Goal: Task Accomplishment & Management: Complete application form

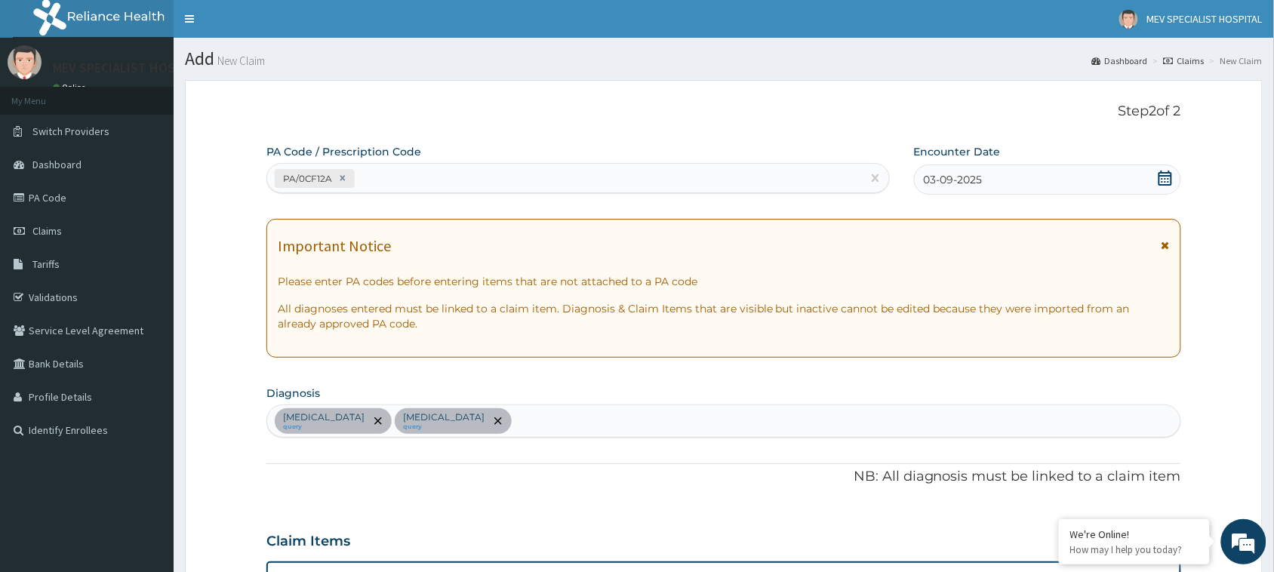
click at [455, 176] on div "PA/0CF12A" at bounding box center [564, 178] width 595 height 25
paste input "PA/29B652"
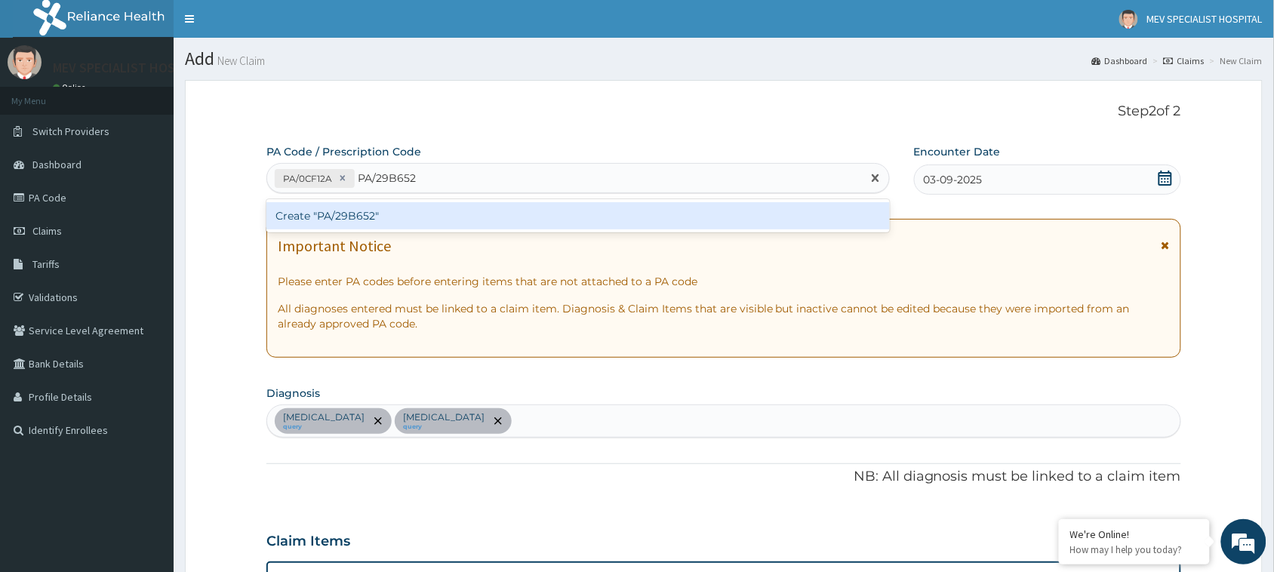
type input "PA/29B652"
click at [449, 236] on div "PA Code / Prescription Code option Create "PA/0CF12A", selected. option Create …" at bounding box center [723, 553] width 915 height 818
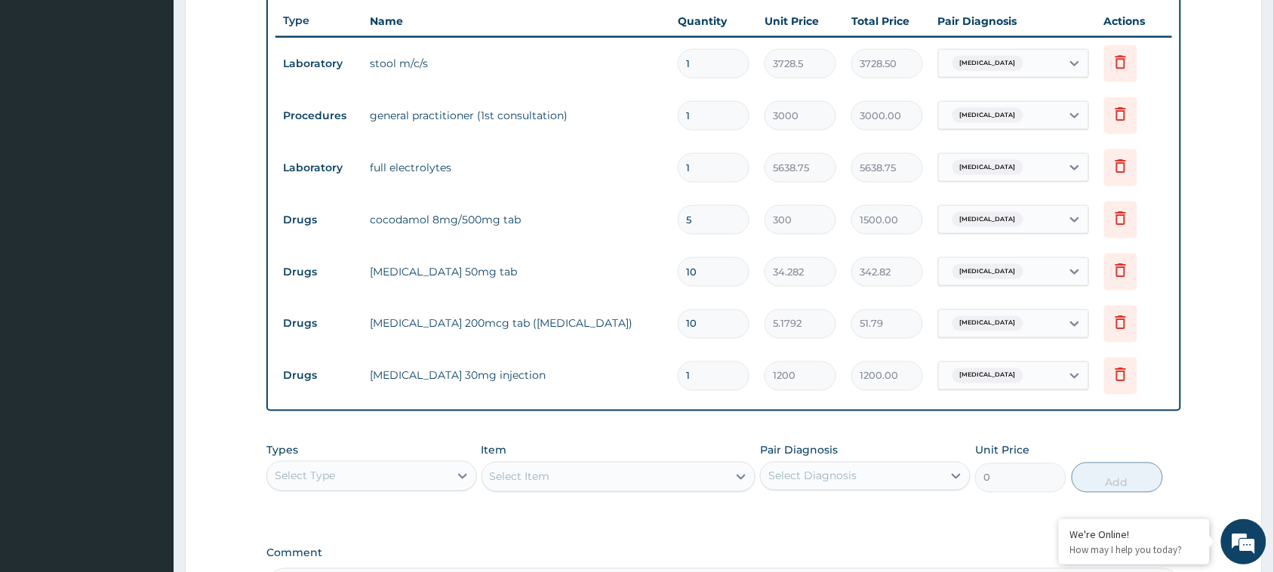
scroll to position [756, 0]
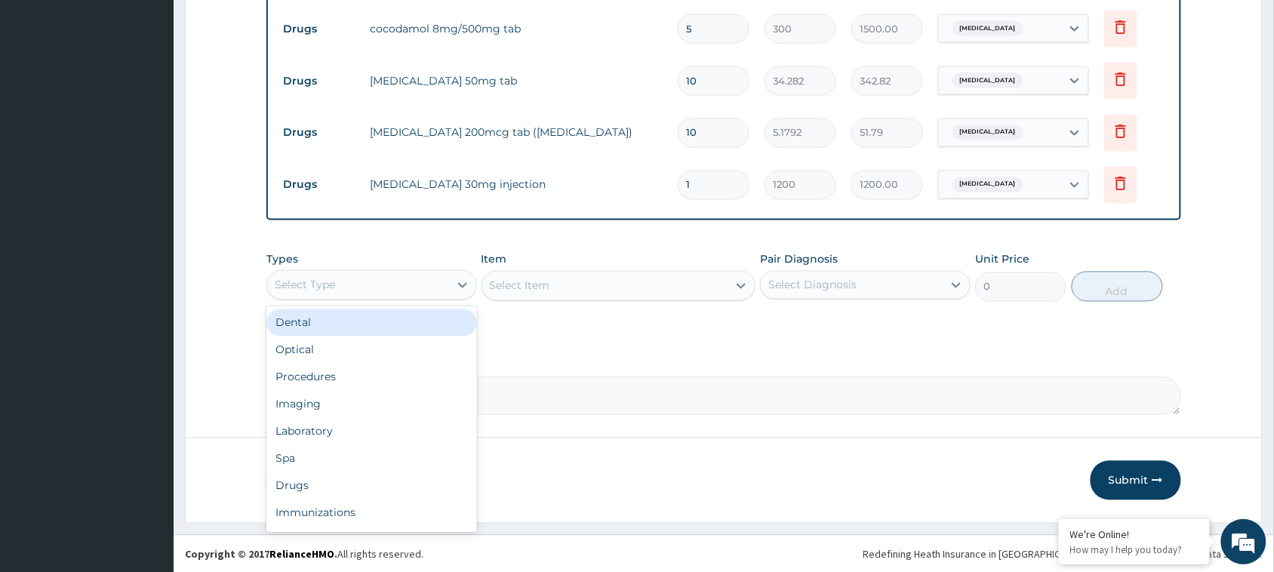
click at [390, 289] on div "Select Type" at bounding box center [358, 285] width 182 height 24
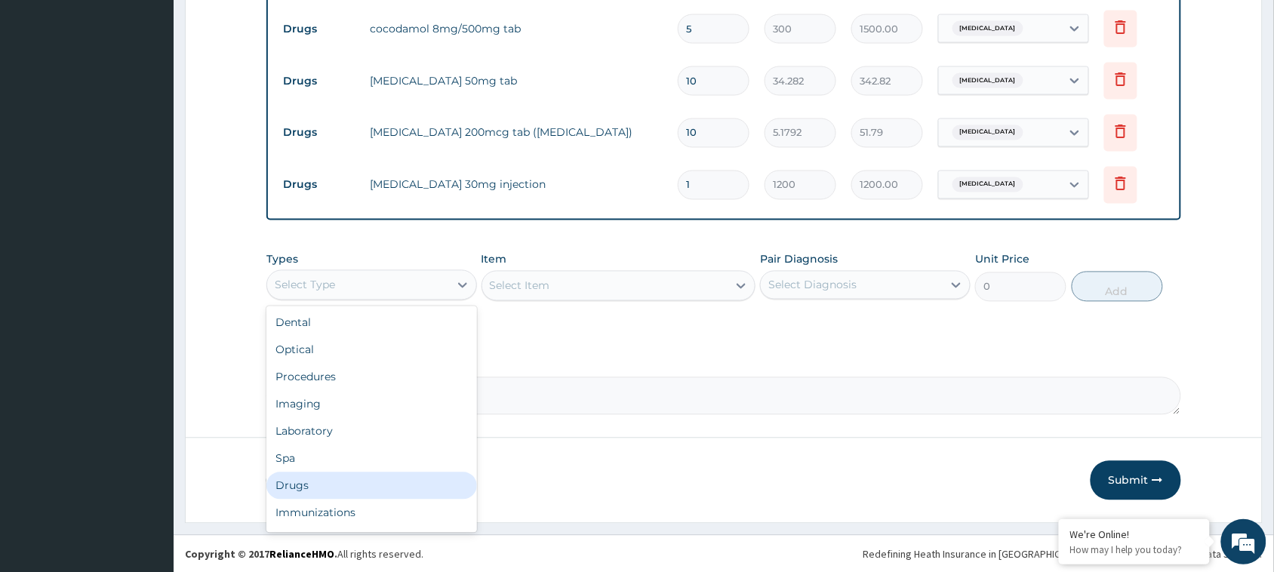
click at [383, 485] on div "Drugs" at bounding box center [371, 486] width 211 height 27
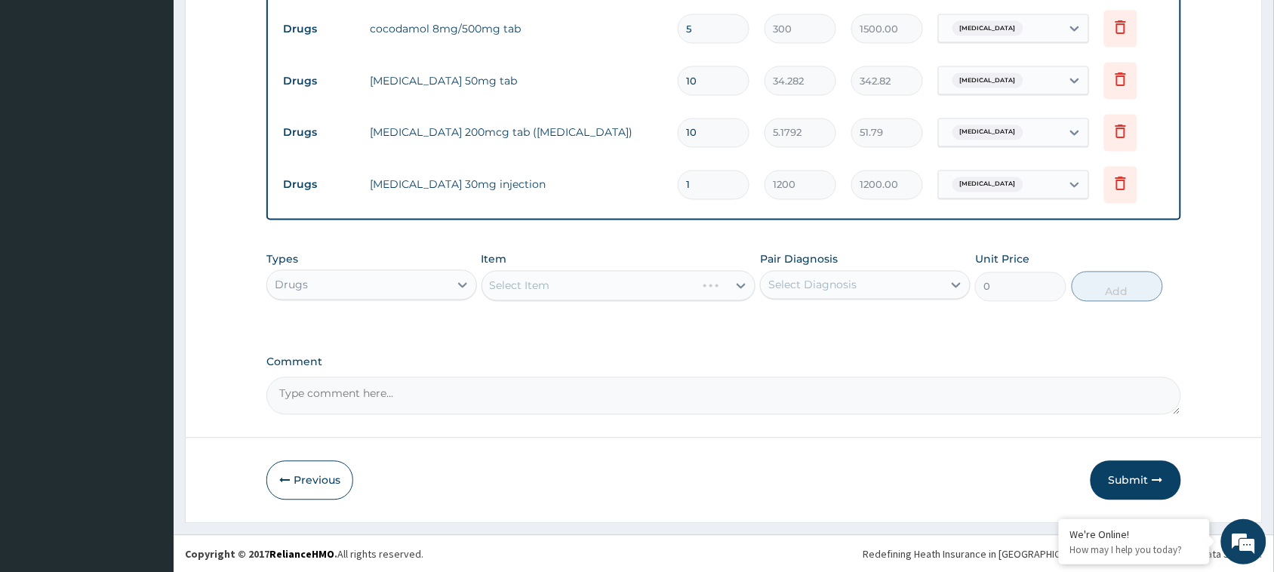
click at [602, 288] on div "Select Item" at bounding box center [619, 286] width 275 height 30
click at [605, 298] on div "Select Item" at bounding box center [619, 286] width 275 height 30
click at [602, 285] on div "Select Item" at bounding box center [619, 286] width 275 height 30
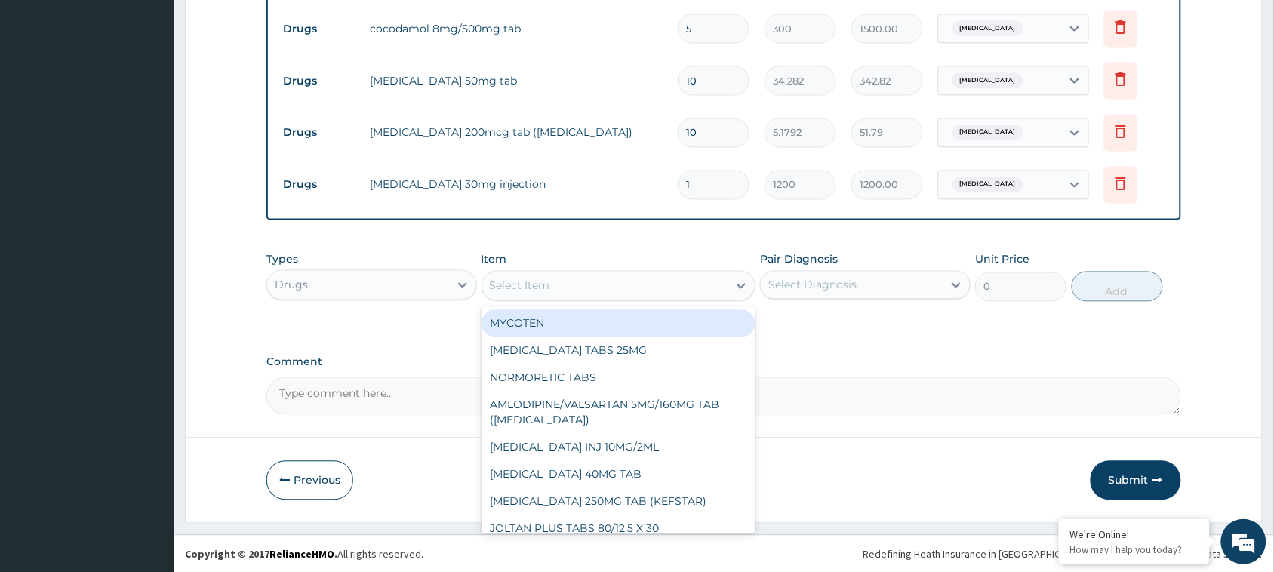
click at [602, 285] on div "Select Item" at bounding box center [605, 286] width 246 height 24
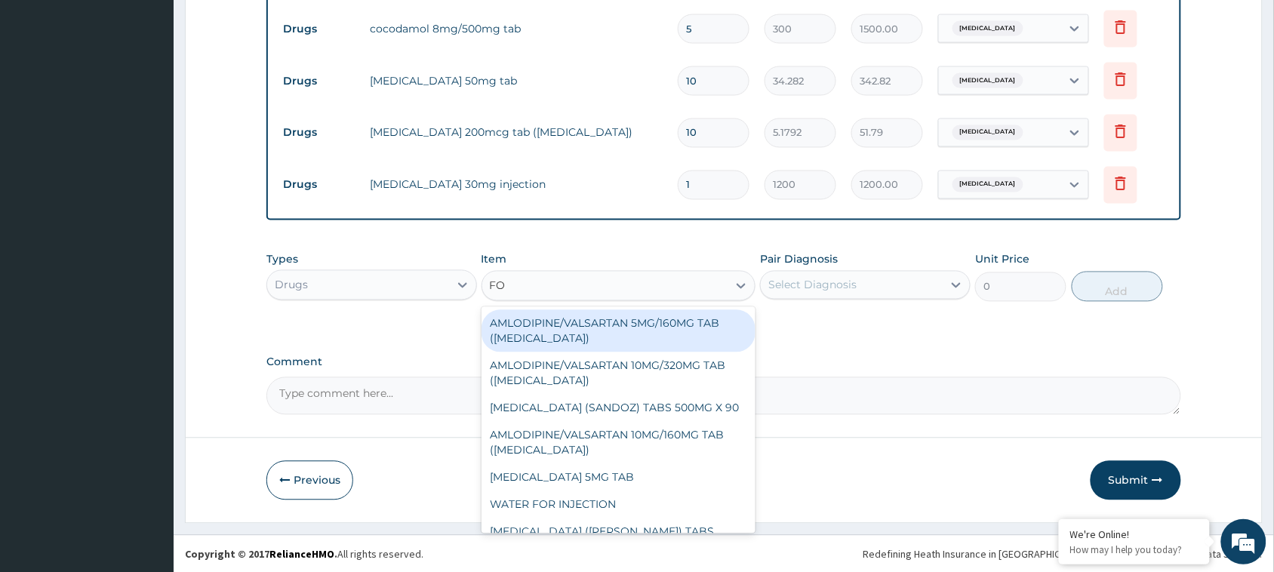
type input "FOL"
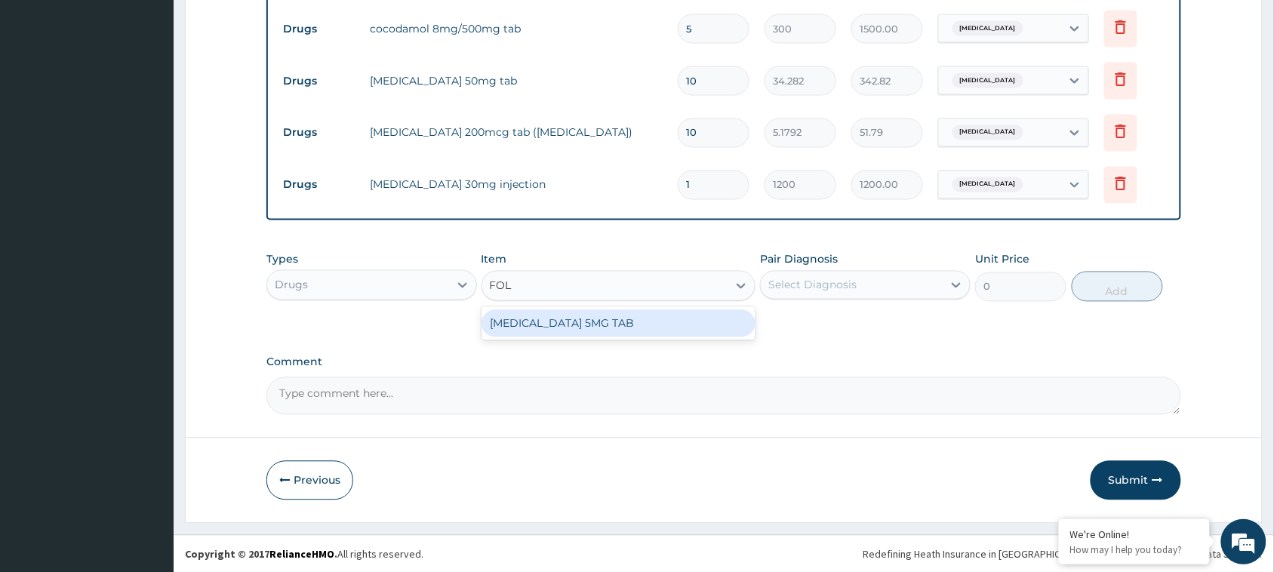
click at [590, 325] on div "FOLIC ACID 5MG TAB" at bounding box center [619, 323] width 275 height 27
type input "11.1622"
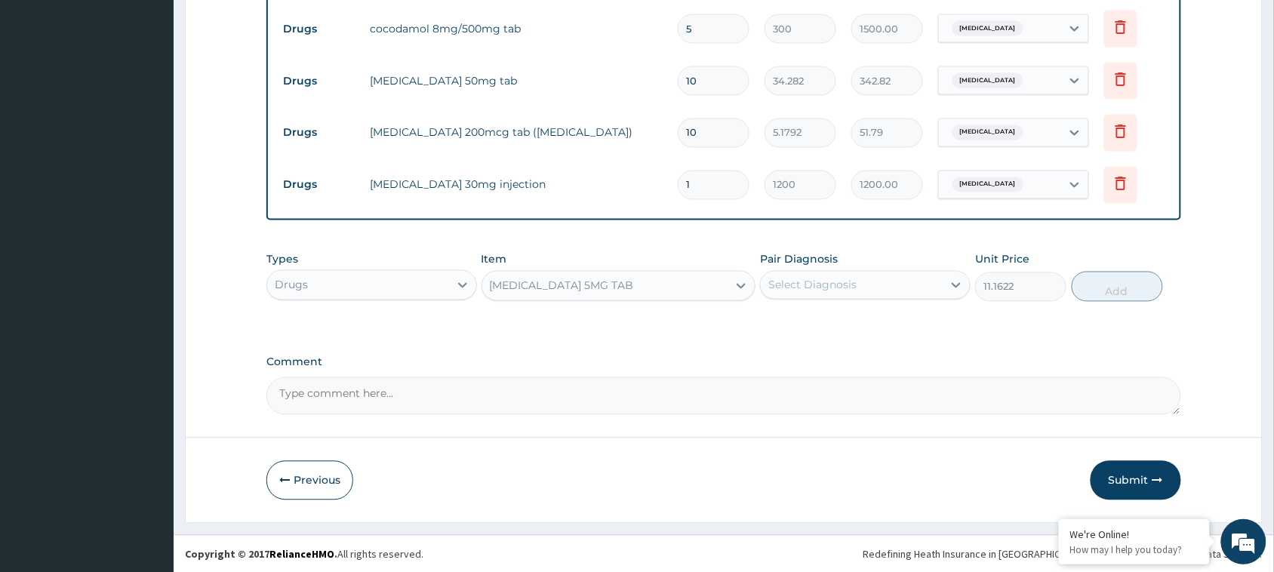
click at [796, 278] on div "Select Diagnosis" at bounding box center [813, 285] width 88 height 15
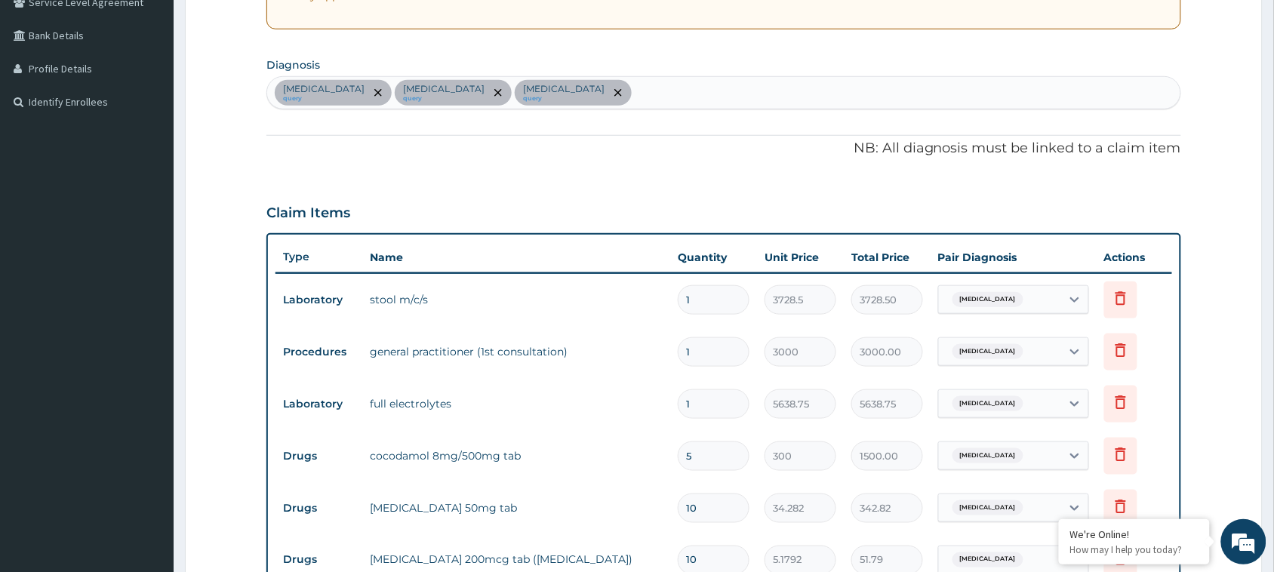
scroll to position [330, 0]
click at [678, 96] on div "Typhoid fever query Disorder of electrolytes query Migraine with aura query" at bounding box center [723, 91] width 913 height 32
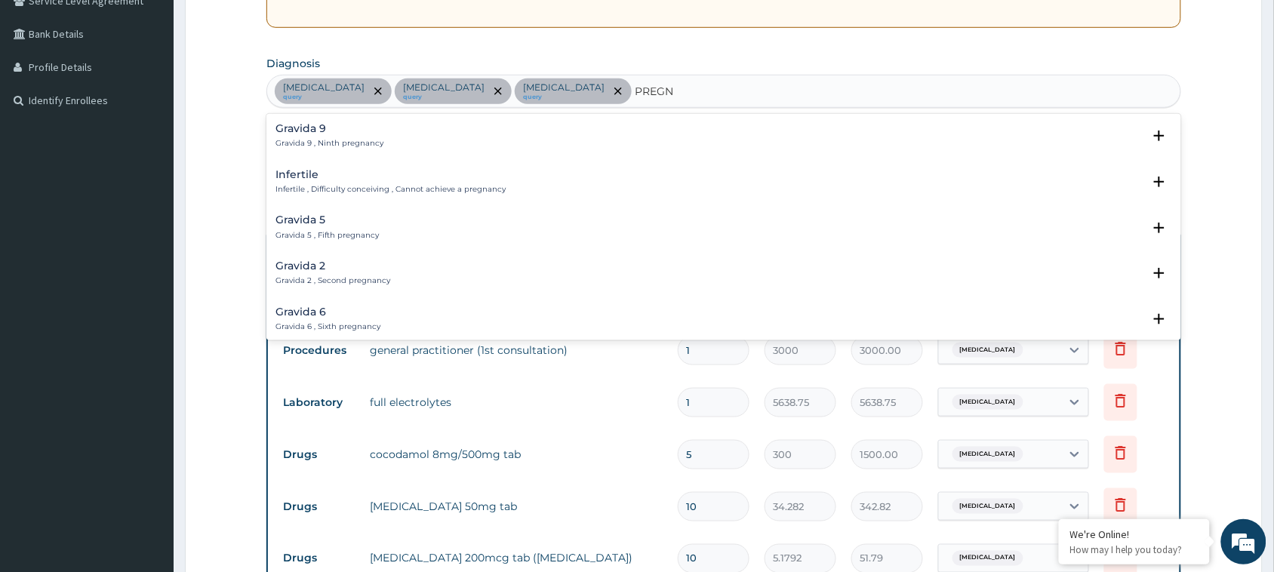
scroll to position [756, 0]
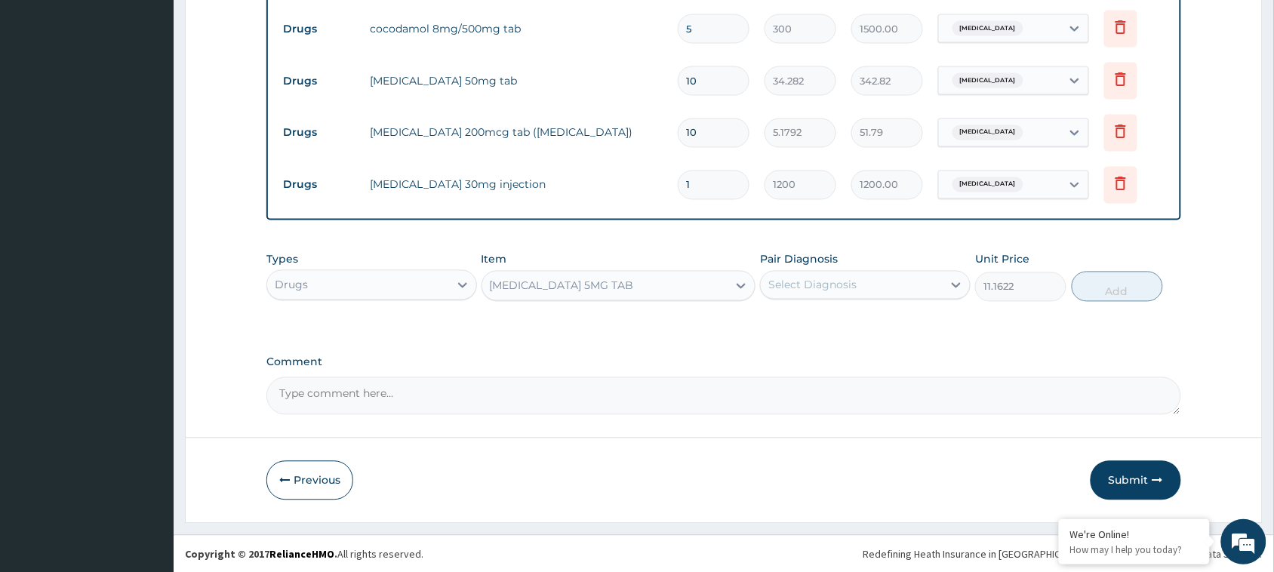
type input "PREGN"
click at [862, 302] on div "Types Drugs Item FOLIC ACID 5MG TAB Pair Diagnosis Select Diagnosis Unit Price …" at bounding box center [723, 277] width 915 height 65
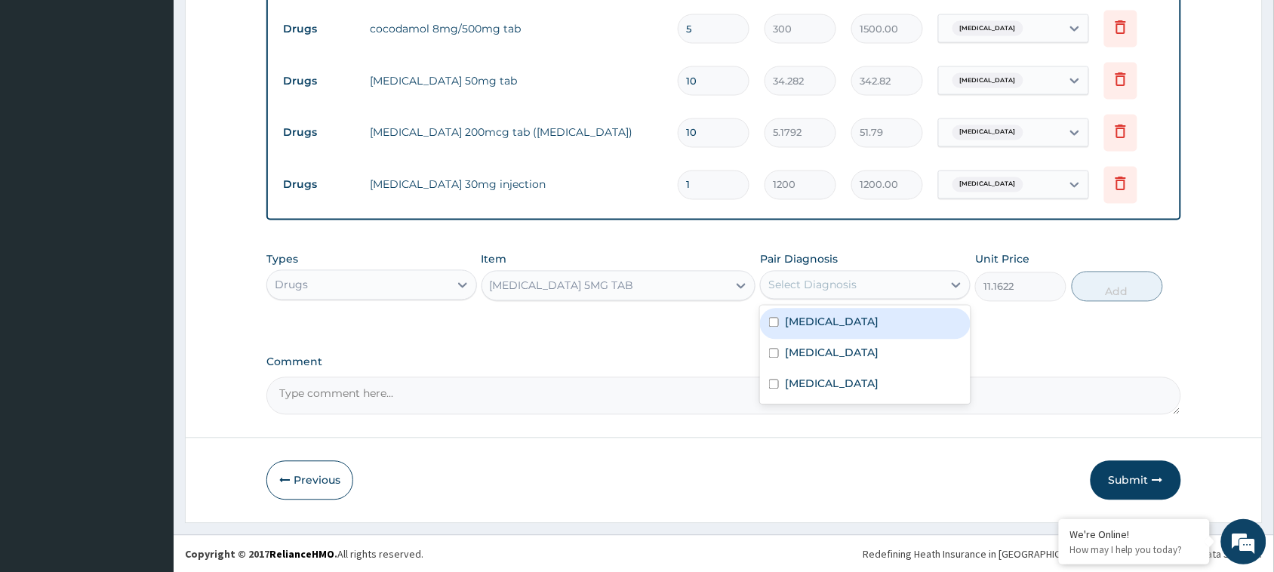
click at [851, 279] on div "Select Diagnosis" at bounding box center [813, 285] width 88 height 15
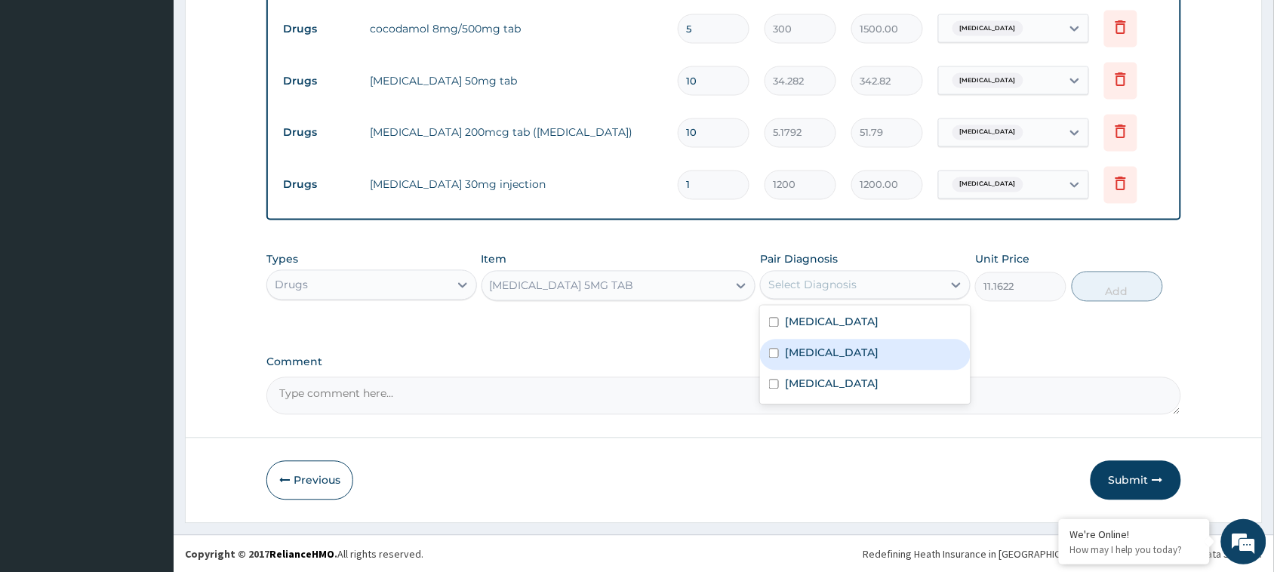
click at [844, 350] on label "Disorder of electrolytes" at bounding box center [832, 353] width 94 height 15
checkbox input "true"
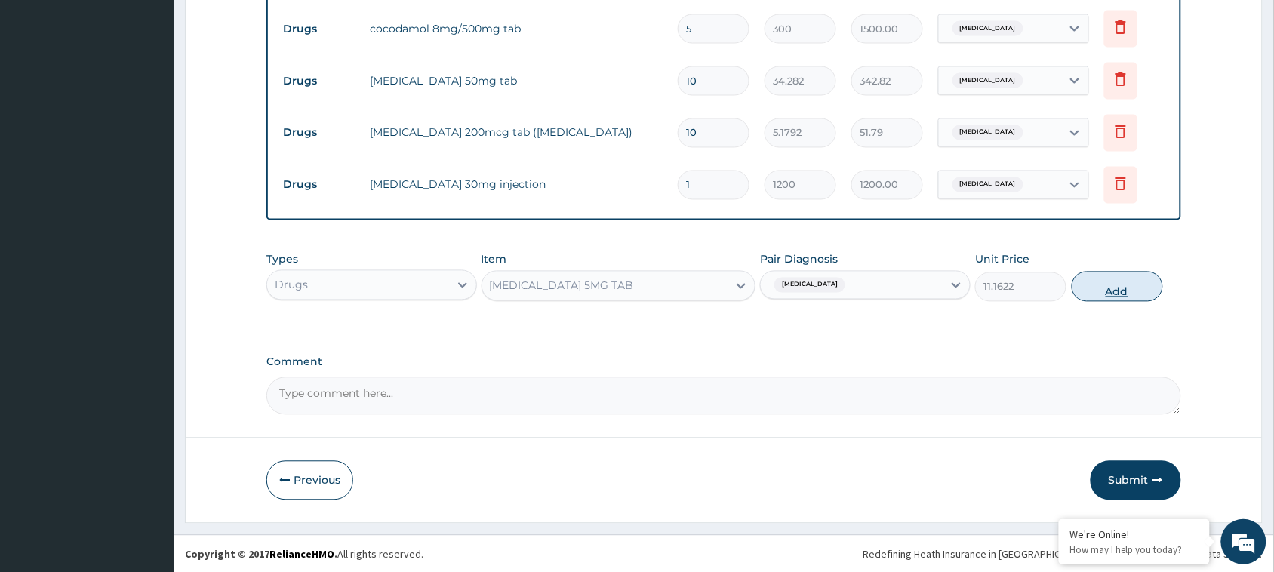
click at [1104, 297] on button "Add" at bounding box center [1117, 287] width 91 height 30
type input "0"
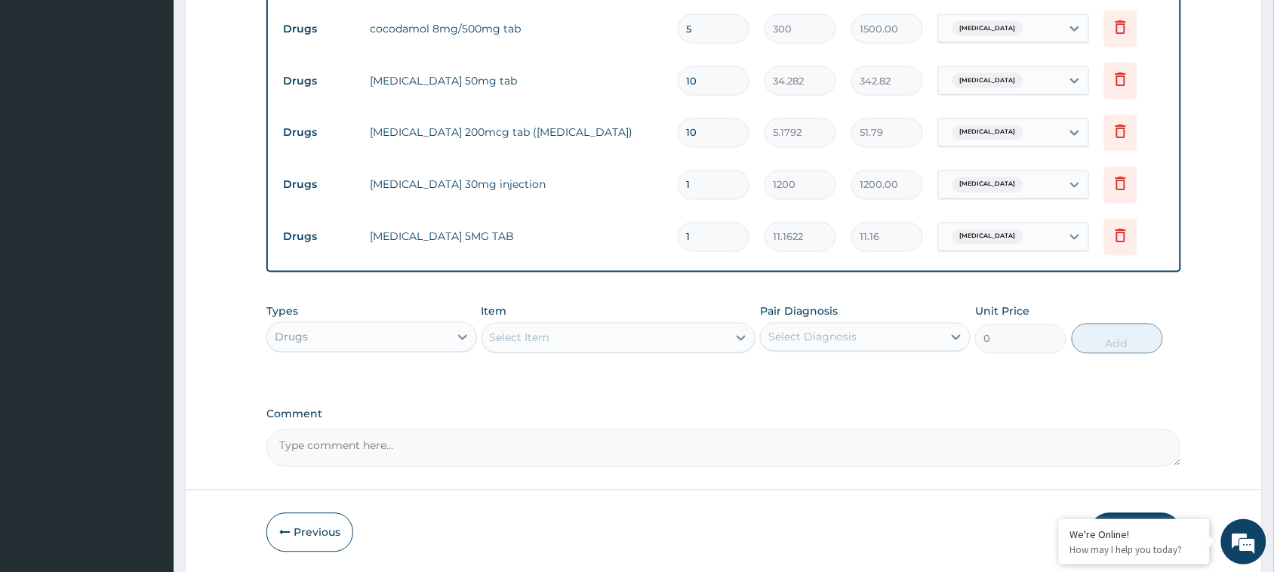
type input "0.00"
type input "3"
type input "33.49"
type input "30"
type input "334.87"
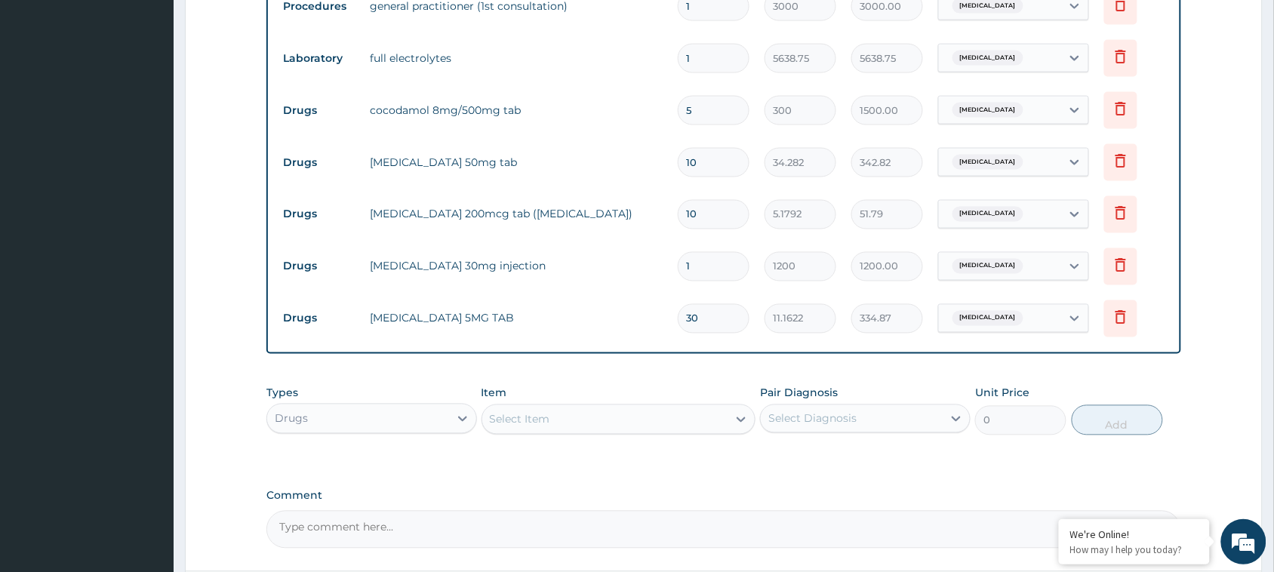
type input "27"
type input "301.38"
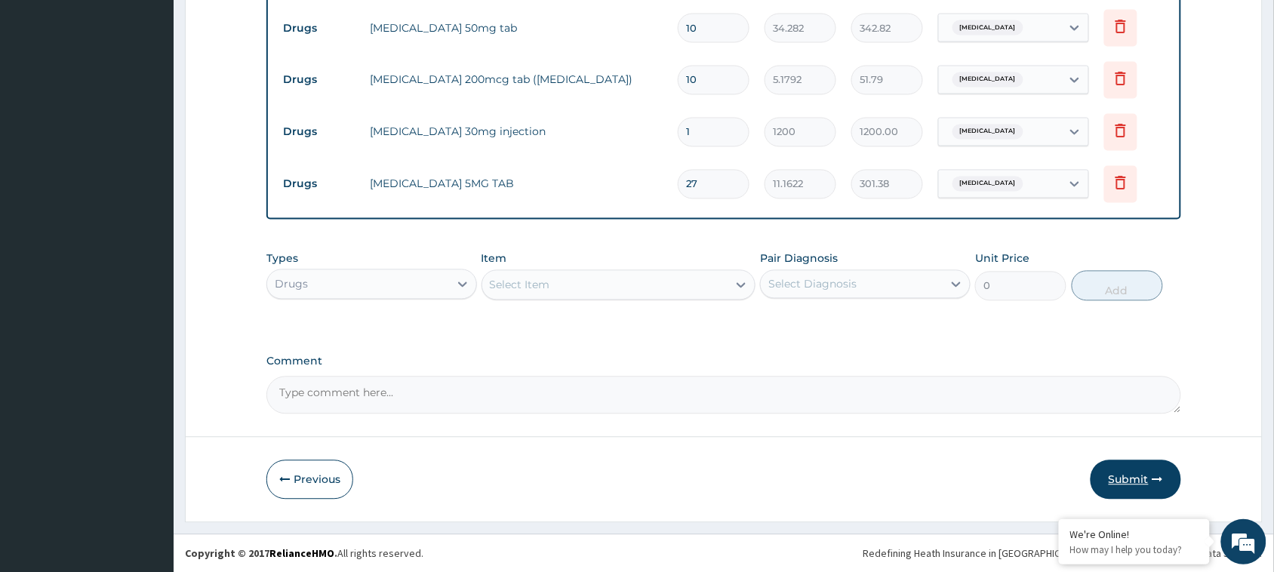
type input "27"
click at [1117, 481] on button "Submit" at bounding box center [1136, 480] width 91 height 39
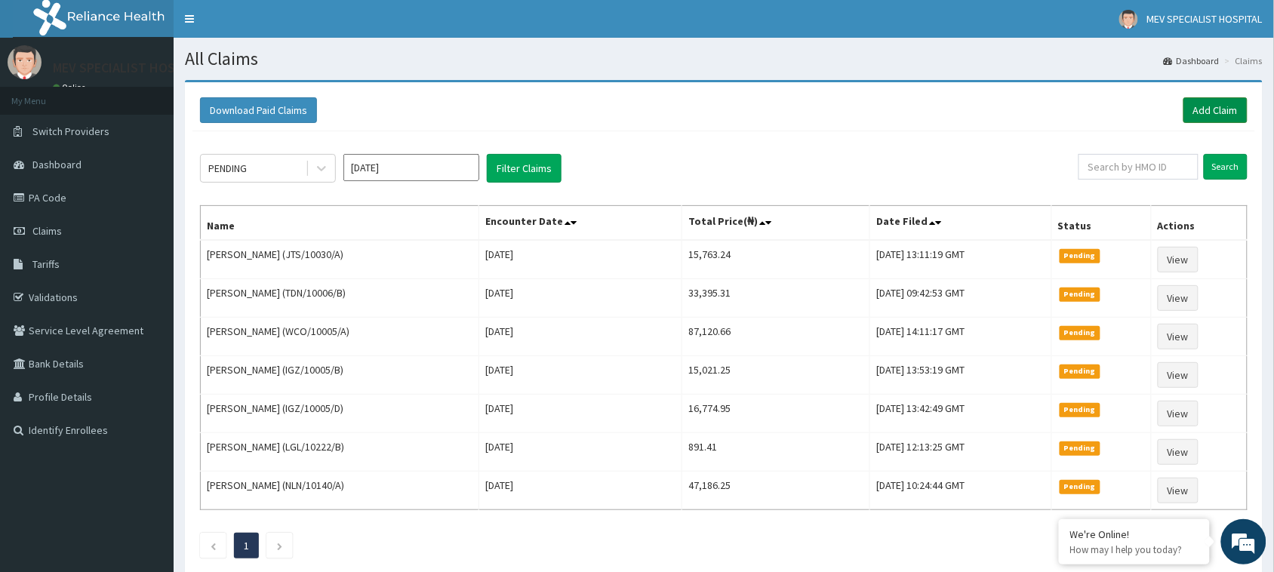
click at [1212, 106] on link "Add Claim" at bounding box center [1216, 110] width 64 height 26
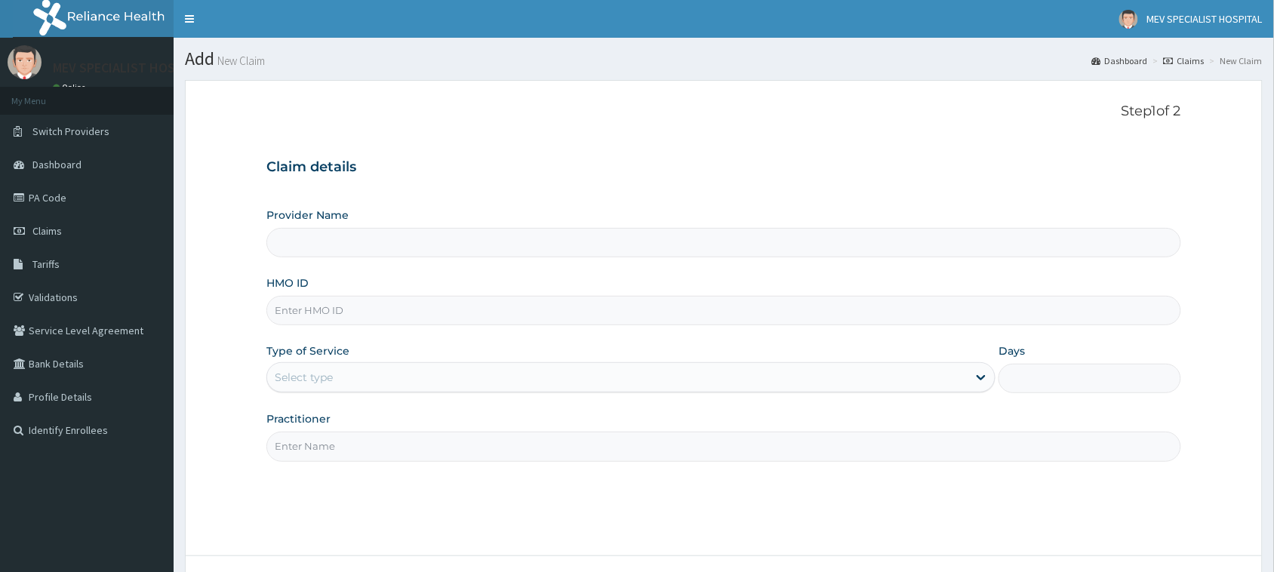
click at [504, 322] on input "HMO ID" at bounding box center [723, 310] width 915 height 29
paste input "TDN/10056/C"
type input "TDN/10056/C"
type input "MEV SPECIALIST HOSPITAL"
type input "TDN/10056/C"
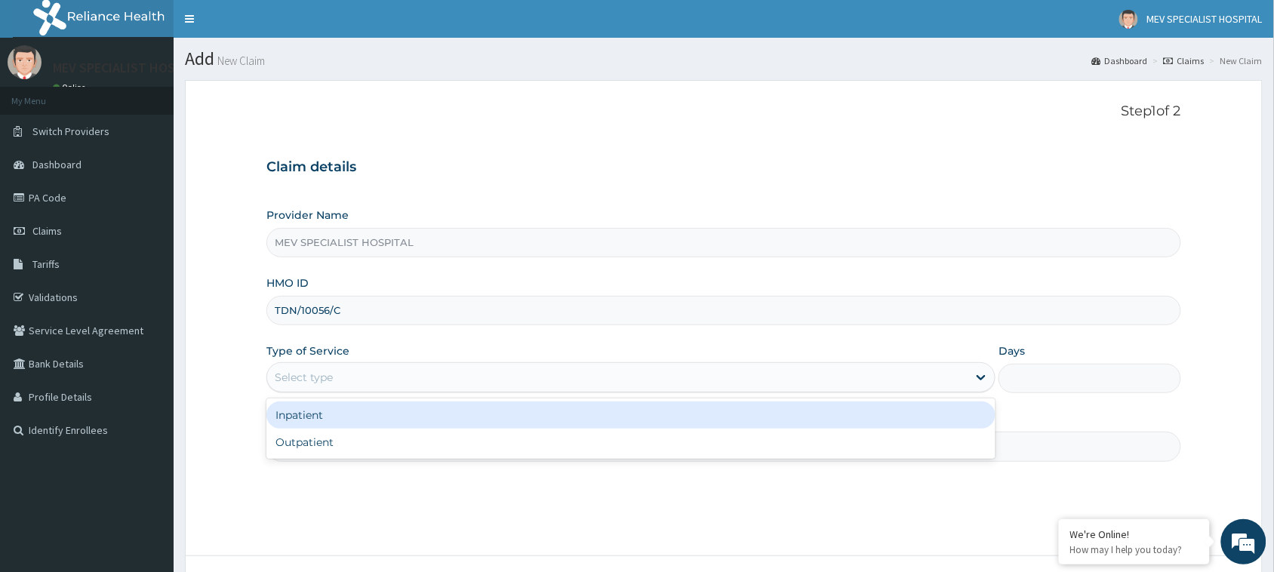
click at [538, 387] on div "Select type" at bounding box center [617, 377] width 701 height 24
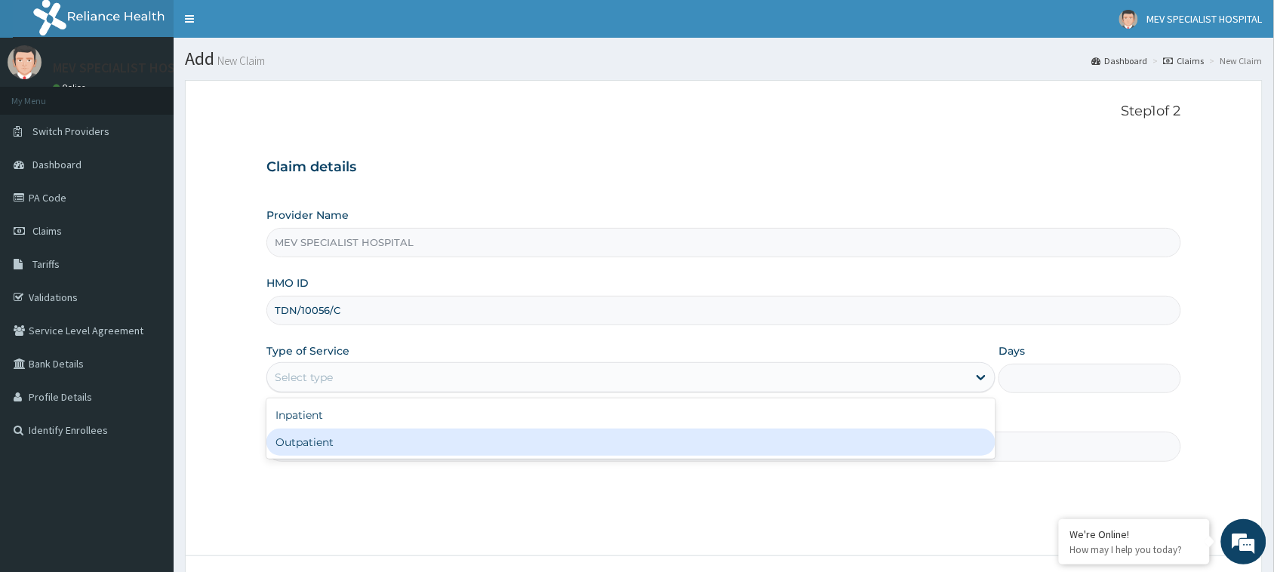
click at [546, 450] on div "Outpatient" at bounding box center [630, 442] width 729 height 27
type input "1"
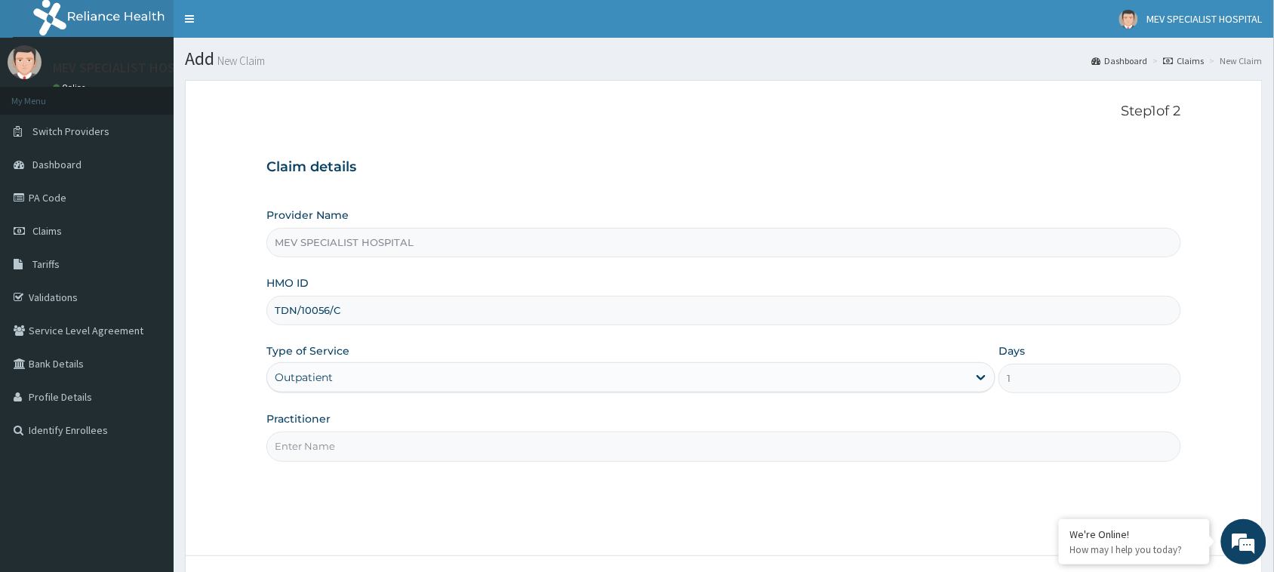
click at [546, 450] on input "Practitioner" at bounding box center [723, 446] width 915 height 29
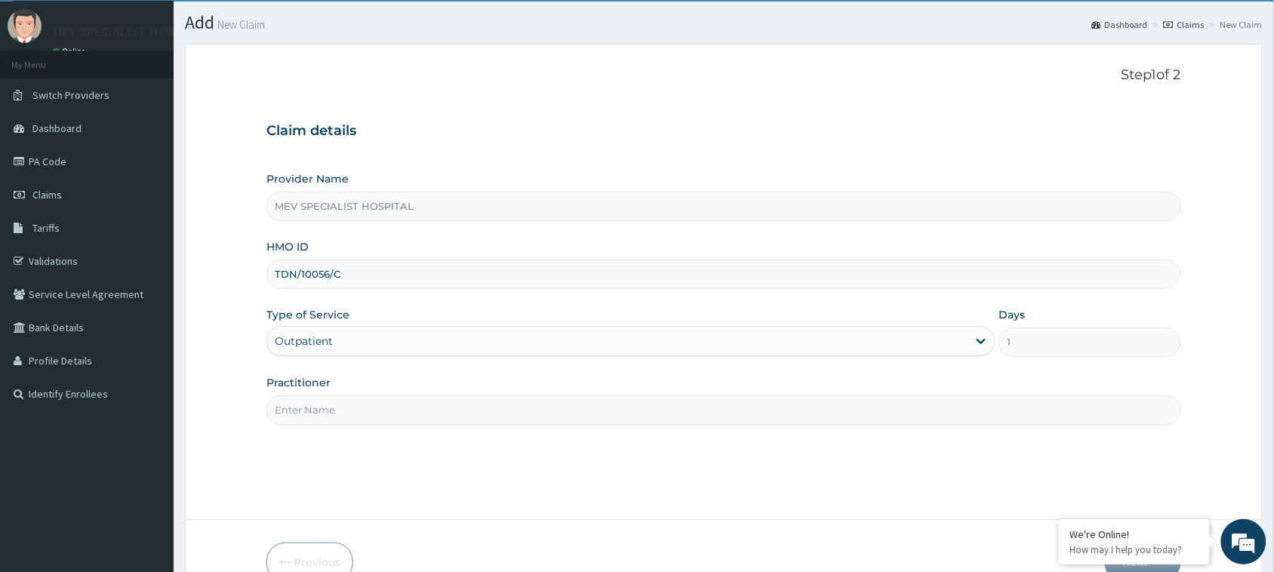
scroll to position [110, 0]
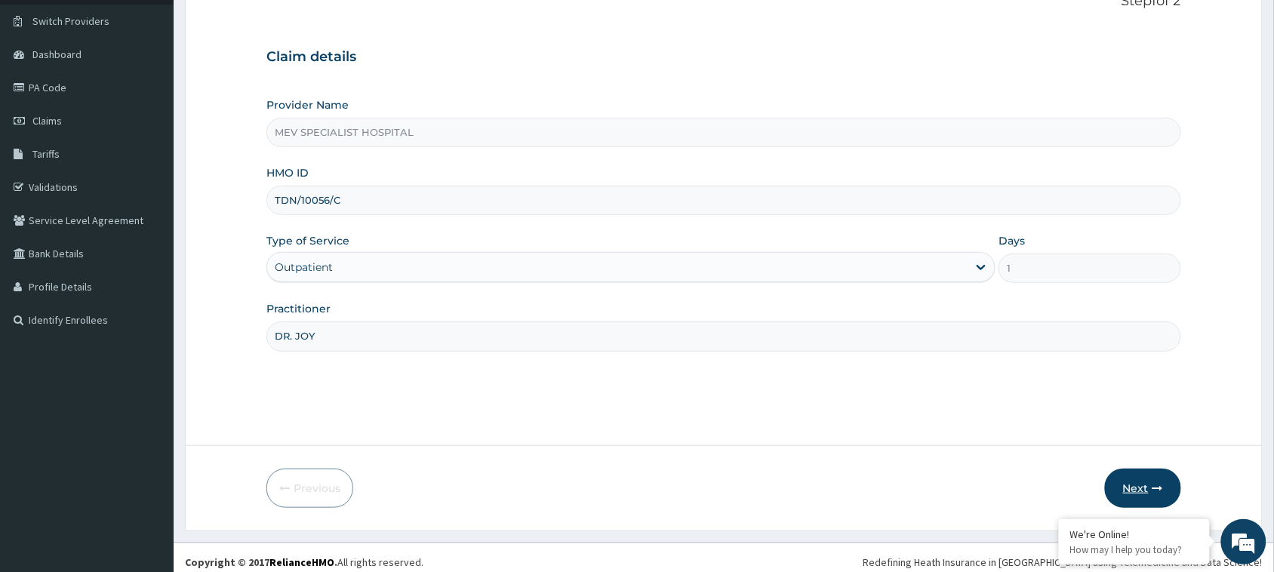
type input "DR. JOY"
click at [1122, 476] on button "Next" at bounding box center [1143, 488] width 76 height 39
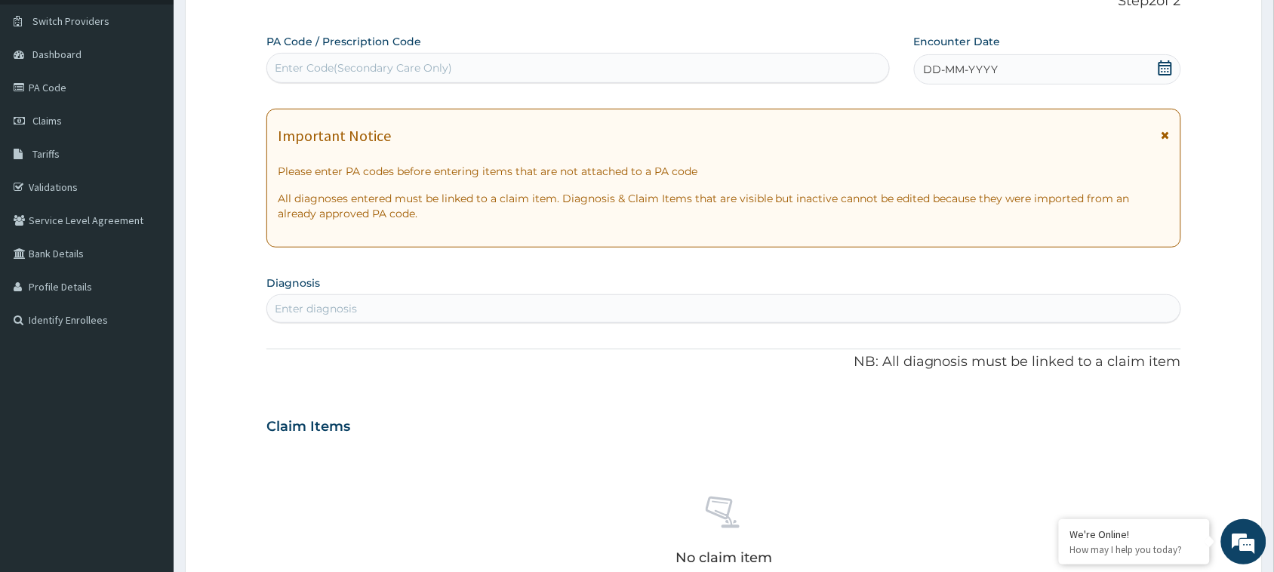
click at [620, 57] on div "Enter Code(Secondary Care Only)" at bounding box center [578, 68] width 622 height 24
paste input "PA/A78305"
type input "PA/A78305"
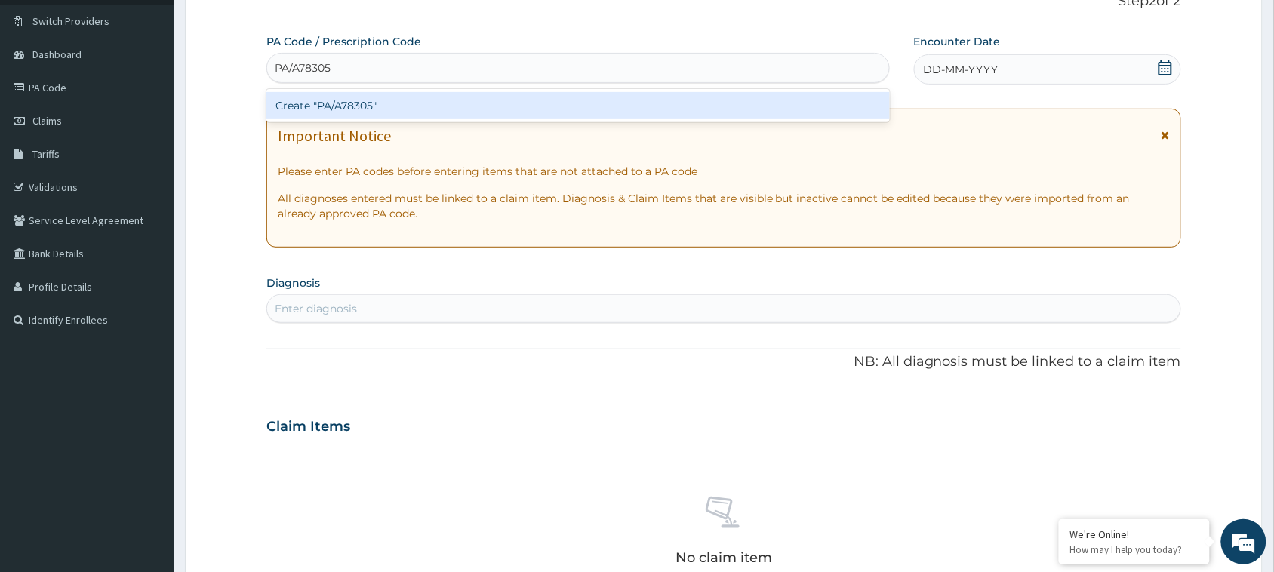
click at [639, 106] on div "Create "PA/A78305"" at bounding box center [578, 105] width 624 height 27
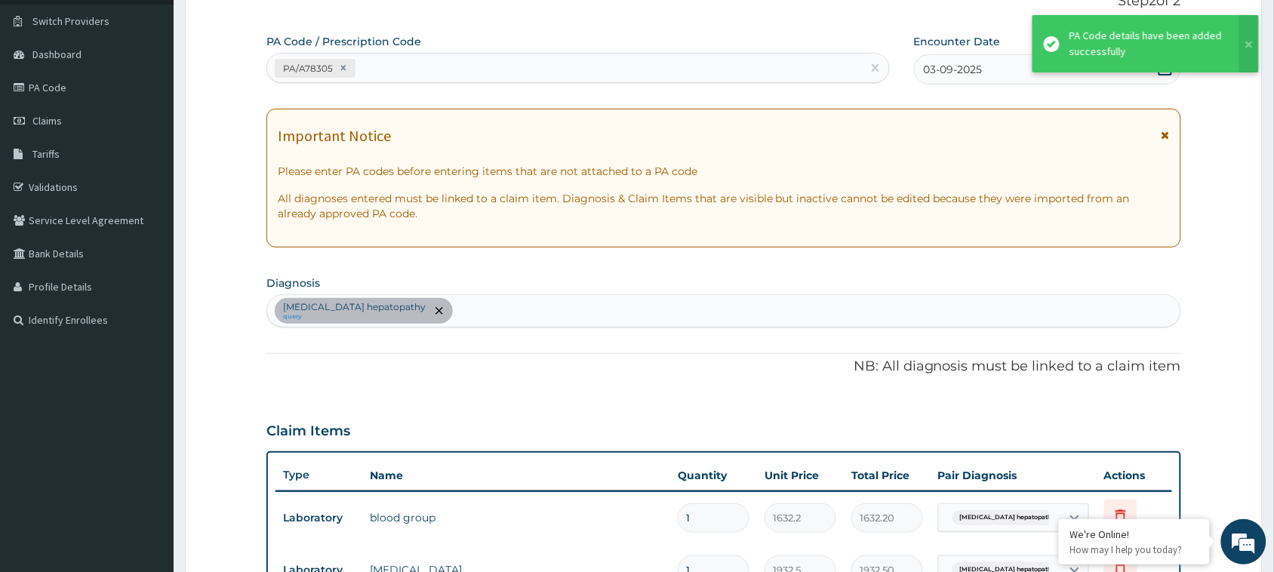
scroll to position [122, 0]
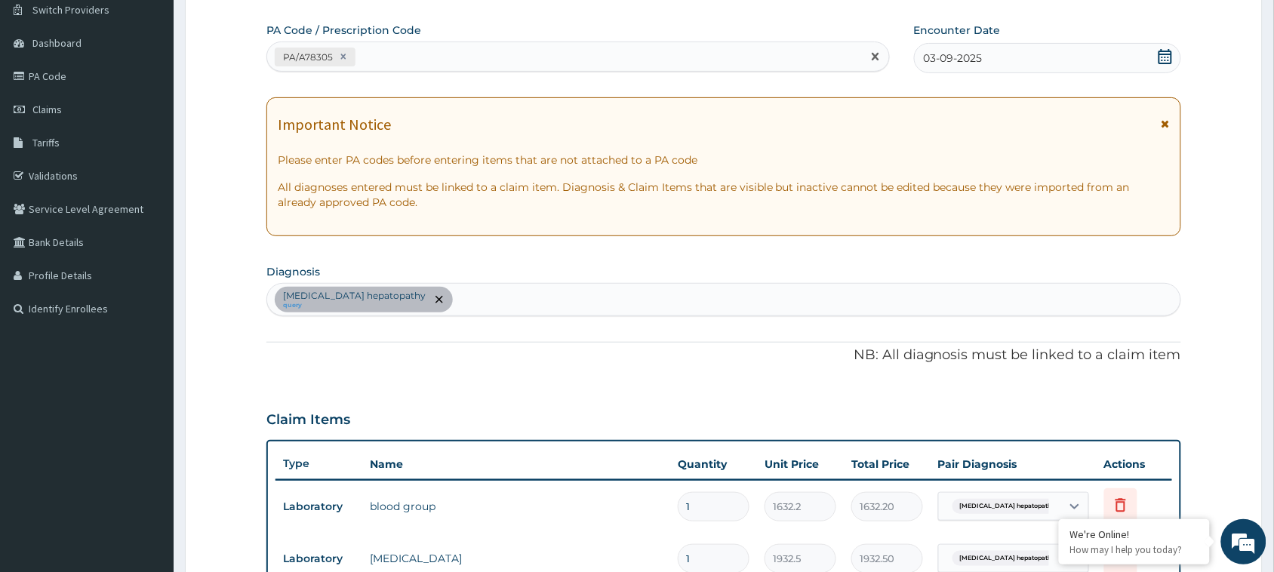
click at [591, 65] on div "PA/A78305" at bounding box center [564, 57] width 595 height 25
paste input "PA/64A051"
type input "PA/64A051"
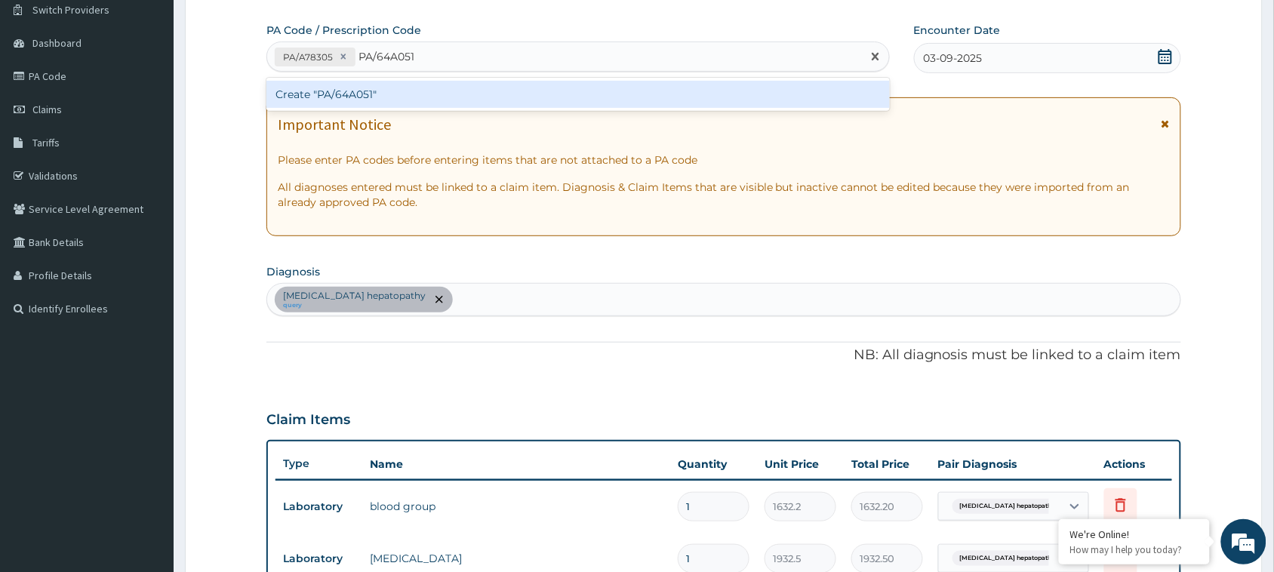
click at [579, 82] on div "Create "PA/64A051"" at bounding box center [578, 94] width 624 height 27
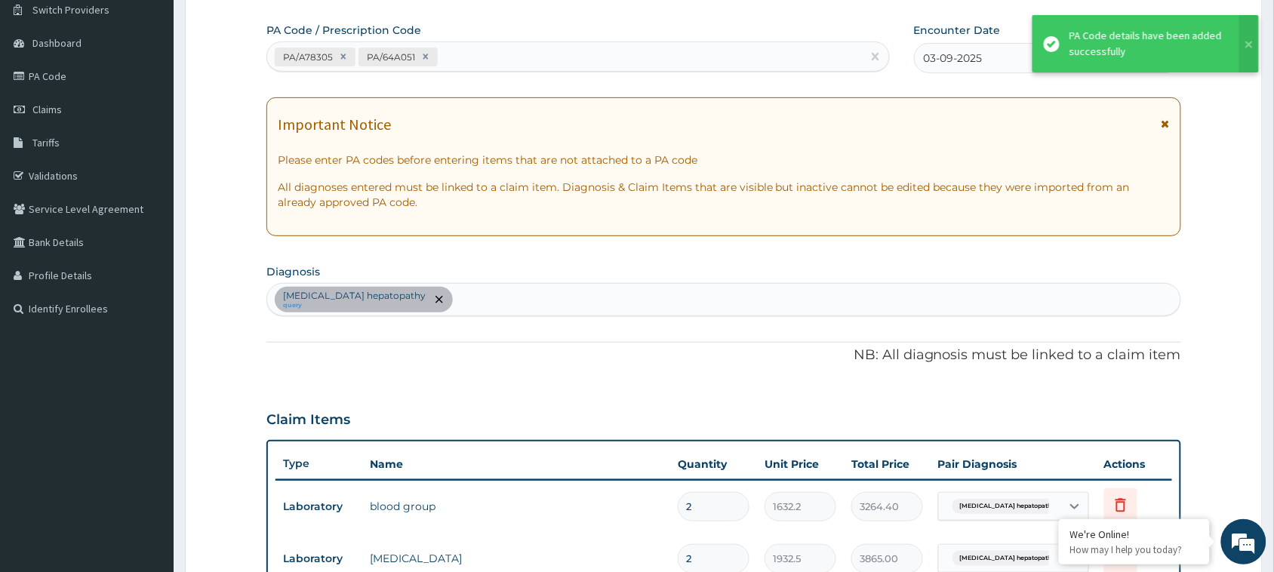
scroll to position [495, 0]
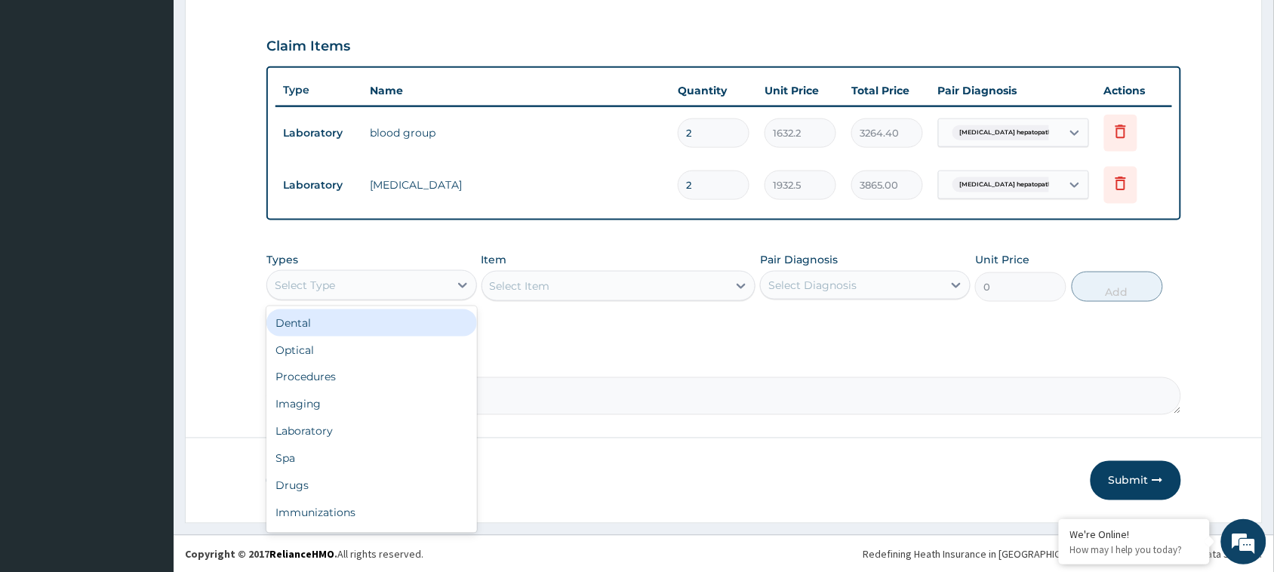
click at [349, 288] on div "Select Type" at bounding box center [358, 285] width 182 height 24
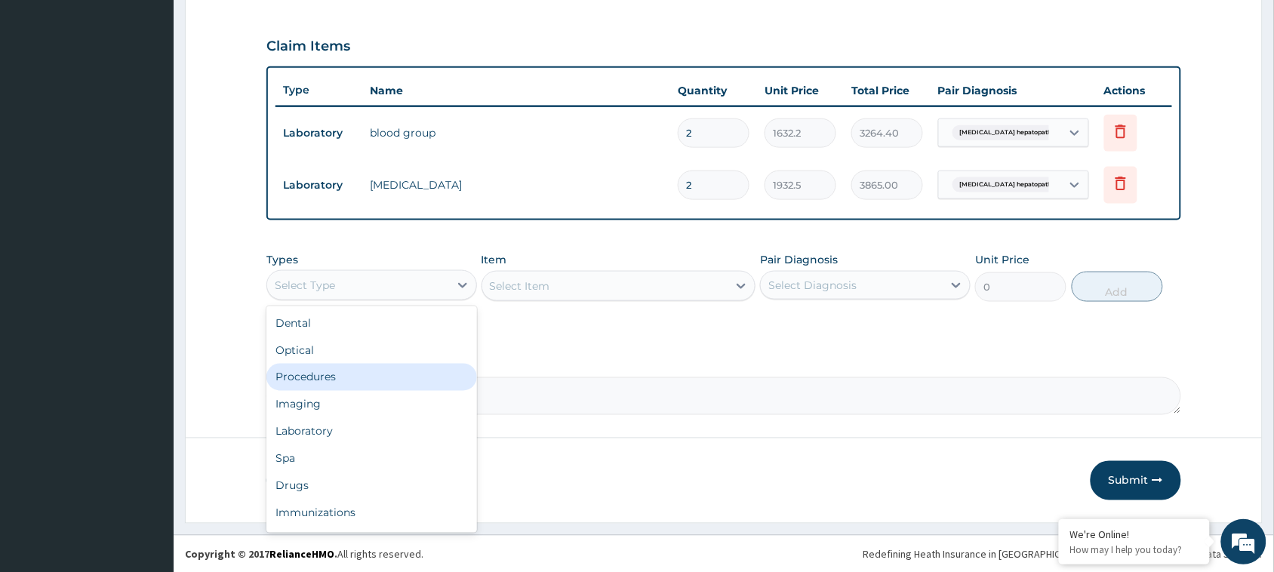
click at [330, 368] on div "Procedures" at bounding box center [371, 377] width 211 height 27
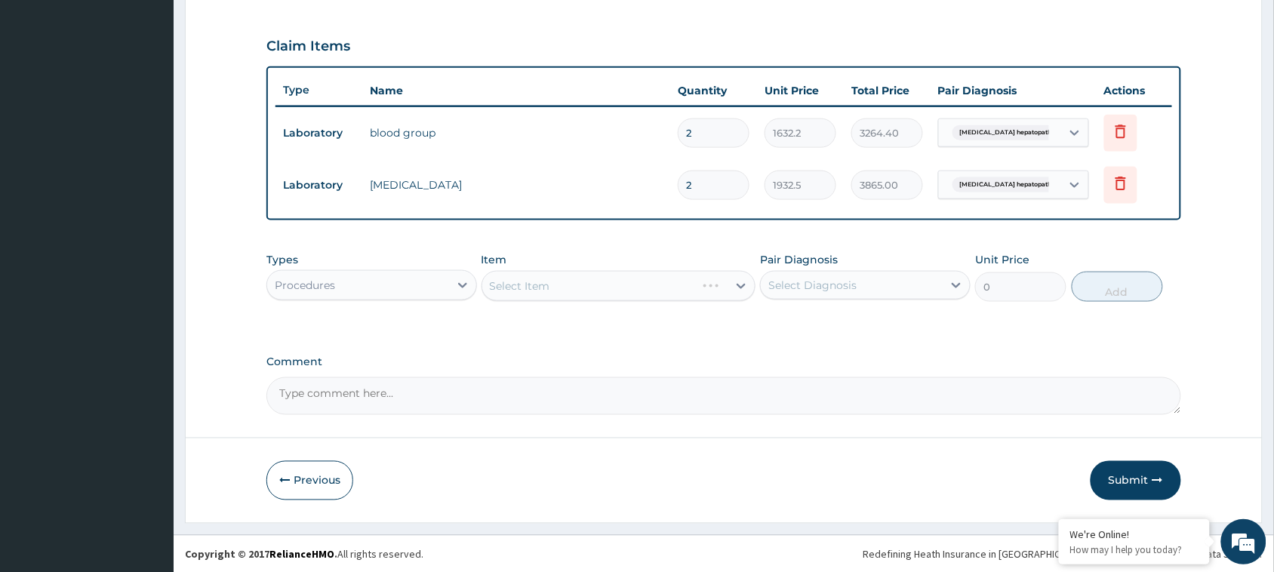
click at [578, 277] on div "Select Item" at bounding box center [619, 286] width 275 height 30
click at [696, 189] on input "2" at bounding box center [714, 185] width 72 height 29
type input "0.00"
type input "1"
type input "1932.50"
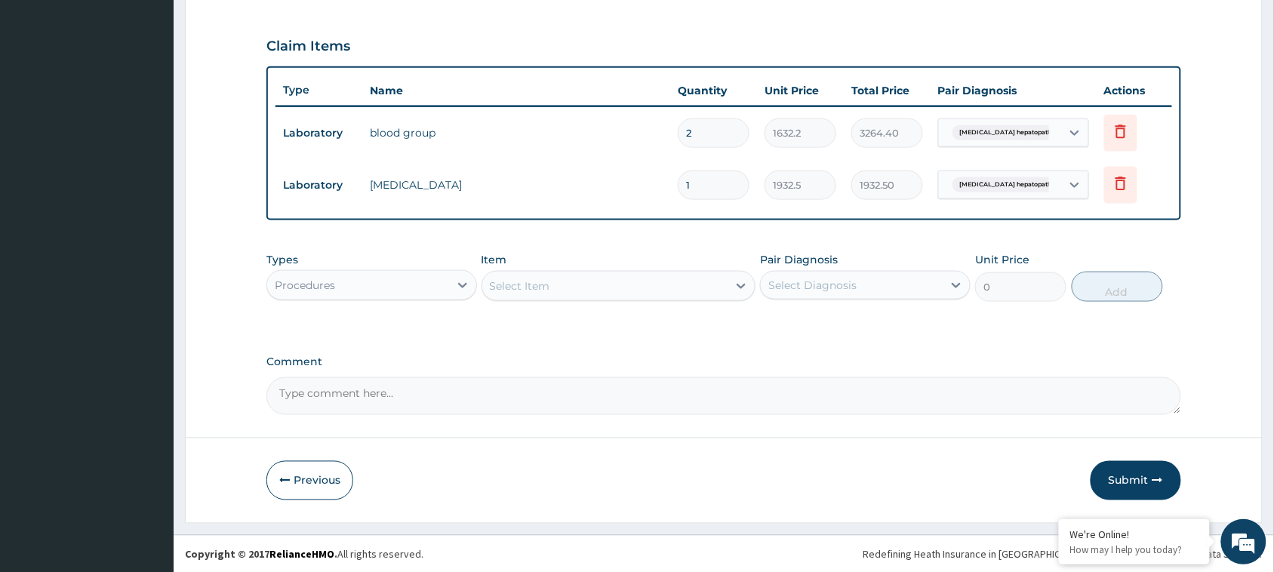
type input "1"
click at [719, 122] on input "2" at bounding box center [714, 133] width 72 height 29
type input "0.00"
type input "1"
type input "1632.20"
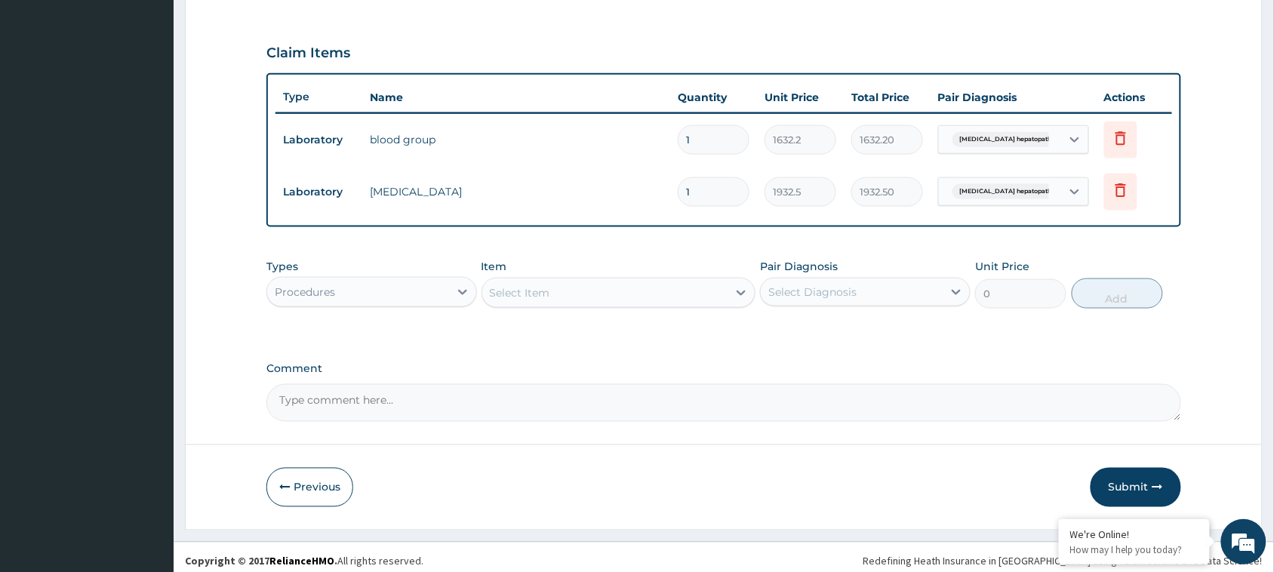
scroll to position [488, 0]
type input "1"
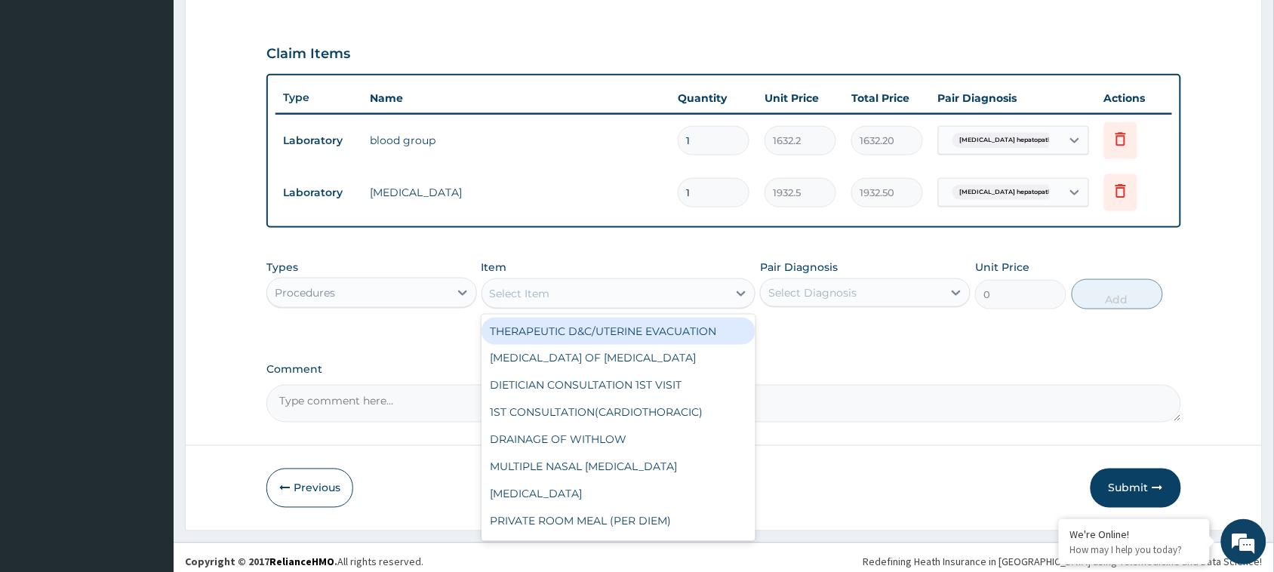
click at [595, 294] on div "Select Item" at bounding box center [605, 294] width 246 height 24
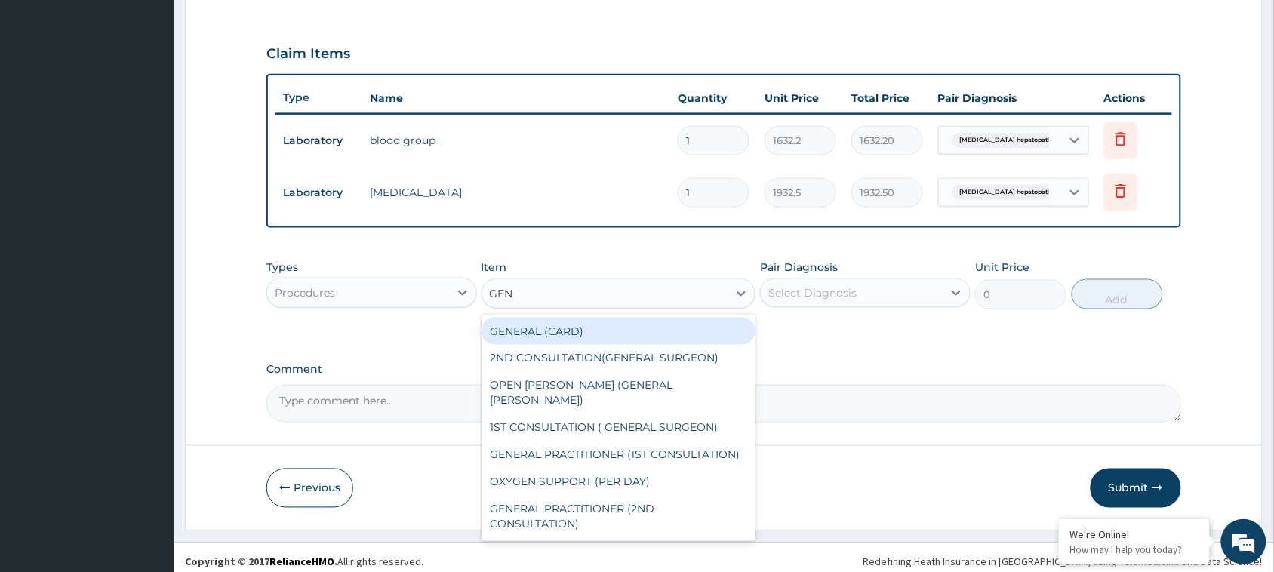
type input "GENE"
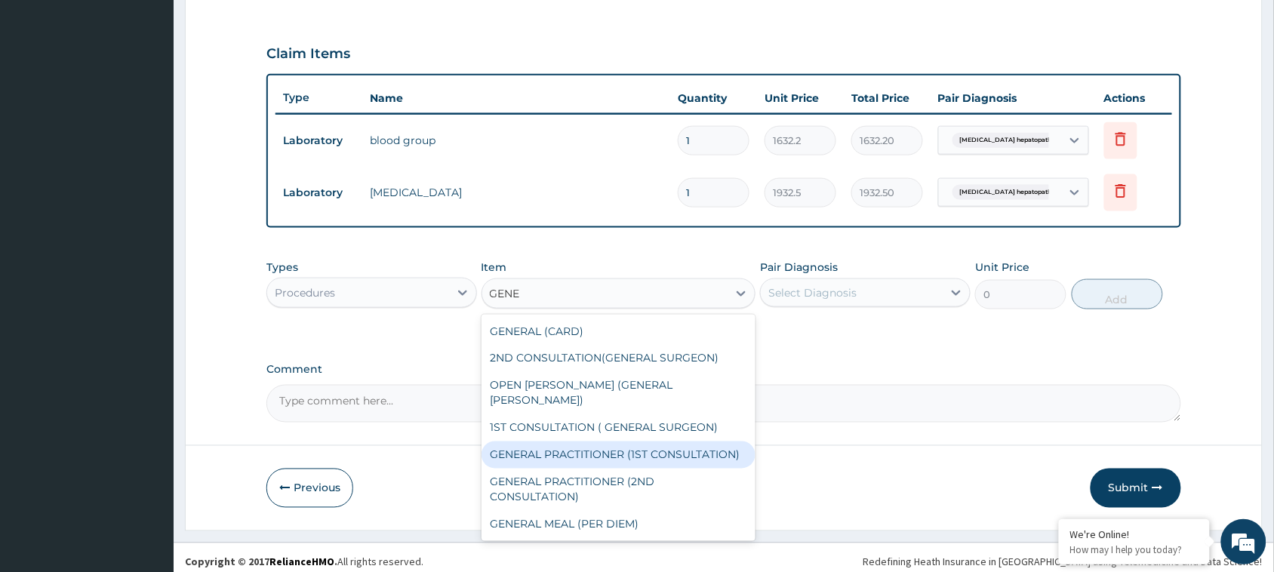
click at [574, 449] on div "GENERAL PRACTITIONER (1ST CONSULTATION)" at bounding box center [619, 455] width 275 height 27
type input "3000"
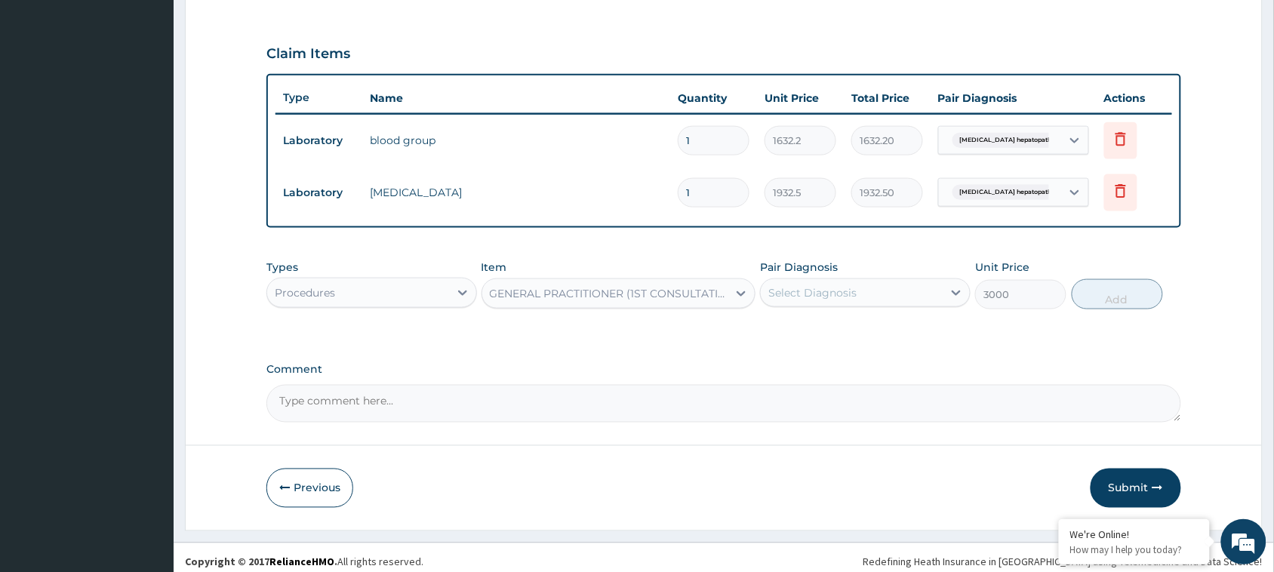
click at [854, 288] on div "Select Diagnosis" at bounding box center [813, 292] width 88 height 15
click at [838, 326] on label "Sickle cell hepatopathy" at bounding box center [869, 329] width 168 height 15
checkbox input "true"
click at [936, 374] on label "Comment" at bounding box center [723, 370] width 915 height 13
click at [936, 385] on textarea "Comment" at bounding box center [723, 404] width 915 height 38
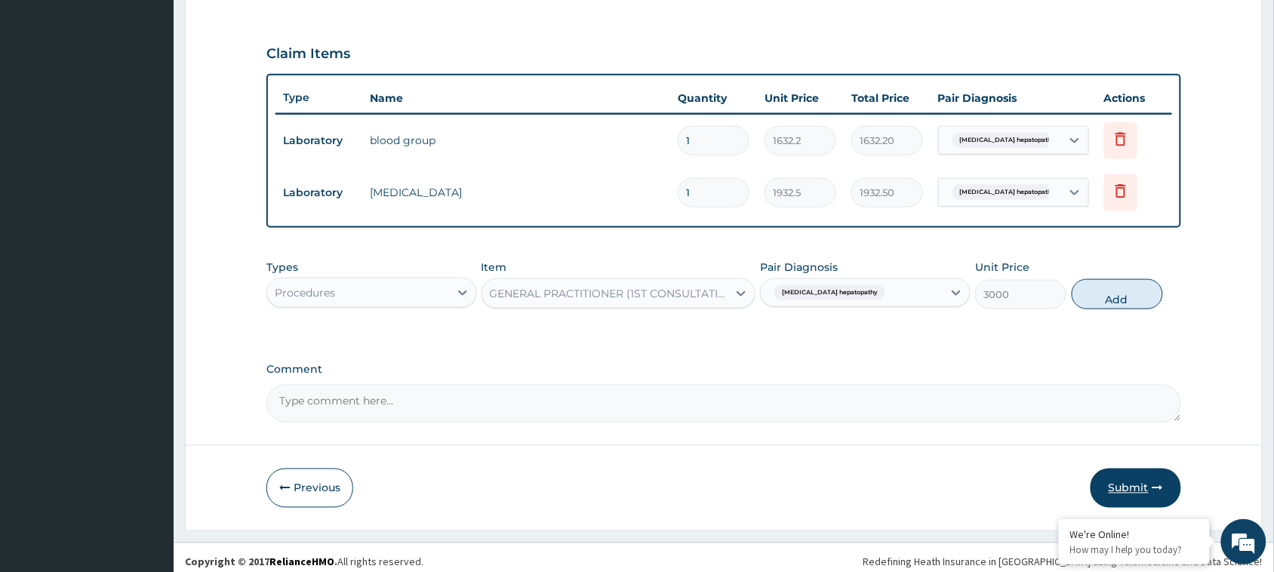
click at [1116, 492] on button "Submit" at bounding box center [1136, 488] width 91 height 39
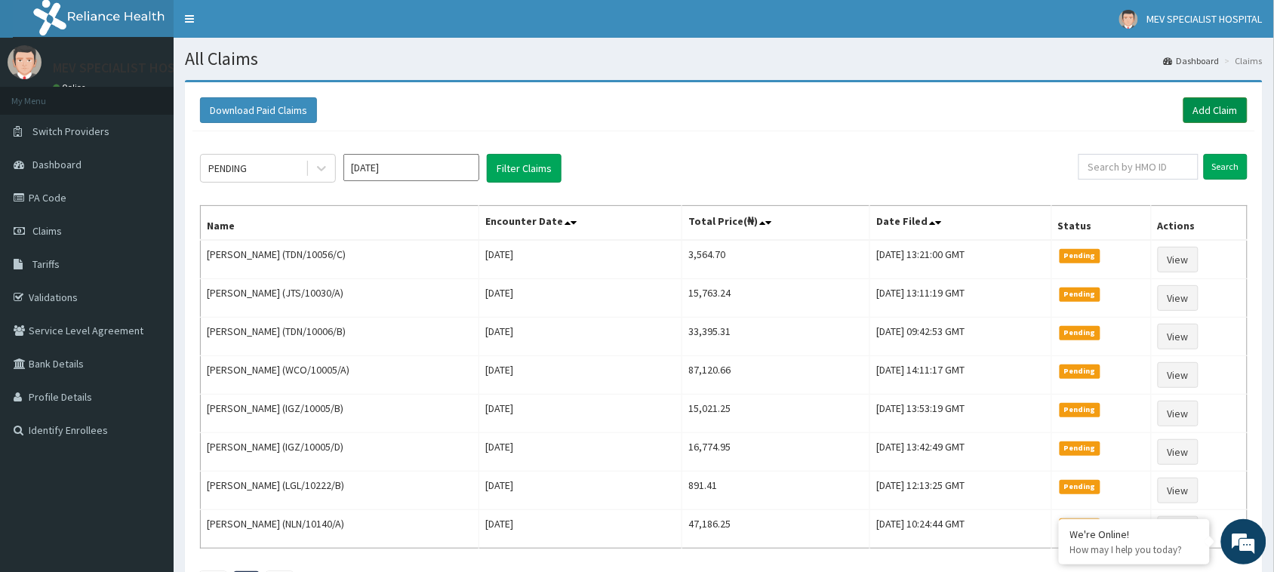
click at [1225, 104] on link "Add Claim" at bounding box center [1216, 110] width 64 height 26
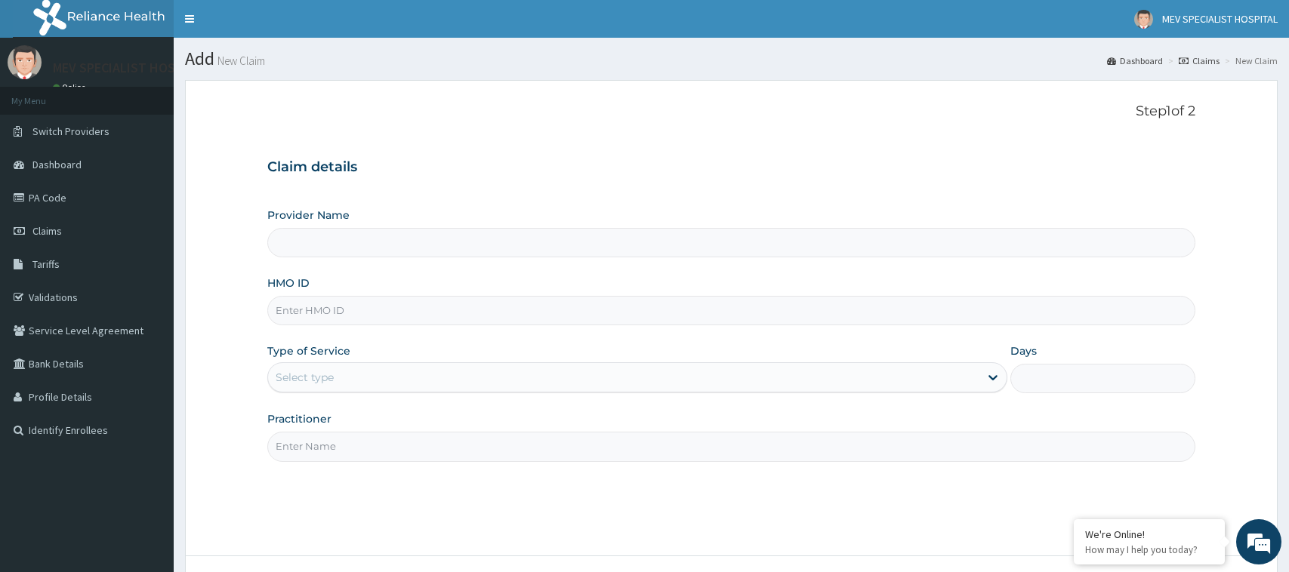
type input "MEV SPECIALIST HOSPITAL"
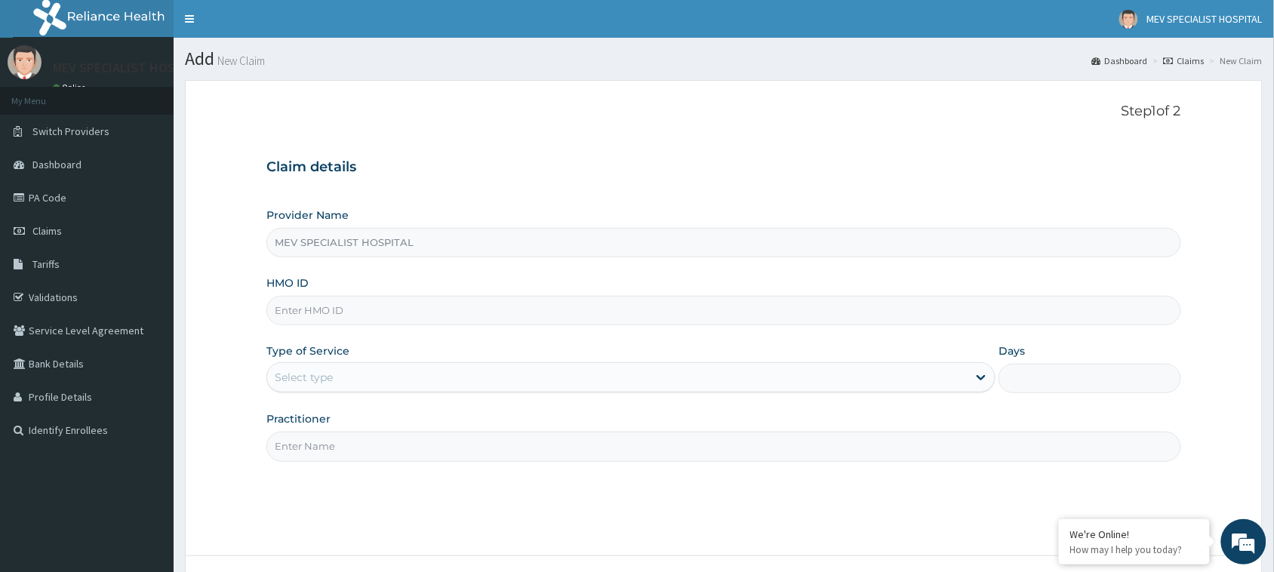
click at [421, 315] on input "HMO ID" at bounding box center [723, 310] width 915 height 29
paste input "RET/43258/A"
type input "RET/43258/A"
click at [409, 379] on div "Select type" at bounding box center [617, 377] width 701 height 24
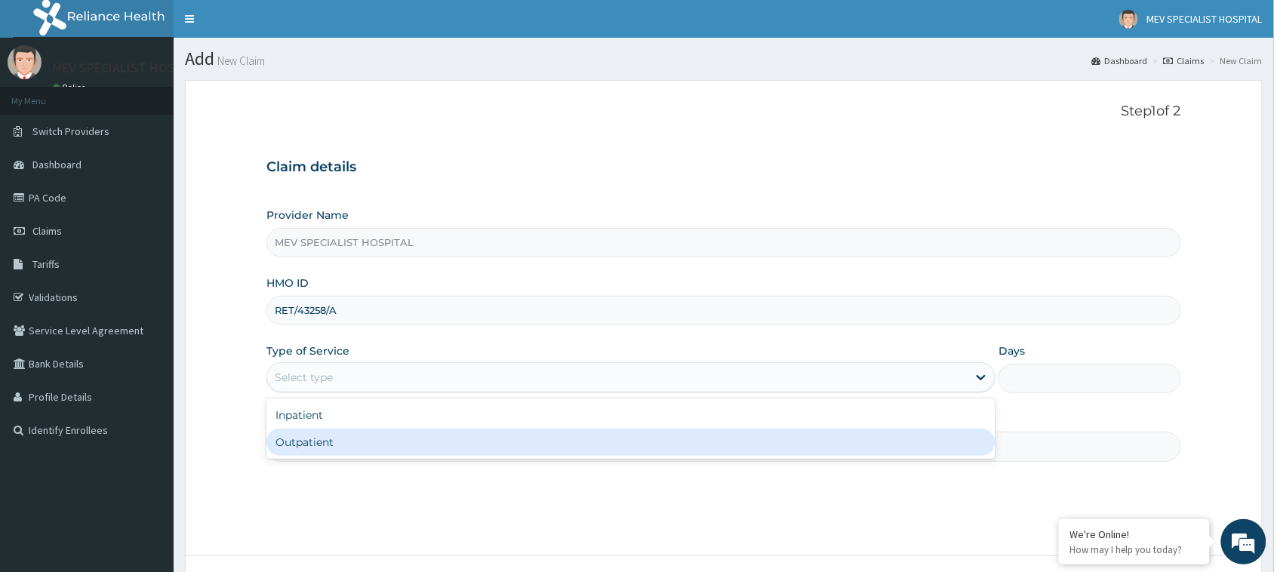
click at [402, 438] on div "Outpatient" at bounding box center [630, 442] width 729 height 27
type input "1"
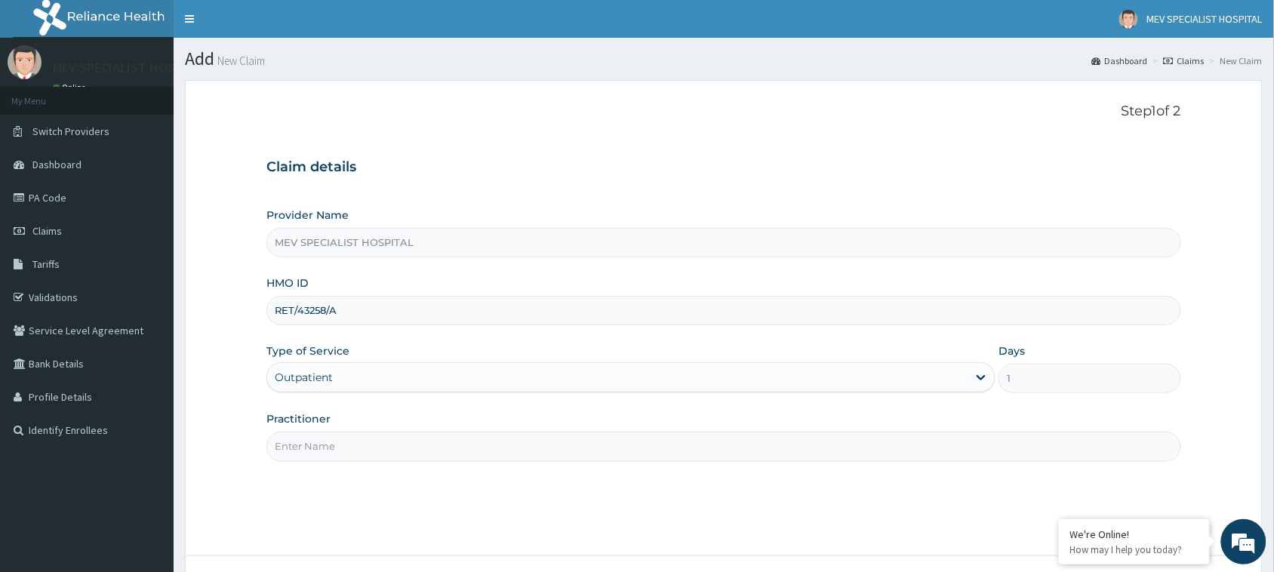
click at [402, 438] on input "Practitioner" at bounding box center [723, 446] width 915 height 29
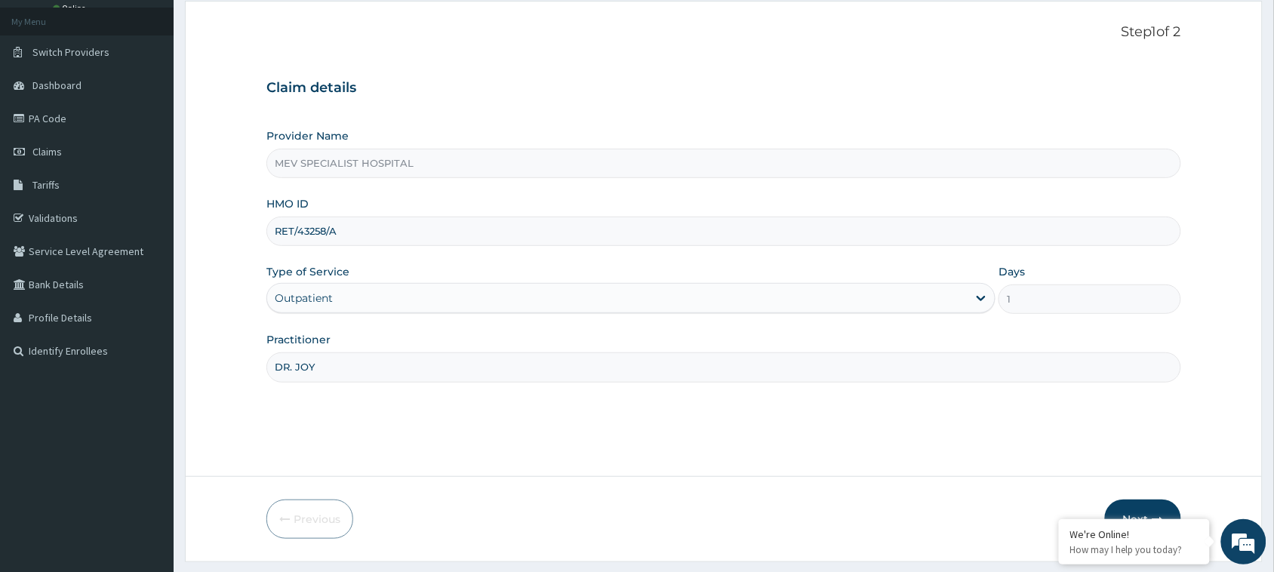
scroll to position [119, 0]
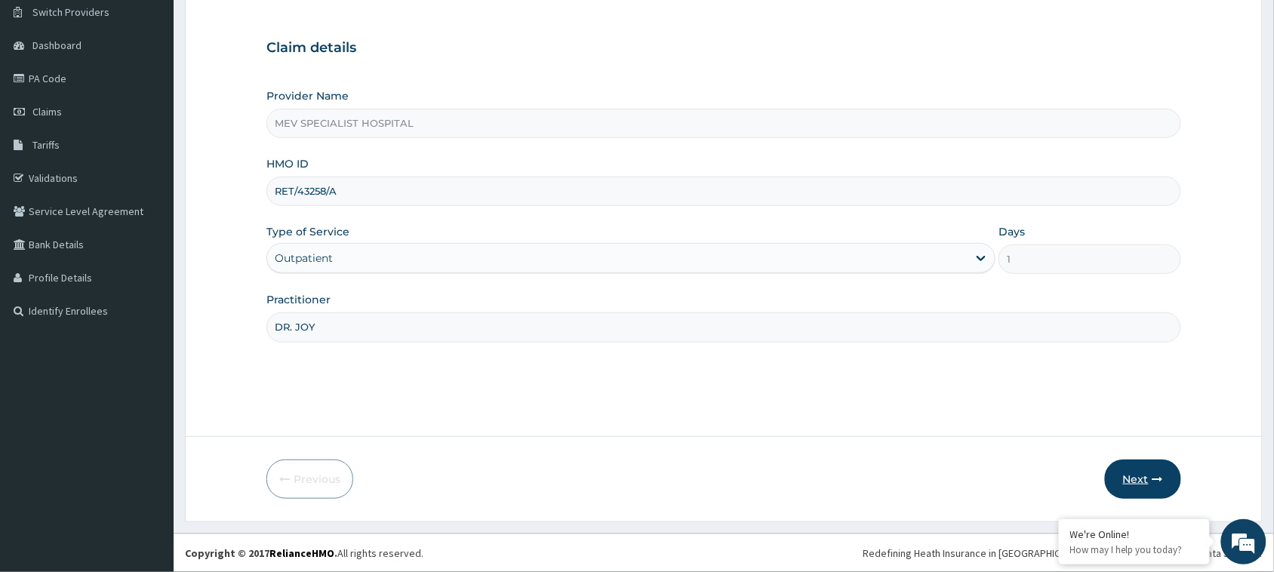
type input "DR. JOY"
click at [1151, 473] on button "Next" at bounding box center [1143, 479] width 76 height 39
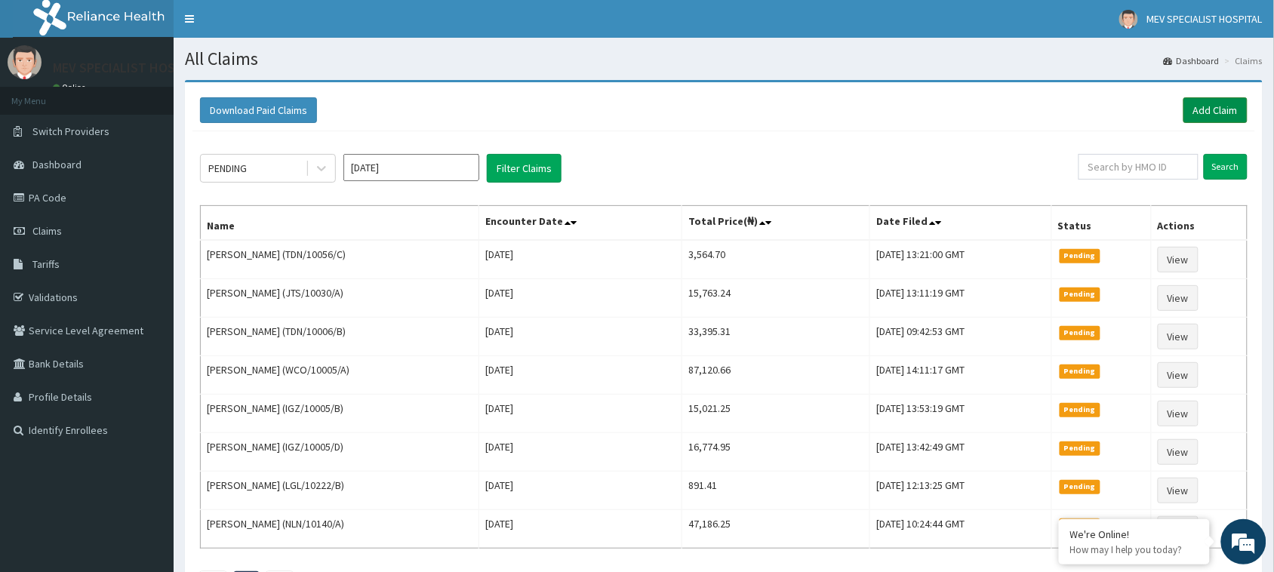
click at [1216, 104] on link "Add Claim" at bounding box center [1216, 110] width 64 height 26
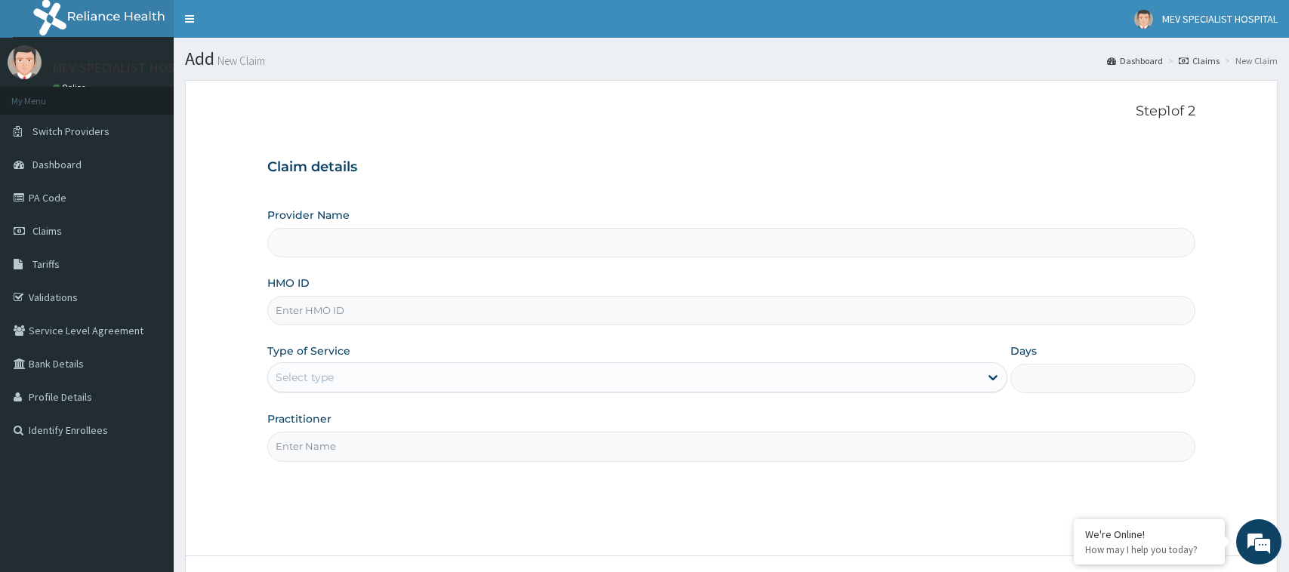
type input "MEV SPECIALIST HOSPITAL"
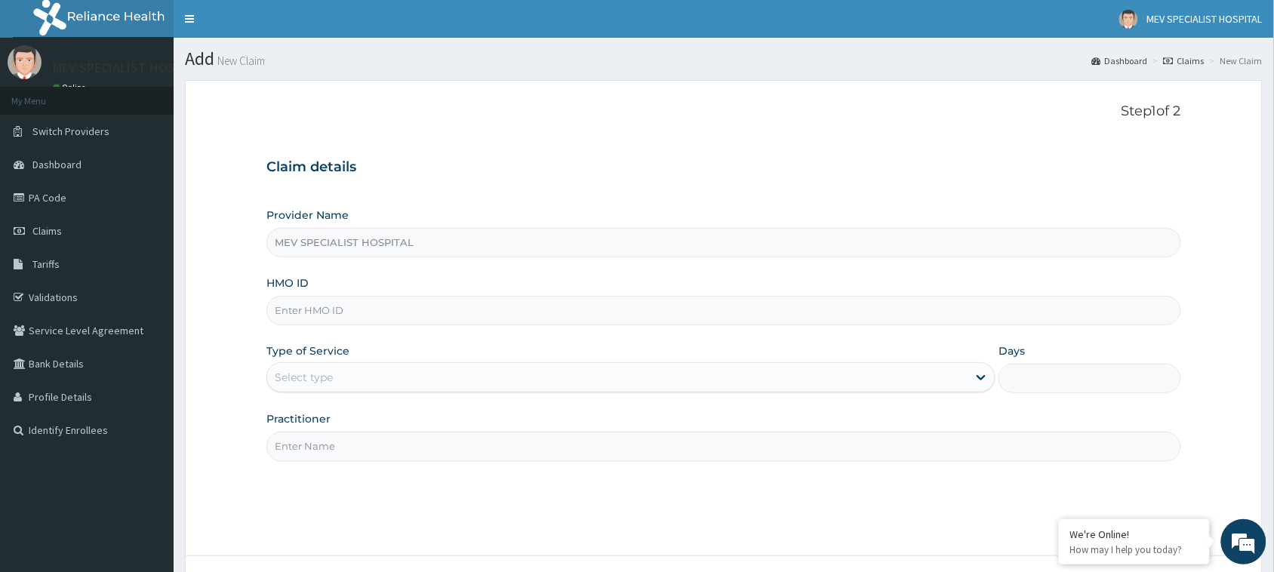
click at [453, 302] on input "HMO ID" at bounding box center [723, 310] width 915 height 29
paste input "RTM/10122/C"
type input "RTM/10122/C"
click at [417, 385] on div "Select type" at bounding box center [617, 377] width 701 height 24
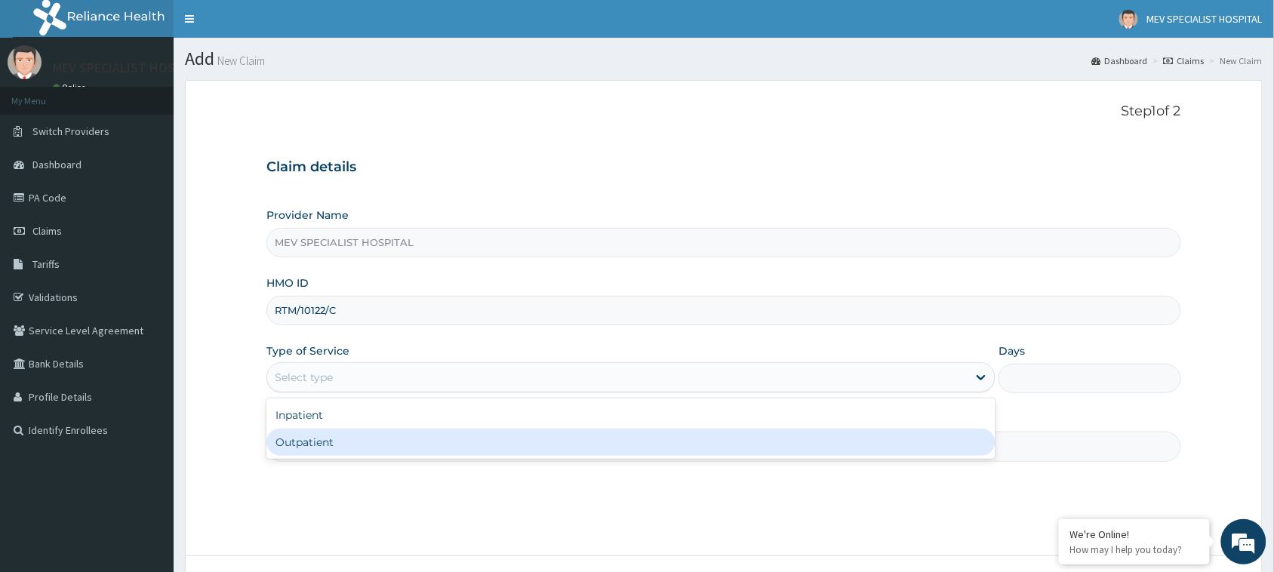
click at [408, 451] on div "Outpatient" at bounding box center [630, 442] width 729 height 27
type input "1"
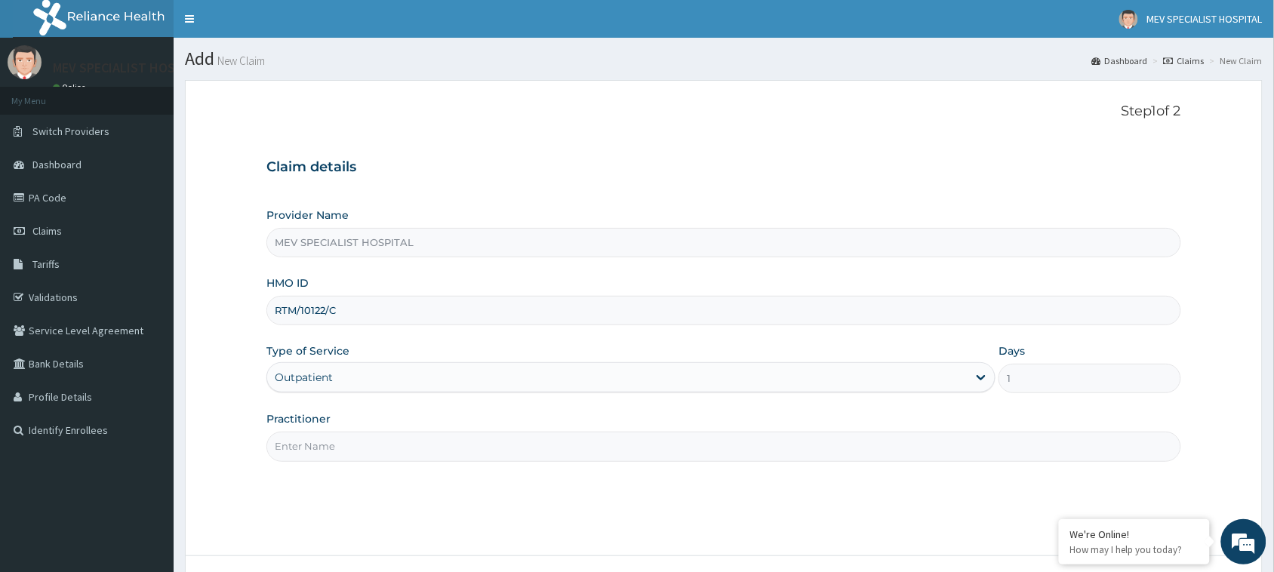
click at [408, 451] on input "Practitioner" at bounding box center [723, 446] width 915 height 29
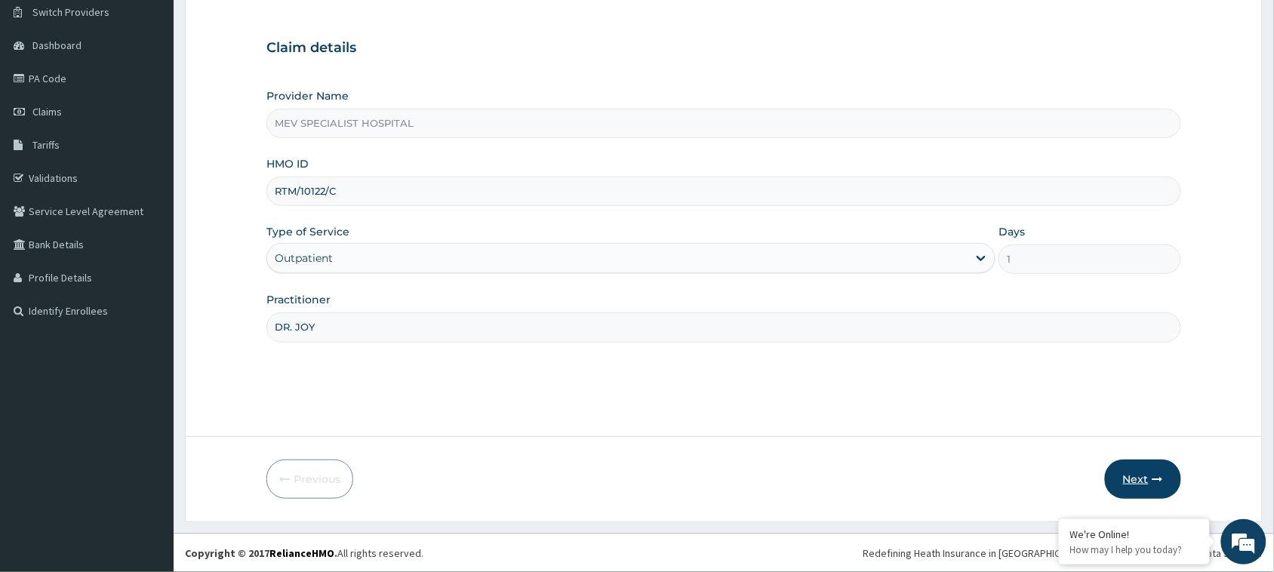
type input "DR. JOY"
click at [1126, 472] on button "Next" at bounding box center [1143, 479] width 76 height 39
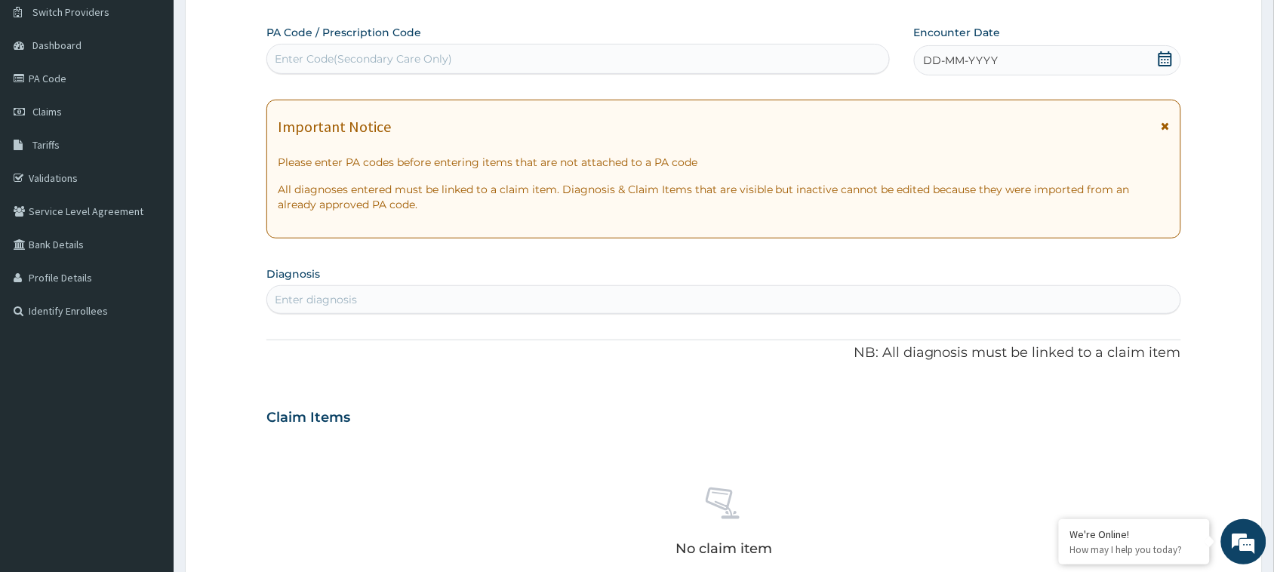
click at [564, 55] on div "Enter Code(Secondary Care Only)" at bounding box center [578, 59] width 622 height 24
paste input "PA/5610B0"
type input "PA/5610B0"
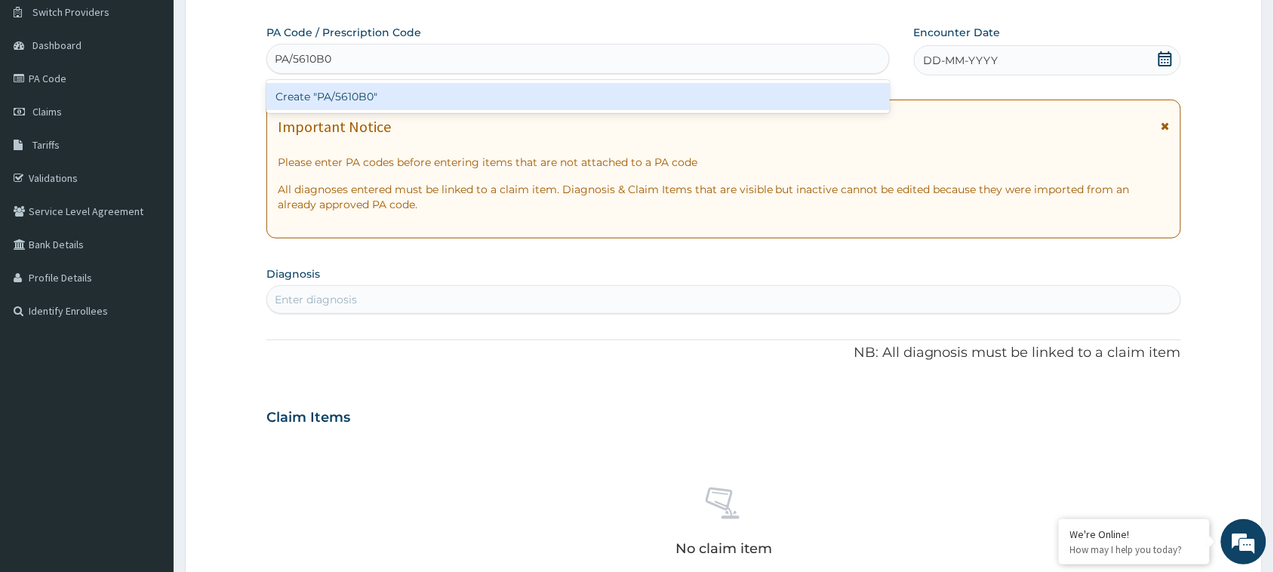
click at [559, 96] on div "Create "PA/5610B0"" at bounding box center [578, 96] width 624 height 27
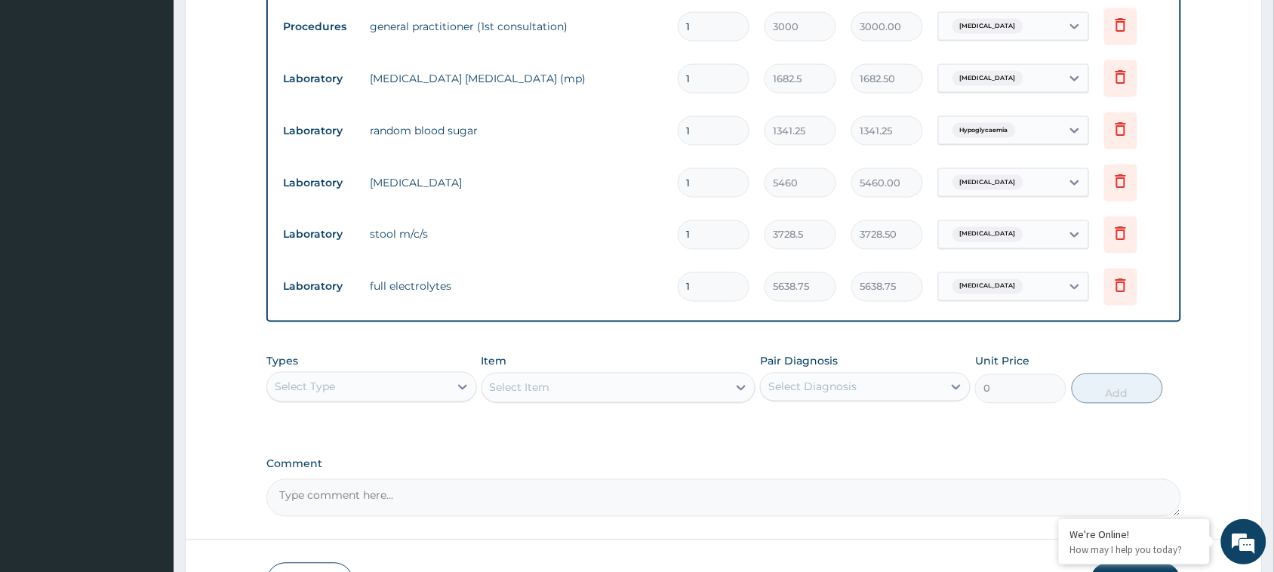
scroll to position [30, 0]
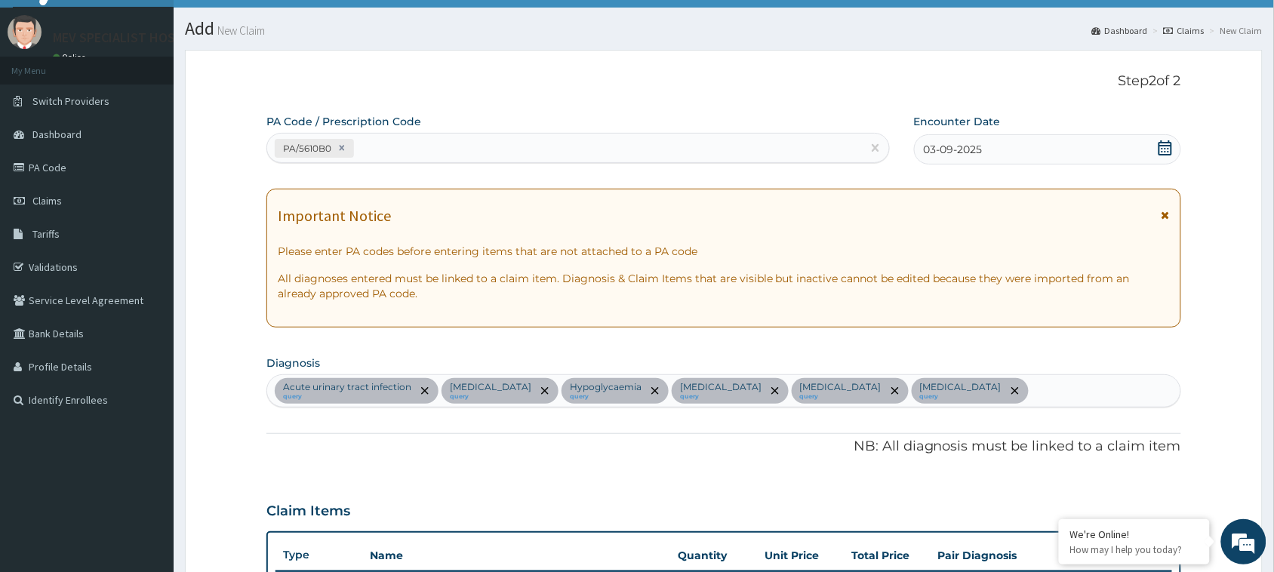
click at [462, 147] on div "PA/5610B0" at bounding box center [564, 148] width 595 height 25
paste input "PA/6FAC17"
type input "PA/6FAC17"
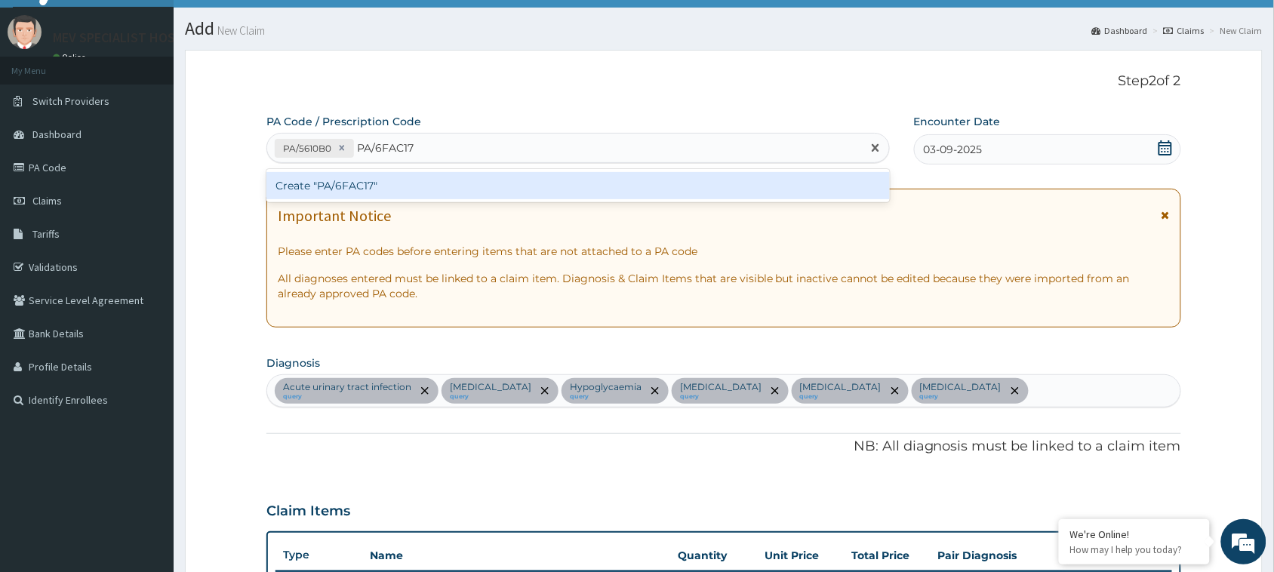
click at [454, 199] on div "Create "PA/6FAC17"" at bounding box center [578, 185] width 624 height 27
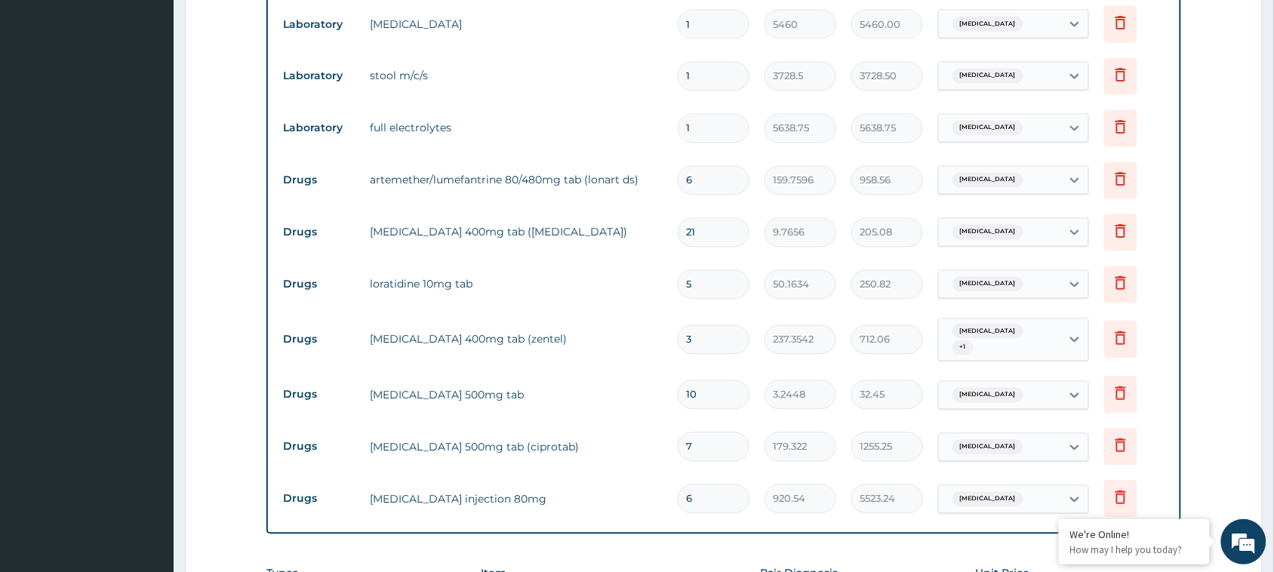
scroll to position [1121, 0]
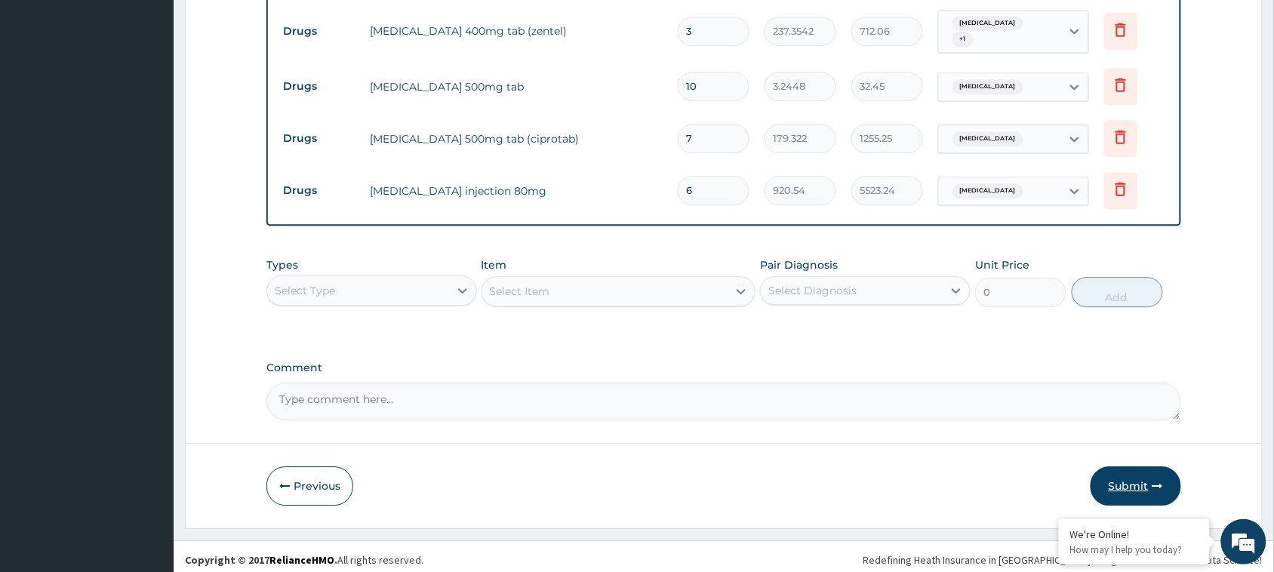
click at [1155, 481] on icon "button" at bounding box center [1158, 486] width 11 height 11
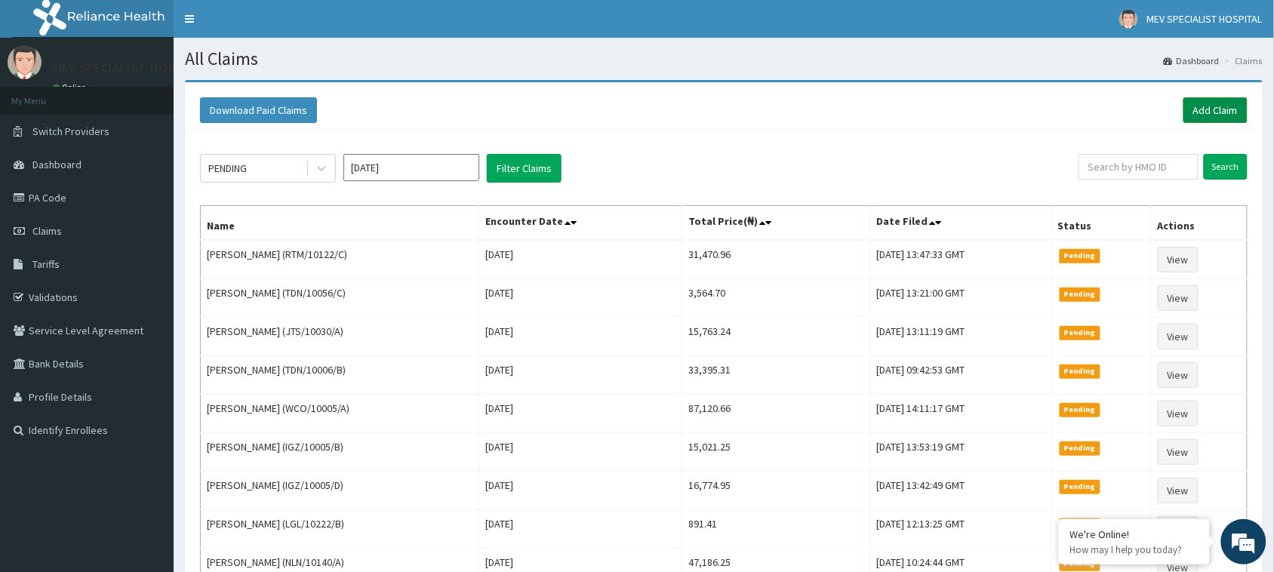
click at [1202, 102] on link "Add Claim" at bounding box center [1216, 110] width 64 height 26
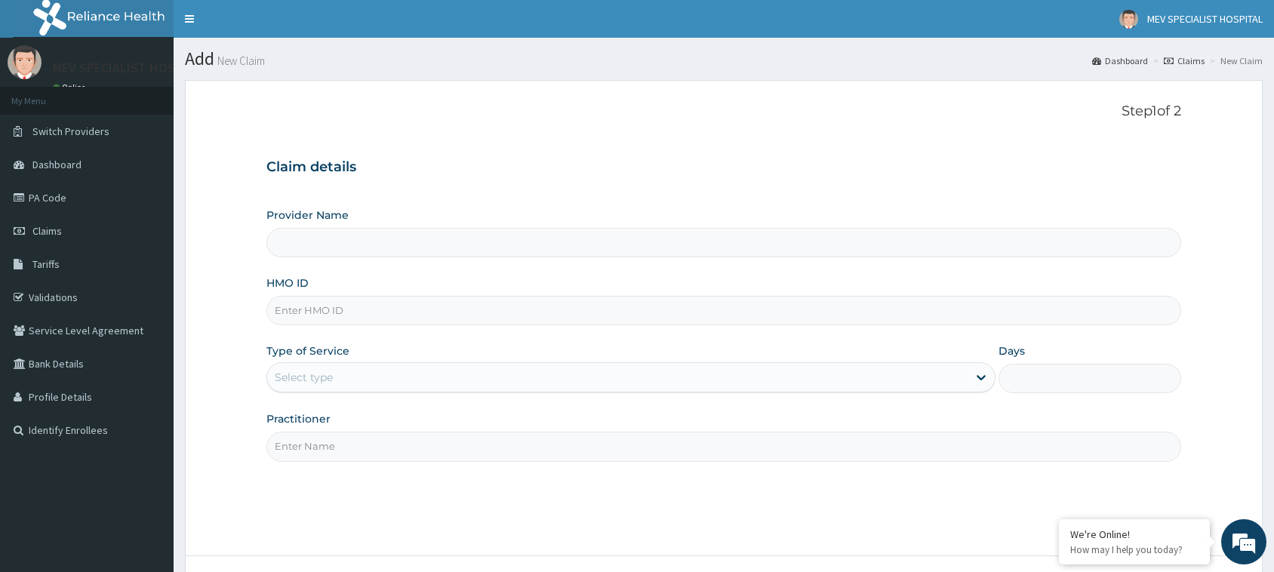
type input "MEV SPECIALIST HOSPITAL"
click at [421, 307] on input "HMO ID" at bounding box center [723, 310] width 915 height 29
paste input "RTM/10122/D"
type input "RTM/10122/D"
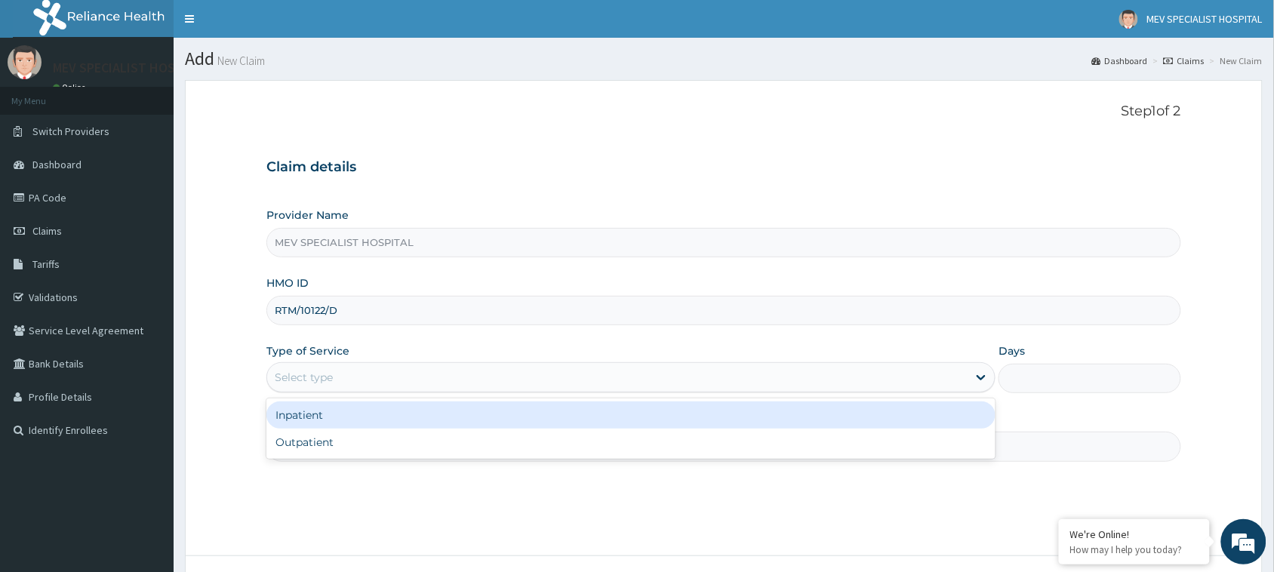
click at [363, 372] on div "Select type" at bounding box center [617, 377] width 701 height 24
click at [363, 421] on div "Inpatient" at bounding box center [630, 415] width 729 height 27
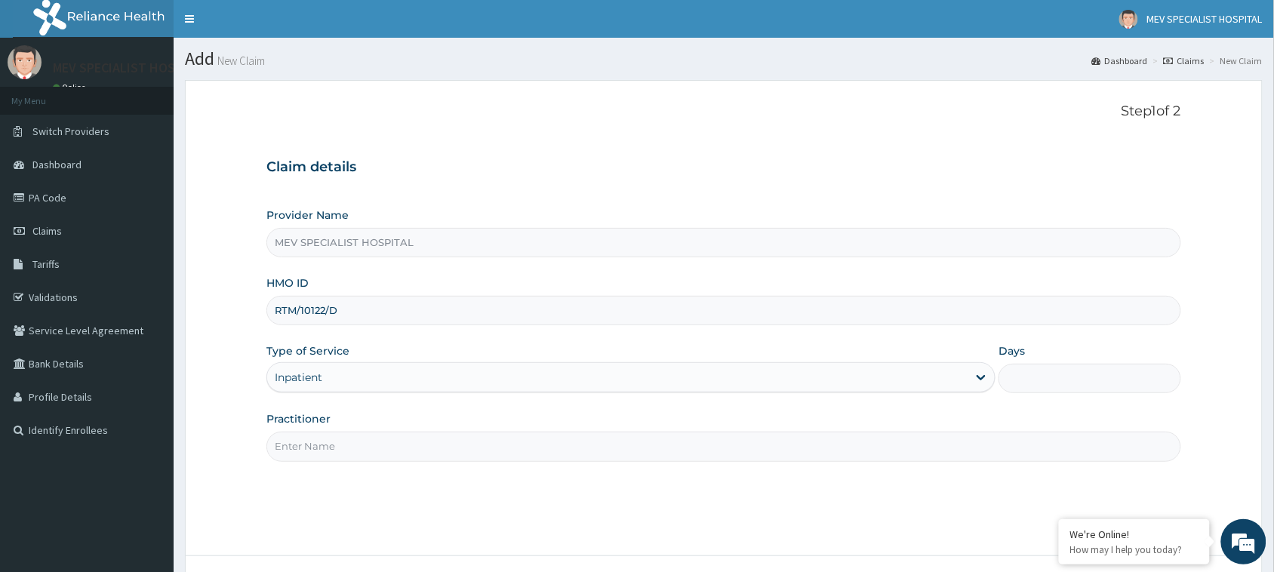
click at [366, 379] on div "Inpatient" at bounding box center [617, 377] width 701 height 24
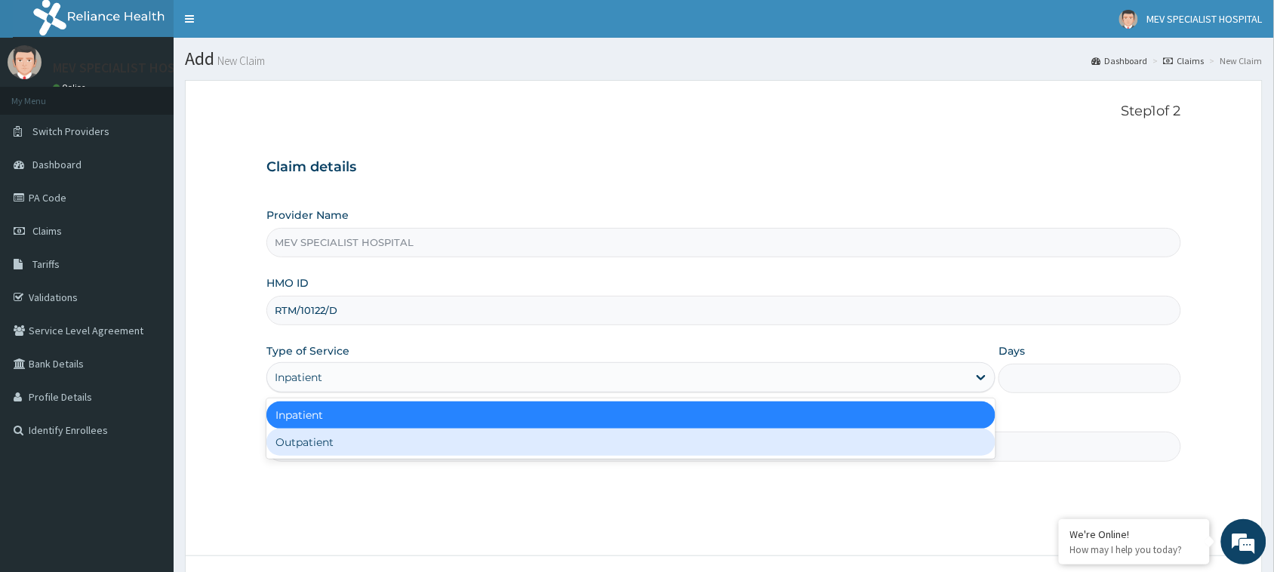
click at [366, 440] on div "Outpatient" at bounding box center [630, 442] width 729 height 27
type input "1"
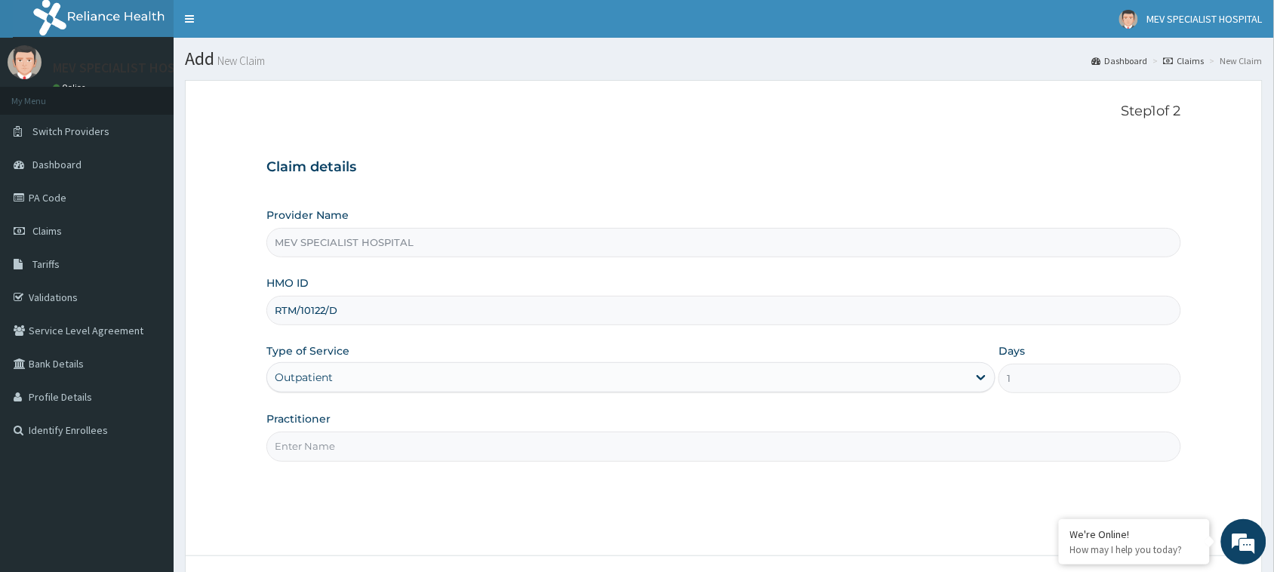
click at [363, 454] on input "Practitioner" at bounding box center [723, 446] width 915 height 29
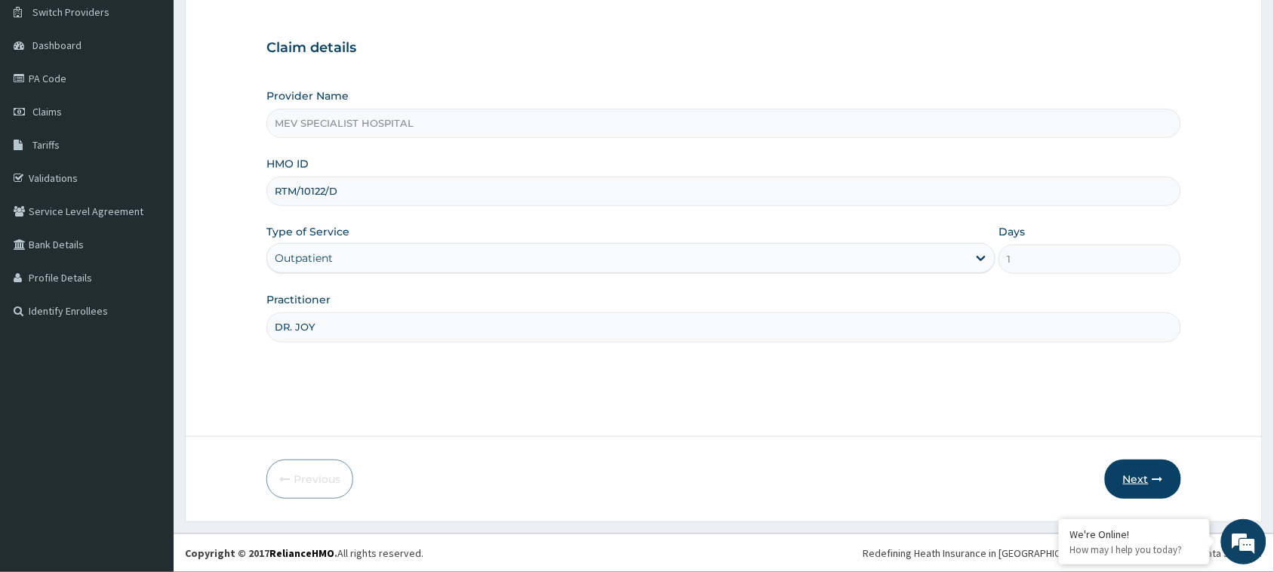
type input "DR. JOY"
click at [1122, 477] on button "Next" at bounding box center [1143, 479] width 76 height 39
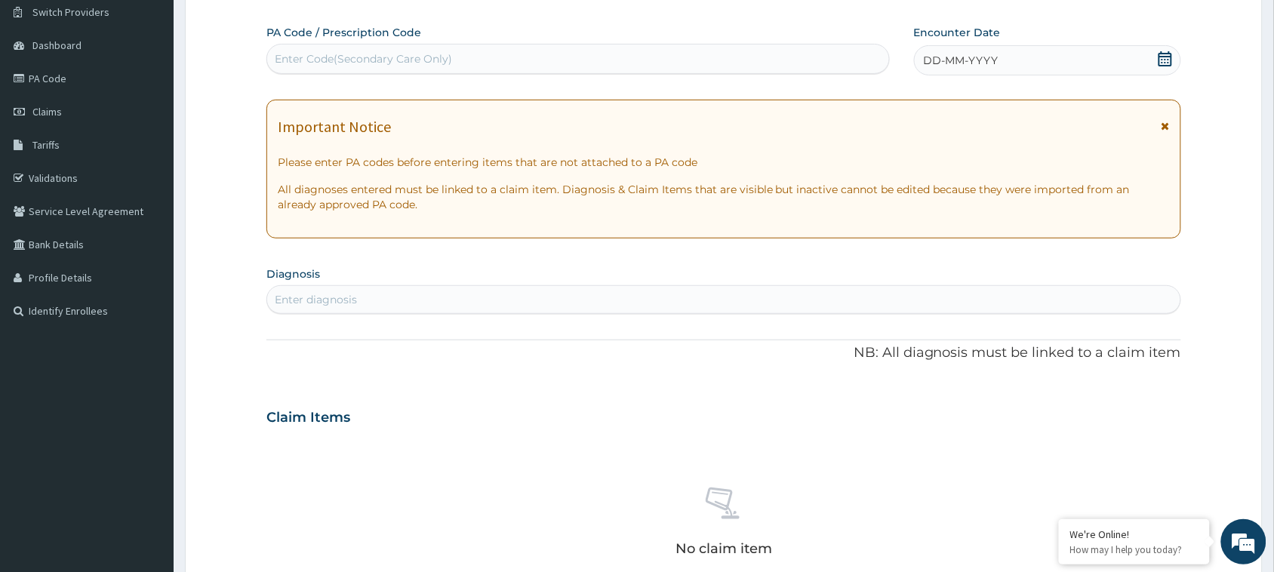
click at [565, 51] on div "Enter Code(Secondary Care Only)" at bounding box center [578, 59] width 622 height 24
paste input "PA/EF5FB4"
type input "PA/EF5FB4"
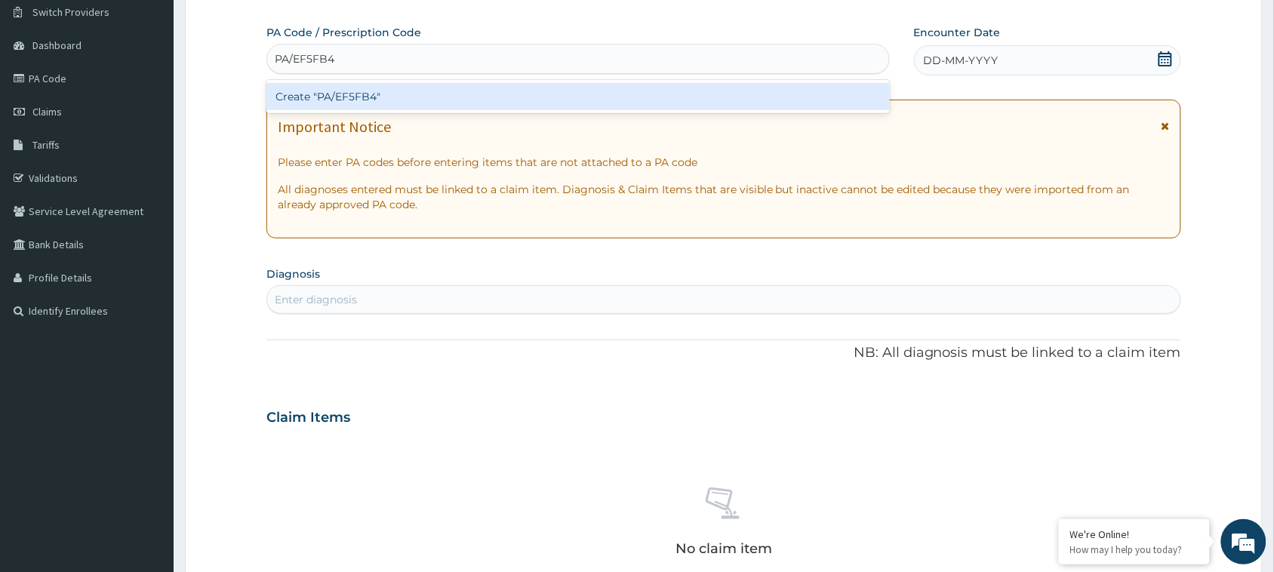
click at [578, 85] on div "Create "PA/EF5FB4"" at bounding box center [578, 96] width 624 height 27
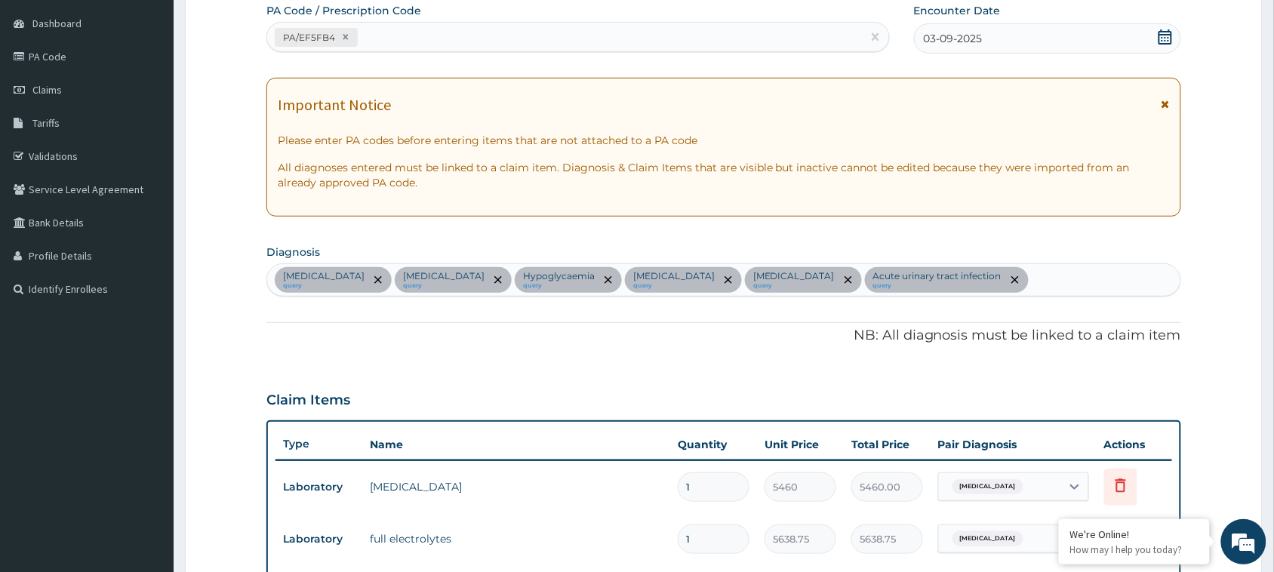
scroll to position [0, 0]
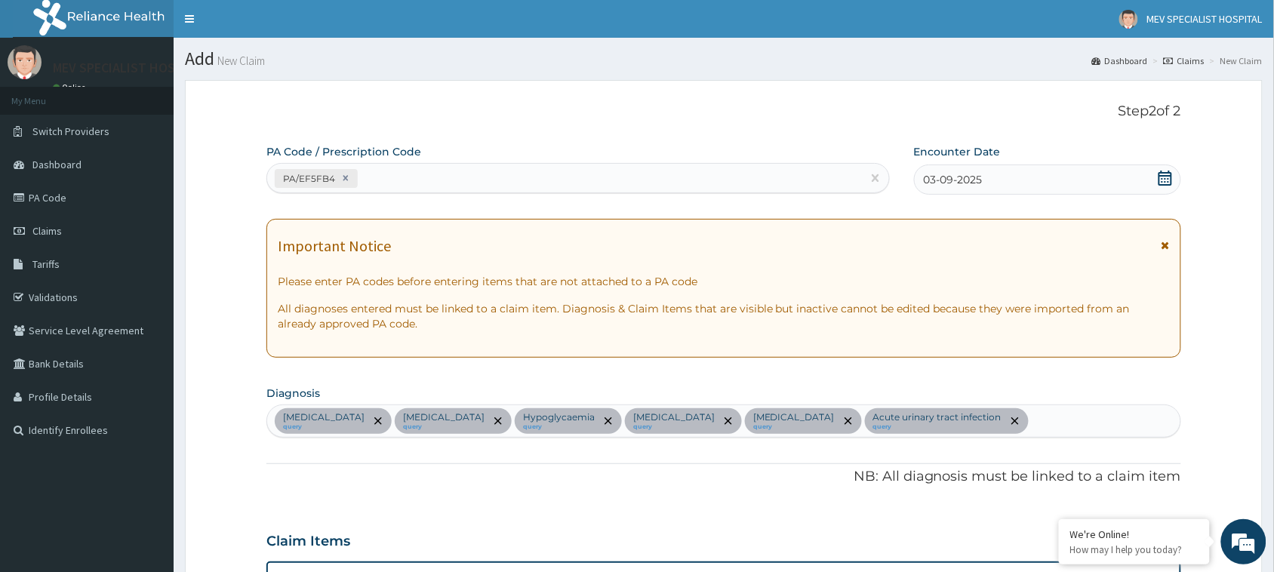
click at [493, 176] on div "PA/EF5FB4" at bounding box center [564, 178] width 595 height 25
paste input "PA/E5338B"
type input "PA/E5338B"
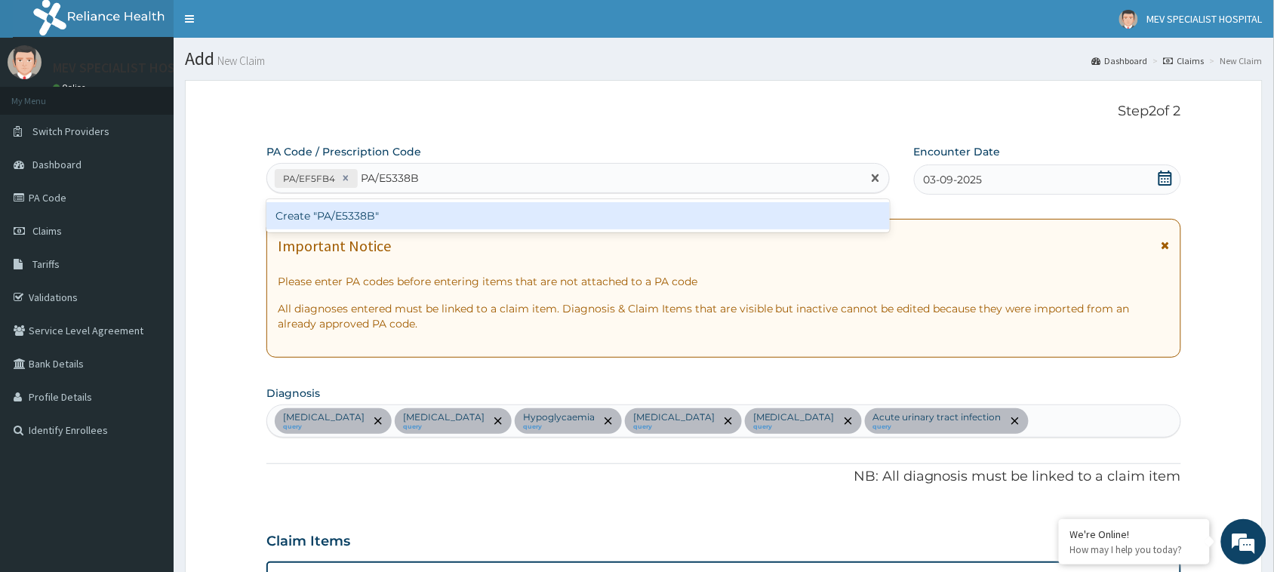
click at [449, 220] on div "Create "PA/E5338B"" at bounding box center [578, 215] width 624 height 27
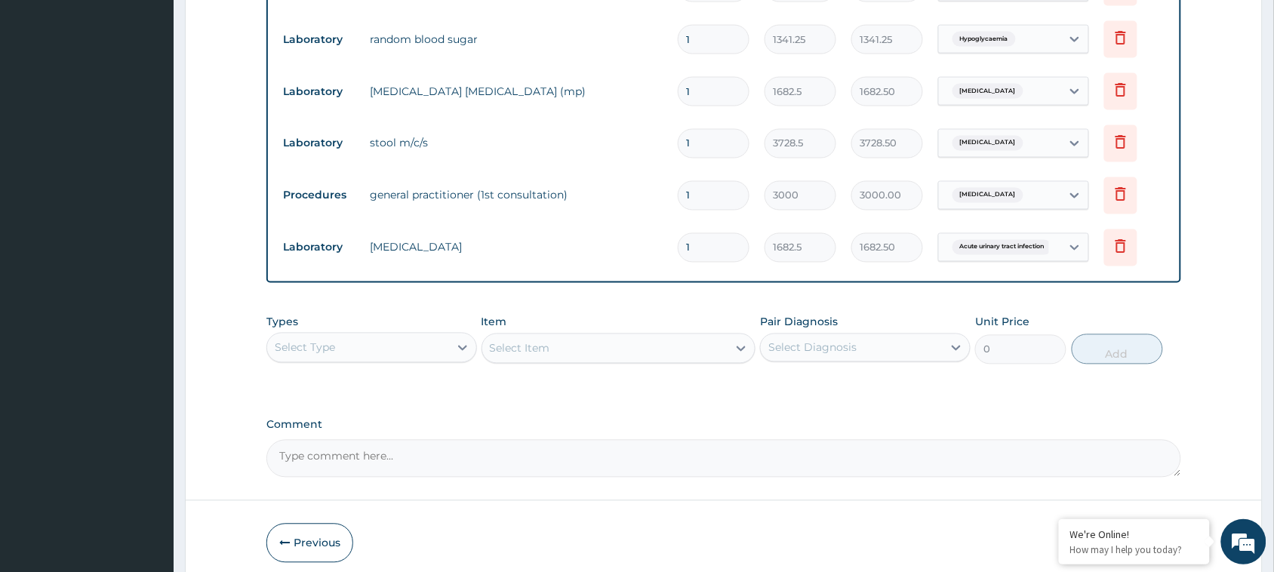
scroll to position [770, 0]
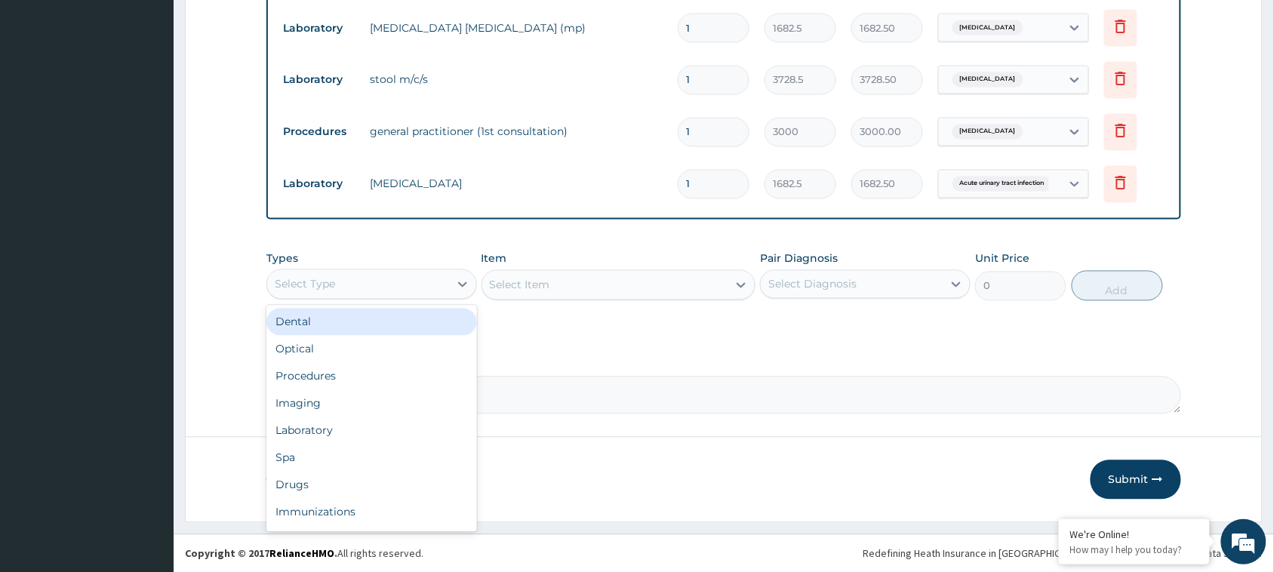
click at [381, 281] on div "Select Type" at bounding box center [358, 285] width 182 height 24
drag, startPoint x: 311, startPoint y: 479, endPoint x: 499, endPoint y: 380, distance: 212.8
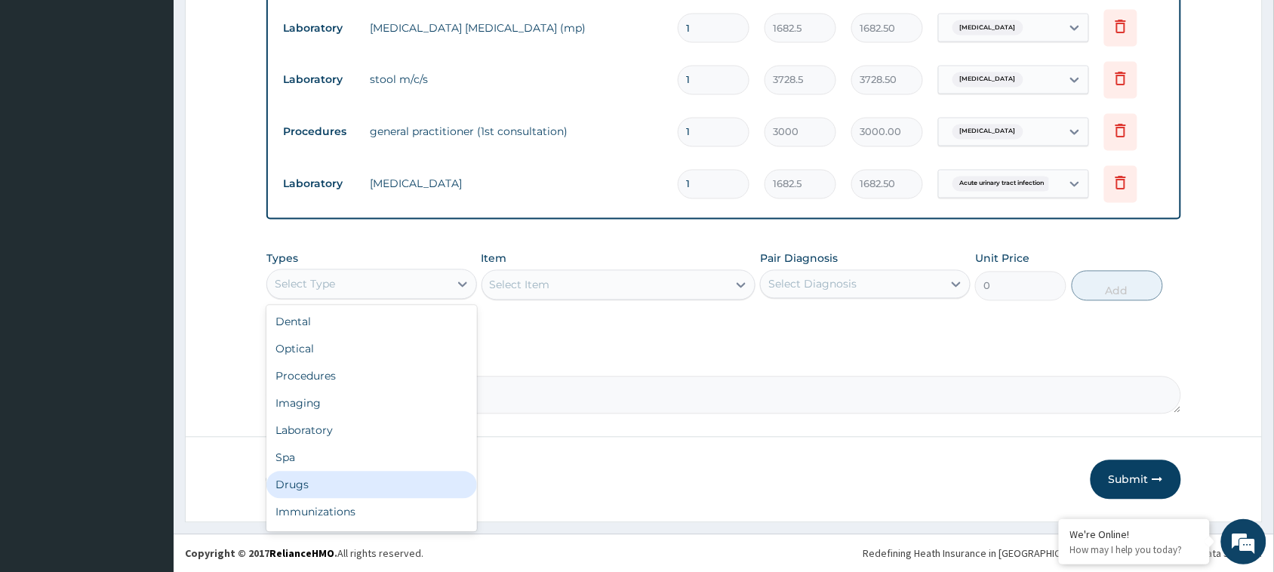
click at [300, 489] on div "Drugs" at bounding box center [371, 485] width 211 height 27
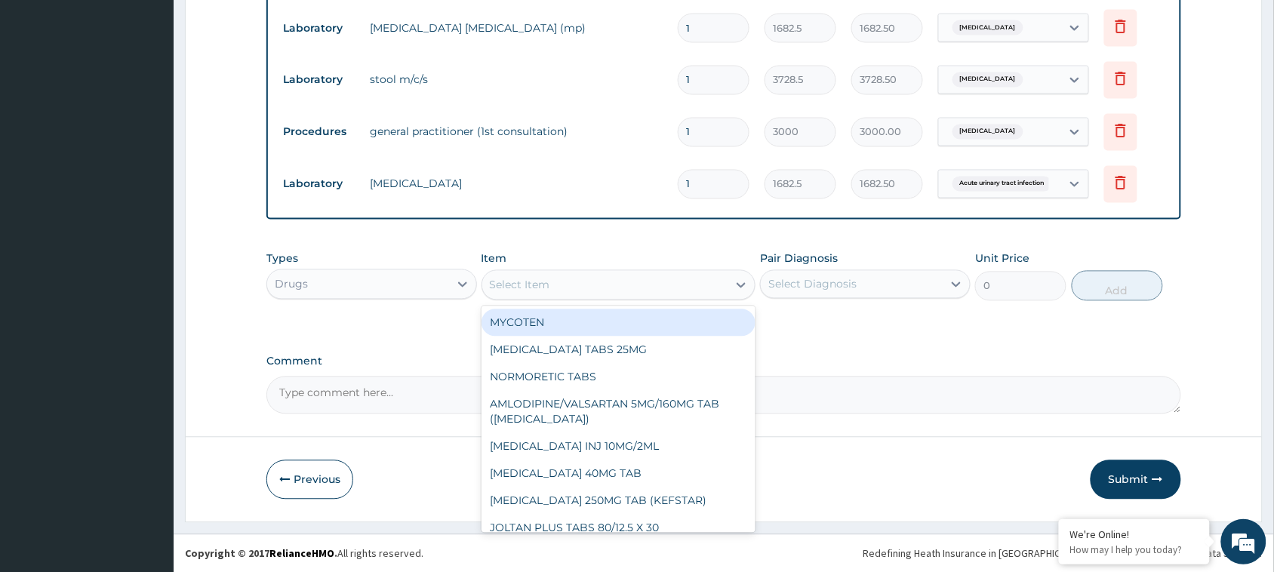
click at [580, 282] on div "Select Item" at bounding box center [605, 285] width 246 height 24
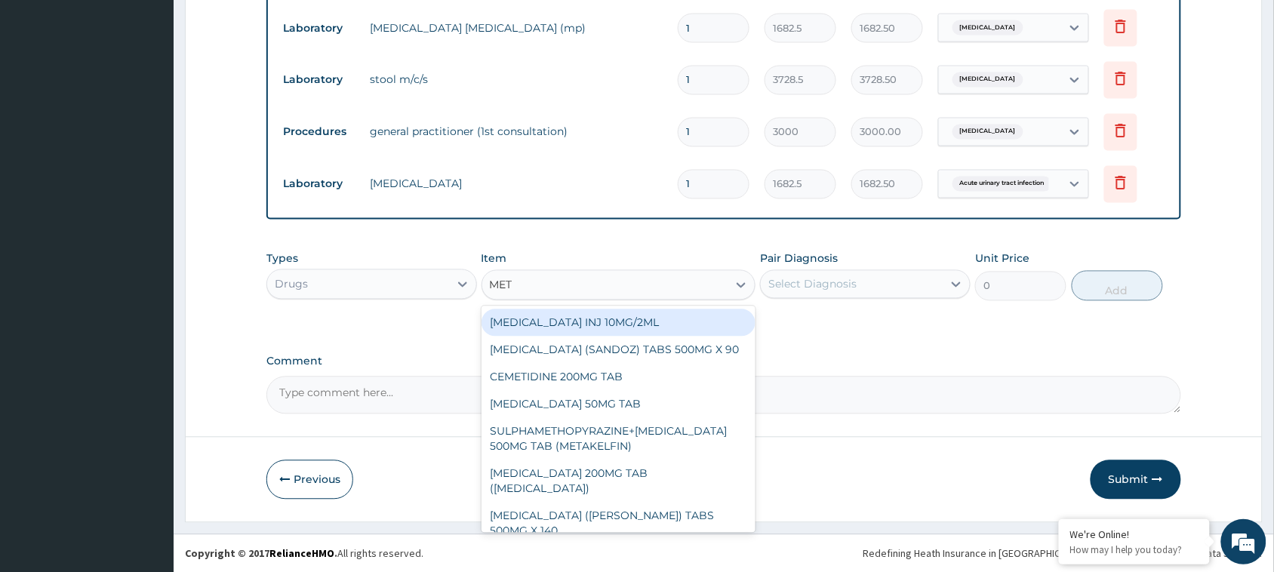
type input "METR"
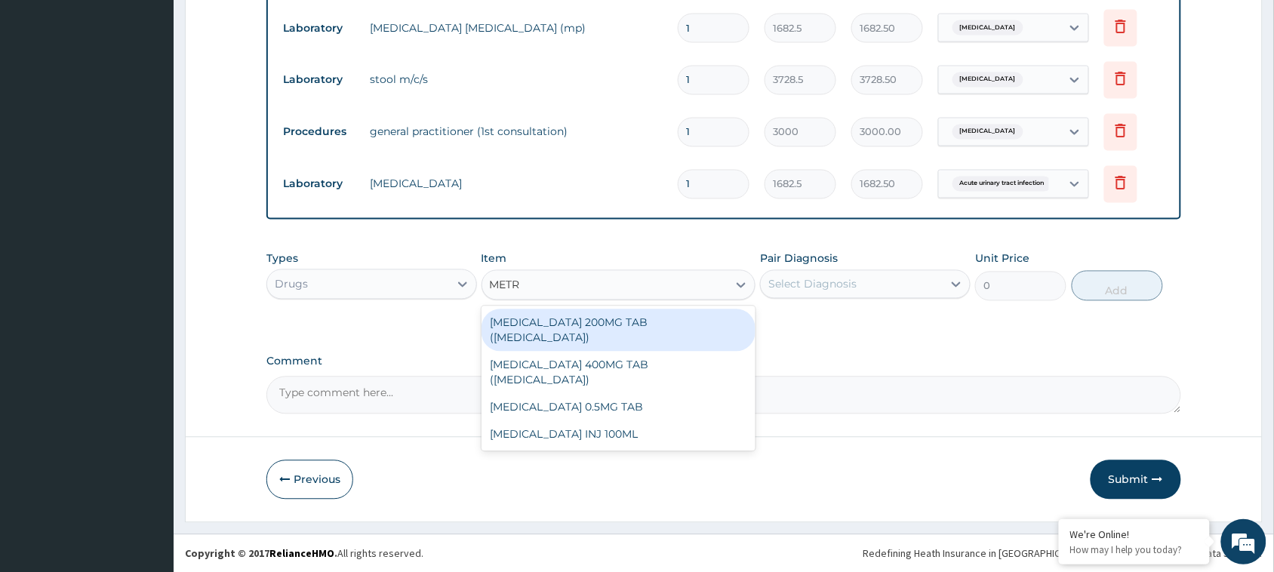
click at [624, 330] on div "[MEDICAL_DATA] 200MG TAB ([MEDICAL_DATA])" at bounding box center [619, 331] width 275 height 42
type input "5.148"
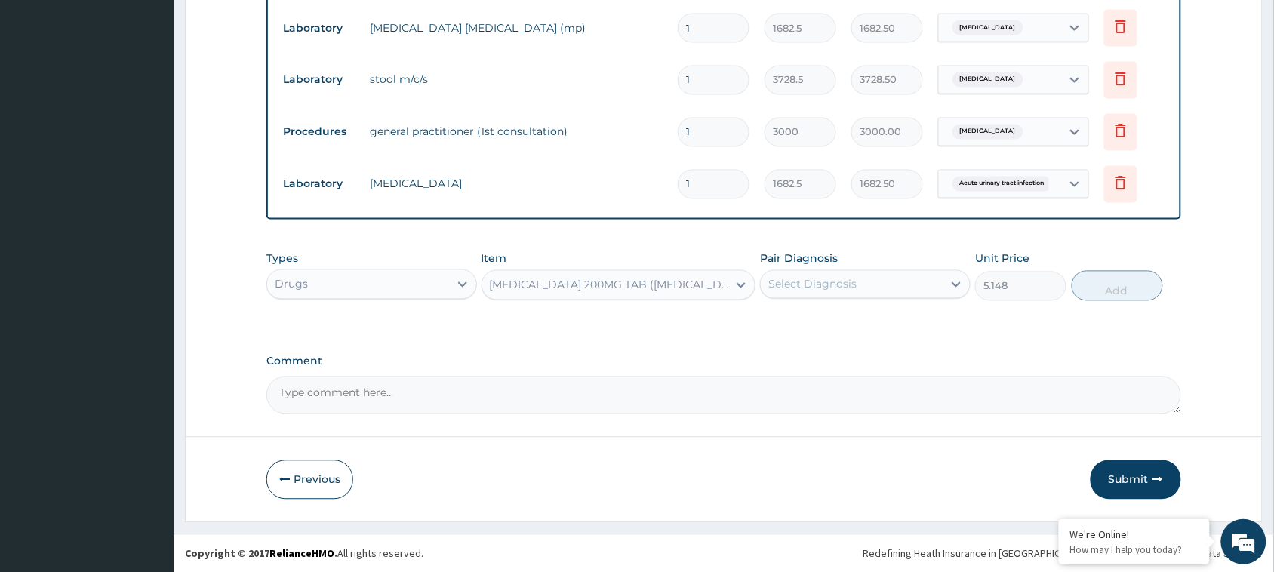
click at [858, 276] on div "Select Diagnosis" at bounding box center [852, 285] width 182 height 24
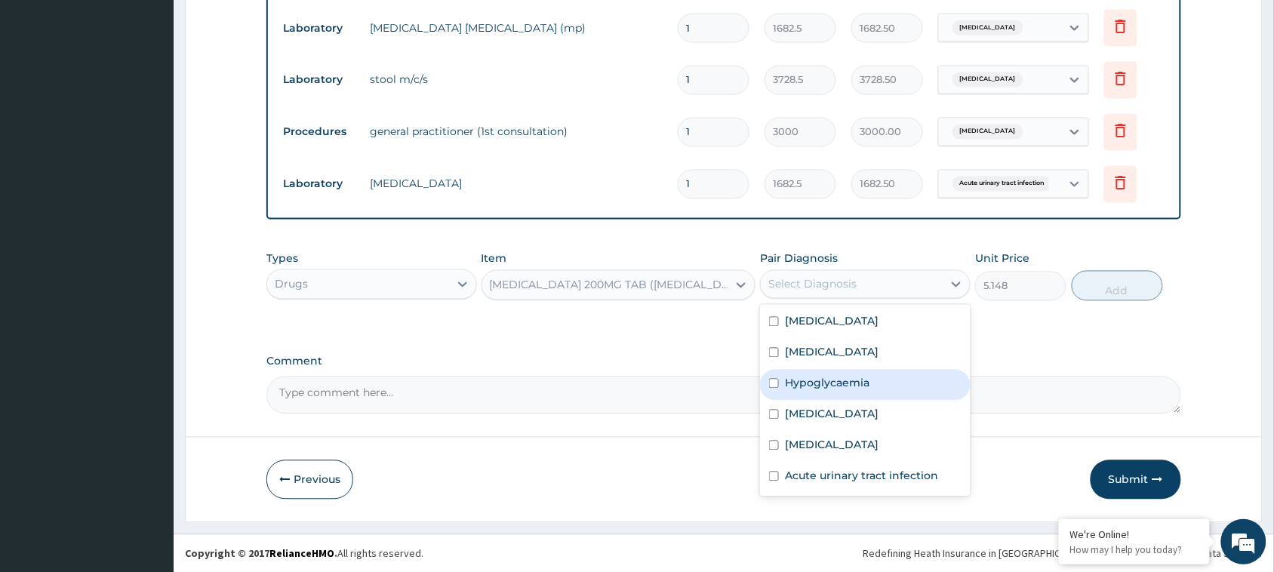
click at [504, 278] on div "[MEDICAL_DATA] 200MG TAB ([MEDICAL_DATA])" at bounding box center [610, 285] width 240 height 15
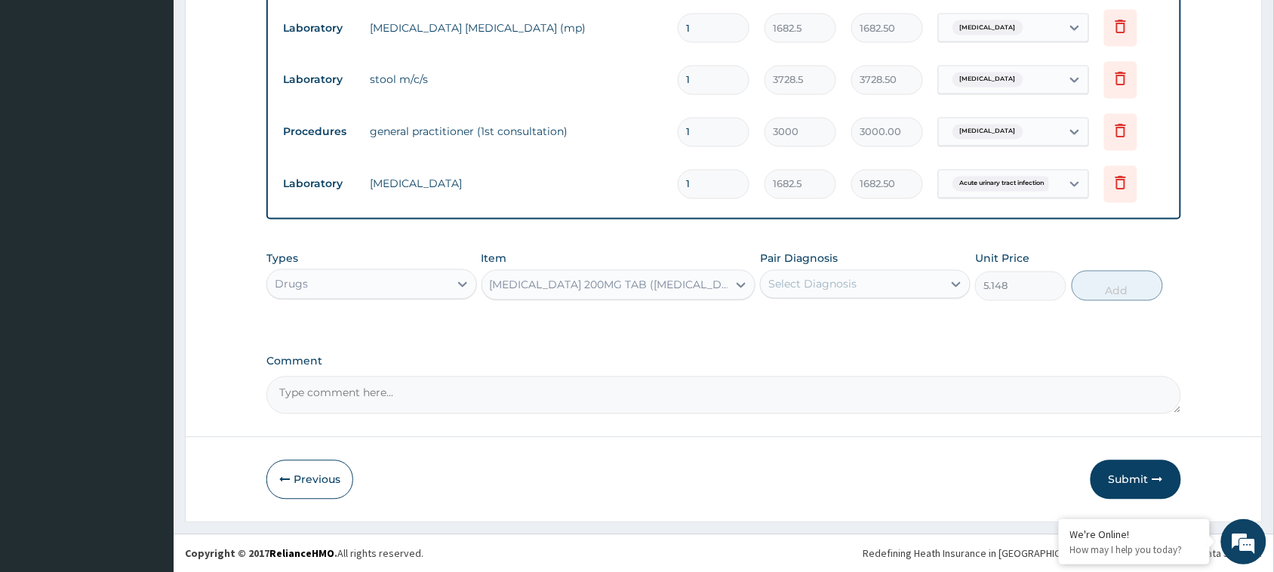
click at [504, 278] on div "[MEDICAL_DATA] 200MG TAB ([MEDICAL_DATA])" at bounding box center [610, 285] width 240 height 15
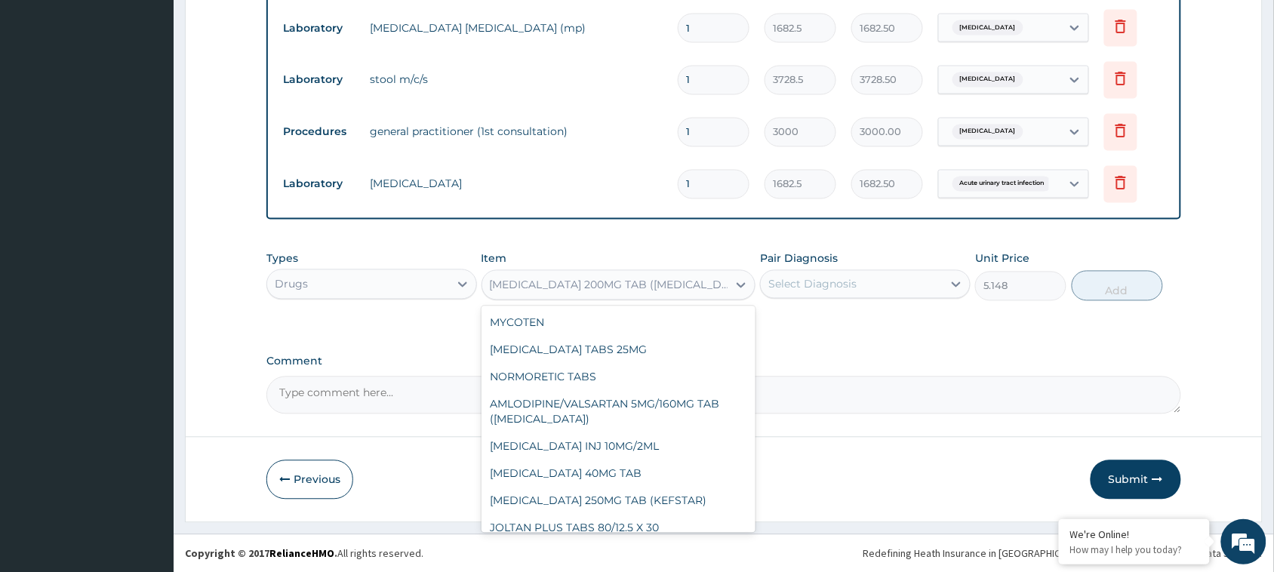
scroll to position [1530, 0]
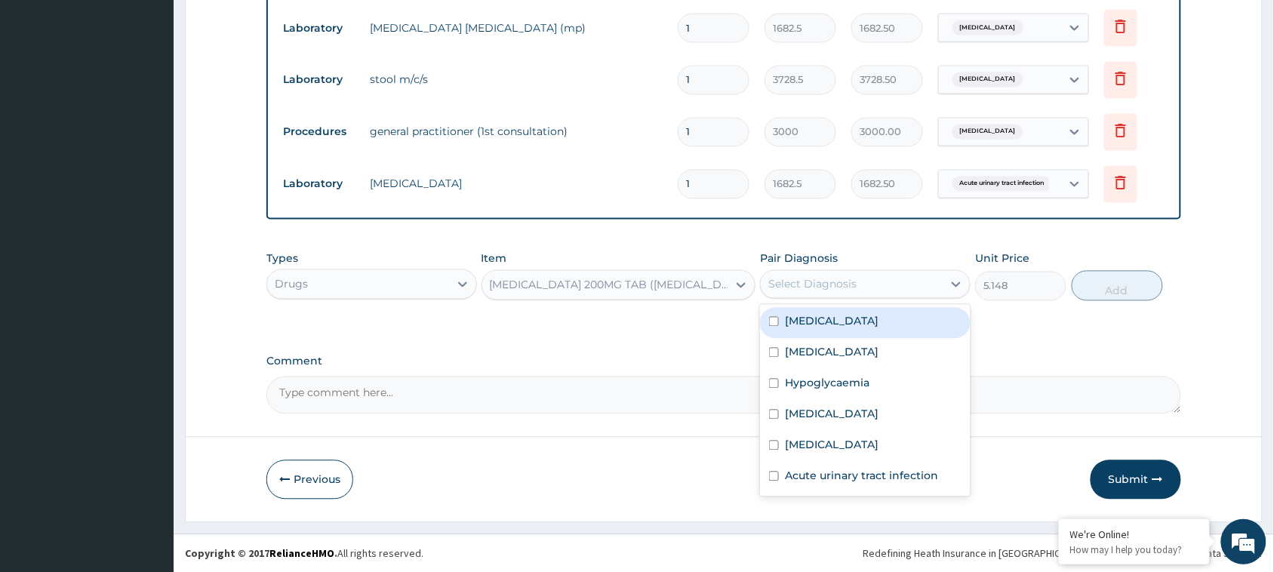
click at [883, 284] on div "Select Diagnosis" at bounding box center [852, 285] width 182 height 24
click at [658, 280] on div "[MEDICAL_DATA] 200MG TAB ([MEDICAL_DATA])" at bounding box center [610, 285] width 240 height 15
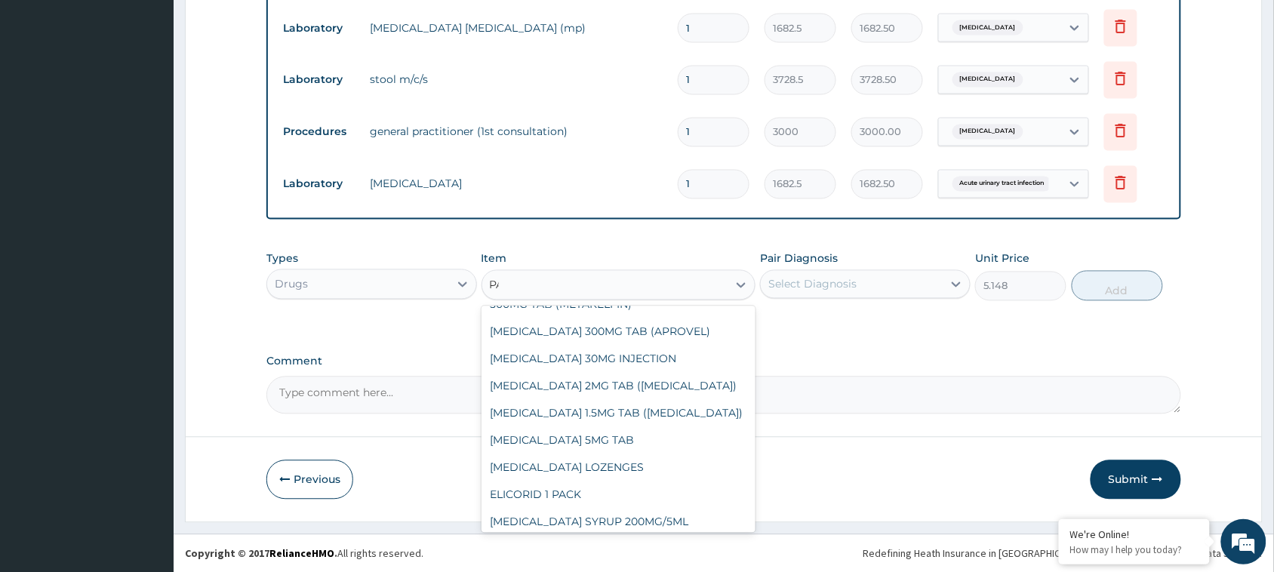
scroll to position [0, 0]
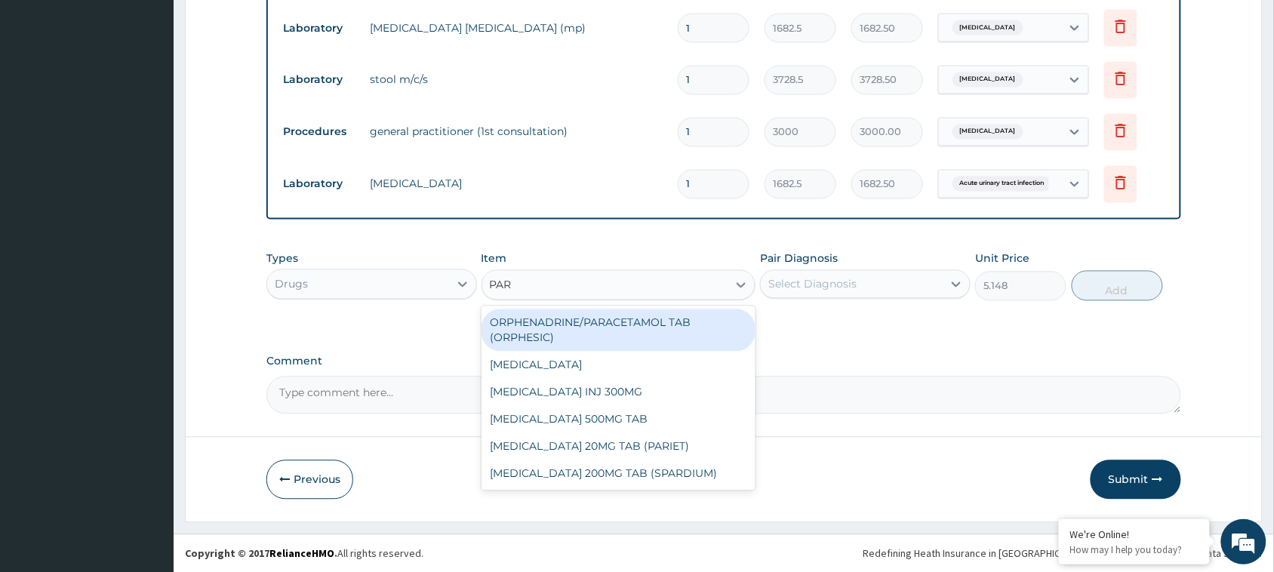
type input "PARA"
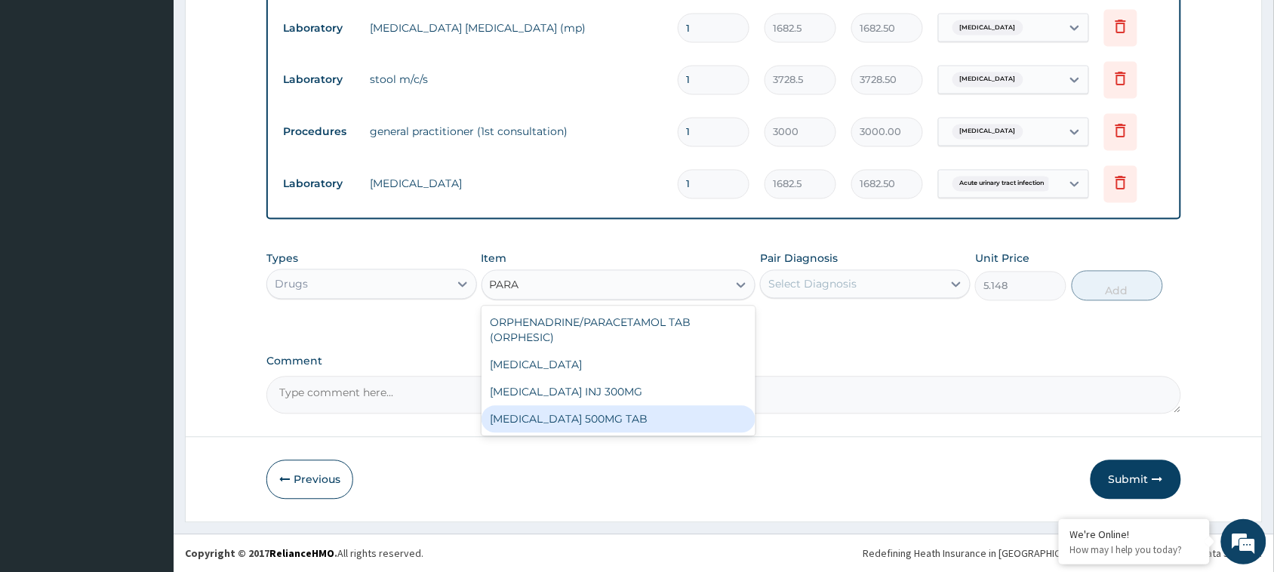
click at [599, 417] on div "[MEDICAL_DATA] 500MG TAB" at bounding box center [619, 419] width 275 height 27
type input "3.2448"
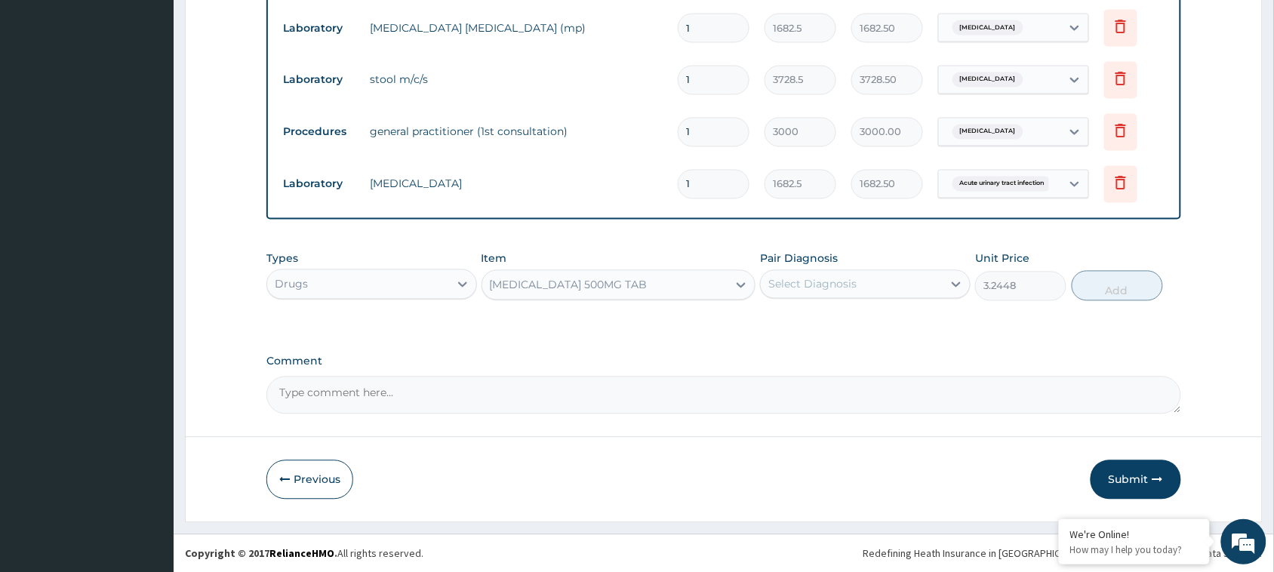
click at [833, 283] on div "Select Diagnosis" at bounding box center [813, 284] width 88 height 15
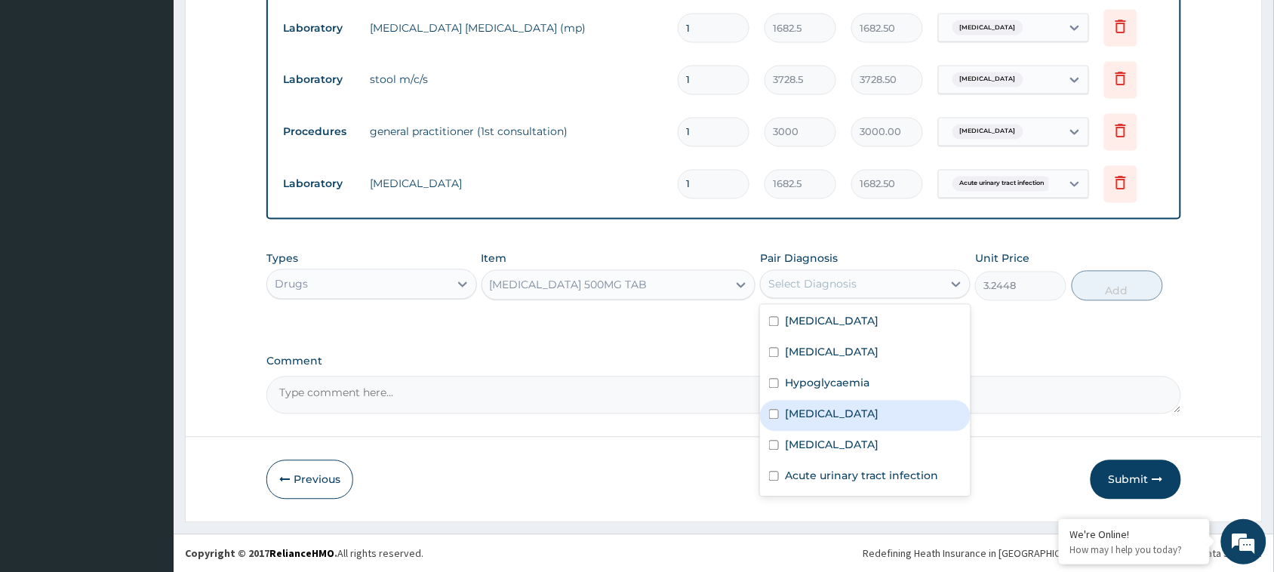
click at [827, 415] on div "[MEDICAL_DATA]" at bounding box center [865, 416] width 211 height 31
checkbox input "true"
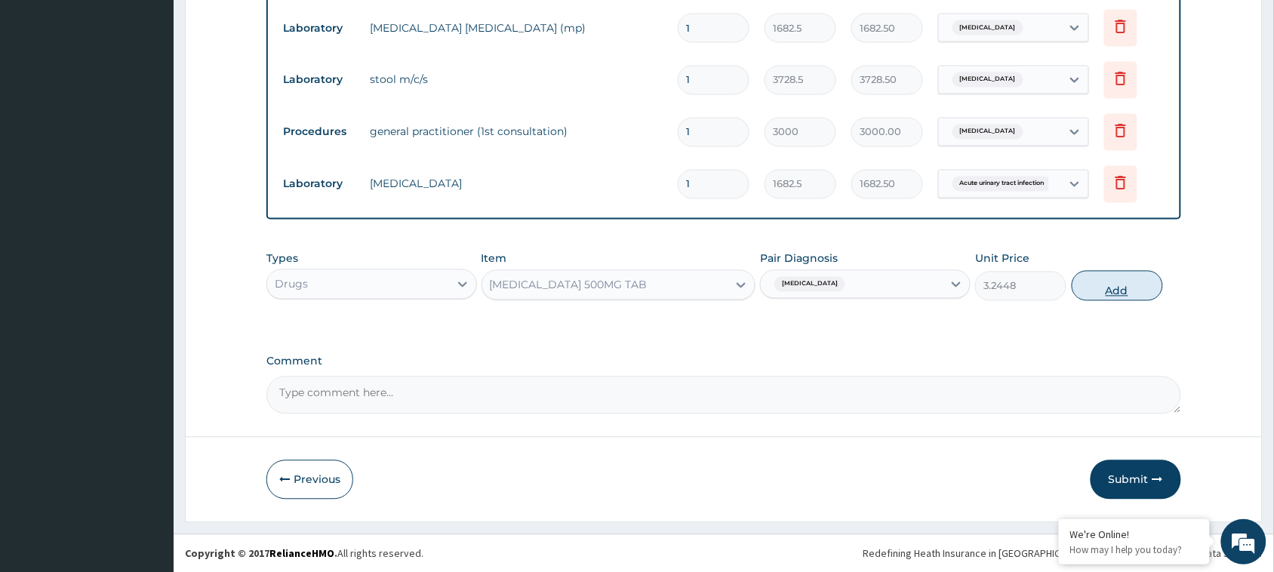
click at [1137, 279] on button "Add" at bounding box center [1117, 286] width 91 height 30
type input "0"
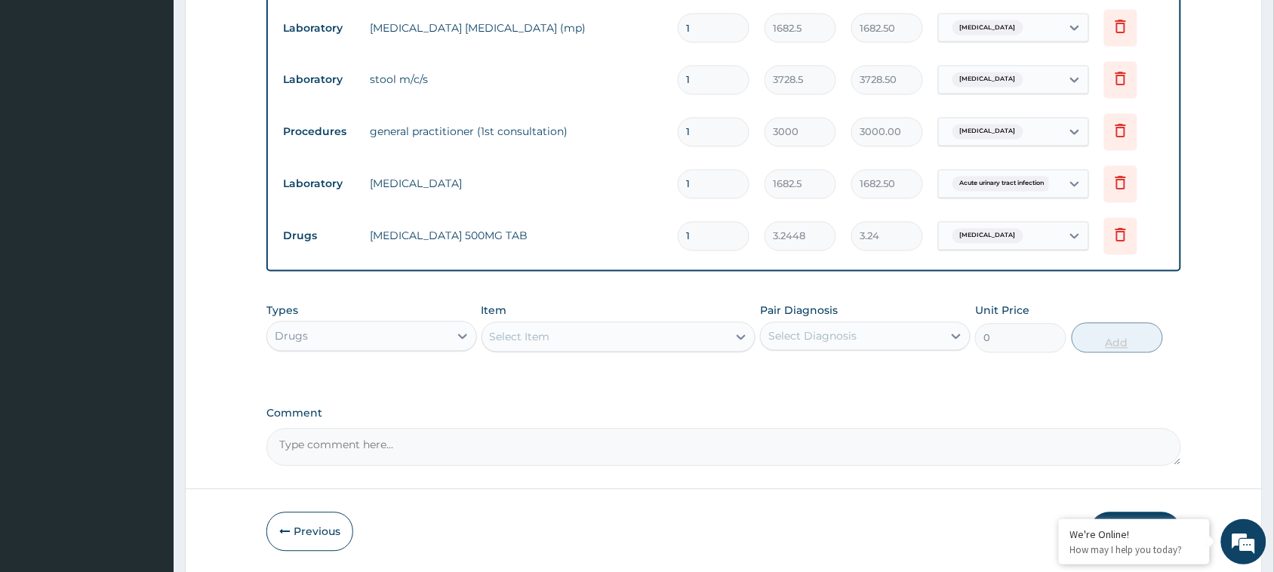
type input "0.00"
type input "2"
type input "6.49"
type input "20"
type input "64.90"
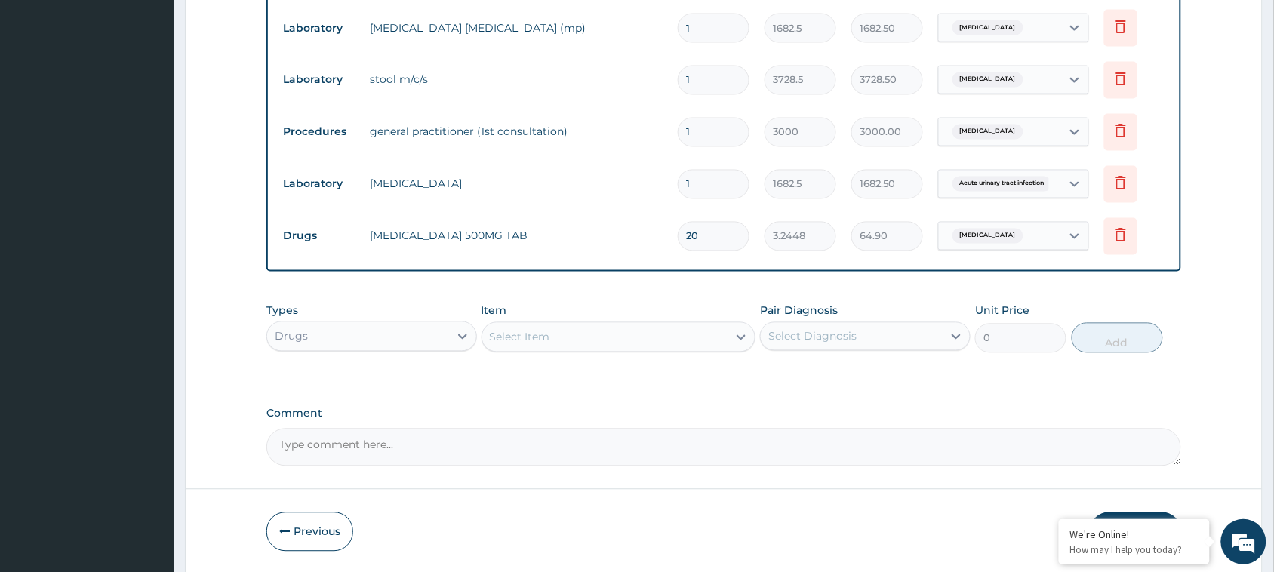
type input "20"
click at [636, 327] on div "Select Item" at bounding box center [605, 337] width 246 height 24
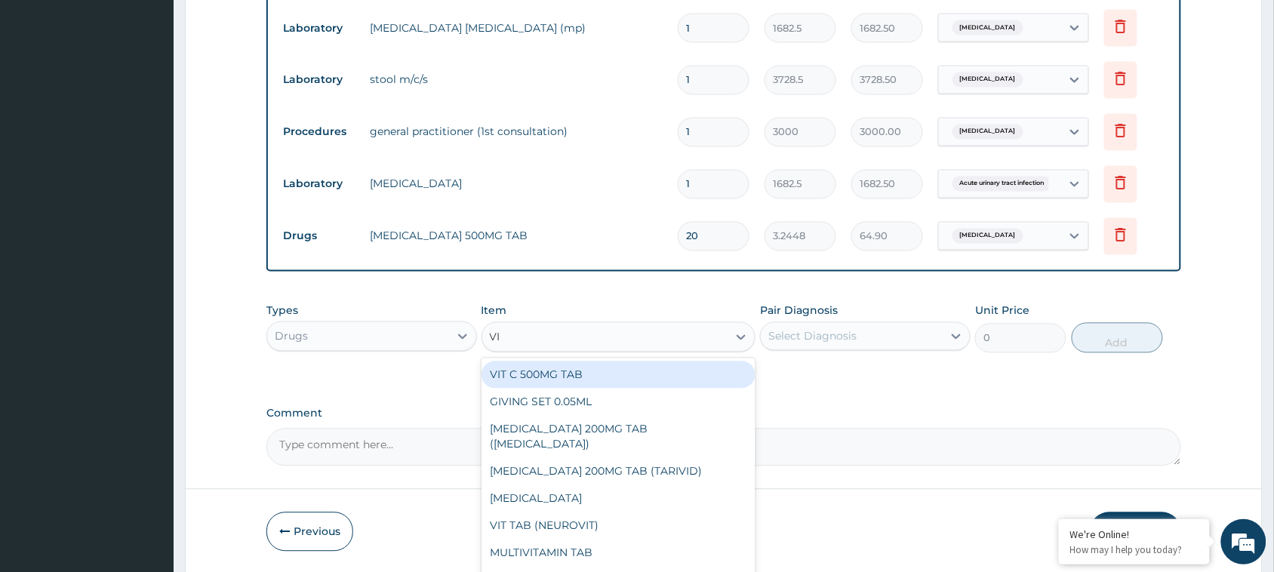
type input "VIT"
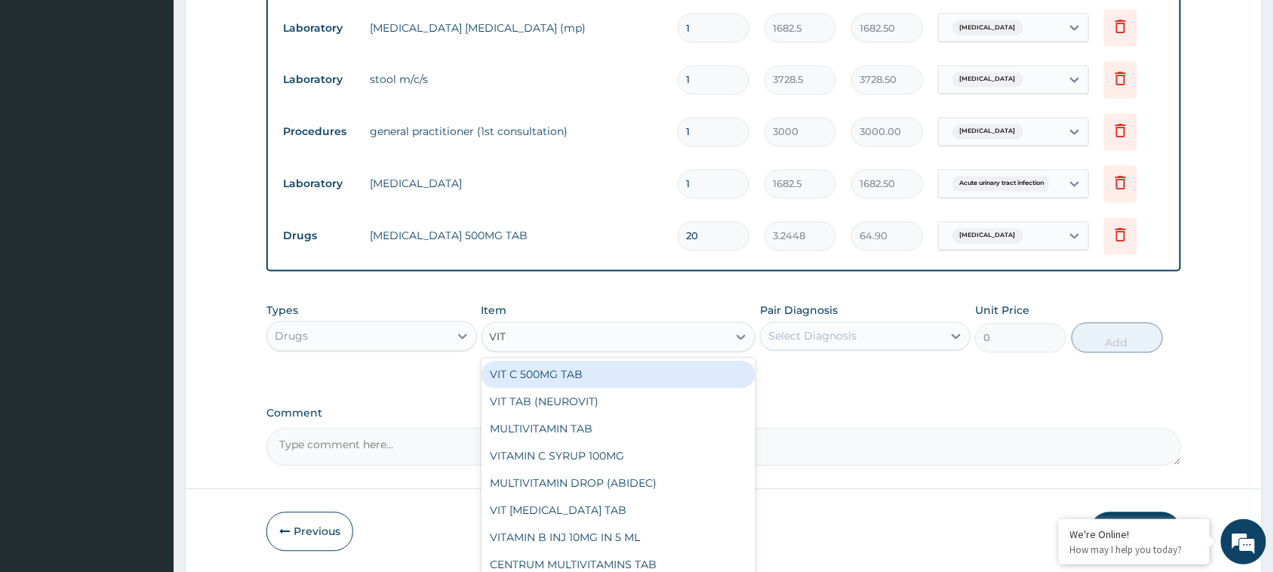
click at [601, 371] on div "VIT C 500MG TAB" at bounding box center [619, 375] width 275 height 27
type input "29.0472"
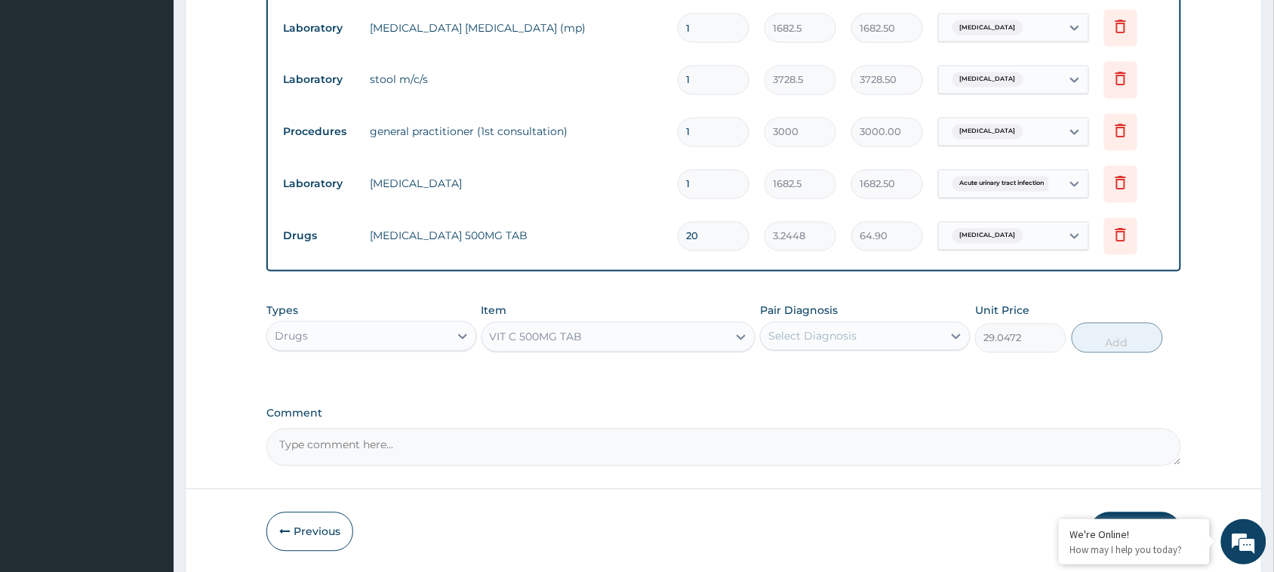
click at [828, 345] on div "Select Diagnosis" at bounding box center [852, 337] width 182 height 24
click at [658, 457] on textarea "Comment" at bounding box center [723, 448] width 915 height 38
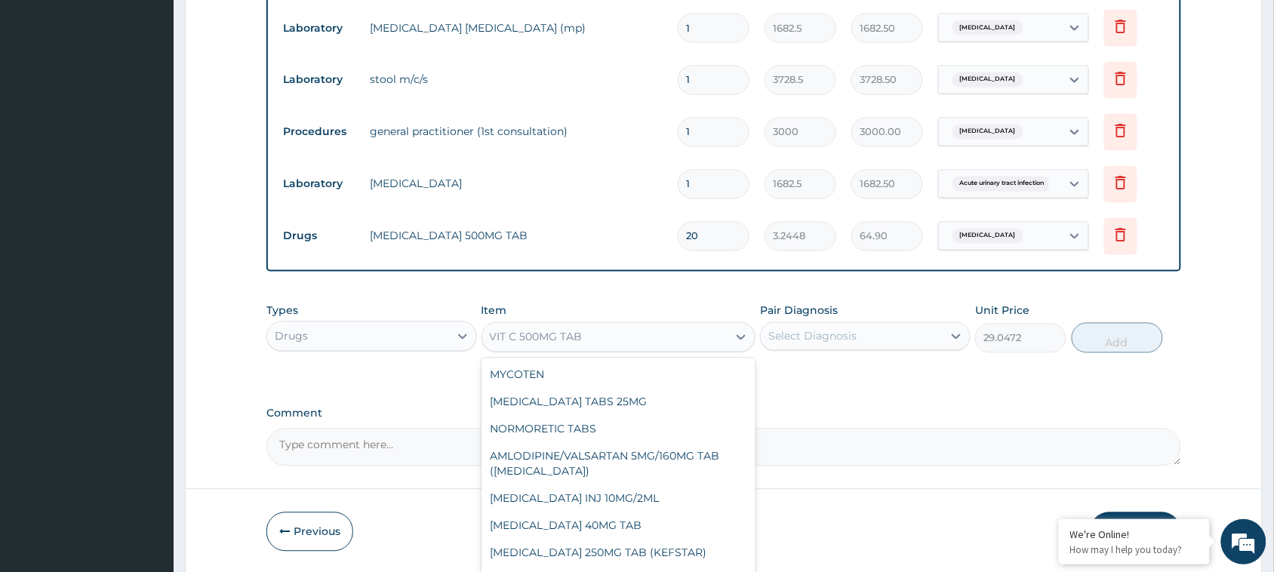
click at [627, 333] on div "VIT C 500MG TAB" at bounding box center [605, 337] width 246 height 24
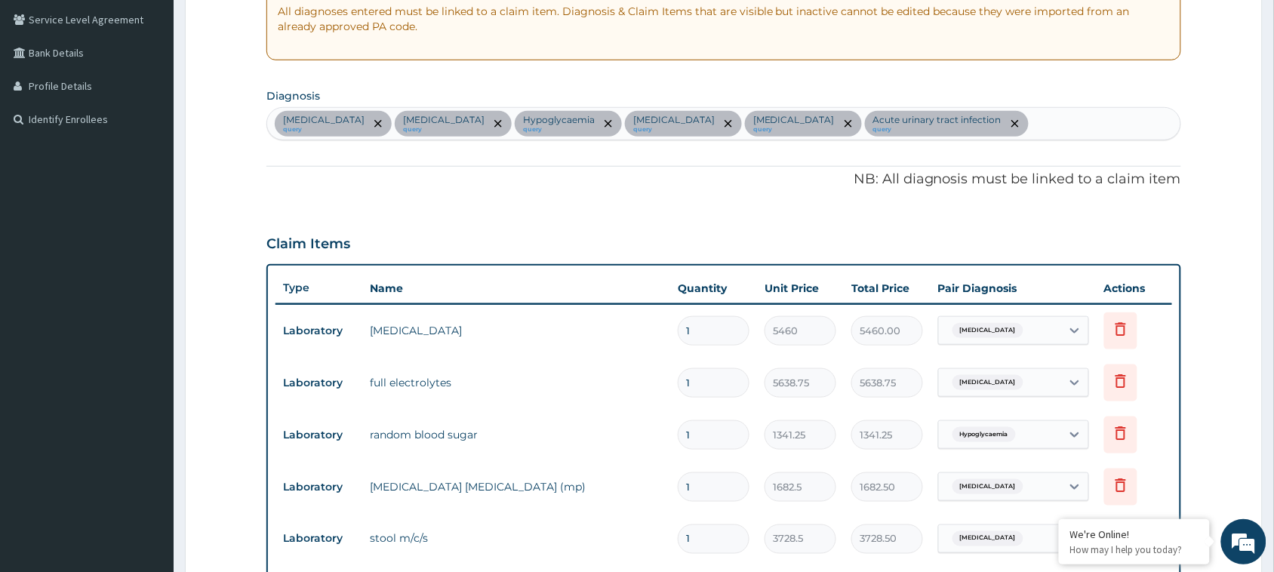
scroll to position [292, 0]
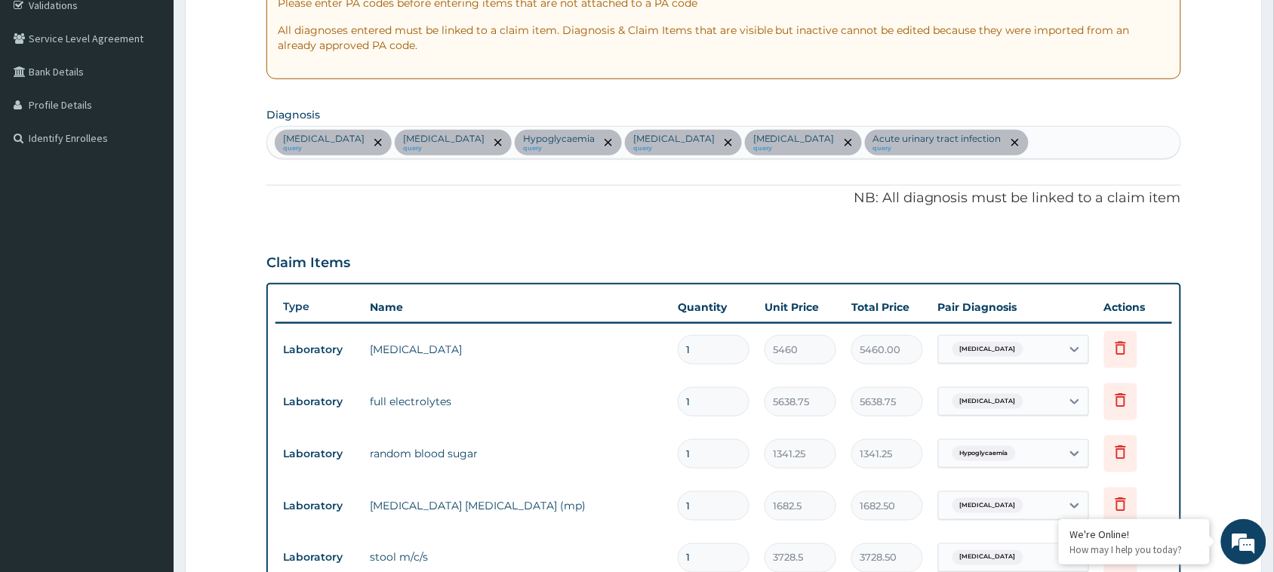
click at [994, 140] on div "Sepsis query Disorder of electrolytes query Hypoglycaemia query Malaria query T…" at bounding box center [723, 143] width 913 height 32
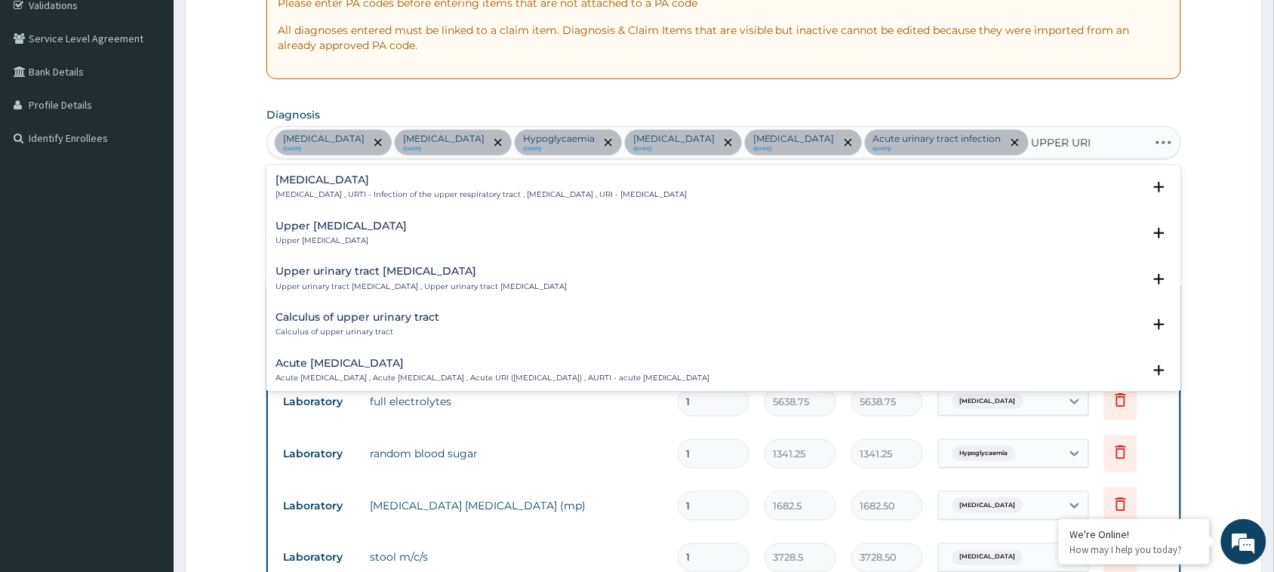
type input "UPPER URIN"
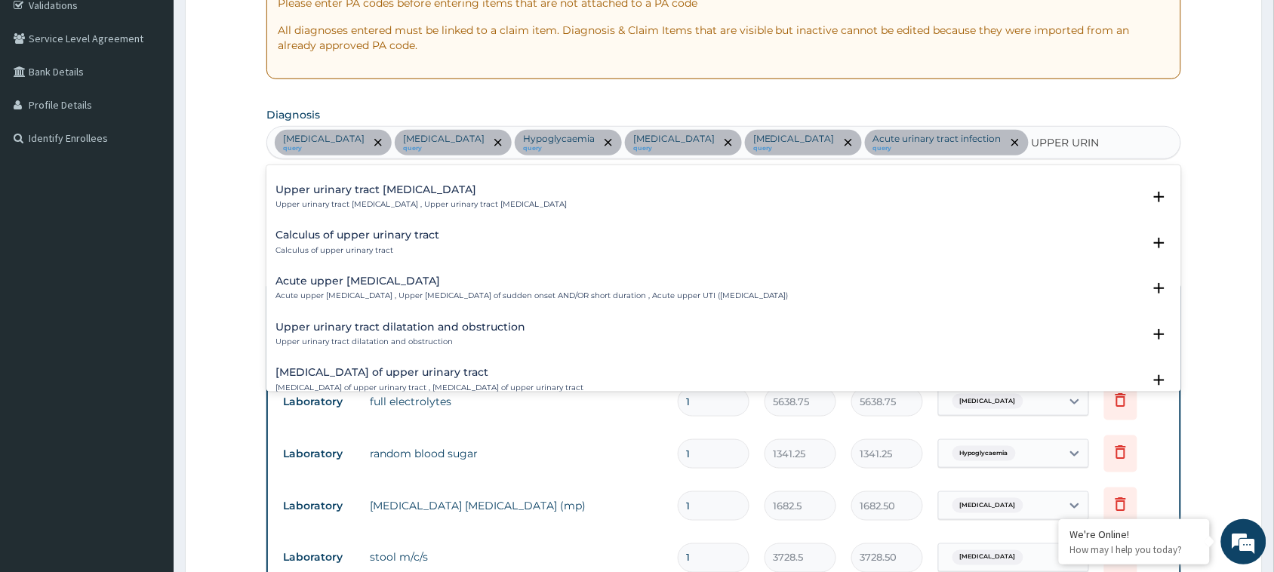
scroll to position [0, 0]
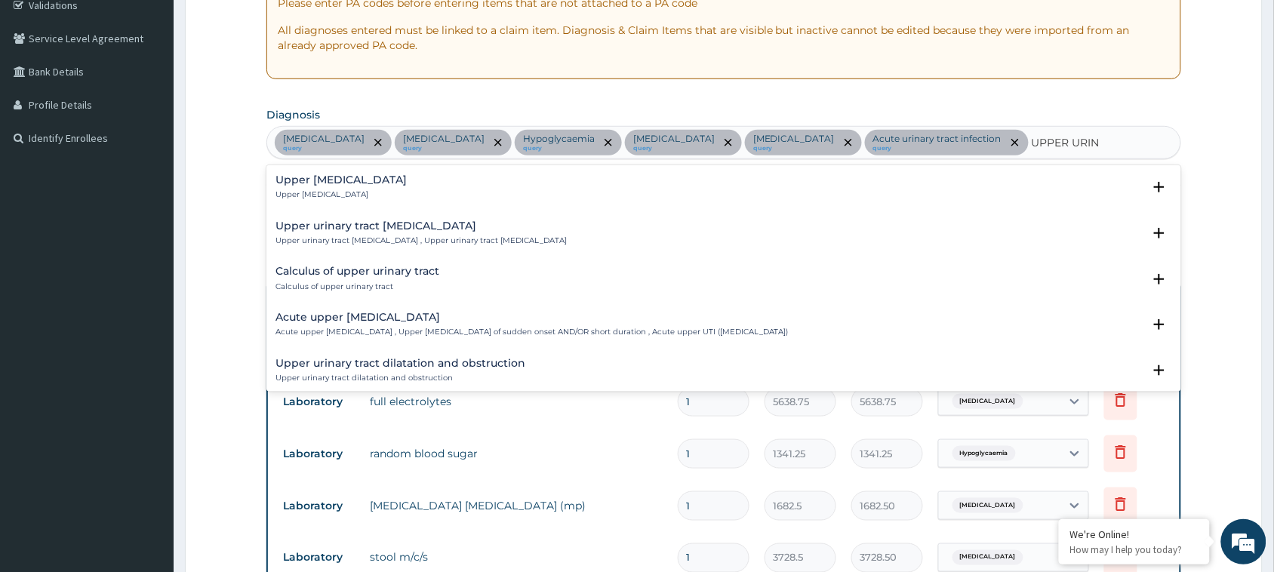
click at [357, 183] on h4 "Upper urinary tract infection" at bounding box center [341, 179] width 131 height 11
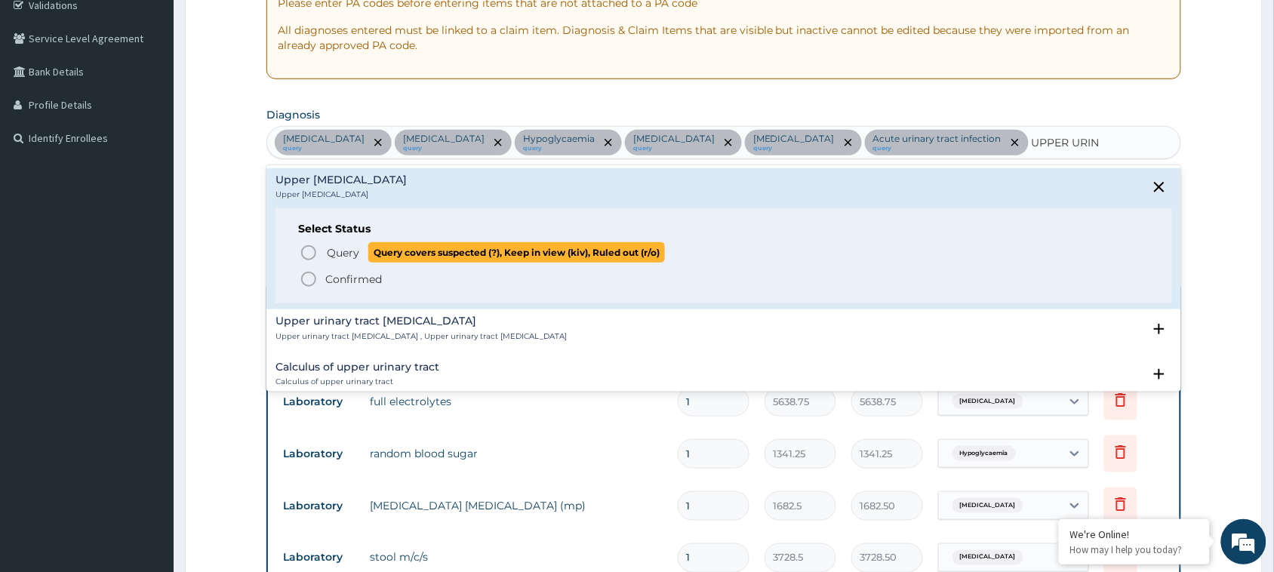
click at [312, 251] on icon "status option query" at bounding box center [309, 253] width 18 height 18
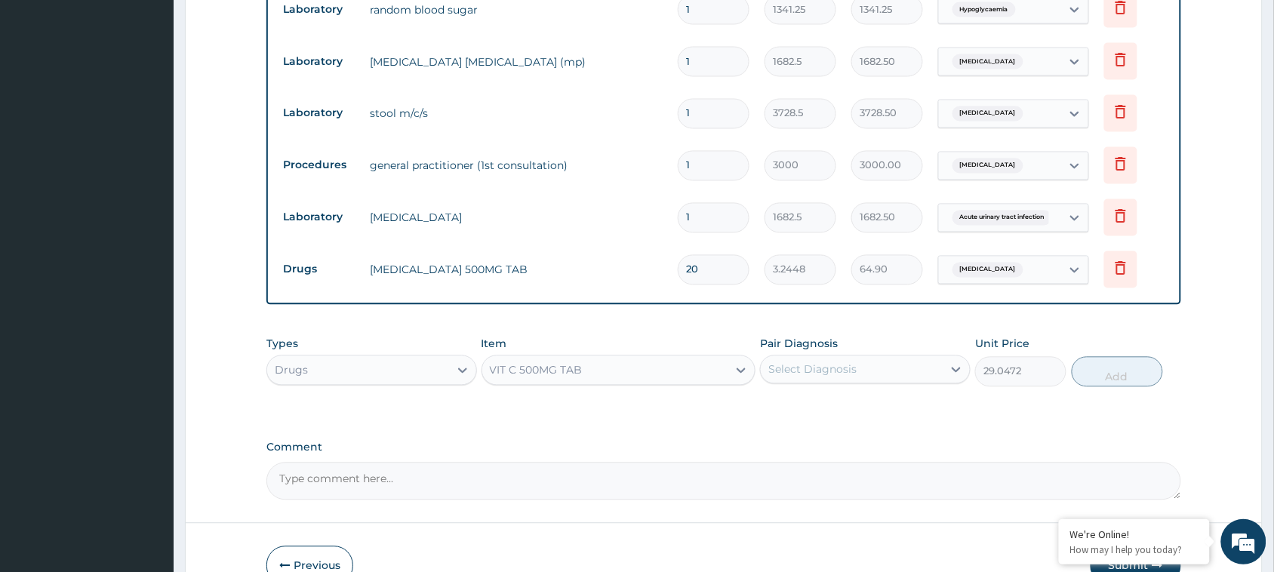
scroll to position [770, 0]
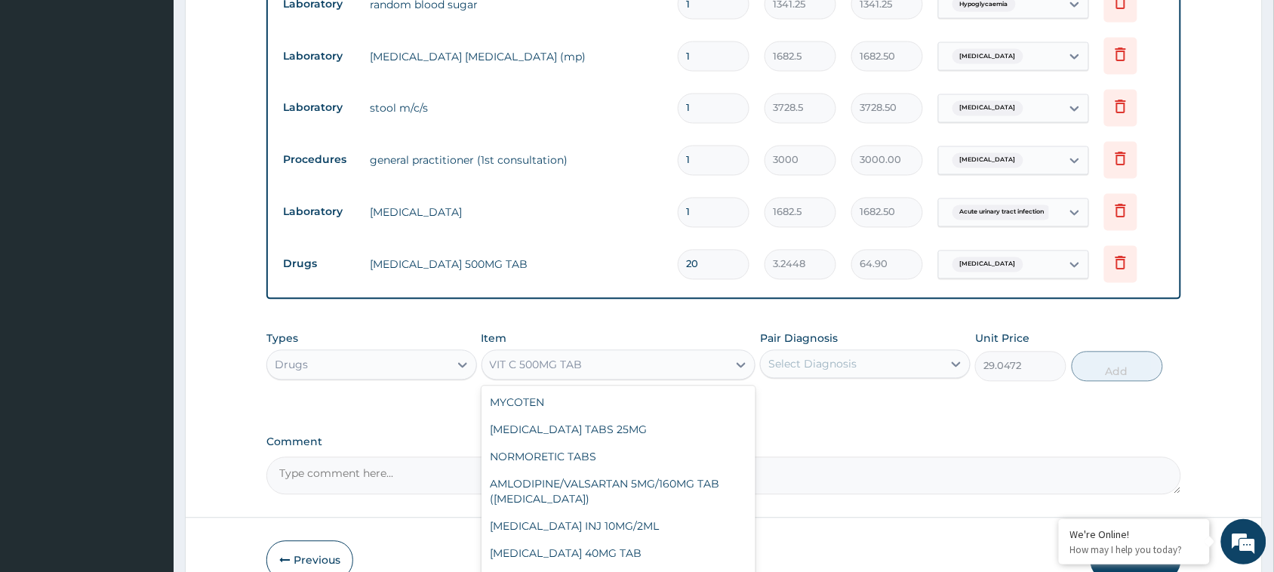
click at [666, 353] on div "VIT C 500MG TAB" at bounding box center [605, 365] width 246 height 24
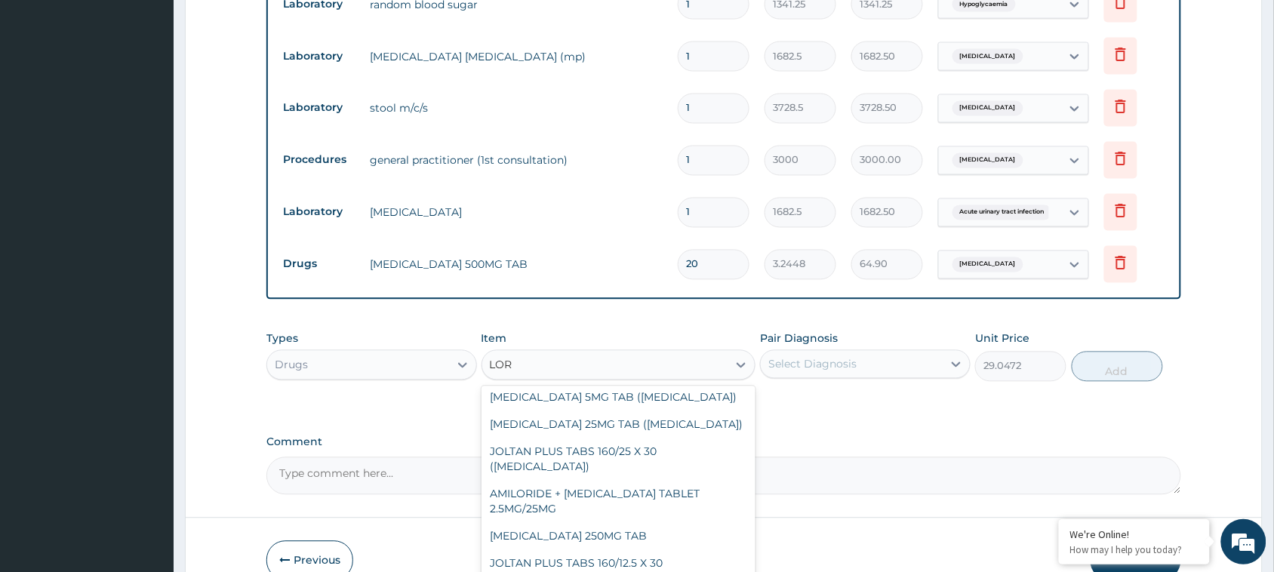
scroll to position [0, 0]
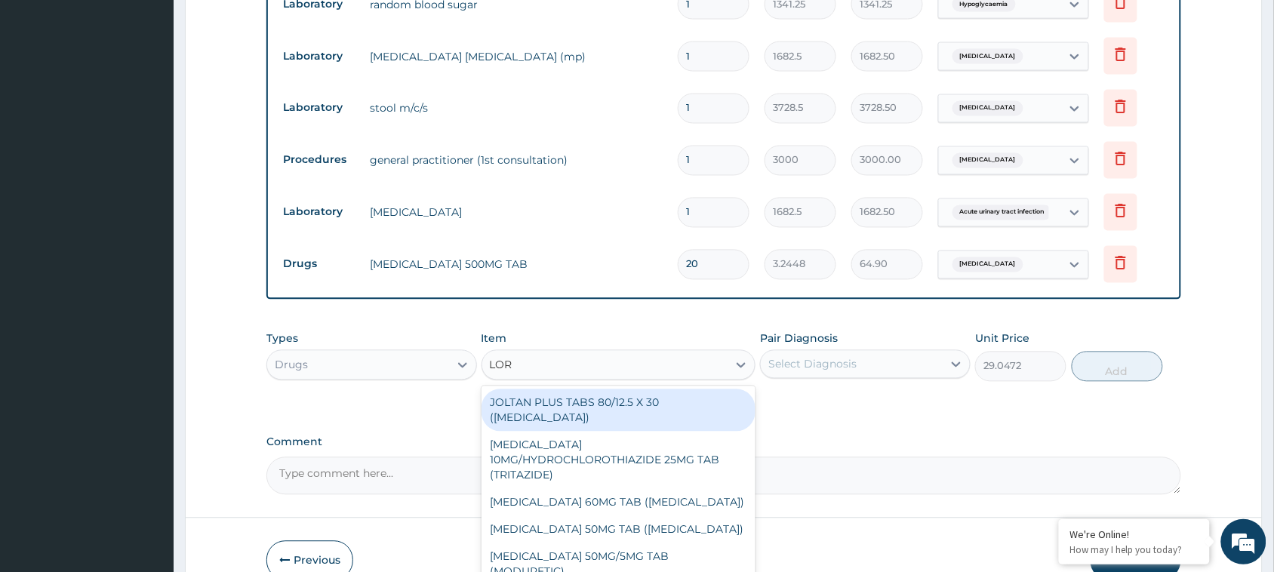
type input "LORA"
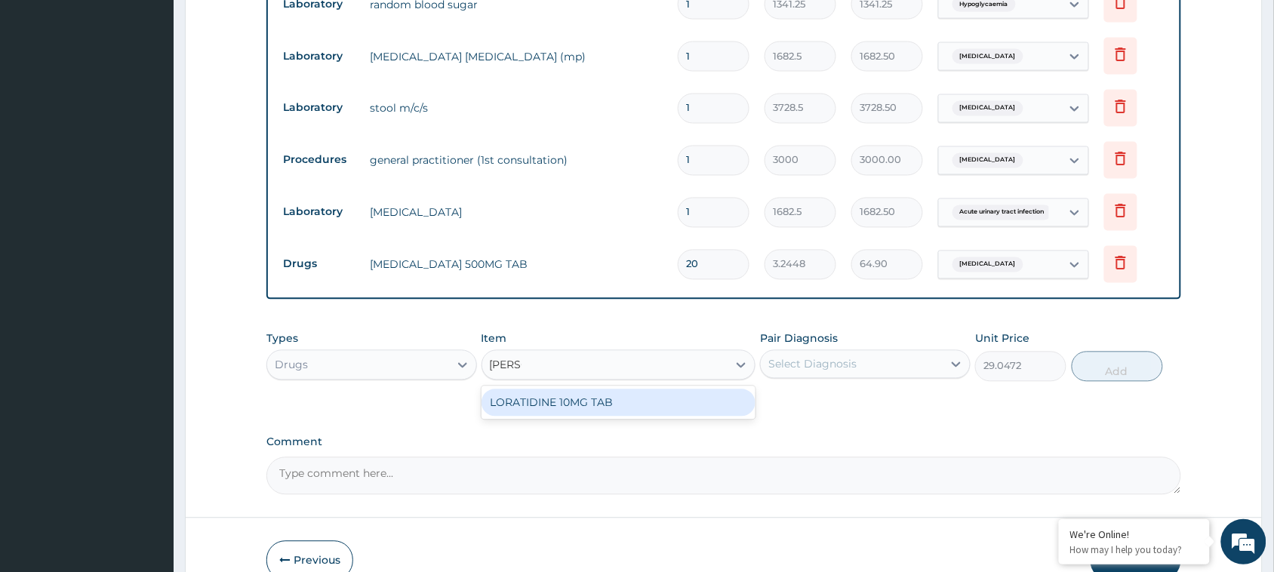
click at [593, 390] on div "LORATIDINE 10MG TAB" at bounding box center [619, 403] width 275 height 27
type input "50.1634"
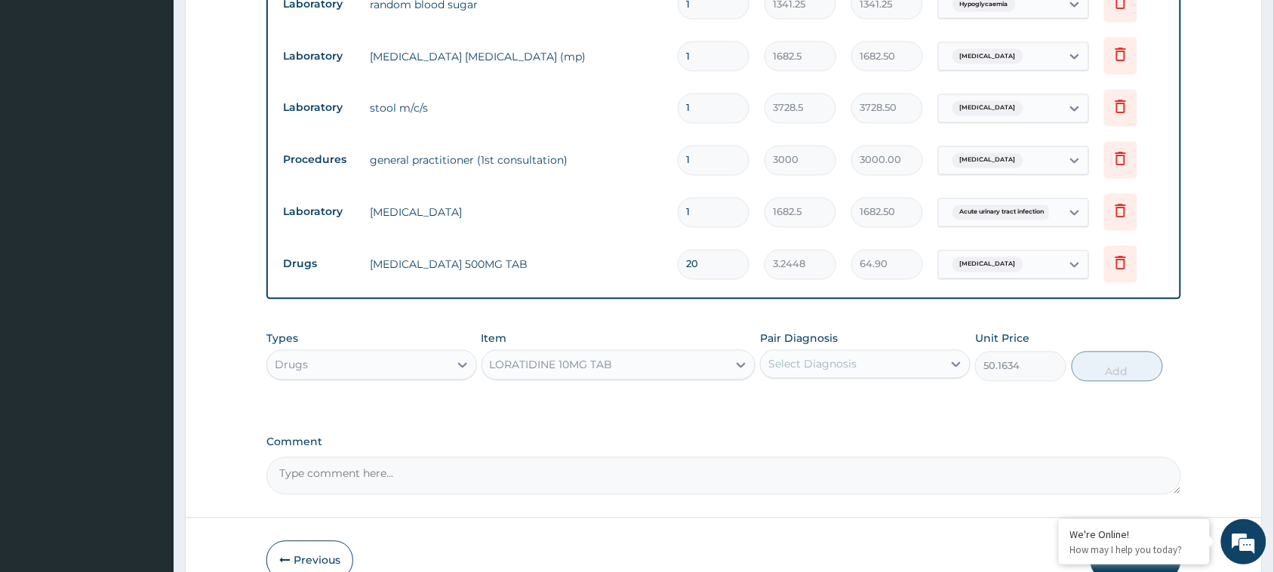
click at [842, 357] on div "Select Diagnosis" at bounding box center [813, 364] width 88 height 15
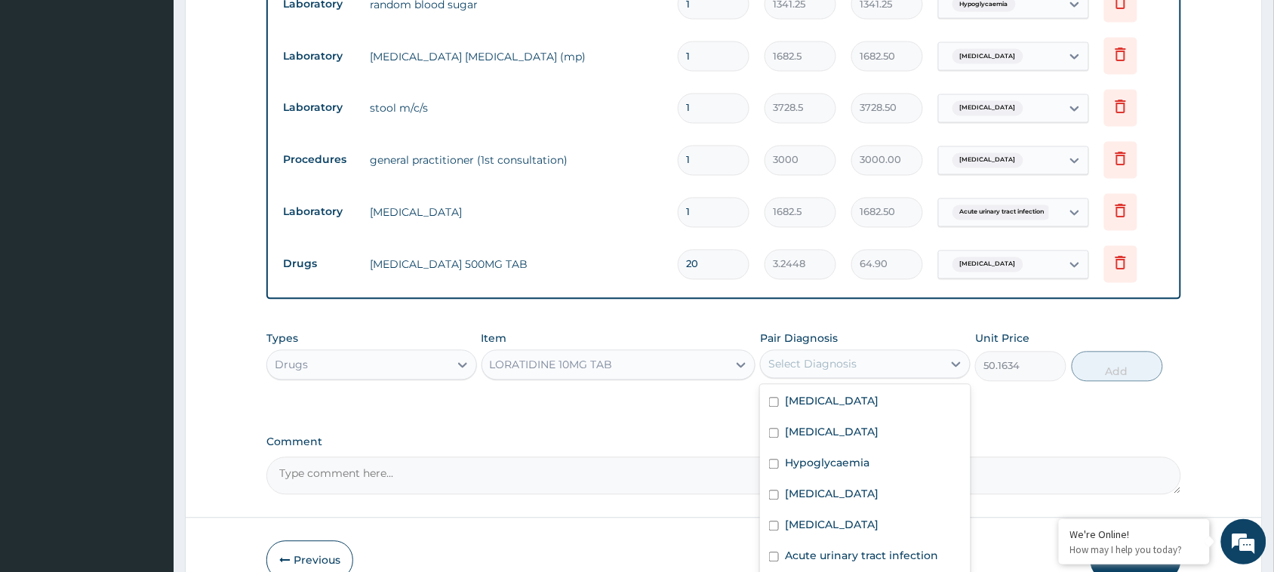
checkbox input "true"
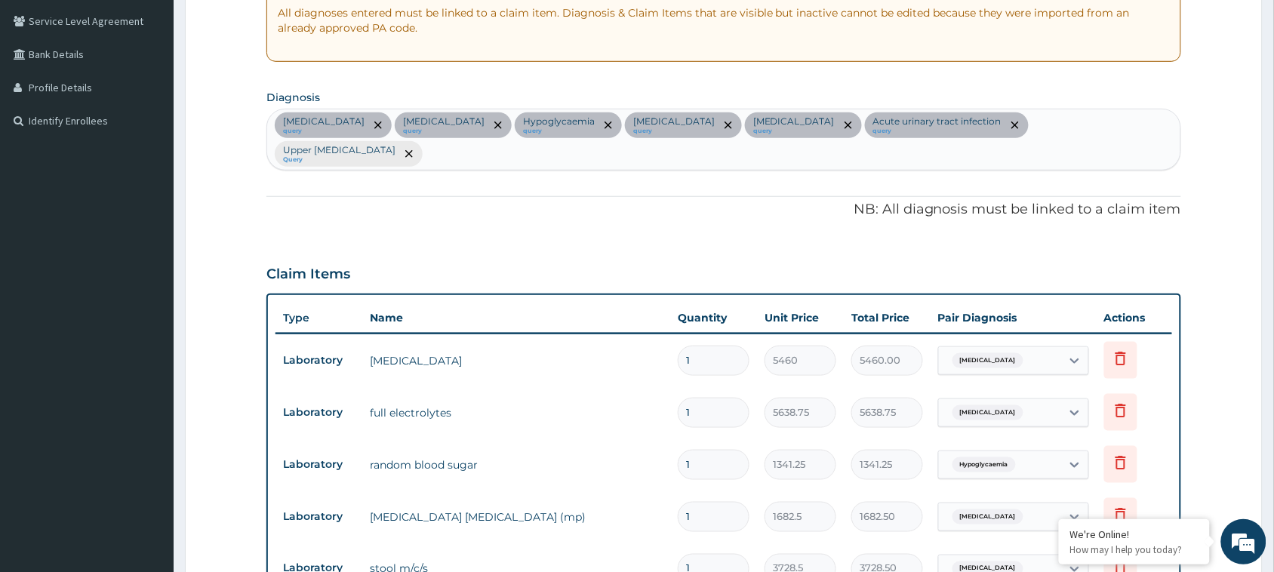
scroll to position [278, 0]
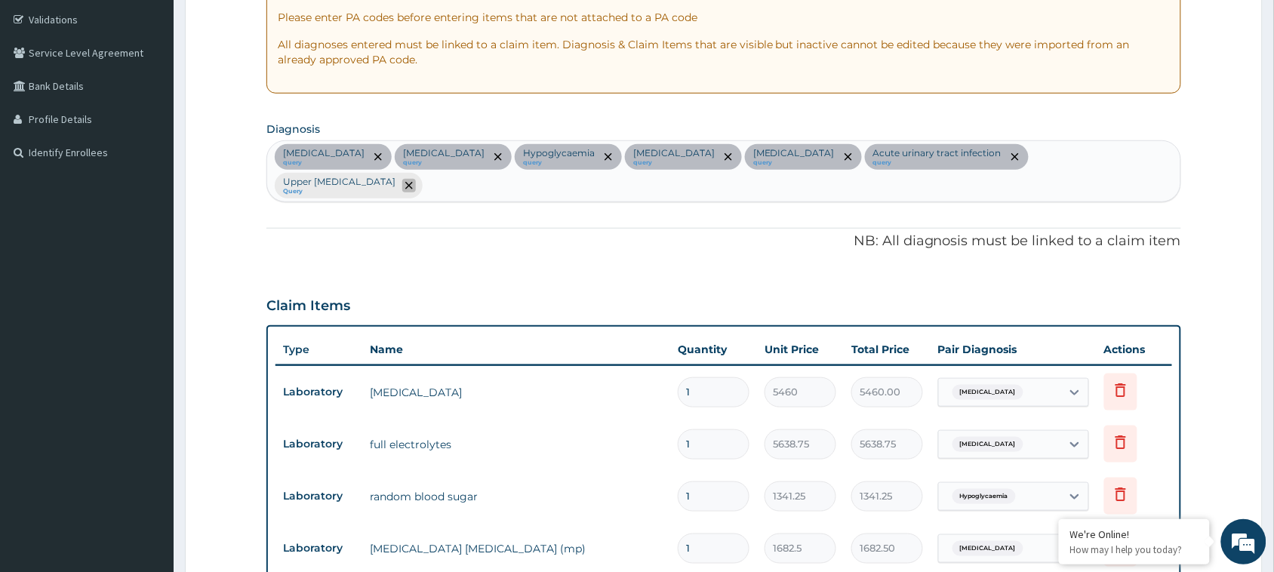
click at [413, 182] on icon "remove selection option" at bounding box center [409, 186] width 8 height 8
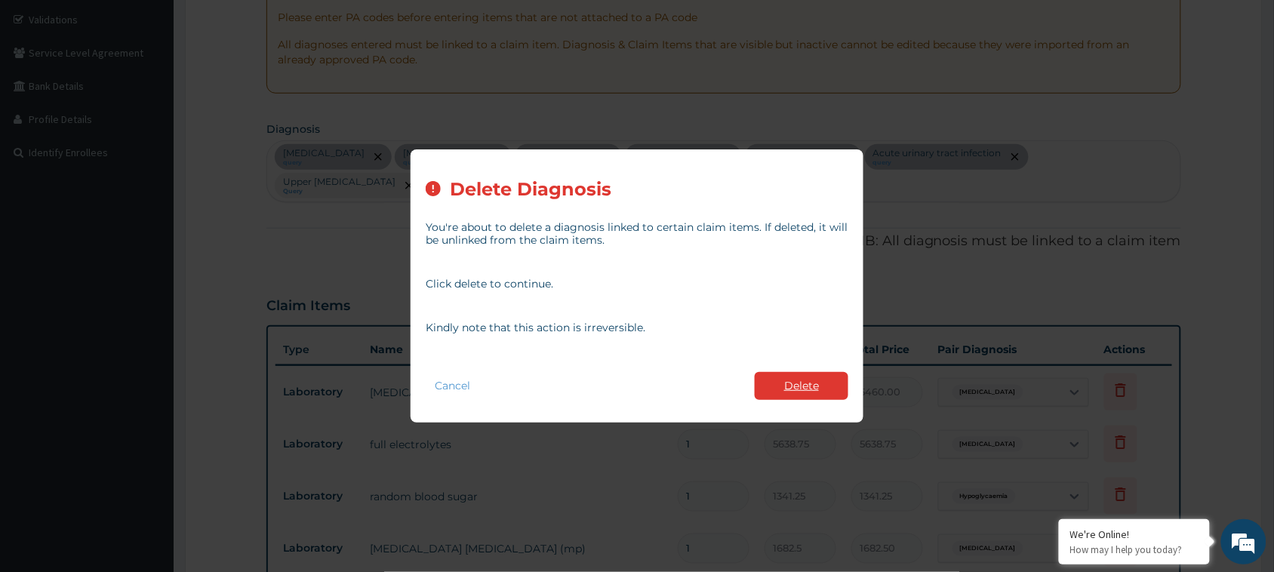
click at [821, 381] on button "Delete" at bounding box center [802, 386] width 94 height 28
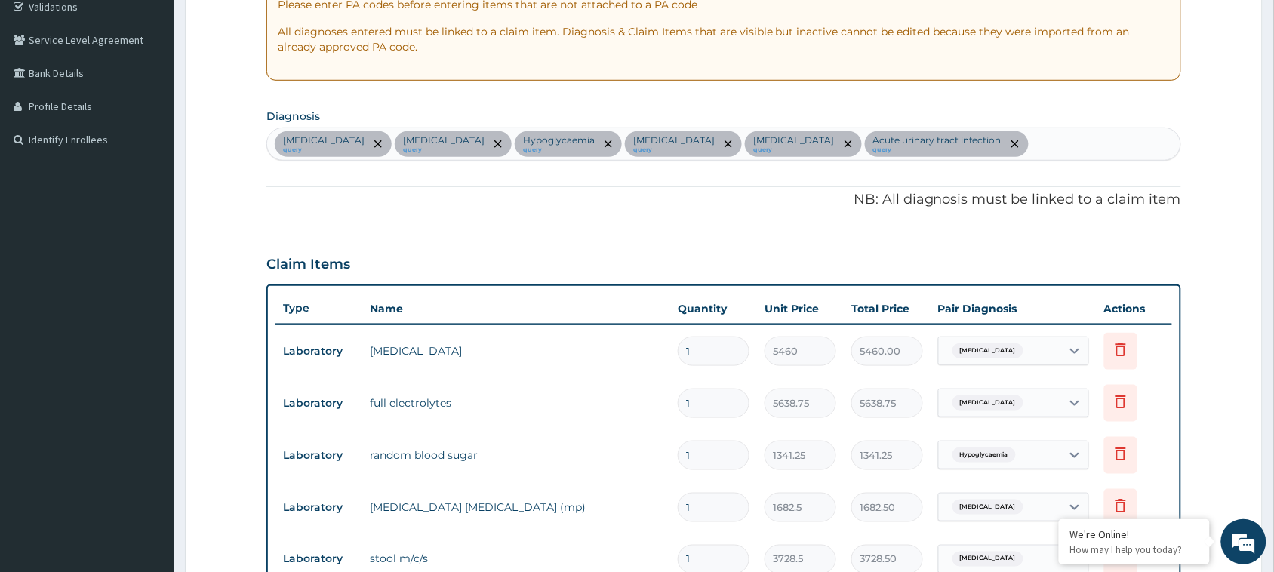
scroll to position [292, 0]
click at [959, 153] on div "Sepsis query Disorder of electrolytes query Hypoglycaemia query Malaria query T…" at bounding box center [723, 143] width 913 height 32
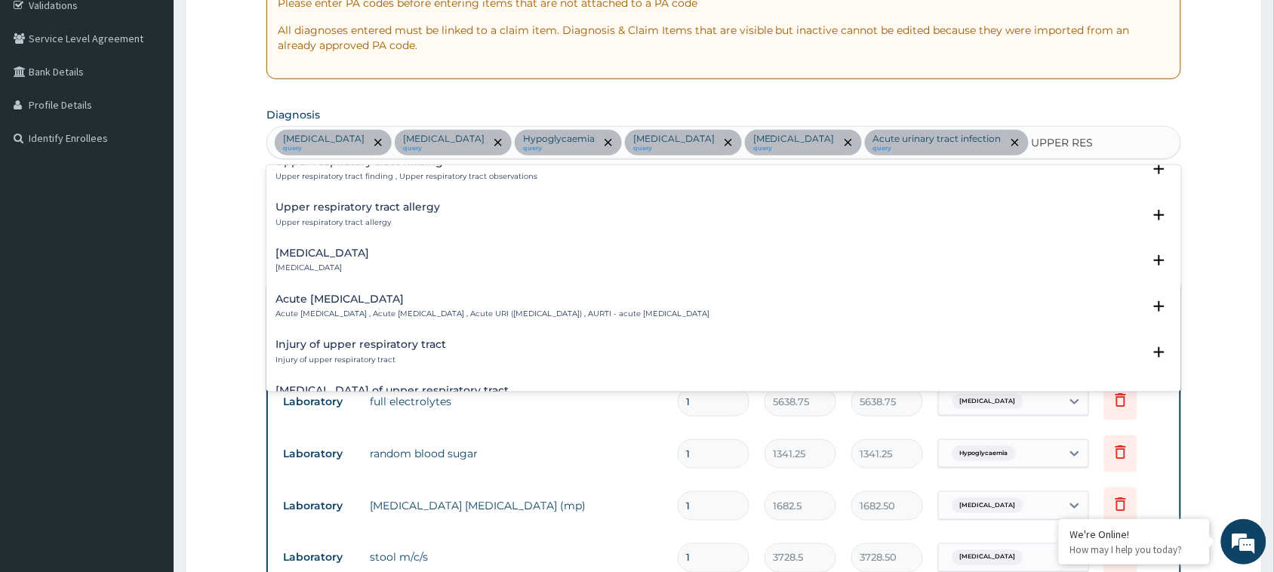
scroll to position [0, 0]
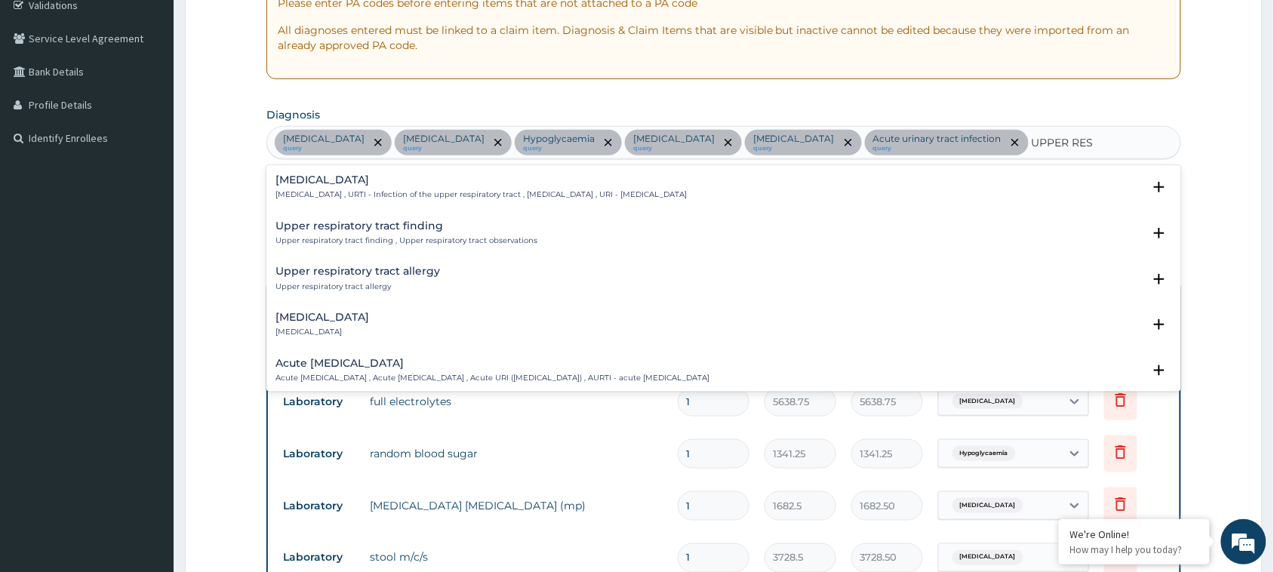
click at [468, 269] on div "Upper respiratory tract allergy Upper respiratory tract allergy" at bounding box center [724, 279] width 897 height 26
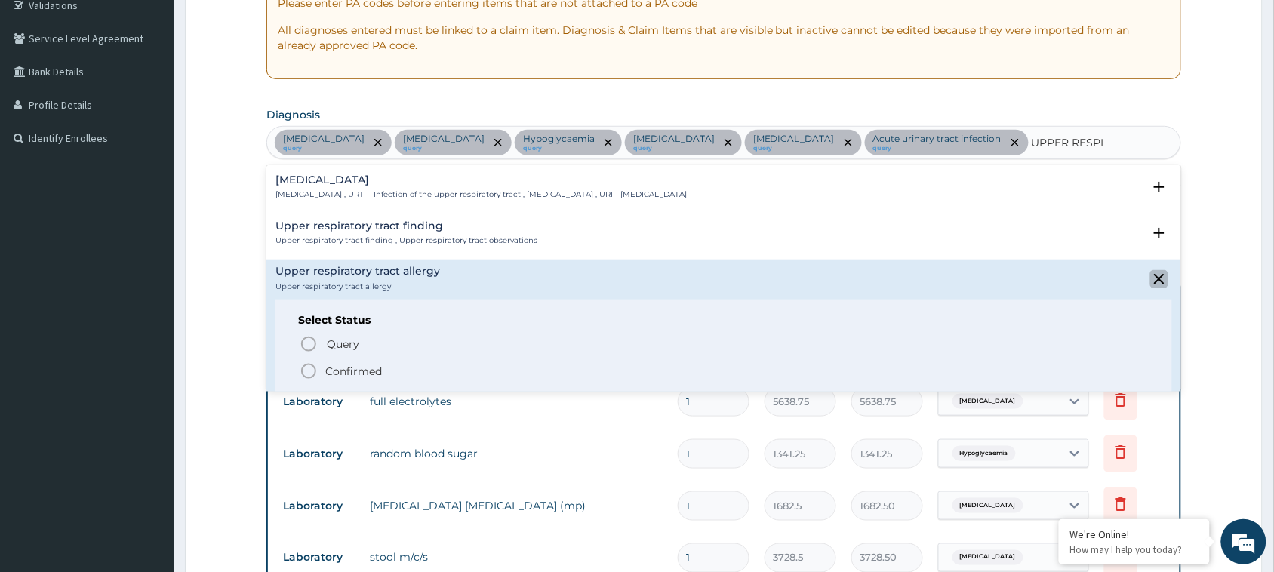
click at [1151, 280] on icon "close select status" at bounding box center [1160, 279] width 18 height 18
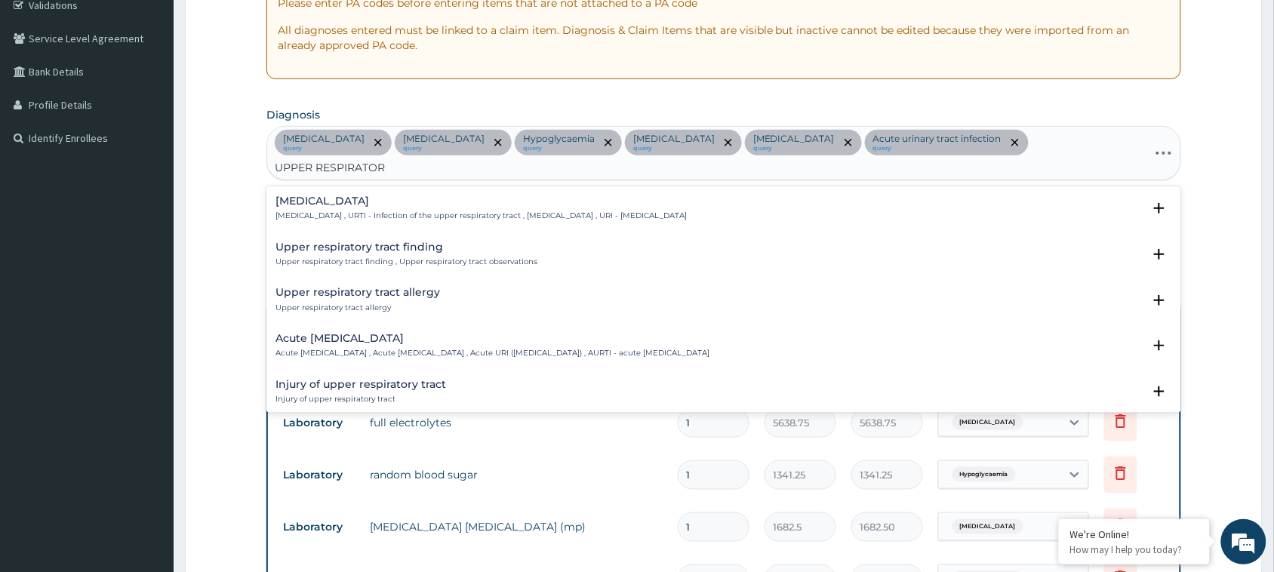
type input "UPPER RESPIRATORY"
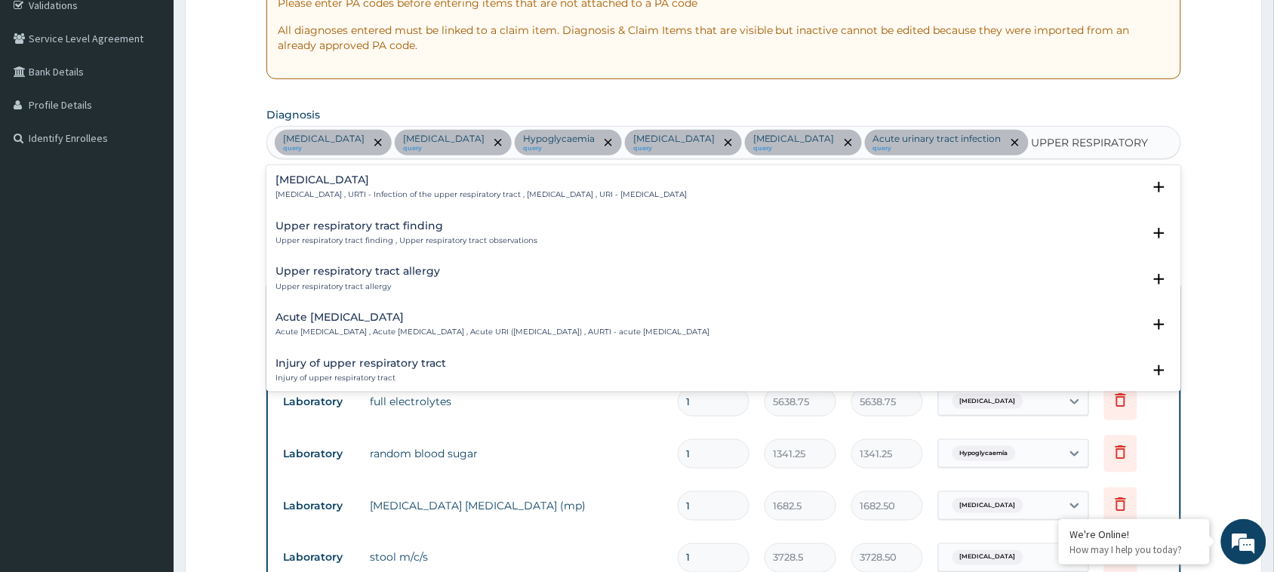
click at [430, 181] on h4 "Upper respiratory infection" at bounding box center [481, 179] width 411 height 11
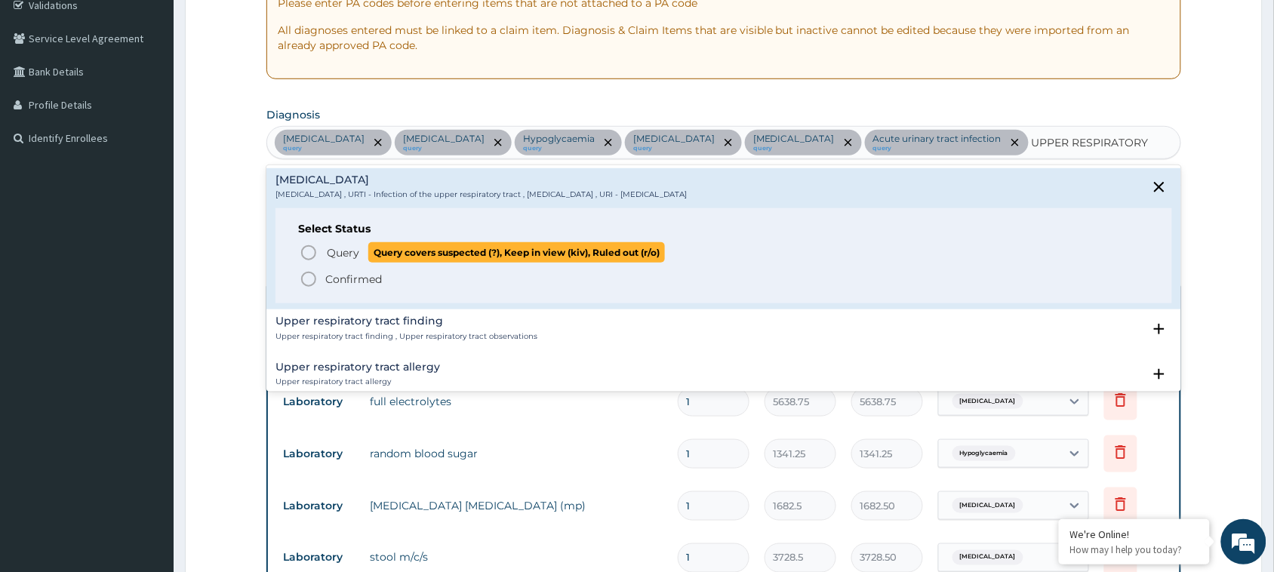
click at [310, 249] on icon "status option query" at bounding box center [309, 253] width 18 height 18
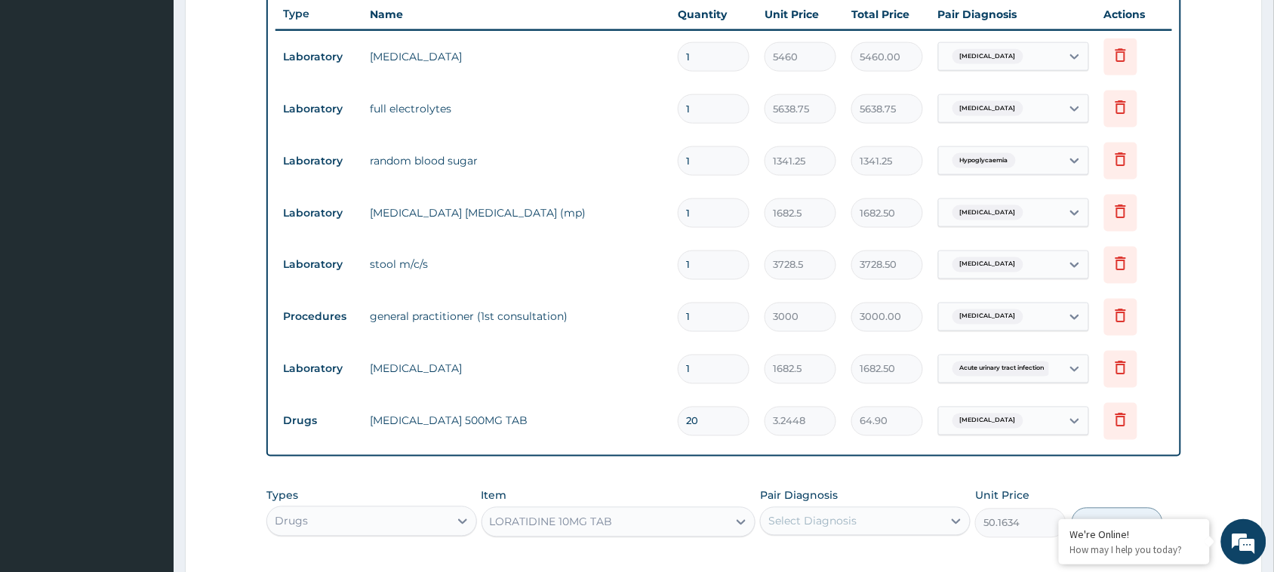
scroll to position [719, 0]
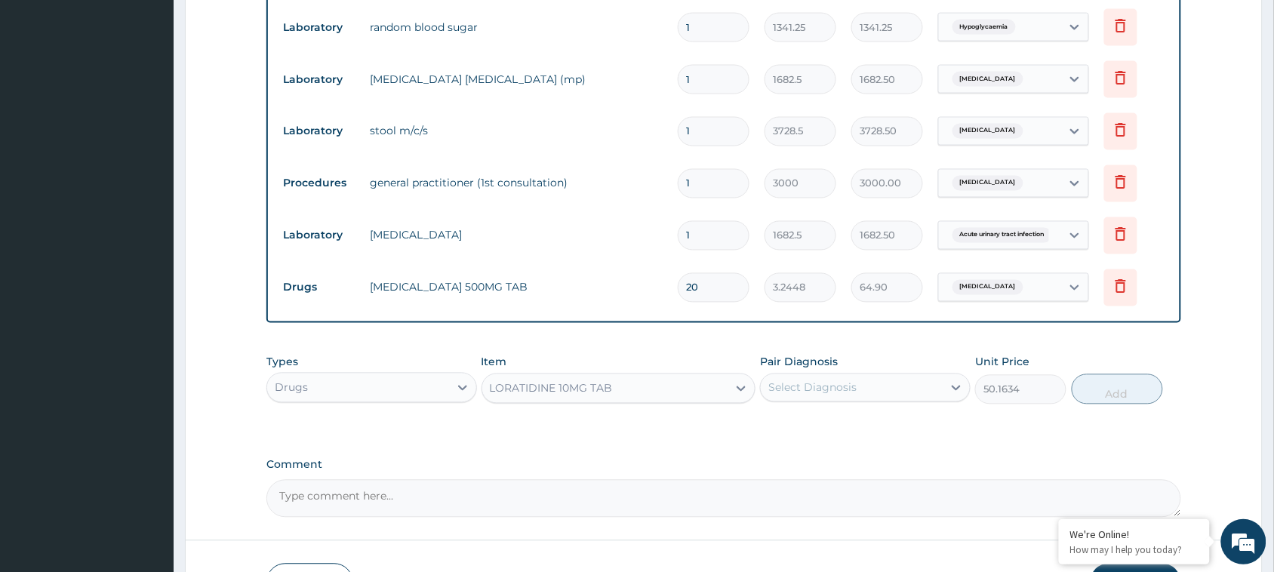
click at [844, 393] on div "Select Diagnosis" at bounding box center [813, 387] width 88 height 15
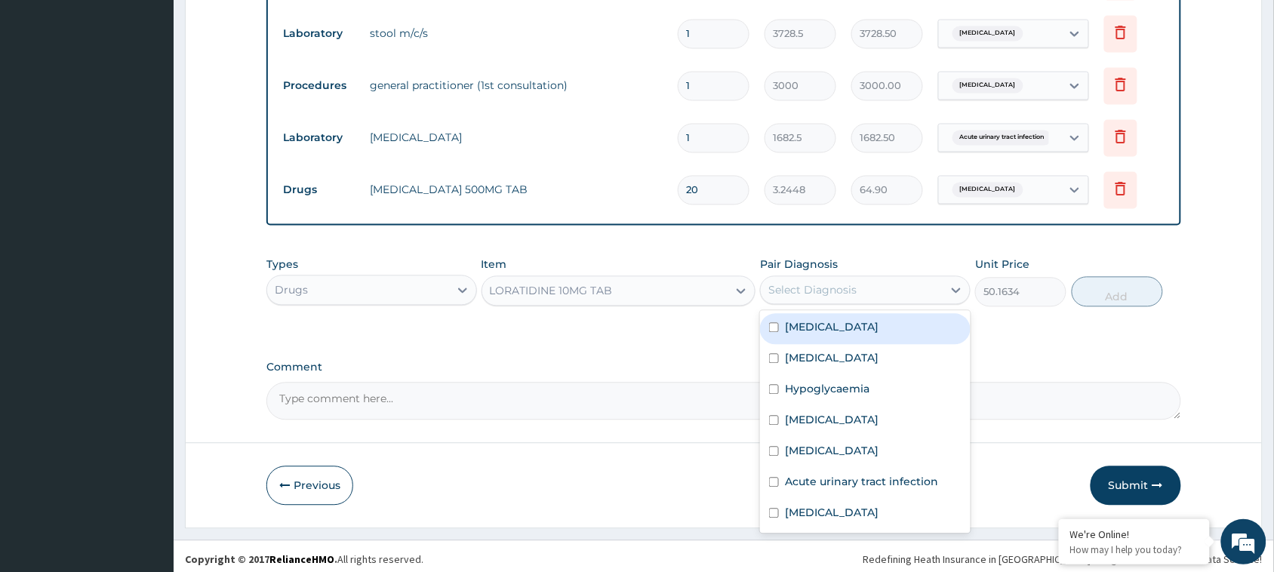
scroll to position [821, 0]
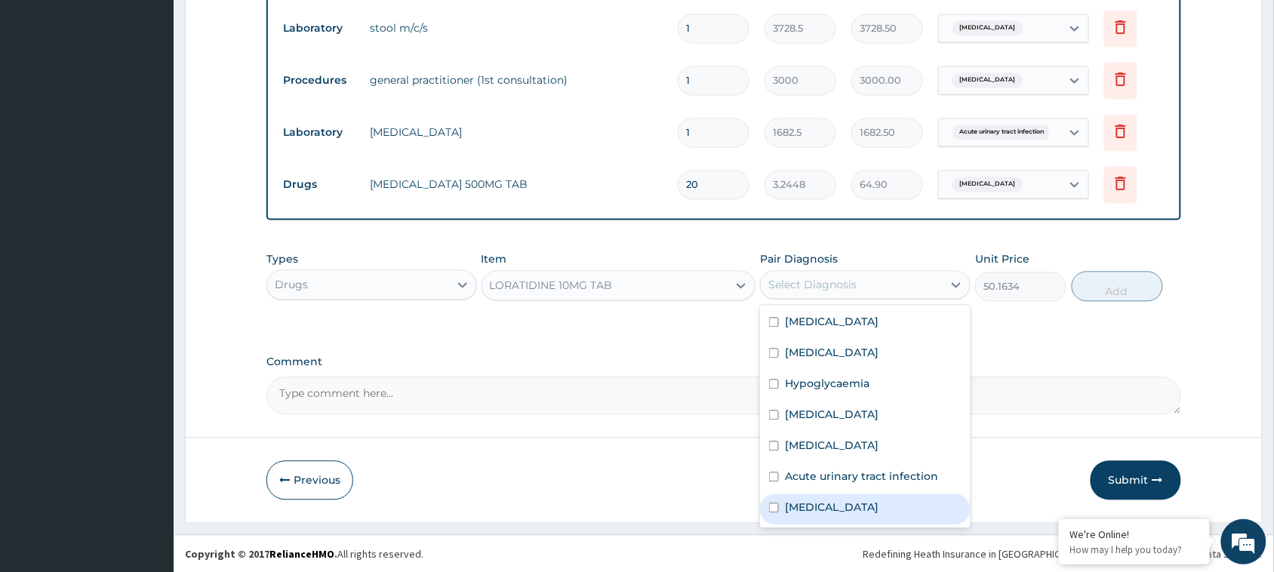
click at [865, 501] on label "Upper respiratory infection" at bounding box center [832, 508] width 94 height 15
checkbox input "true"
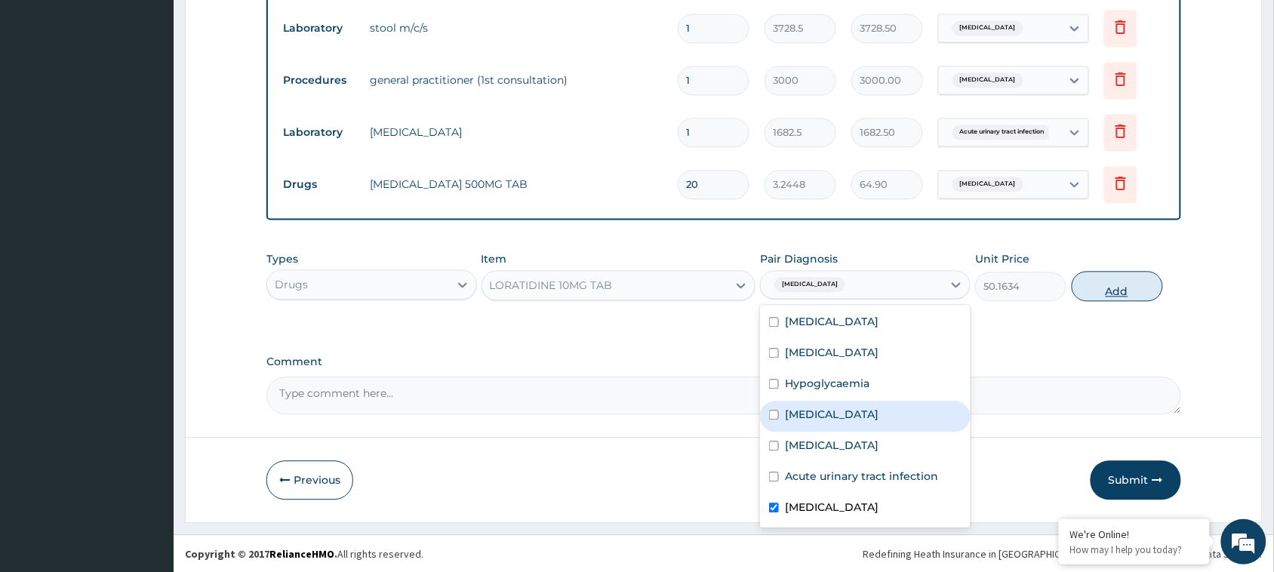
click at [1117, 283] on button "Add" at bounding box center [1117, 287] width 91 height 30
type input "0"
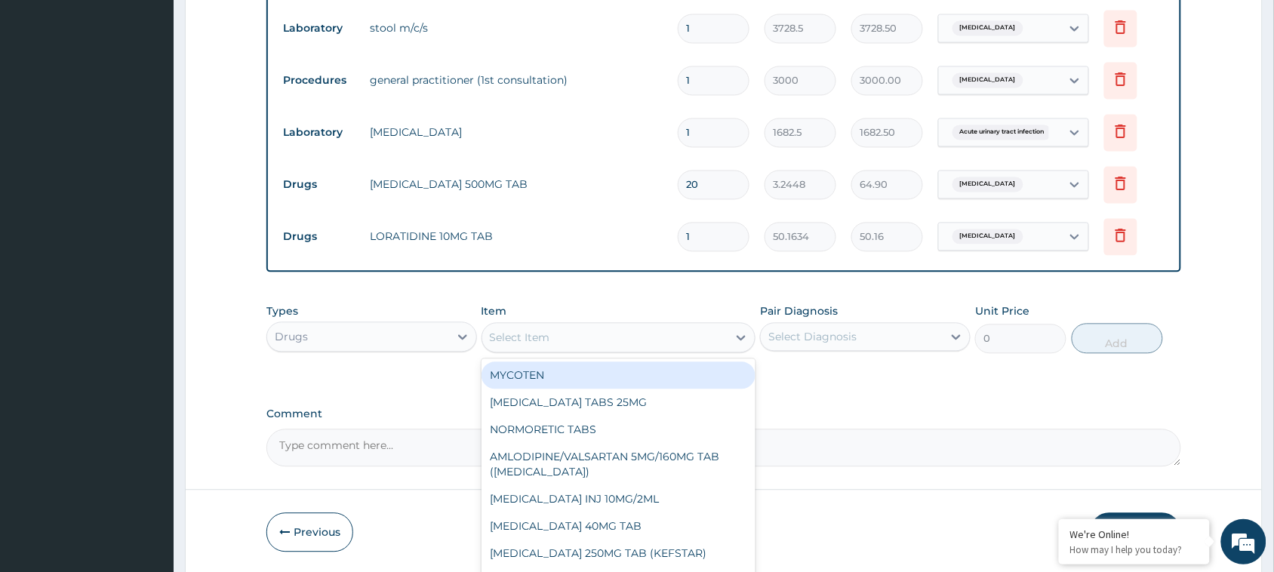
click at [700, 341] on div "Select Item" at bounding box center [605, 338] width 246 height 24
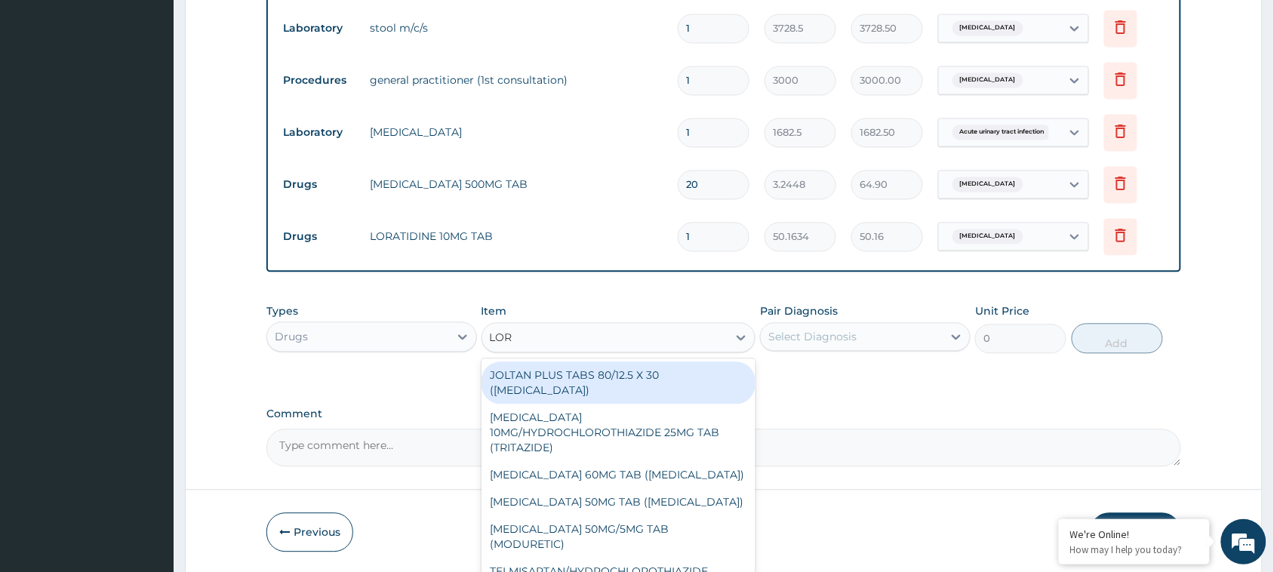
type input "LORA"
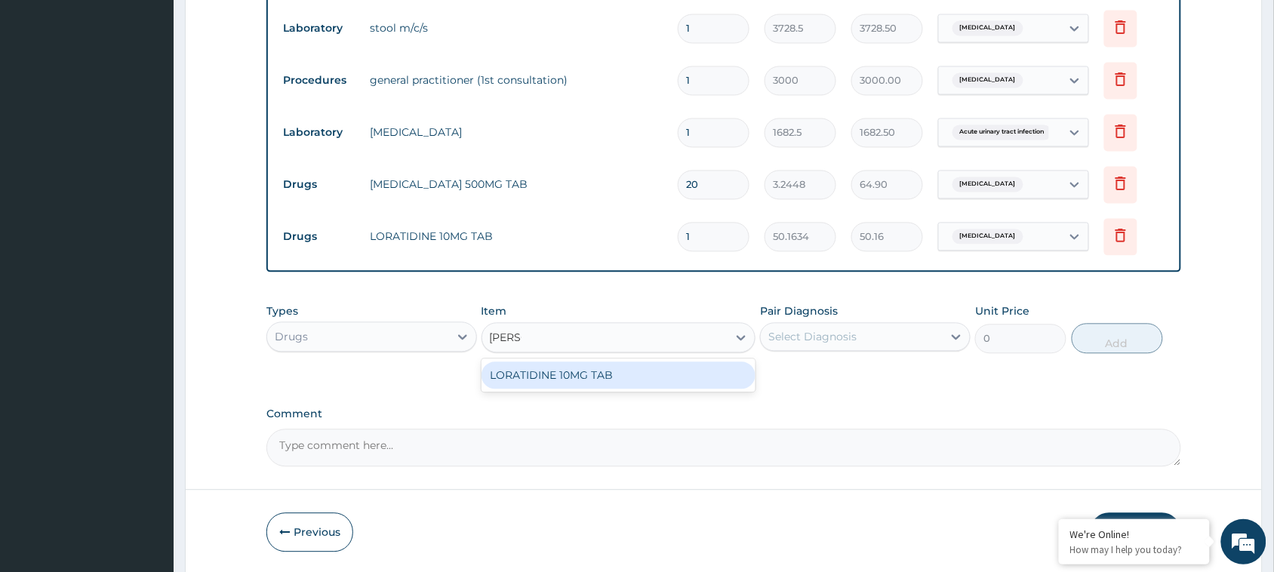
click at [629, 380] on div "LORATIDINE 10MG TAB" at bounding box center [619, 375] width 275 height 27
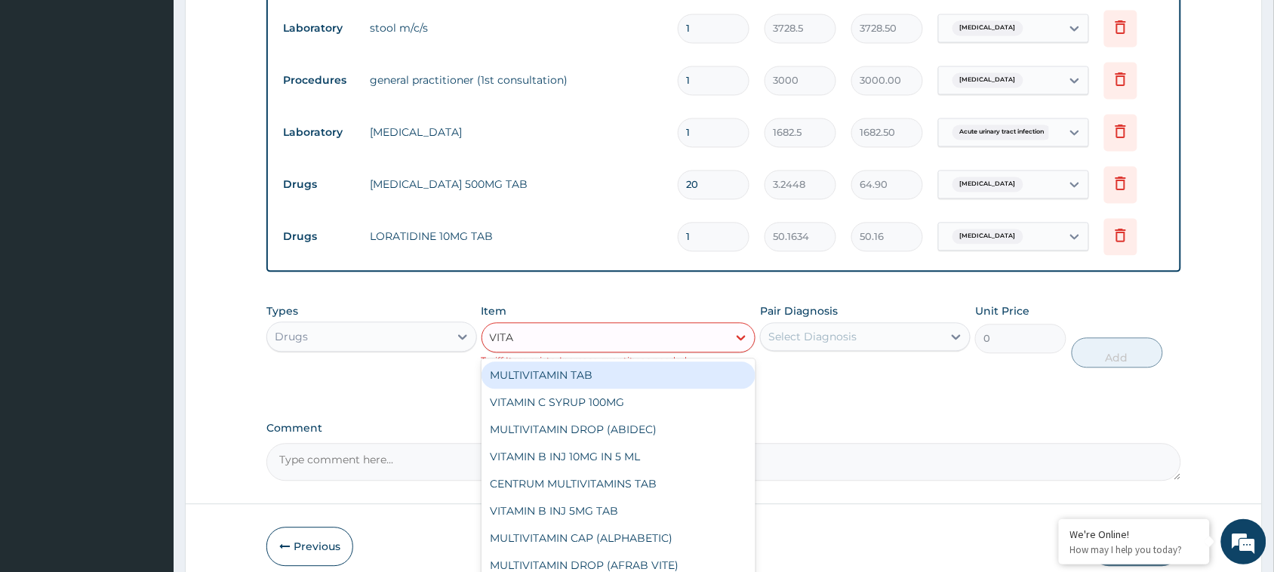
type input "VIT"
click at [553, 375] on div "VIT C 500MG TAB" at bounding box center [619, 375] width 275 height 27
type input "29.0472"
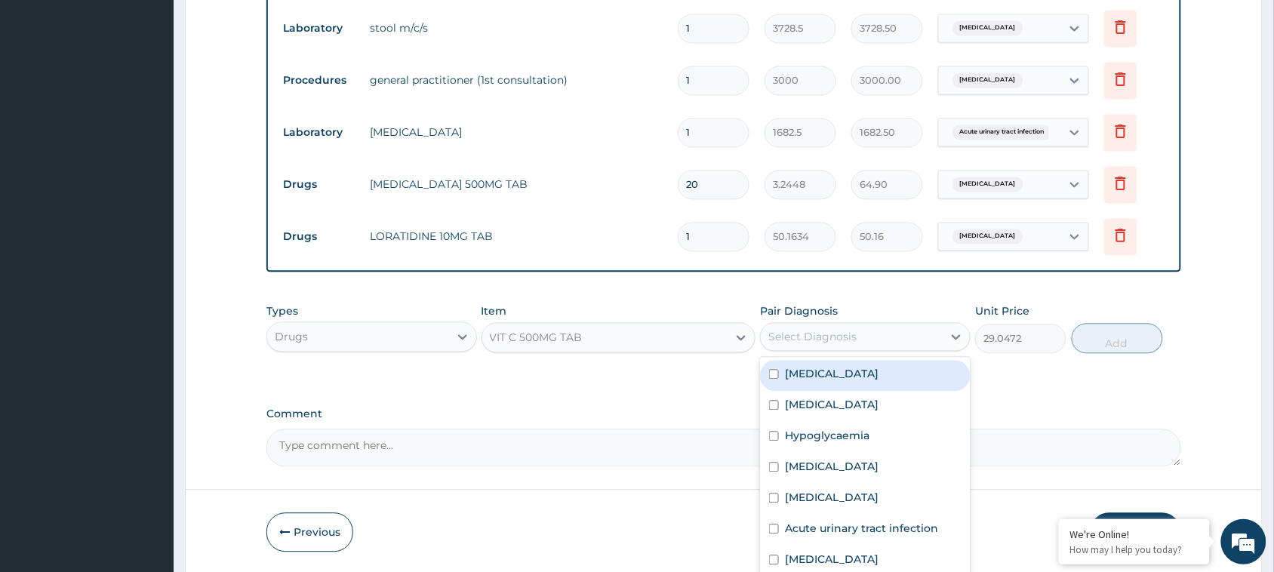
click at [866, 333] on div "Select Diagnosis" at bounding box center [852, 337] width 182 height 24
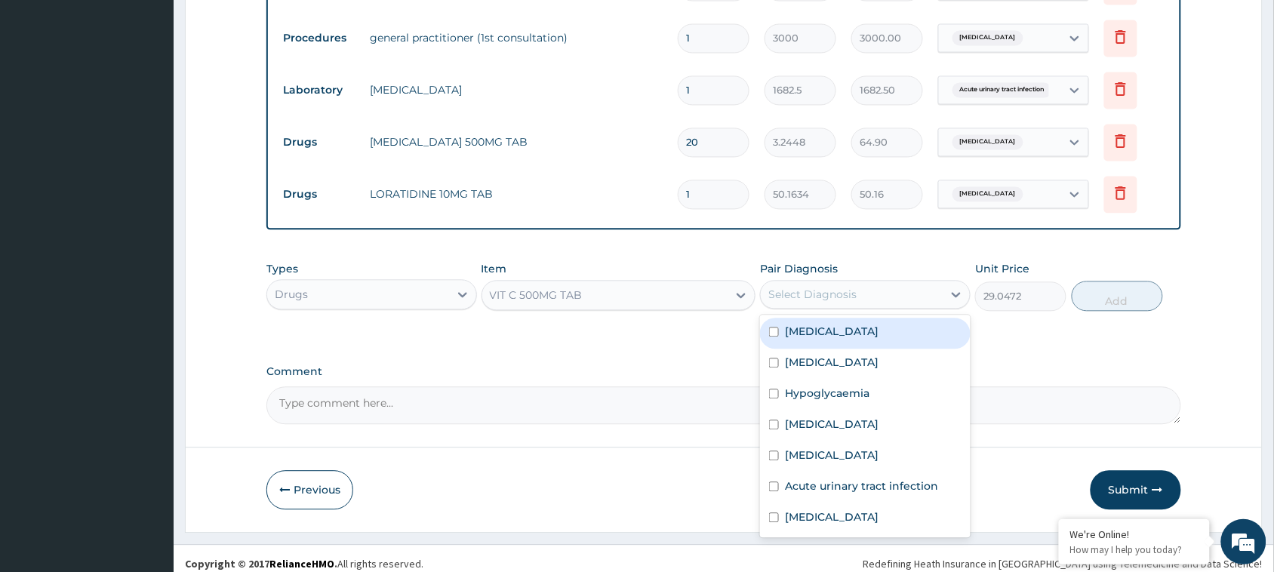
scroll to position [873, 0]
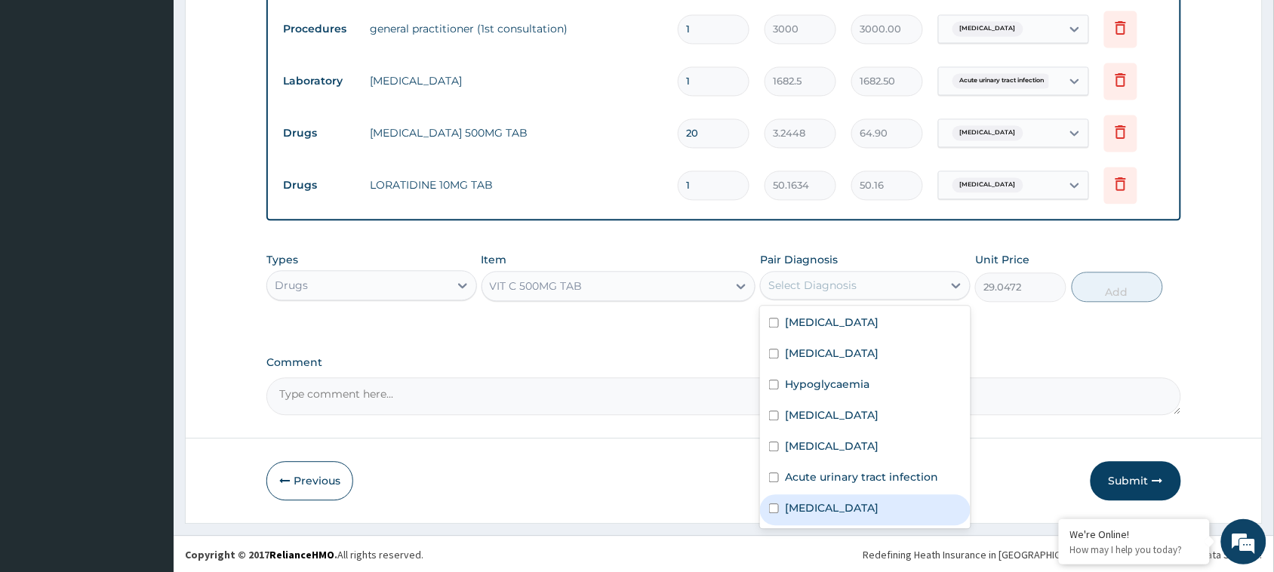
click at [879, 504] on label "Upper respiratory infection" at bounding box center [832, 508] width 94 height 15
checkbox input "true"
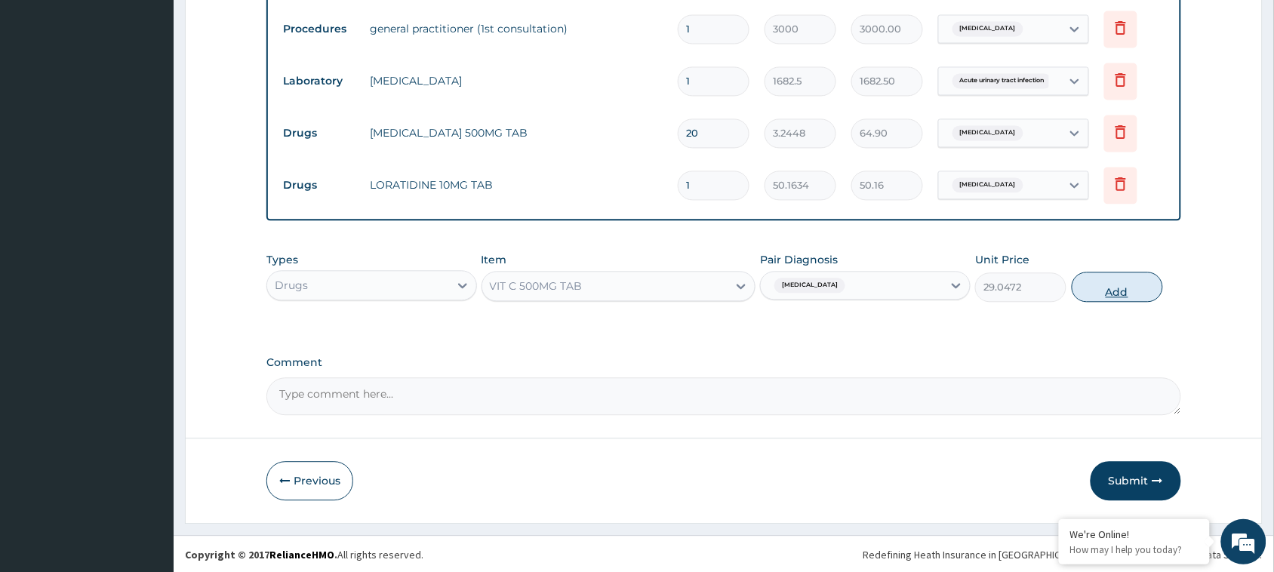
click at [1142, 285] on button "Add" at bounding box center [1117, 287] width 91 height 30
type input "0"
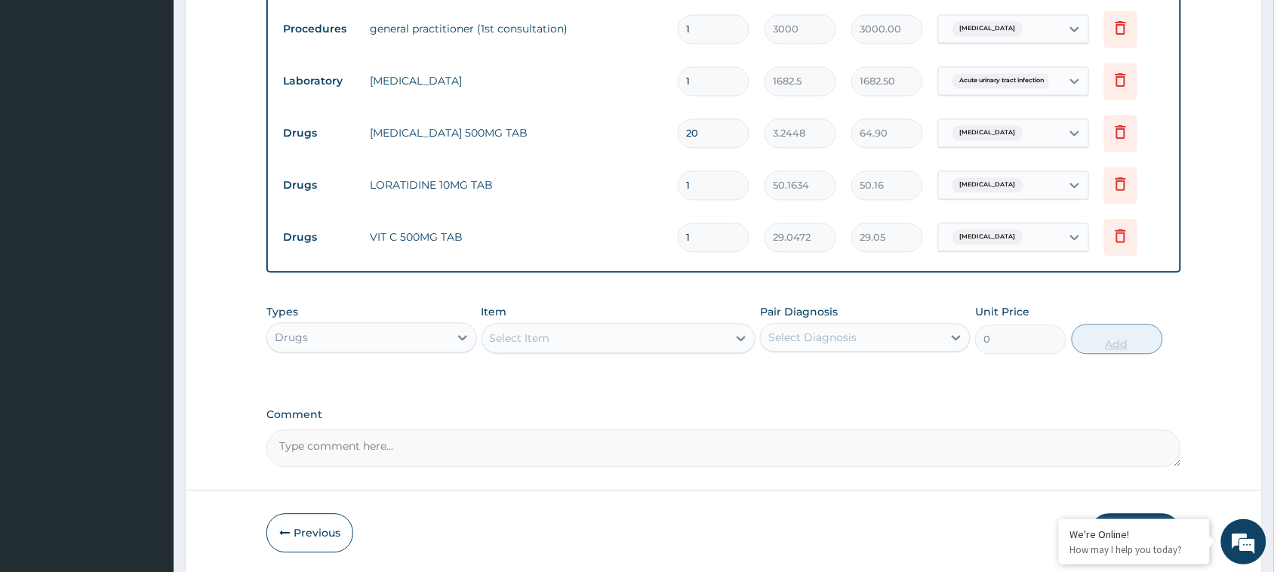
type input "0.00"
type input "2"
type input "58.09"
type input "20"
type input "580.94"
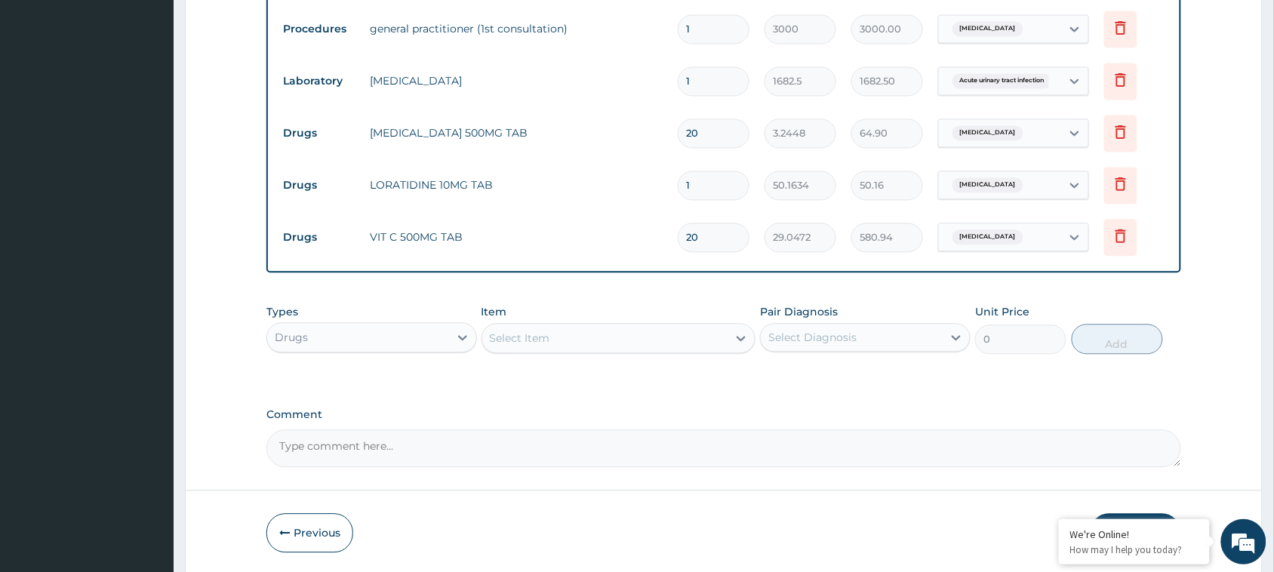
type input "20"
click at [722, 179] on input "1" at bounding box center [714, 185] width 72 height 29
type input "0.00"
type input "5"
type input "250.82"
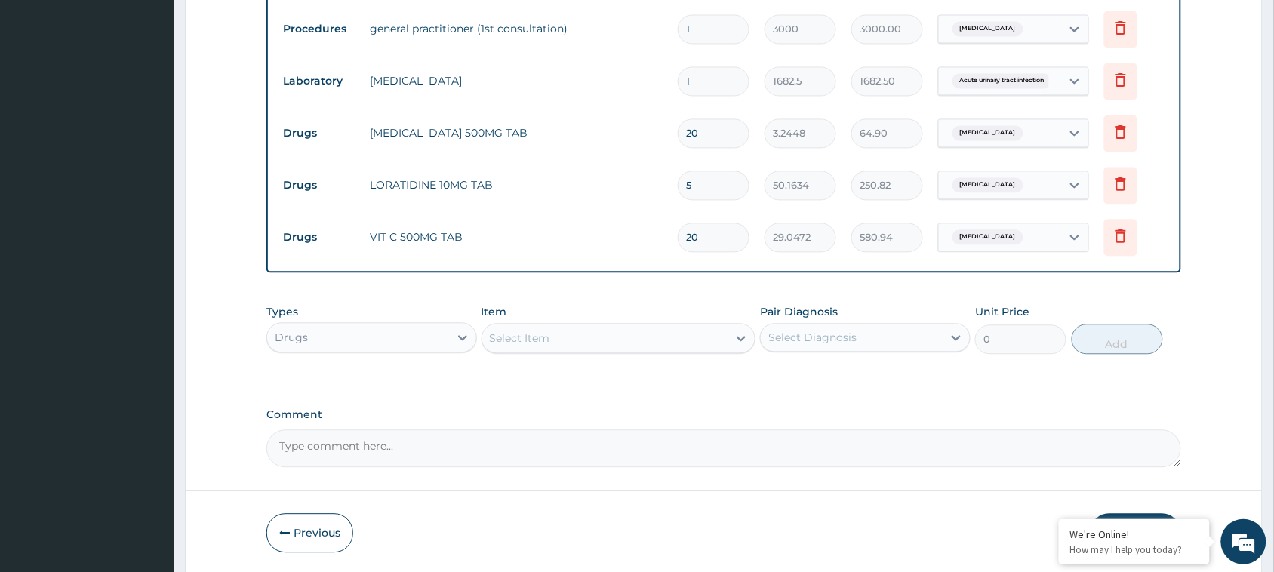
type input "5"
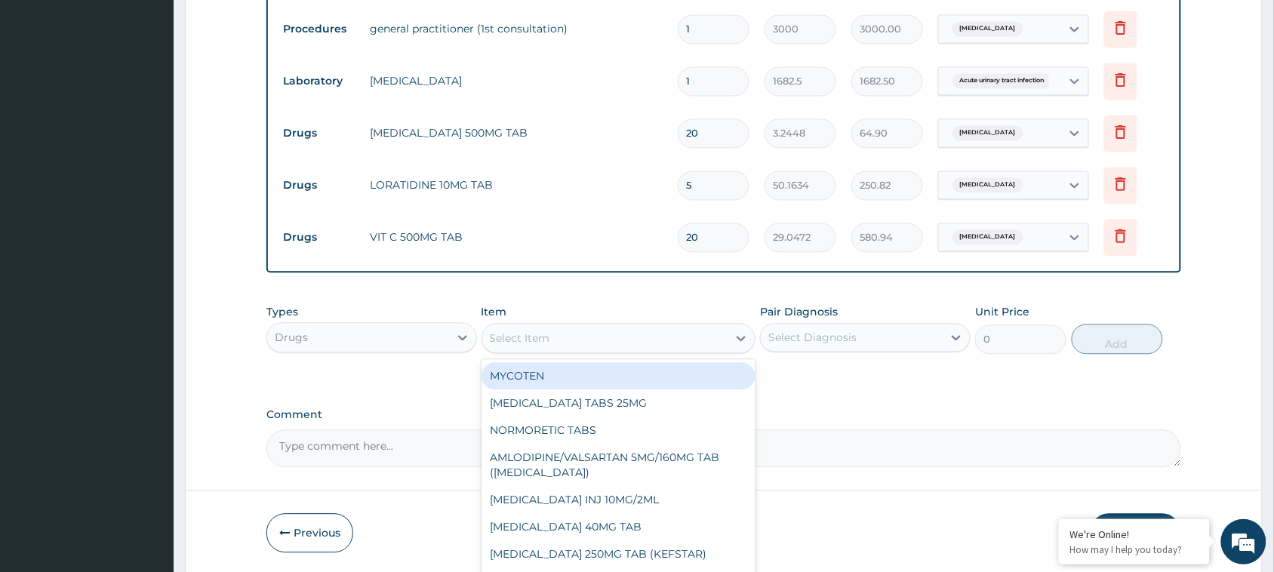
click at [623, 344] on div "Select Item" at bounding box center [605, 338] width 246 height 24
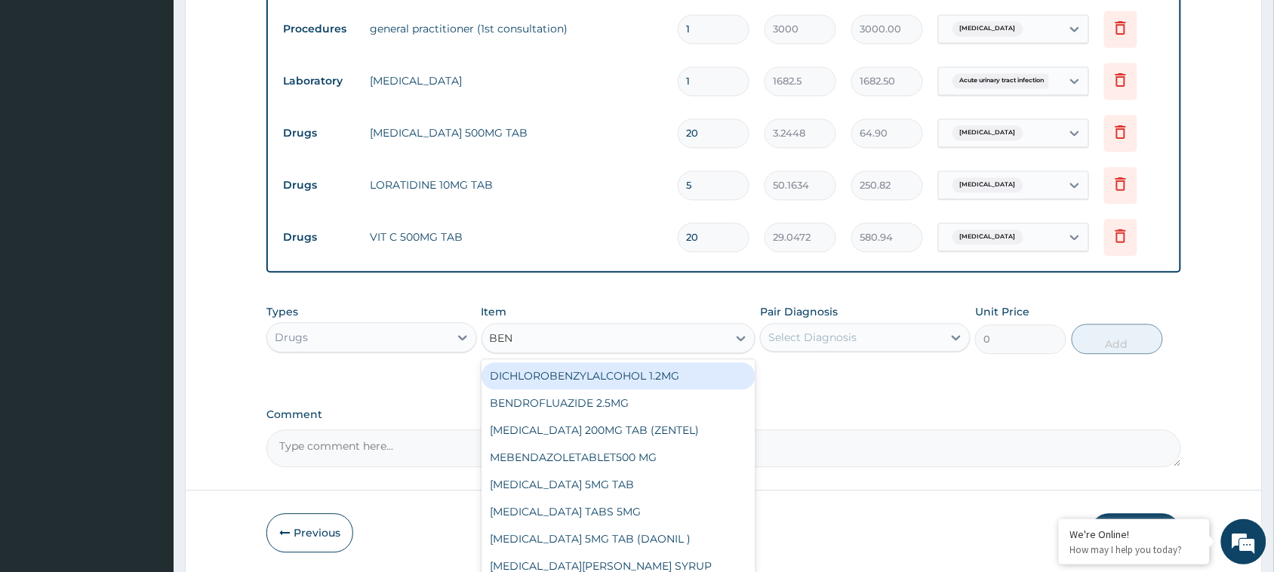
type input "BENY"
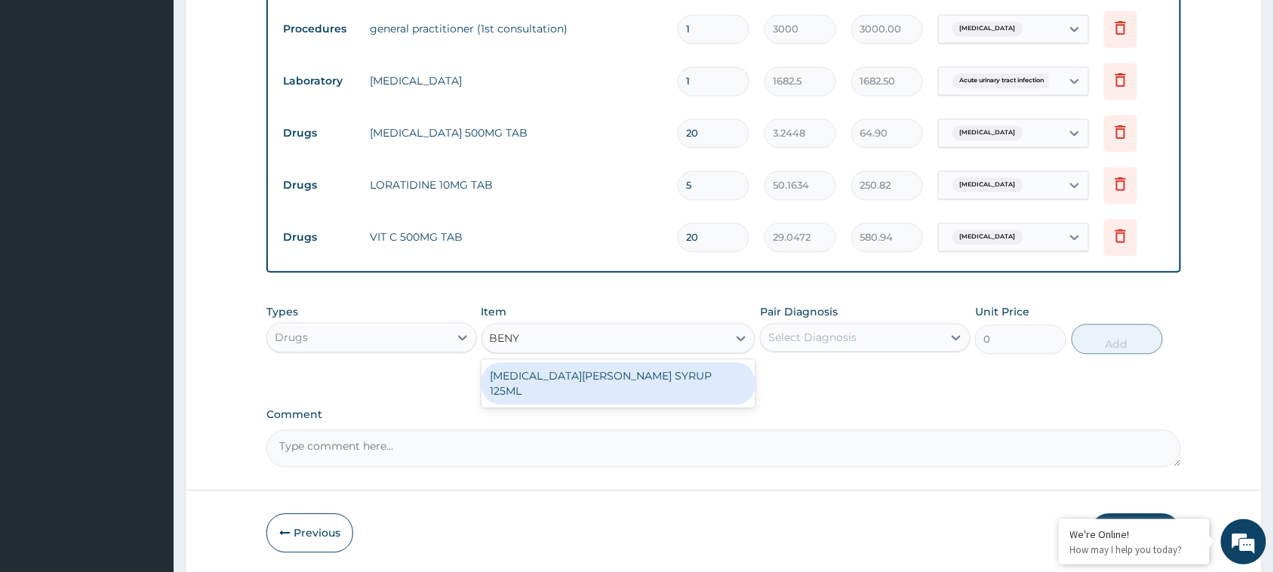
click at [610, 375] on div "BENYLIN COUGH SYRUP 125ML" at bounding box center [619, 383] width 275 height 42
type input "3950"
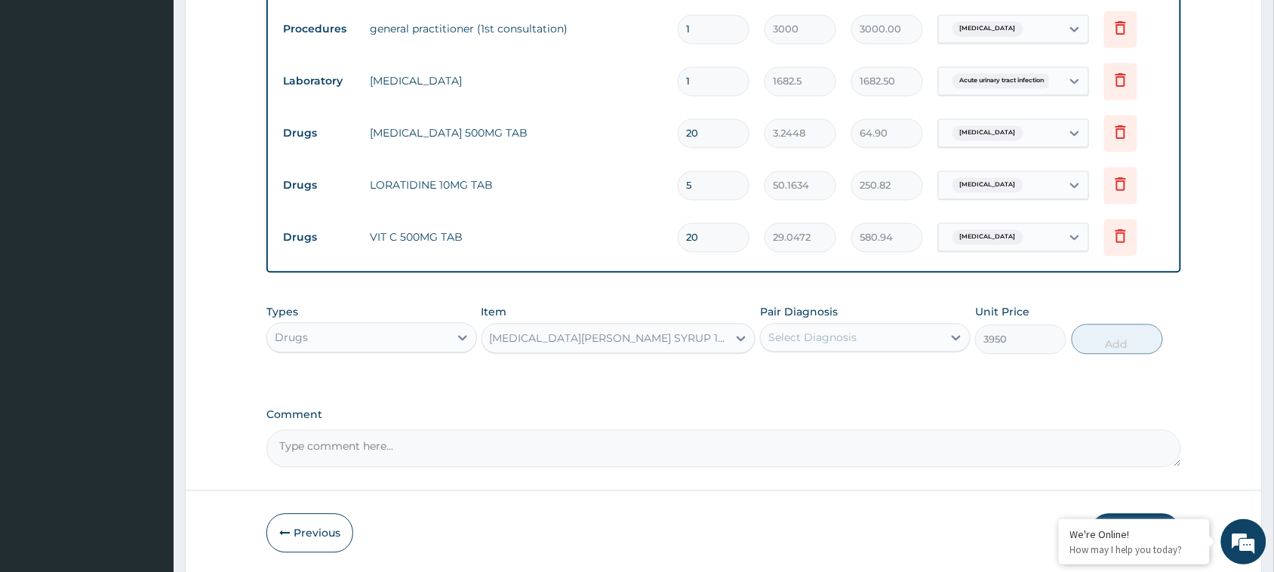
click at [842, 327] on div "Select Diagnosis" at bounding box center [852, 337] width 182 height 24
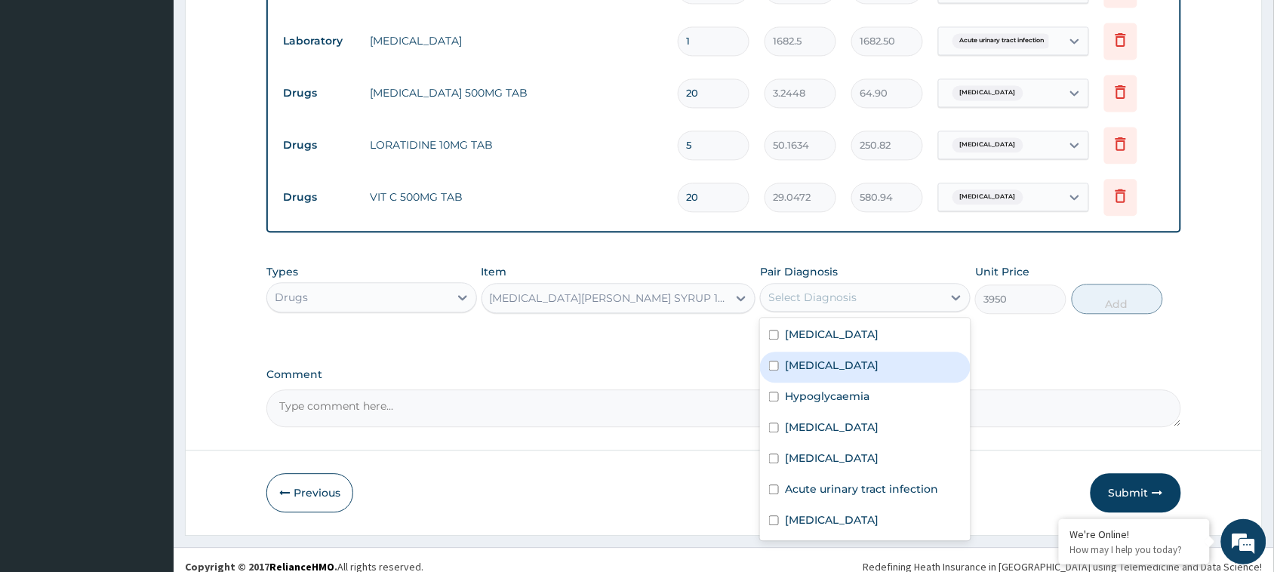
scroll to position [926, 0]
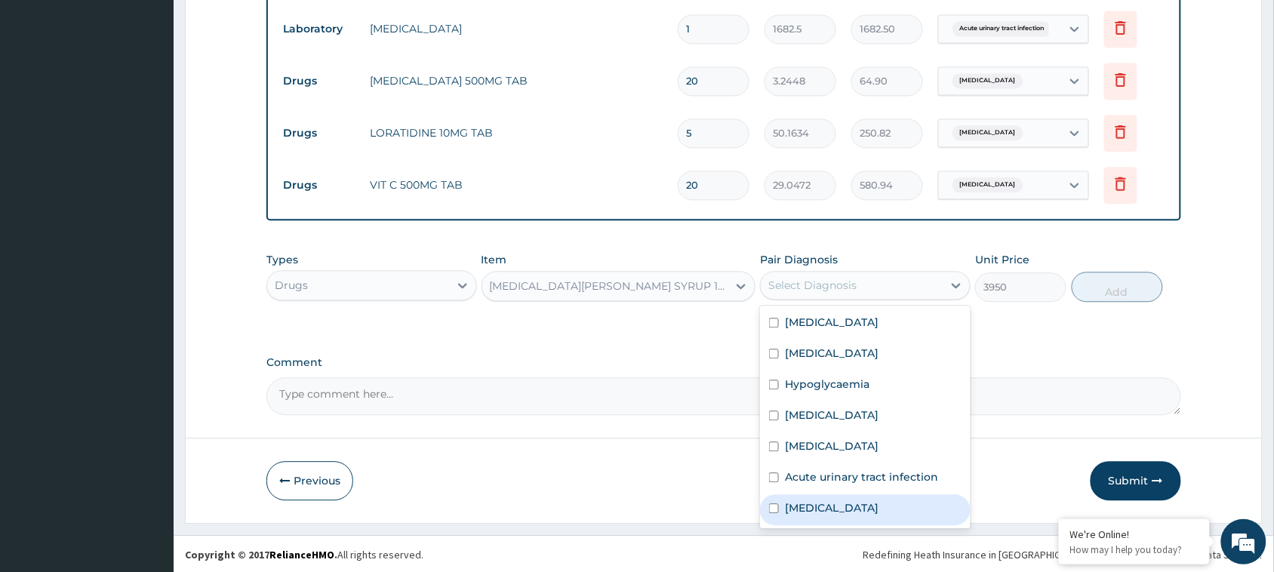
click at [851, 504] on label "Upper respiratory infection" at bounding box center [832, 508] width 94 height 15
checkbox input "true"
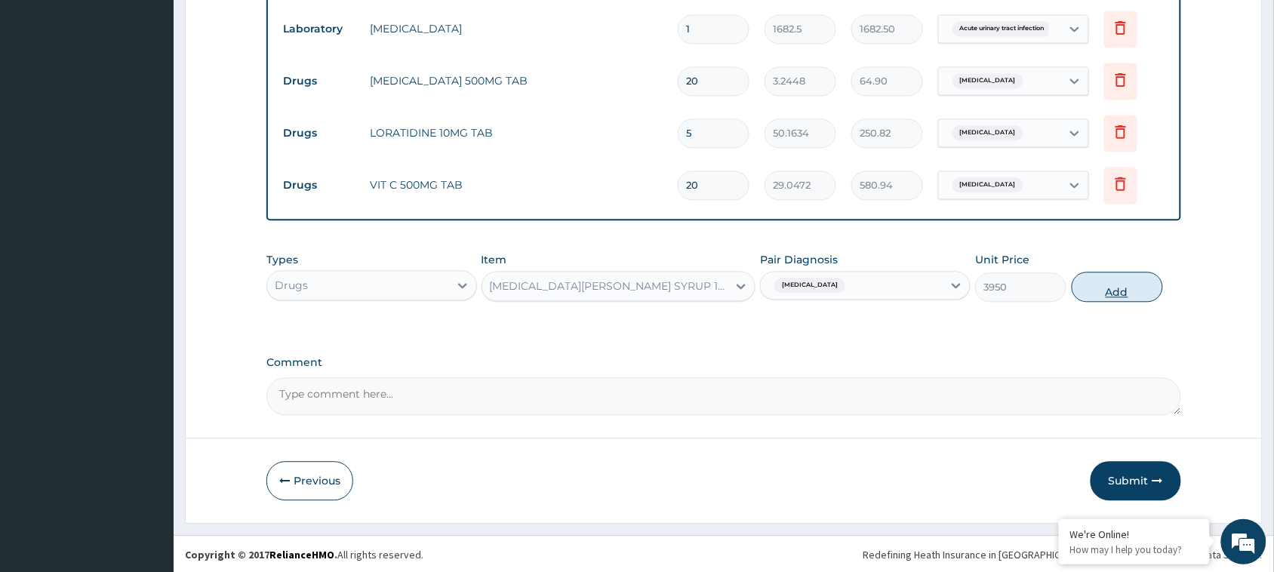
click at [1132, 276] on button "Add" at bounding box center [1117, 287] width 91 height 30
type input "0"
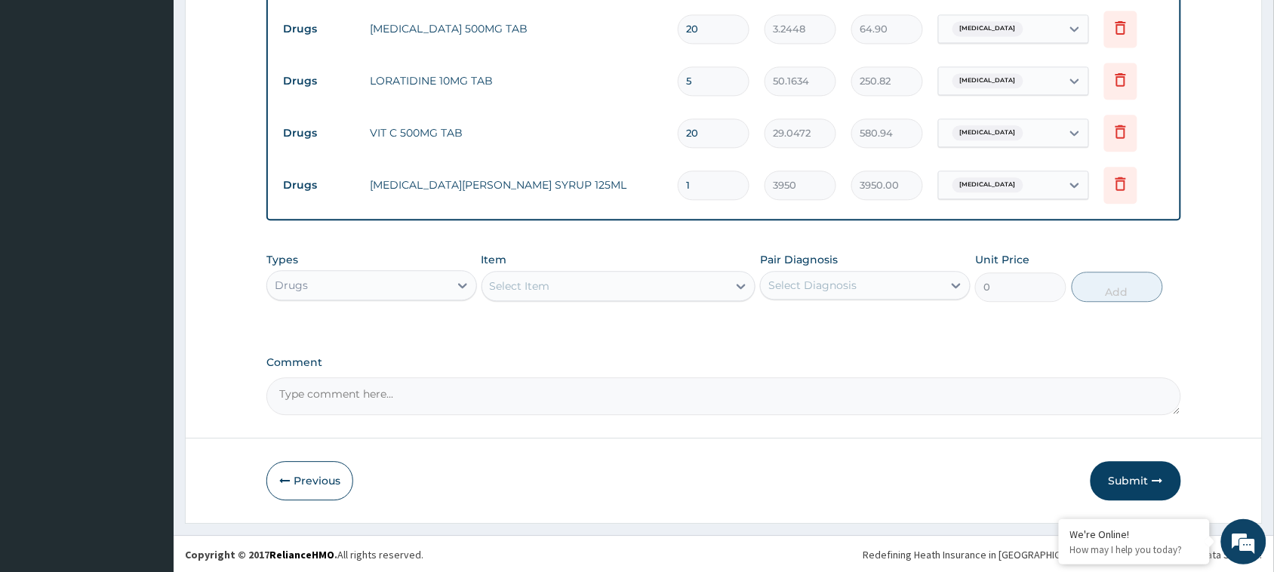
scroll to position [978, 0]
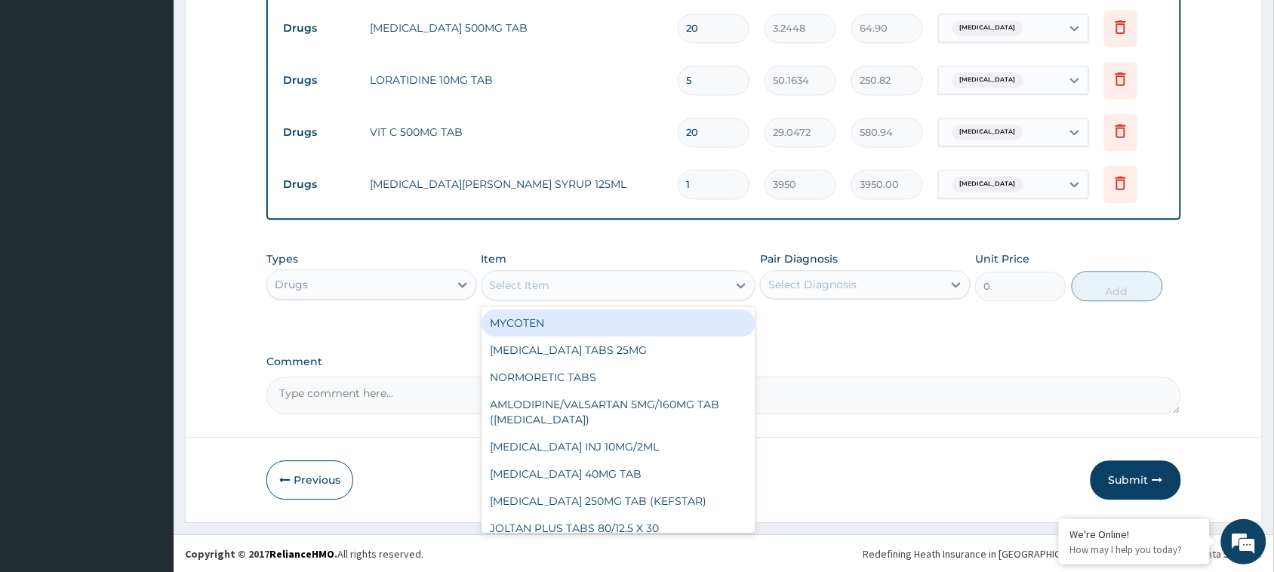
click at [627, 285] on div "Select Item" at bounding box center [605, 285] width 246 height 24
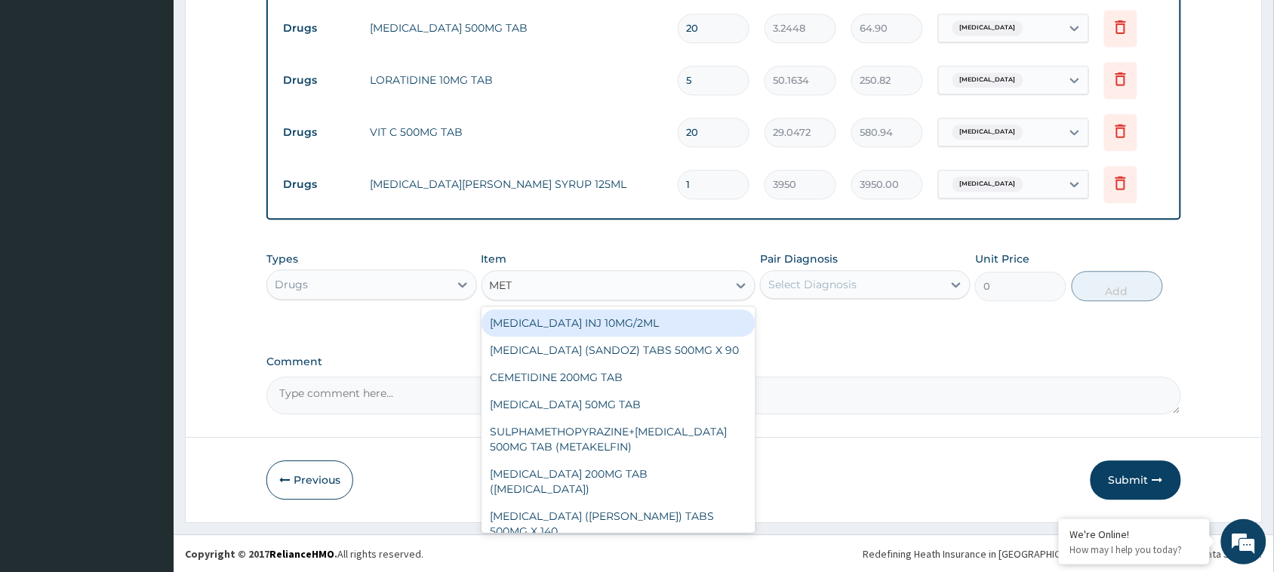
type input "METR"
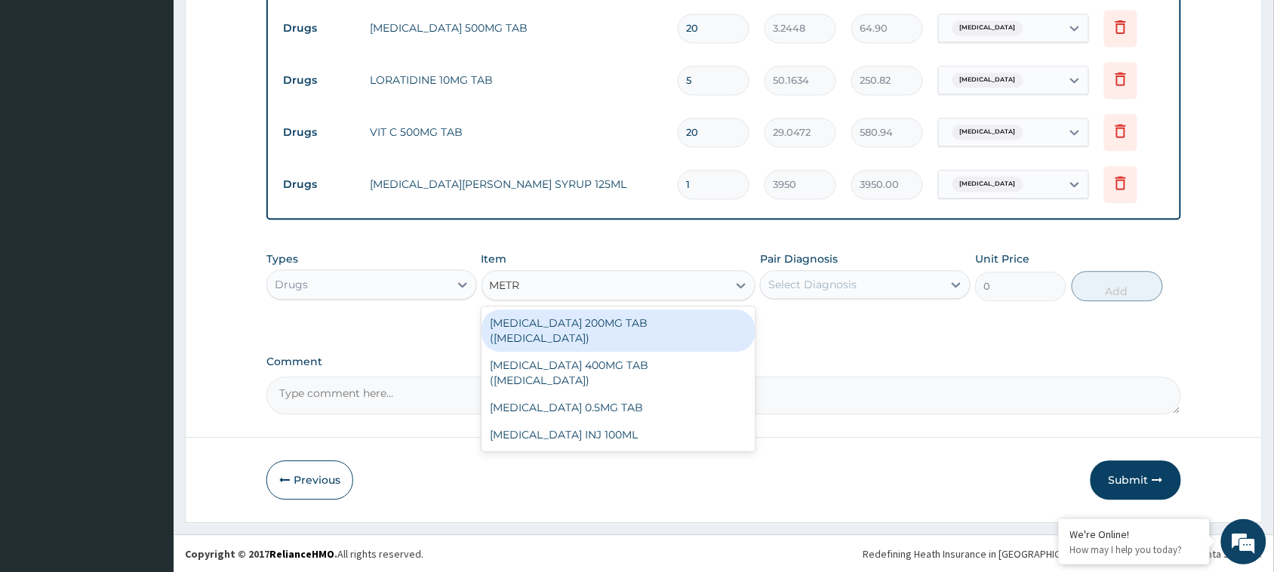
click at [625, 318] on div "METRONIDAZOLE 200MG TAB (FLAGYL)" at bounding box center [619, 331] width 275 height 42
type input "5.148"
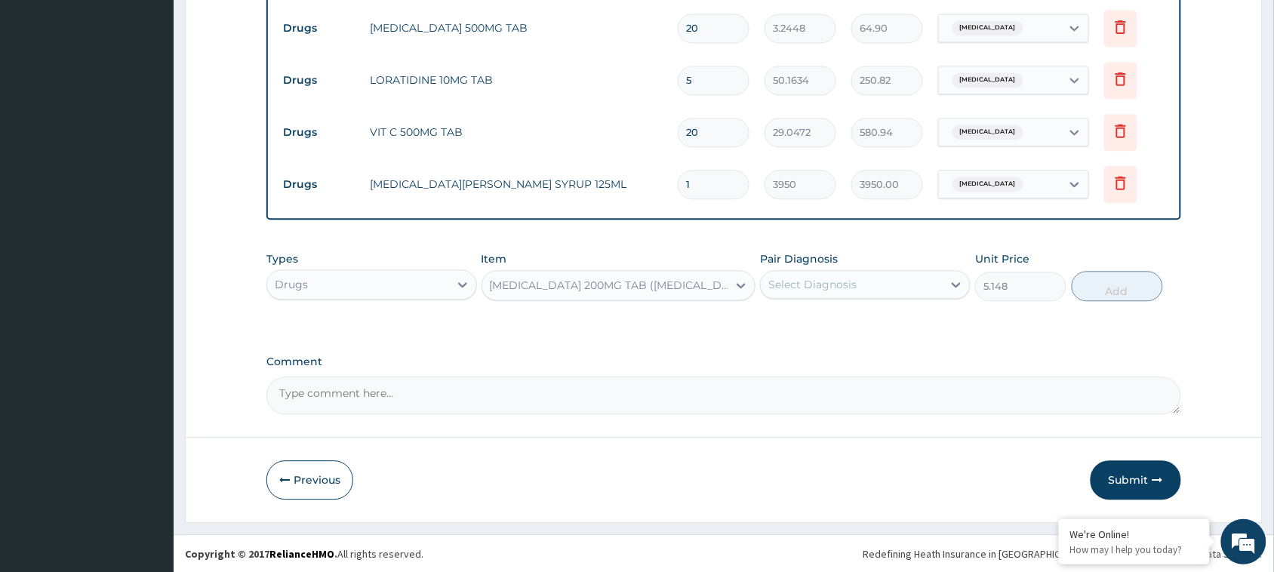
click at [825, 289] on div "Select Diagnosis" at bounding box center [813, 284] width 88 height 15
click at [877, 278] on div "Select Diagnosis" at bounding box center [852, 285] width 182 height 24
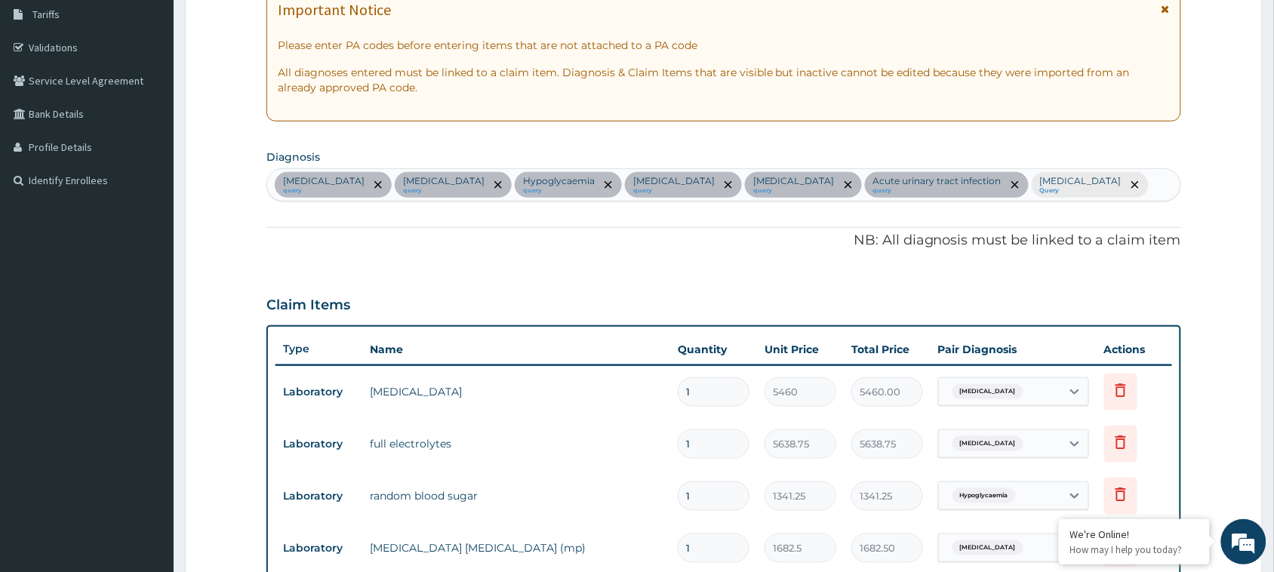
scroll to position [249, 0]
click at [1126, 175] on div "Sepsis query Disorder of electrolytes query Hypoglycaemia query Malaria query T…" at bounding box center [723, 186] width 913 height 32
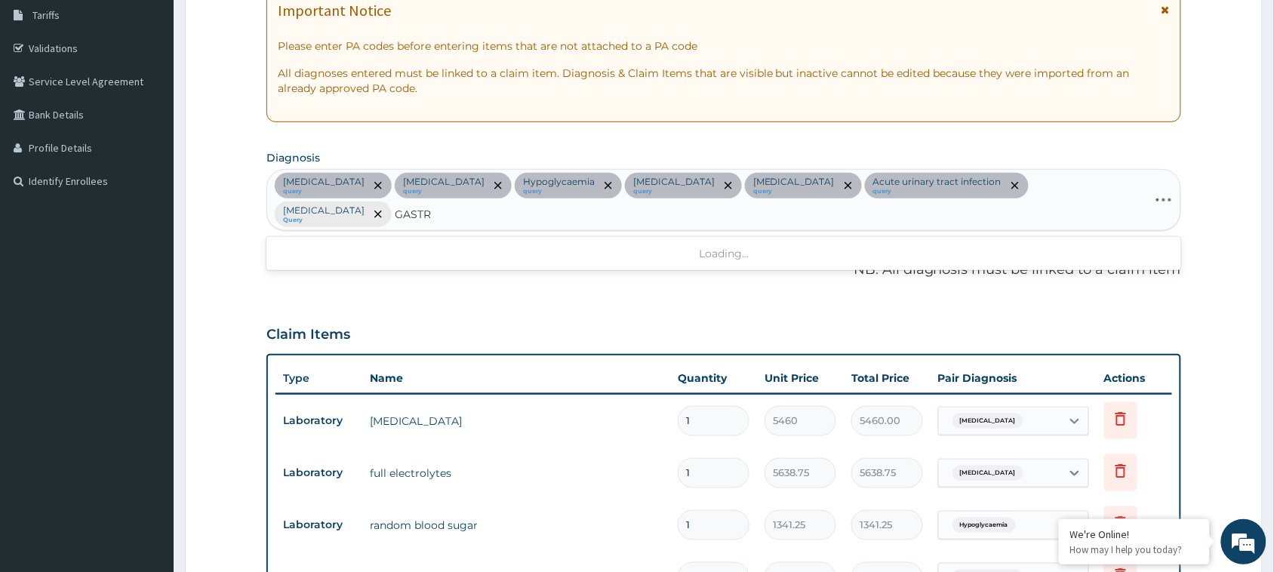
type input "GASTRO"
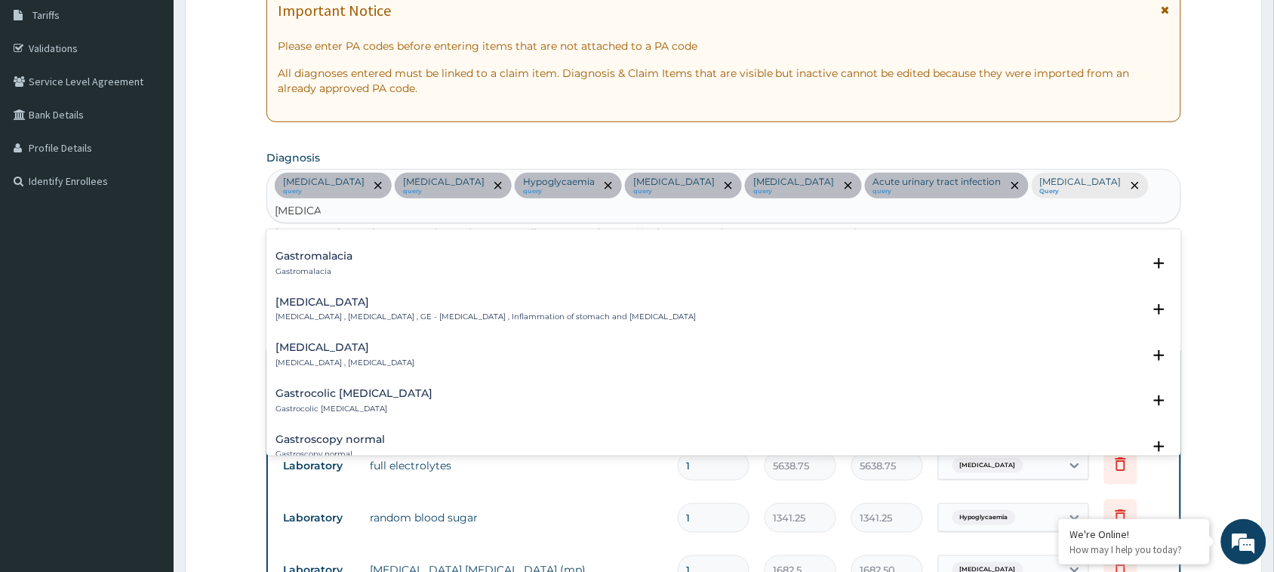
scroll to position [257, 0]
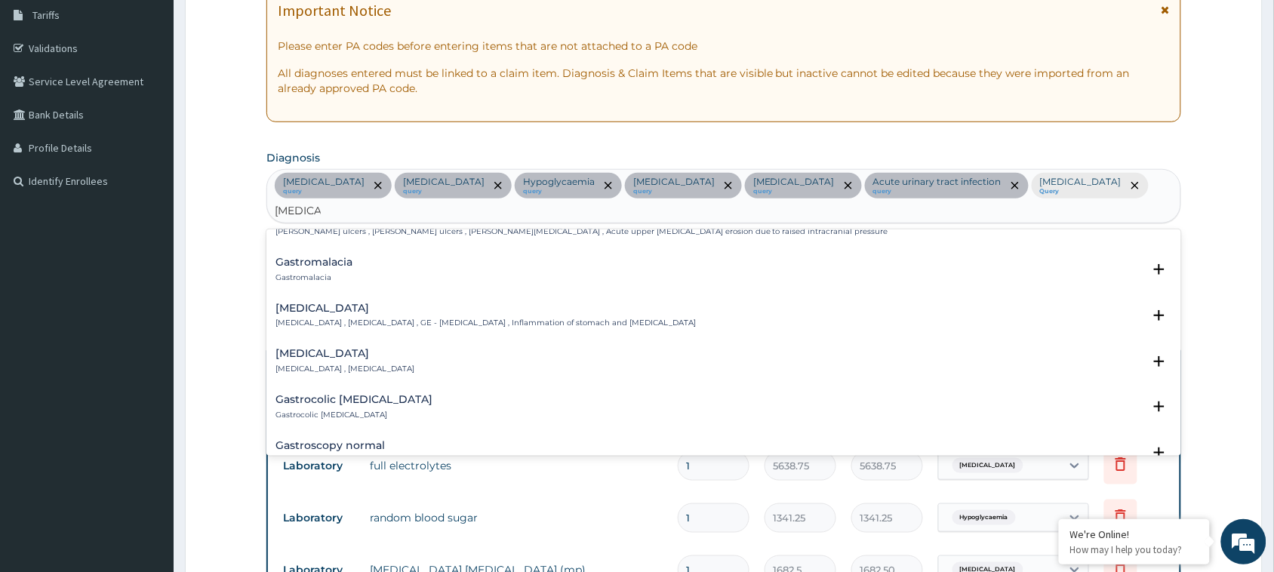
click at [322, 303] on div "Gastroenteritis Gastroenteritis , Gastroenteropathy , GE - Gastroenteritis , In…" at bounding box center [486, 316] width 421 height 26
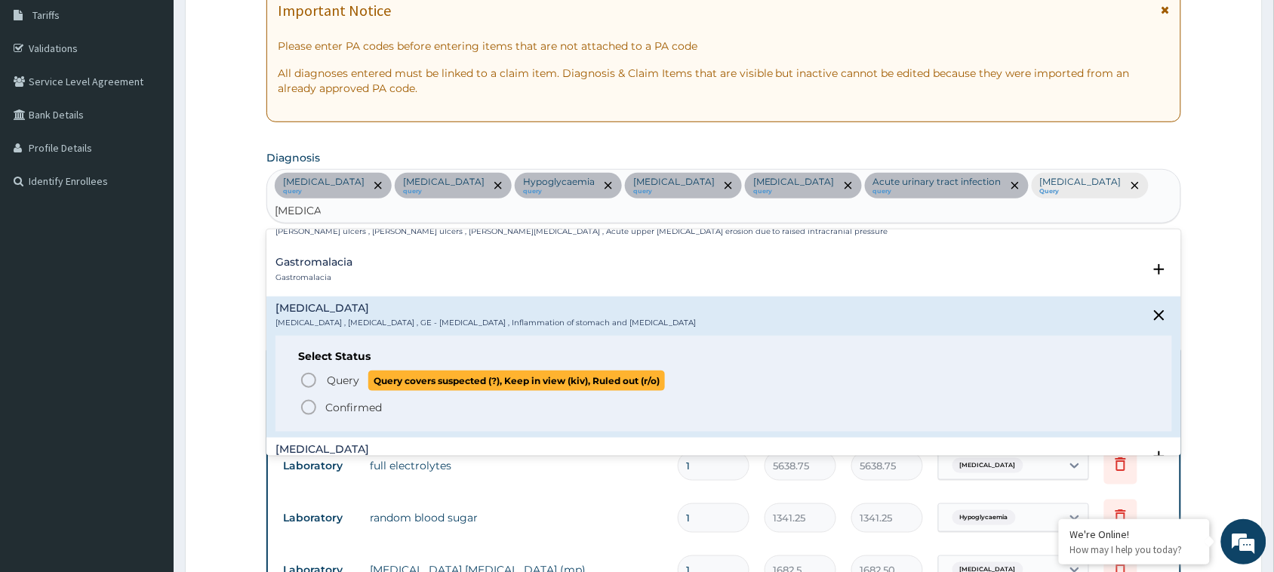
click at [304, 374] on circle "status option query" at bounding box center [309, 381] width 14 height 14
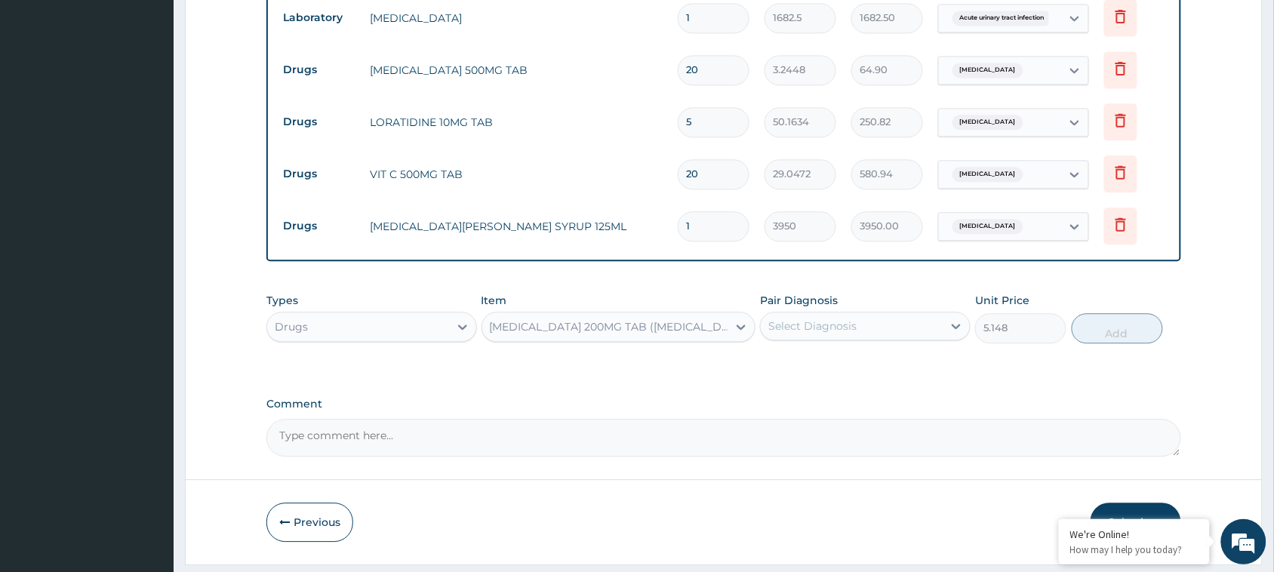
scroll to position [1006, 0]
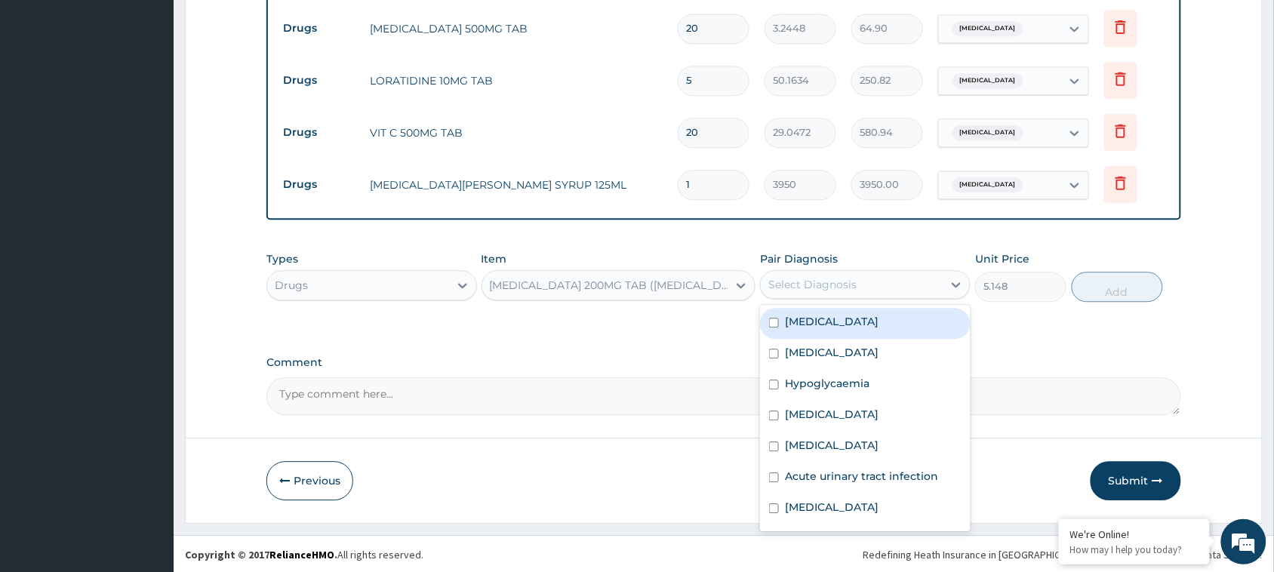
click at [867, 278] on div "Select Diagnosis" at bounding box center [852, 285] width 182 height 24
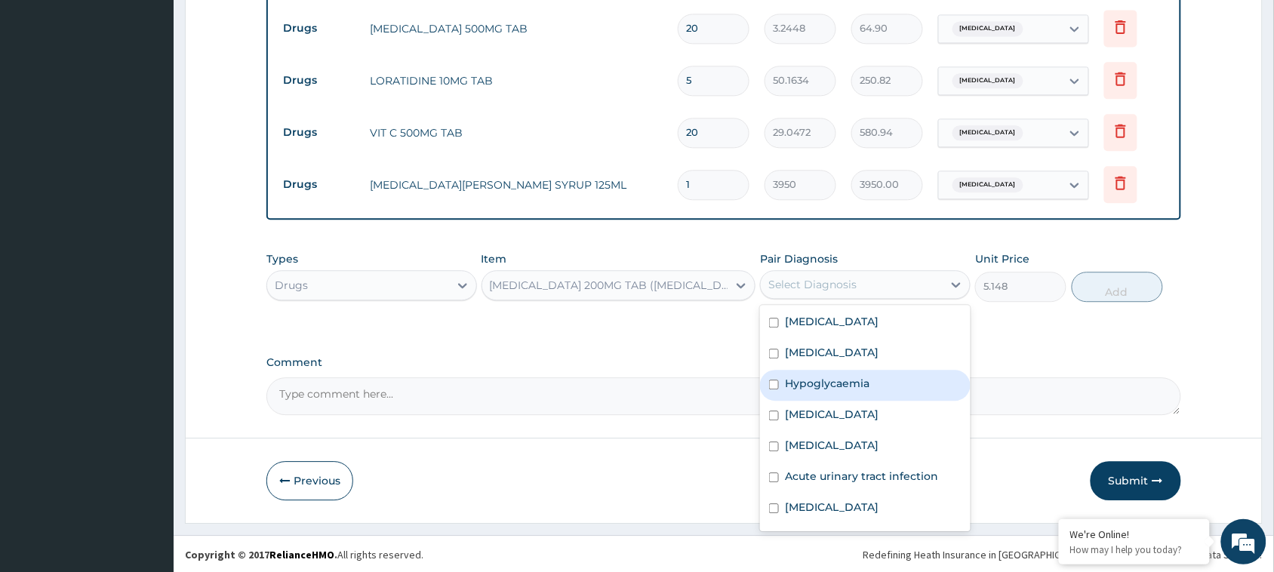
scroll to position [27, 0]
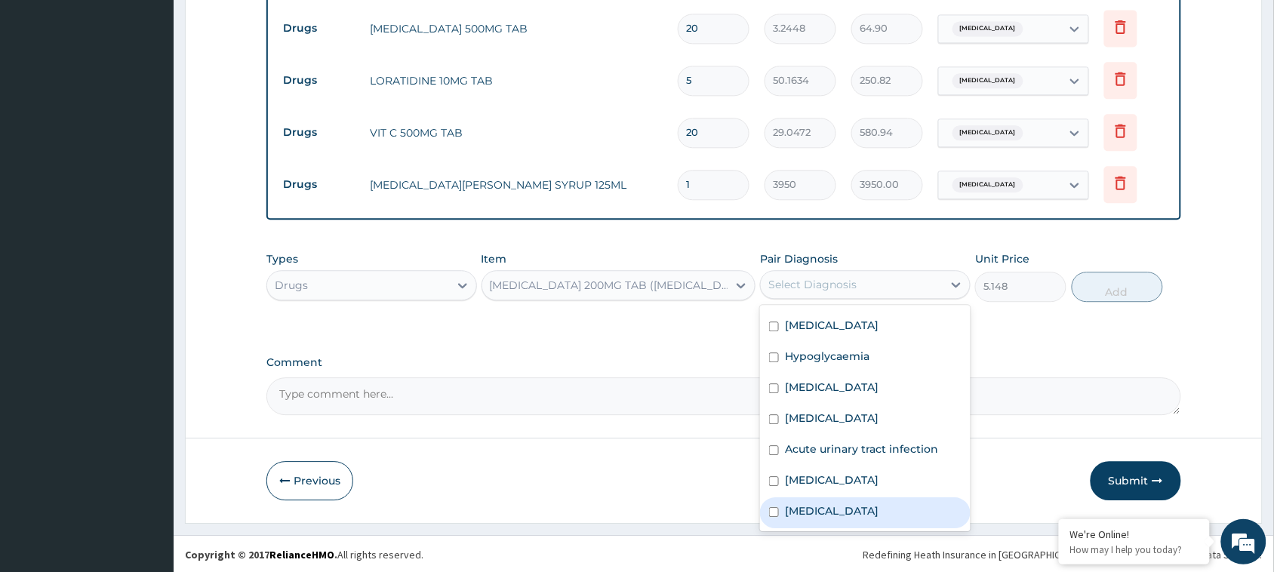
click at [870, 507] on div "Gastroenteritis" at bounding box center [865, 513] width 211 height 31
checkbox input "true"
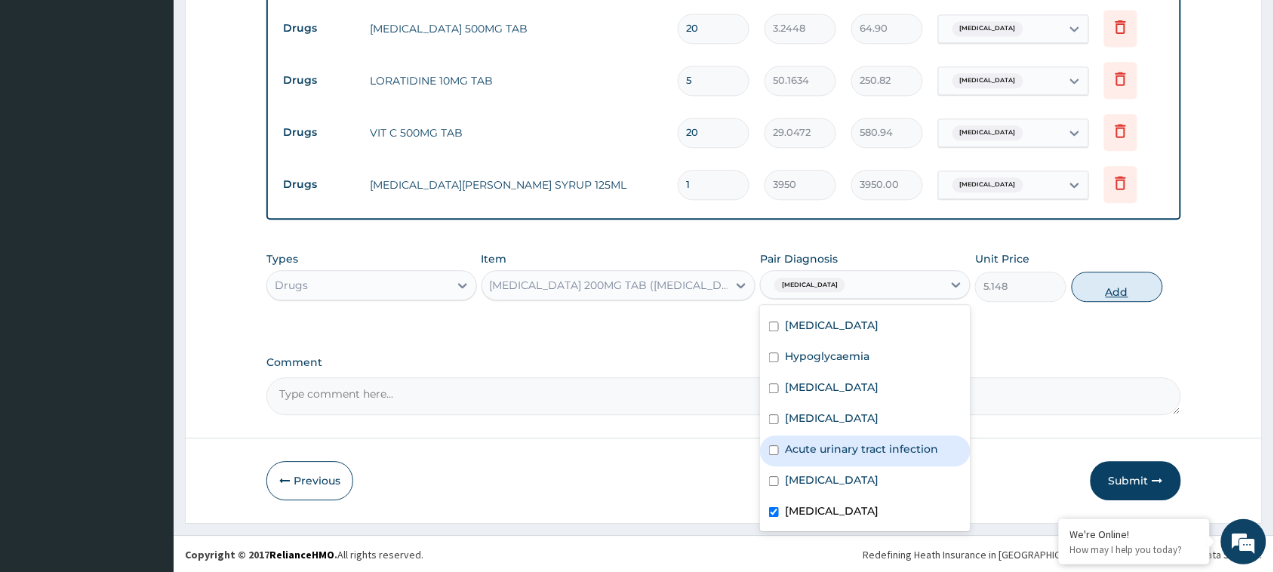
click at [1125, 292] on button "Add" at bounding box center [1117, 287] width 91 height 30
type input "0"
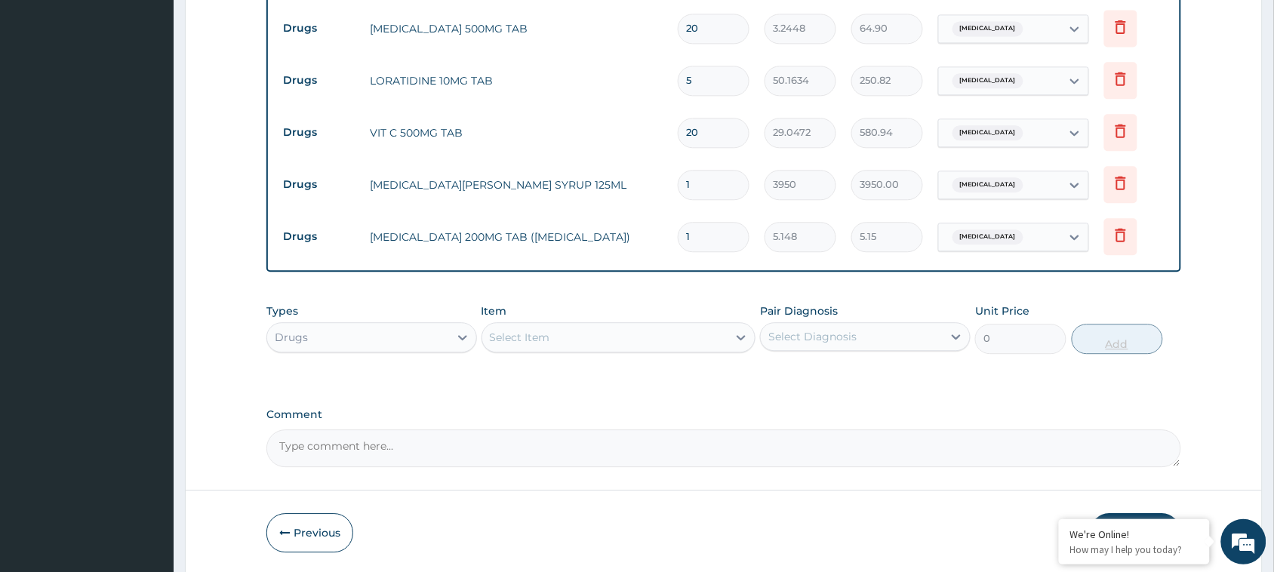
type input "0.00"
type input "2"
type input "10.30"
type input "21"
type input "108.11"
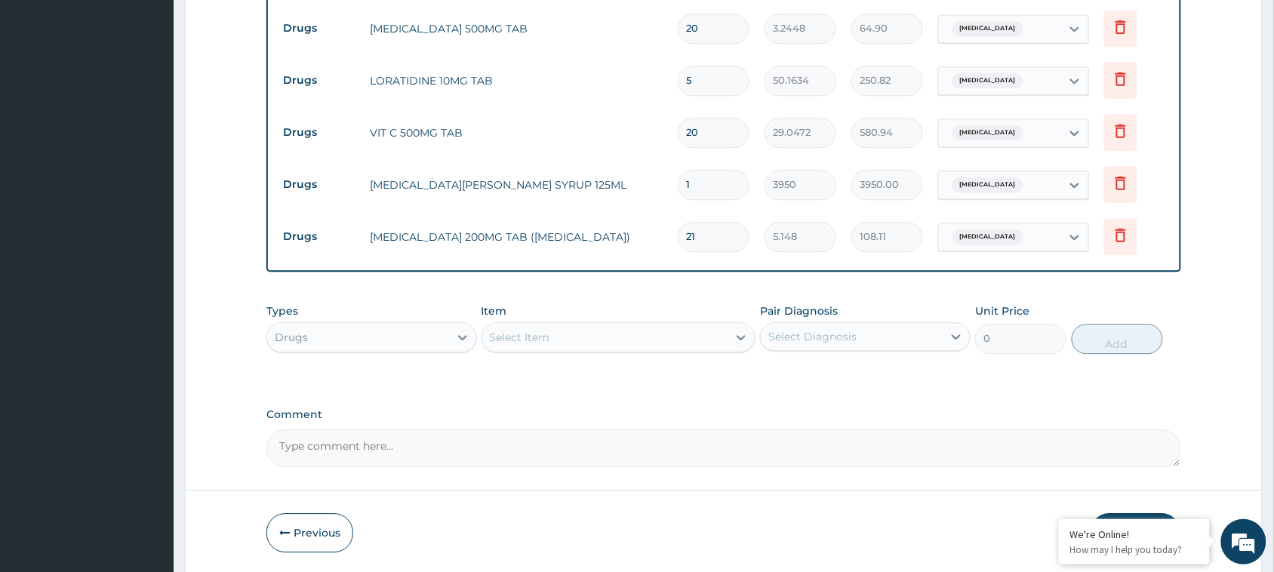
type input "21"
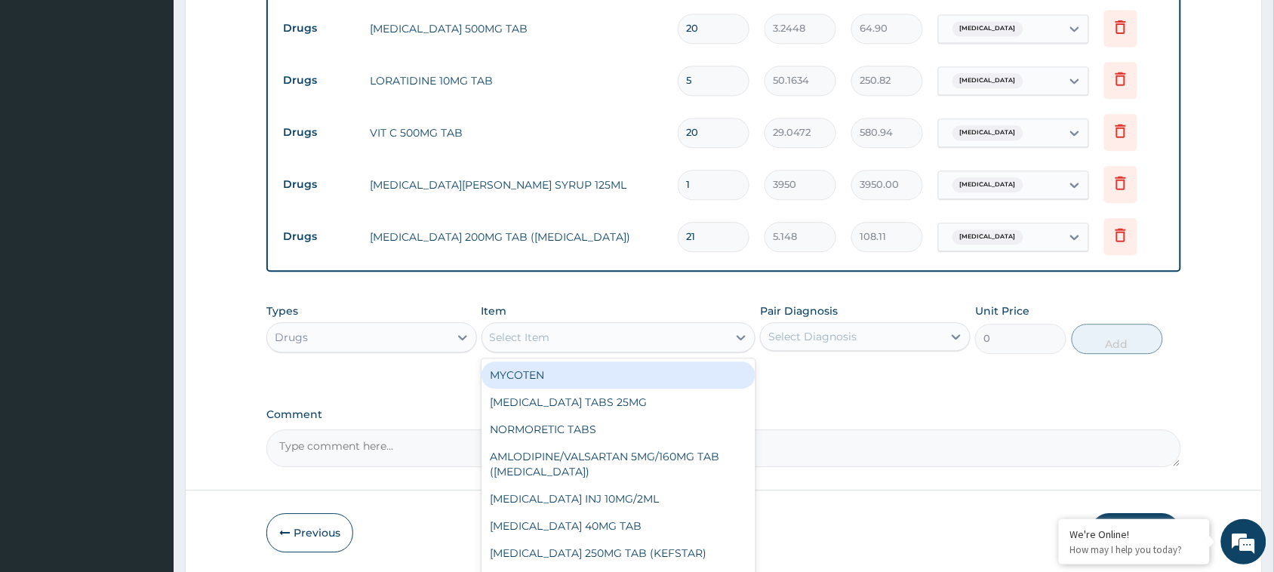
click at [627, 325] on div "Select Item" at bounding box center [605, 337] width 246 height 24
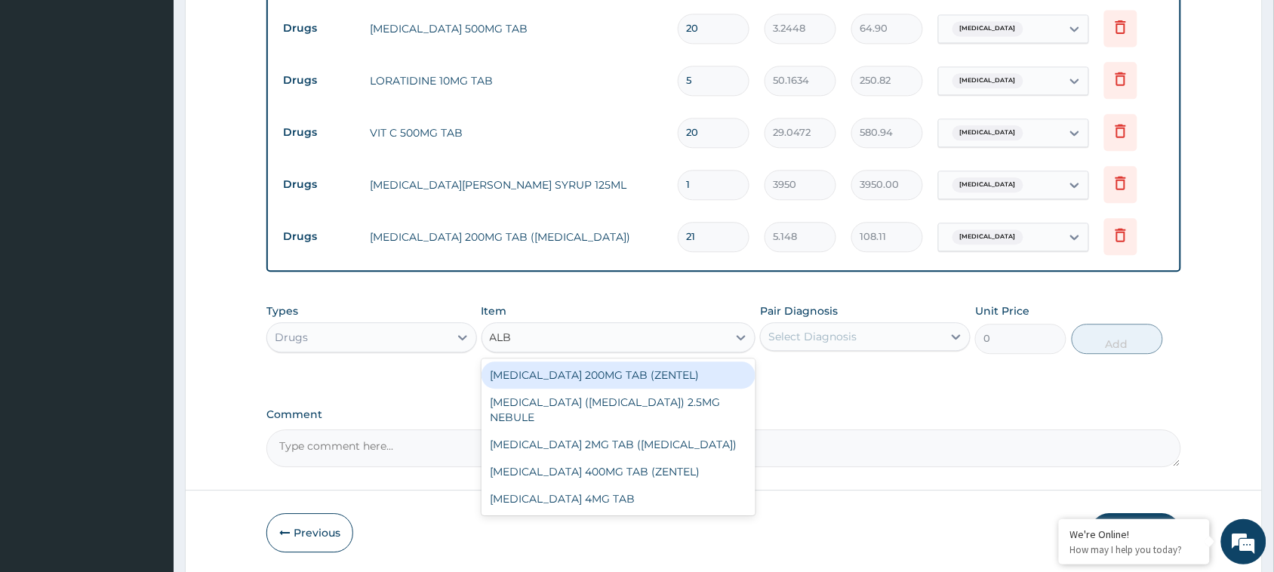
type input "ALBE"
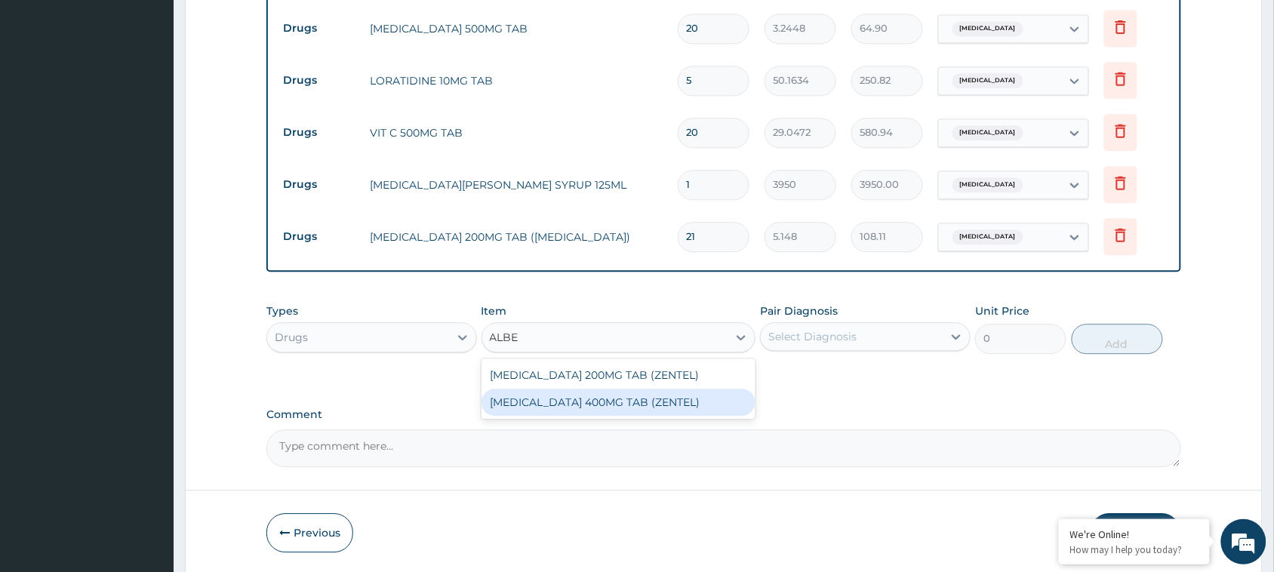
click at [610, 390] on div "ALBENDAZOLE 400MG TAB (ZENTEL)" at bounding box center [619, 402] width 275 height 27
type input "237.3542"
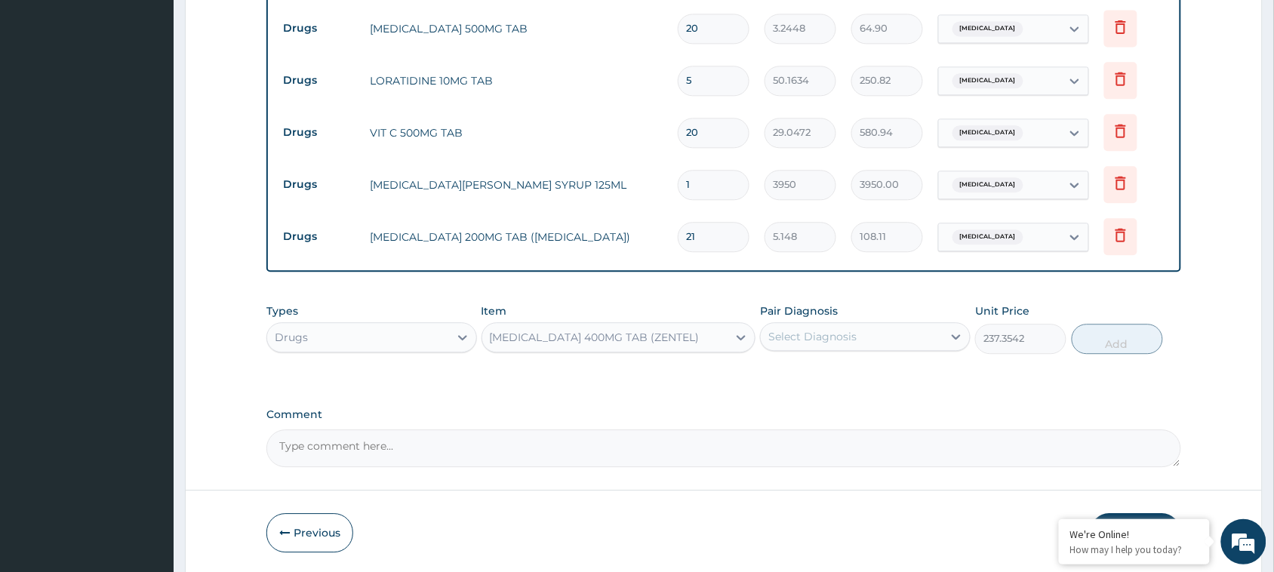
click at [849, 342] on div "Select Diagnosis" at bounding box center [813, 336] width 88 height 15
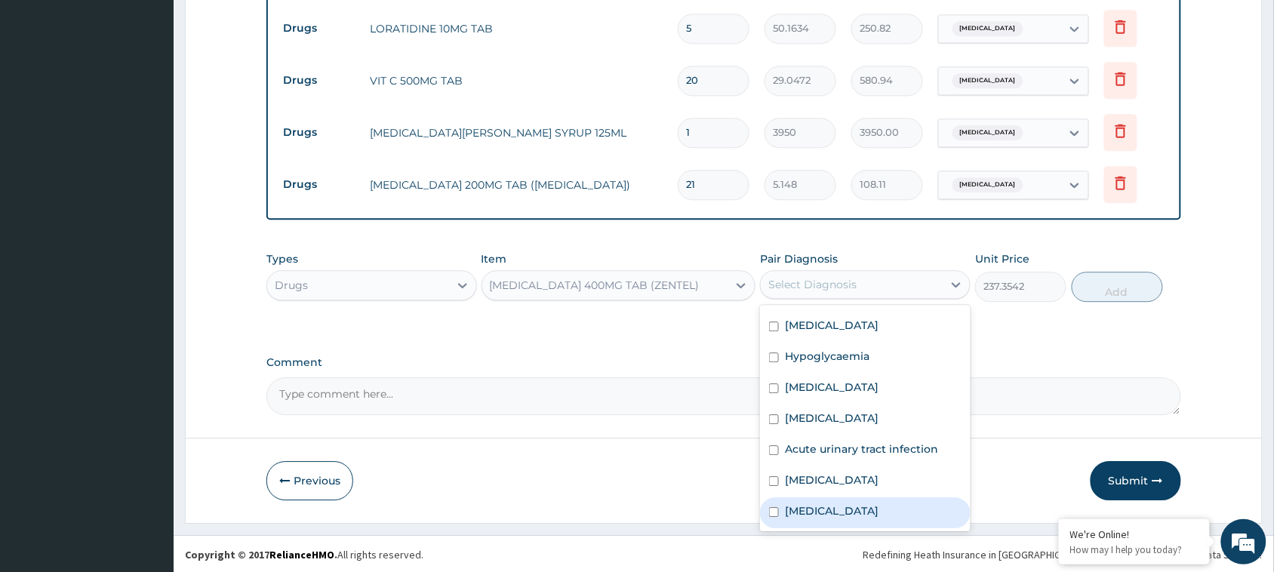
click at [862, 521] on div "Gastroenteritis" at bounding box center [865, 513] width 211 height 31
checkbox input "true"
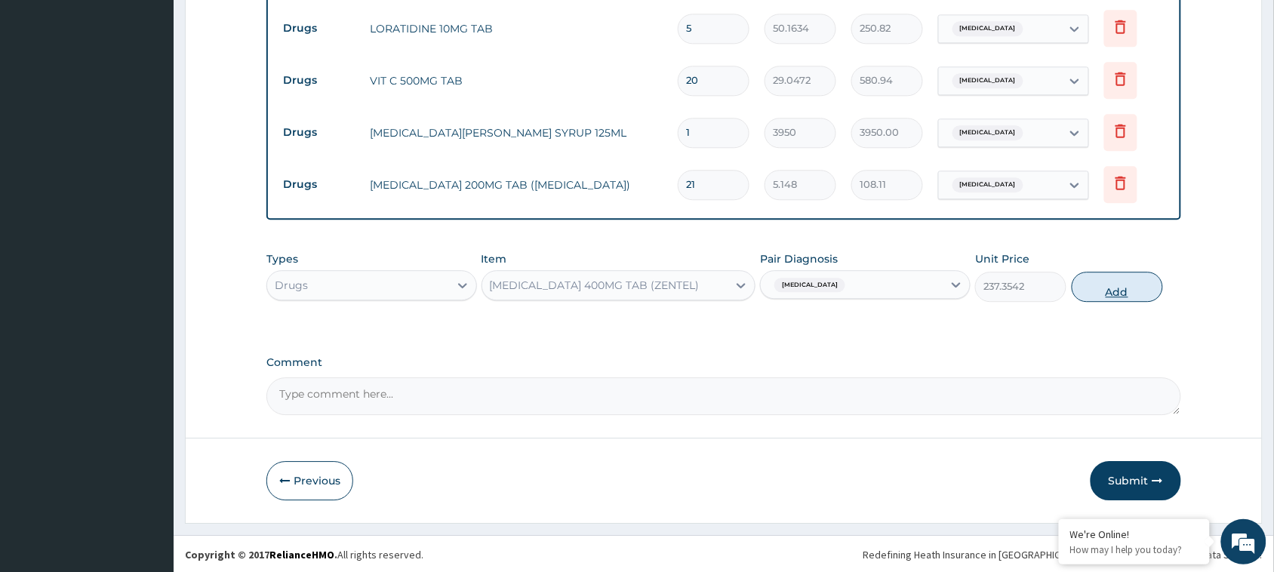
click at [1126, 282] on button "Add" at bounding box center [1117, 287] width 91 height 30
type input "0"
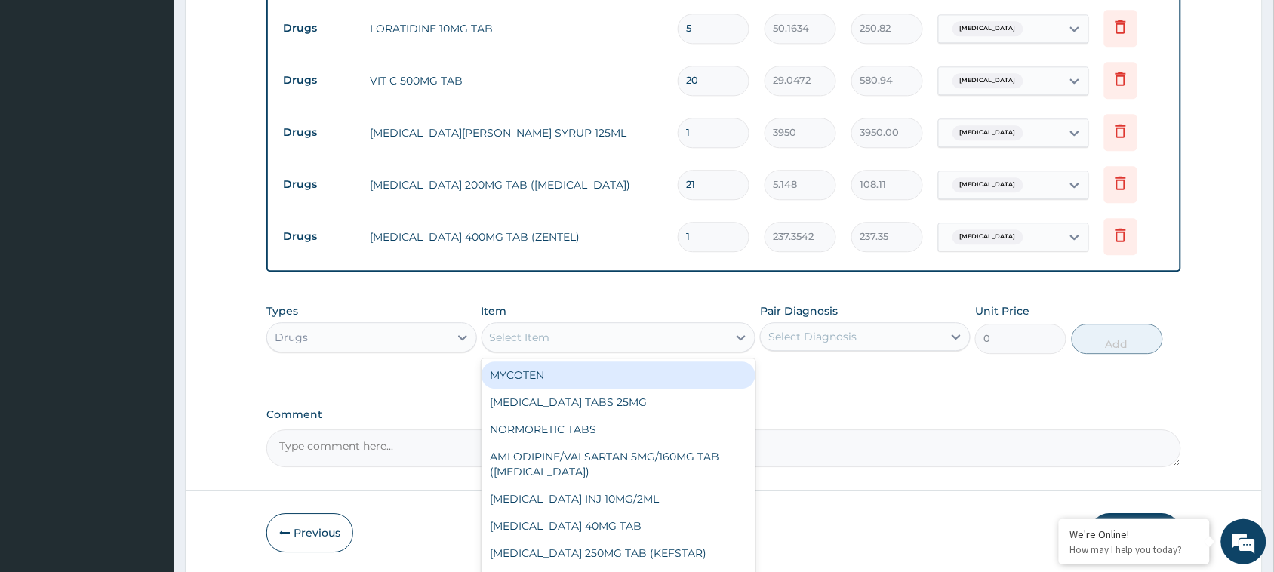
click at [685, 332] on div "Select Item" at bounding box center [605, 337] width 246 height 24
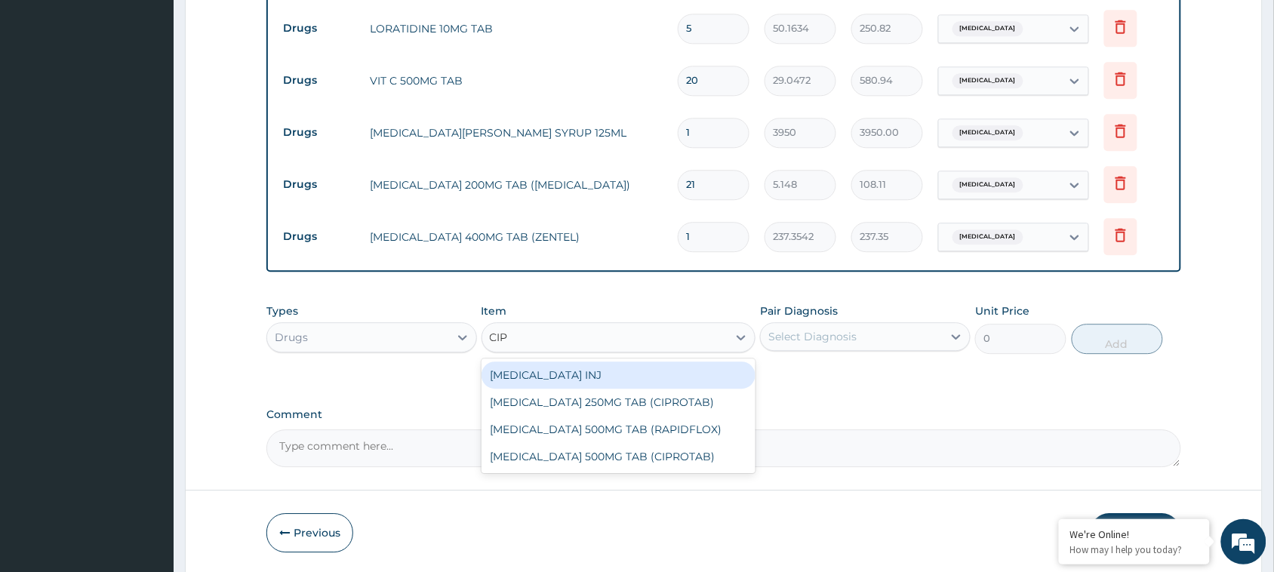
type input "CIPR"
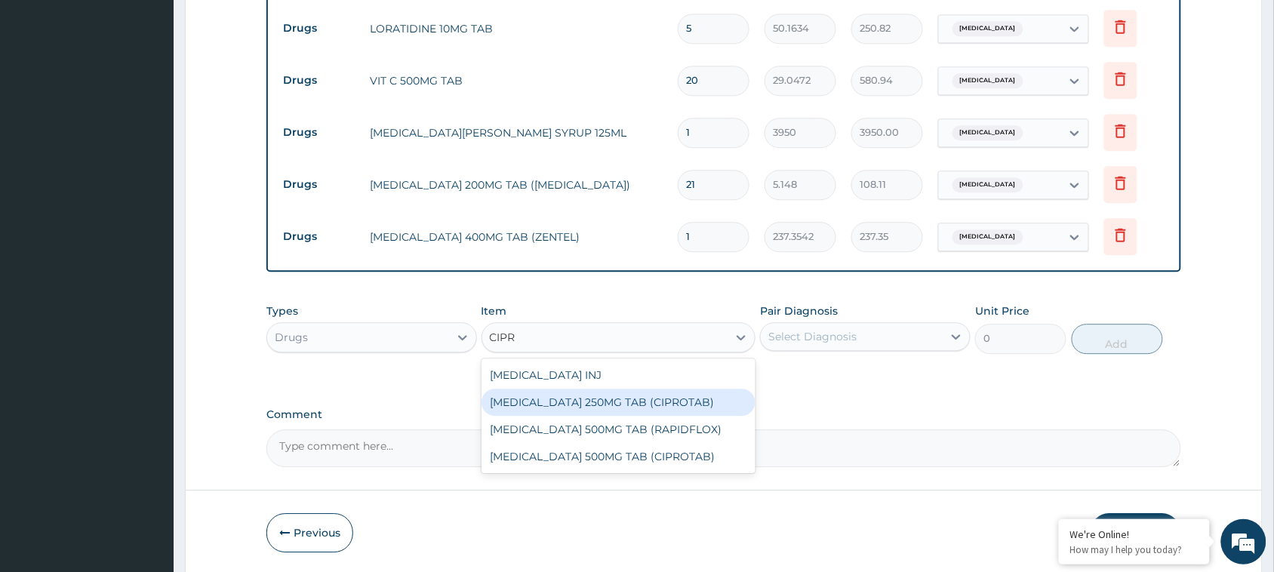
click at [670, 408] on div "CIPROFLOXACIN 250MG TAB (CIPROTAB)" at bounding box center [619, 402] width 275 height 27
type input "106.236"
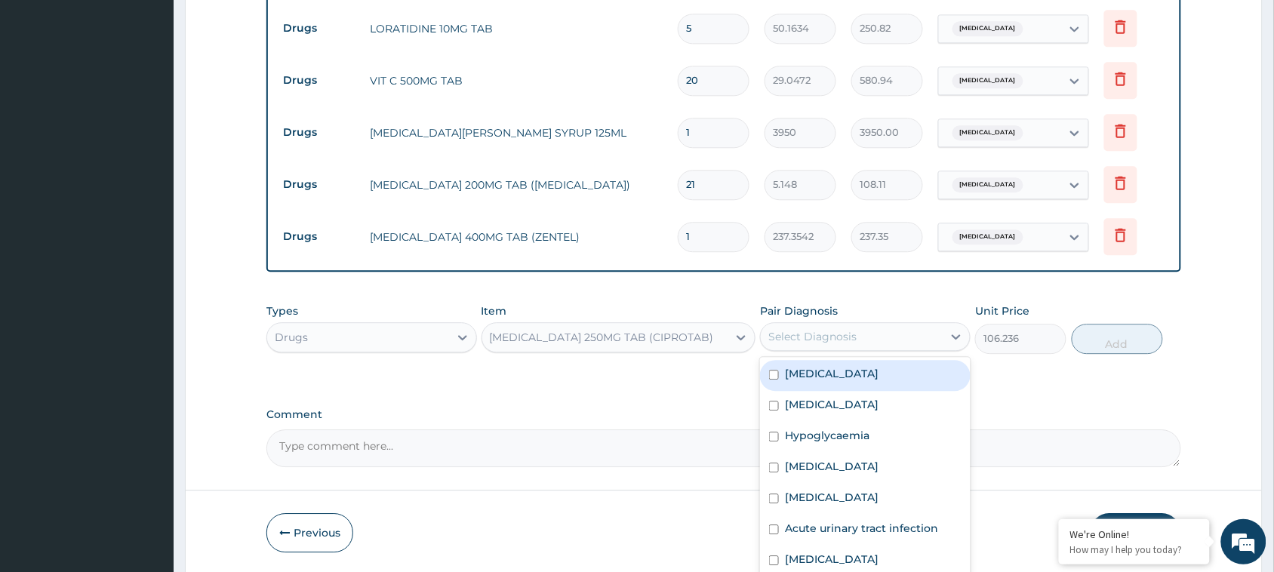
click at [842, 322] on div "Select Diagnosis" at bounding box center [865, 336] width 211 height 29
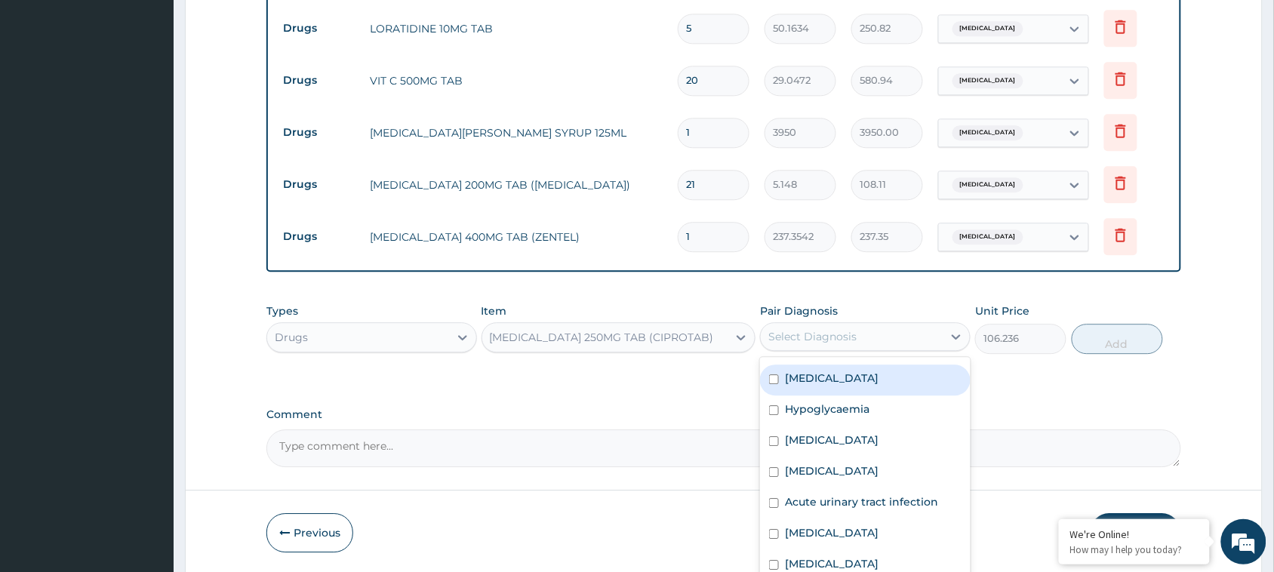
scroll to position [26, 0]
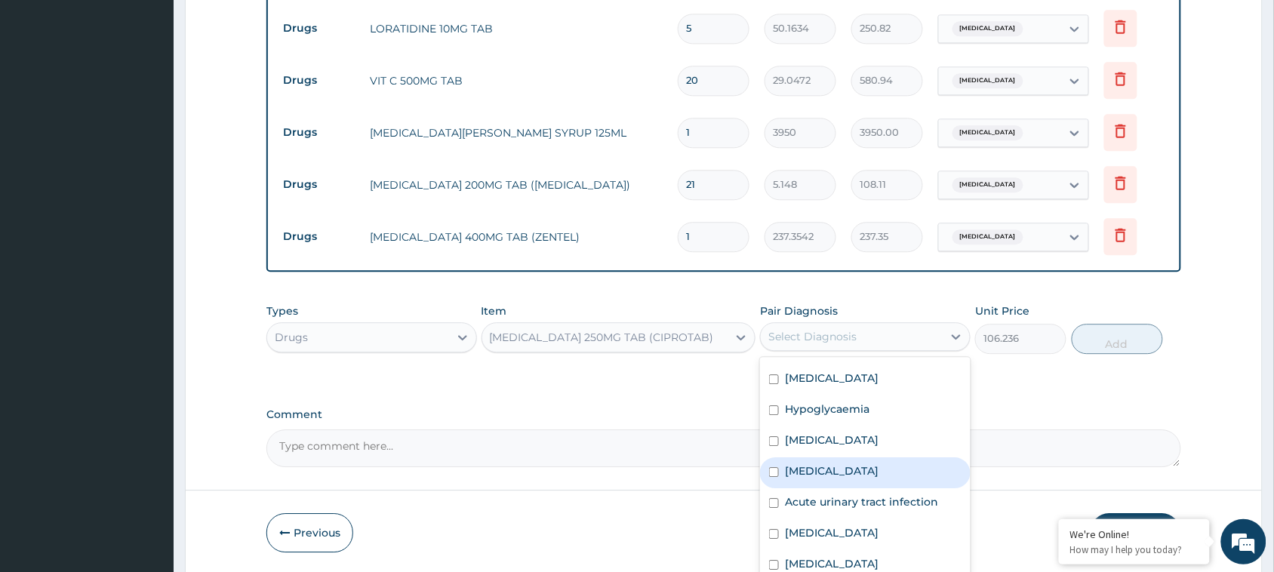
click at [818, 464] on label "Typhoid fever" at bounding box center [832, 471] width 94 height 15
checkbox input "true"
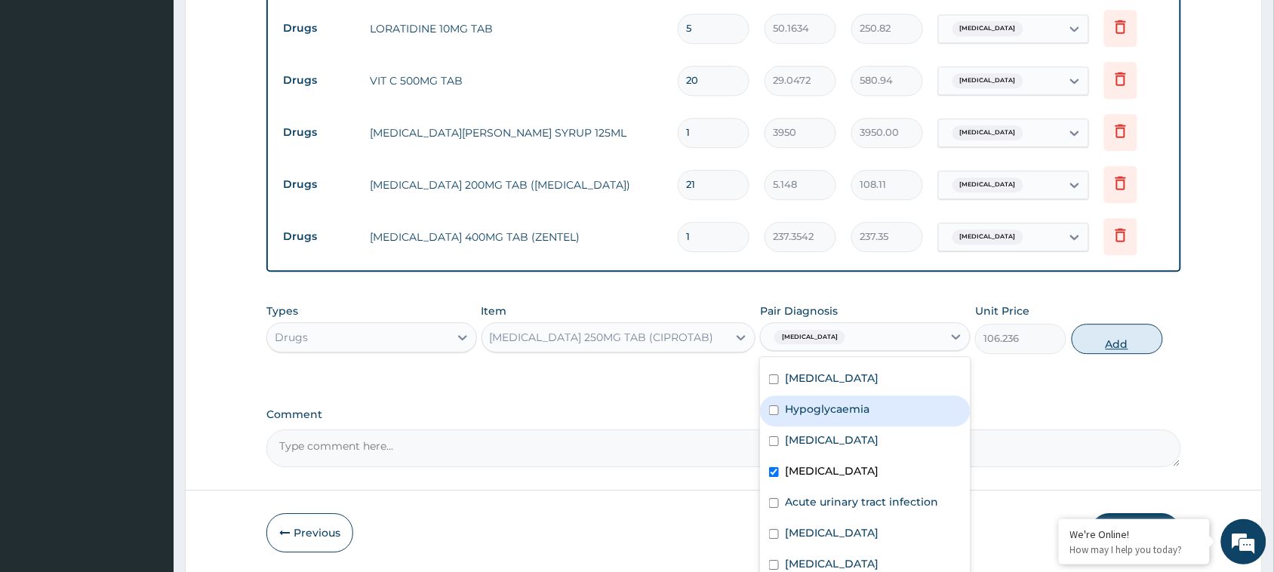
click at [1112, 344] on button "Add" at bounding box center [1117, 339] width 91 height 30
type input "0"
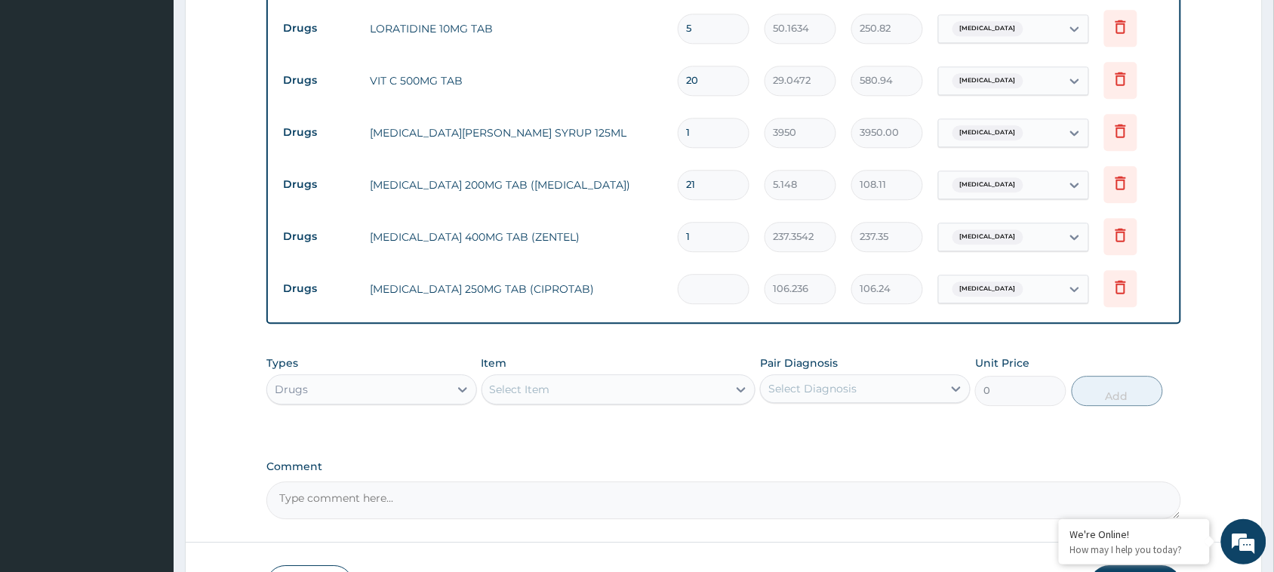
type input "0.00"
type input "7"
type input "743.65"
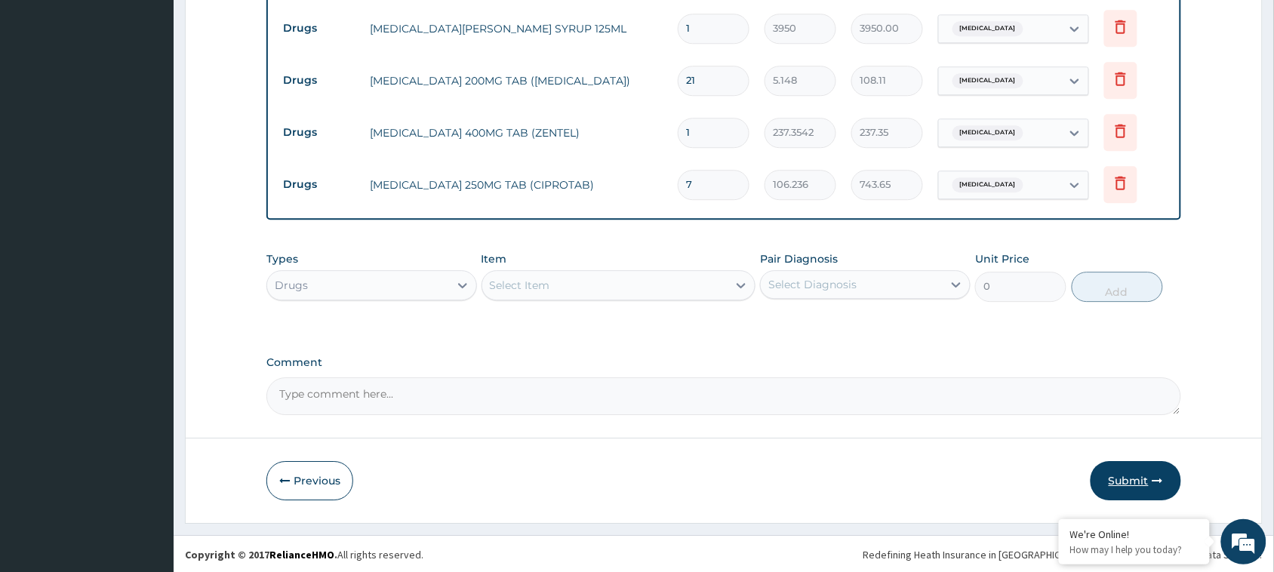
type input "7"
click at [1127, 480] on button "Submit" at bounding box center [1136, 480] width 91 height 39
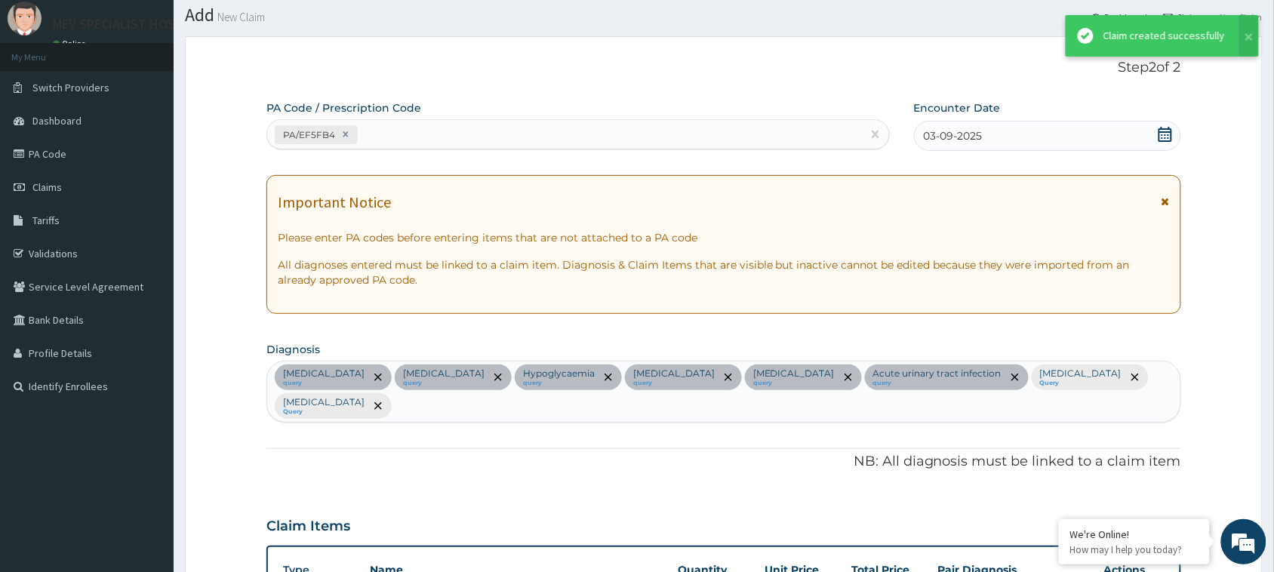
scroll to position [1149, 0]
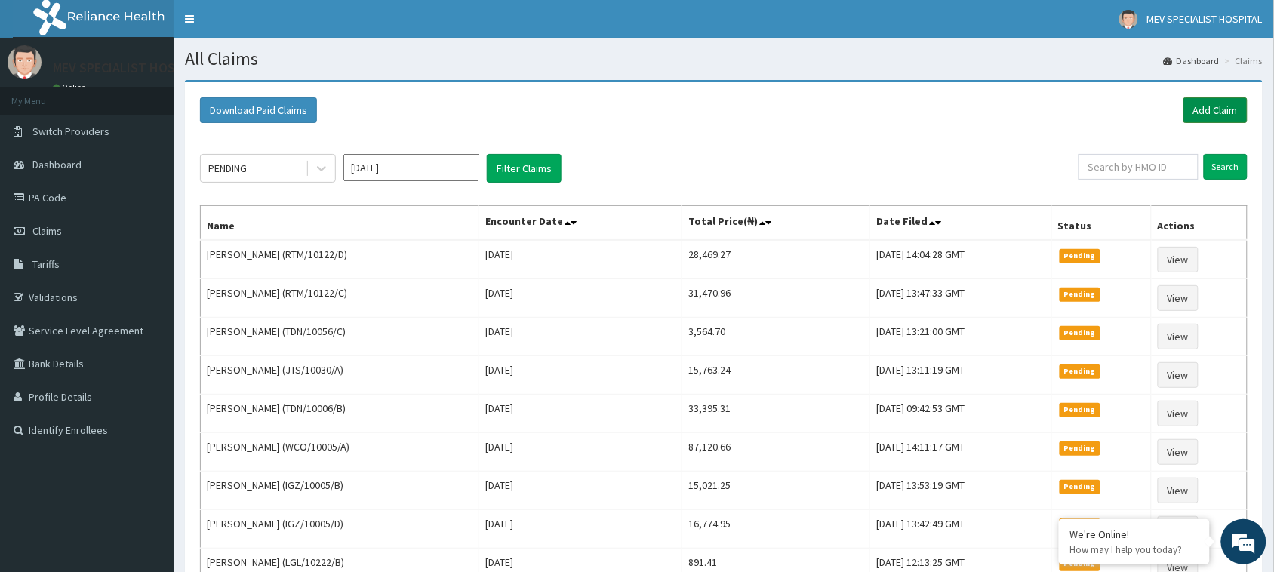
click at [1219, 113] on link "Add Claim" at bounding box center [1216, 110] width 64 height 26
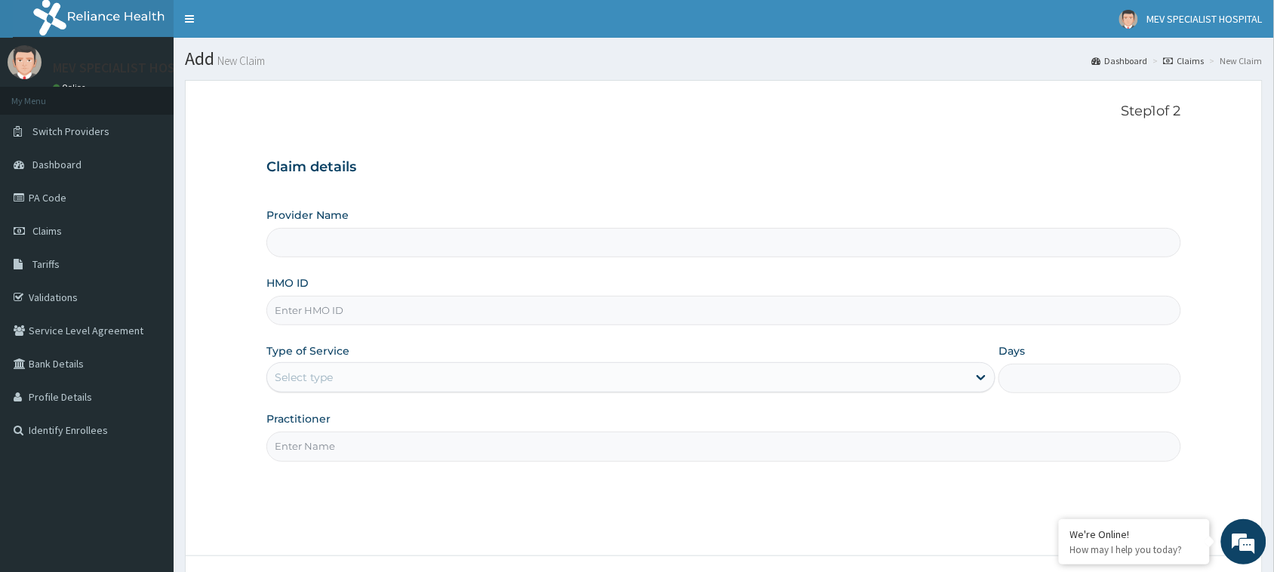
click at [696, 319] on input "HMO ID" at bounding box center [723, 310] width 915 height 29
paste input "RTM/10122/B"
type input "RTM/10122/B"
type input "MEV SPECIALIST HOSPITAL"
type input "RTM/10122/B"
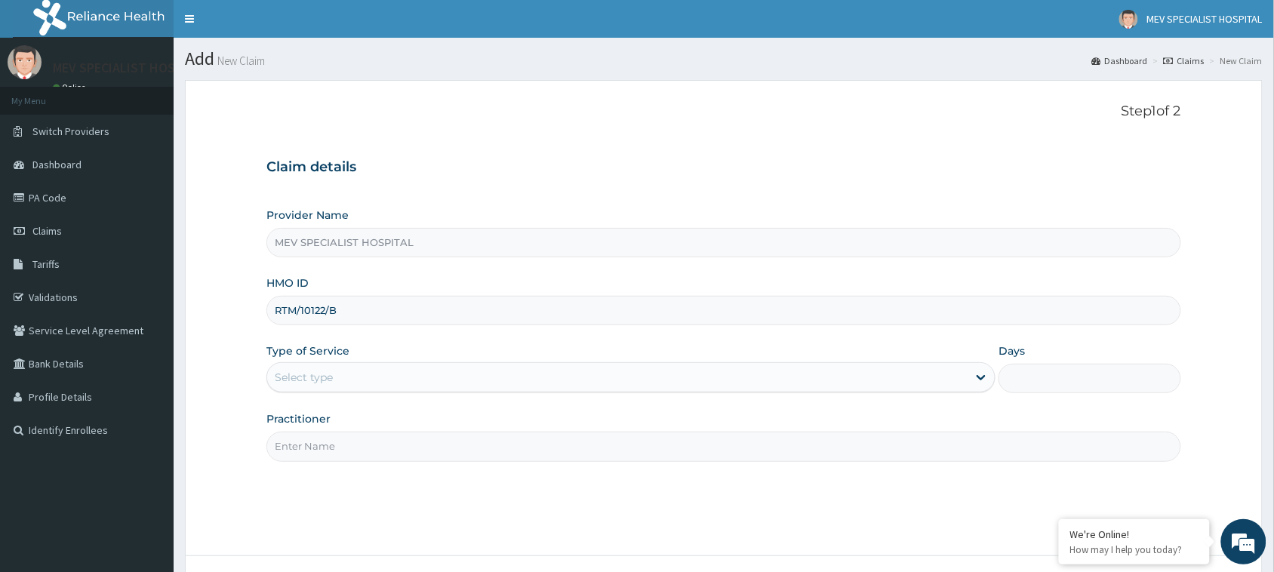
click at [514, 366] on div "Select type" at bounding box center [617, 377] width 701 height 24
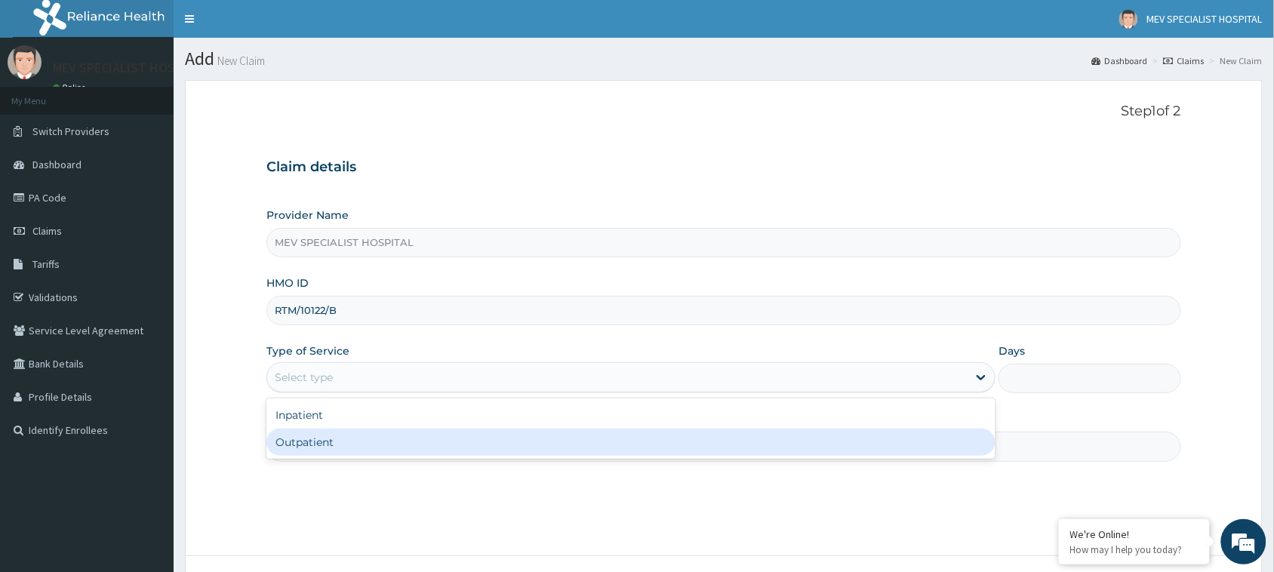
click at [504, 438] on div "Outpatient" at bounding box center [630, 442] width 729 height 27
type input "1"
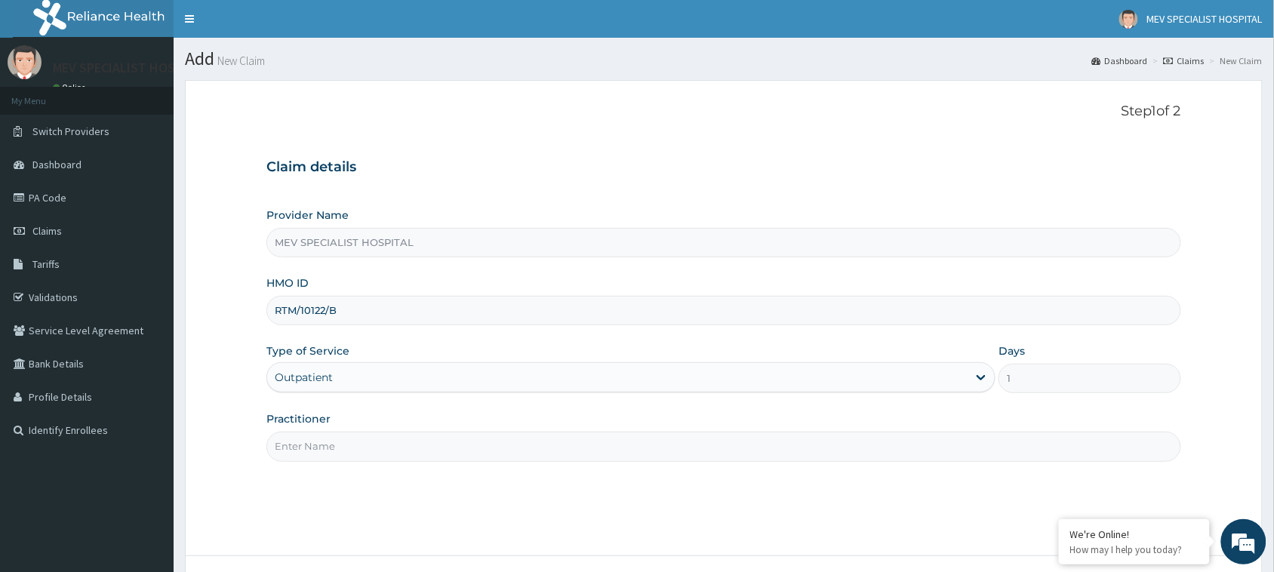
click at [504, 438] on input "Practitioner" at bounding box center [723, 446] width 915 height 29
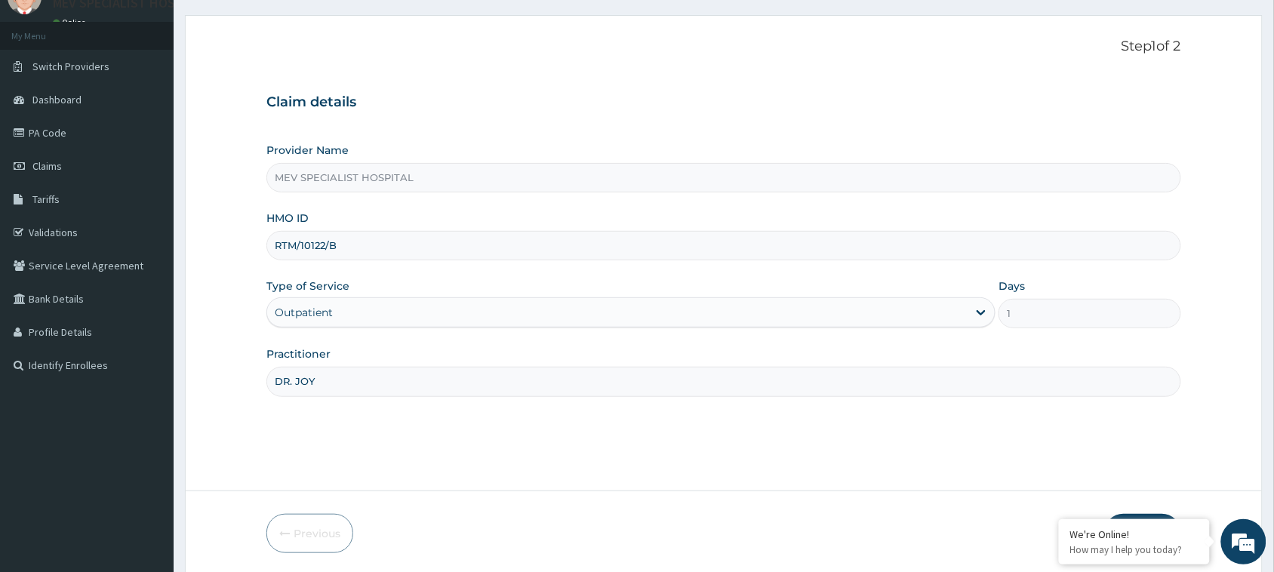
scroll to position [119, 0]
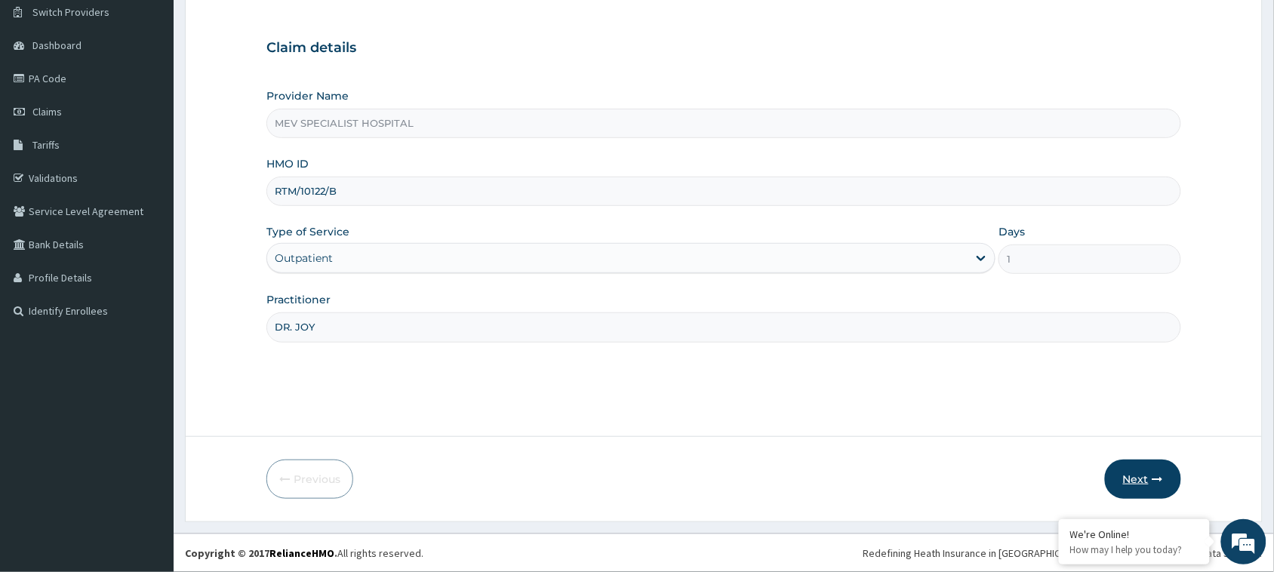
type input "DR. JOY"
click at [1122, 479] on button "Next" at bounding box center [1143, 479] width 76 height 39
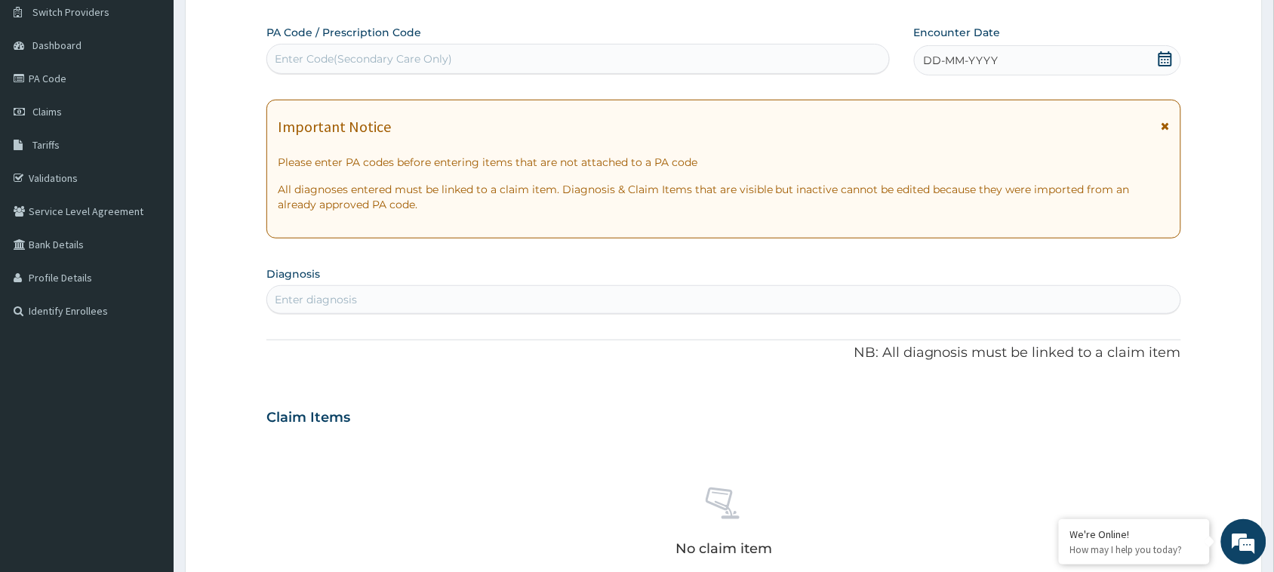
scroll to position [0, 0]
click at [723, 62] on div "Enter Code(Secondary Care Only)" at bounding box center [578, 59] width 622 height 24
paste input "PA/9ECB99"
type input "PA/9ECB99"
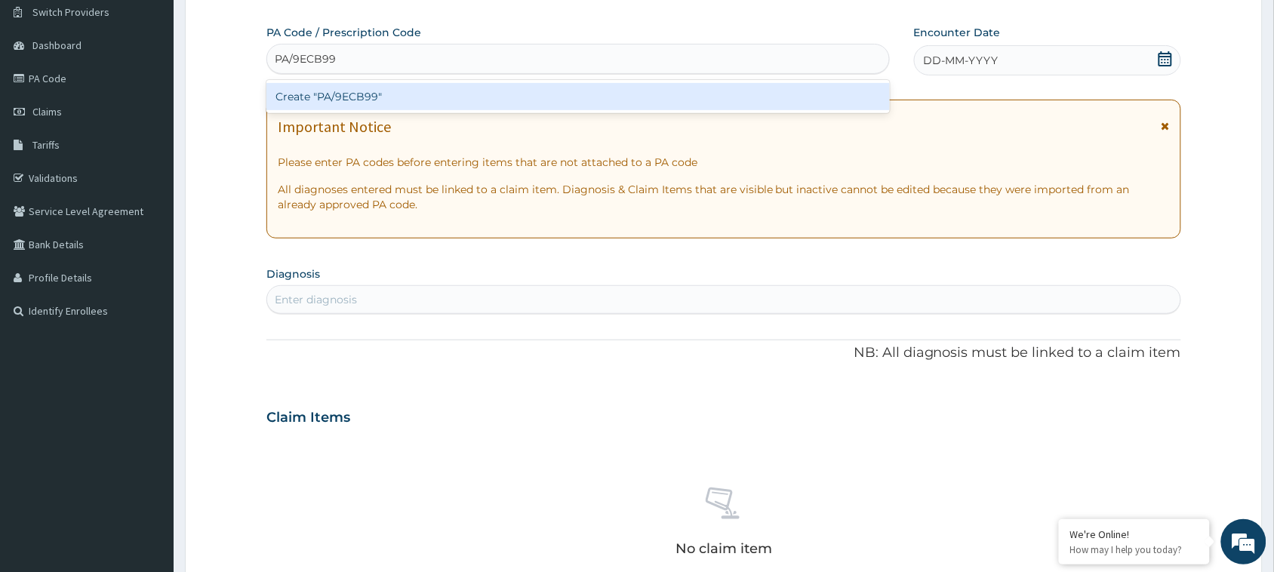
click at [717, 85] on div "Create "PA/9ECB99"" at bounding box center [578, 96] width 624 height 27
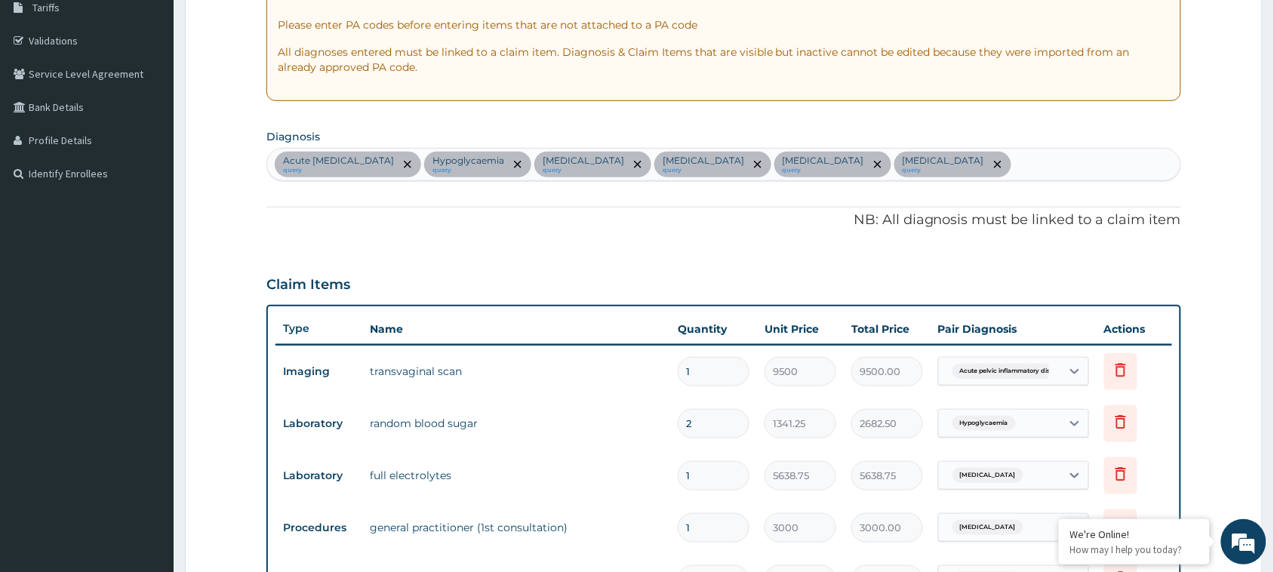
scroll to position [140, 0]
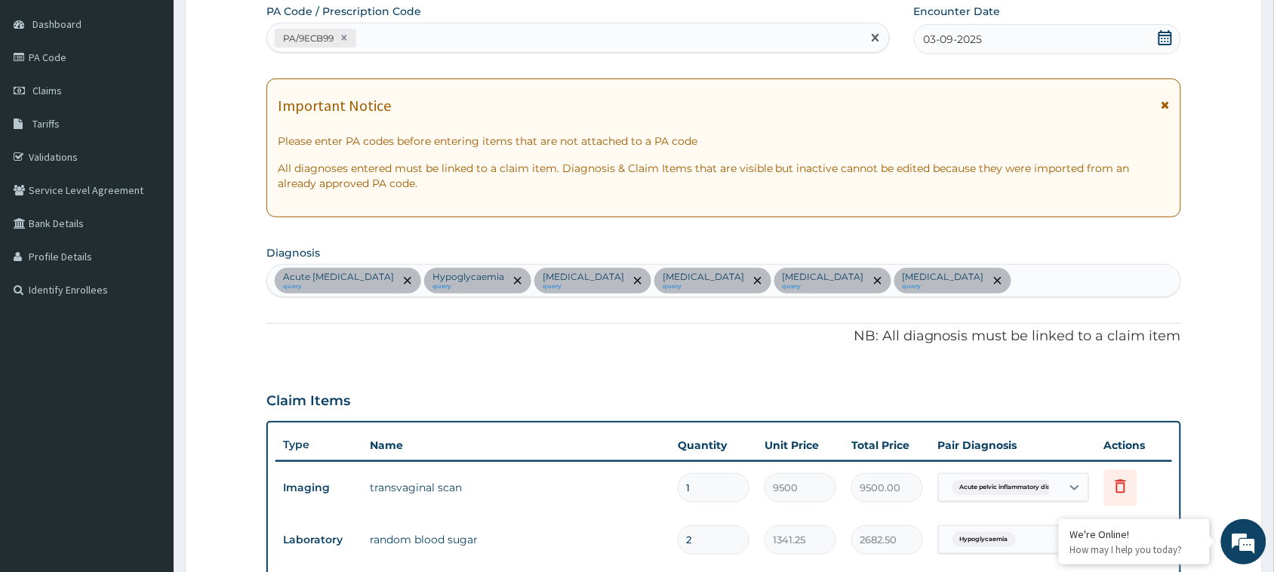
click at [454, 34] on div "PA/9ECB99" at bounding box center [564, 38] width 595 height 25
paste input "PA/2E7FB0"
type input "PA/2E7FB0"
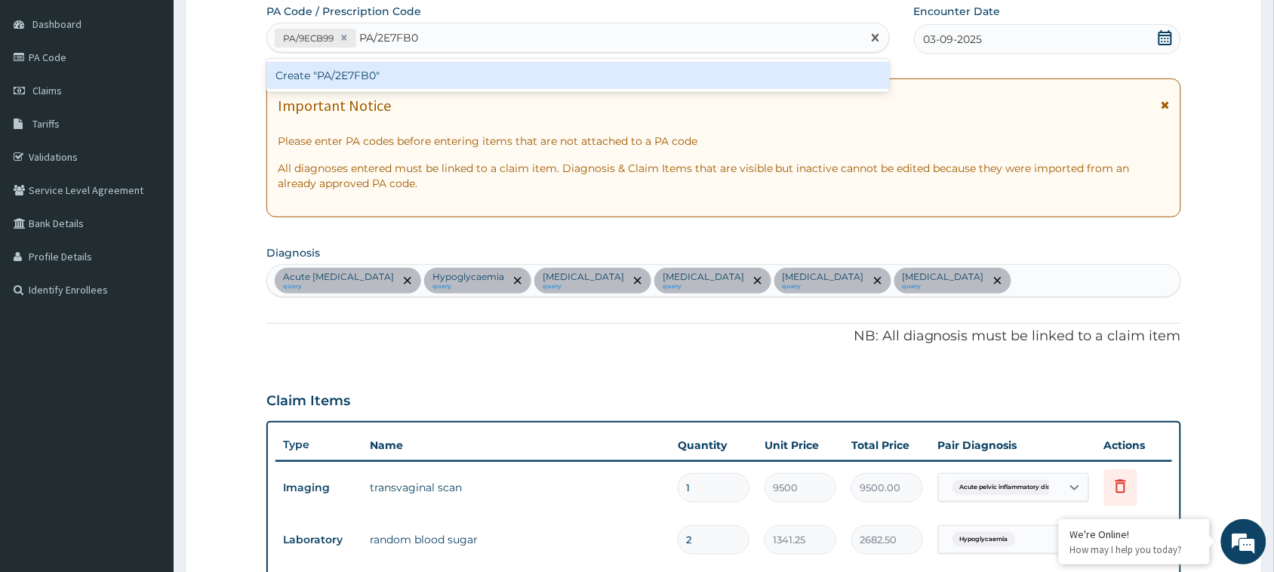
click at [444, 69] on div "Create "PA/2E7FB0"" at bounding box center [578, 75] width 624 height 27
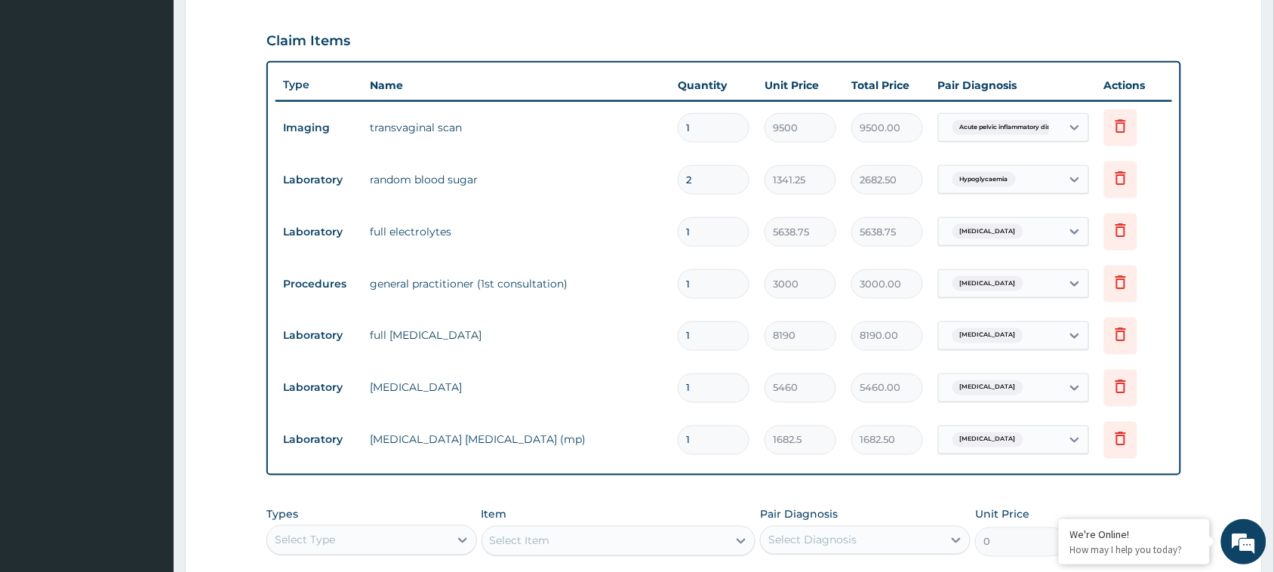
scroll to position [579, 0]
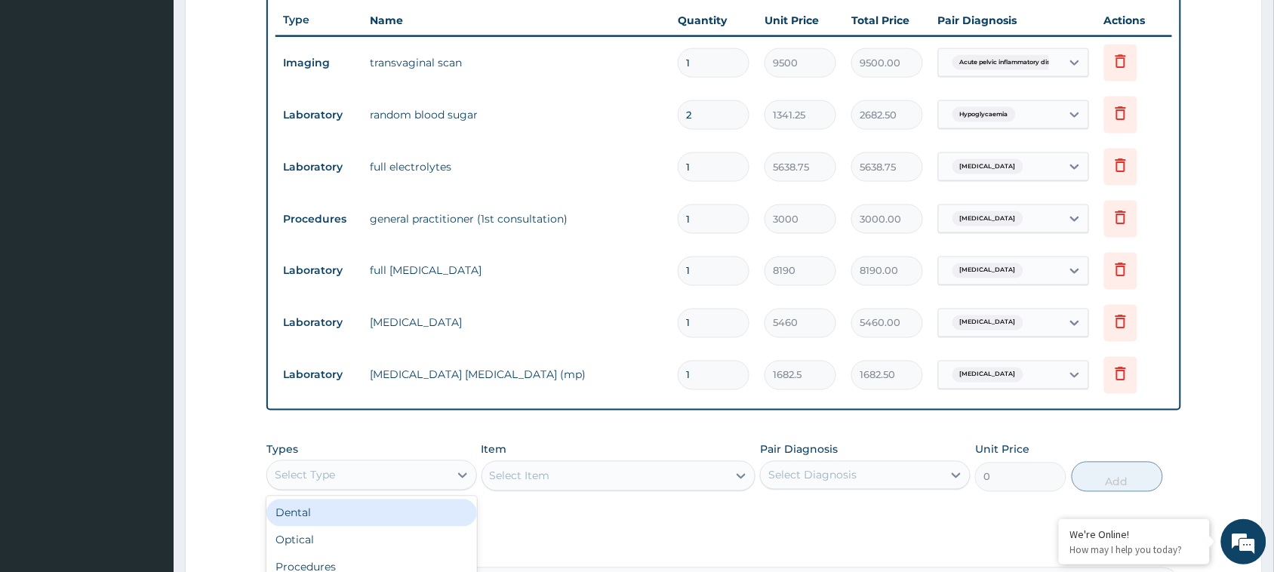
click at [313, 468] on div "Select Type" at bounding box center [305, 475] width 60 height 15
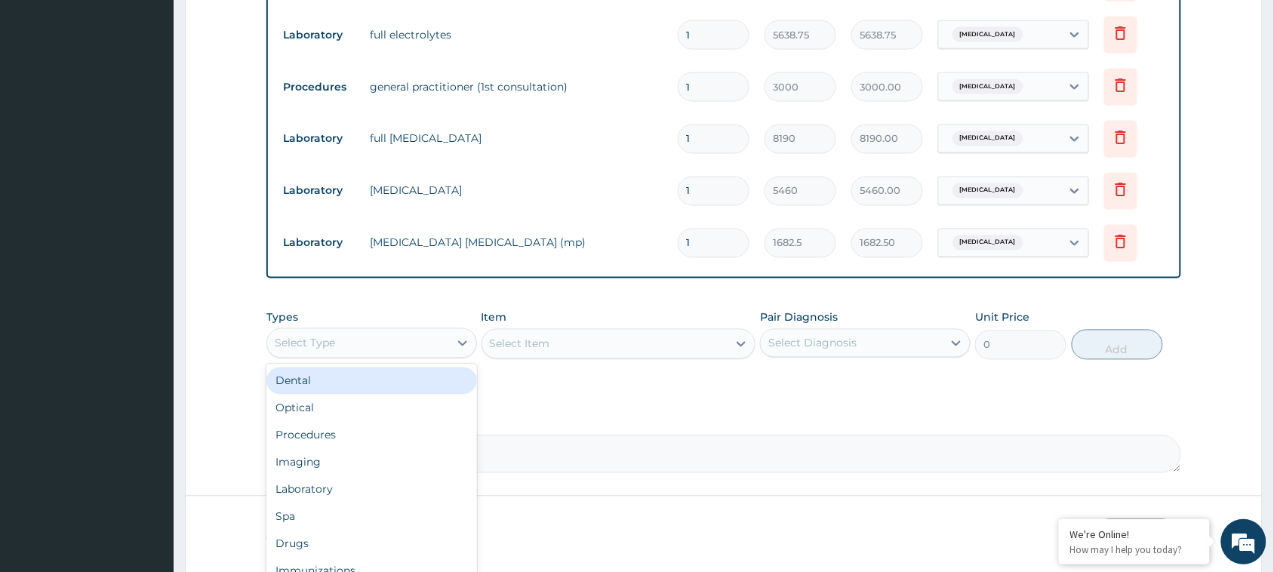
scroll to position [770, 0]
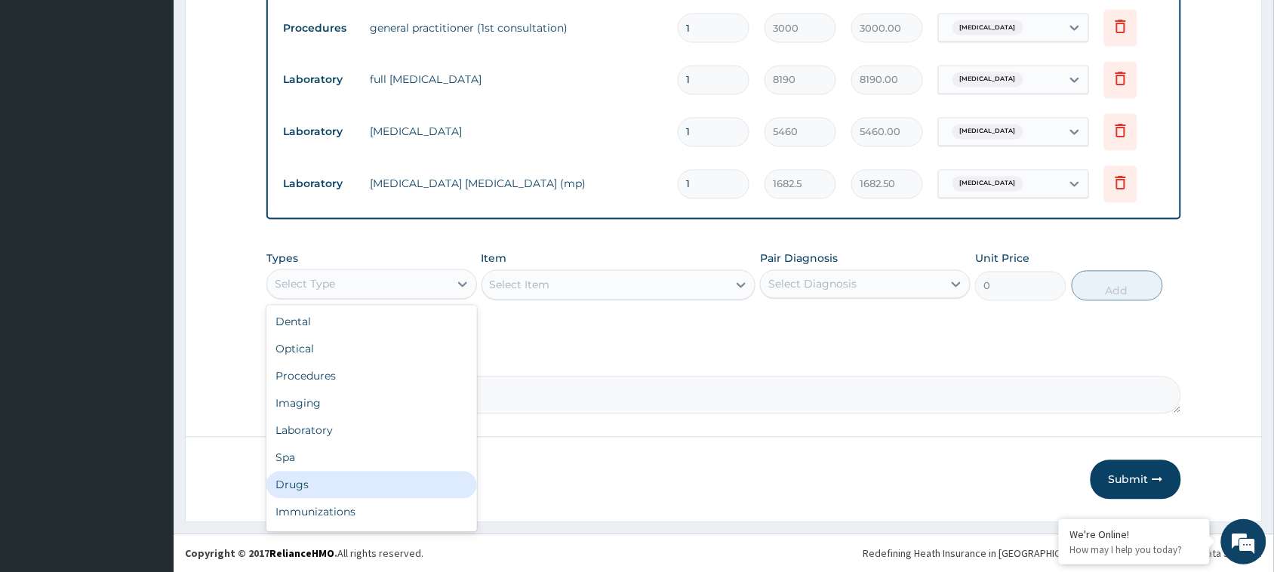
click at [313, 477] on div "Drugs" at bounding box center [371, 485] width 211 height 27
click at [393, 285] on div "Drugs" at bounding box center [358, 285] width 182 height 24
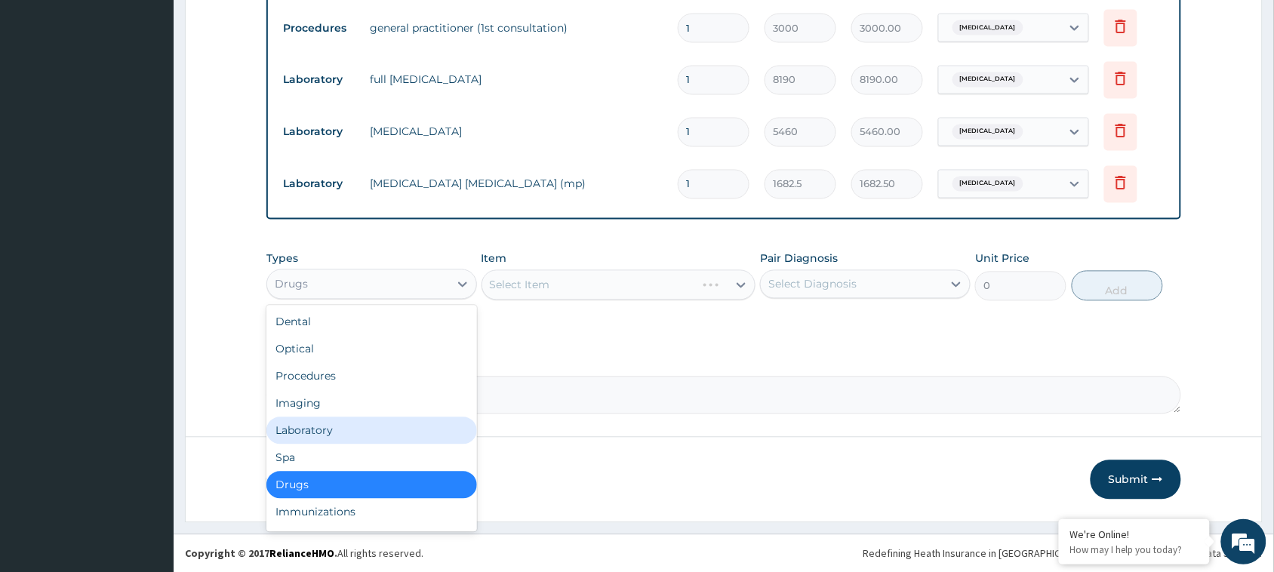
click at [357, 431] on div "Laboratory" at bounding box center [371, 430] width 211 height 27
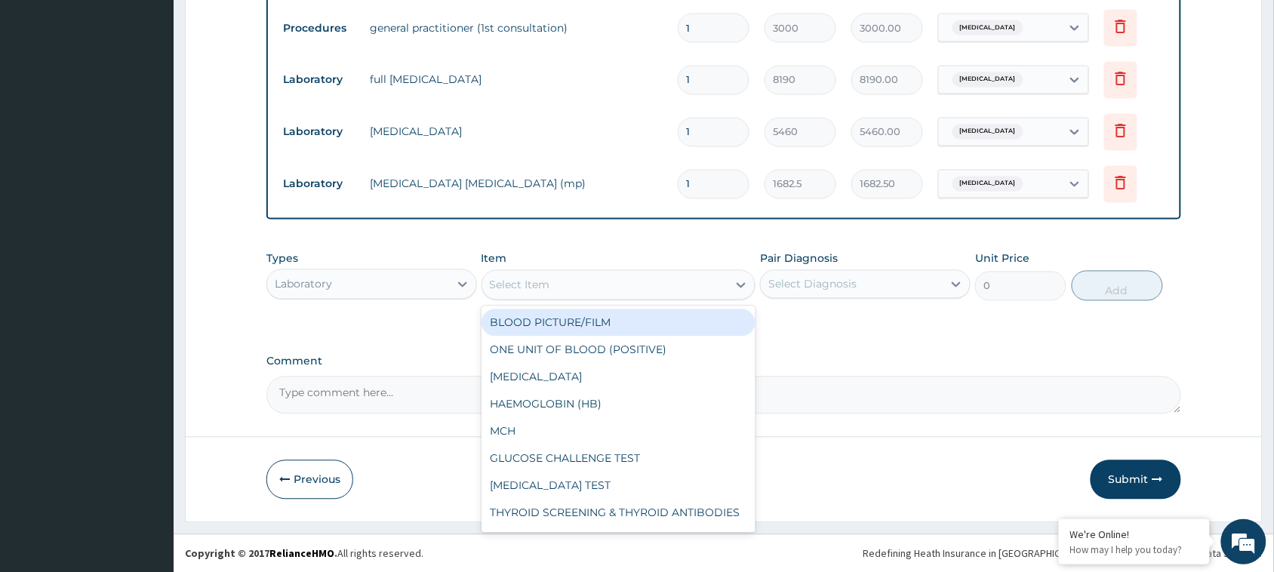
click at [648, 292] on div "Select Item" at bounding box center [605, 285] width 246 height 24
type input "URIN"
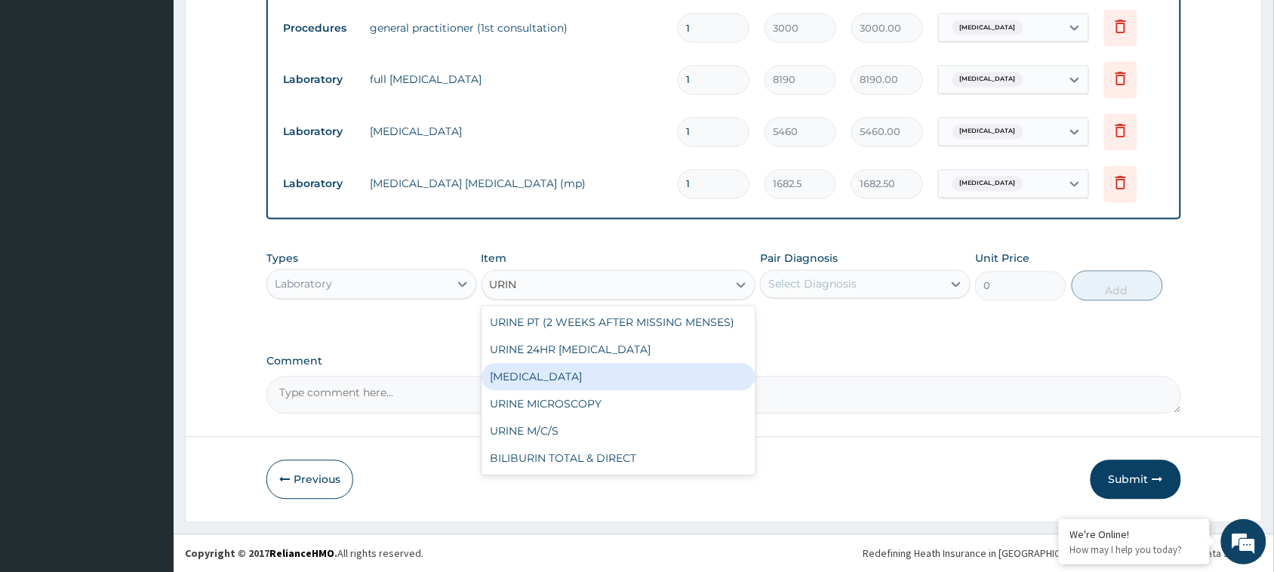
click at [563, 375] on div "URINALYSIS" at bounding box center [619, 377] width 275 height 27
type input "1682.5"
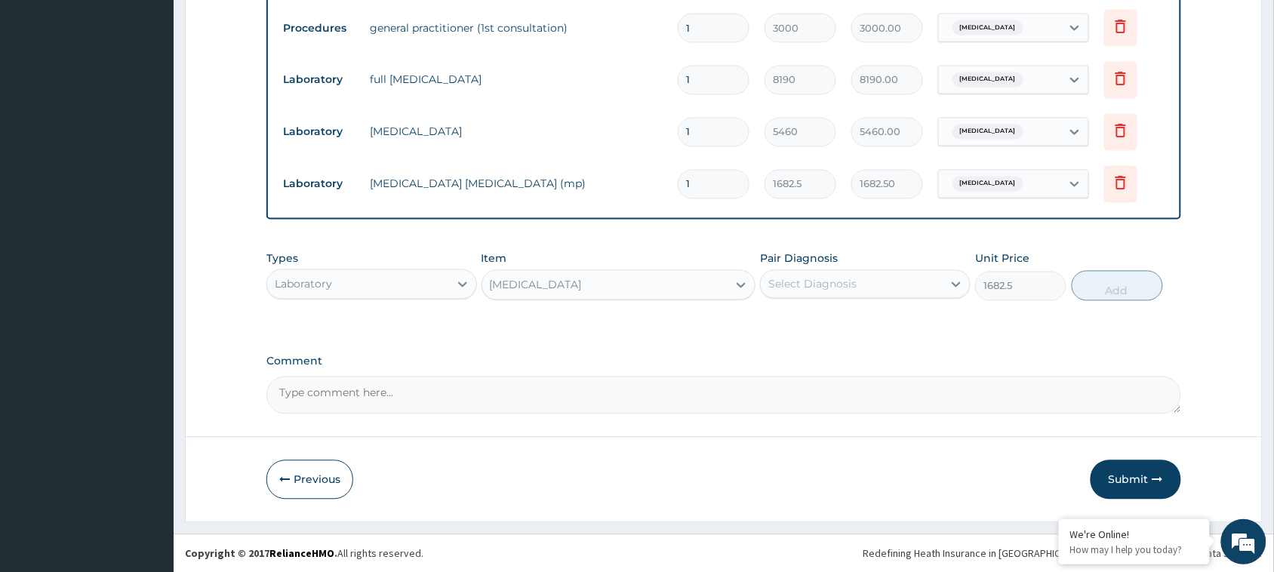
click at [827, 299] on div "Pair Diagnosis Select Diagnosis" at bounding box center [865, 276] width 211 height 50
click at [821, 285] on div "Select Diagnosis" at bounding box center [813, 284] width 88 height 15
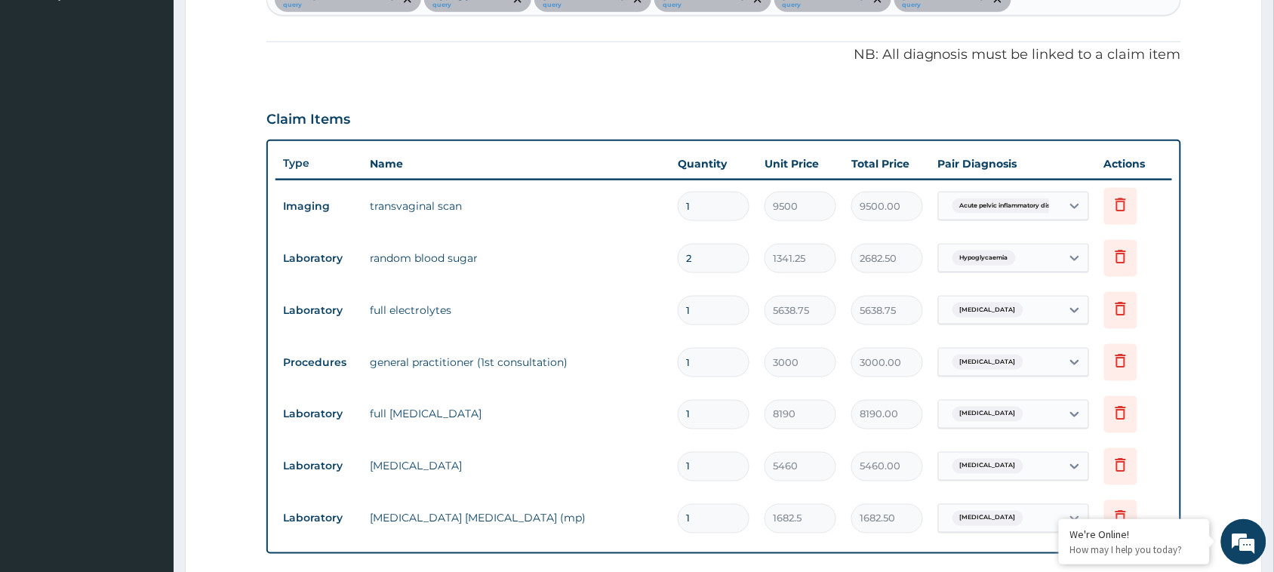
scroll to position [389, 0]
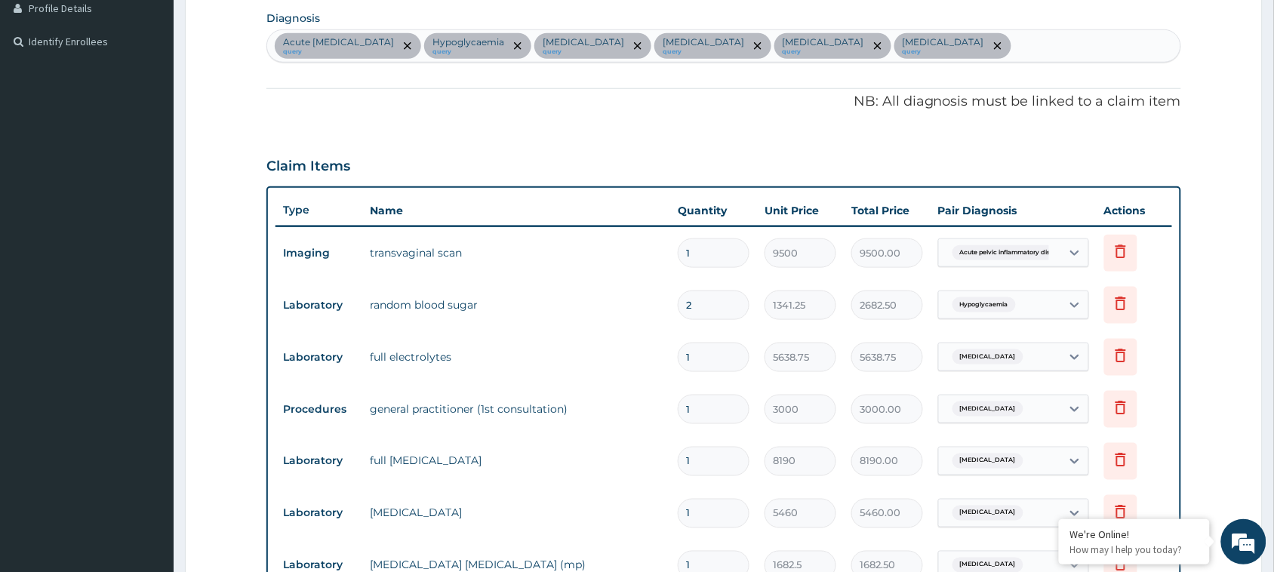
click at [1013, 31] on div "Acute pelvic inflammatory disease query Hypoglycaemia query Disorder of electro…" at bounding box center [723, 46] width 913 height 32
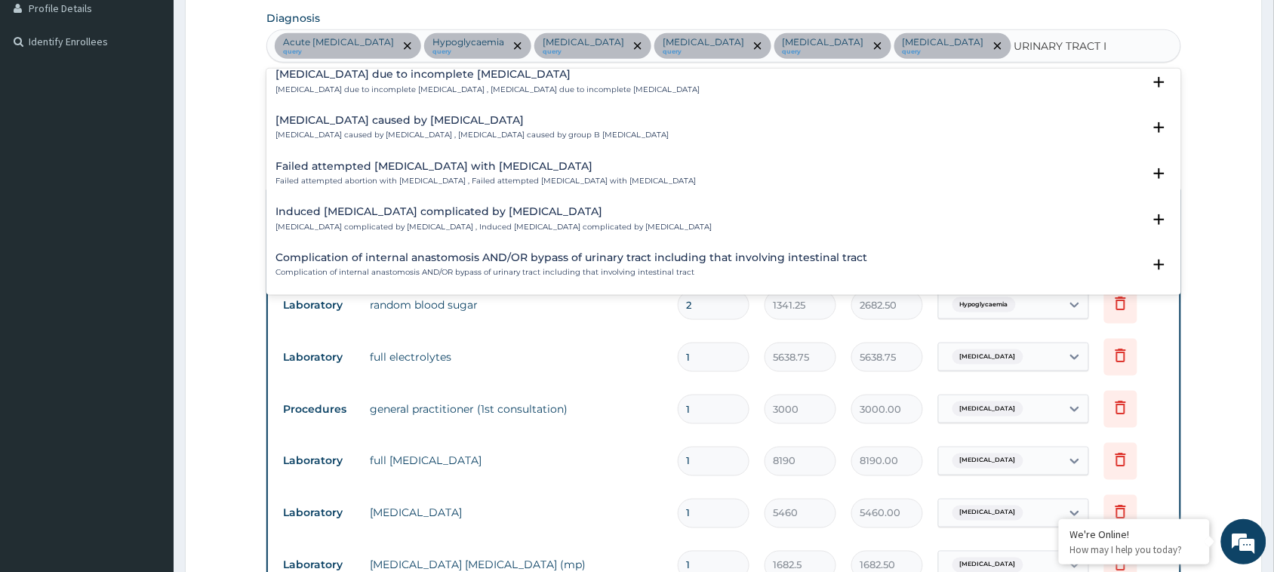
scroll to position [1657, 0]
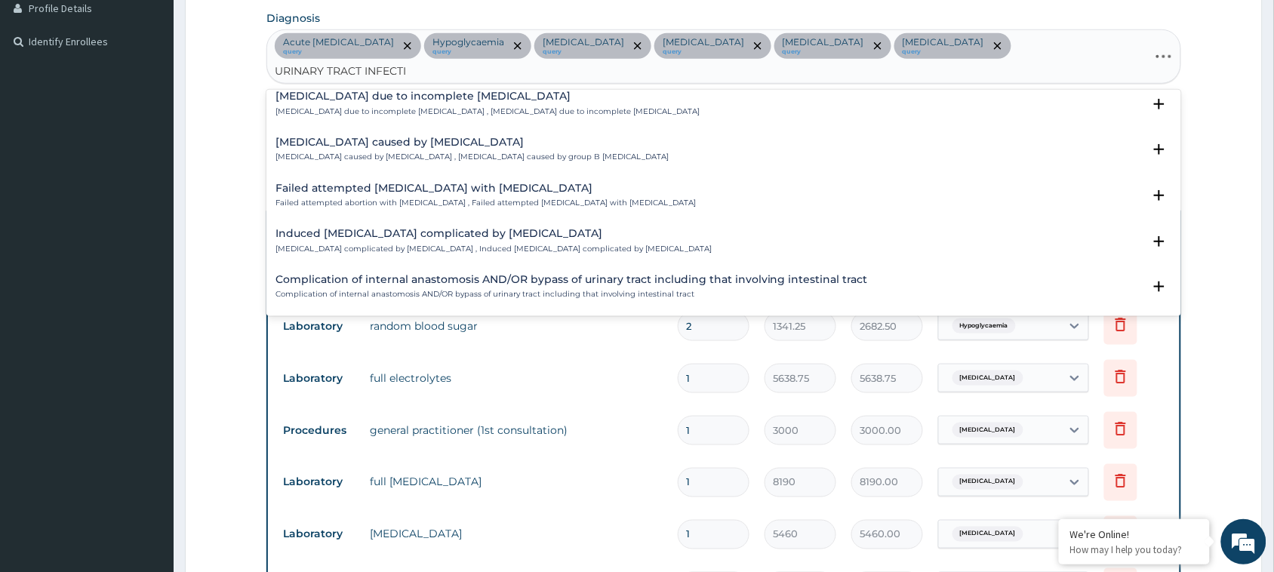
type input "URINARY TRACT INFECTIO"
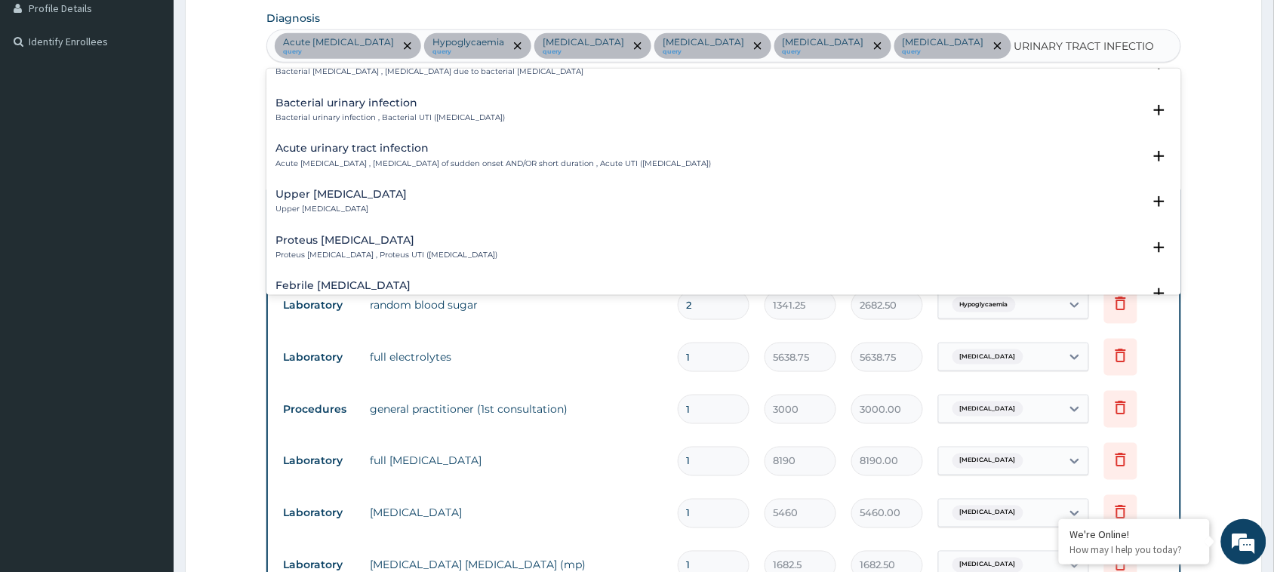
scroll to position [0, 0]
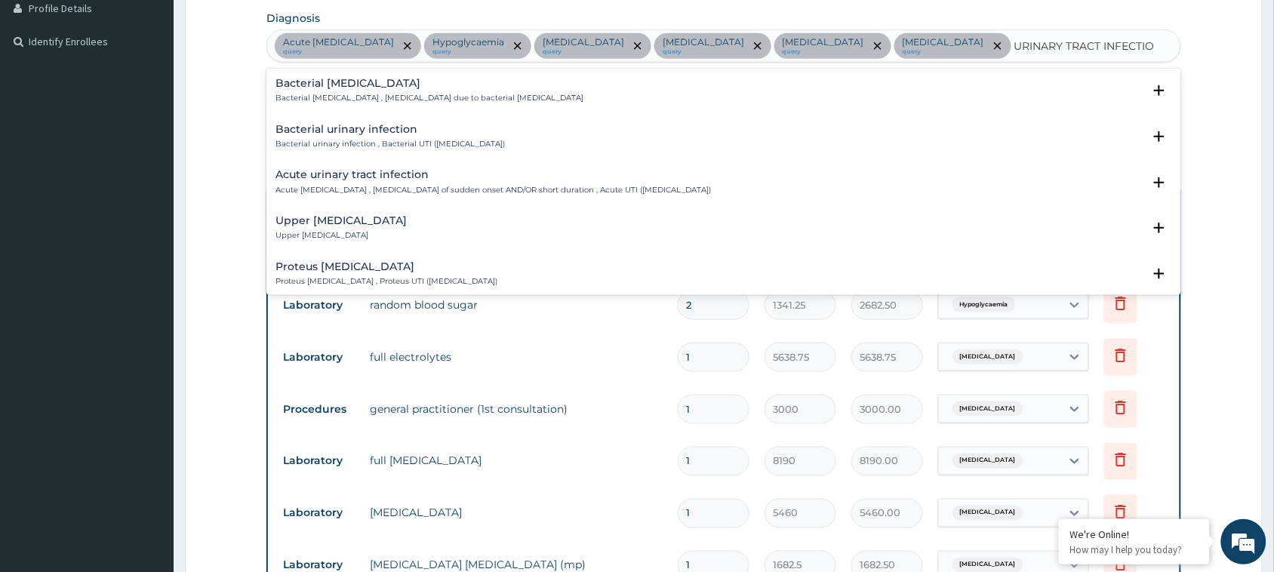
click at [334, 223] on h4 "Upper urinary tract infection" at bounding box center [341, 220] width 131 height 11
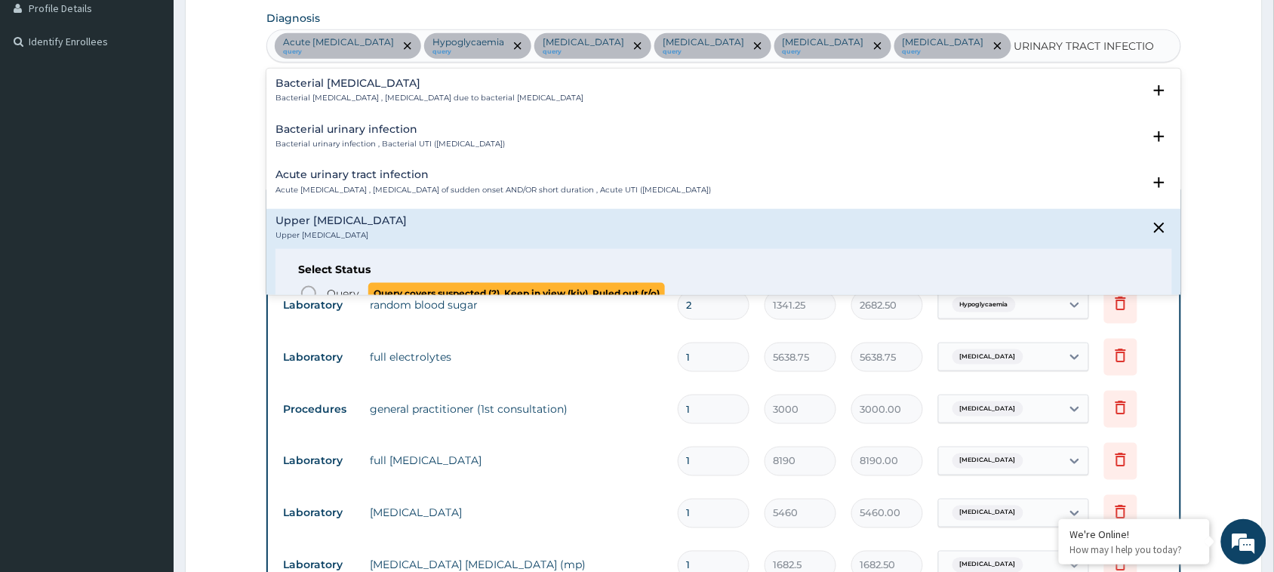
click at [308, 287] on circle "status option query" at bounding box center [309, 294] width 14 height 14
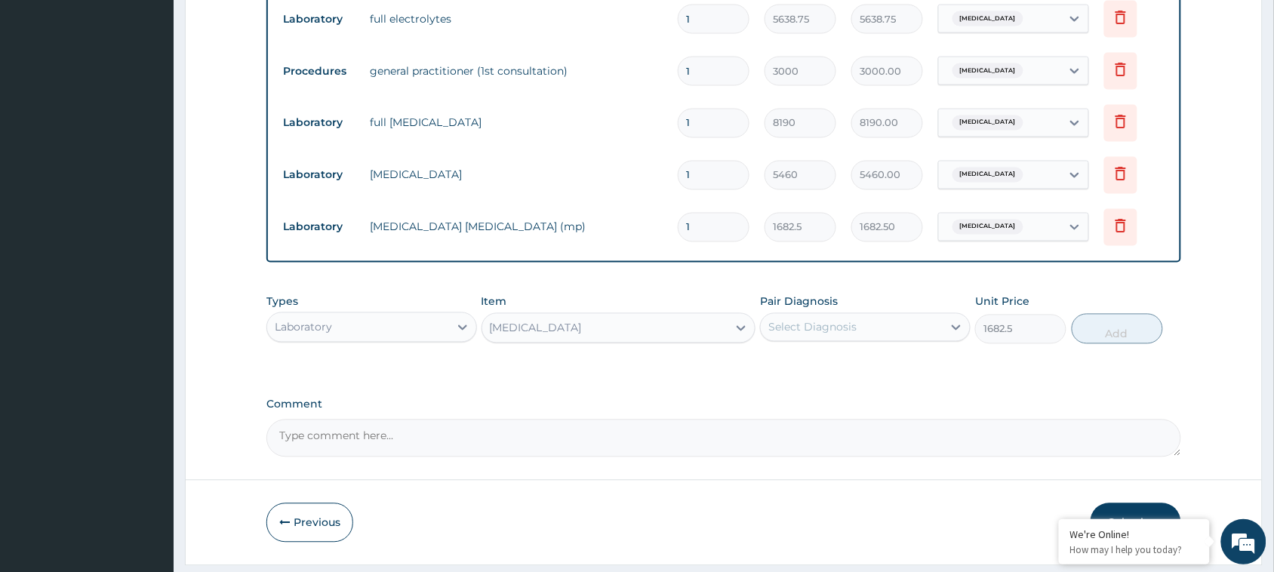
scroll to position [770, 0]
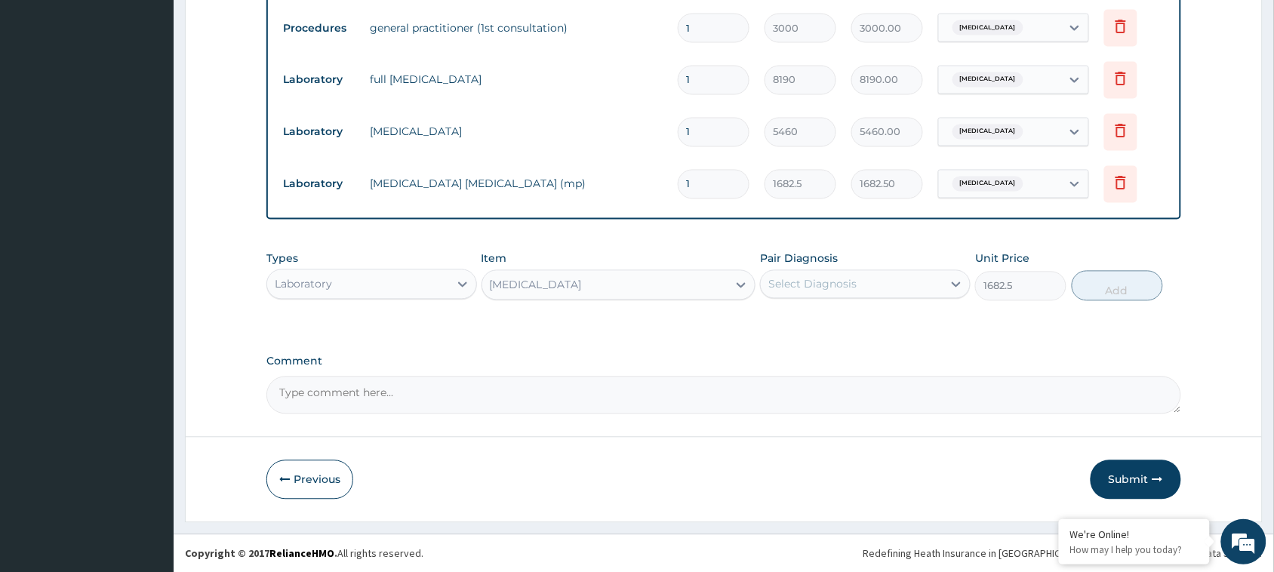
click at [825, 291] on div "Select Diagnosis" at bounding box center [852, 285] width 182 height 24
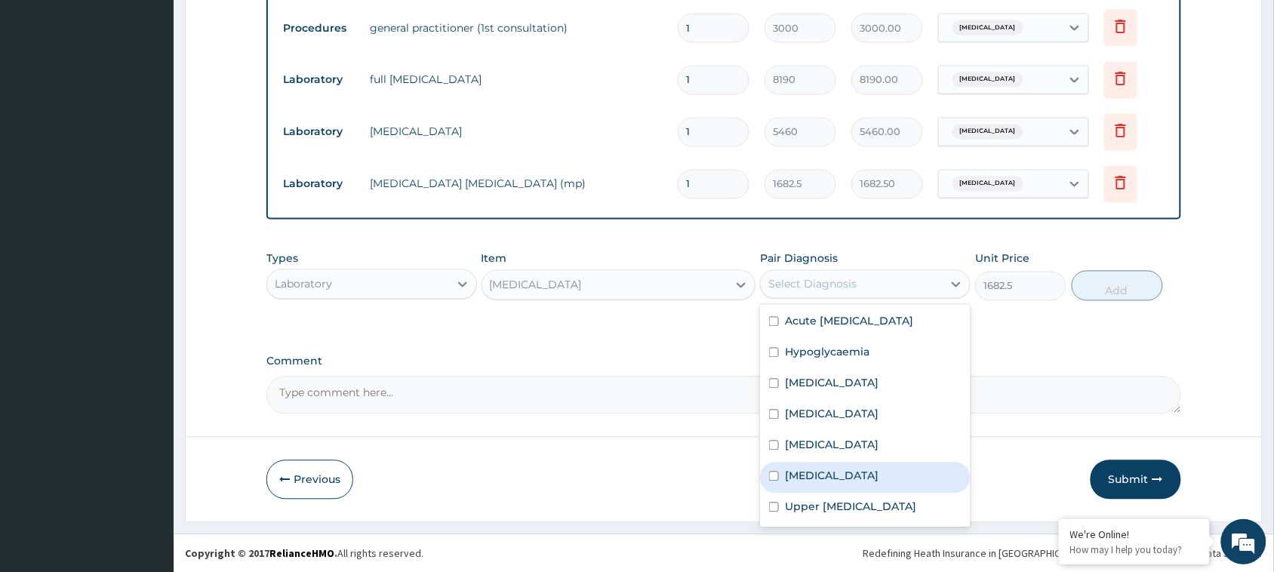
scroll to position [11, 0]
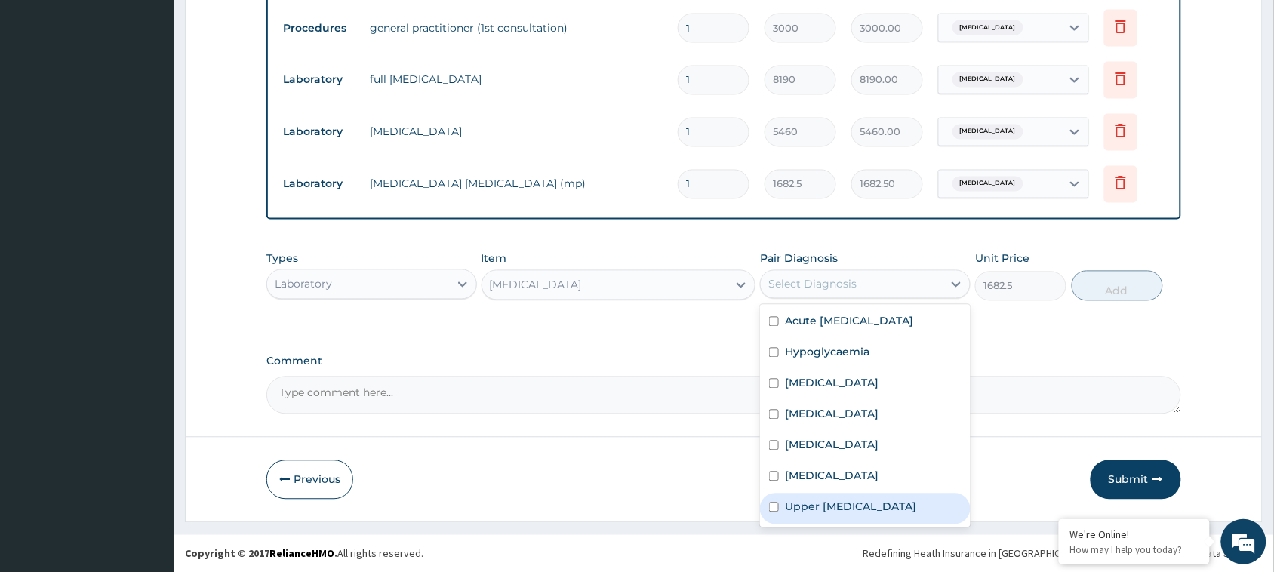
click at [883, 510] on label "Upper urinary tract infection" at bounding box center [850, 507] width 131 height 15
checkbox input "true"
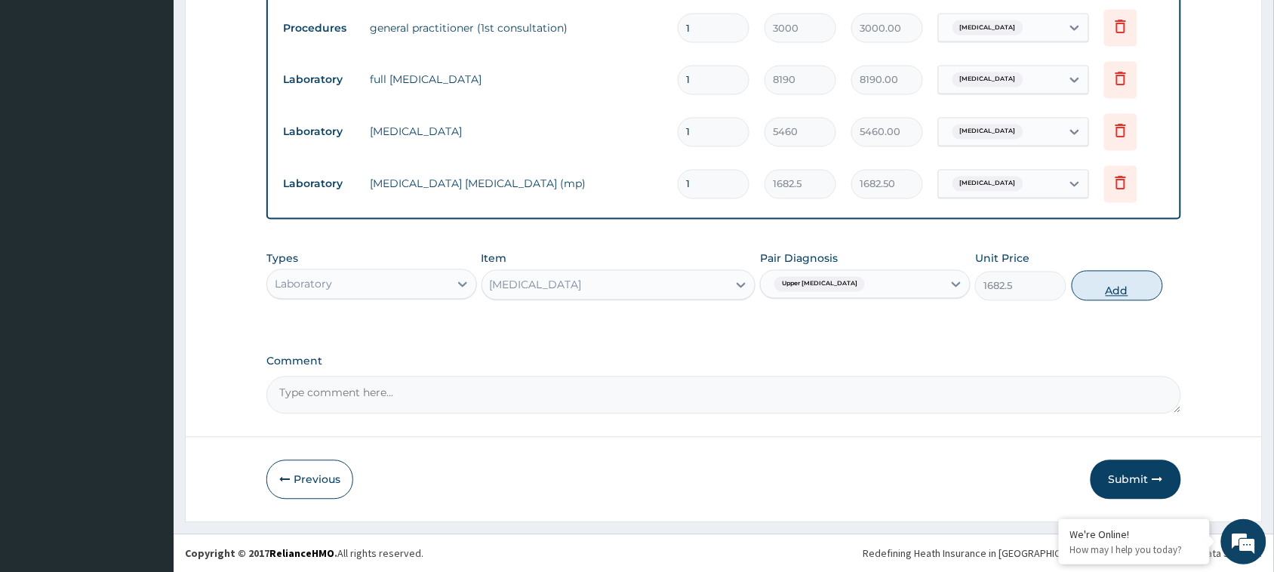
click at [1111, 281] on button "Add" at bounding box center [1117, 286] width 91 height 30
type input "0"
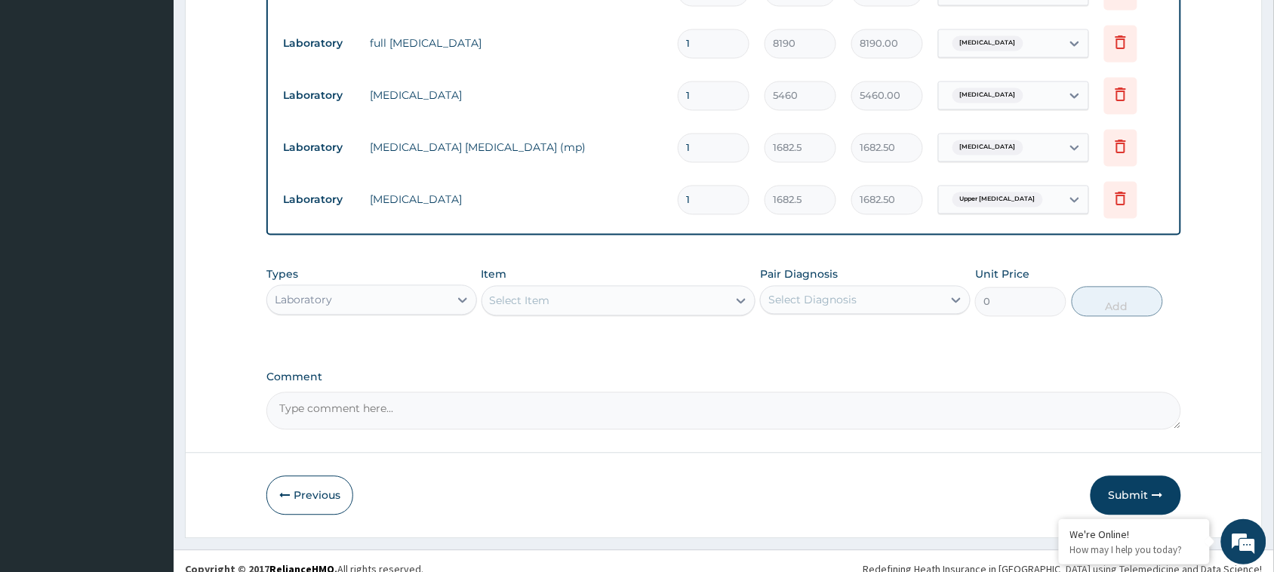
scroll to position [821, 0]
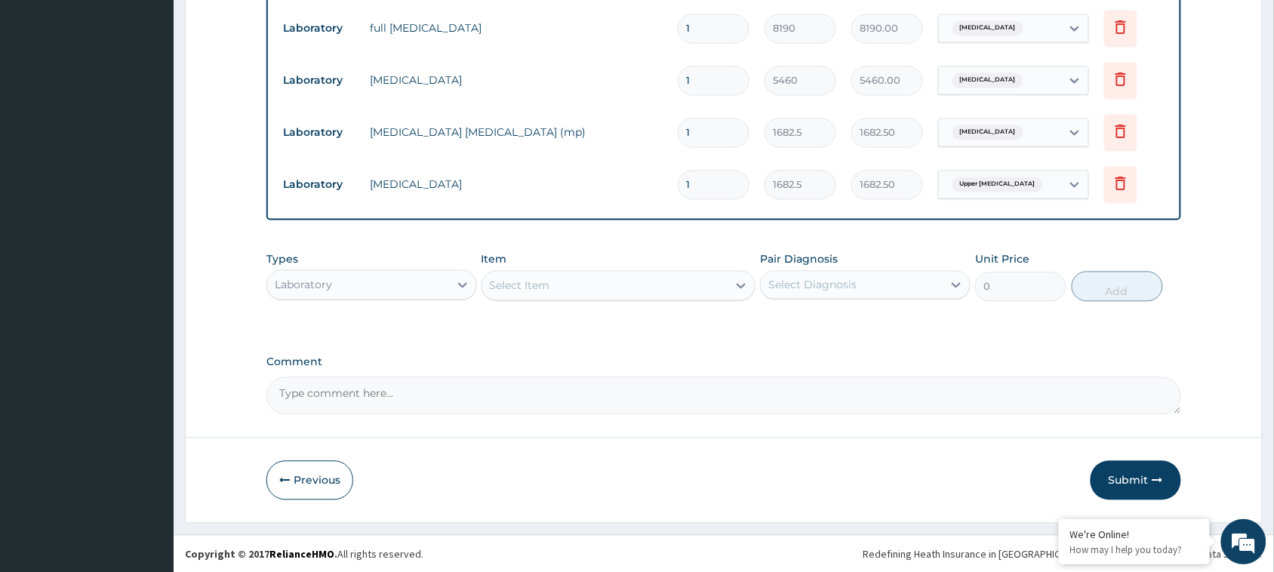
click at [401, 293] on div "Laboratory" at bounding box center [358, 285] width 182 height 24
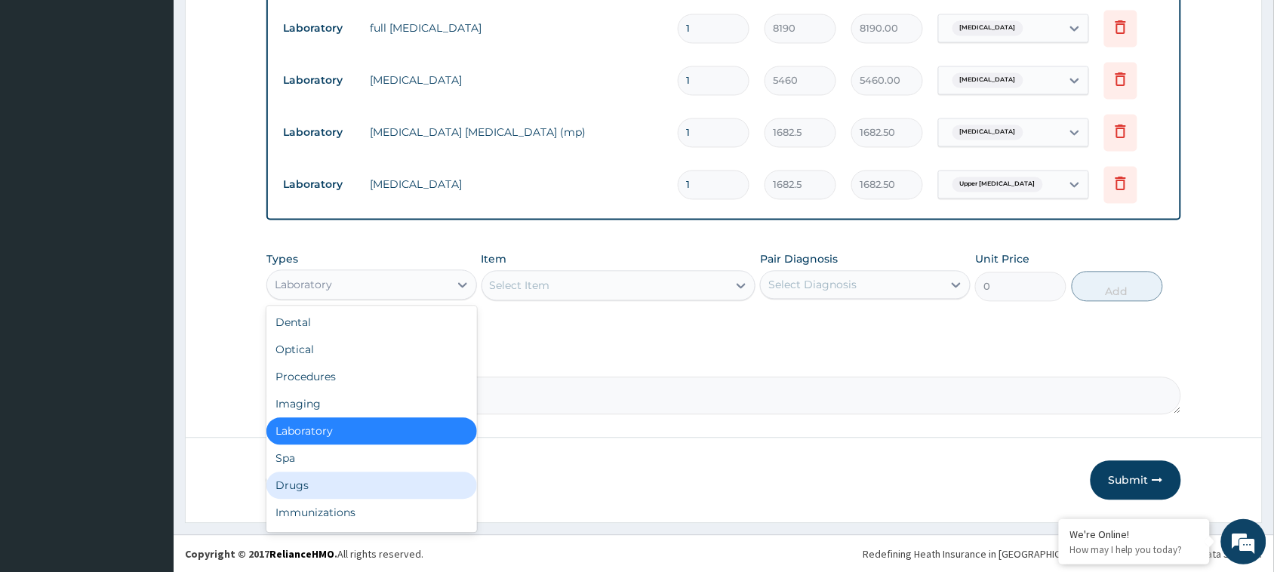
click at [361, 488] on div "Drugs" at bounding box center [371, 486] width 211 height 27
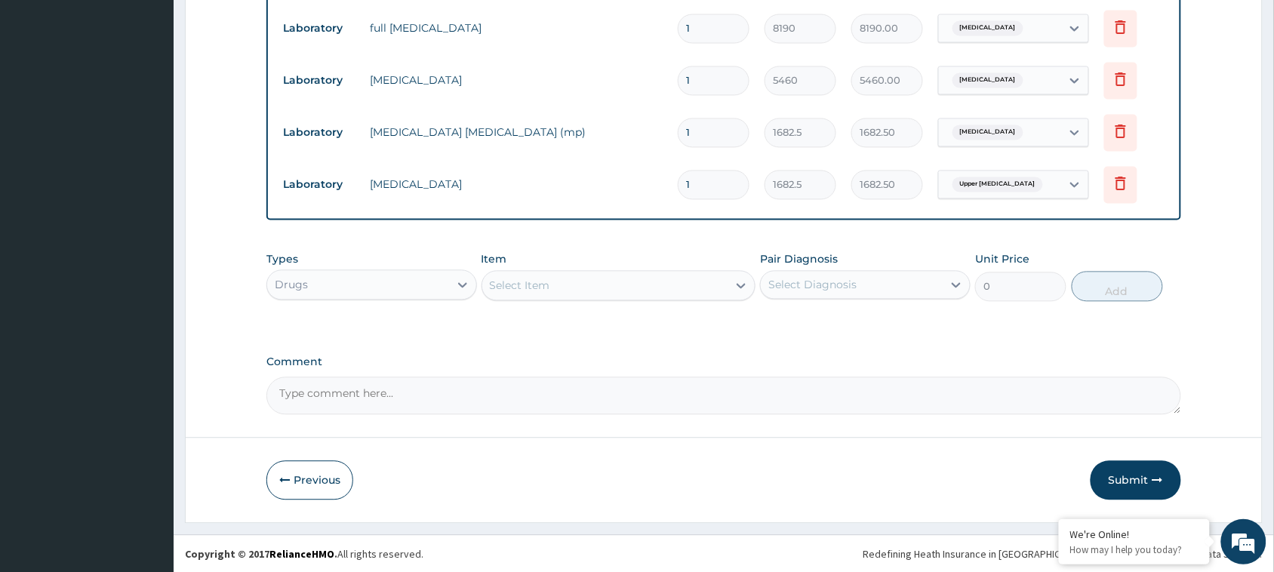
click at [627, 281] on div "Select Item" at bounding box center [605, 286] width 246 height 24
type input "AMLO"
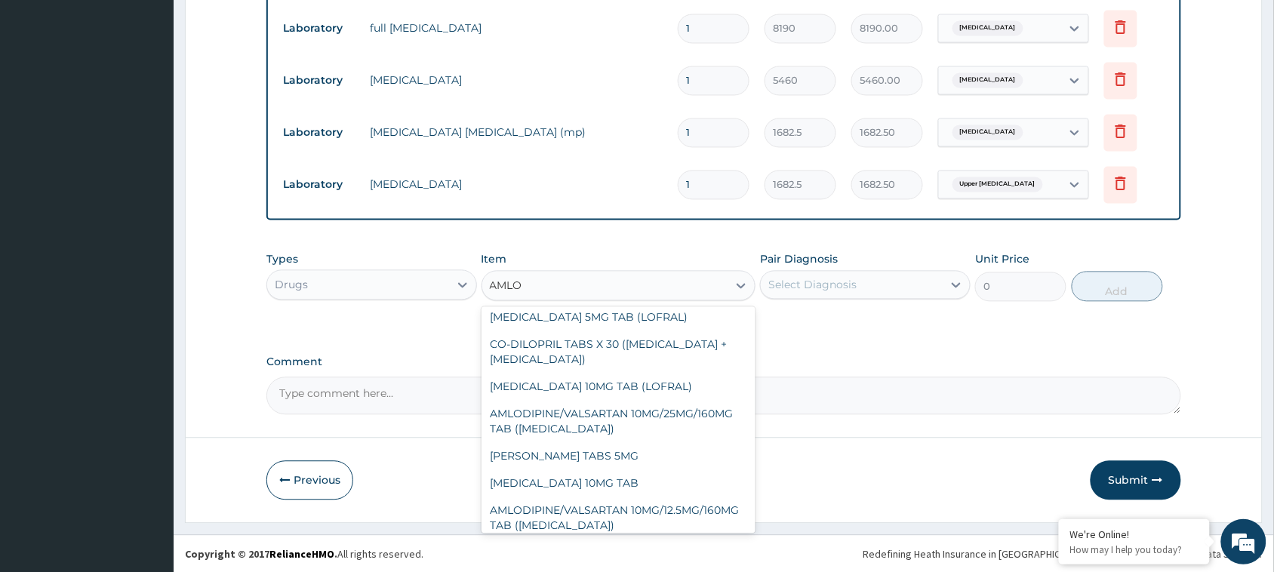
scroll to position [404, 0]
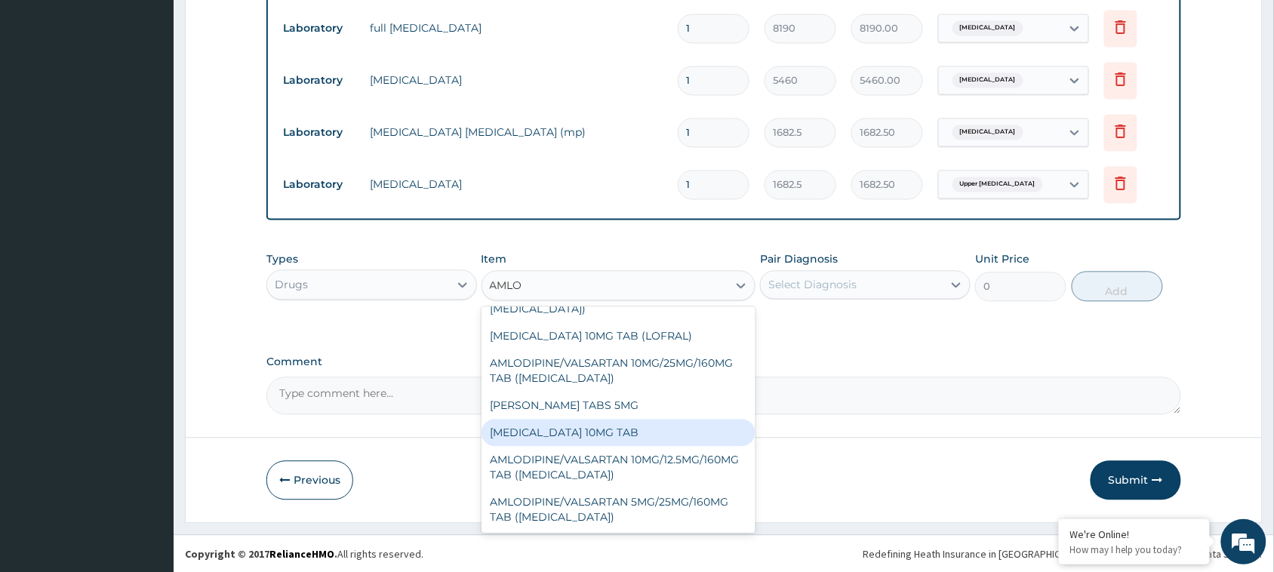
click at [602, 429] on div "[MEDICAL_DATA] 10MG TAB" at bounding box center [619, 433] width 275 height 27
type input "78.9696"
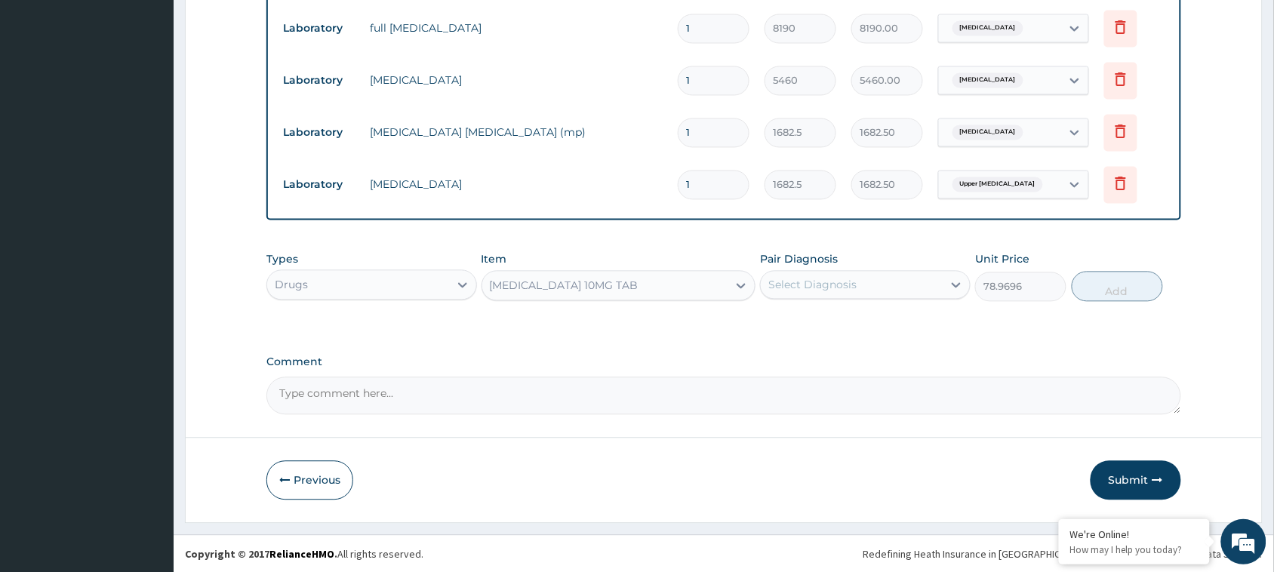
click at [830, 282] on div "Select Diagnosis" at bounding box center [813, 285] width 88 height 15
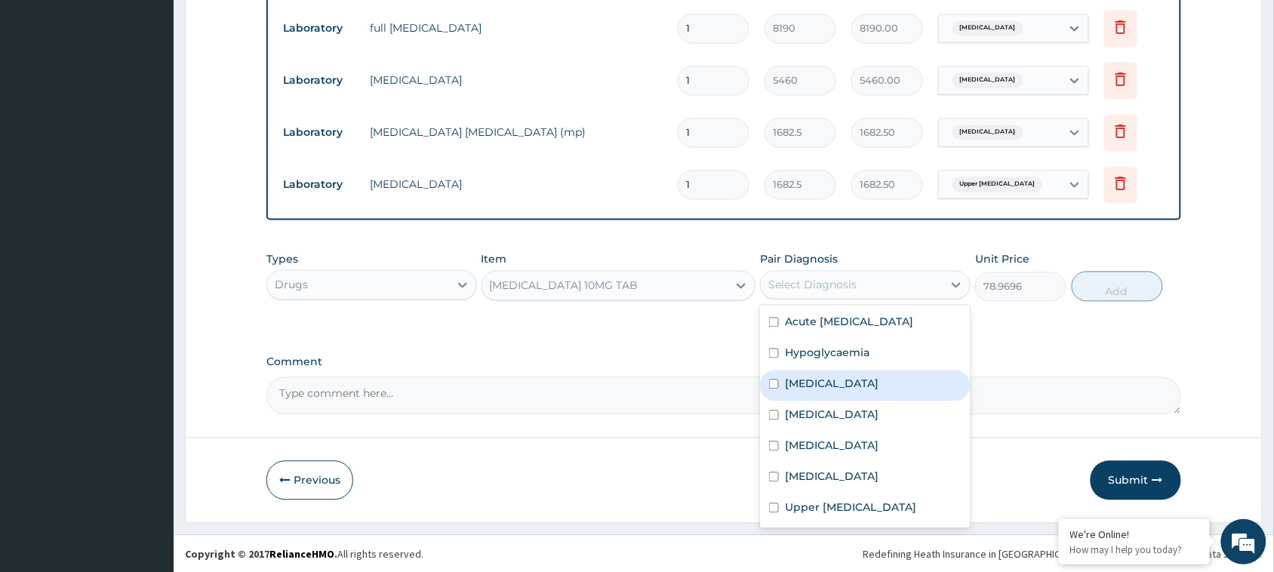
scroll to position [0, 0]
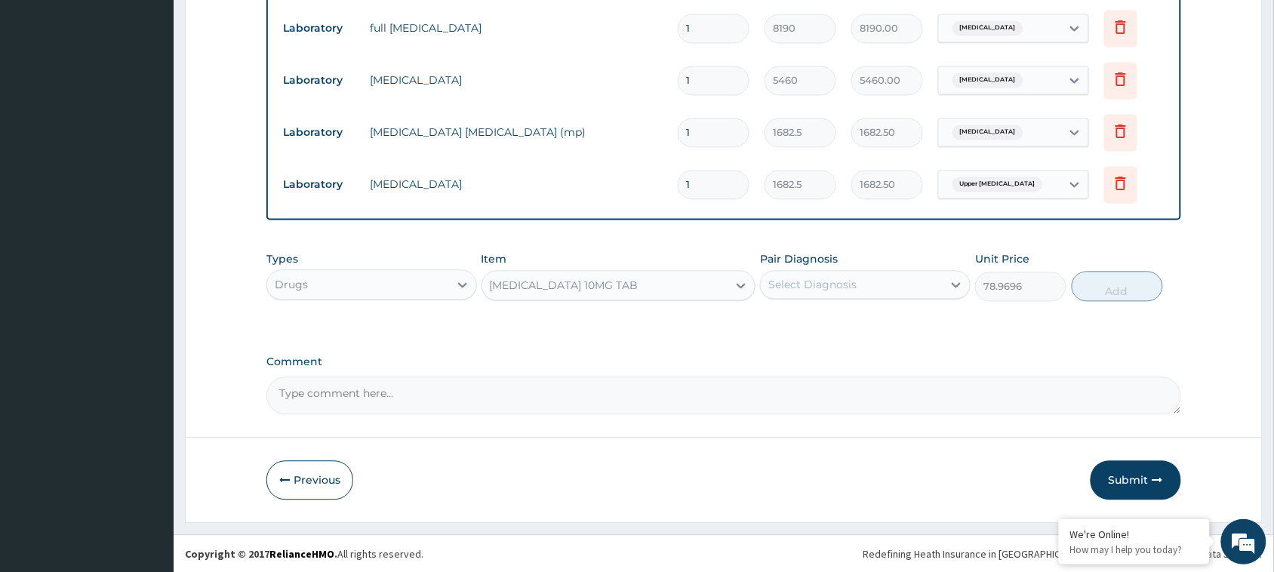
click at [553, 461] on div "Previous Submit" at bounding box center [723, 480] width 915 height 39
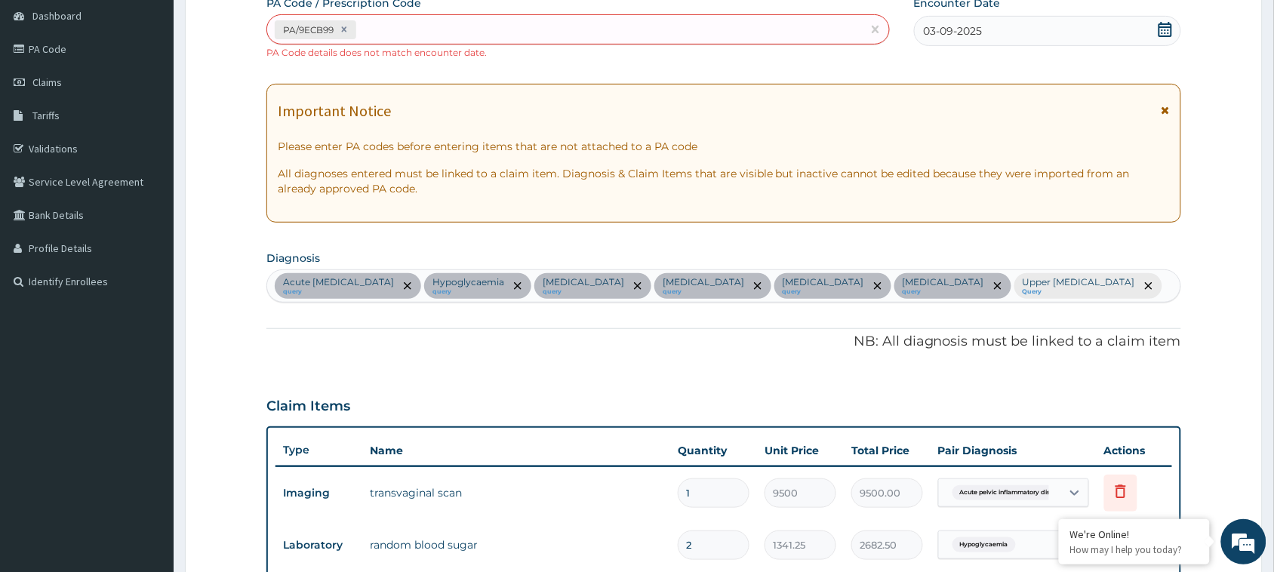
scroll to position [153, 0]
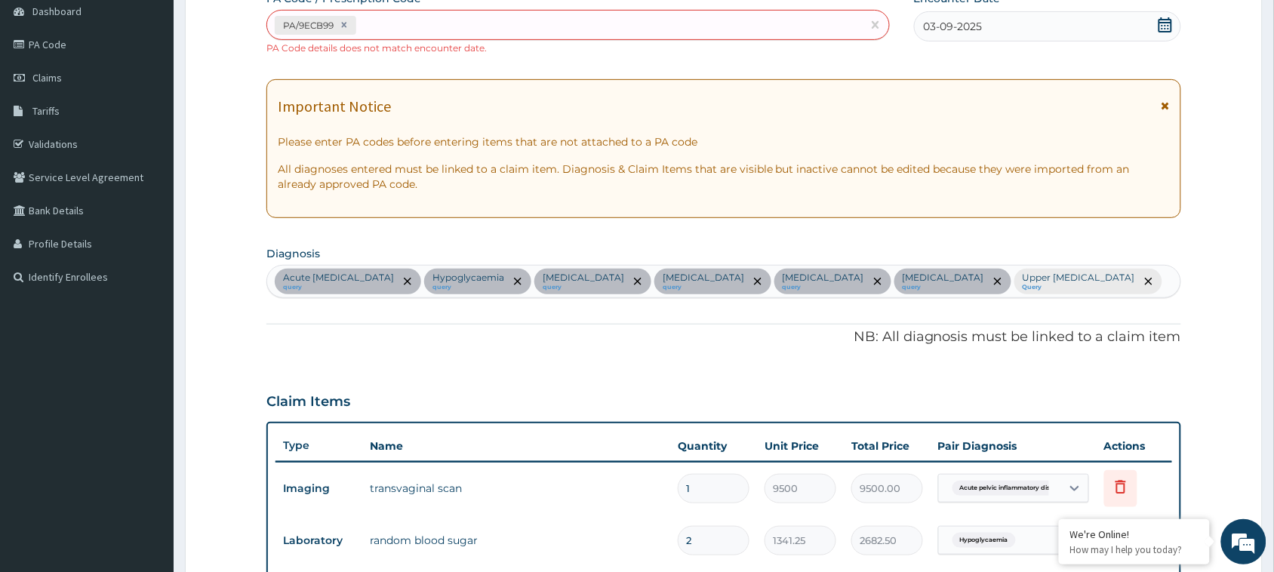
click at [1141, 277] on div "Acute pelvic inflammatory disease query Hypoglycaemia query Disorder of electro…" at bounding box center [723, 282] width 913 height 32
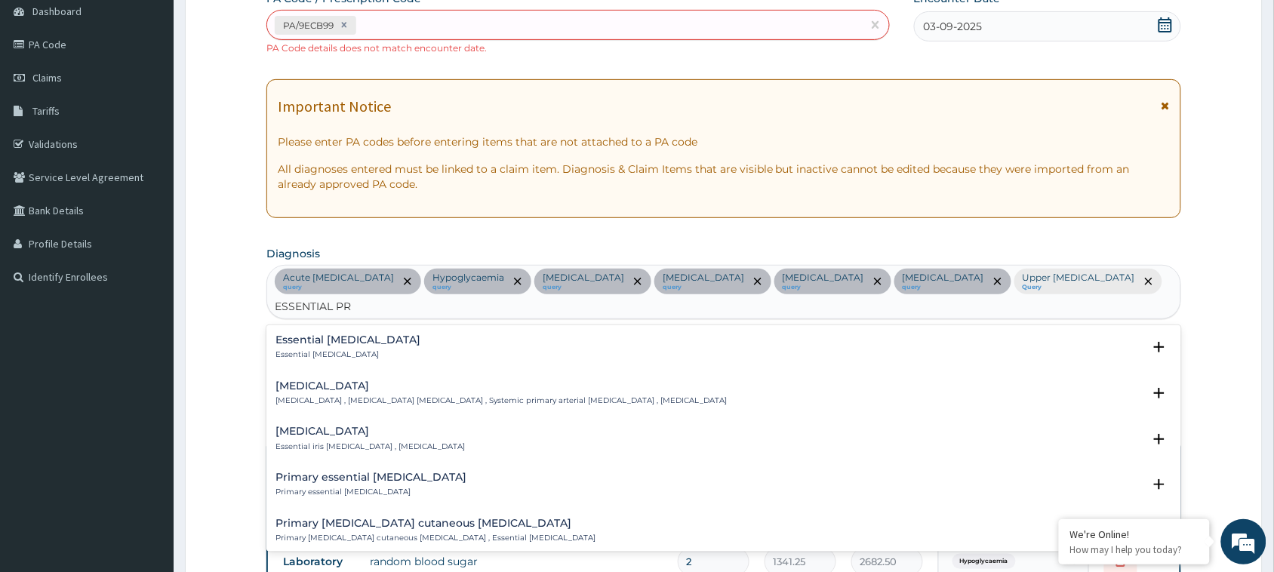
type input "ESSENTIAL PRI"
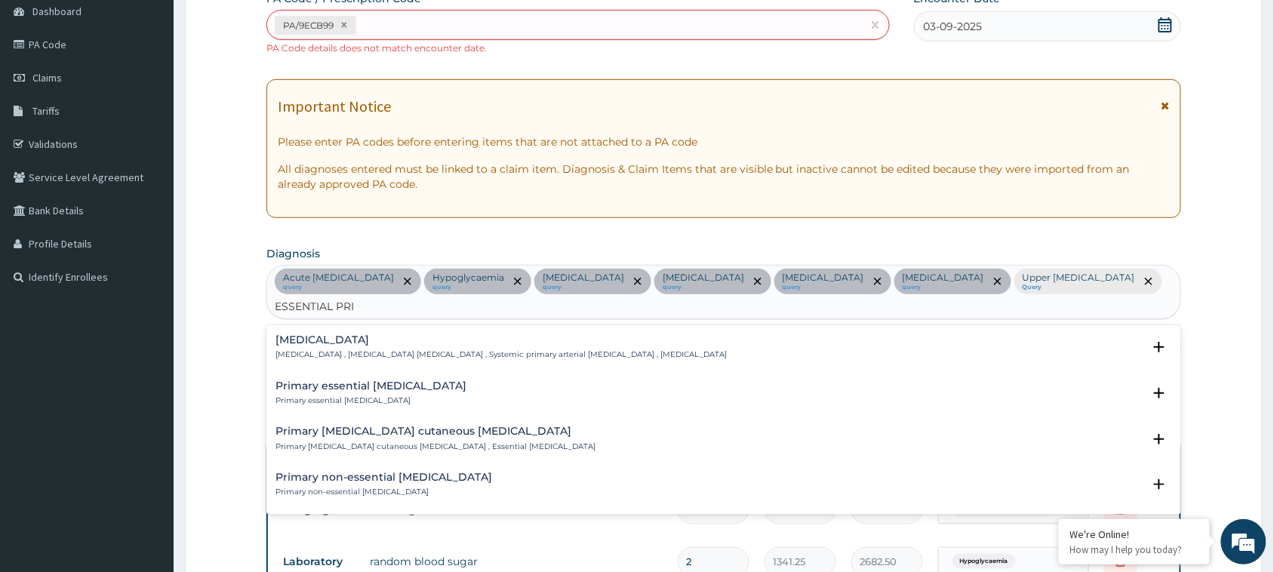
click at [385, 334] on h4 "Essential hypertension" at bounding box center [501, 339] width 451 height 11
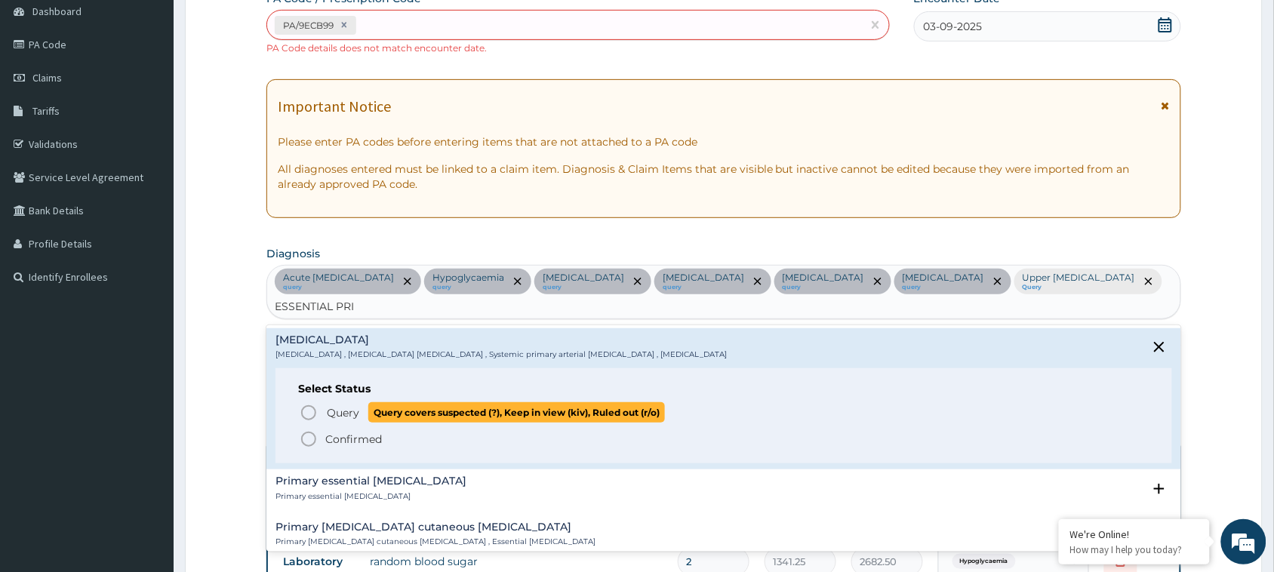
click at [300, 405] on icon "status option query" at bounding box center [309, 413] width 18 height 18
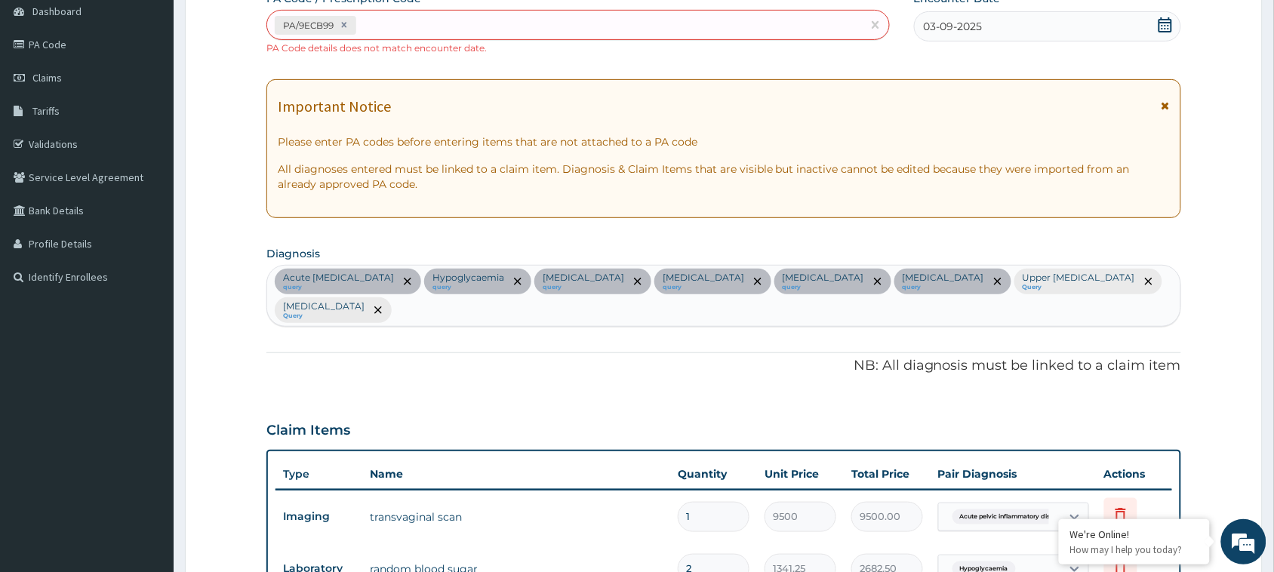
scroll to position [850, 0]
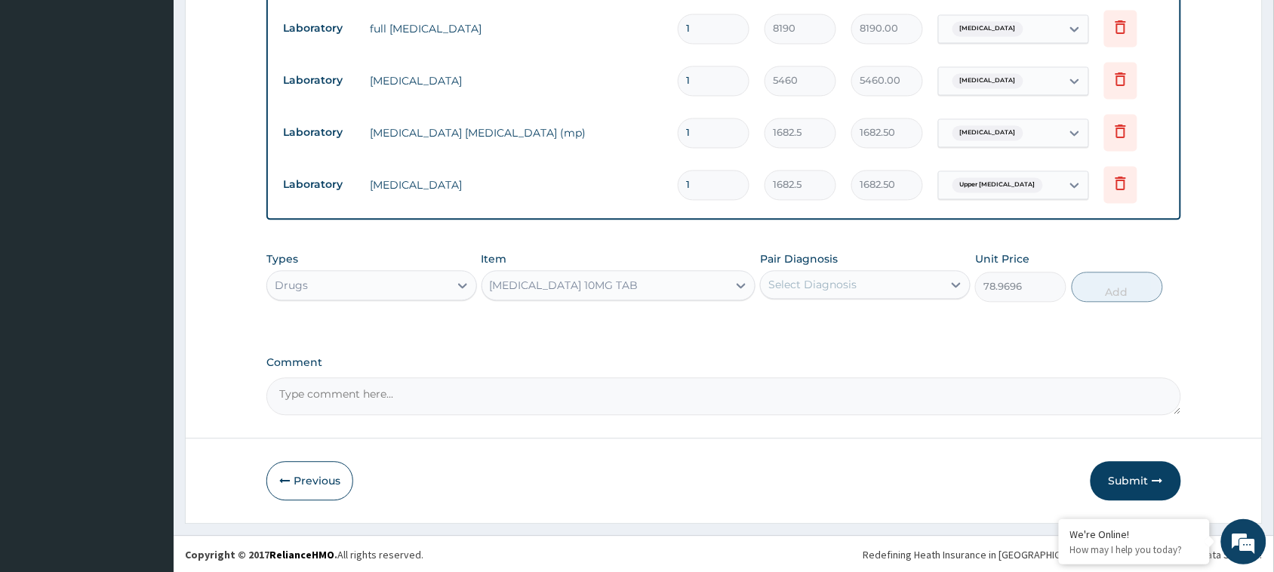
click at [796, 278] on div "Select Diagnosis" at bounding box center [813, 284] width 88 height 15
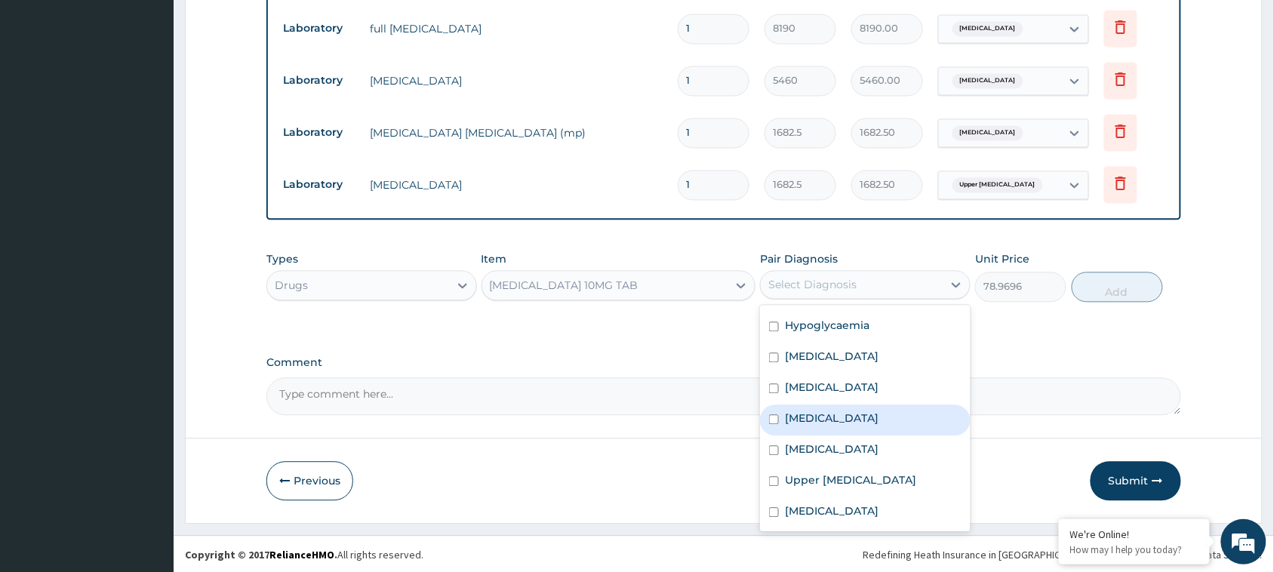
scroll to position [42, 0]
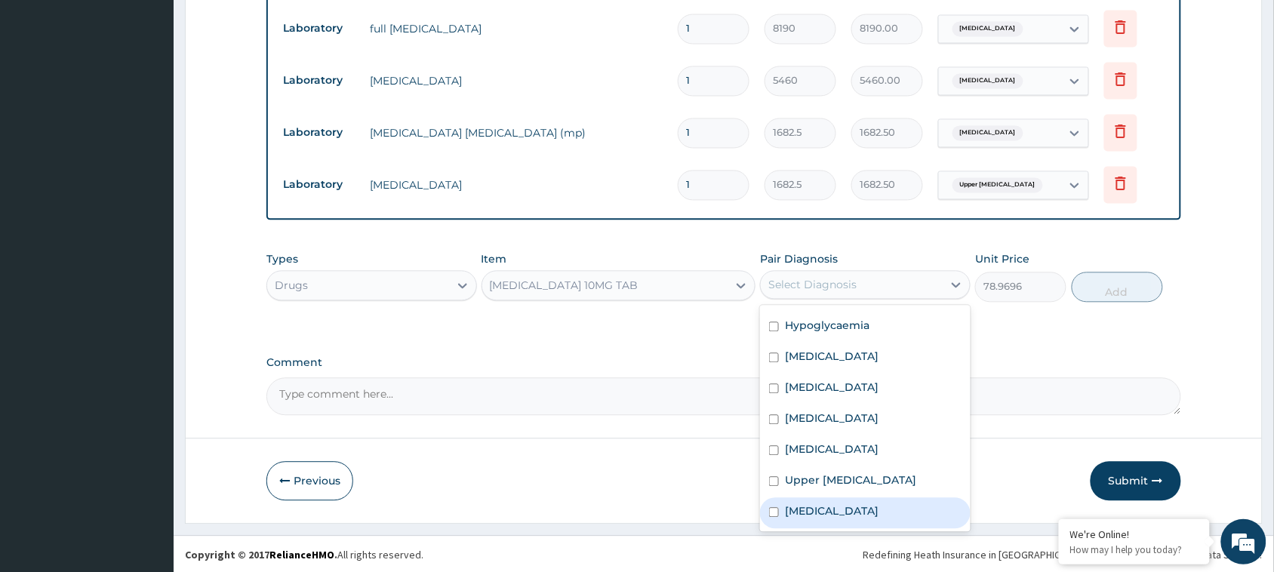
click at [861, 507] on label "Essential hypertension" at bounding box center [832, 511] width 94 height 15
checkbox input "true"
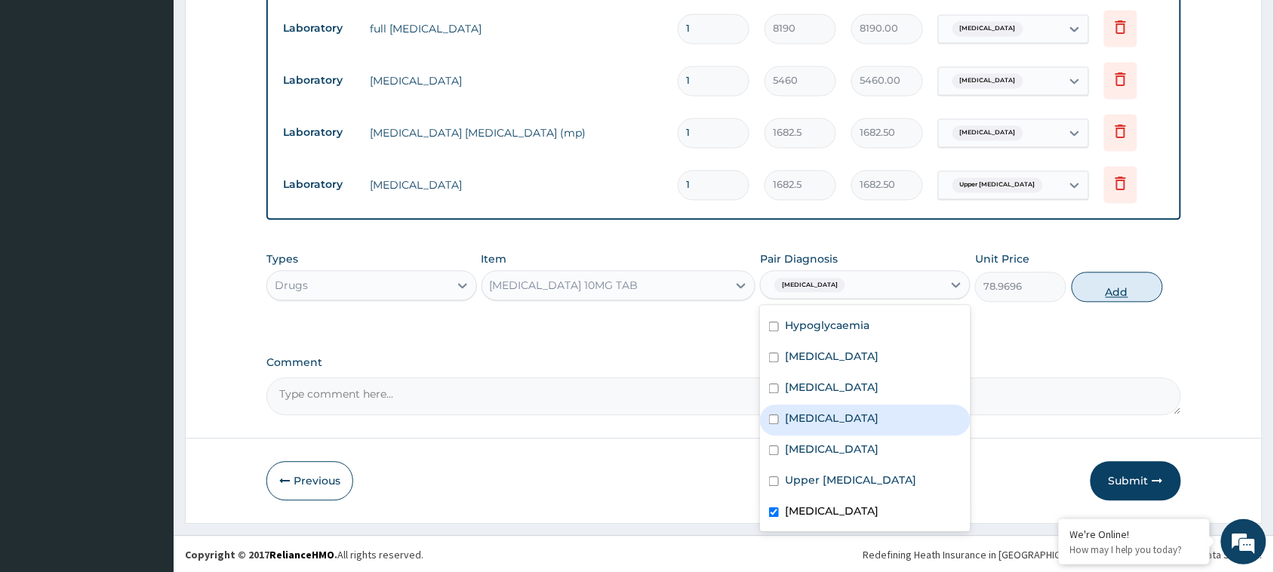
click at [1118, 279] on button "Add" at bounding box center [1117, 287] width 91 height 30
type input "0"
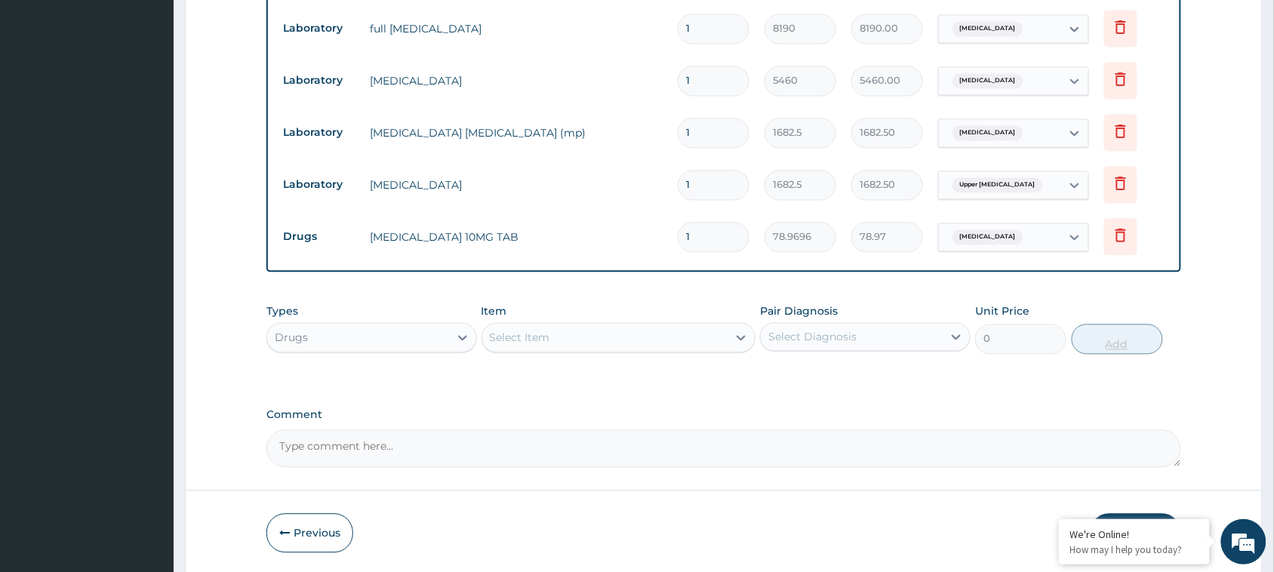
type input "0.00"
type input "3"
type input "236.91"
type input "30"
type input "2369.09"
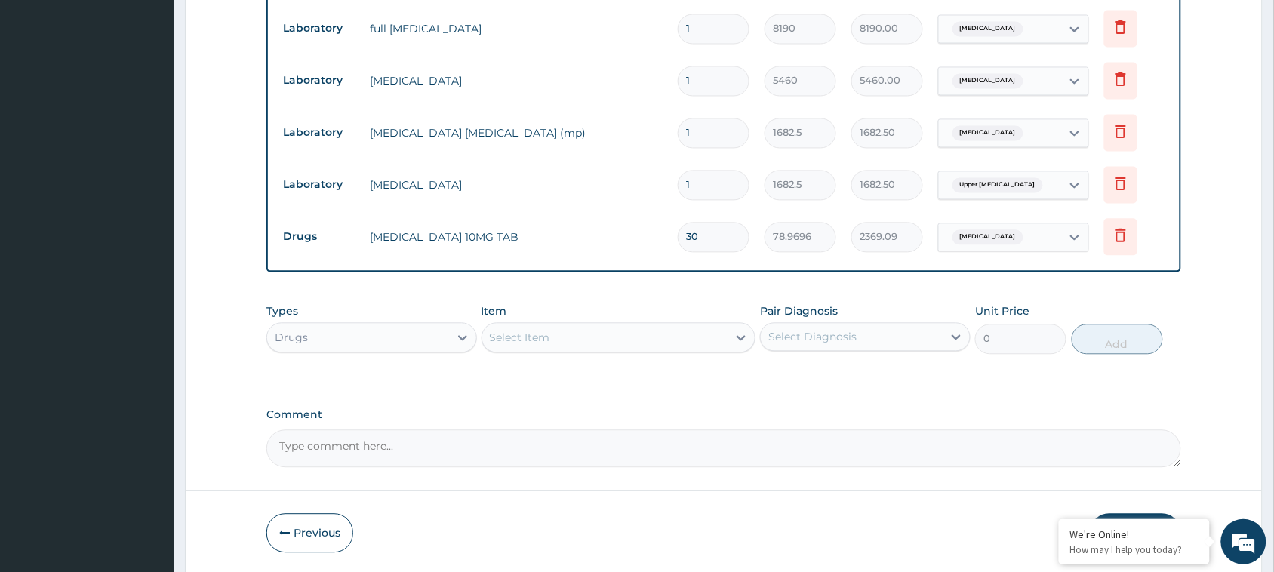
type input "30"
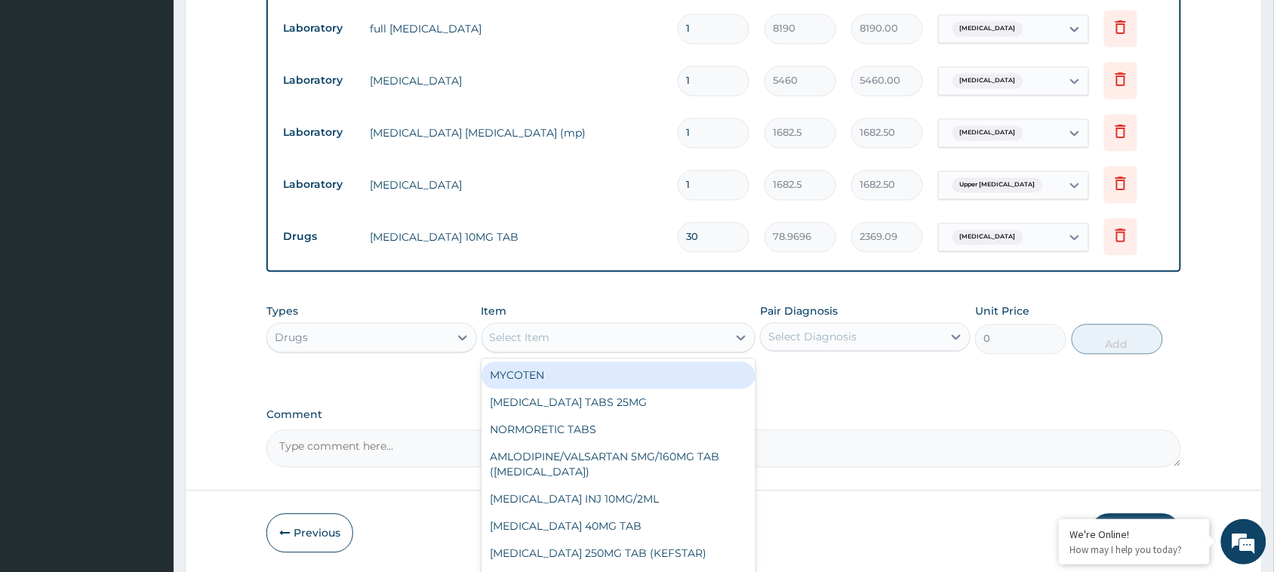
click at [644, 344] on div "Select Item" at bounding box center [605, 337] width 246 height 24
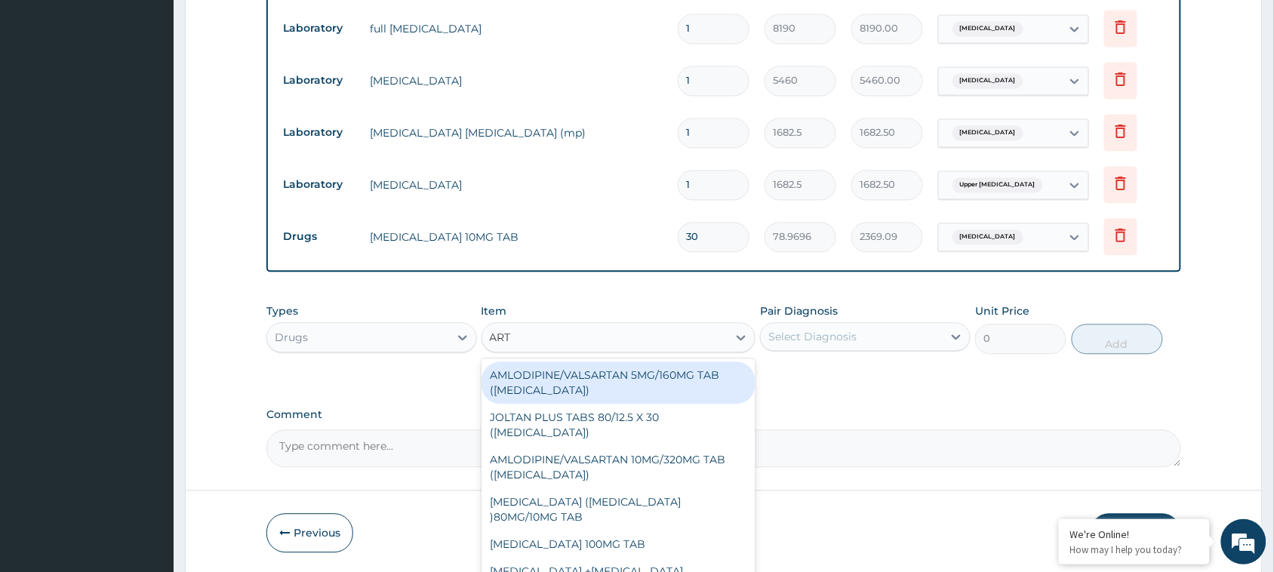
type input "ARTE"
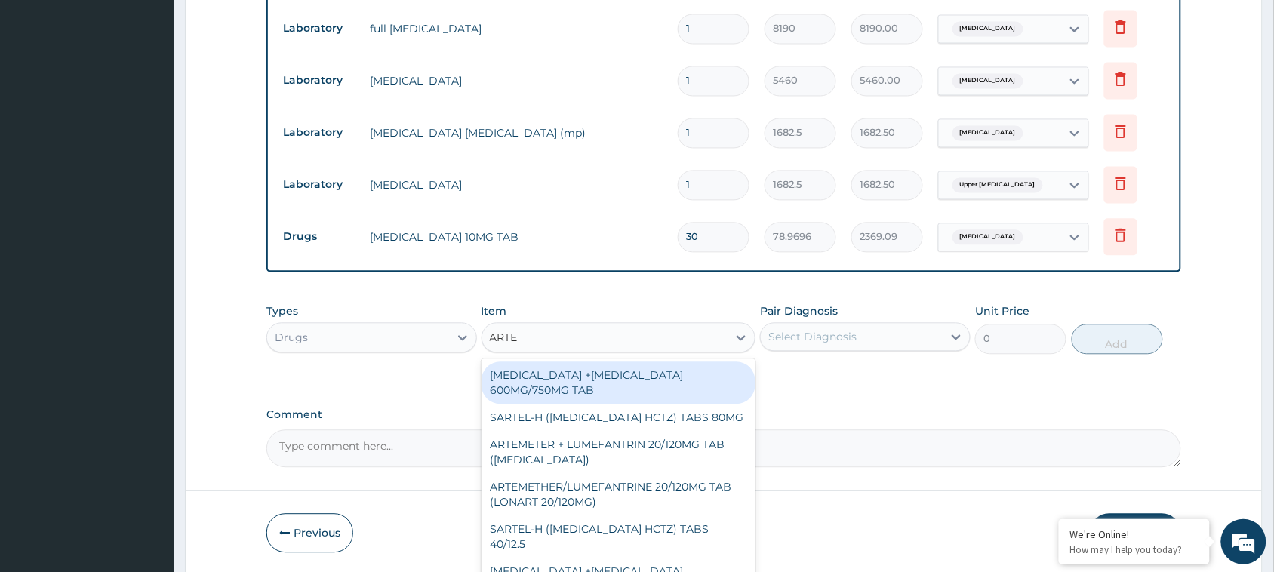
click at [636, 379] on div "ARTESUNATE +MEFLOQUINE 600MG/750MG TAB" at bounding box center [619, 383] width 275 height 42
type input "491.0412"
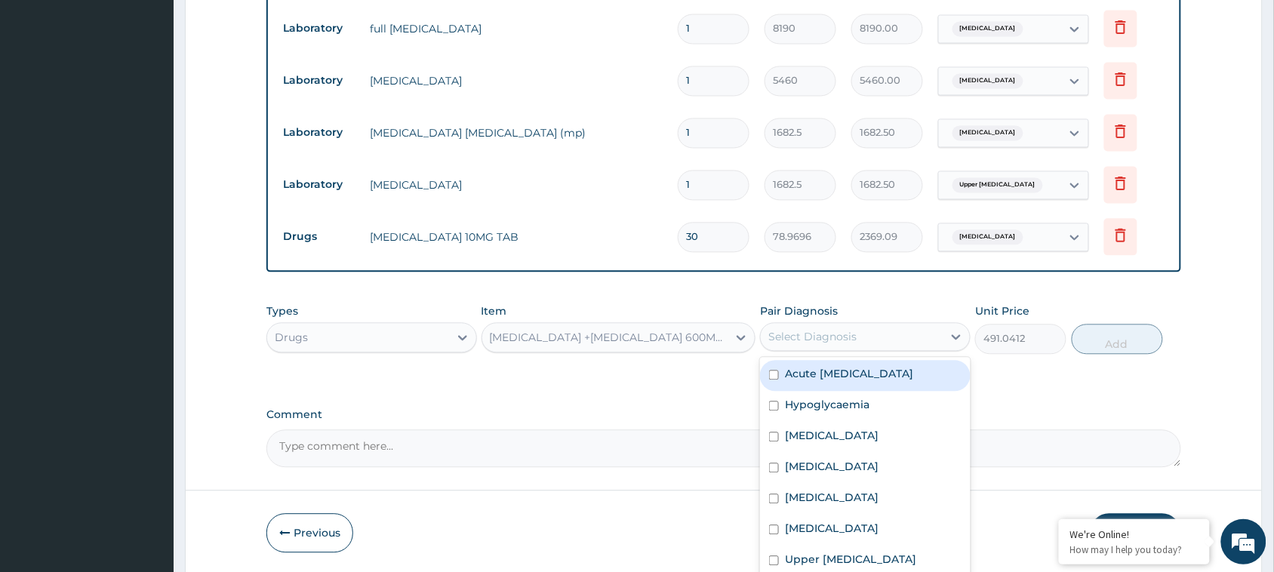
click at [846, 332] on div "Select Diagnosis" at bounding box center [813, 336] width 88 height 15
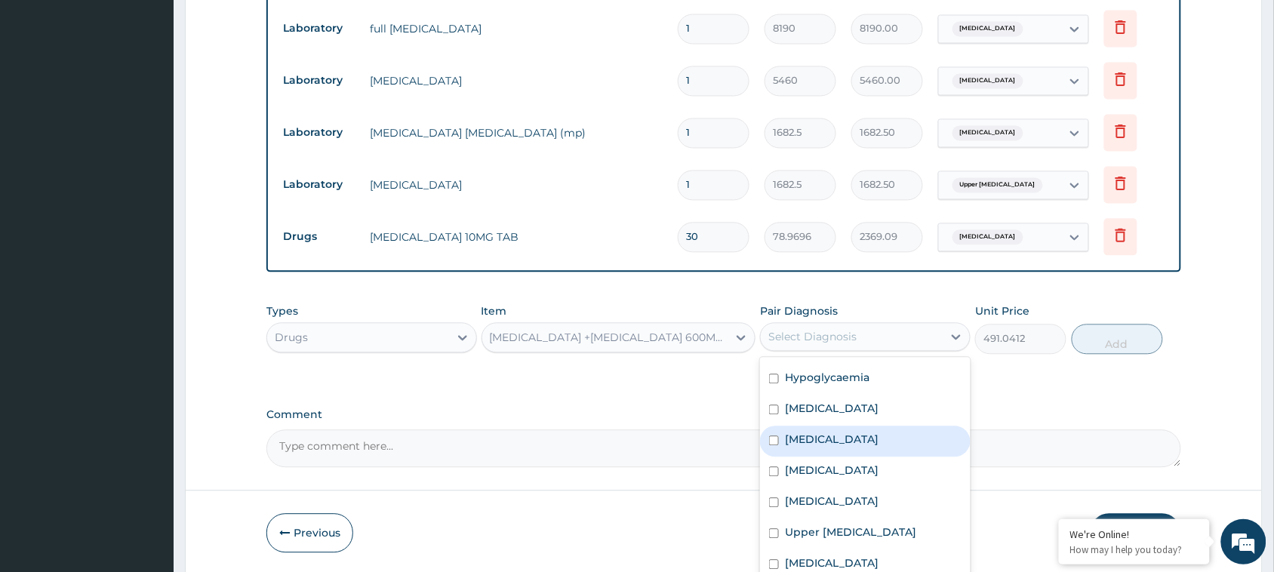
click at [796, 445] on label "Malaria" at bounding box center [832, 439] width 94 height 15
checkbox input "true"
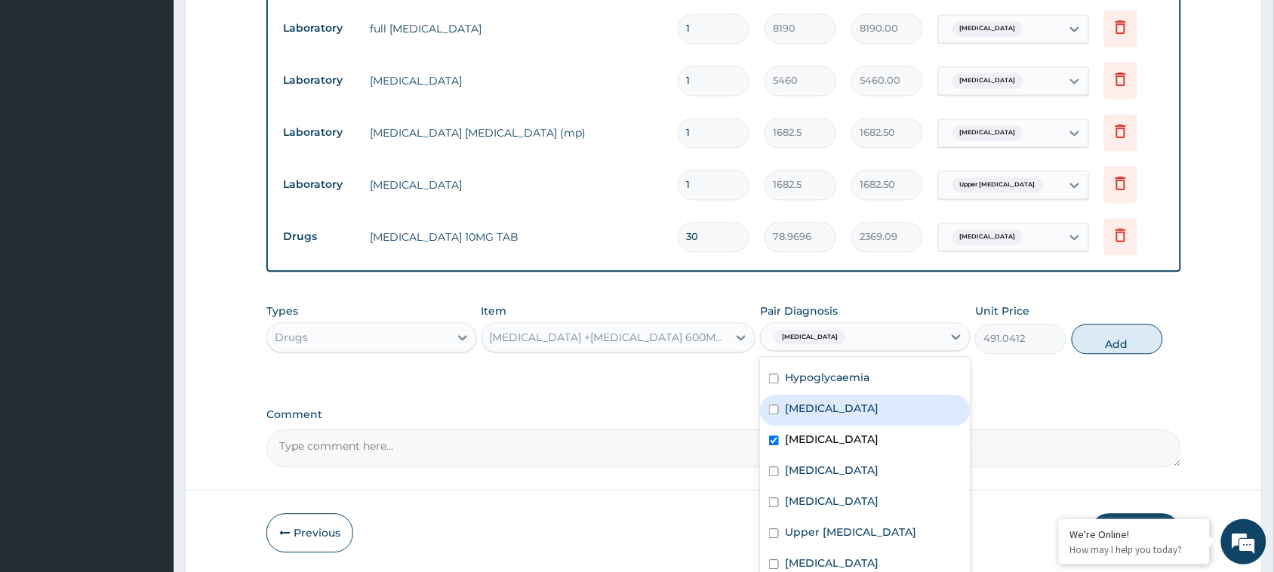
click at [1114, 363] on div "Types Drugs Item ARTESUNATE +MEFLOQUINE 600MG/750MG TAB Pair Diagnosis option M…" at bounding box center [723, 340] width 915 height 88
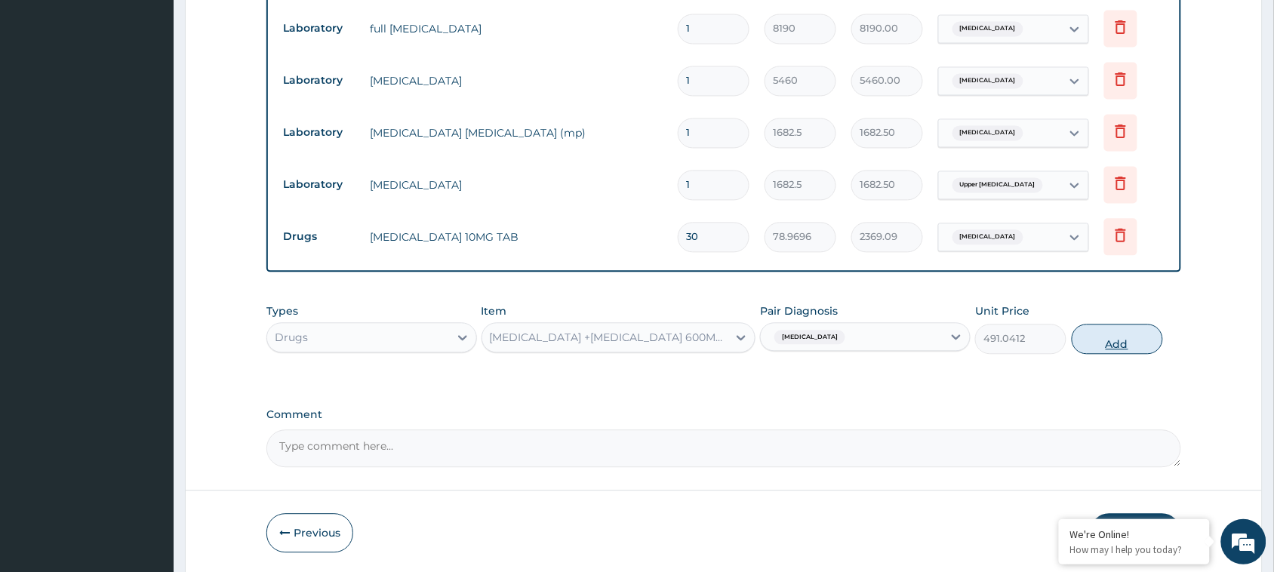
click at [1116, 337] on button "Add" at bounding box center [1117, 339] width 91 height 30
type input "0"
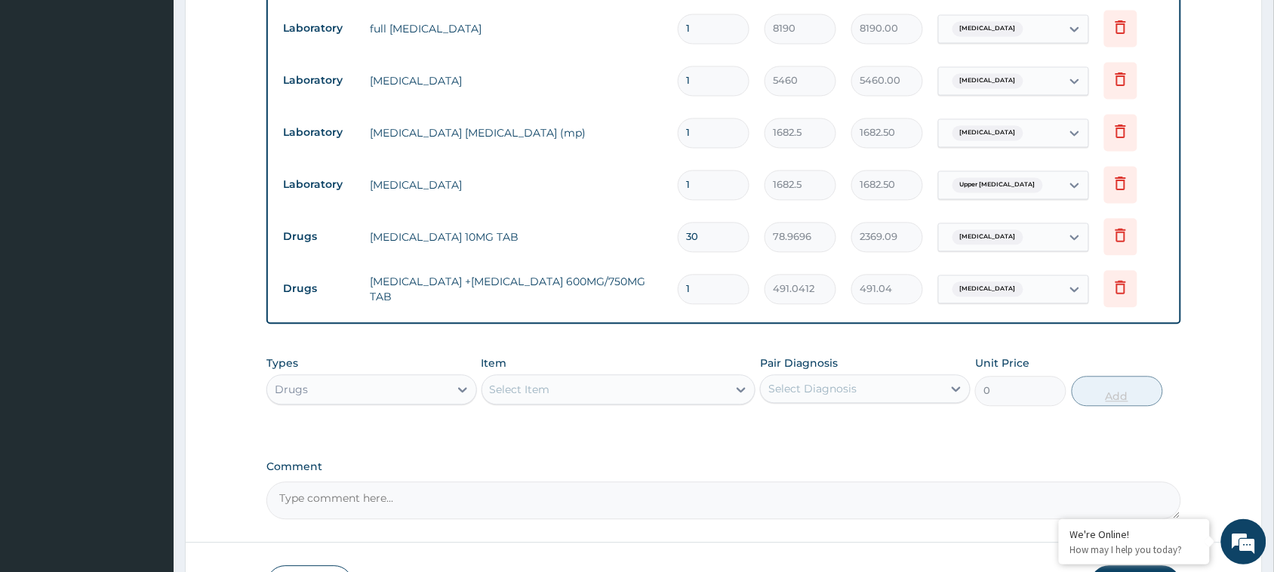
type input "0.00"
type input "6"
type input "2946.25"
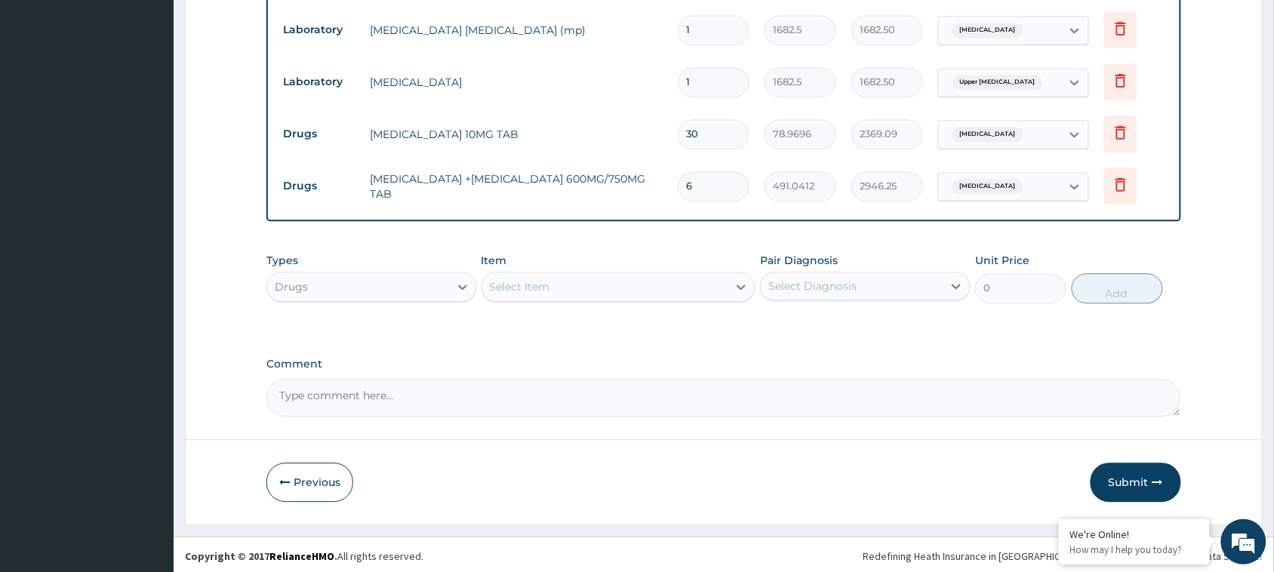
scroll to position [955, 0]
type input "6"
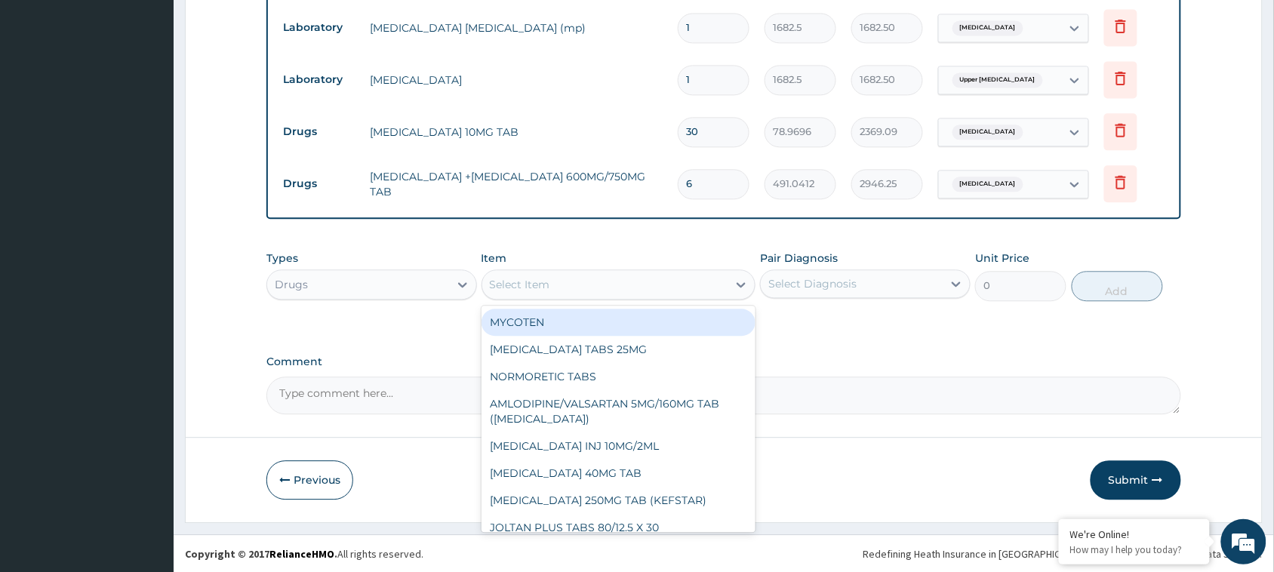
click at [636, 278] on div "Select Item" at bounding box center [605, 285] width 246 height 24
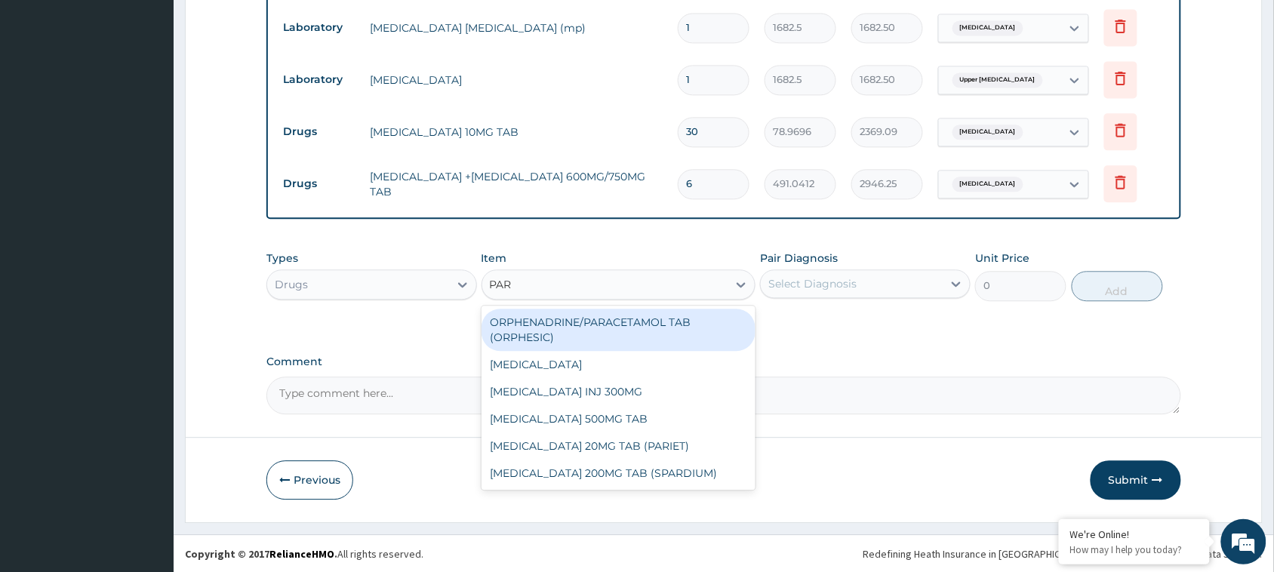
type input "PARA"
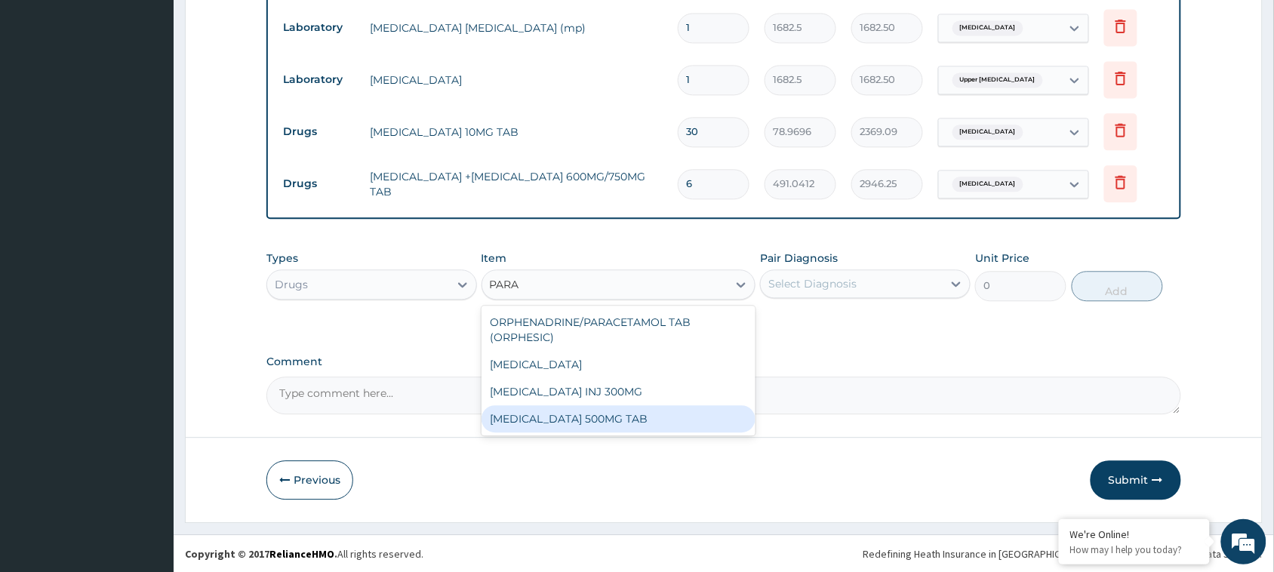
click at [575, 424] on div "PARACETAMOL 500MG TAB" at bounding box center [619, 418] width 275 height 27
type input "3.2448"
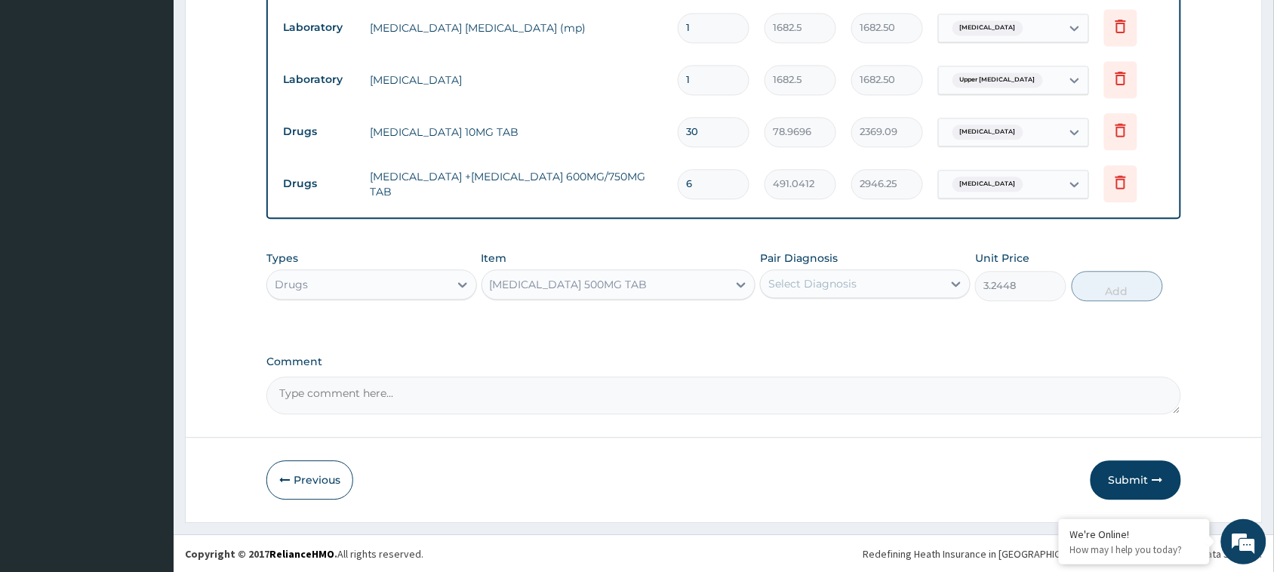
click at [907, 289] on div "Select Diagnosis" at bounding box center [852, 284] width 182 height 24
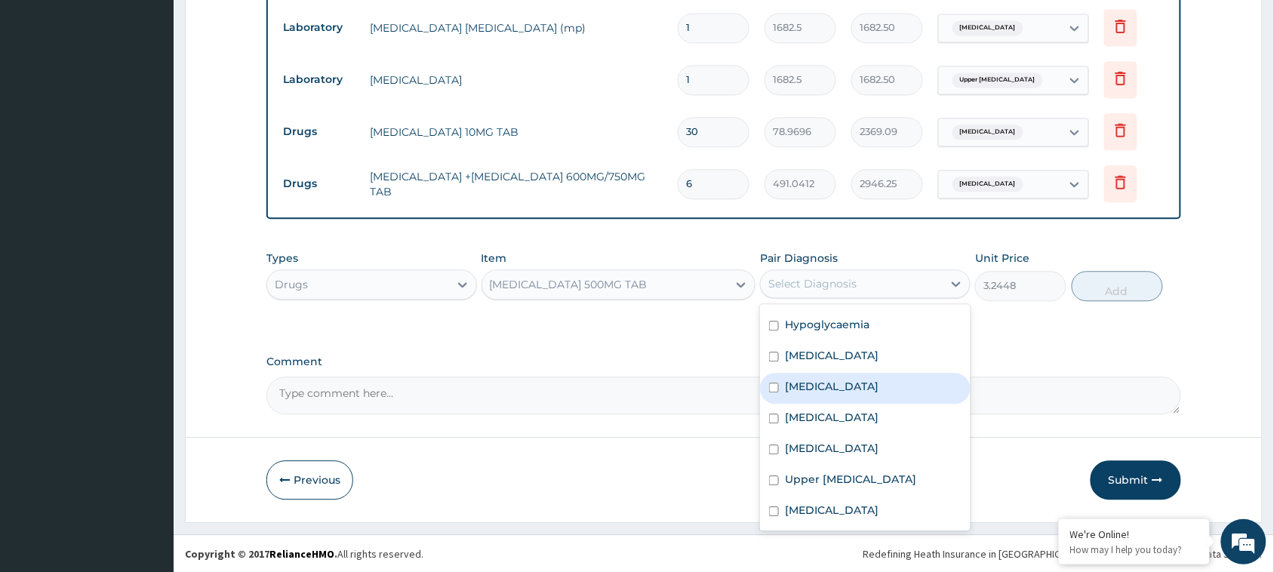
scroll to position [0, 0]
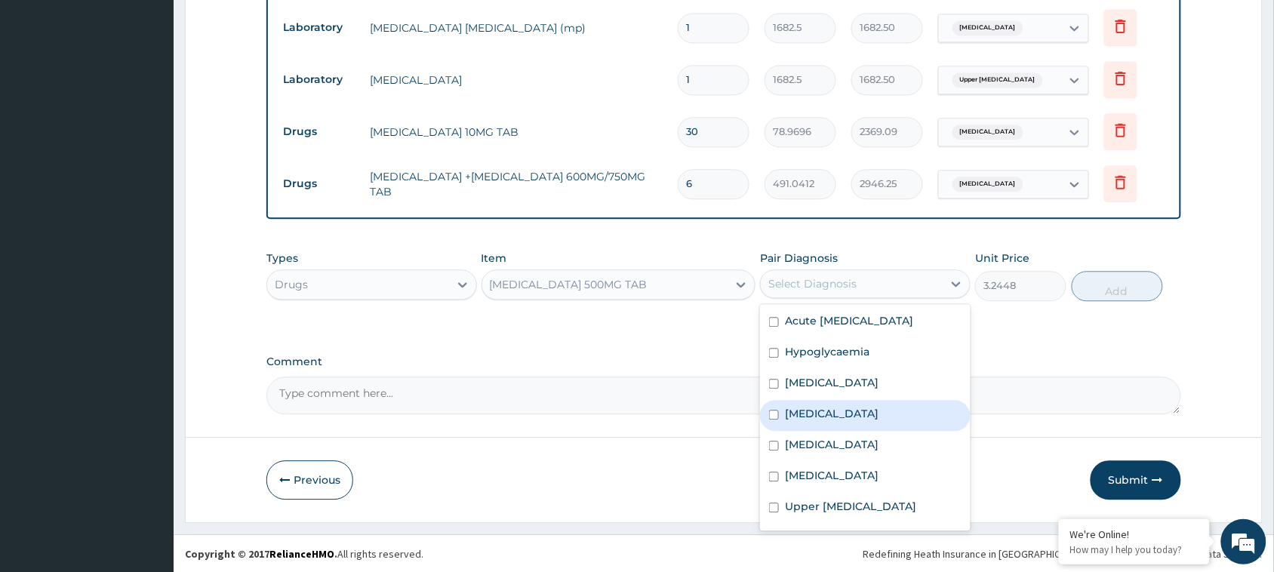
click at [828, 431] on div "Malaria" at bounding box center [865, 415] width 211 height 31
checkbox input "true"
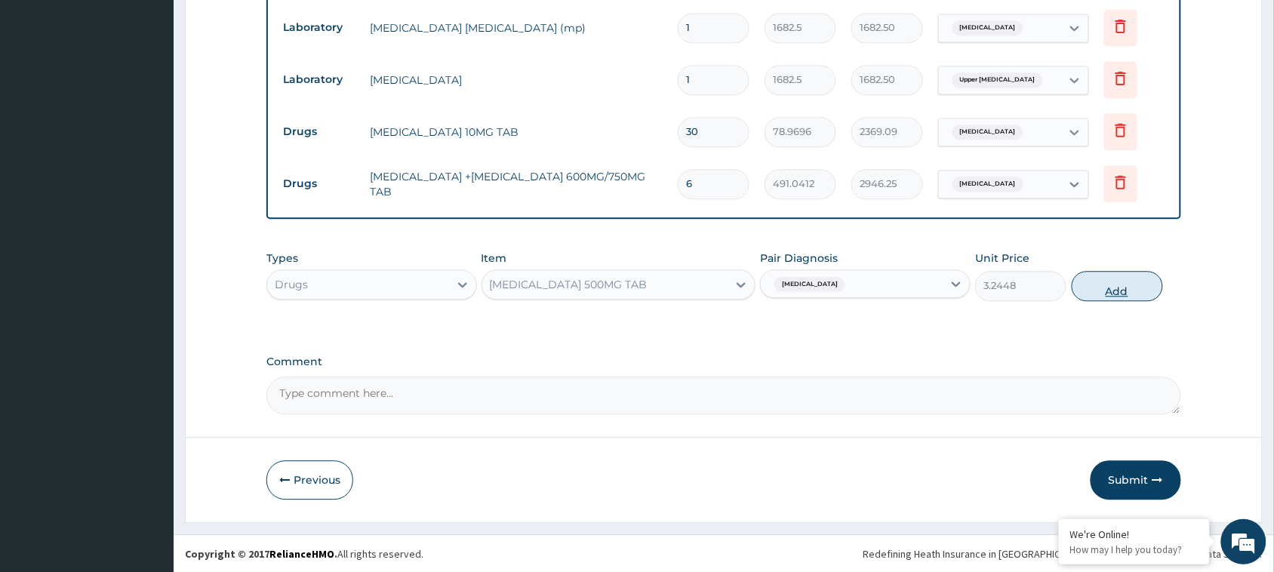
click at [1123, 285] on button "Add" at bounding box center [1117, 286] width 91 height 30
type input "0"
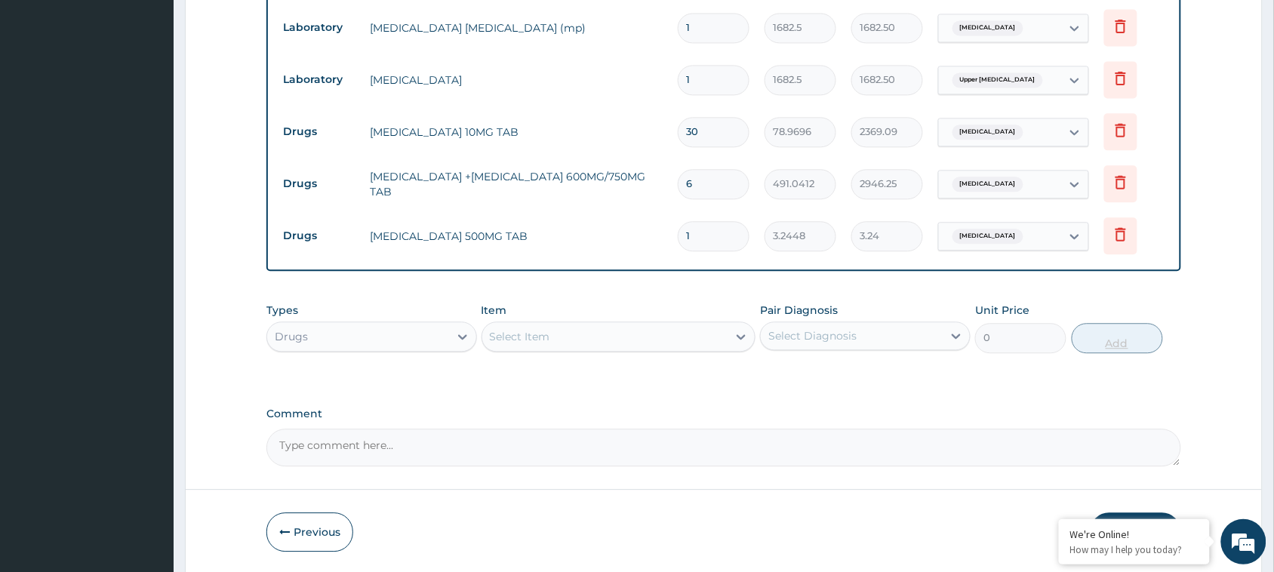
type input "0.00"
type input "2"
type input "6.49"
type input "20"
type input "64.90"
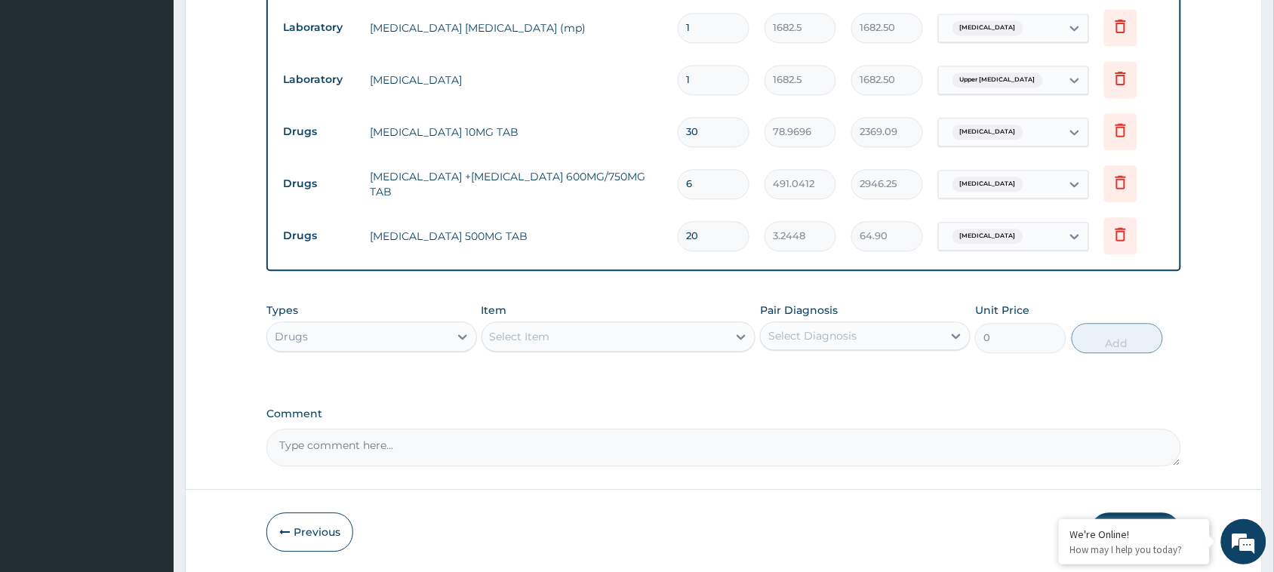
type input "20"
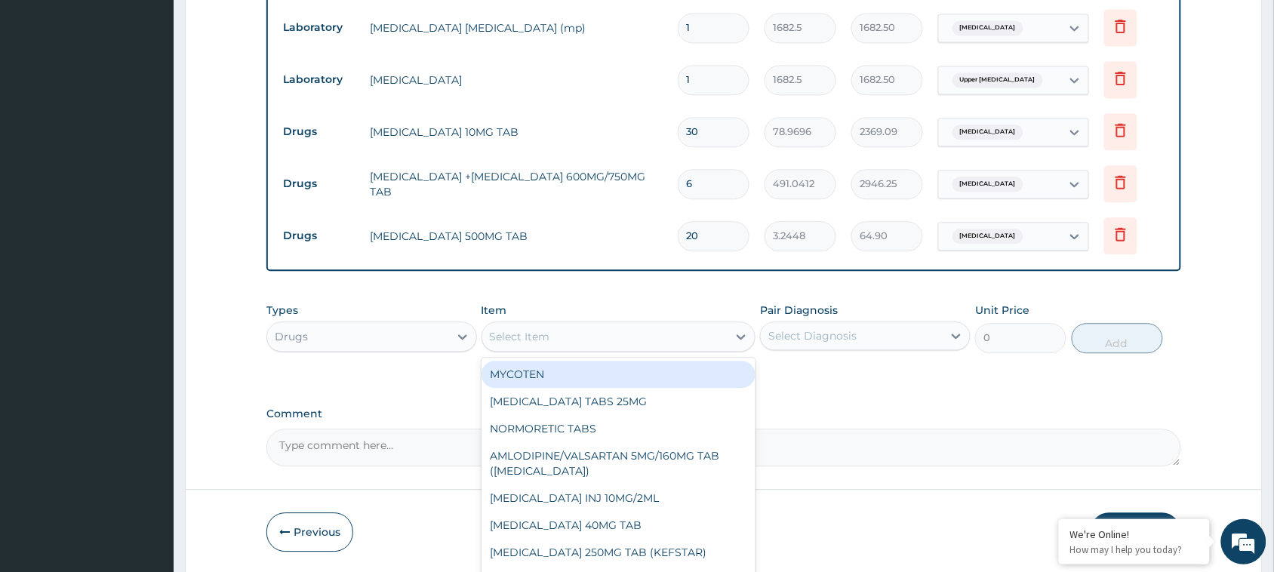
click at [687, 326] on div "Select Item" at bounding box center [605, 337] width 246 height 24
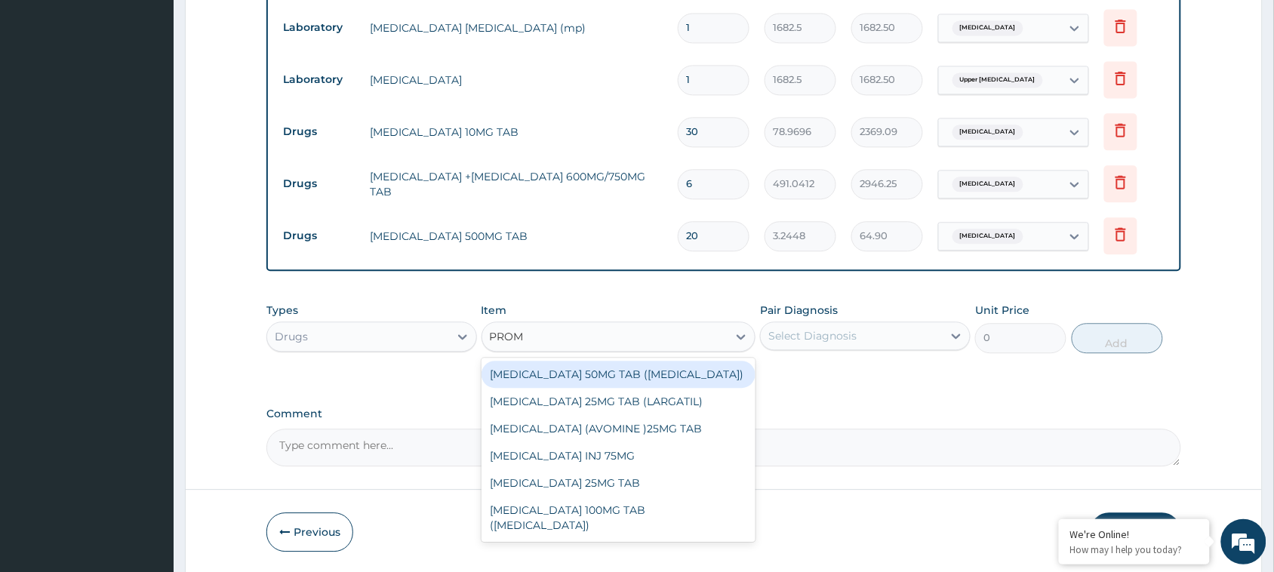
type input "PROME"
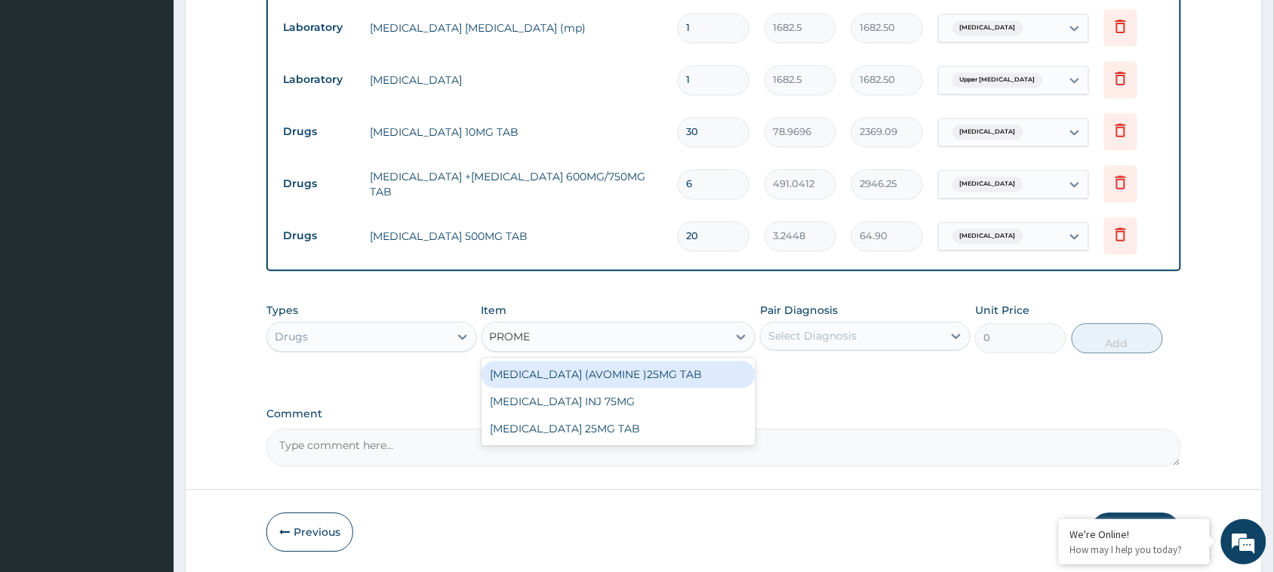
click at [597, 375] on div "PROMETHAZINE (AVOMINE )25MG TAB" at bounding box center [619, 374] width 275 height 27
type input "207.0588"
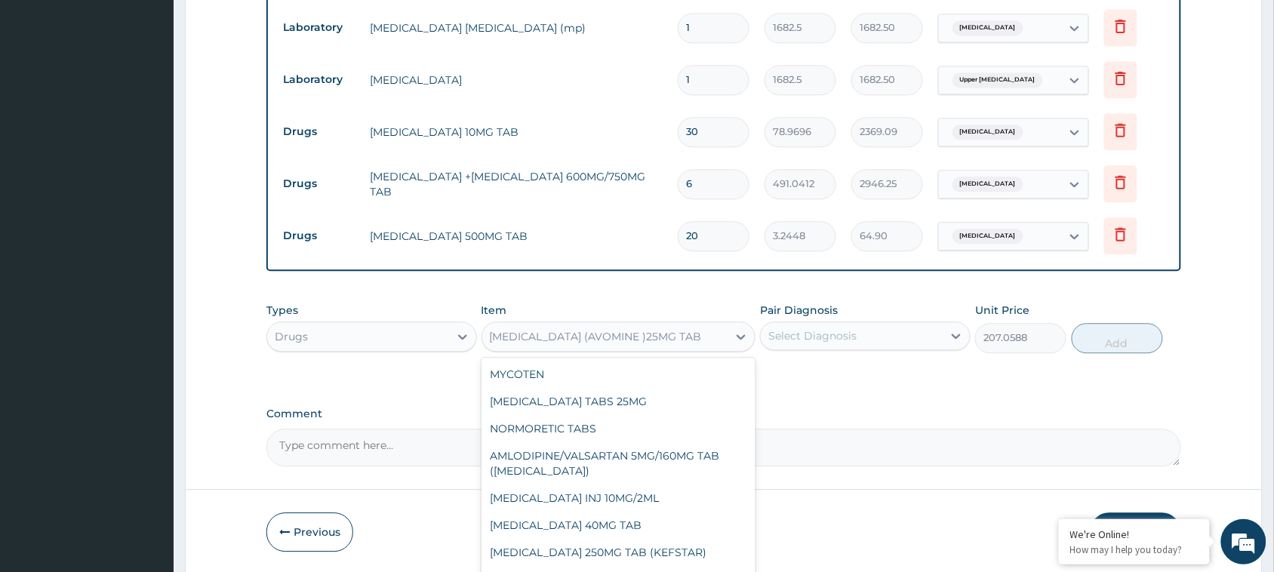
click at [706, 332] on div "PROMETHAZINE (AVOMINE )25MG TAB" at bounding box center [605, 337] width 246 height 24
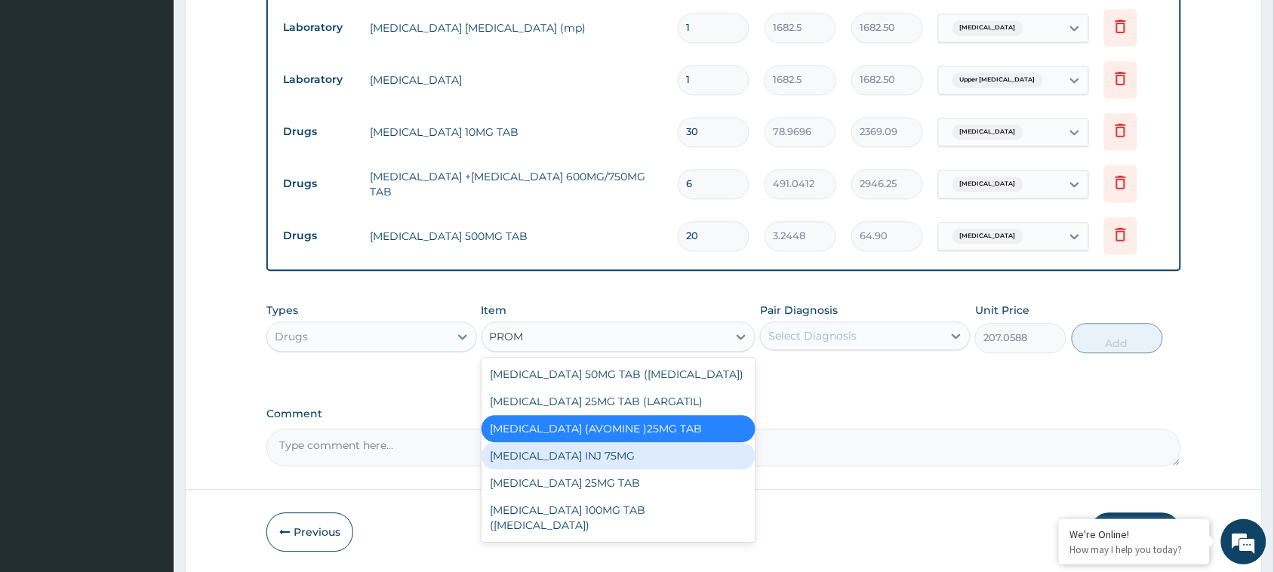
type input "PROME"
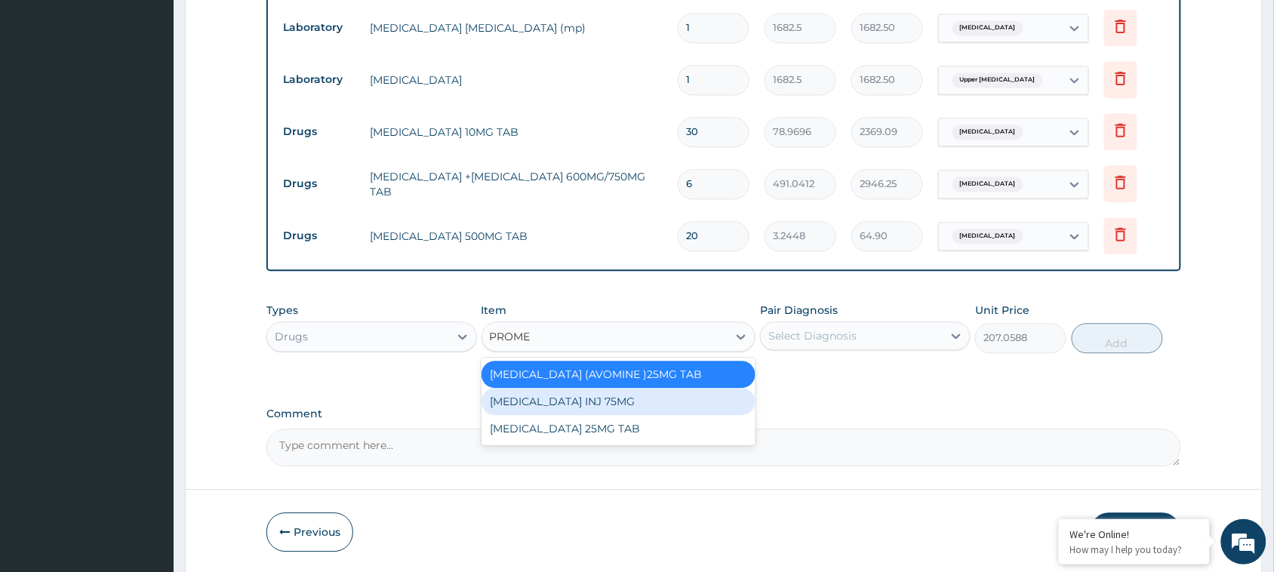
click at [605, 402] on div "PROMETHAZINE INJ 75MG" at bounding box center [619, 401] width 275 height 27
type input "615.55"
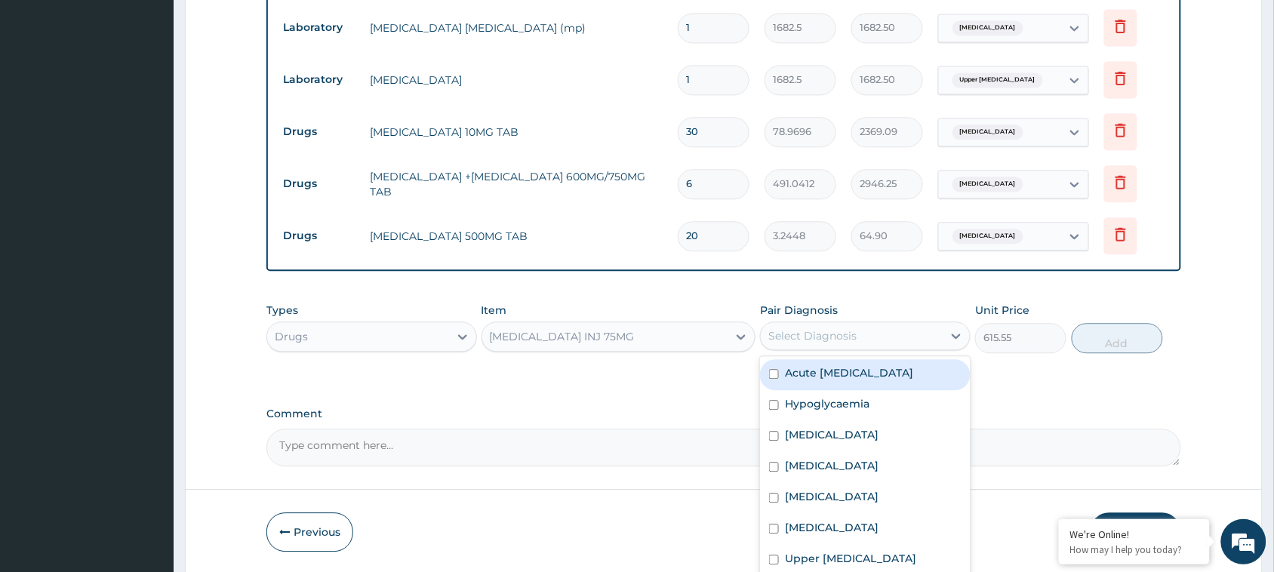
click at [880, 342] on div "Select Diagnosis" at bounding box center [852, 336] width 182 height 24
click at [855, 322] on div "Select Diagnosis" at bounding box center [865, 336] width 211 height 29
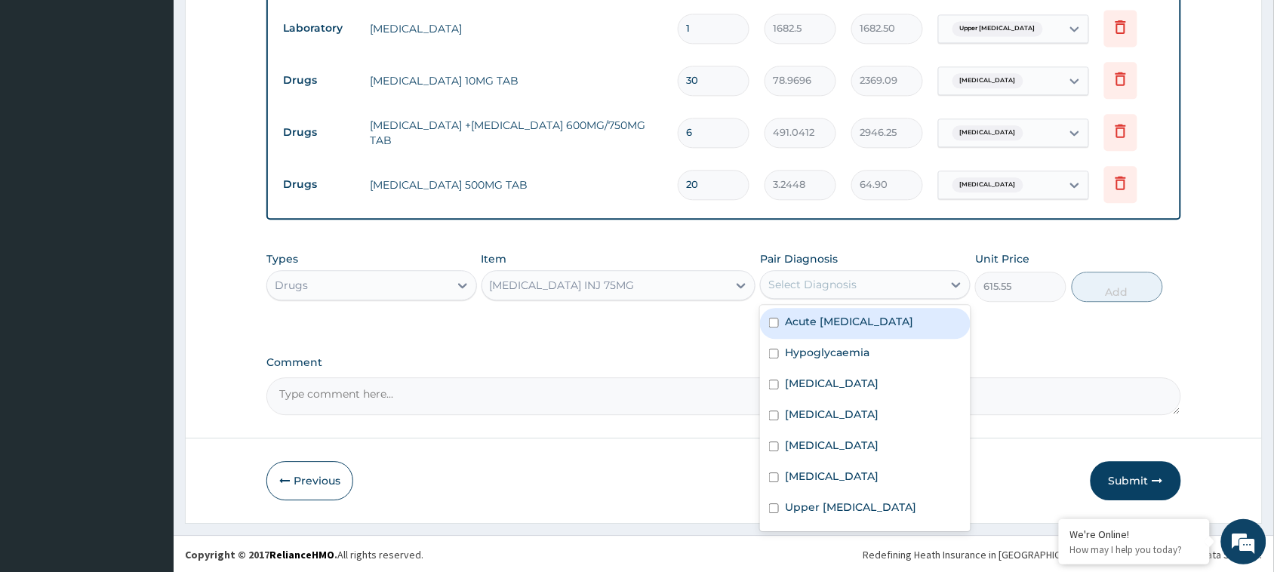
click at [851, 325] on label "Acute pelvic inflammatory disease" at bounding box center [849, 321] width 128 height 15
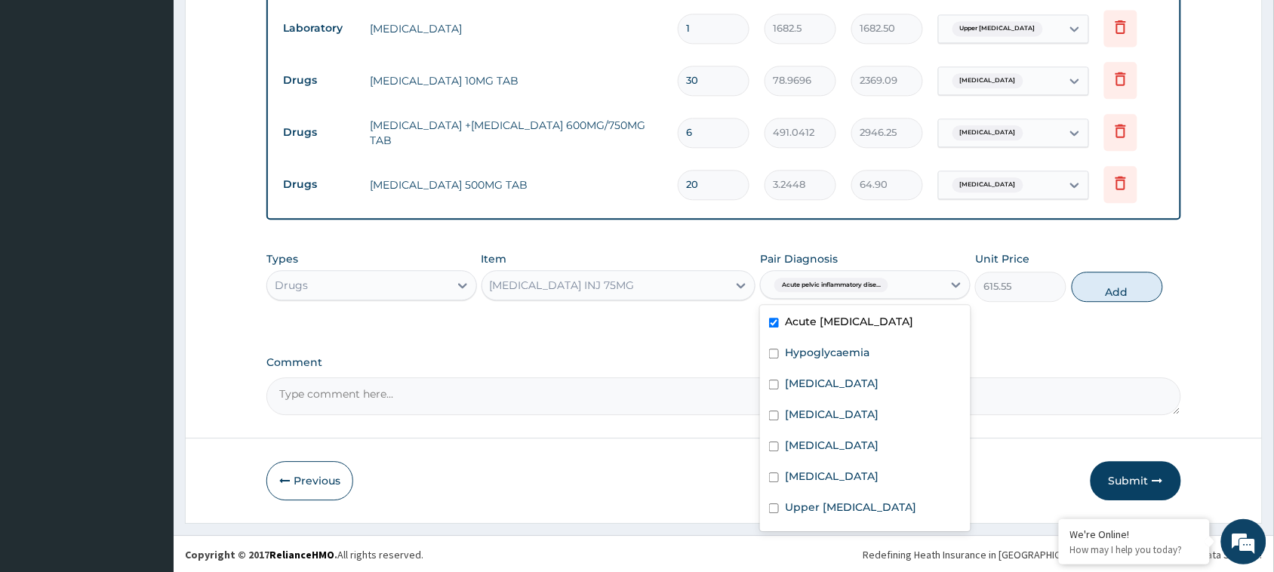
click at [851, 325] on label "Acute pelvic inflammatory disease" at bounding box center [849, 321] width 128 height 15
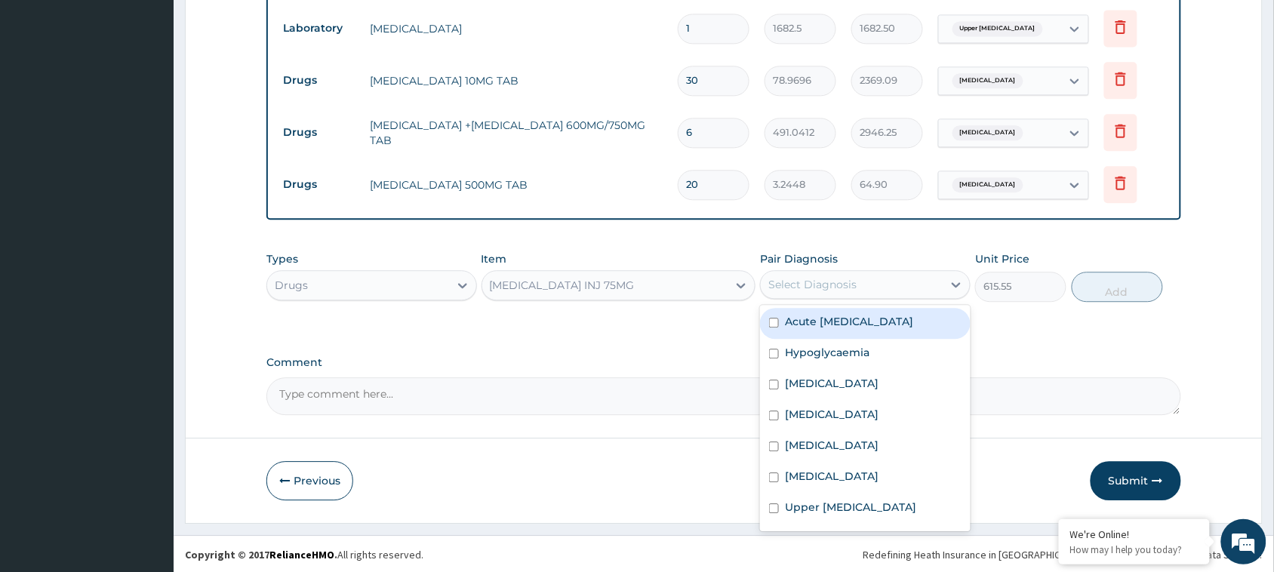
click at [851, 325] on label "Acute pelvic inflammatory disease" at bounding box center [849, 321] width 128 height 15
checkbox input "true"
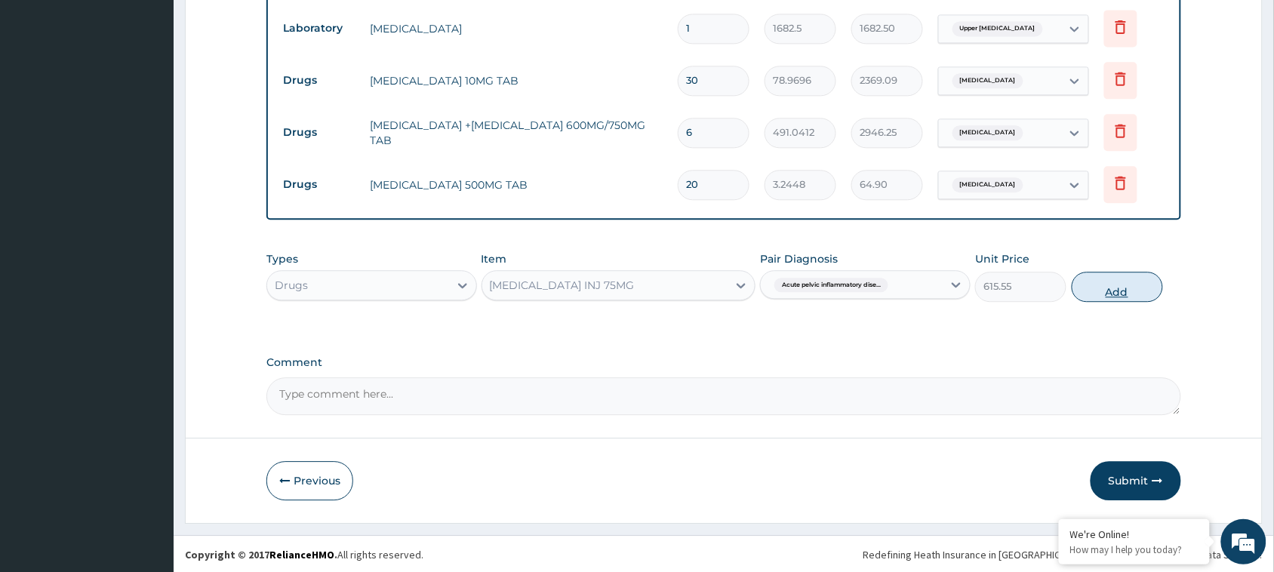
click at [1112, 291] on button "Add" at bounding box center [1117, 287] width 91 height 30
type input "0"
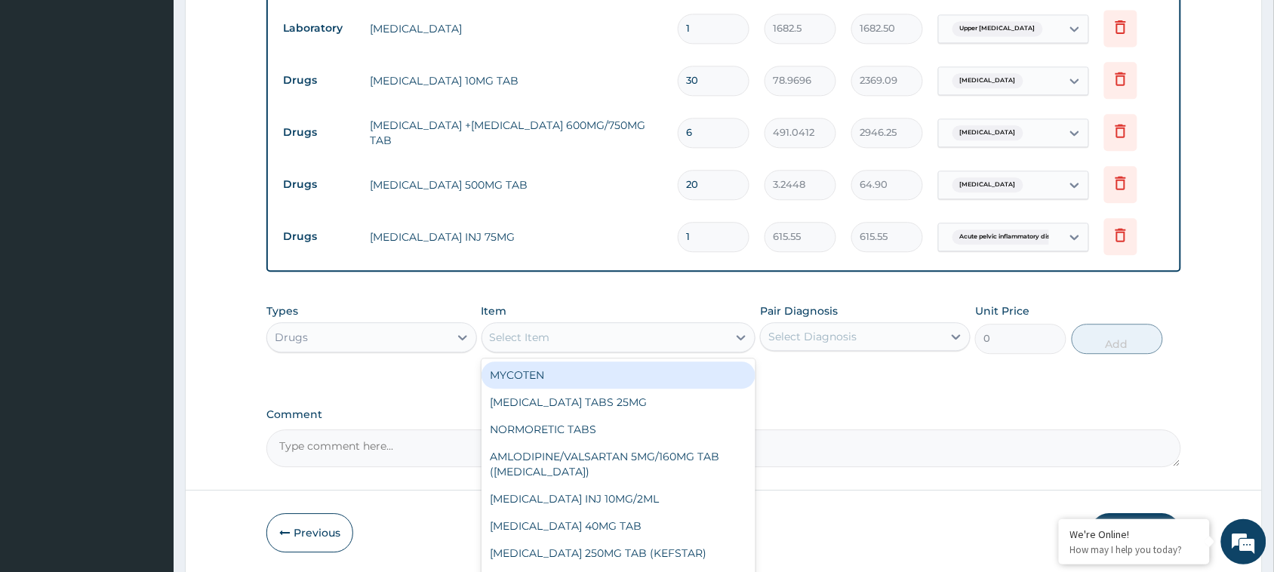
click at [568, 337] on div "Select Item" at bounding box center [605, 337] width 246 height 24
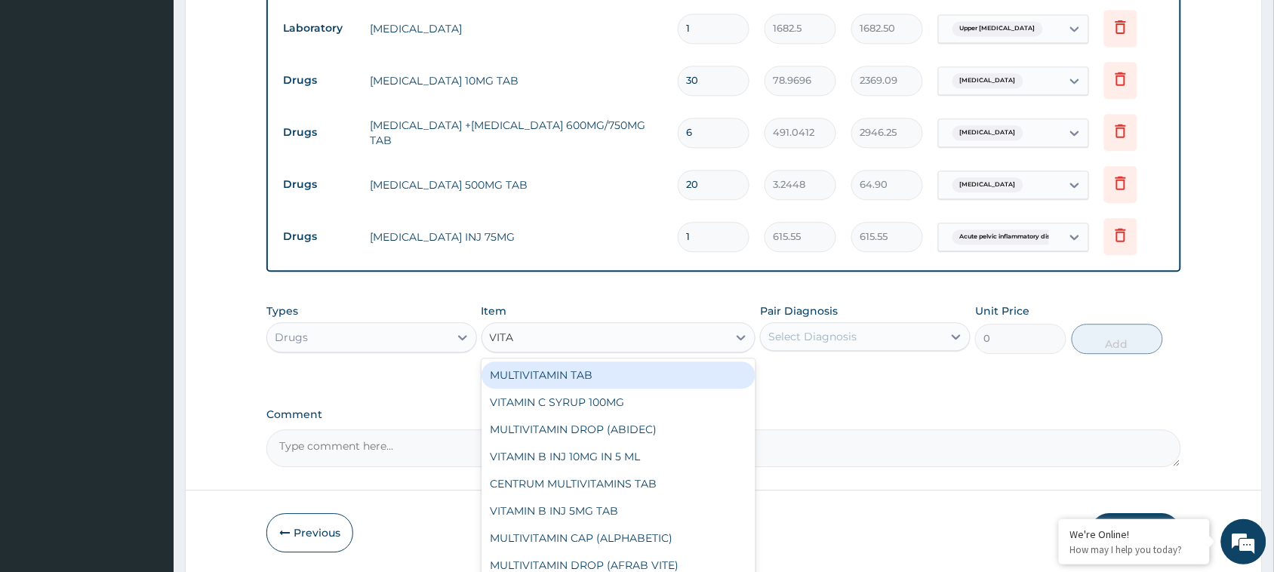
type input "VIT"
click at [518, 366] on div "VIT C 500MG TAB" at bounding box center [619, 375] width 275 height 27
type input "29.0472"
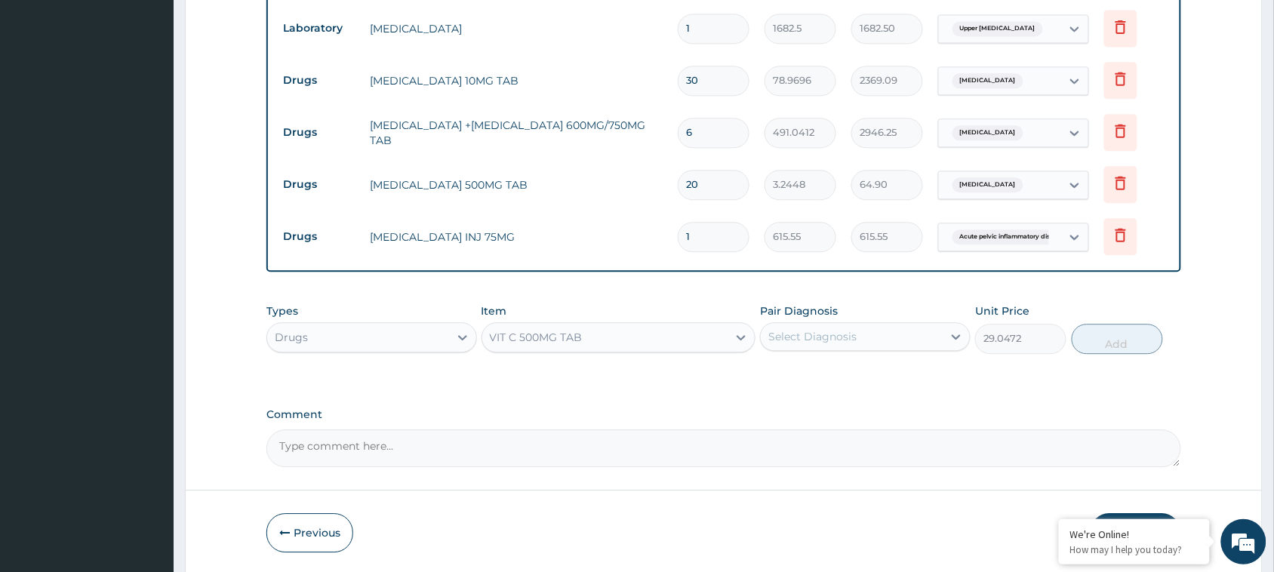
click at [809, 331] on div "Select Diagnosis" at bounding box center [813, 336] width 88 height 15
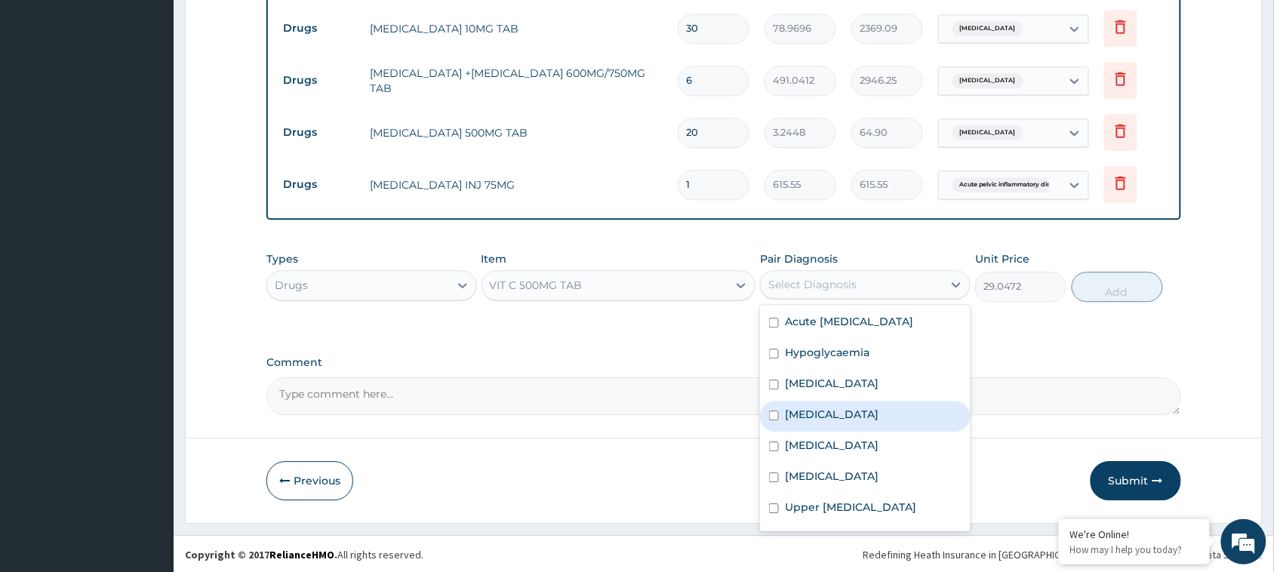
scroll to position [42, 0]
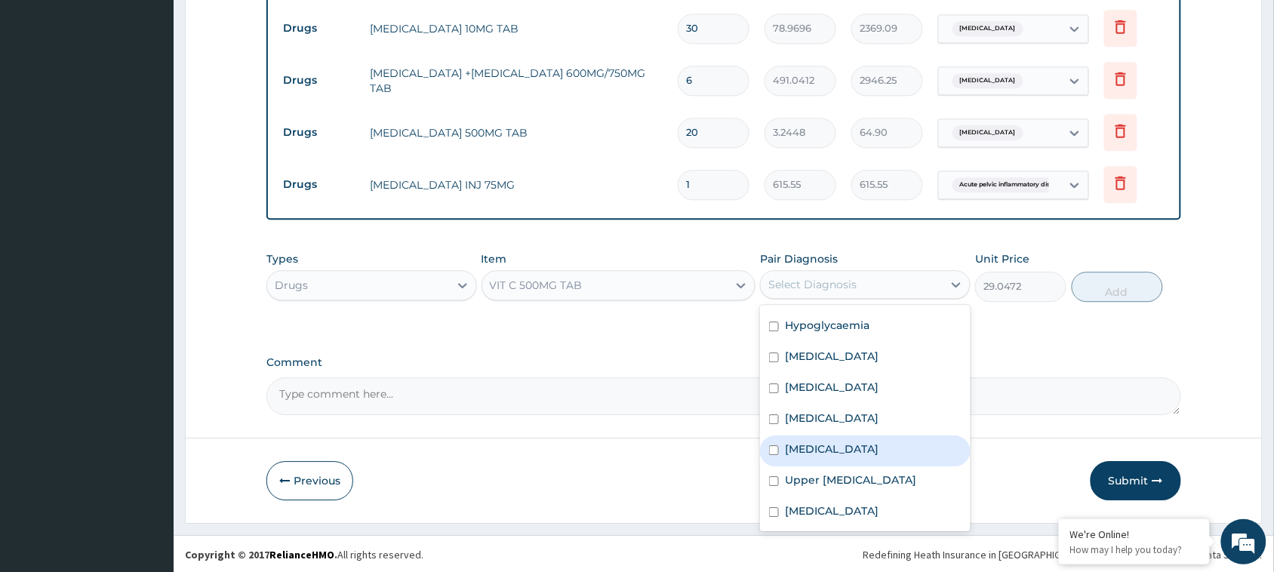
click at [835, 442] on div "Sepsis" at bounding box center [865, 451] width 211 height 31
checkbox input "true"
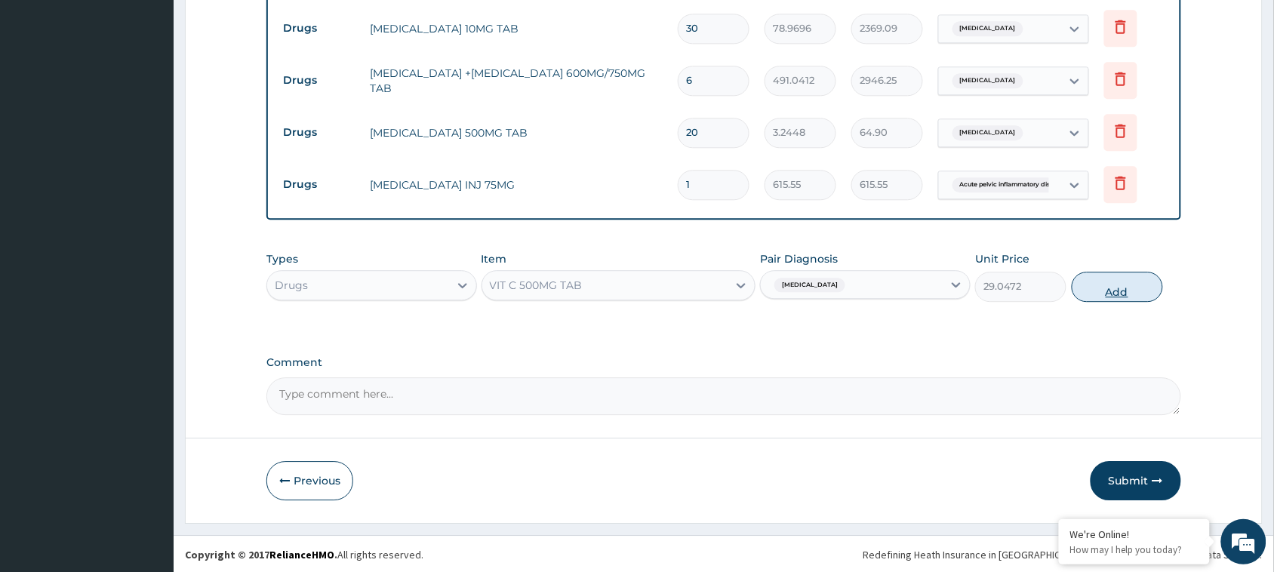
click at [1123, 282] on button "Add" at bounding box center [1117, 287] width 91 height 30
type input "0"
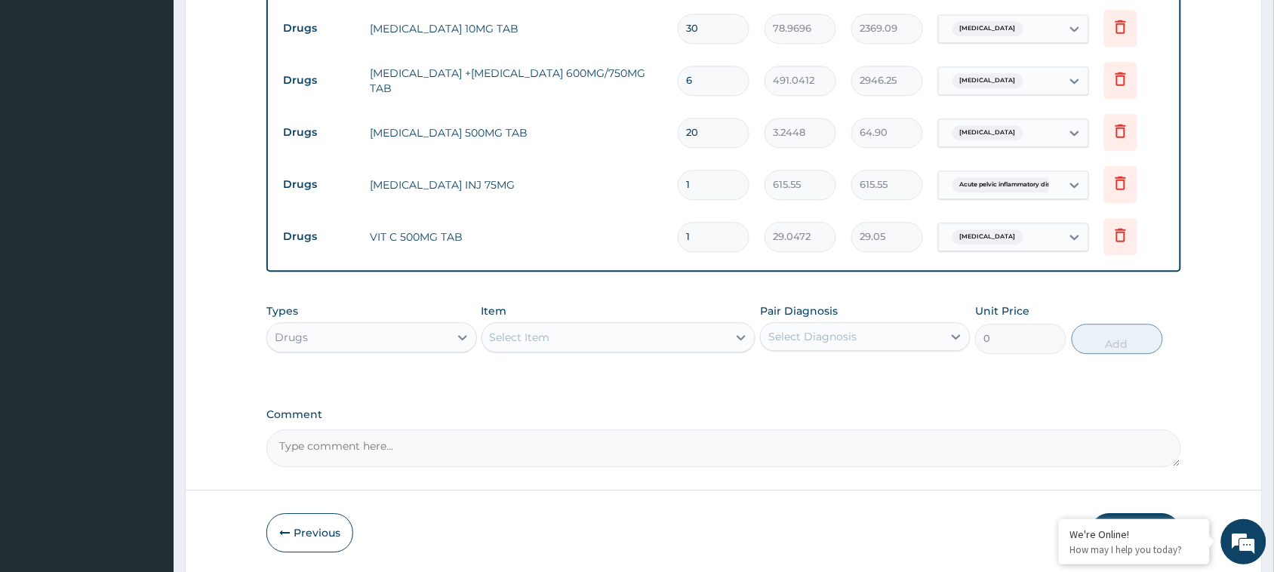
type input "0.00"
type input "6"
type input "174.28"
type input "60"
type input "1742.83"
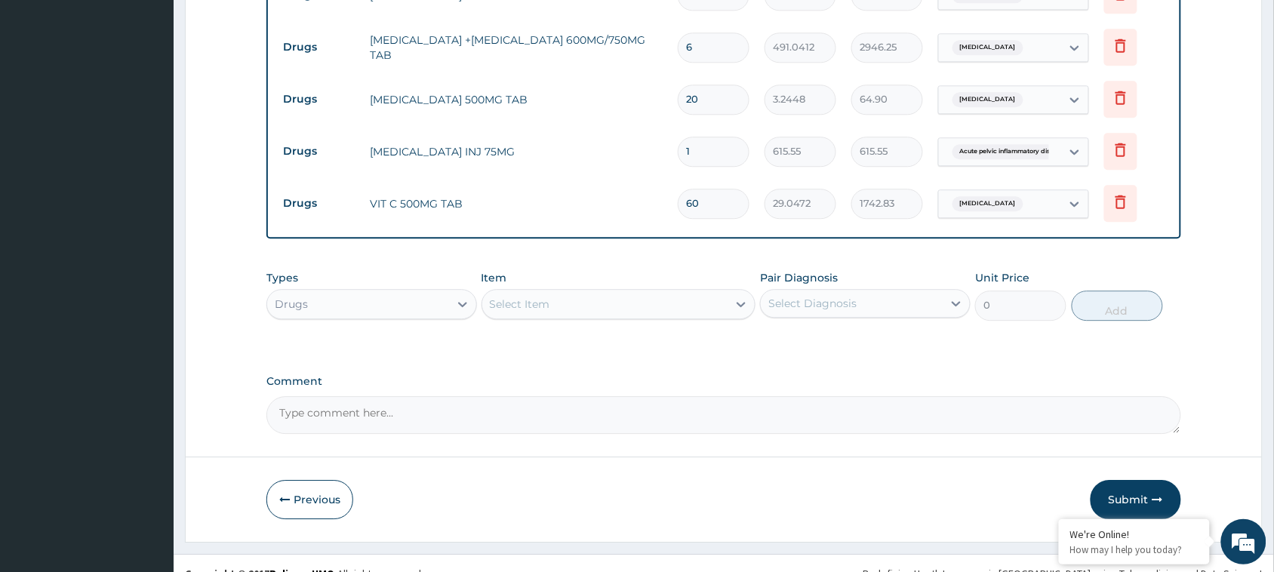
scroll to position [1111, 0]
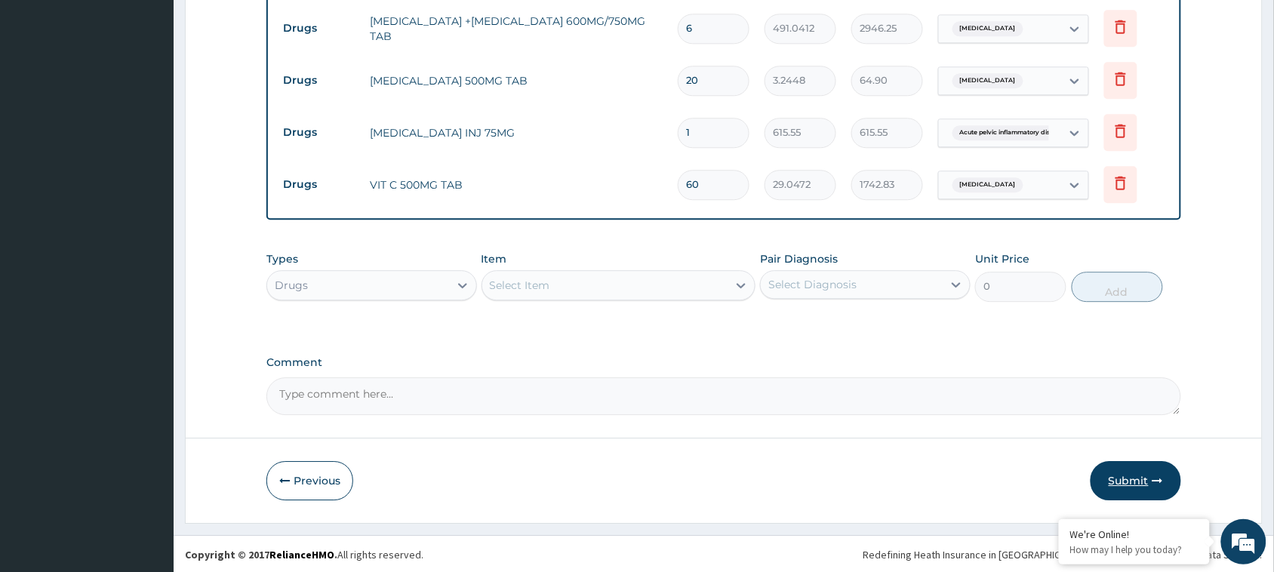
type input "60"
click at [1149, 481] on button "Submit" at bounding box center [1136, 480] width 91 height 39
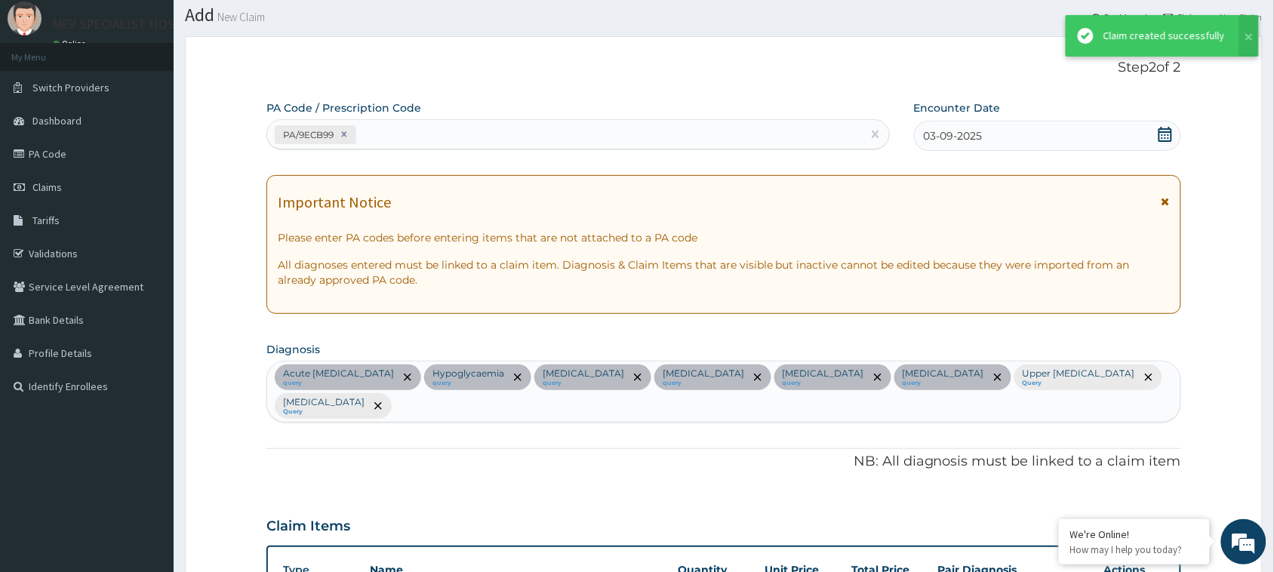
scroll to position [1097, 0]
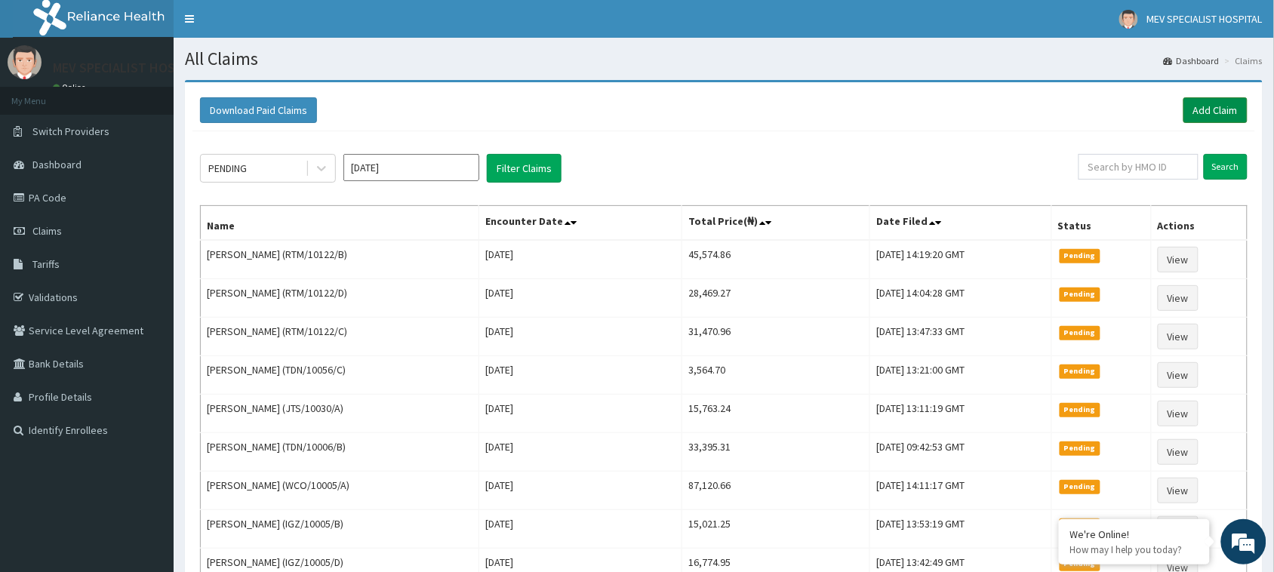
click at [1219, 107] on link "Add Claim" at bounding box center [1216, 110] width 64 height 26
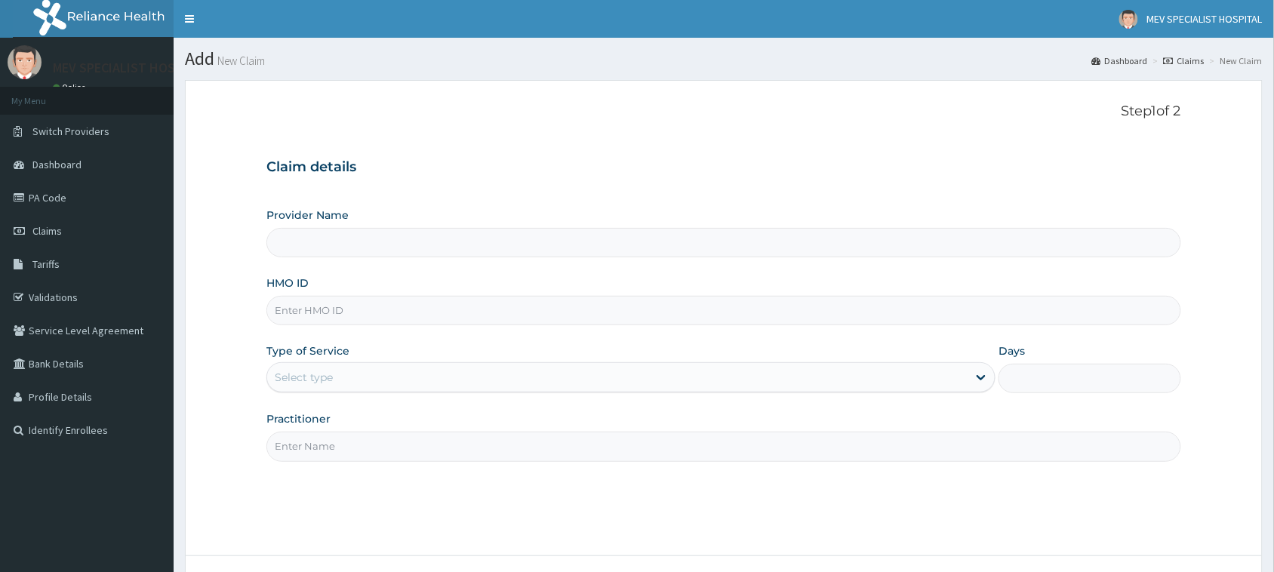
click at [470, 316] on input "HMO ID" at bounding box center [723, 310] width 915 height 29
paste input "WCO/10005/A"
type input "WCO/10005/A"
type input "MEV SPECIALIST HOSPITAL"
type input "WCO/10005/A"
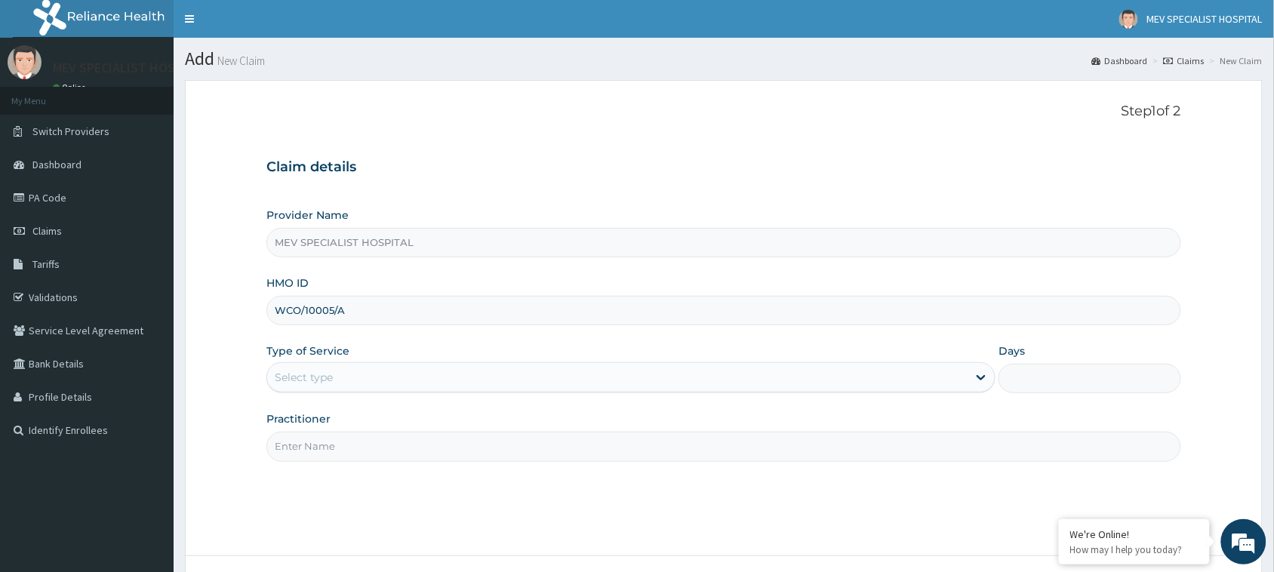
click at [390, 382] on div "Select type" at bounding box center [617, 377] width 701 height 24
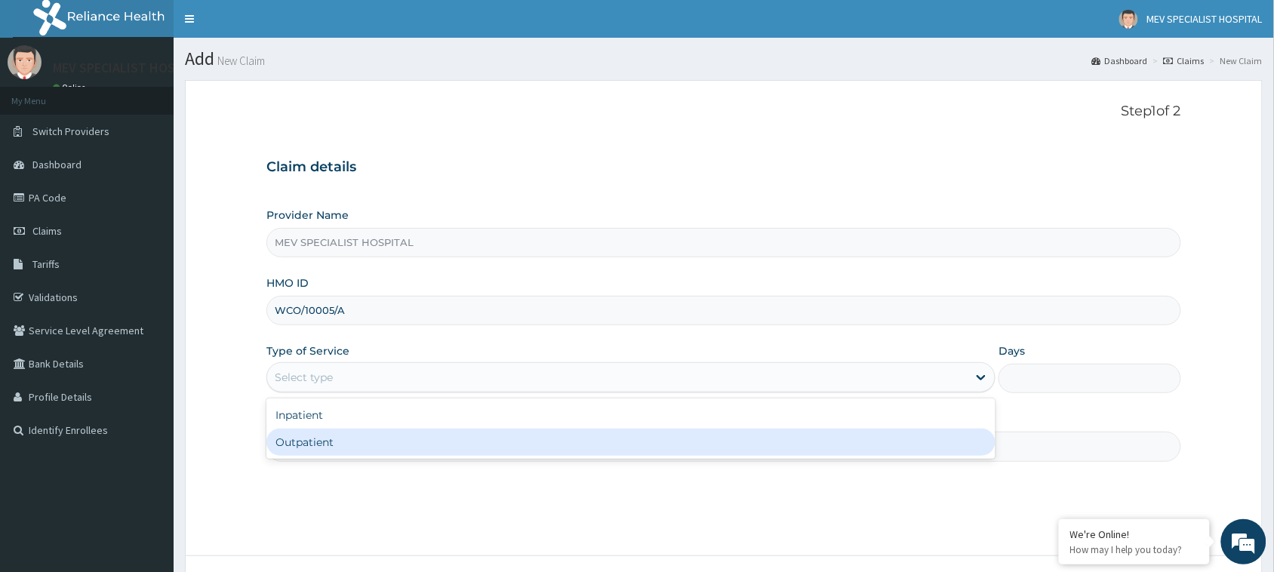
click at [391, 455] on div "Outpatient" at bounding box center [630, 442] width 729 height 27
type input "1"
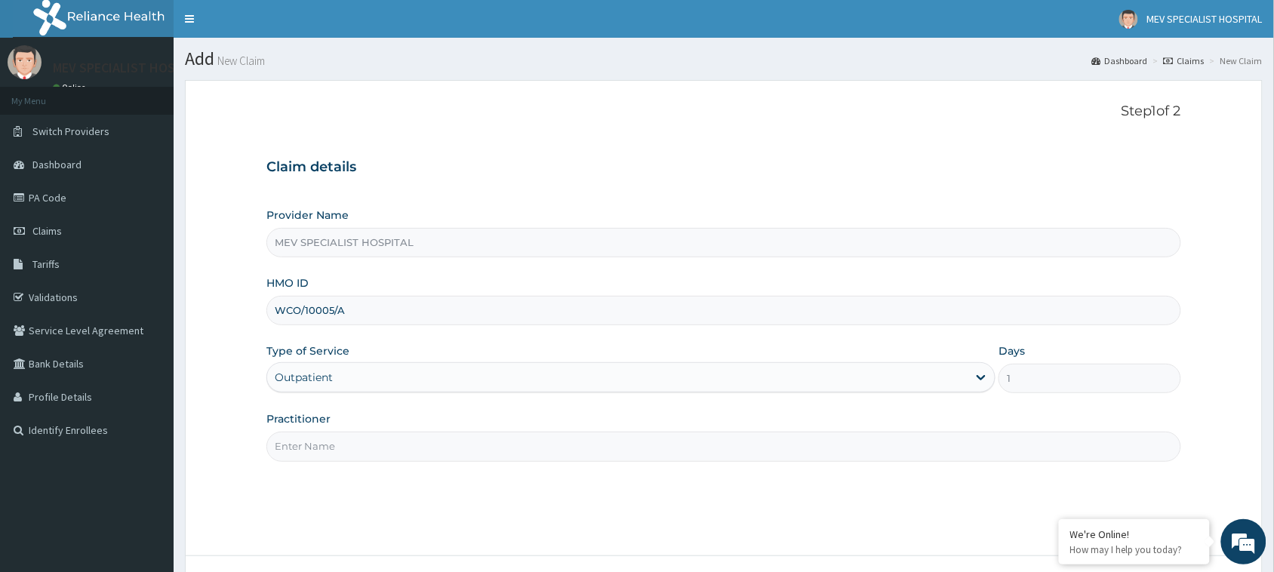
click at [391, 455] on input "Practitioner" at bounding box center [723, 446] width 915 height 29
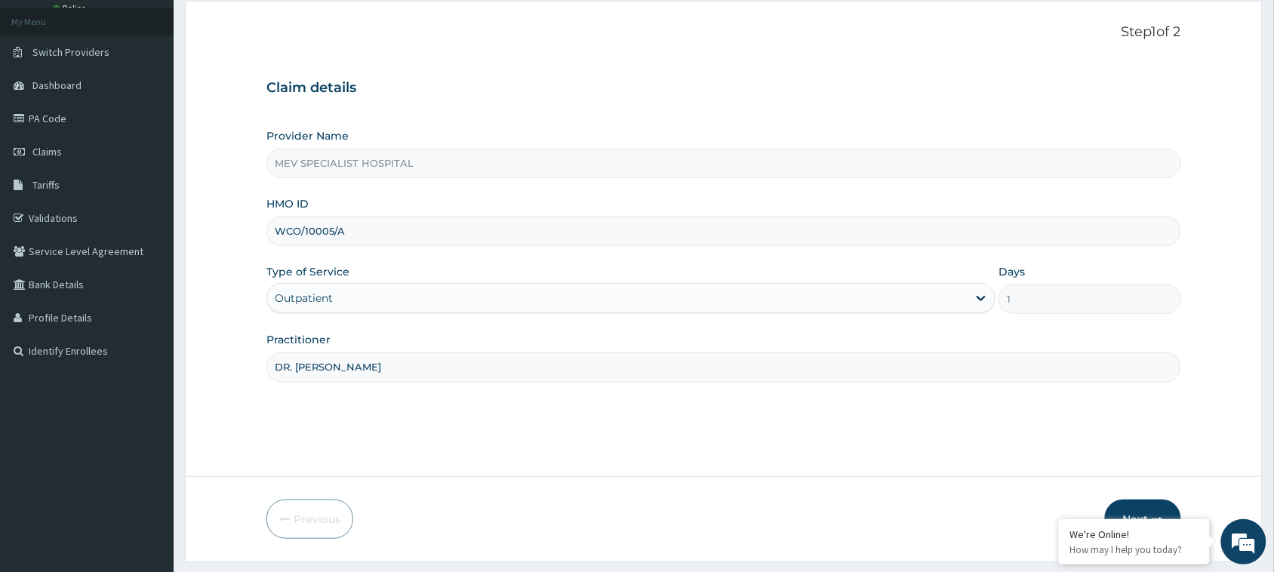
scroll to position [119, 0]
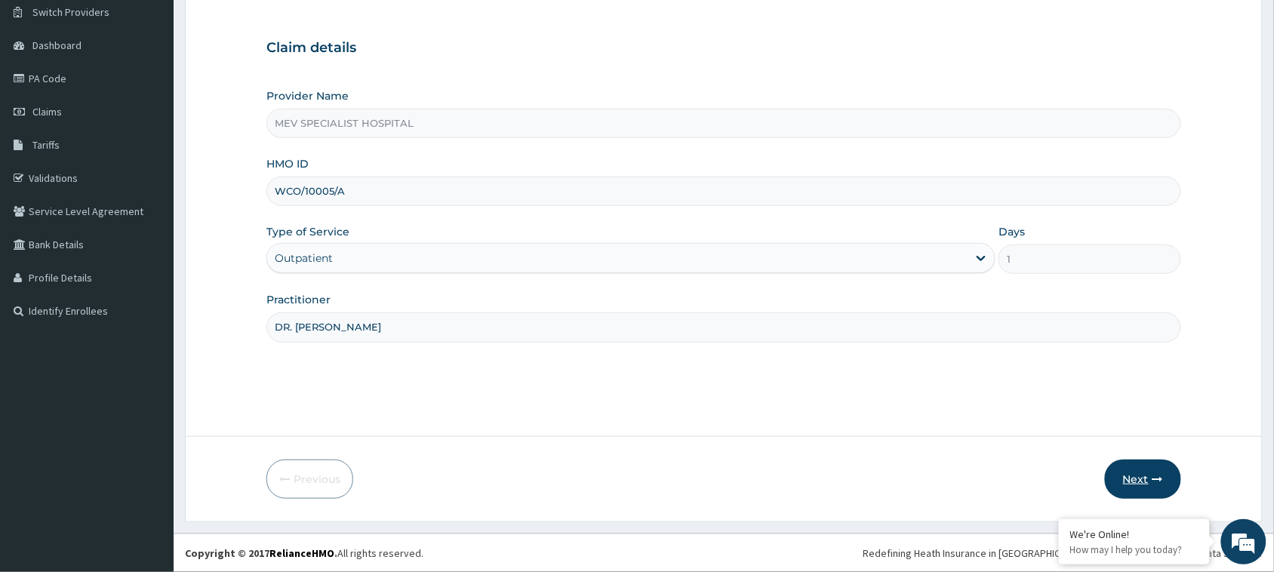
type input "DR. ANITA"
click at [1144, 481] on button "Next" at bounding box center [1143, 479] width 76 height 39
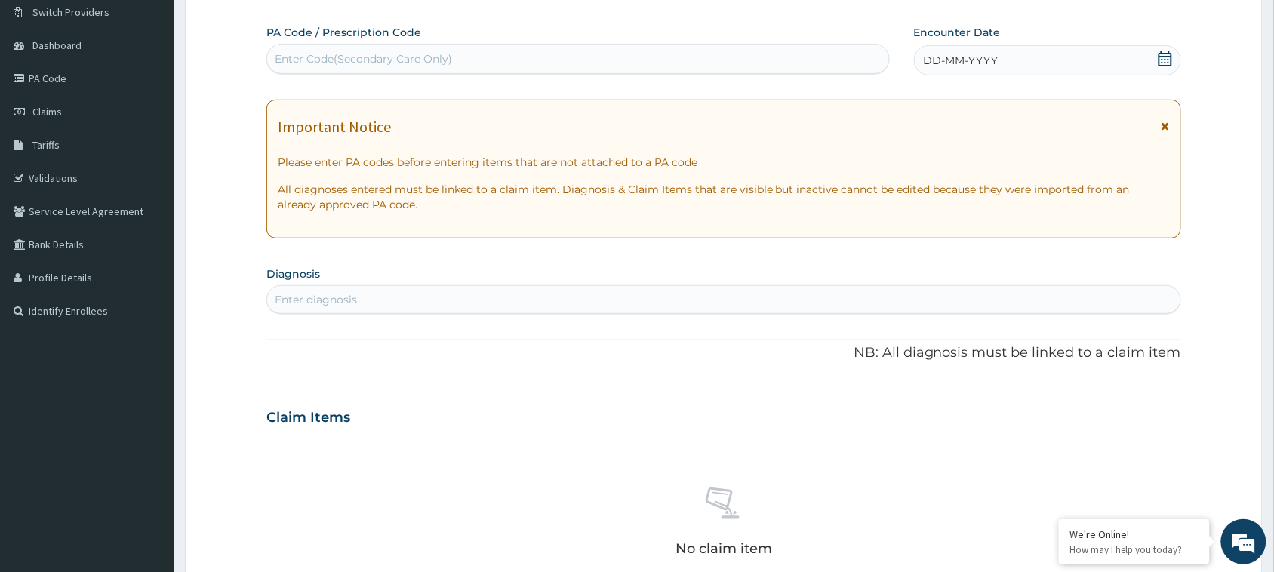
scroll to position [0, 0]
click at [504, 66] on div "Enter Code(Secondary Care Only)" at bounding box center [578, 59] width 622 height 24
paste input "PA/A72712"
type input "PA/A72712"
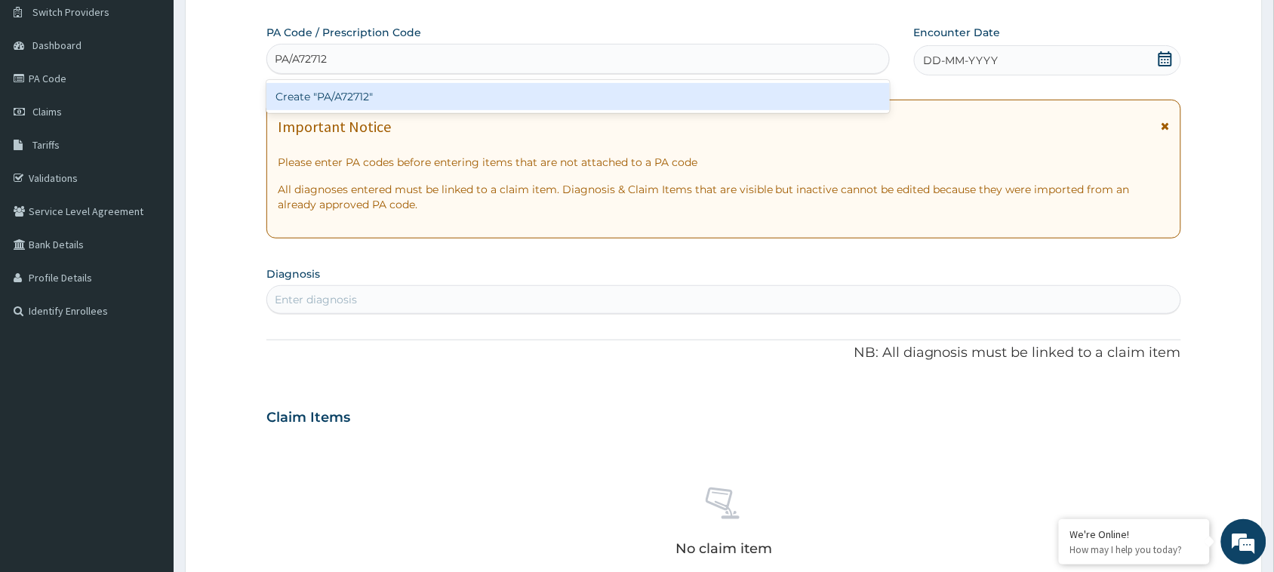
click at [506, 99] on div "Create "PA/A72712"" at bounding box center [578, 96] width 624 height 27
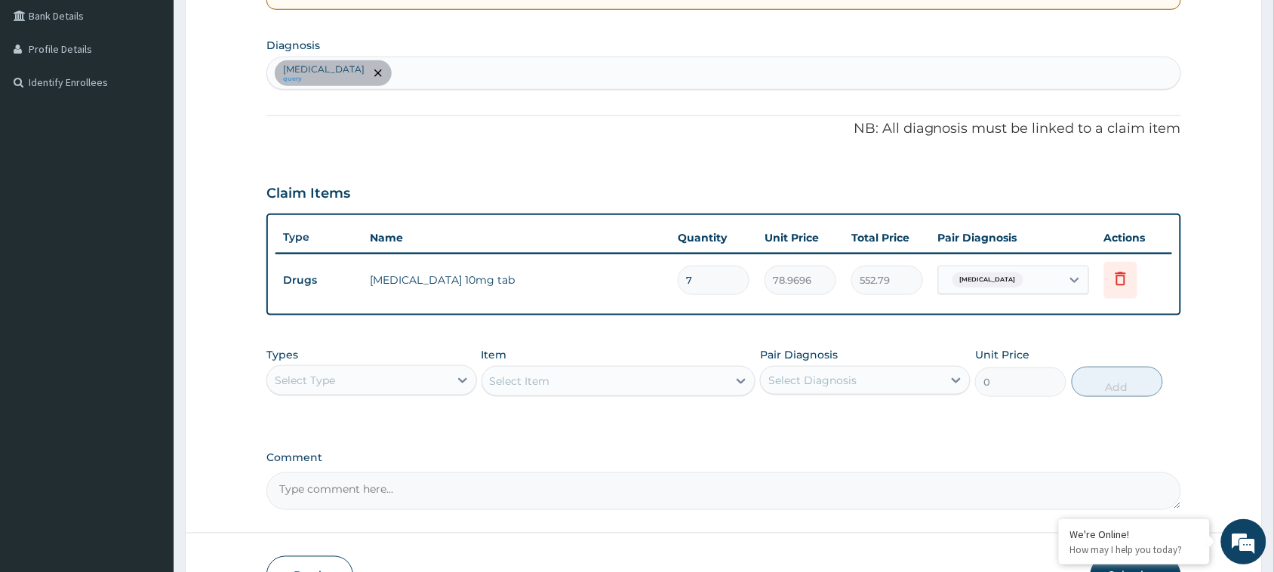
scroll to position [443, 0]
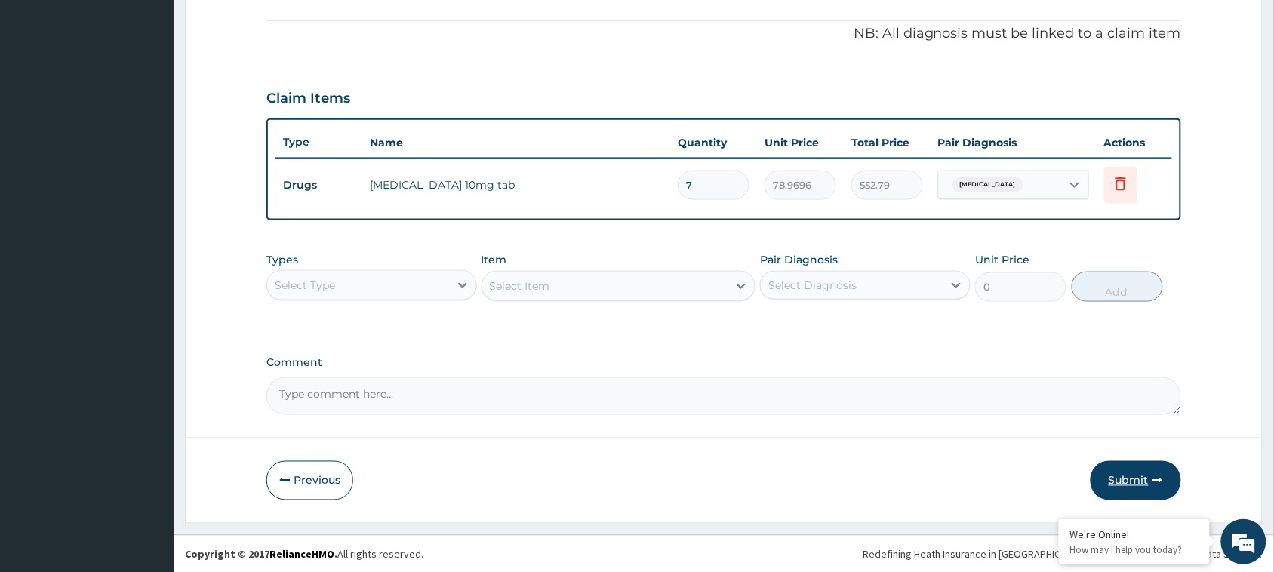
click at [1135, 474] on button "Submit" at bounding box center [1136, 480] width 91 height 39
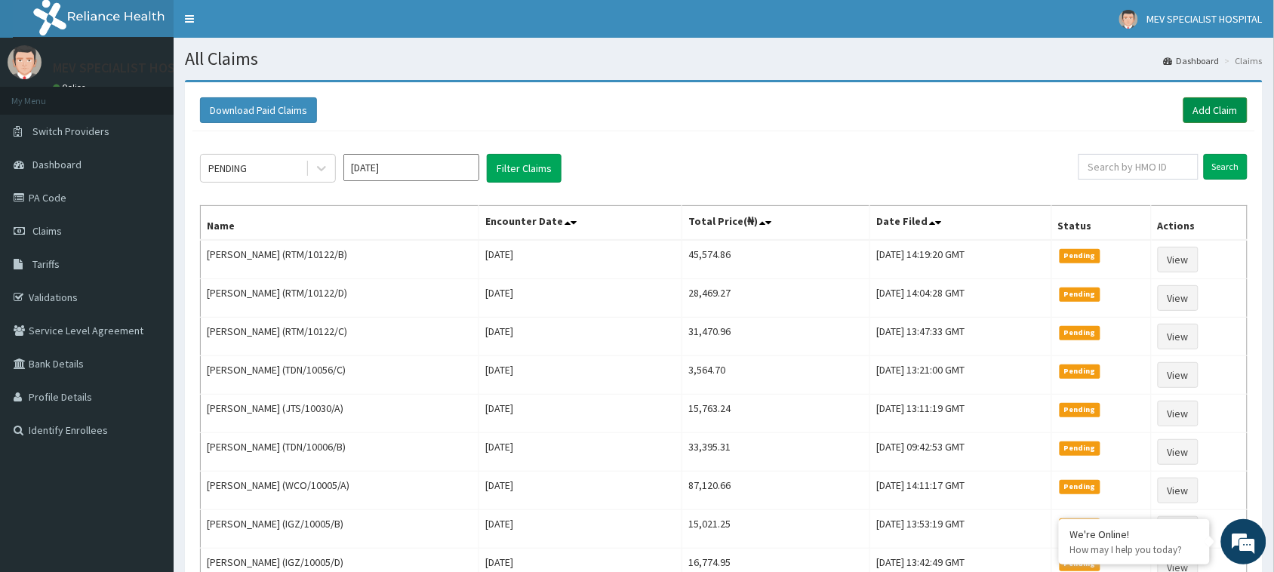
click at [1206, 102] on link "Add Claim" at bounding box center [1216, 110] width 64 height 26
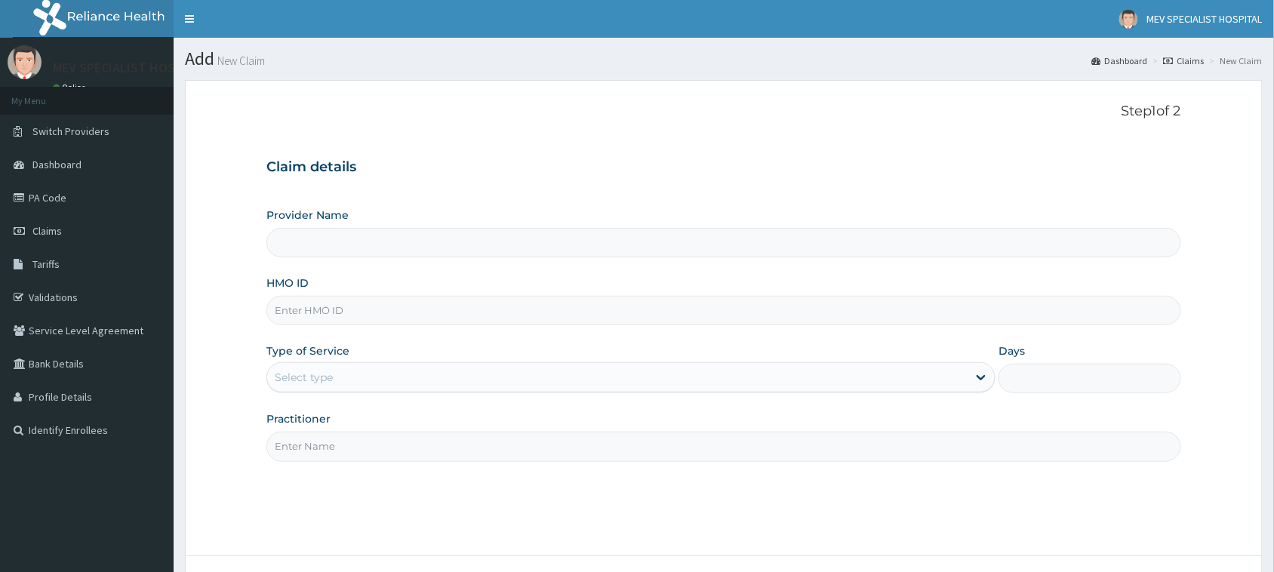
scroll to position [119, 0]
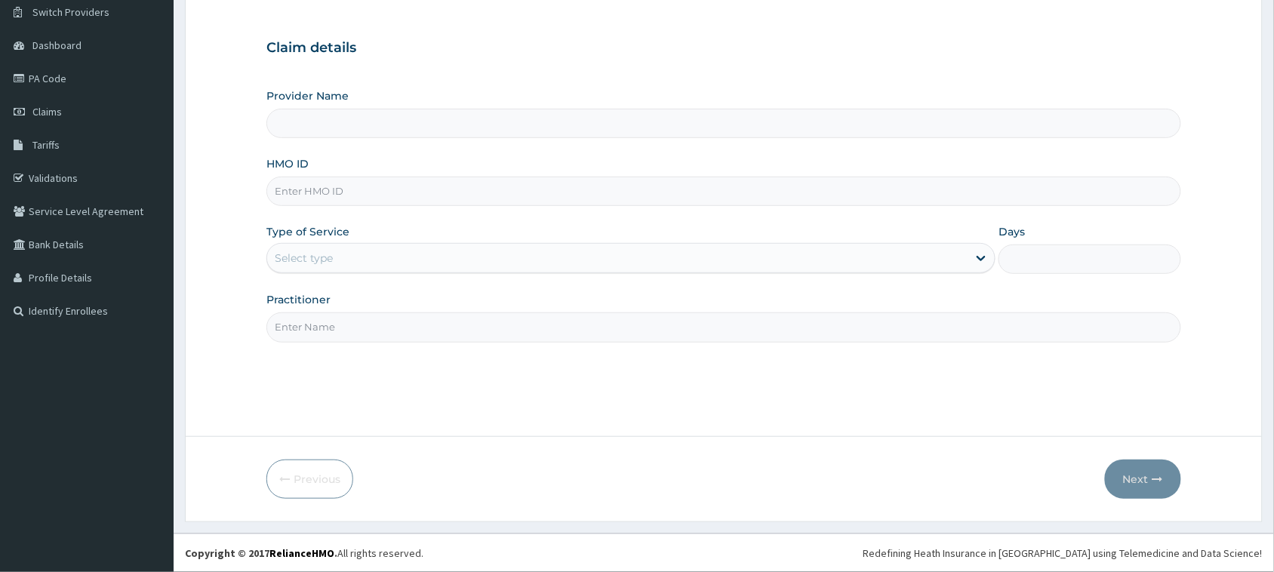
click at [393, 186] on input "HMO ID" at bounding box center [723, 191] width 915 height 29
paste input "NLN/10084/A"
type input "NLN/10084/A"
type input "MEV SPECIALIST HOSPITAL"
type input "NLN/10084/A"
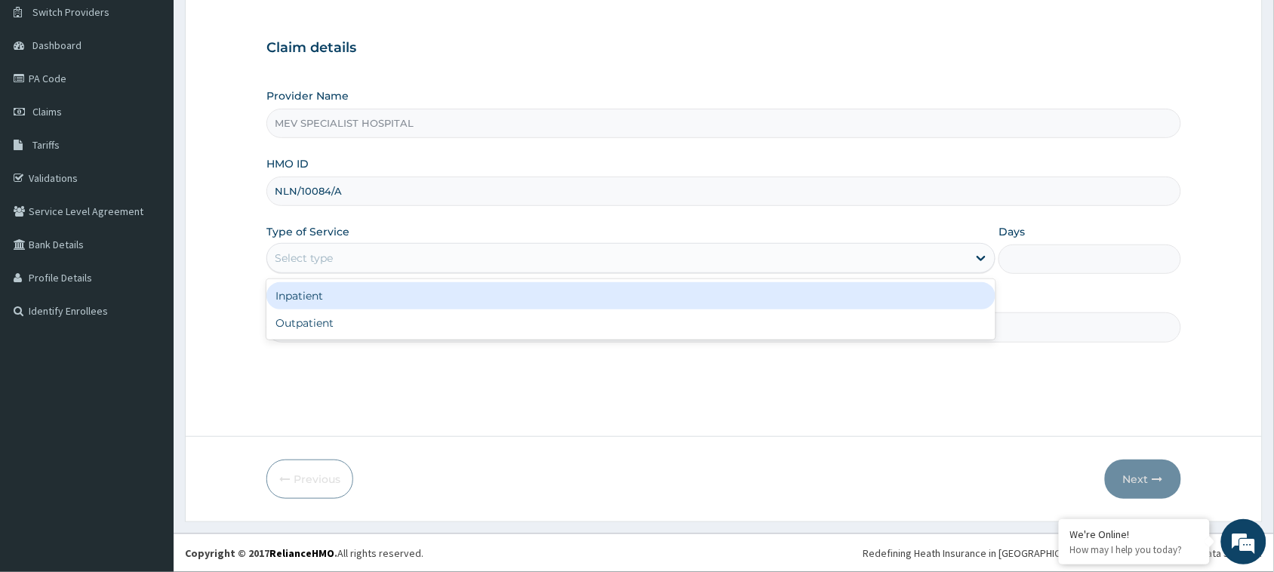
click at [374, 254] on div "Select type" at bounding box center [617, 258] width 701 height 24
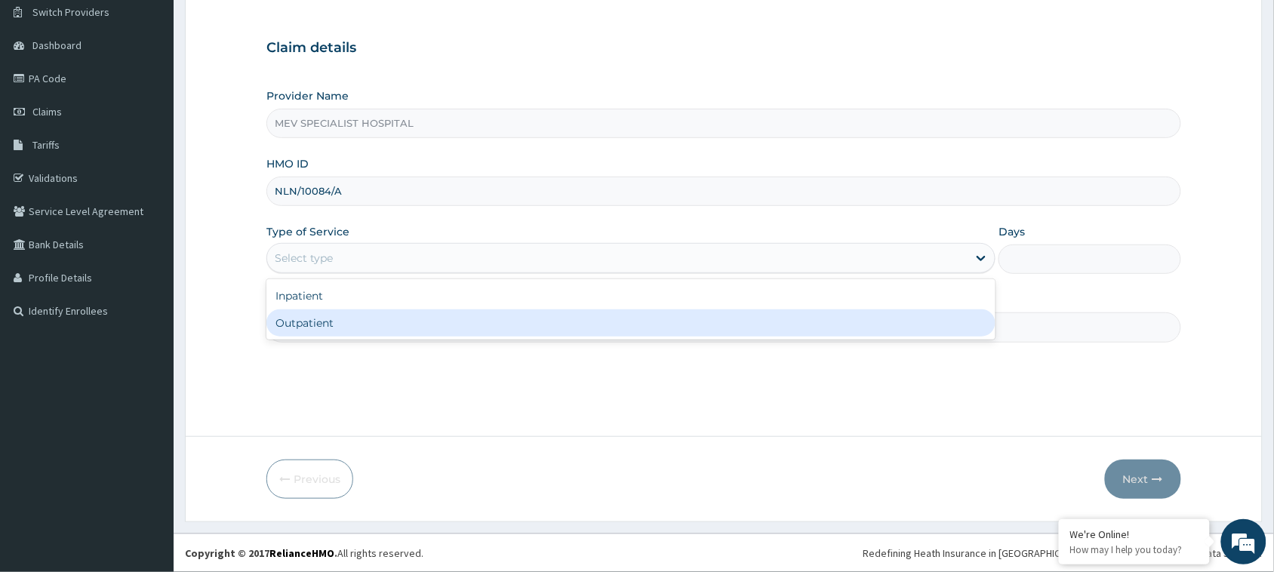
click at [361, 326] on div "Outpatient" at bounding box center [630, 323] width 729 height 27
type input "1"
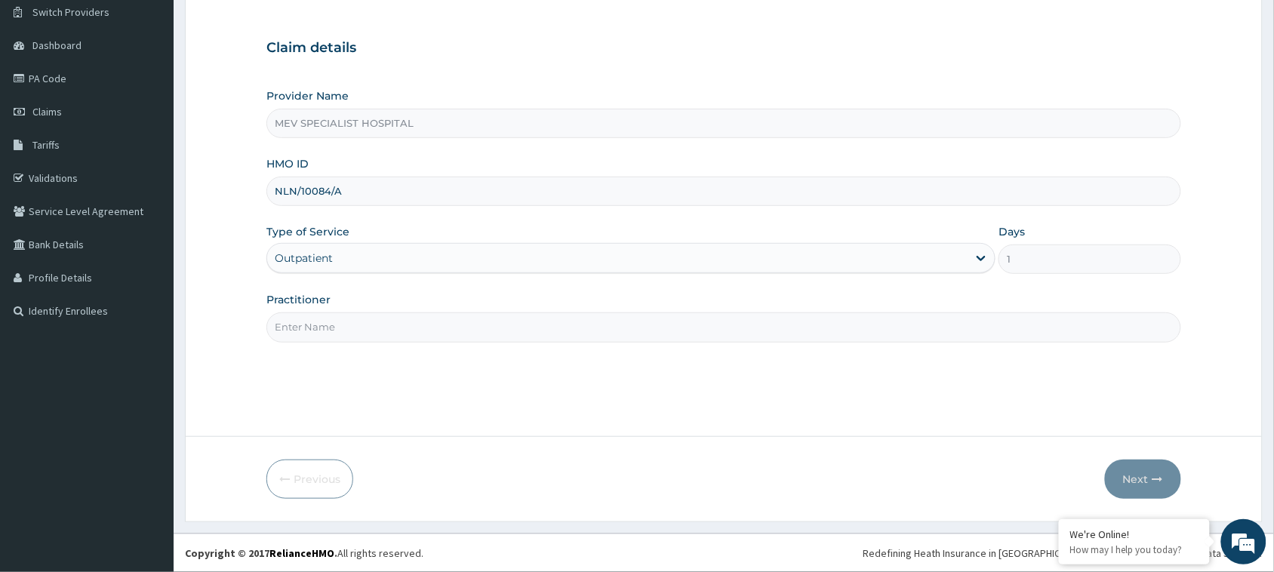
click at [361, 326] on input "Practitioner" at bounding box center [723, 327] width 915 height 29
type input "DR. JOY"
click at [1141, 468] on button "Next" at bounding box center [1143, 479] width 76 height 39
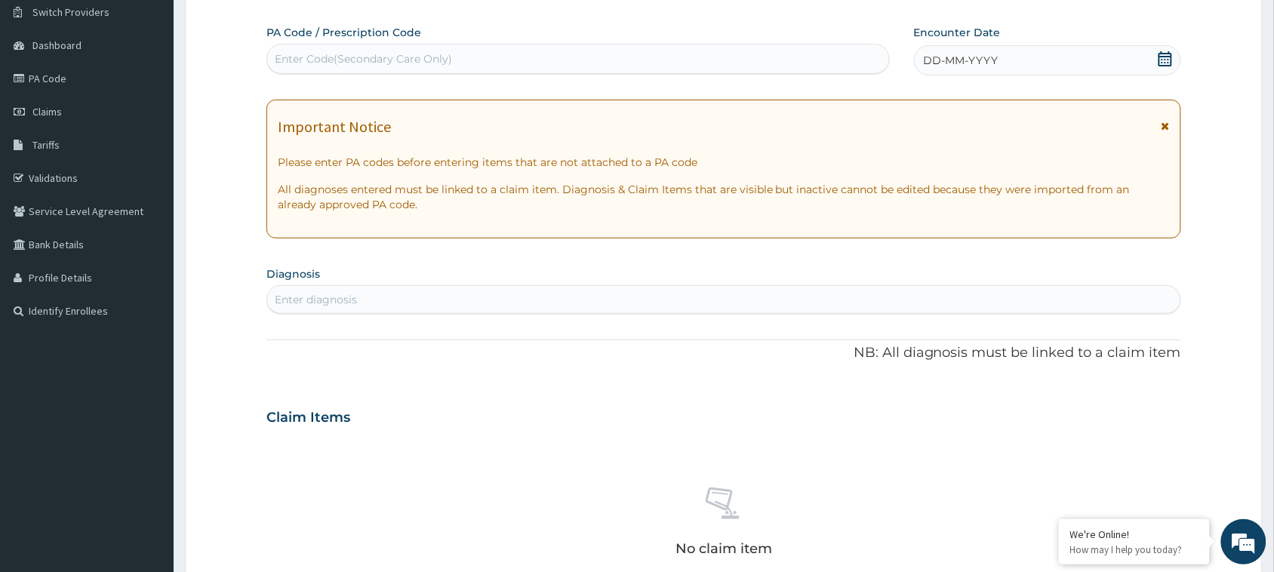
click at [517, 58] on div "Enter Code(Secondary Care Only)" at bounding box center [578, 59] width 622 height 24
paste input "PA/4045F9"
type input "PA/4045F9"
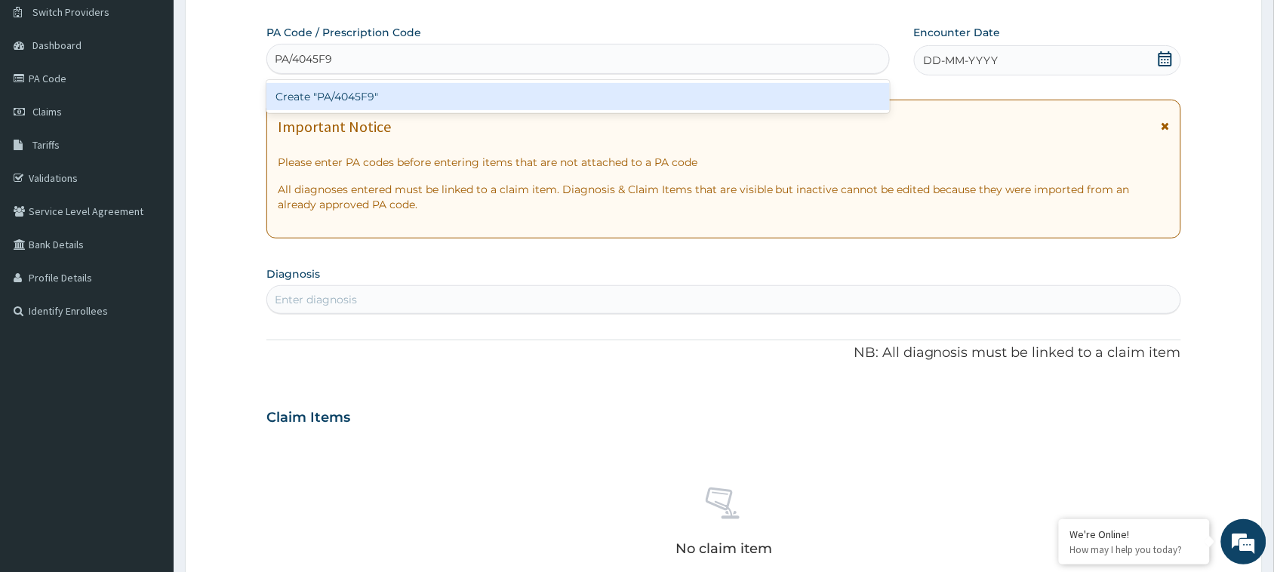
click at [507, 100] on div "Create "PA/4045F9"" at bounding box center [578, 96] width 624 height 27
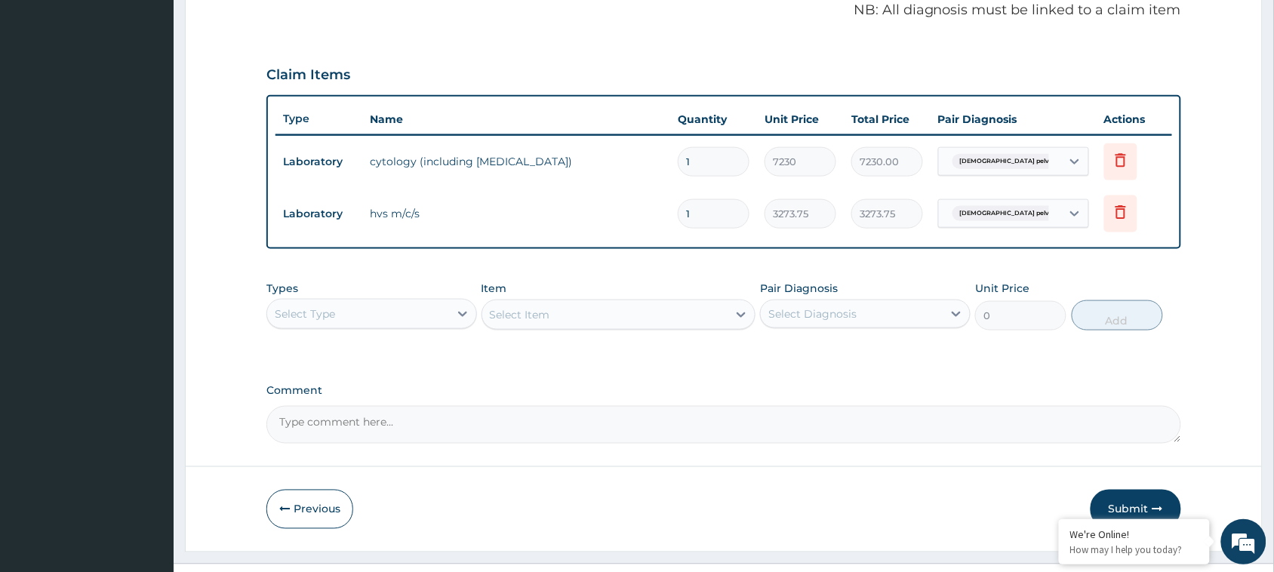
scroll to position [495, 0]
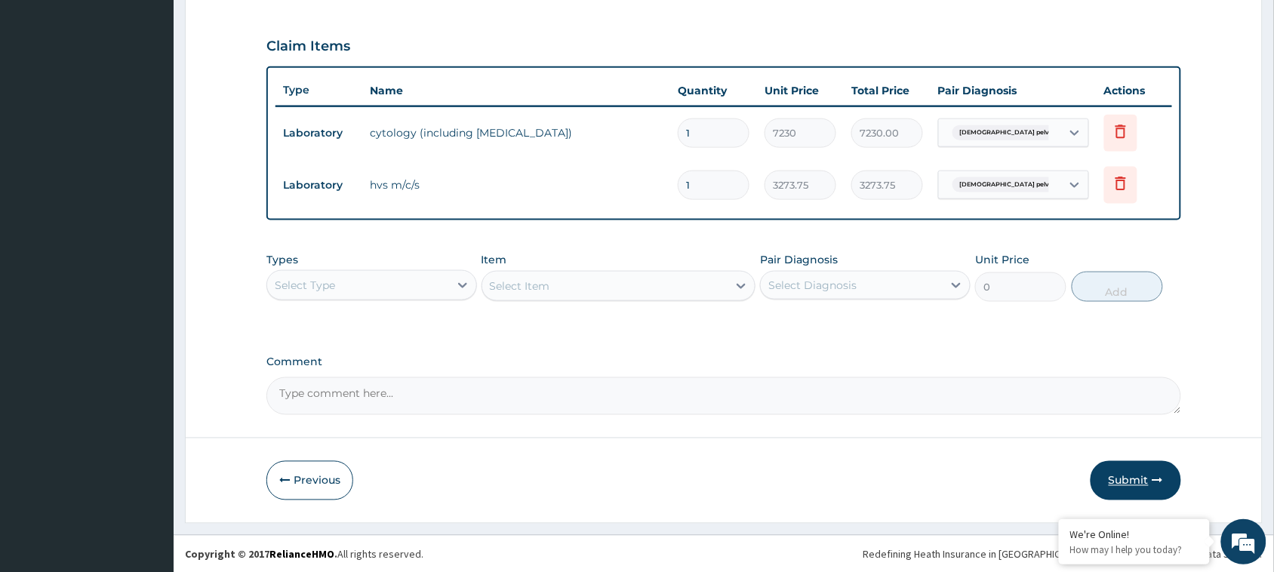
click at [1172, 477] on button "Submit" at bounding box center [1136, 480] width 91 height 39
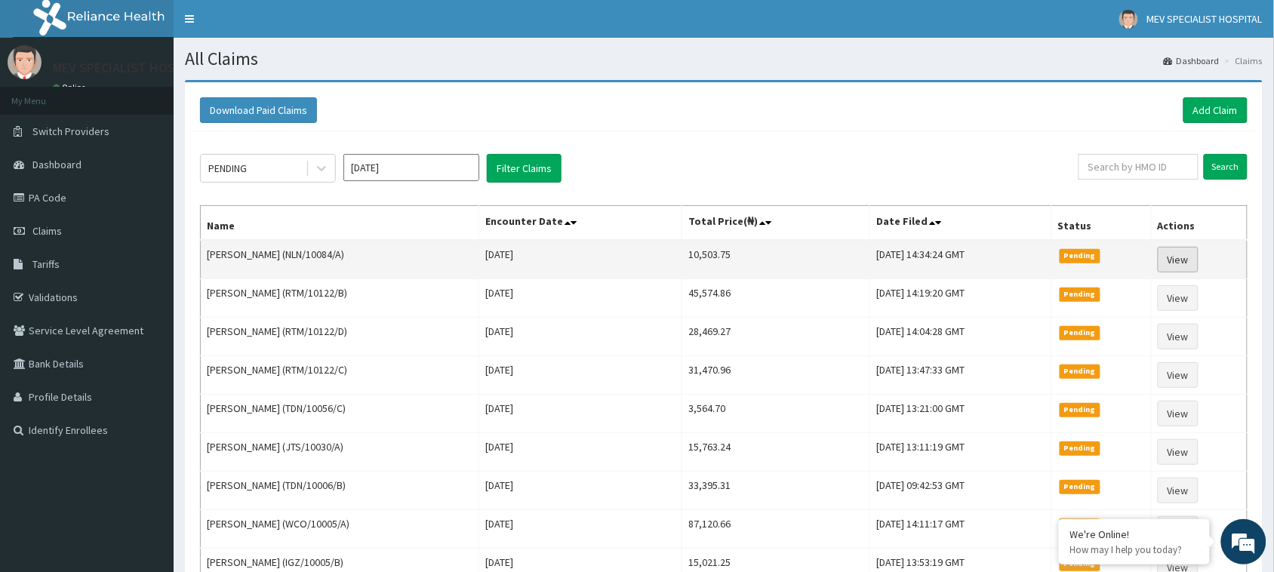
click at [1194, 255] on link "View" at bounding box center [1178, 260] width 41 height 26
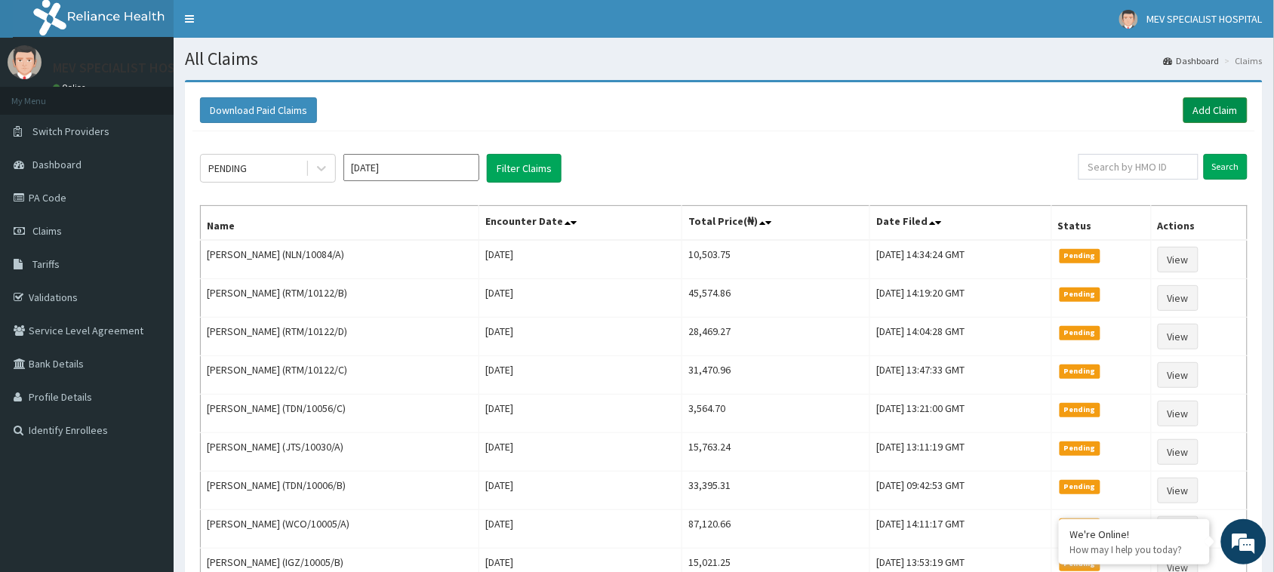
click at [1199, 114] on link "Add Claim" at bounding box center [1216, 110] width 64 height 26
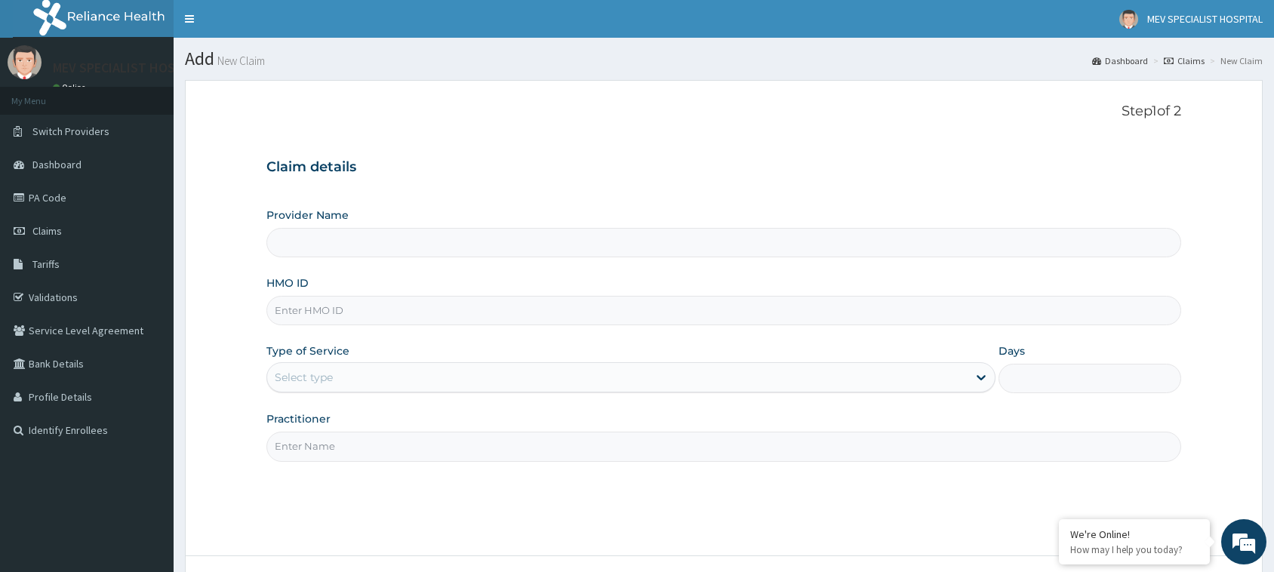
type input "MEV SPECIALIST HOSPITAL"
click at [473, 296] on input "HMO ID" at bounding box center [723, 310] width 915 height 29
paste input "NLN/10112/A"
type input "NLN/10112/A"
click at [461, 372] on div "Select type" at bounding box center [617, 377] width 701 height 24
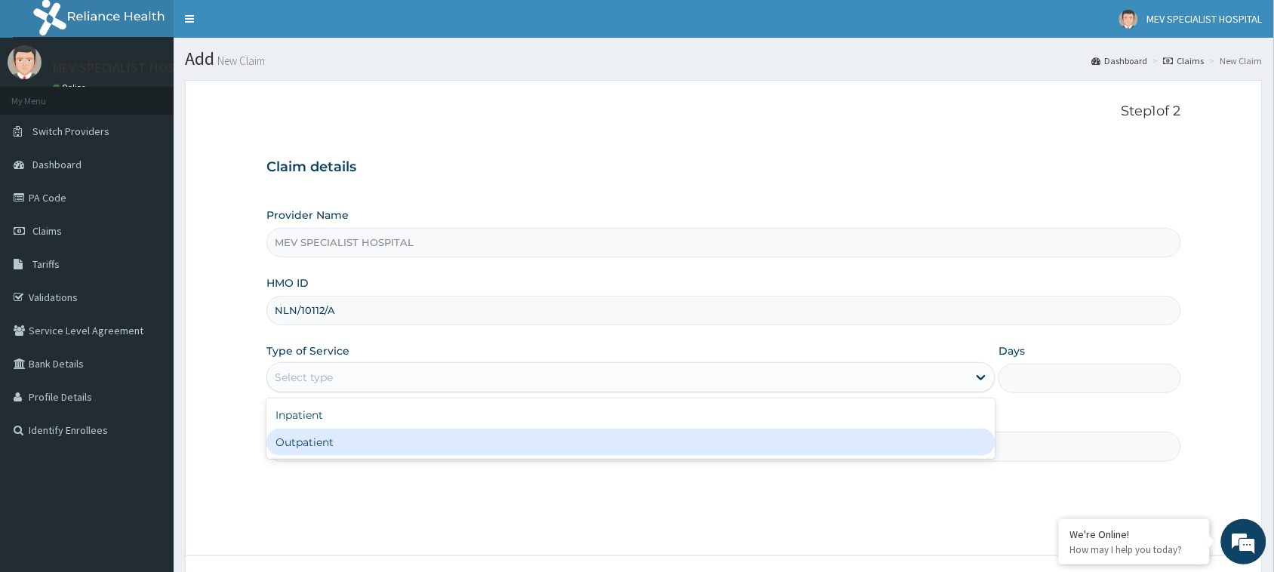
click at [470, 443] on div "Outpatient" at bounding box center [630, 442] width 729 height 27
type input "1"
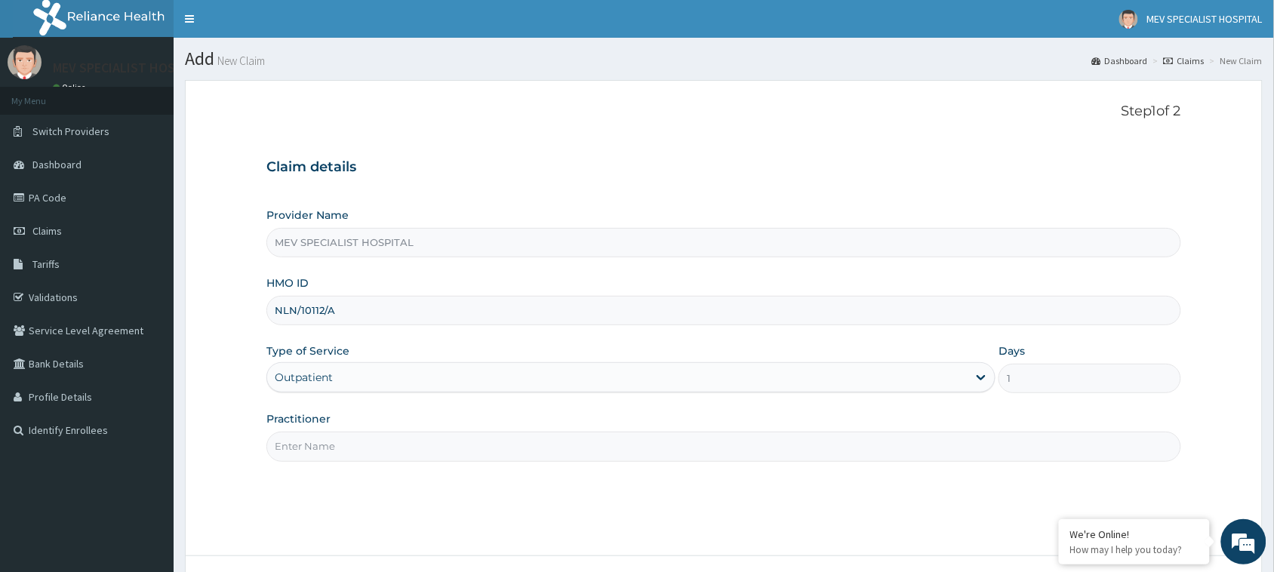
click at [470, 443] on input "Practitioner" at bounding box center [723, 446] width 915 height 29
type input "DR. JOY"
click at [474, 411] on div "Provider Name MEV SPECIALIST HOSPITAL HMO ID NLN/10112/A Type of Service Outpat…" at bounding box center [723, 335] width 915 height 254
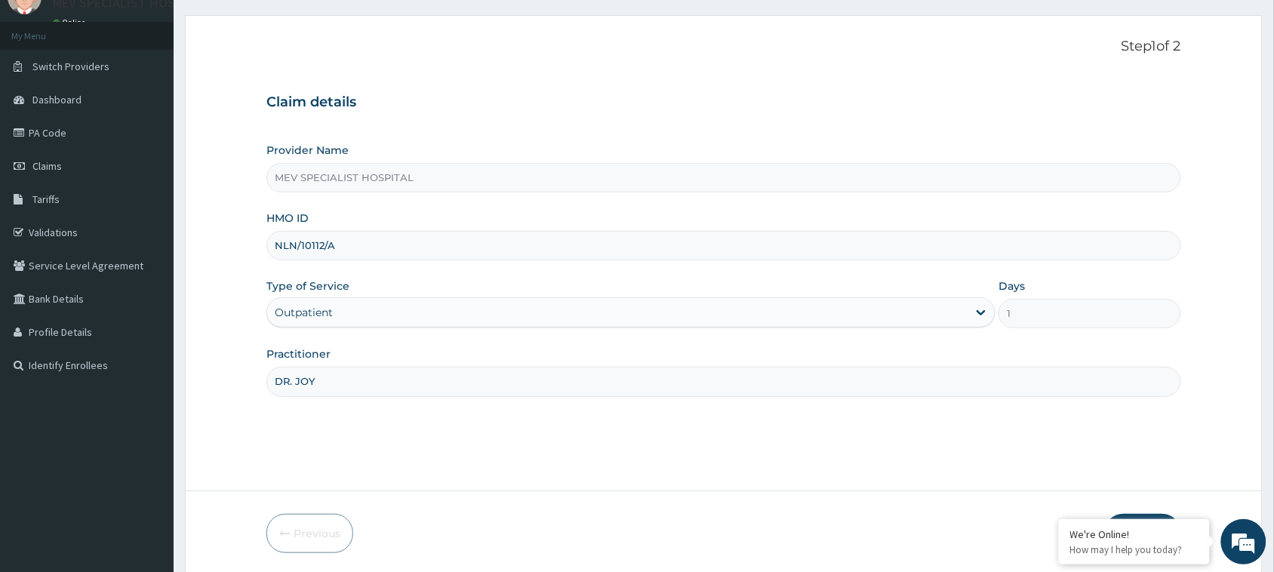
scroll to position [119, 0]
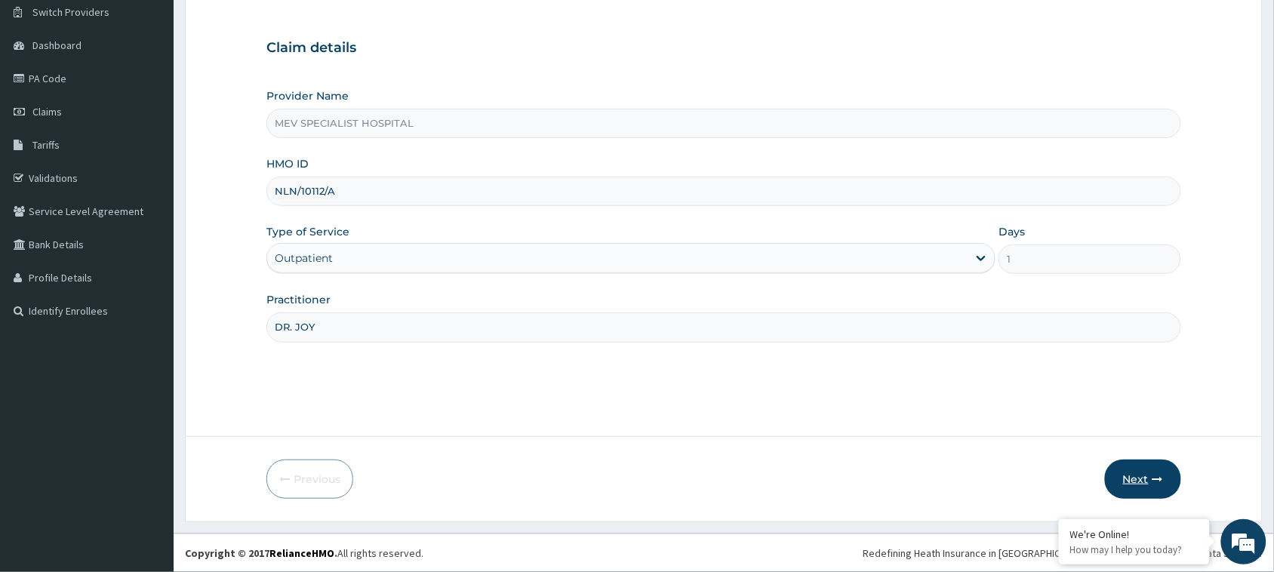
click at [1153, 470] on button "Next" at bounding box center [1143, 479] width 76 height 39
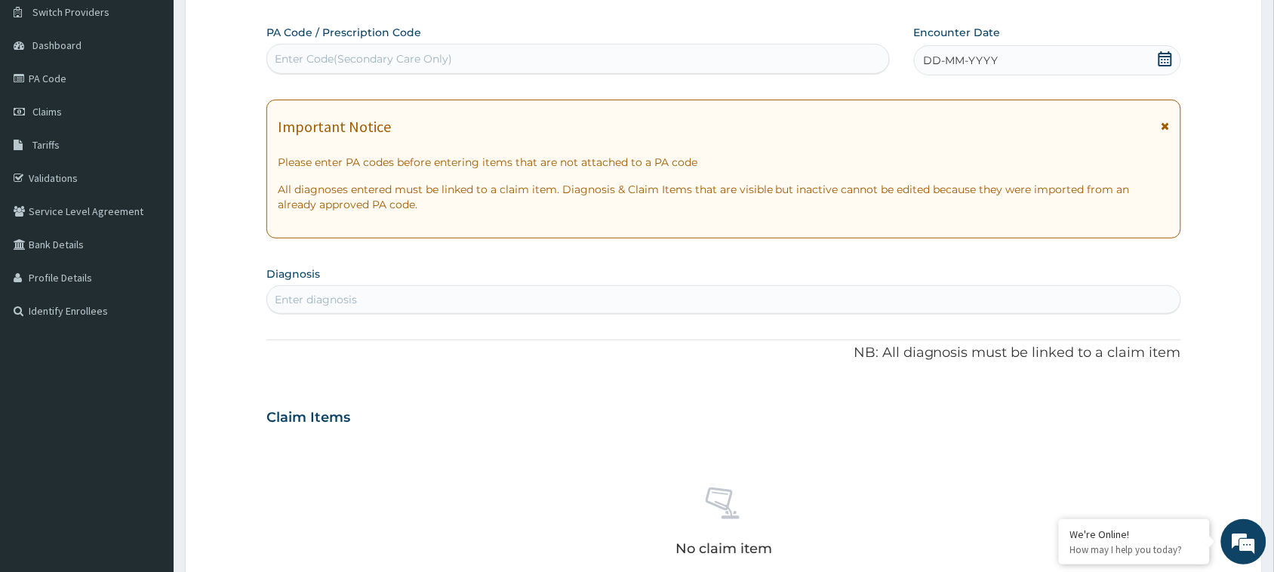
click at [598, 57] on div "Enter Code(Secondary Care Only)" at bounding box center [578, 59] width 622 height 24
paste input "PA/6C8342"
type input "PA/6C8342"
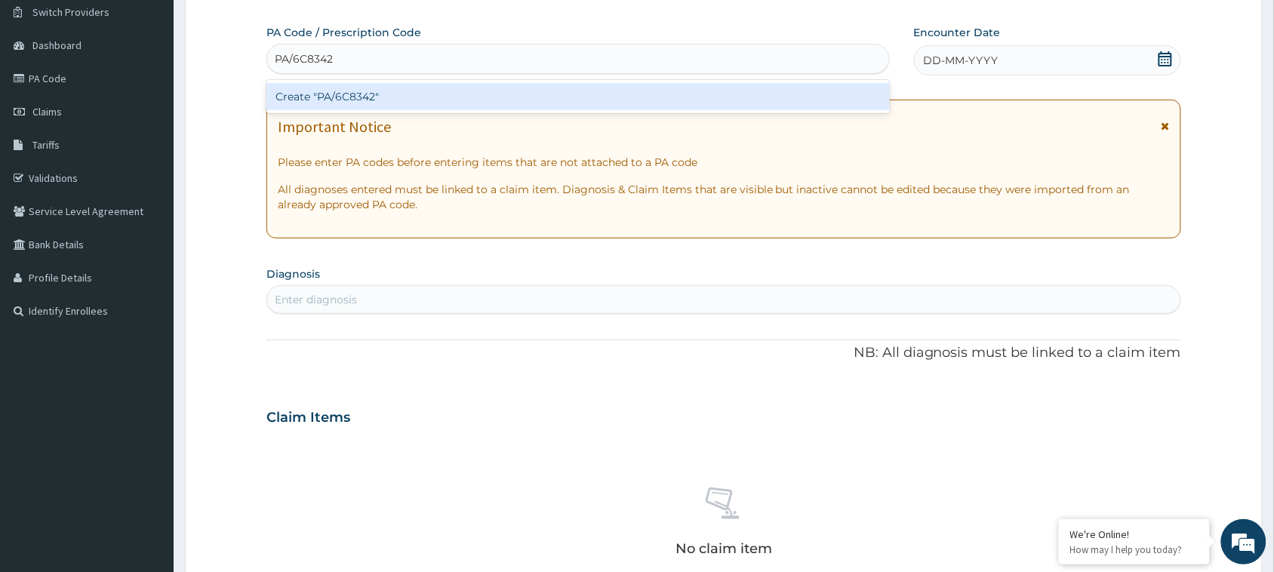
click at [571, 88] on div "Create "PA/6C8342"" at bounding box center [578, 96] width 624 height 27
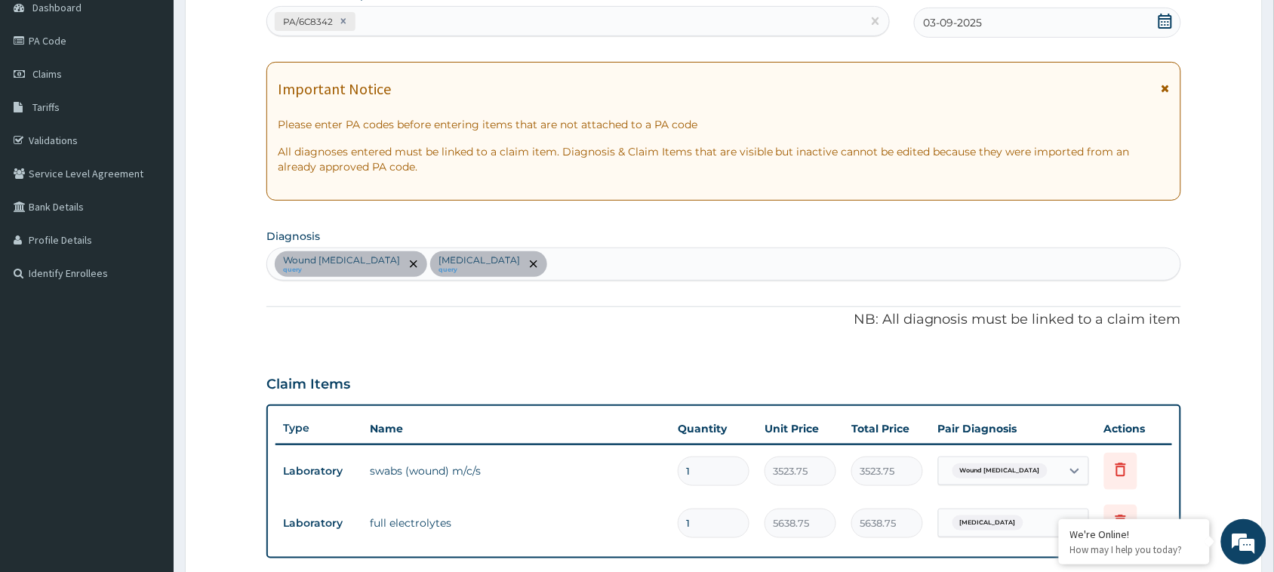
scroll to position [32, 0]
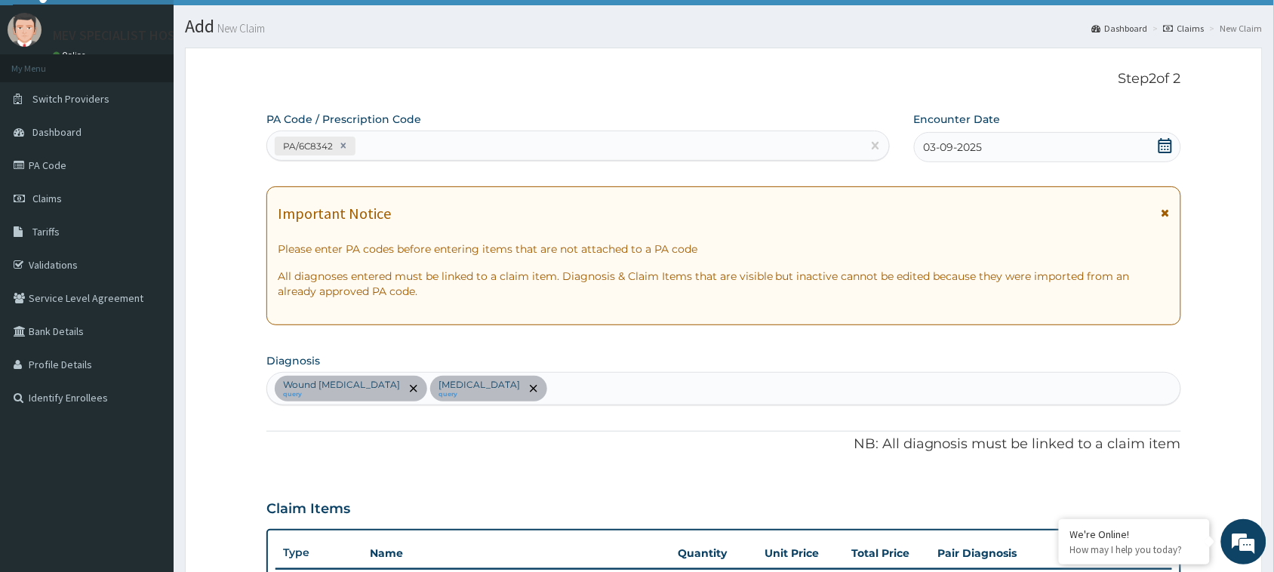
click at [445, 134] on div "PA/6C8342" at bounding box center [564, 146] width 595 height 25
paste input "PA/203479"
type input "PA/203479"
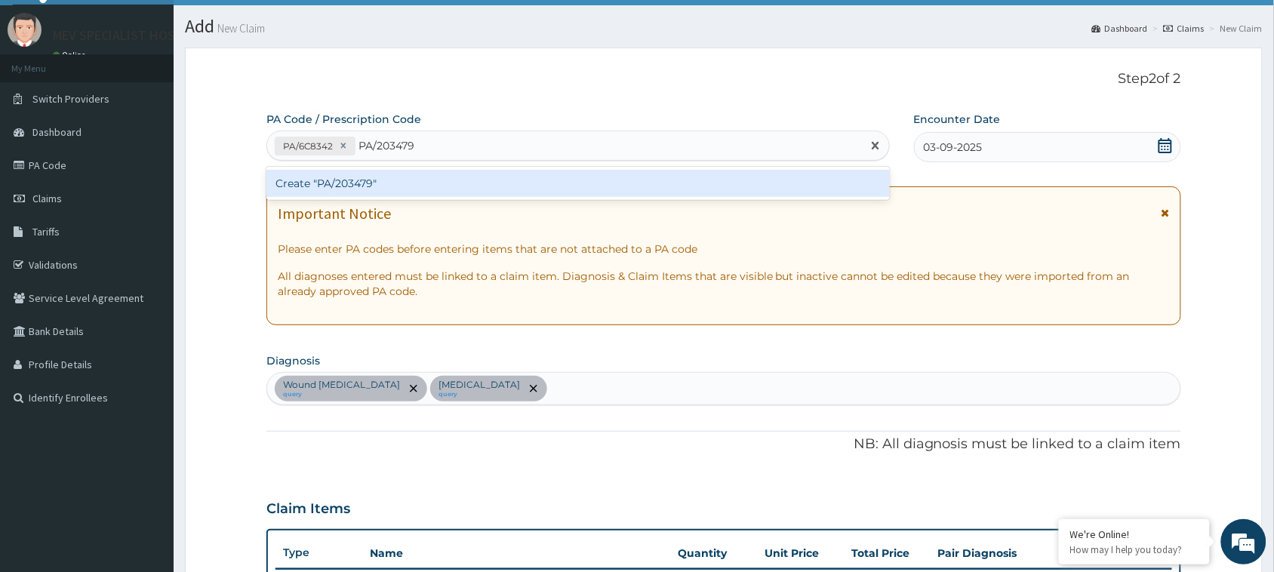
click at [439, 175] on div "Create "PA/203479"" at bounding box center [578, 183] width 624 height 27
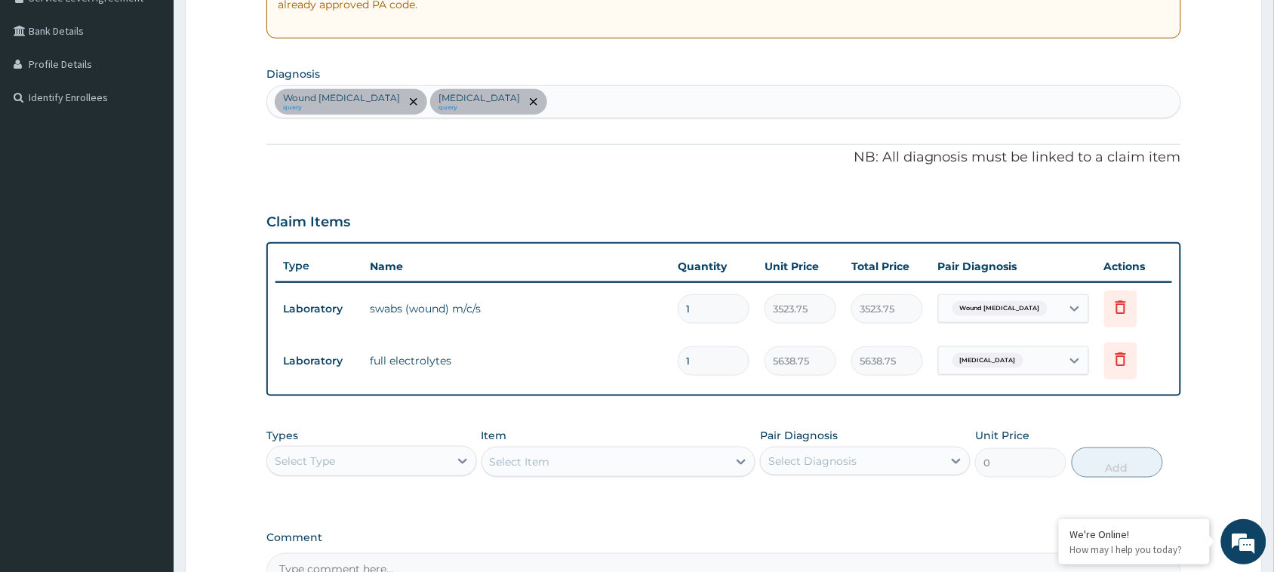
scroll to position [510, 0]
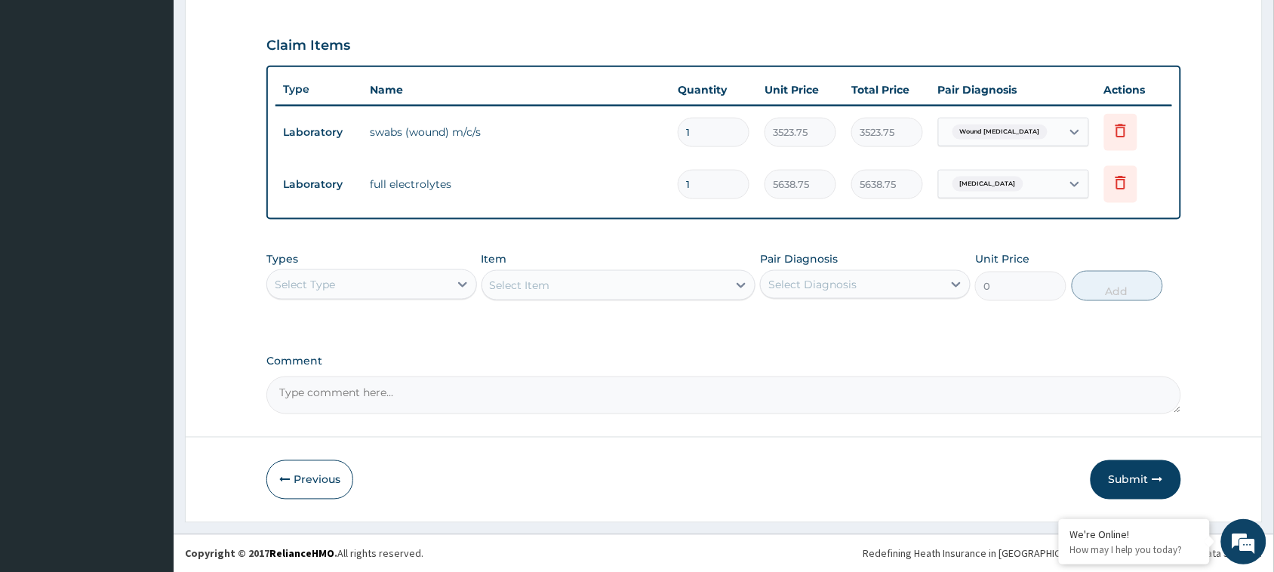
click at [378, 287] on div "Select Type" at bounding box center [358, 285] width 182 height 24
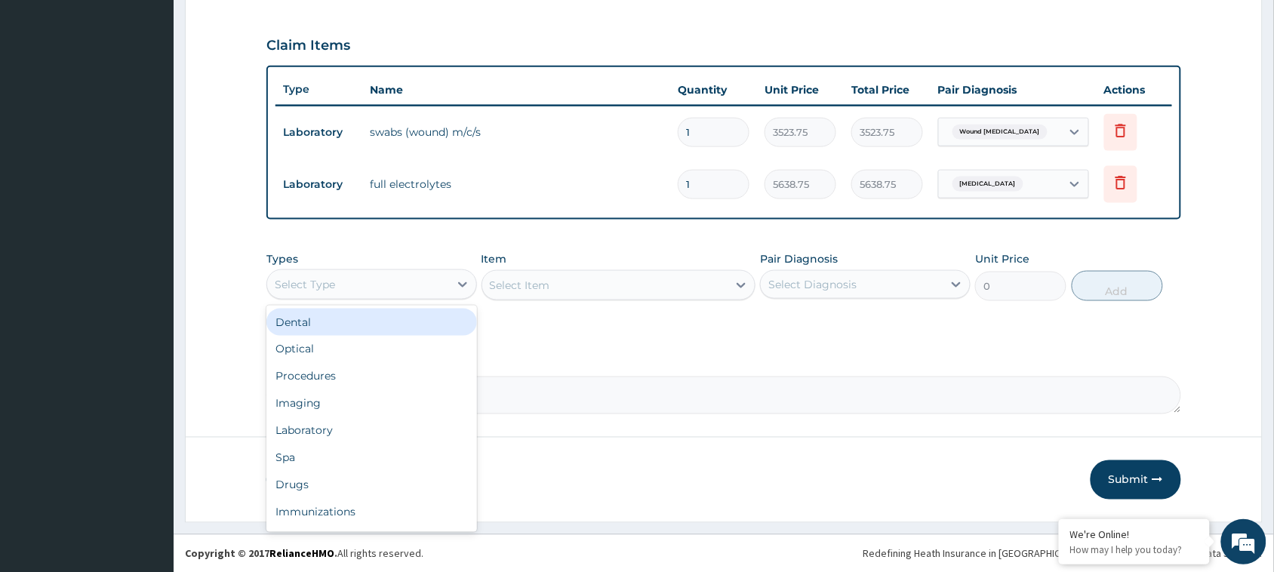
type input "F"
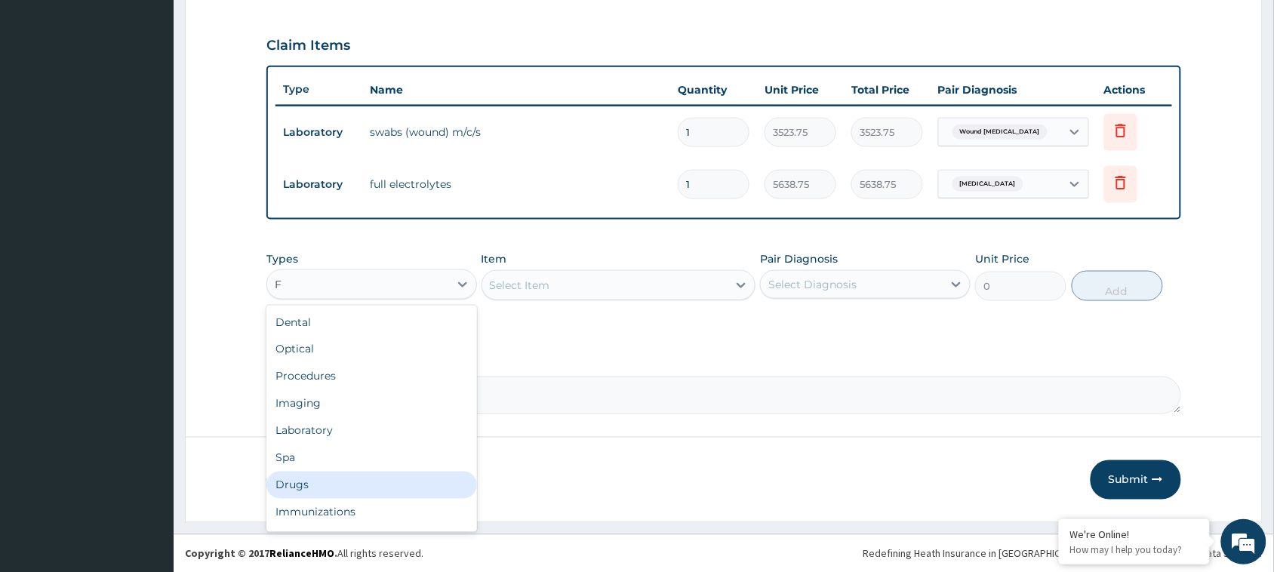
click at [332, 491] on div "Drugs" at bounding box center [371, 485] width 211 height 27
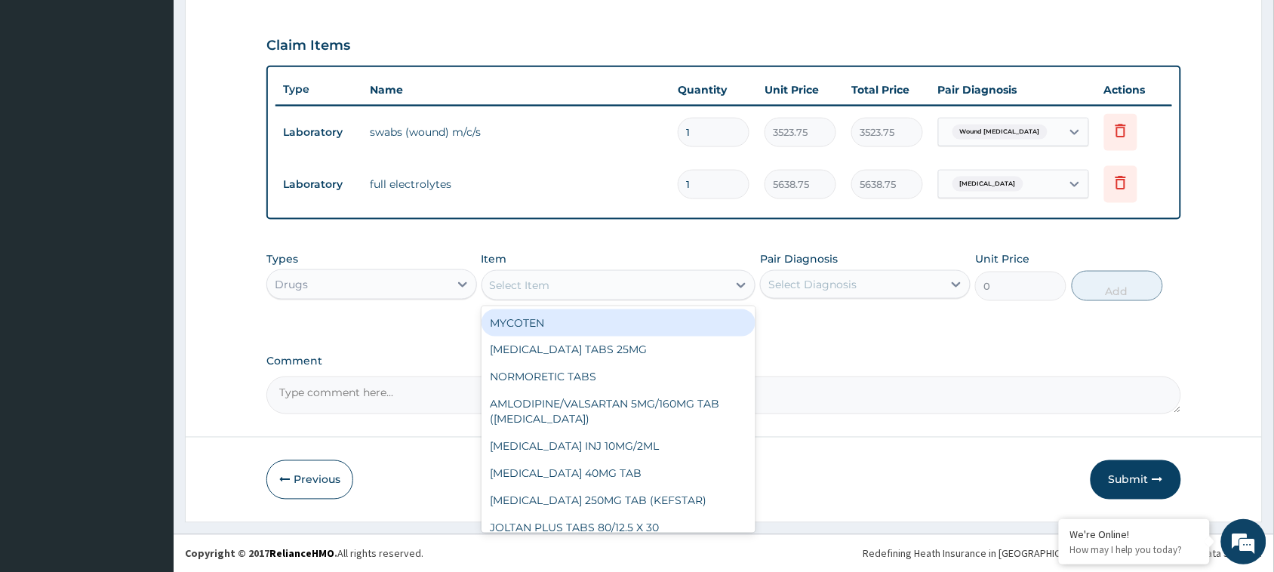
click at [608, 291] on div "Select Item" at bounding box center [605, 285] width 246 height 24
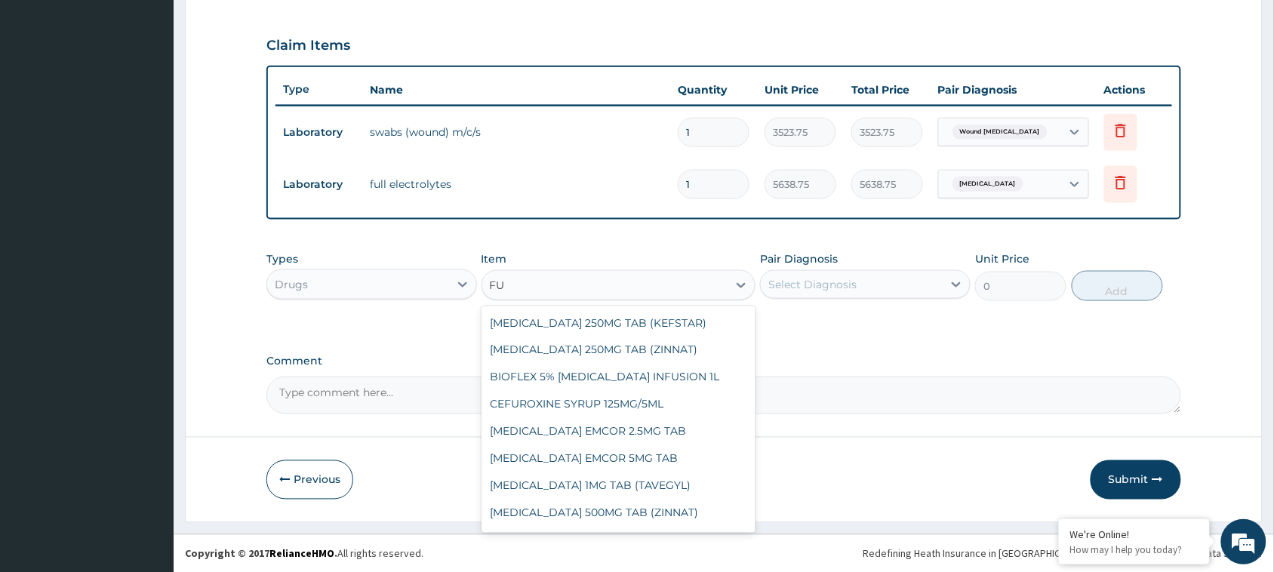
type input "F"
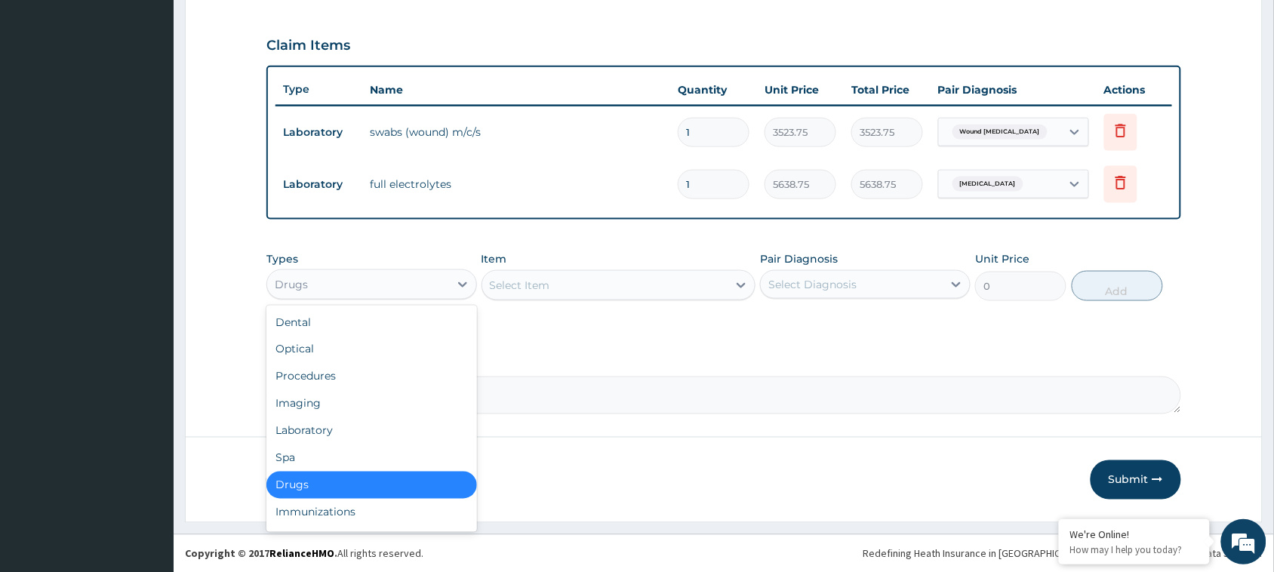
click at [390, 292] on div "Drugs" at bounding box center [358, 285] width 182 height 24
click at [360, 427] on div "Laboratory" at bounding box center [371, 430] width 211 height 27
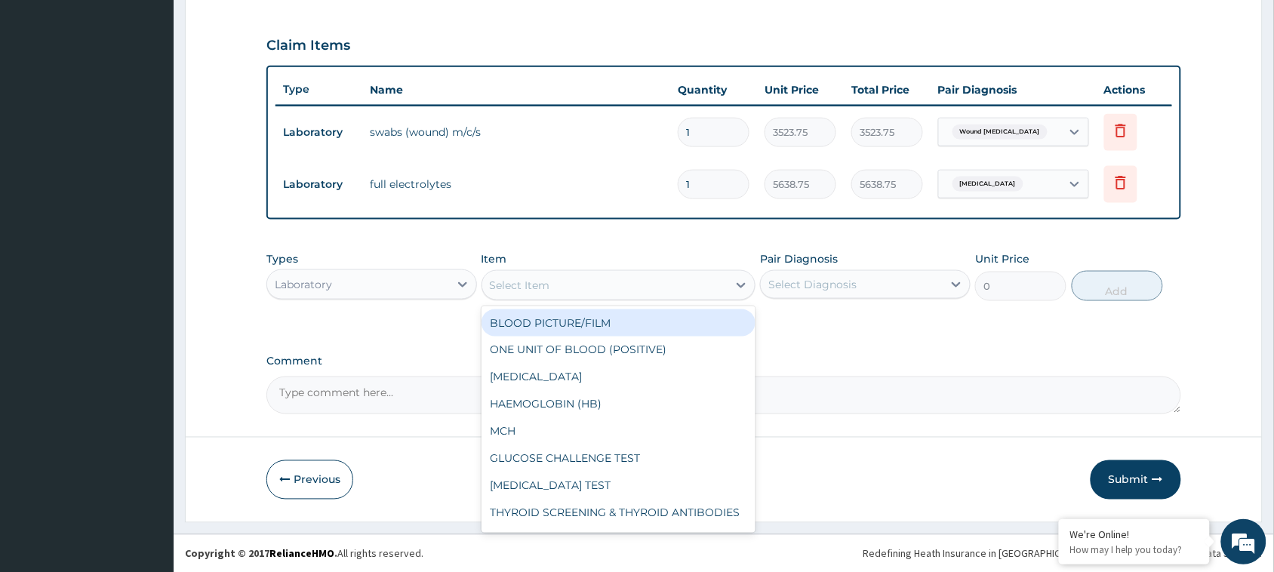
click at [608, 284] on div "Select Item" at bounding box center [605, 285] width 246 height 24
type input "FU"
click at [608, 319] on div "FULL BLOOD COUNT" at bounding box center [619, 323] width 275 height 27
type input "5460"
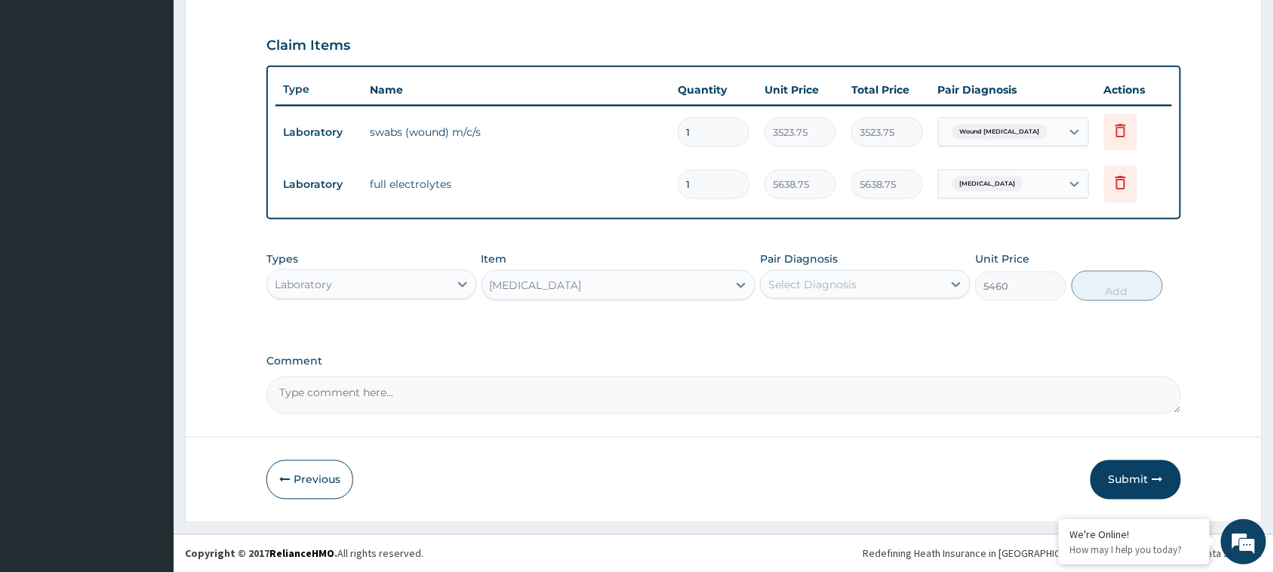
click at [829, 273] on div "Select Diagnosis" at bounding box center [852, 285] width 182 height 24
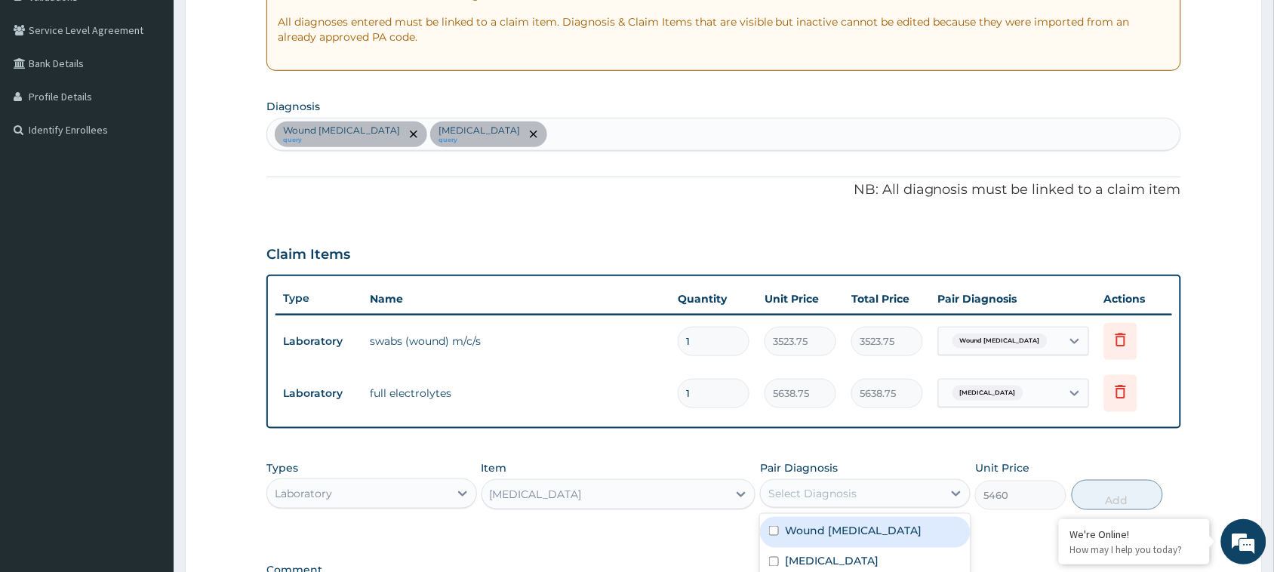
scroll to position [296, 0]
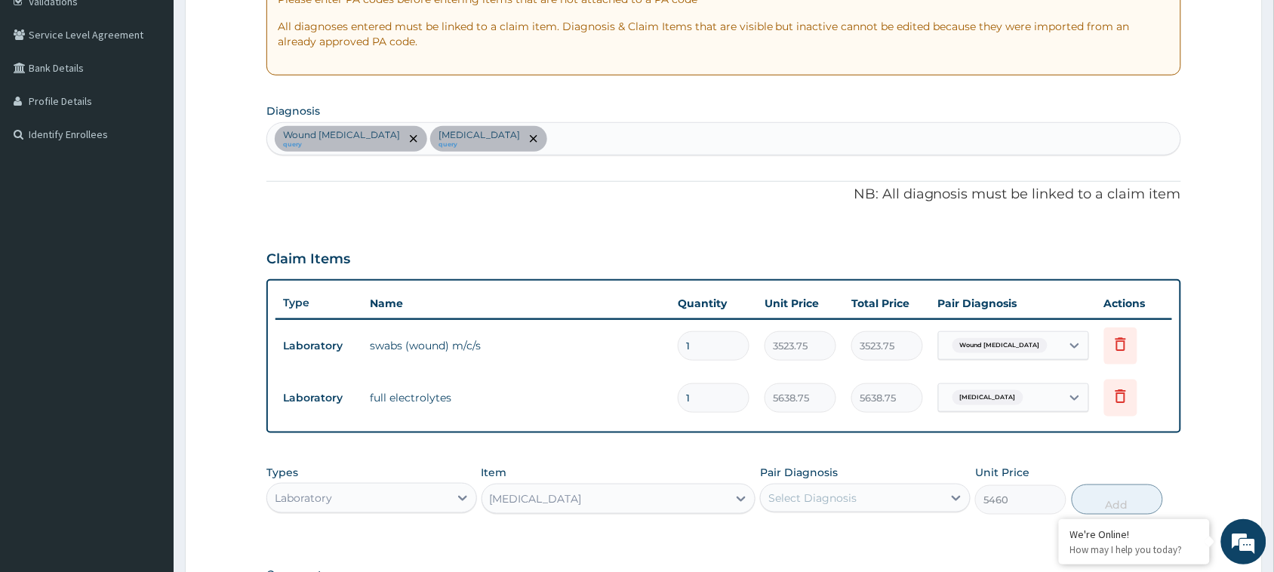
click at [583, 144] on div "Wound cellulitis query Electrolyte imbalance query" at bounding box center [723, 139] width 913 height 32
type input "SEPS"
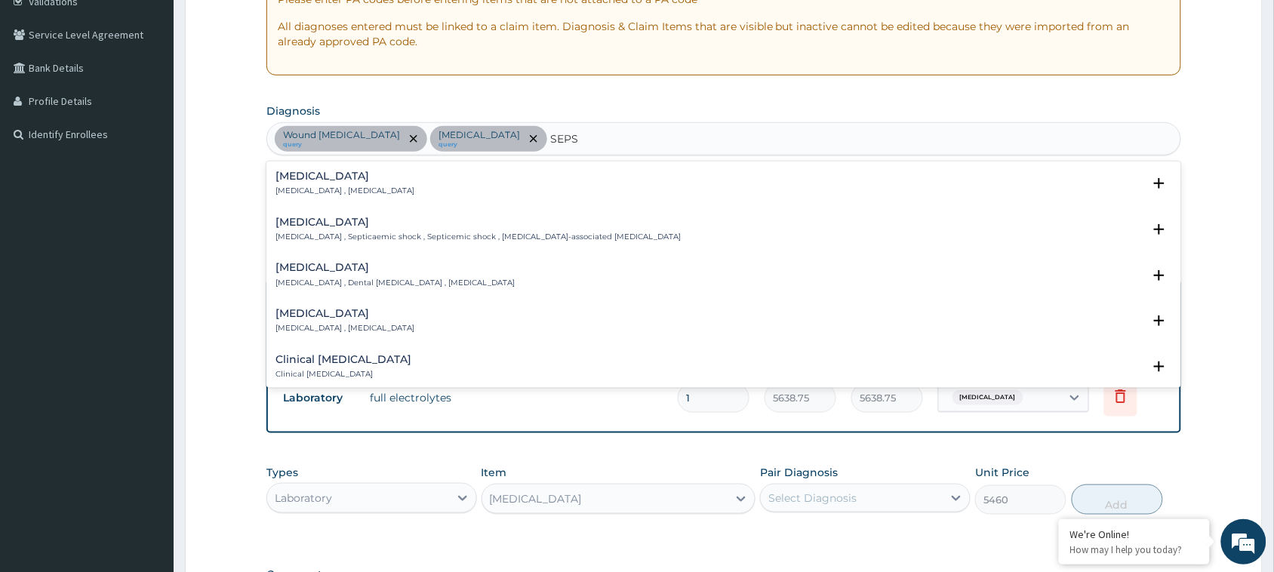
click at [380, 189] on div "Sepsis Systemic infection , Sepsis" at bounding box center [724, 184] width 897 height 26
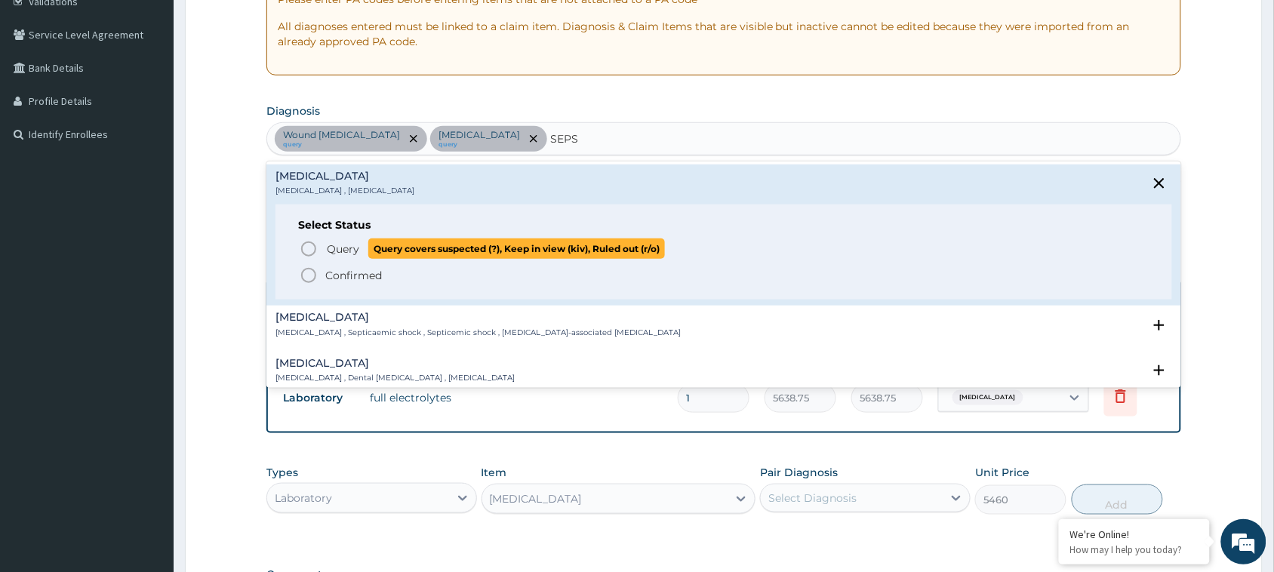
click at [300, 247] on icon "status option query" at bounding box center [309, 249] width 18 height 18
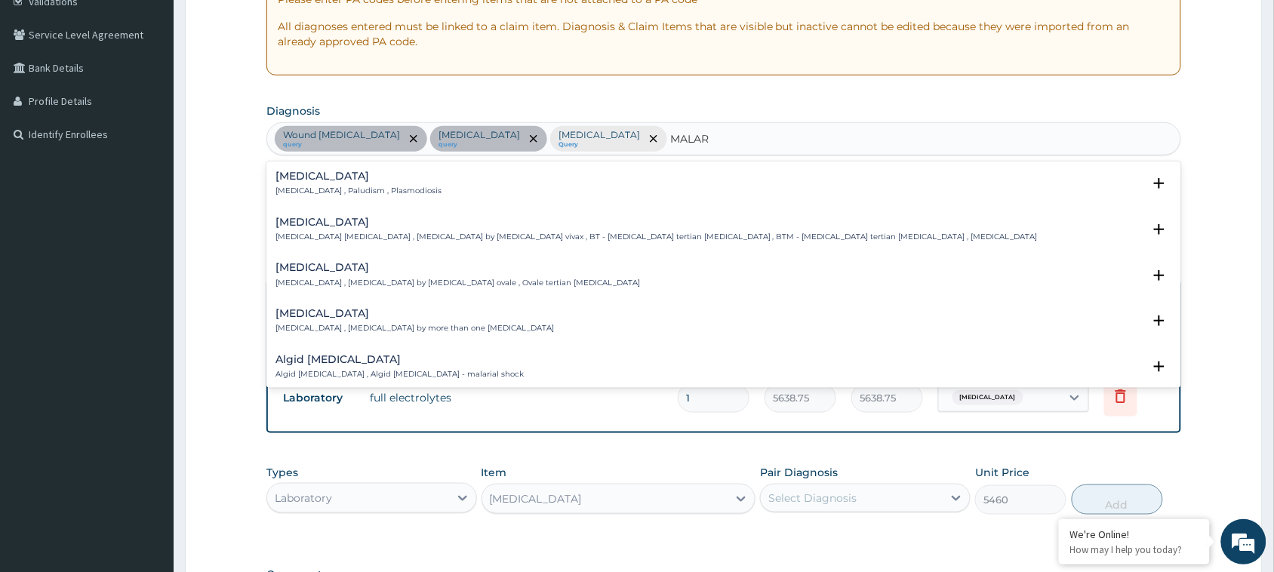
click at [466, 191] on div "Malaria Malaria , Paludism , Plasmodiosis" at bounding box center [724, 184] width 897 height 26
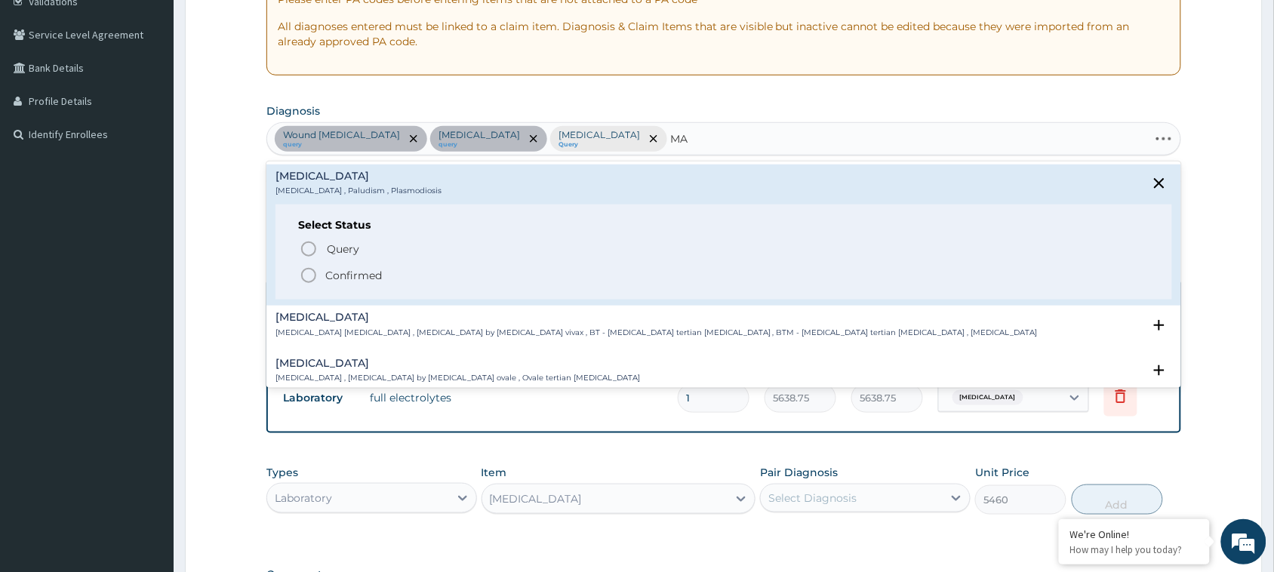
type input "M"
type input "PLASMO"
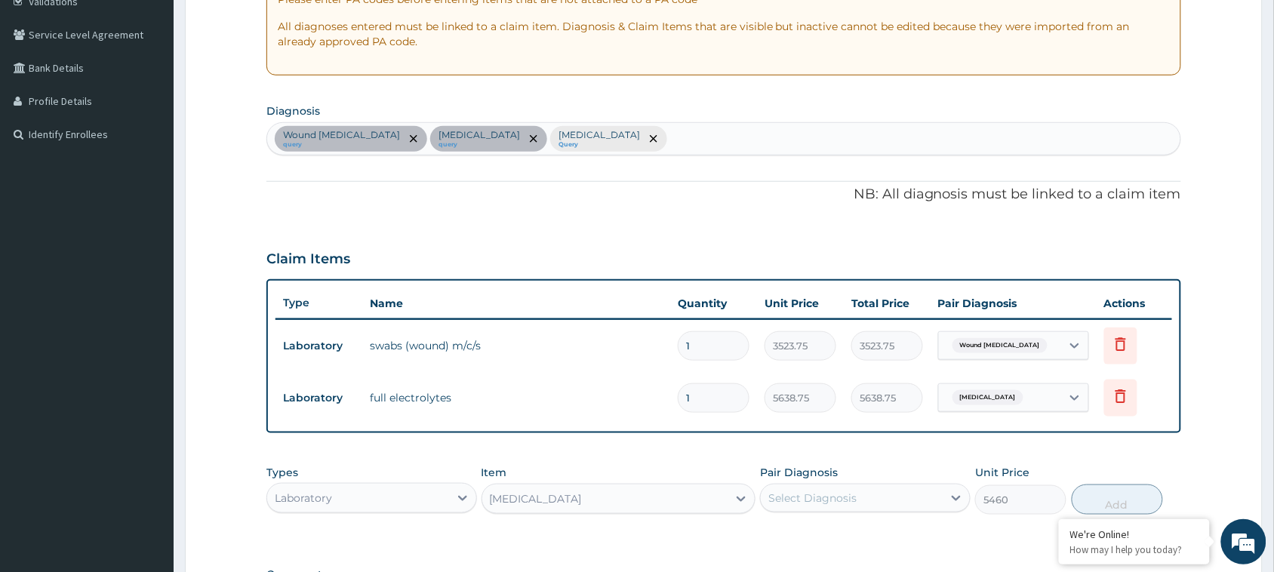
click at [187, 211] on form "Step 2 of 2 PA Code / Prescription Code PA/6C8342 PA Code details does not matc…" at bounding box center [724, 260] width 1078 height 952
click at [610, 137] on div "Wound cellulitis query Electrolyte imbalance query Sepsis Query" at bounding box center [723, 139] width 913 height 32
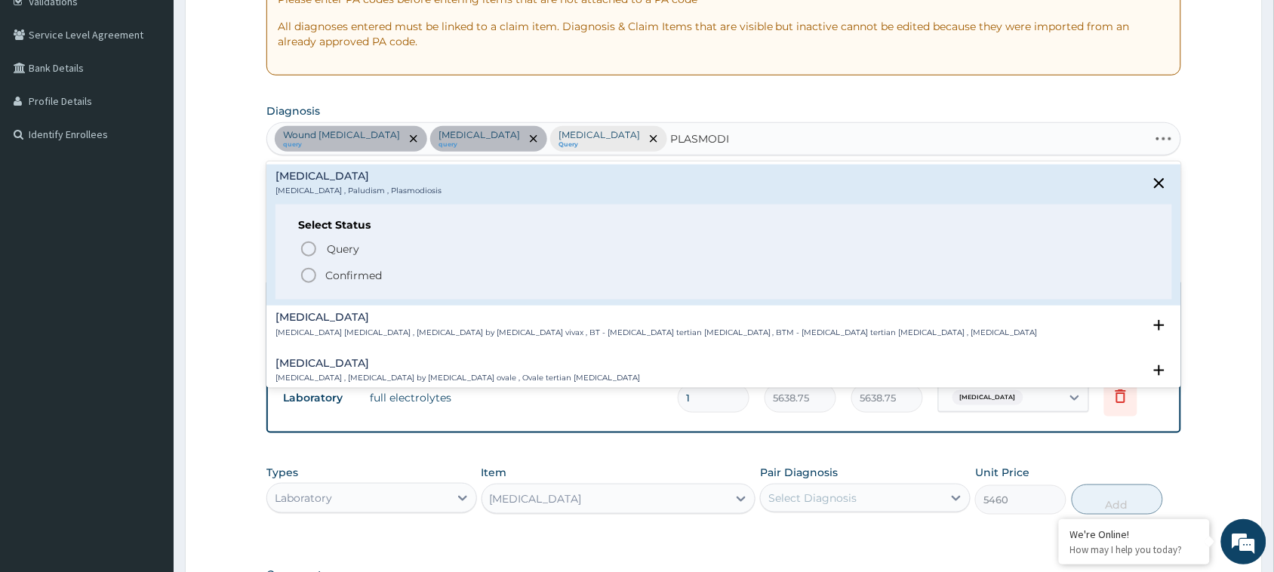
type input "PLASMODIU"
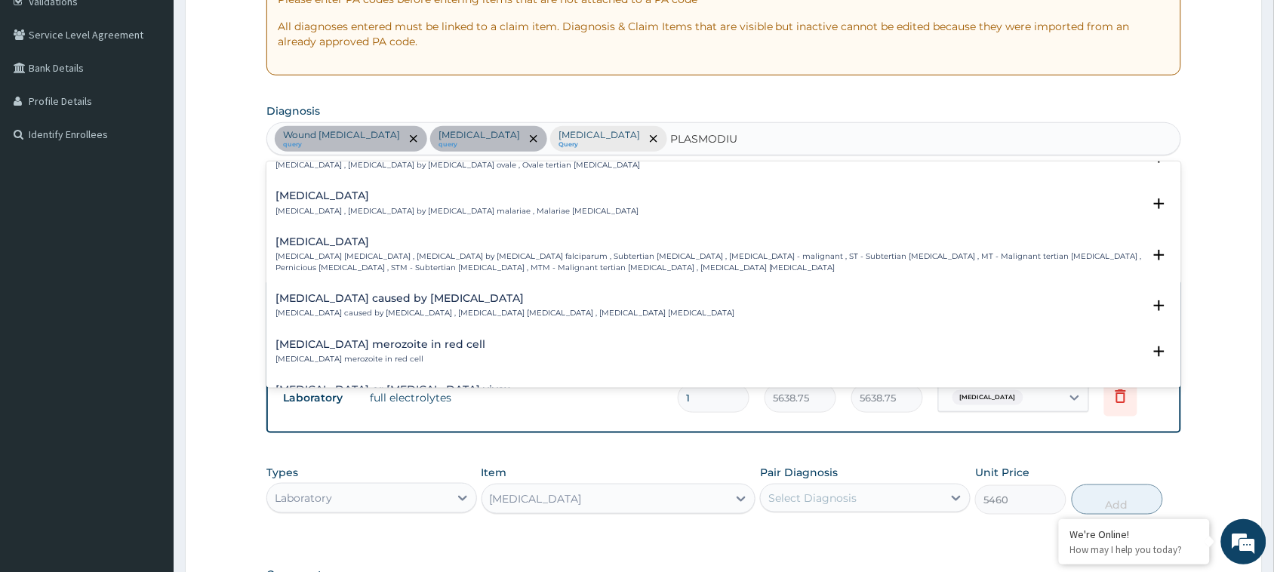
scroll to position [51, 0]
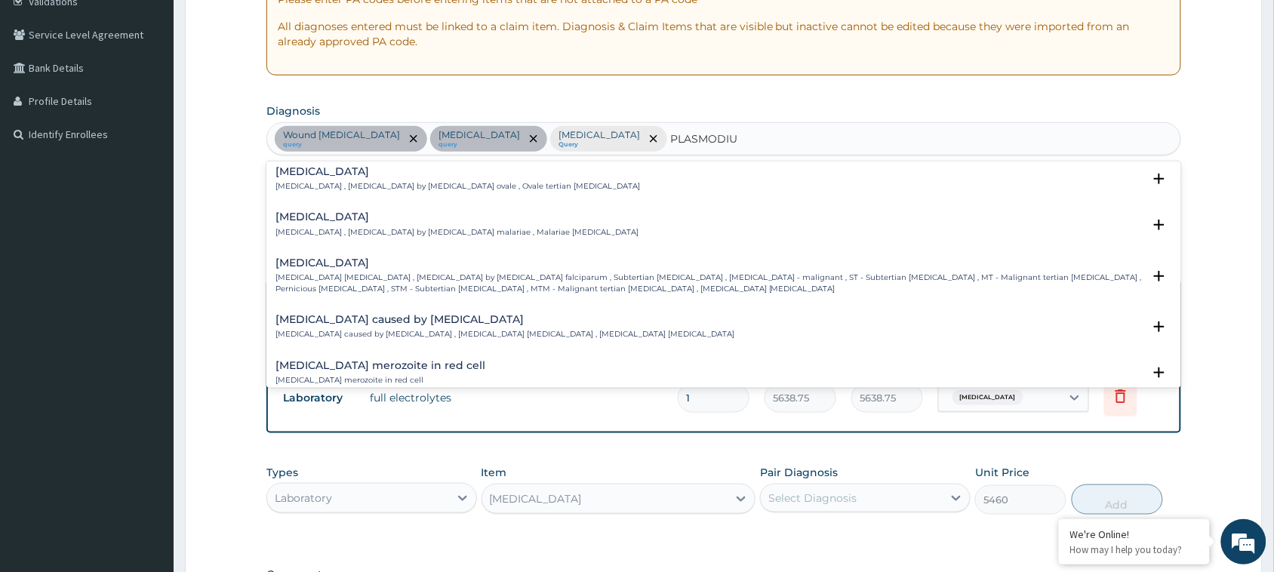
click at [393, 265] on h4 "Falciparum malaria" at bounding box center [709, 262] width 867 height 11
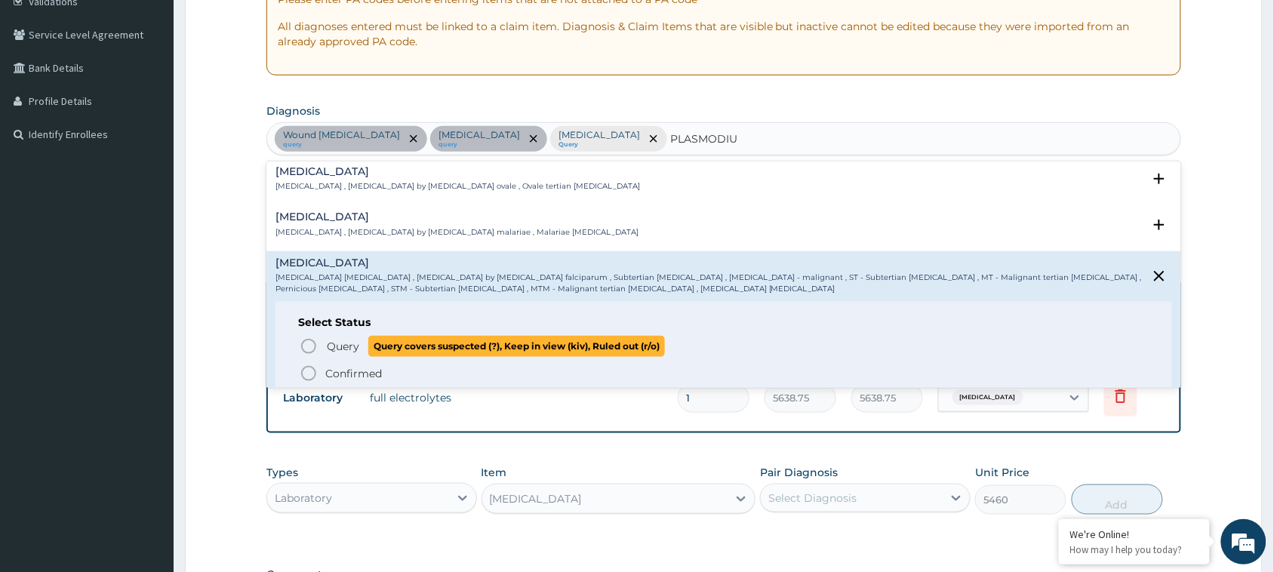
click at [310, 344] on icon "status option query" at bounding box center [309, 346] width 18 height 18
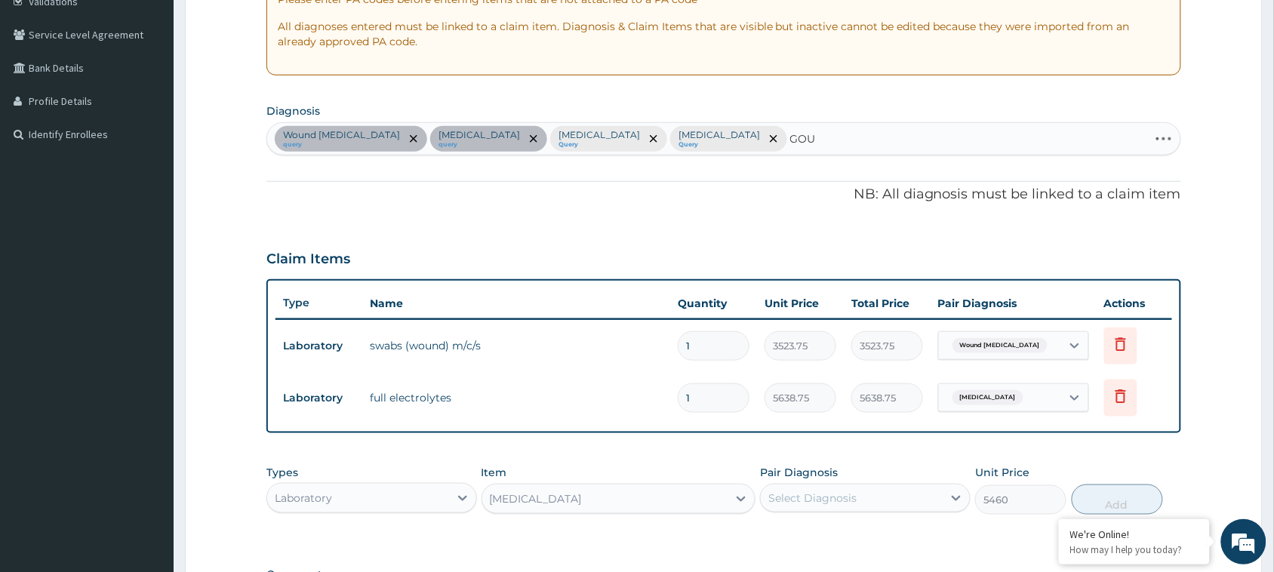
type input "GOUT"
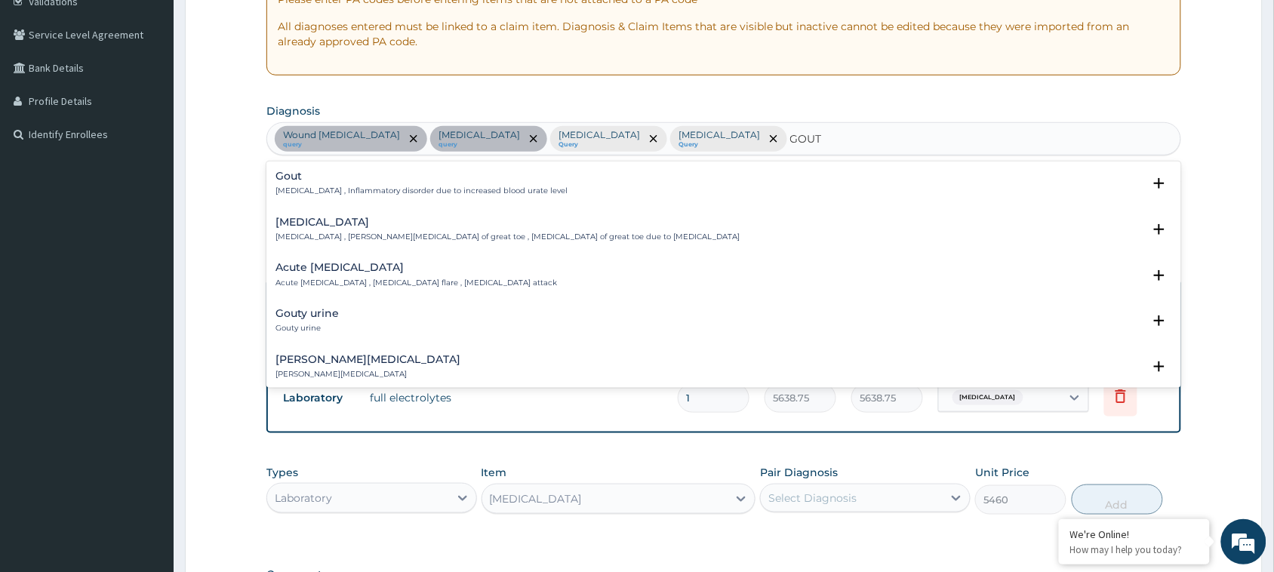
click at [421, 189] on p "Gout , Inflammatory disorder due to increased blood urate level" at bounding box center [422, 191] width 292 height 11
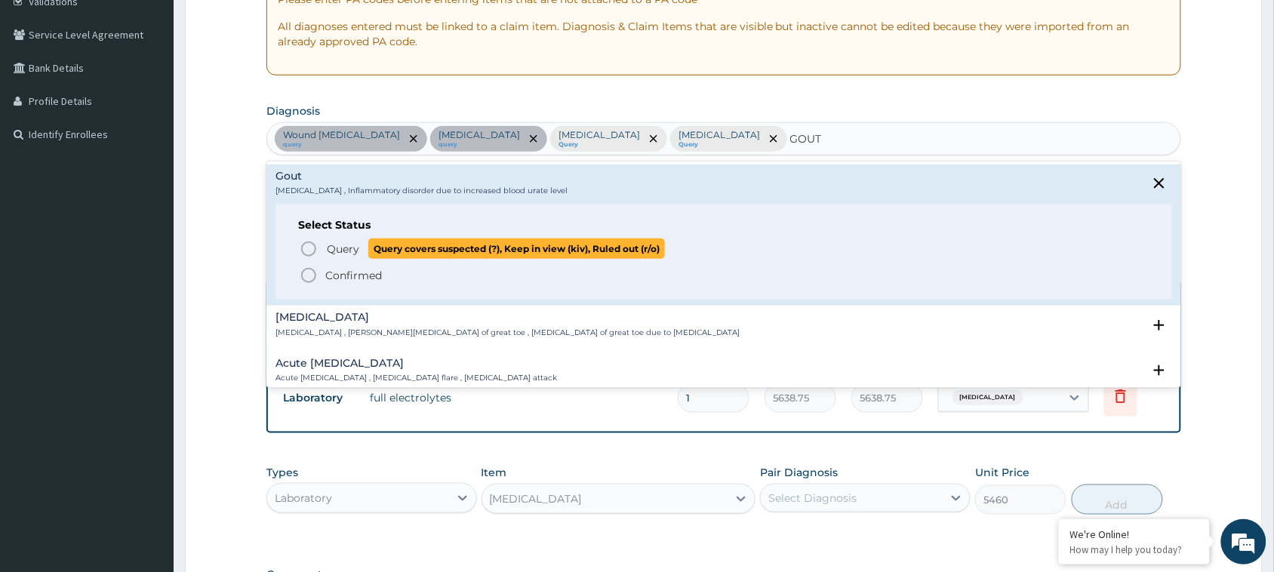
click at [311, 244] on icon "status option query" at bounding box center [309, 249] width 18 height 18
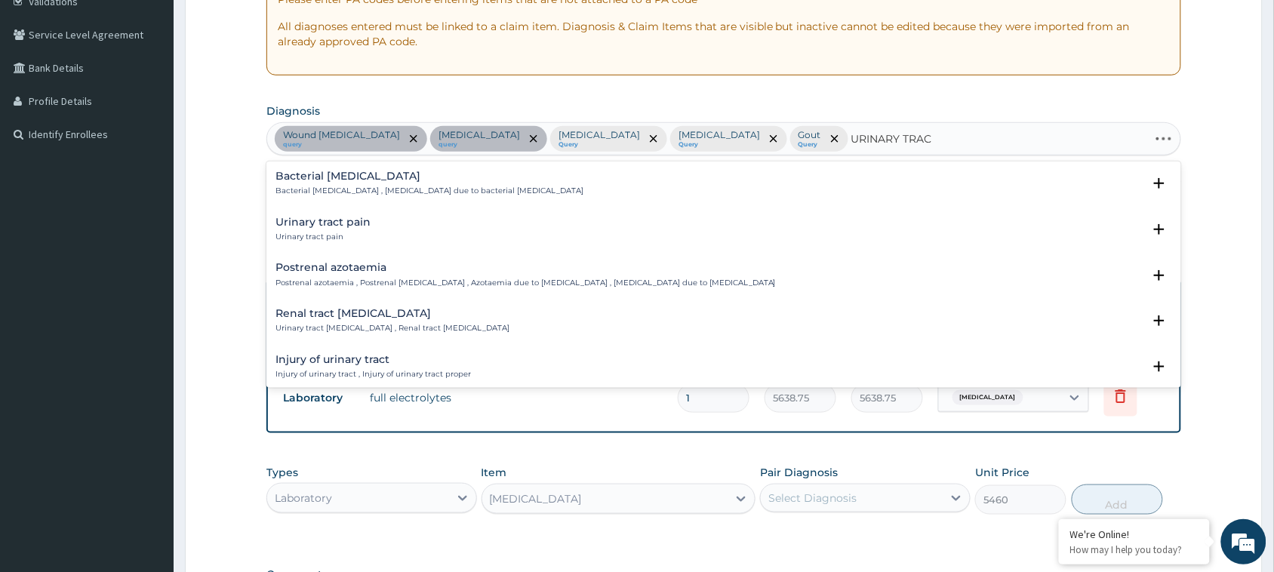
type input "URINARY TRACT"
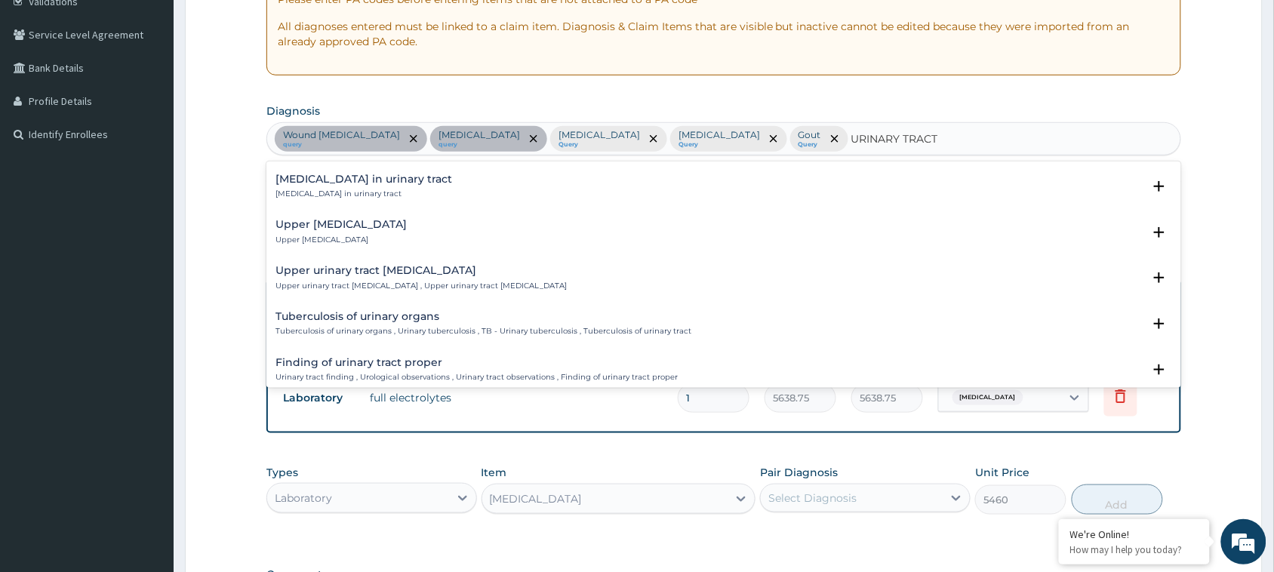
scroll to position [609, 0]
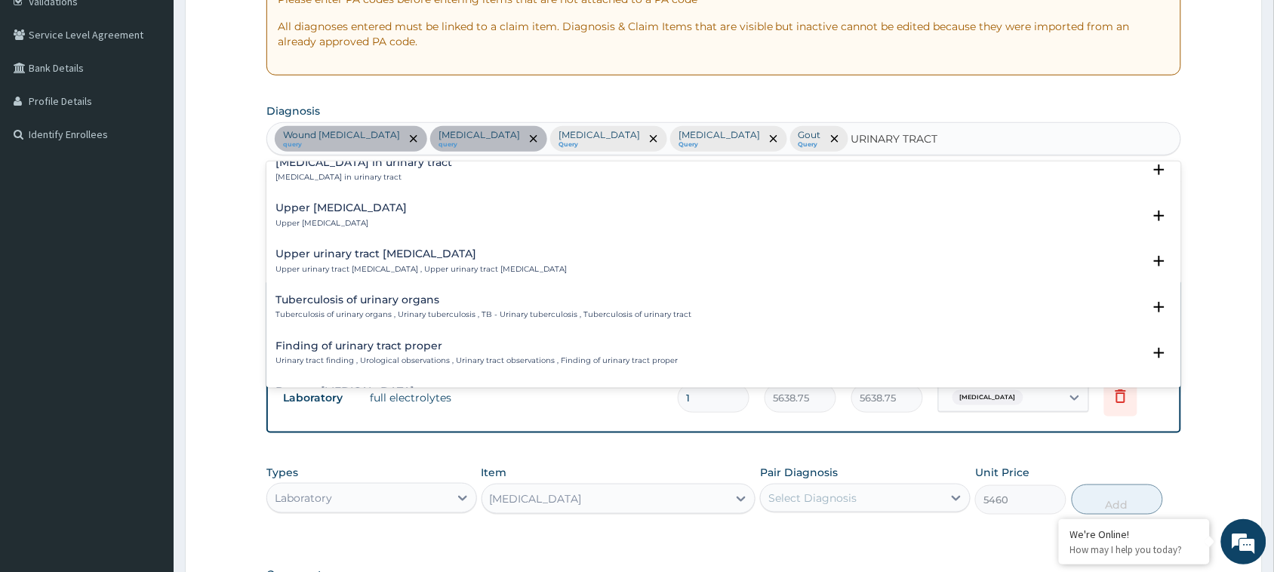
click at [363, 208] on h4 "Upper urinary tract infection" at bounding box center [341, 207] width 131 height 11
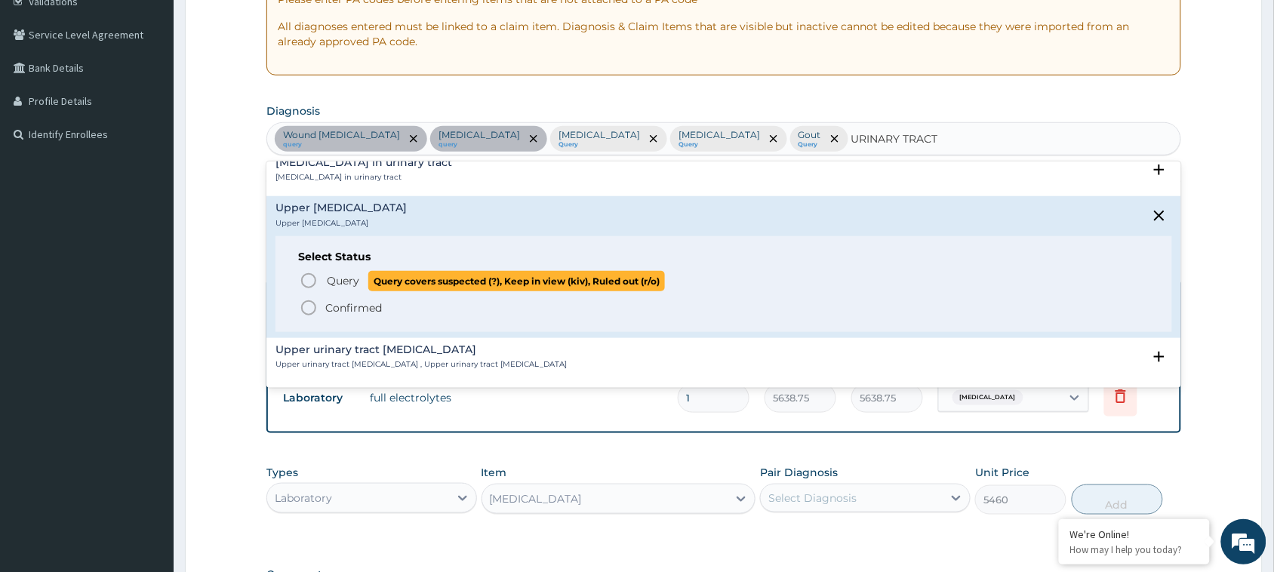
click at [310, 282] on icon "status option query" at bounding box center [309, 281] width 18 height 18
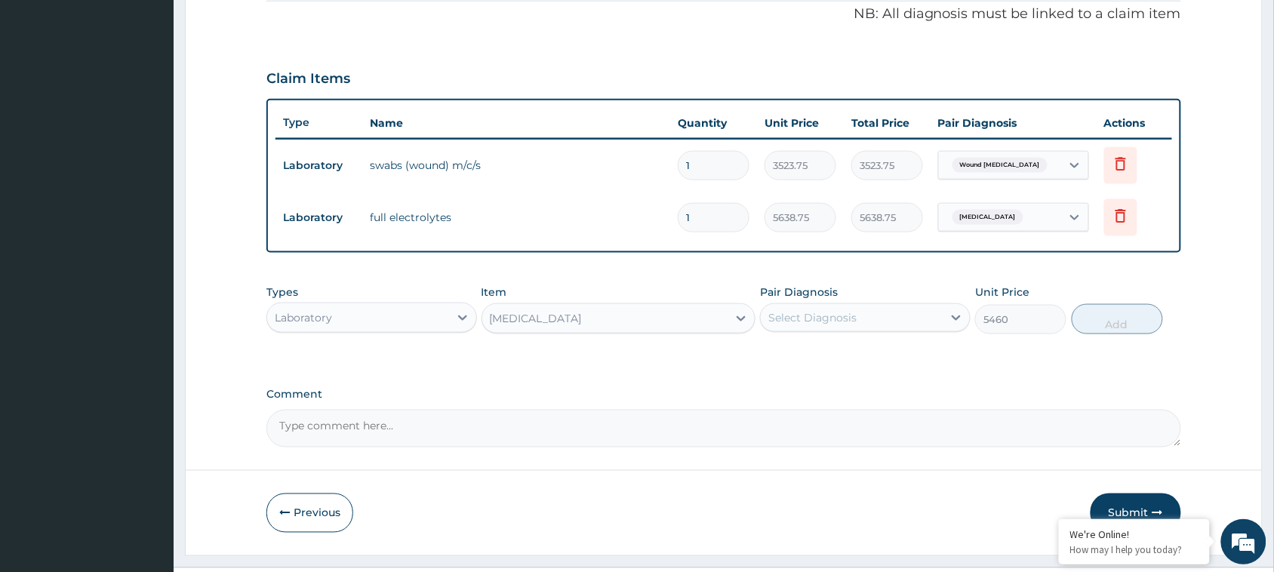
scroll to position [510, 0]
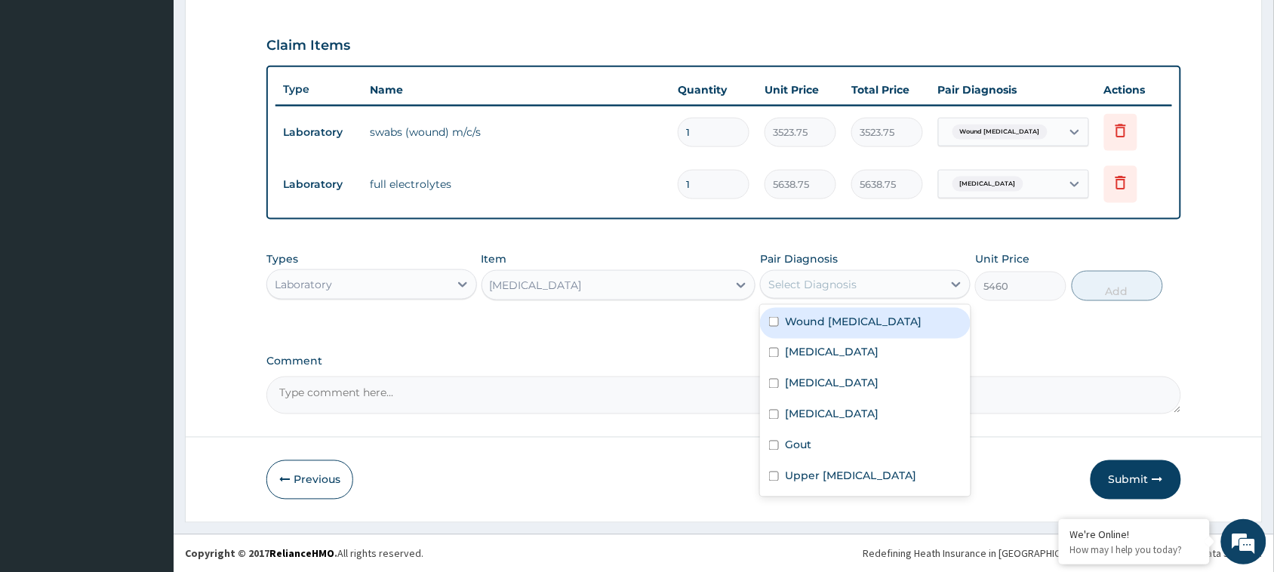
click at [805, 288] on div "Select Diagnosis" at bounding box center [813, 284] width 88 height 15
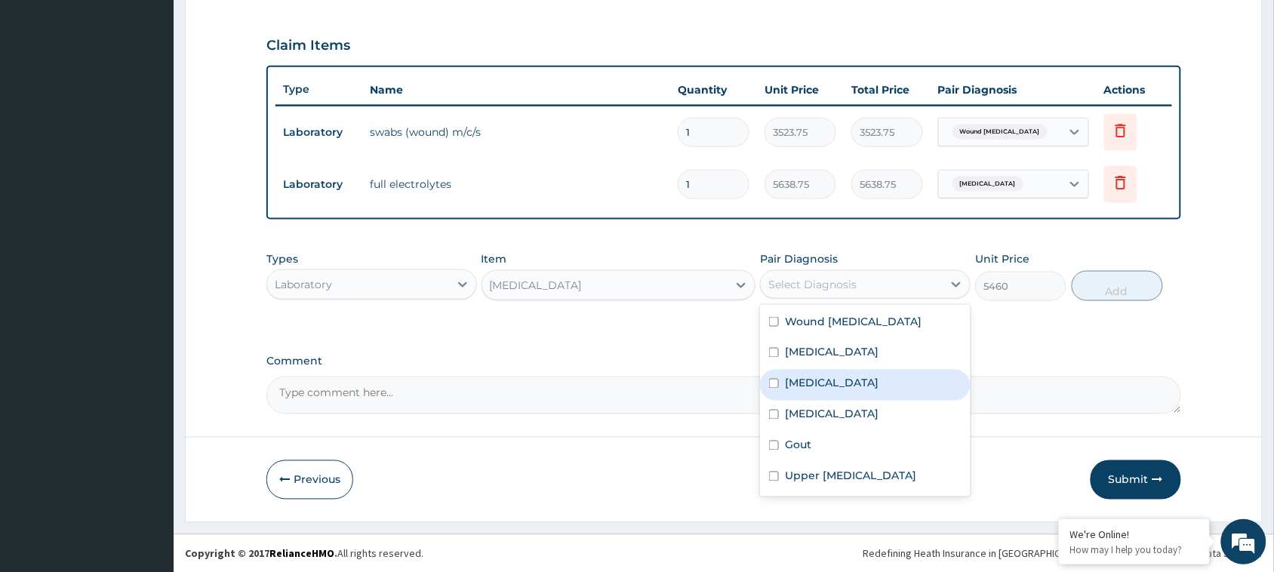
click at [810, 393] on div "Sepsis" at bounding box center [865, 385] width 211 height 31
checkbox input "true"
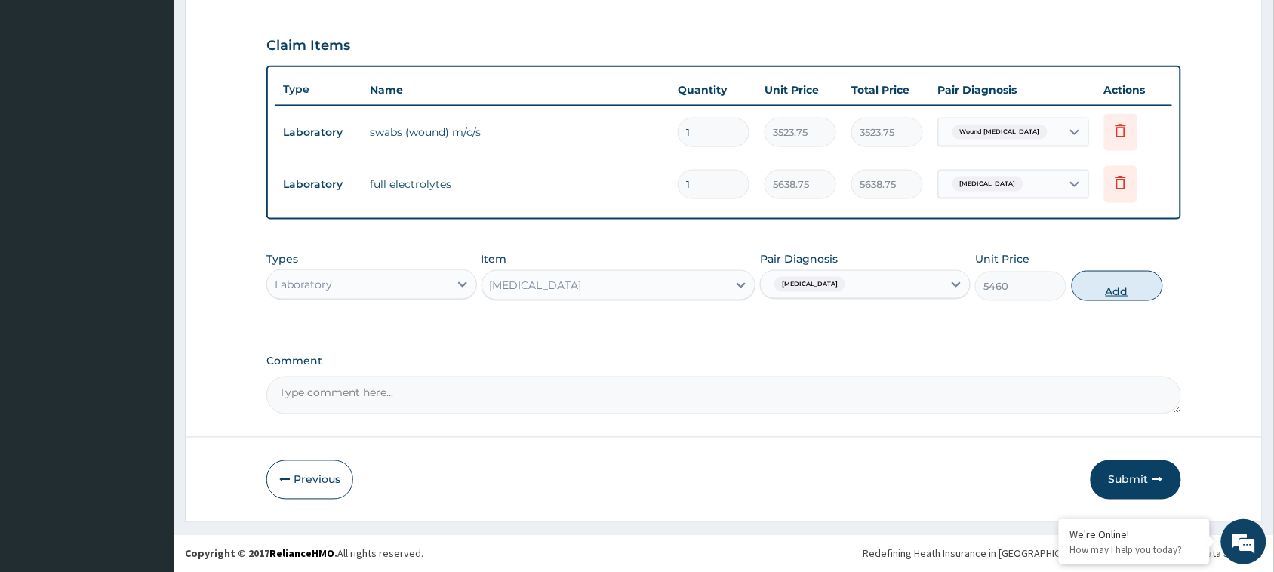
click at [1098, 287] on button "Add" at bounding box center [1117, 286] width 91 height 30
type input "0"
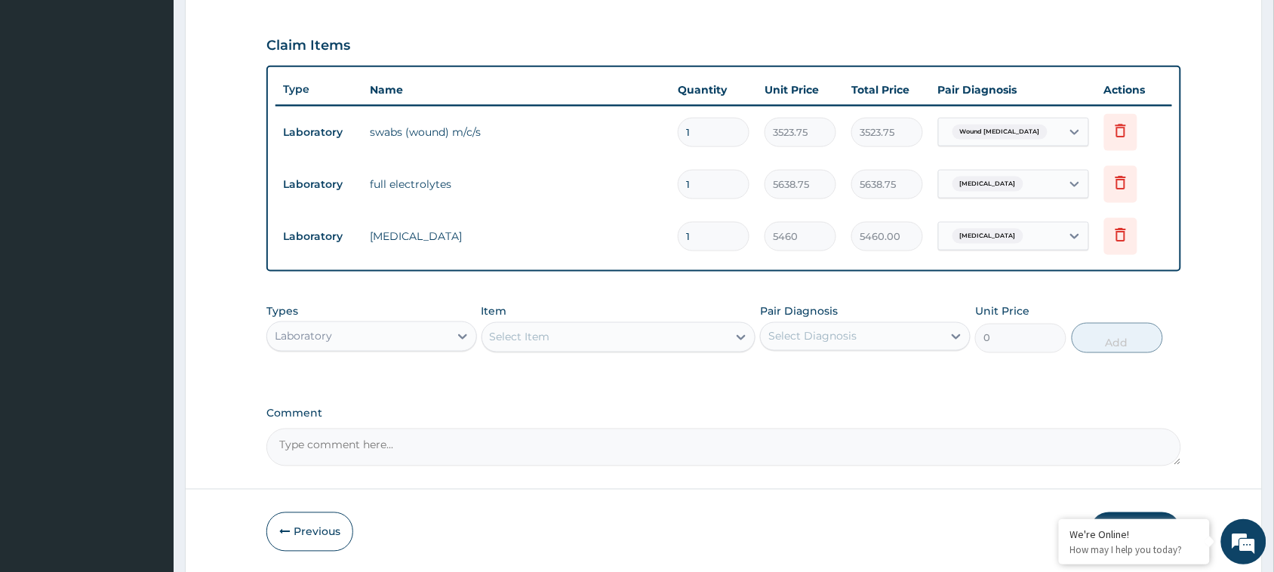
click at [609, 345] on div "Select Item" at bounding box center [605, 337] width 246 height 24
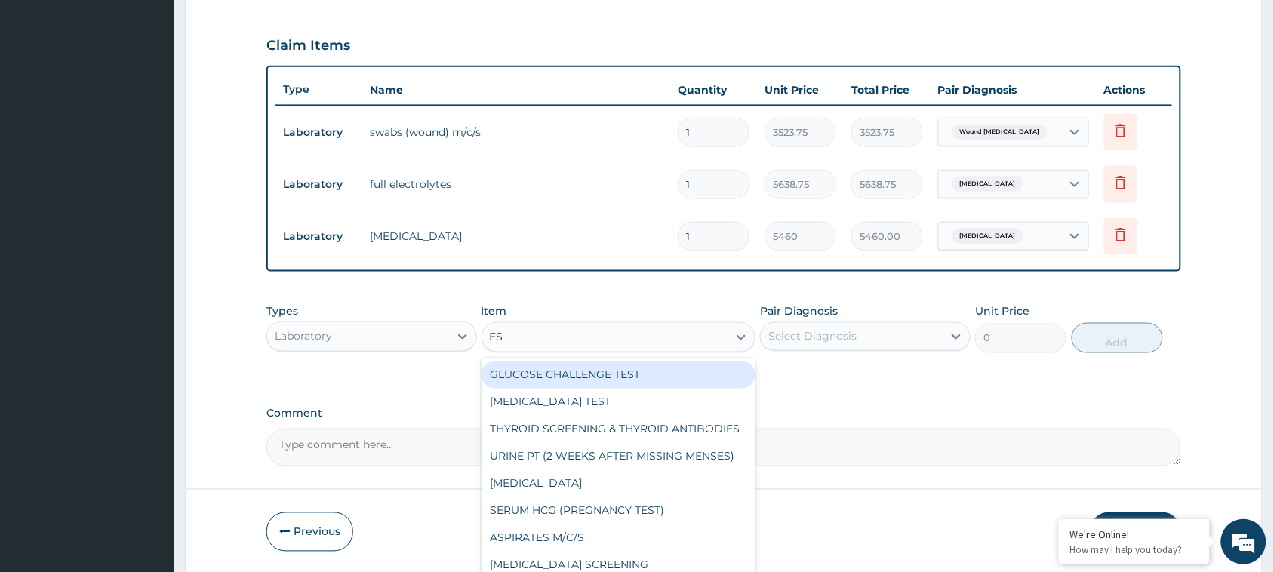
type input "ESR"
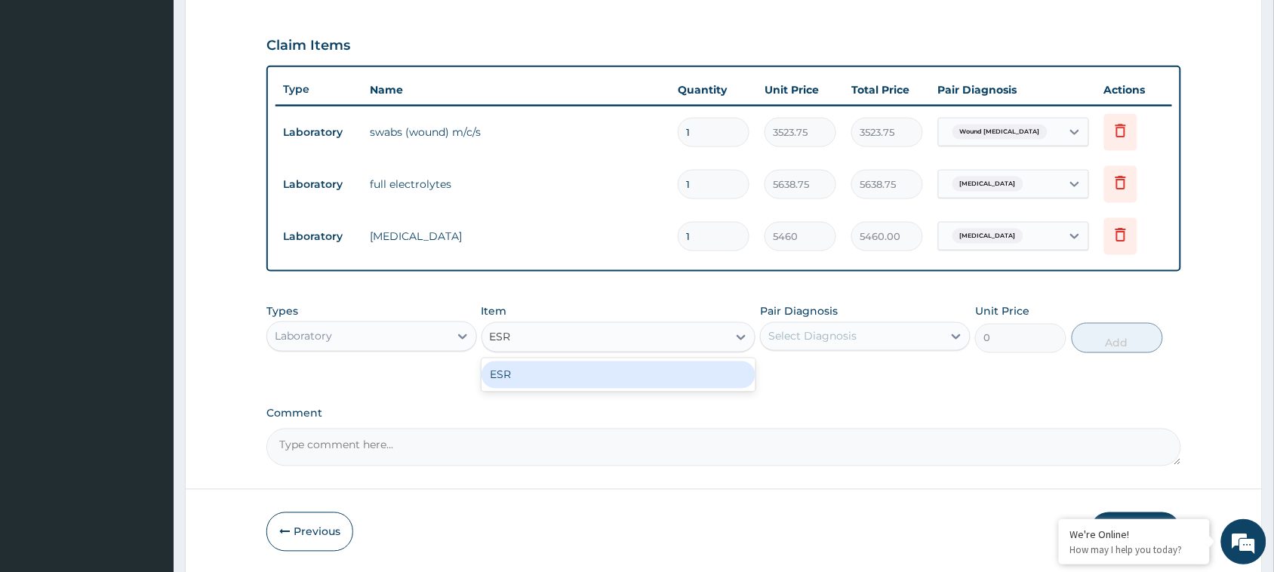
click at [600, 371] on div "ESR" at bounding box center [619, 375] width 275 height 27
type input "3023.75"
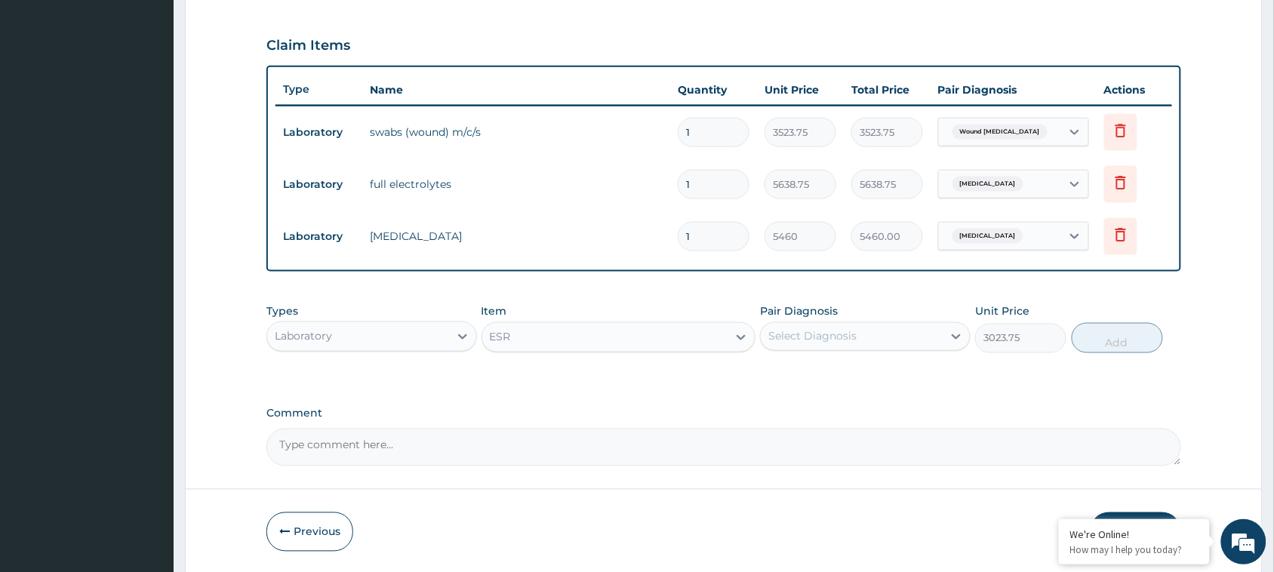
click at [849, 337] on div "Select Diagnosis" at bounding box center [813, 336] width 88 height 15
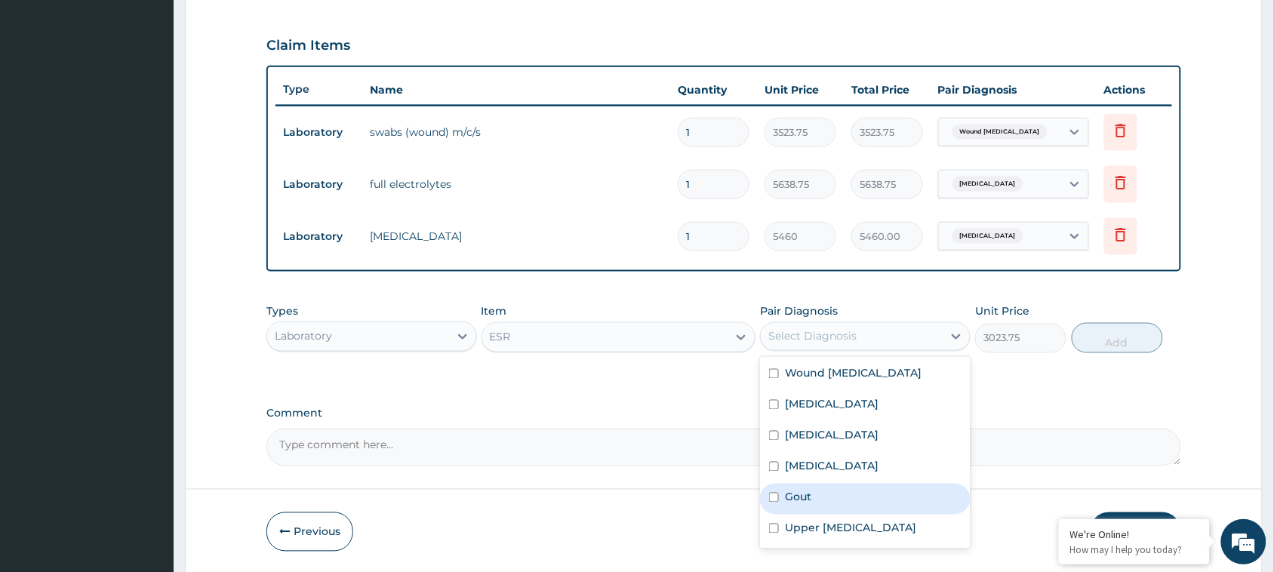
click at [823, 496] on div "Gout" at bounding box center [865, 499] width 211 height 31
checkbox input "true"
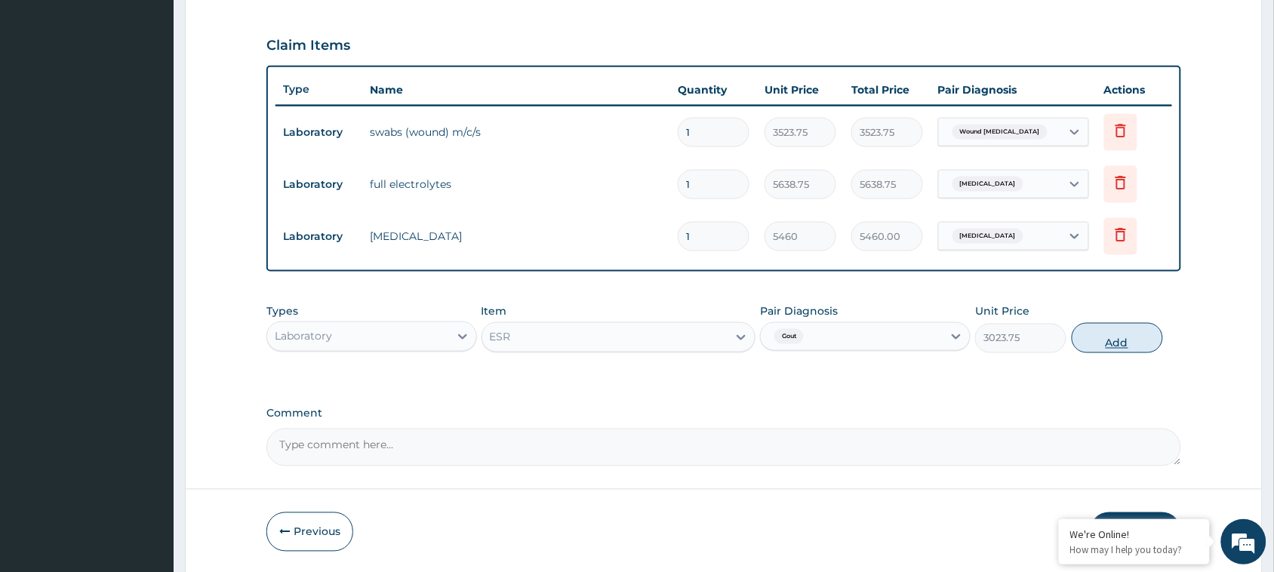
click at [1141, 344] on button "Add" at bounding box center [1117, 338] width 91 height 30
type input "0"
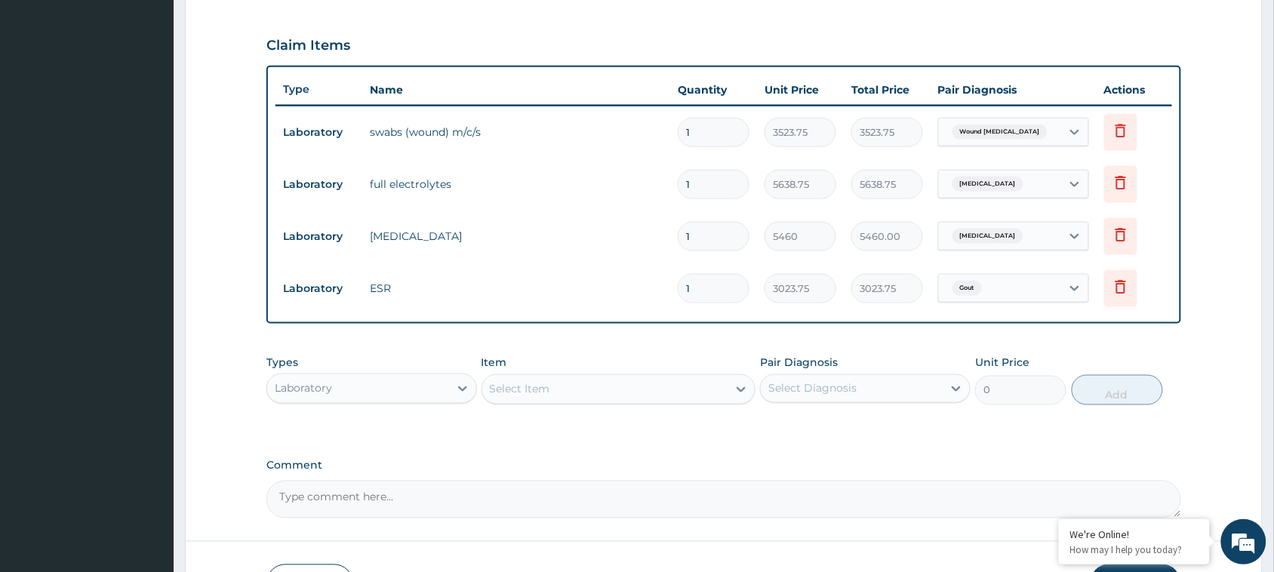
click at [665, 377] on div "Select Item" at bounding box center [605, 389] width 246 height 24
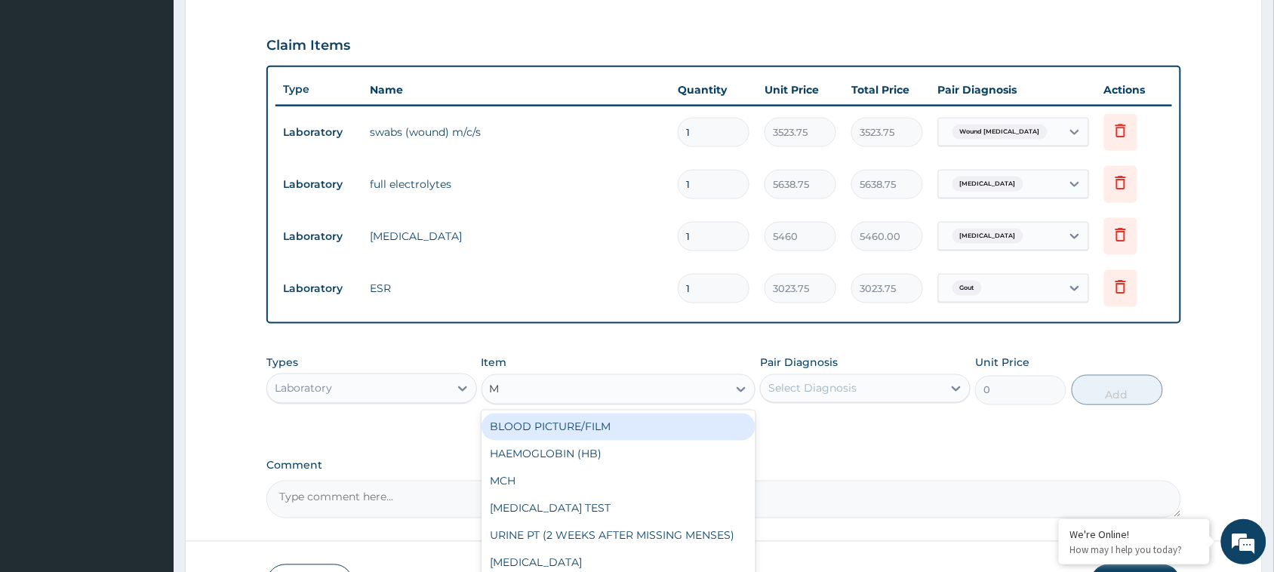
type input "MP"
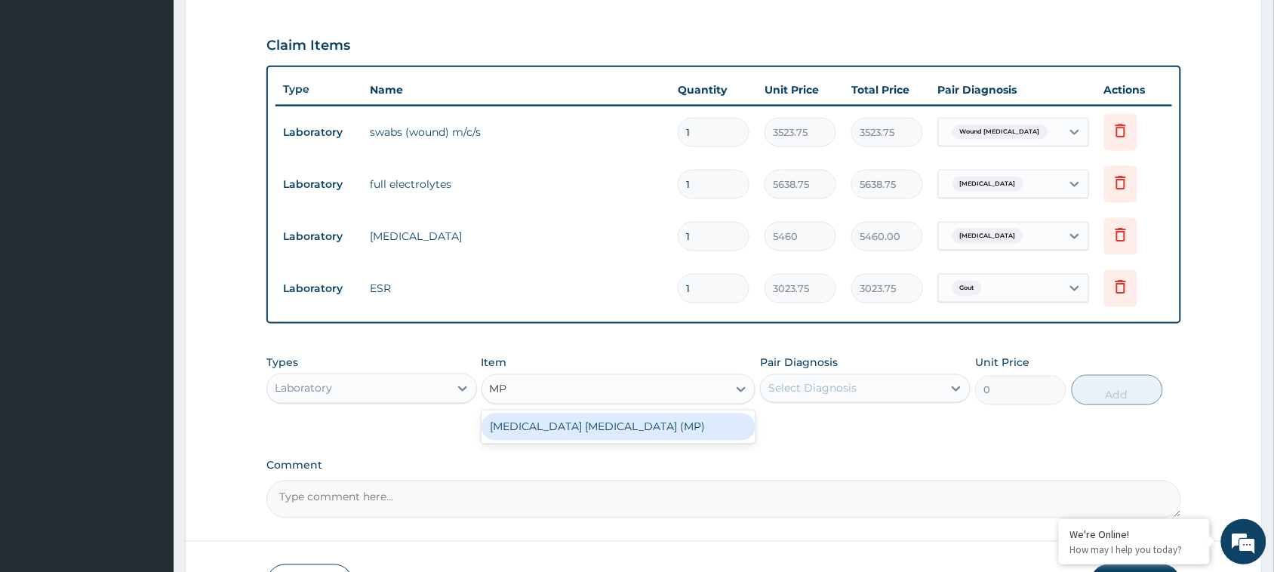
click at [665, 419] on div "MALARIA PARASITE (MP)" at bounding box center [619, 427] width 275 height 27
type input "1682.5"
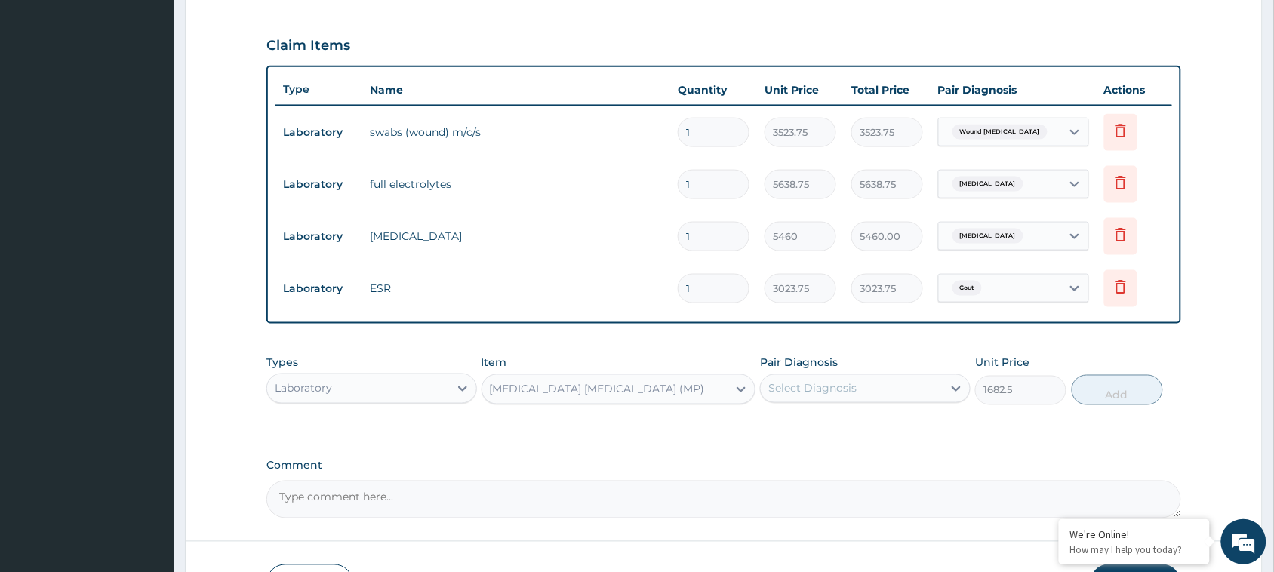
click at [872, 387] on div "Select Diagnosis" at bounding box center [852, 389] width 182 height 24
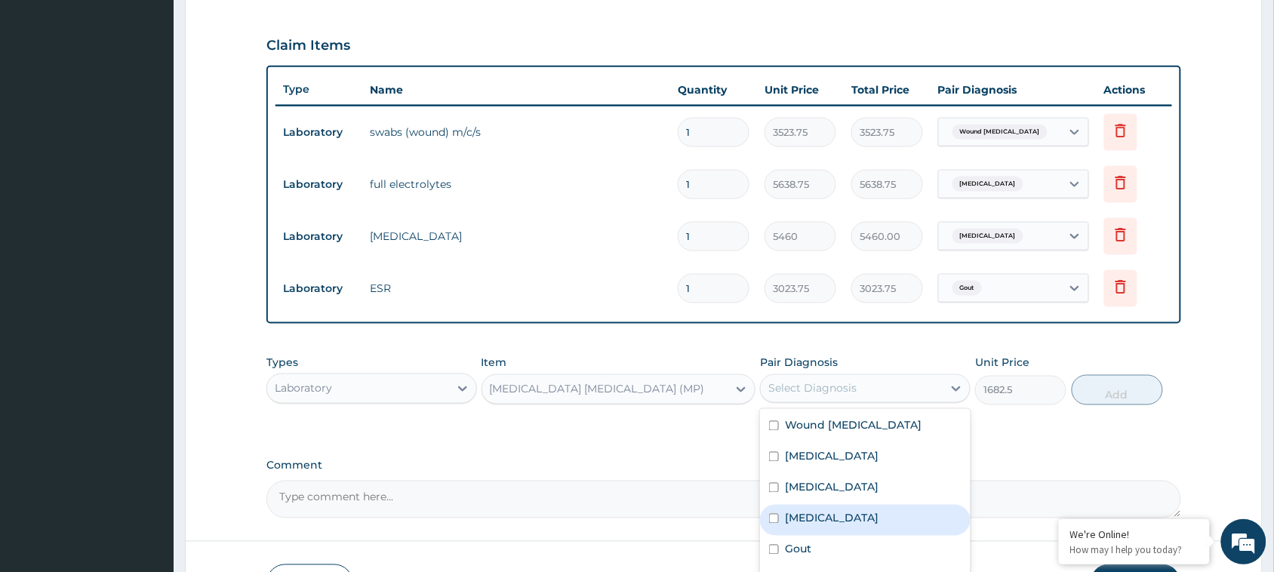
click at [843, 532] on div "Falciparum malaria" at bounding box center [865, 520] width 211 height 31
checkbox input "true"
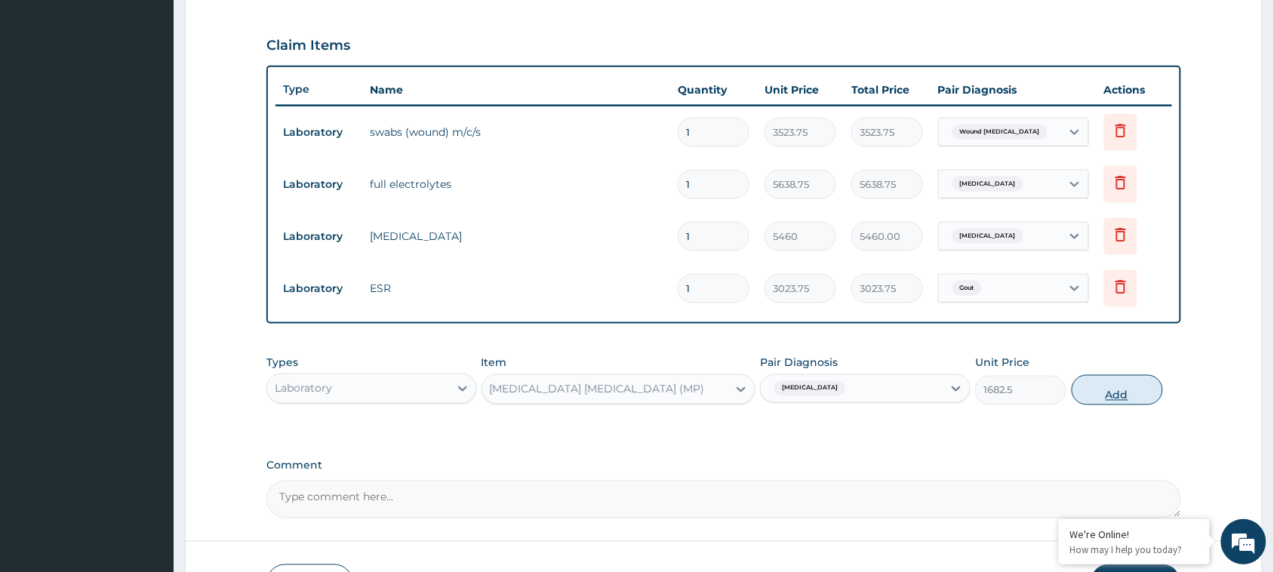
click at [1106, 390] on button "Add" at bounding box center [1117, 390] width 91 height 30
type input "0"
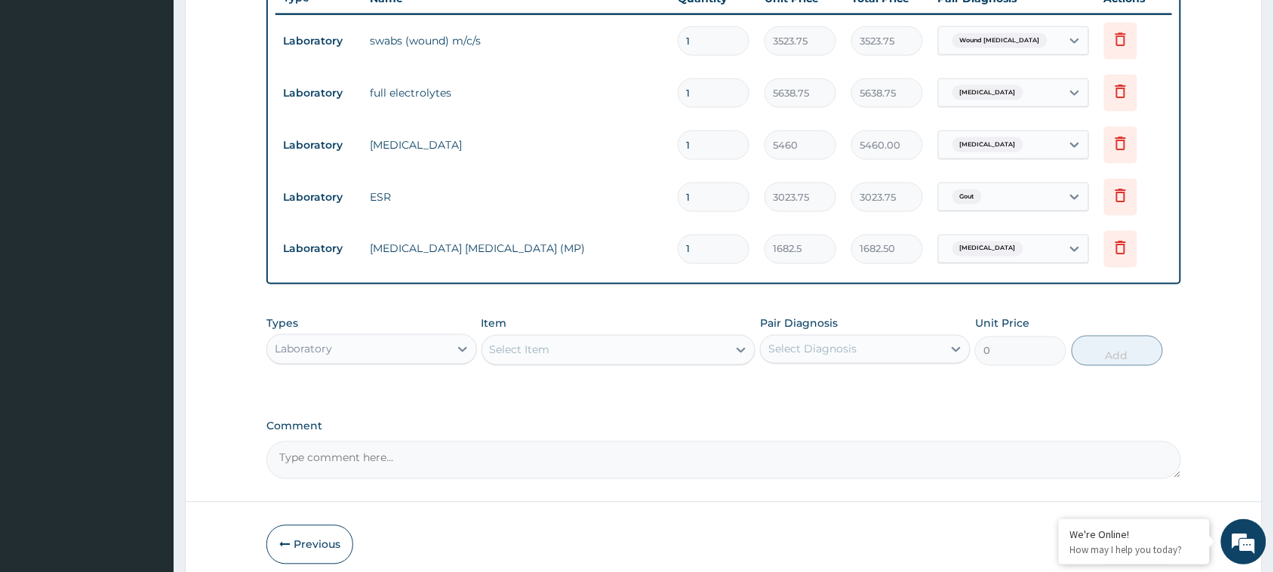
scroll to position [665, 0]
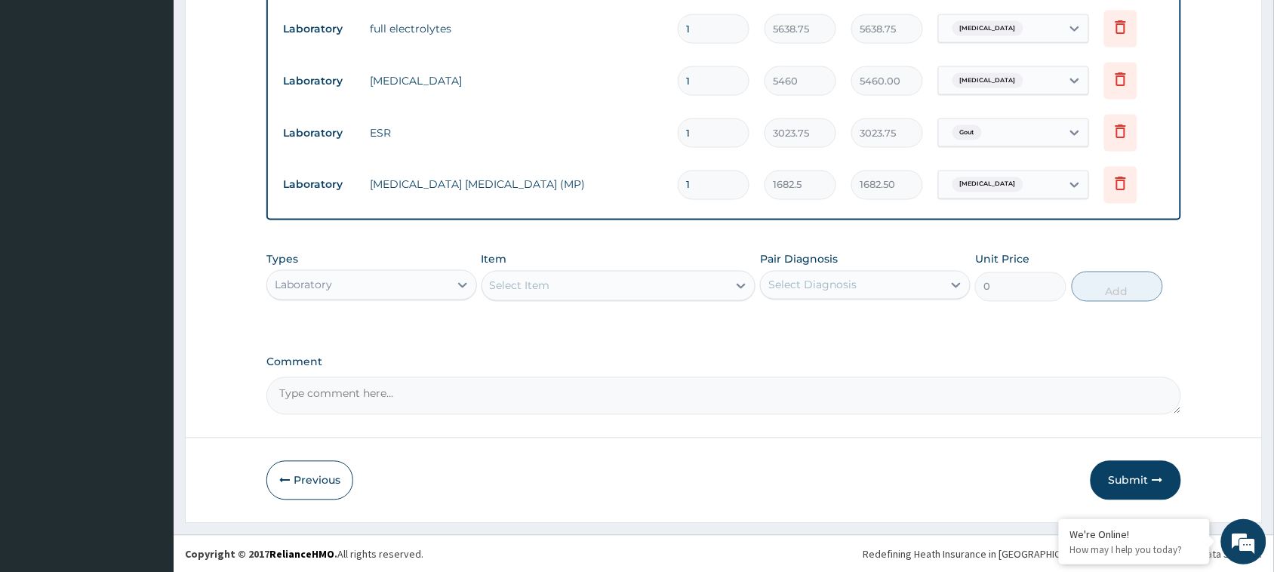
click at [648, 285] on div "Select Item" at bounding box center [605, 286] width 246 height 24
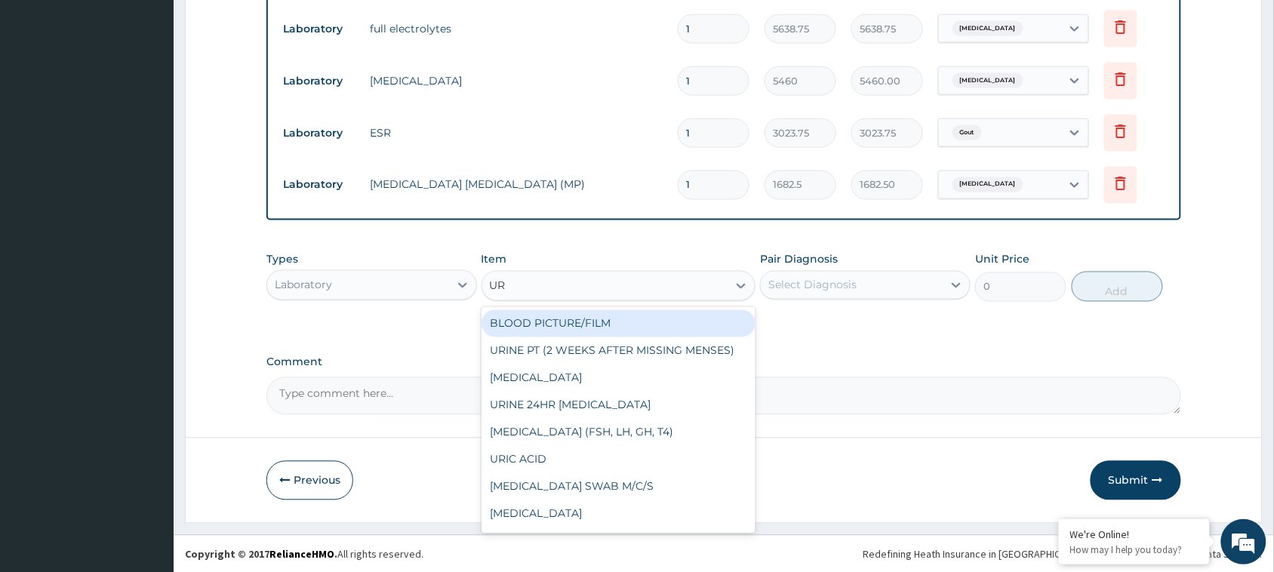
type input "URI"
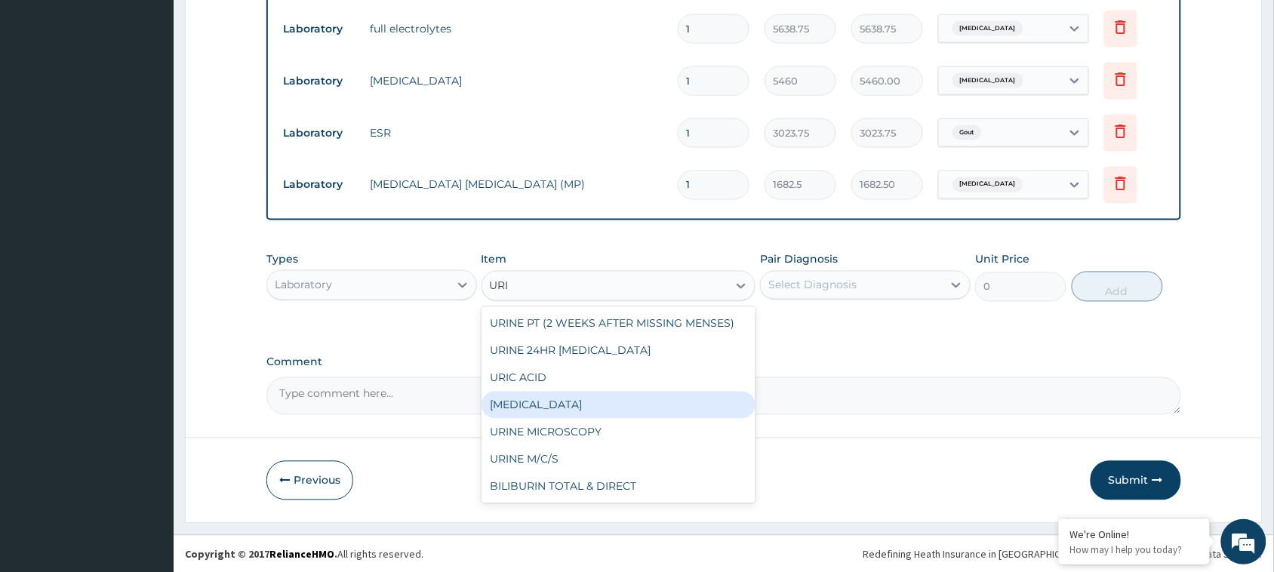
click at [572, 402] on div "URINALYSIS" at bounding box center [619, 405] width 275 height 27
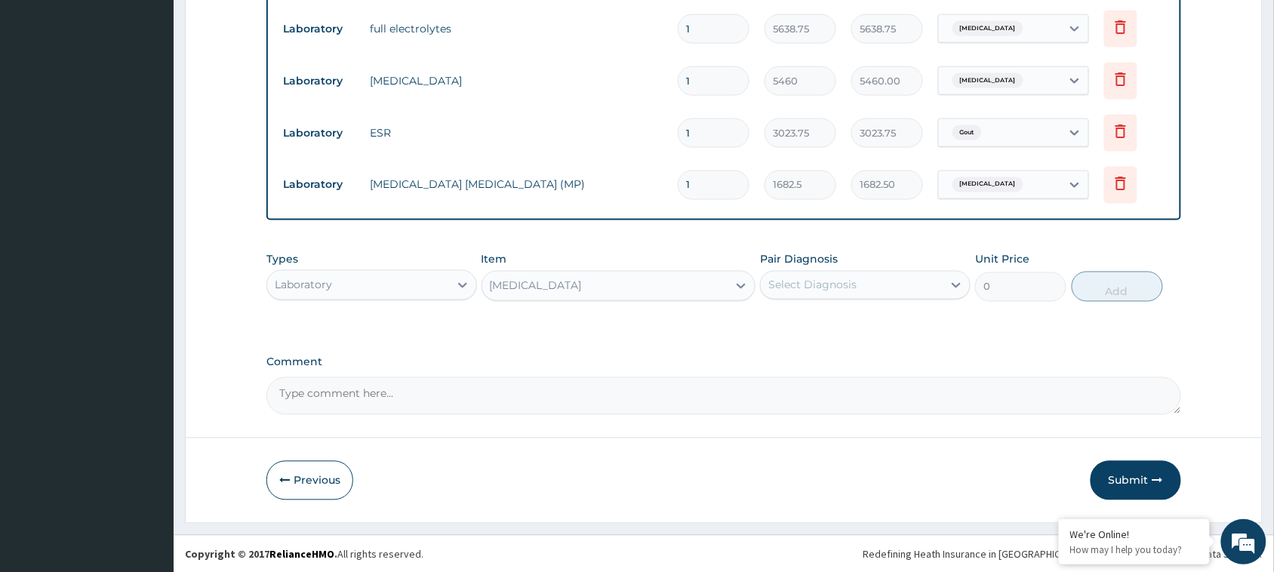
type input "1682.5"
click at [861, 277] on div "Select Diagnosis" at bounding box center [852, 285] width 182 height 24
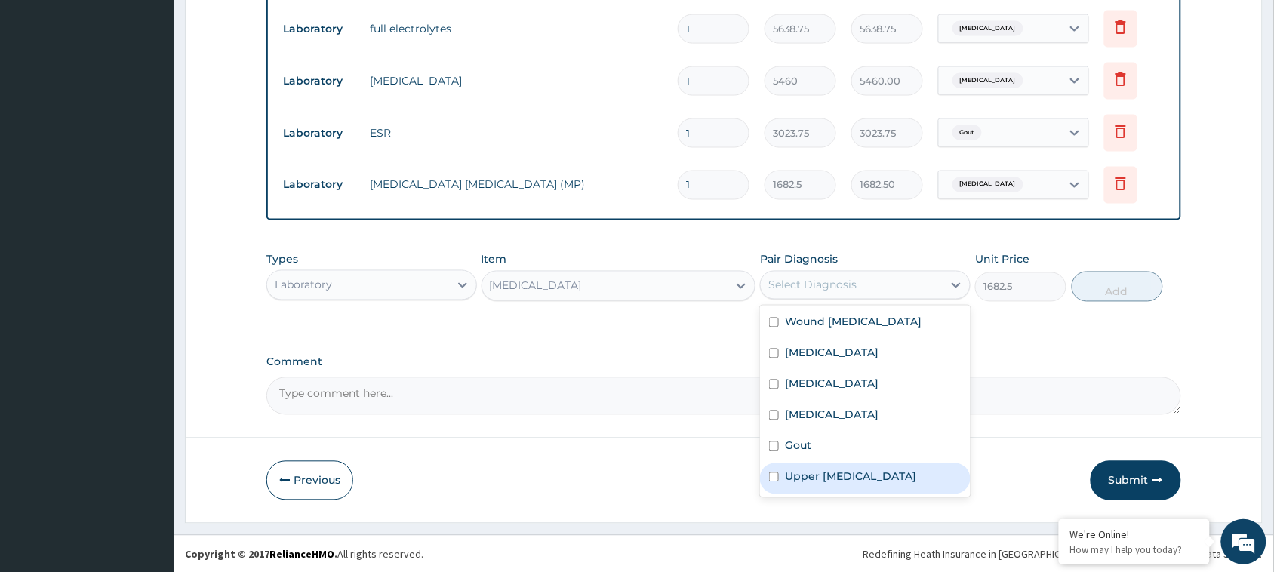
click at [838, 480] on label "Upper urinary tract infection" at bounding box center [850, 477] width 131 height 15
checkbox input "true"
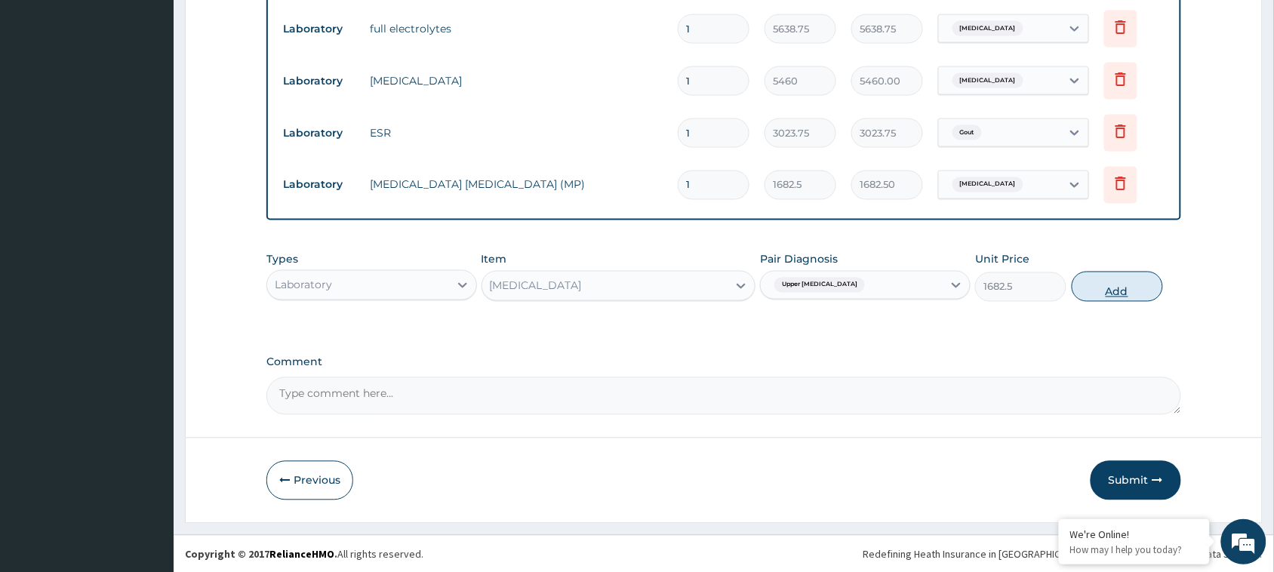
click at [1126, 283] on button "Add" at bounding box center [1117, 287] width 91 height 30
type input "0"
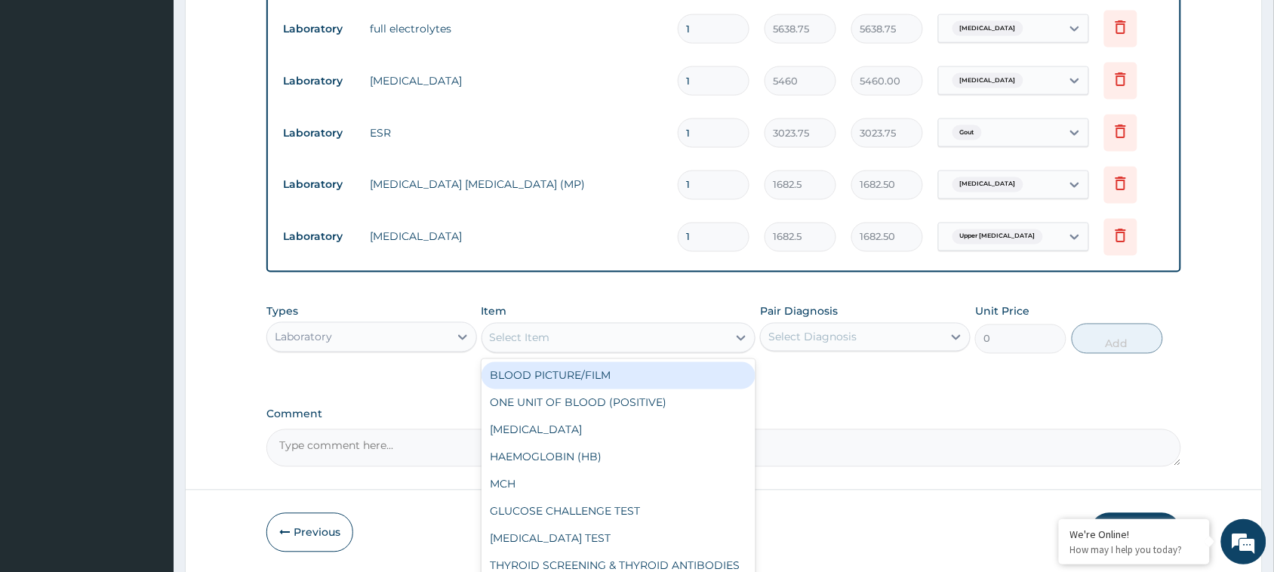
click at [627, 337] on div "Select Item" at bounding box center [605, 338] width 246 height 24
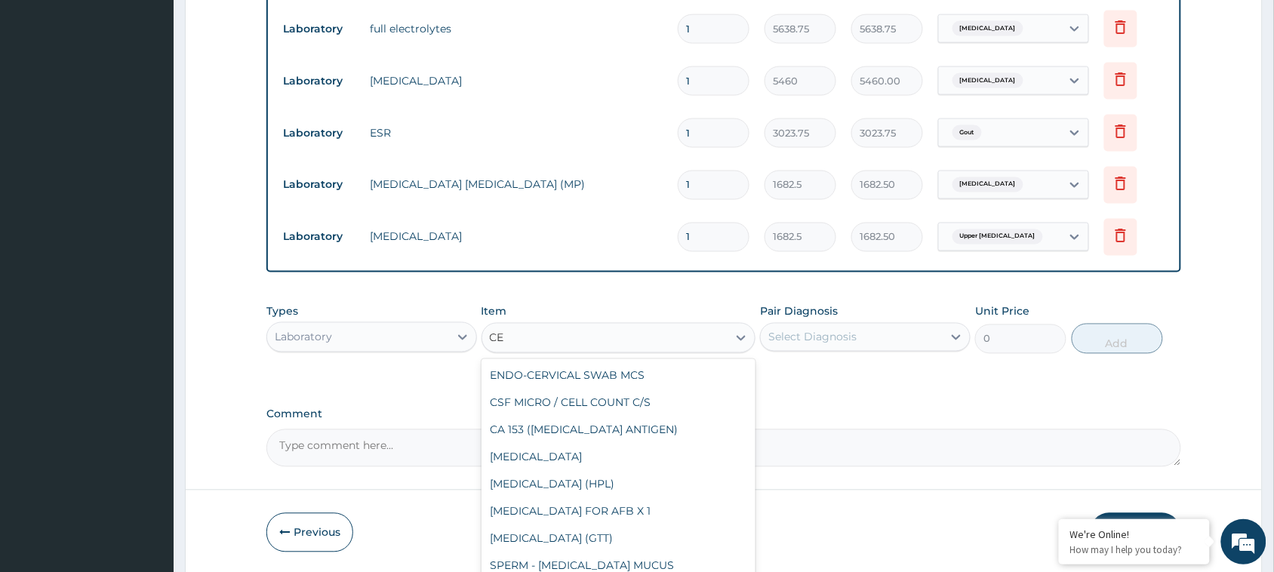
type input "C"
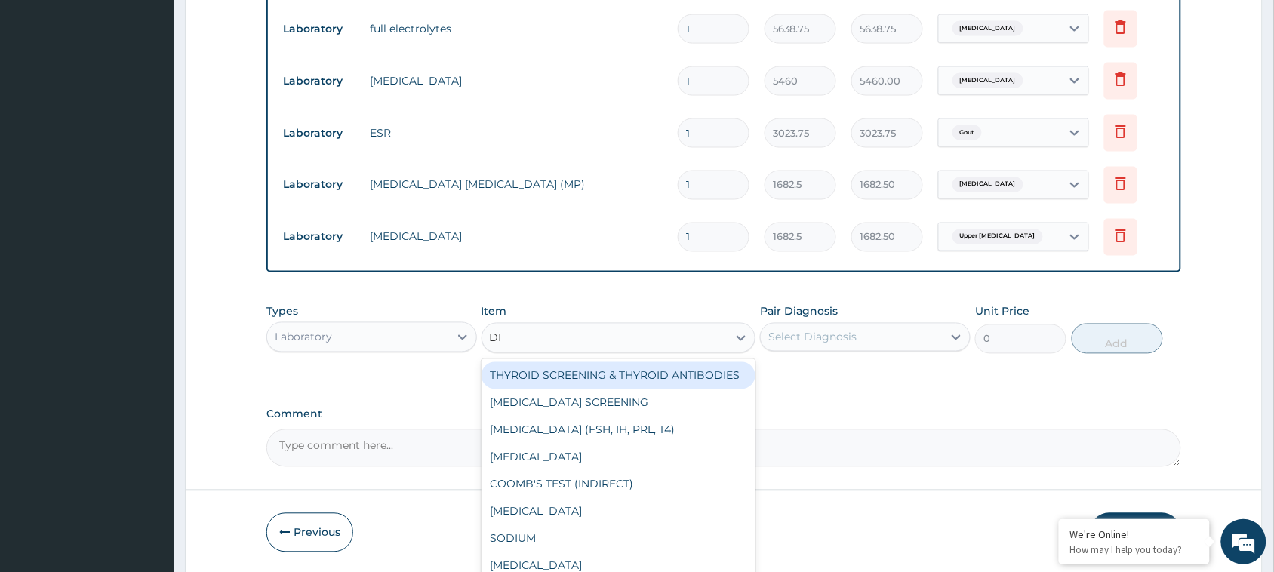
type input "DI"
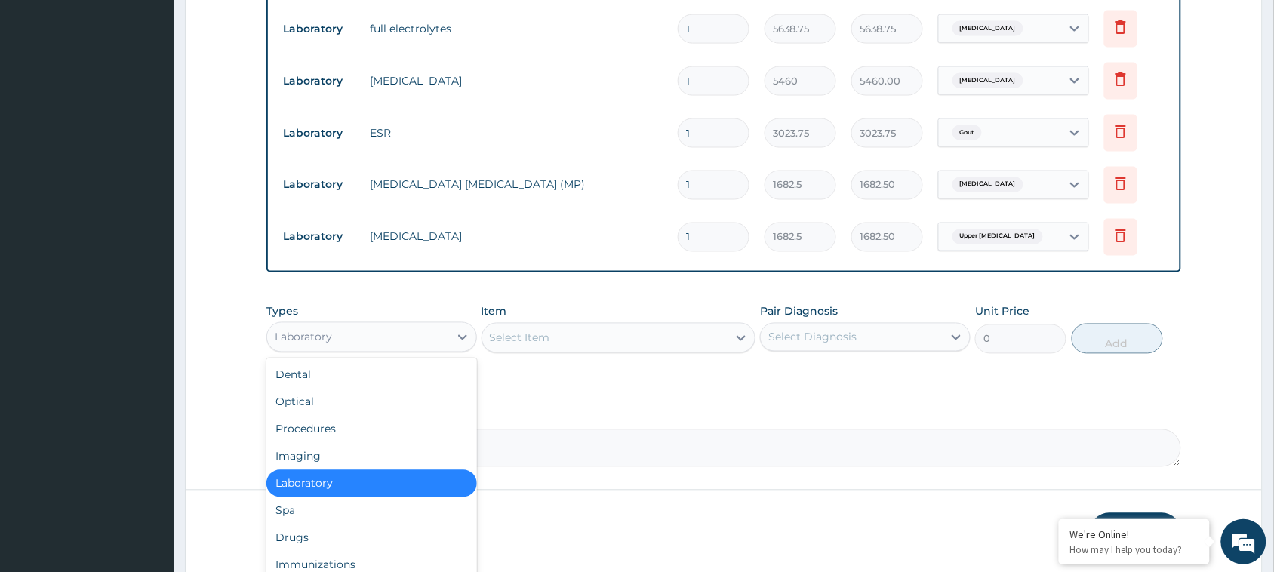
click at [347, 334] on div "Laboratory" at bounding box center [358, 337] width 182 height 24
click at [319, 530] on div "Drugs" at bounding box center [371, 538] width 211 height 27
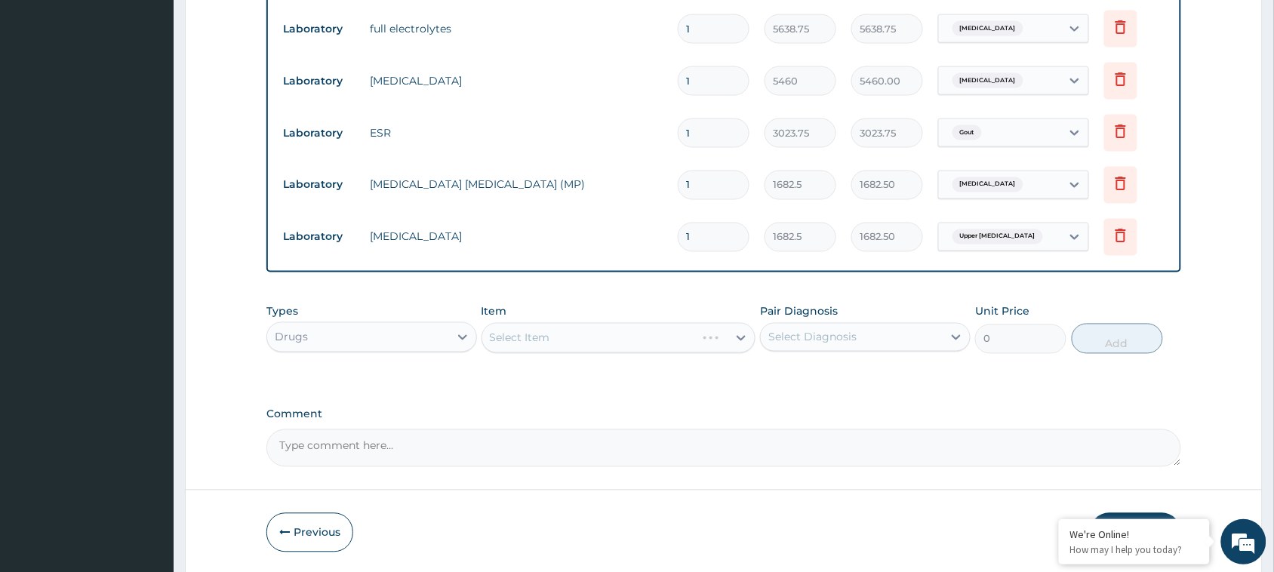
click at [574, 334] on div "Select Item" at bounding box center [619, 338] width 275 height 30
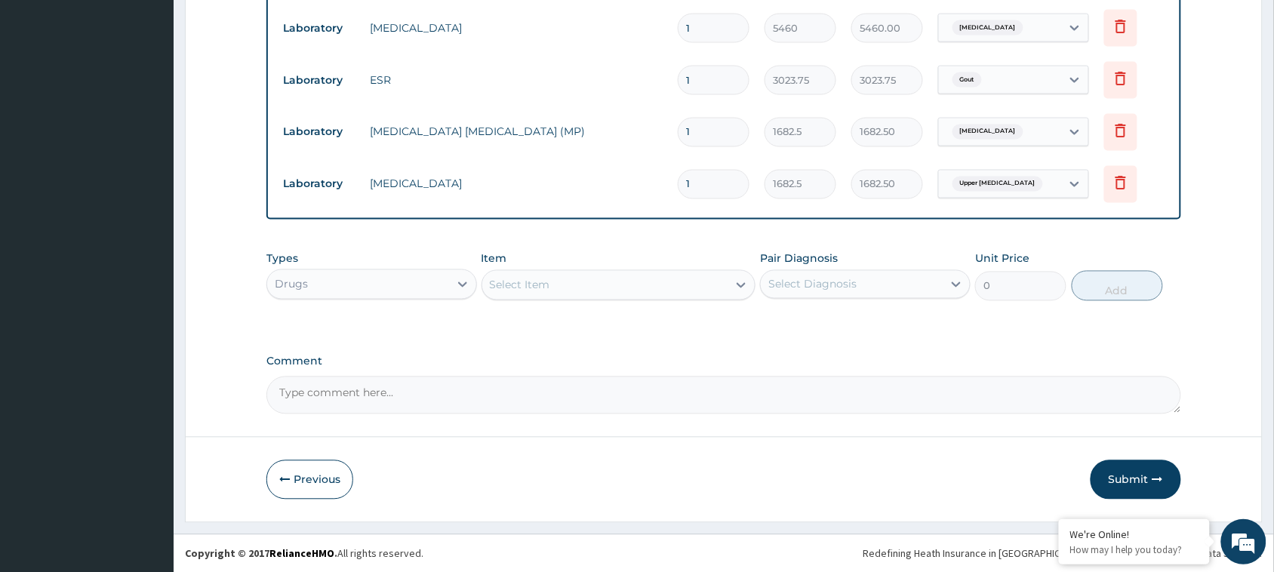
click at [585, 274] on div "Select Item" at bounding box center [605, 285] width 246 height 24
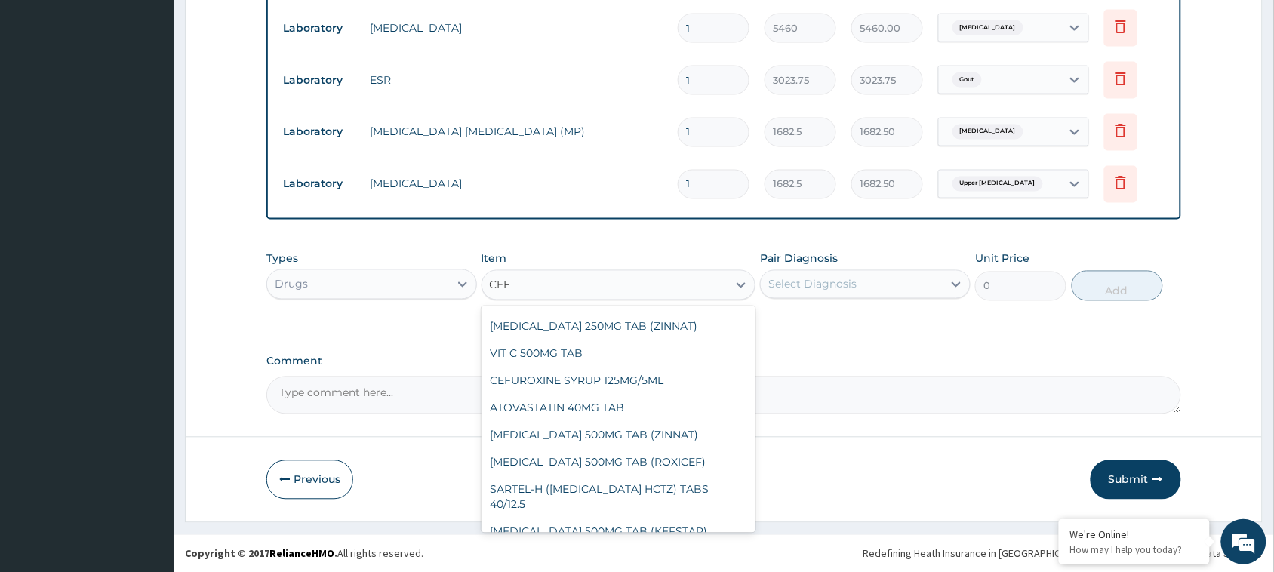
scroll to position [0, 0]
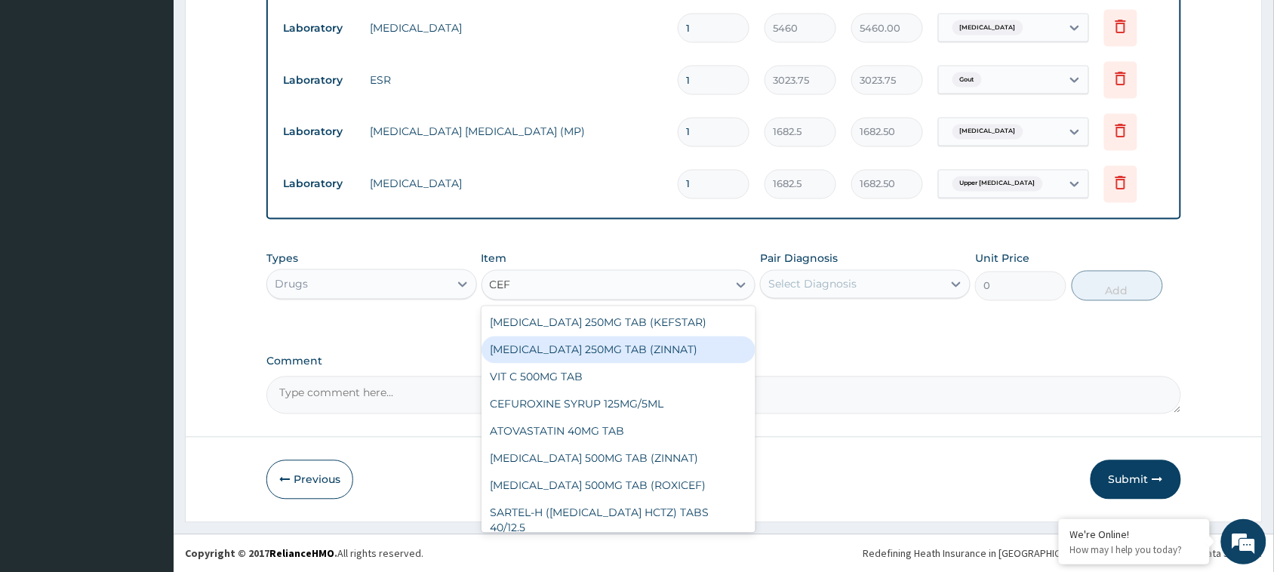
type input "CEF"
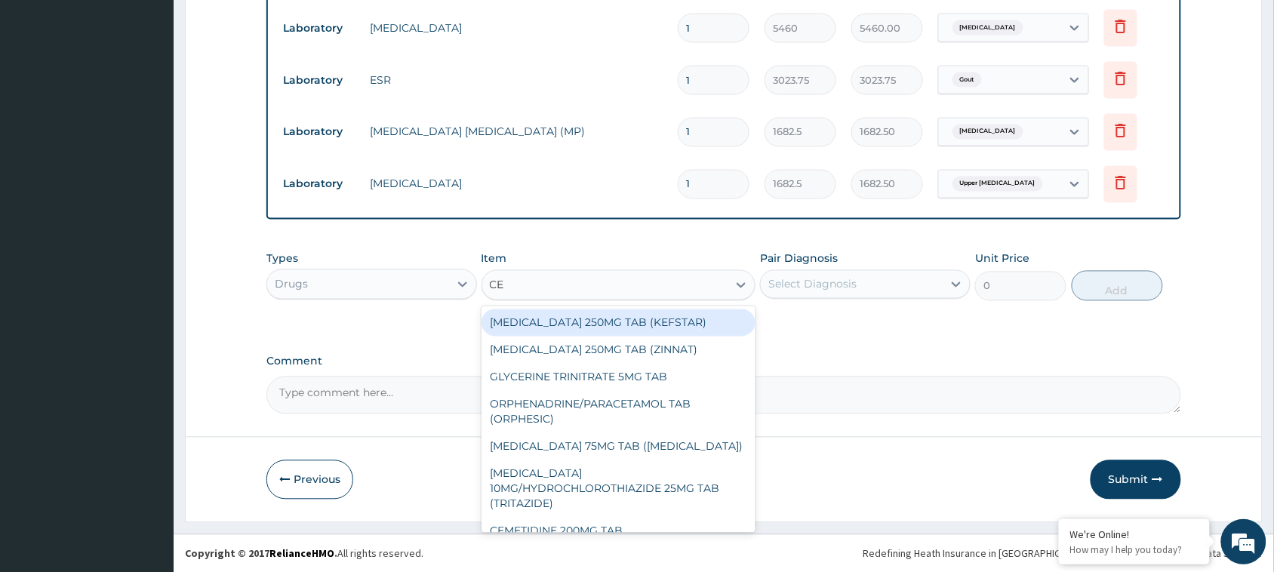
type input "CEF"
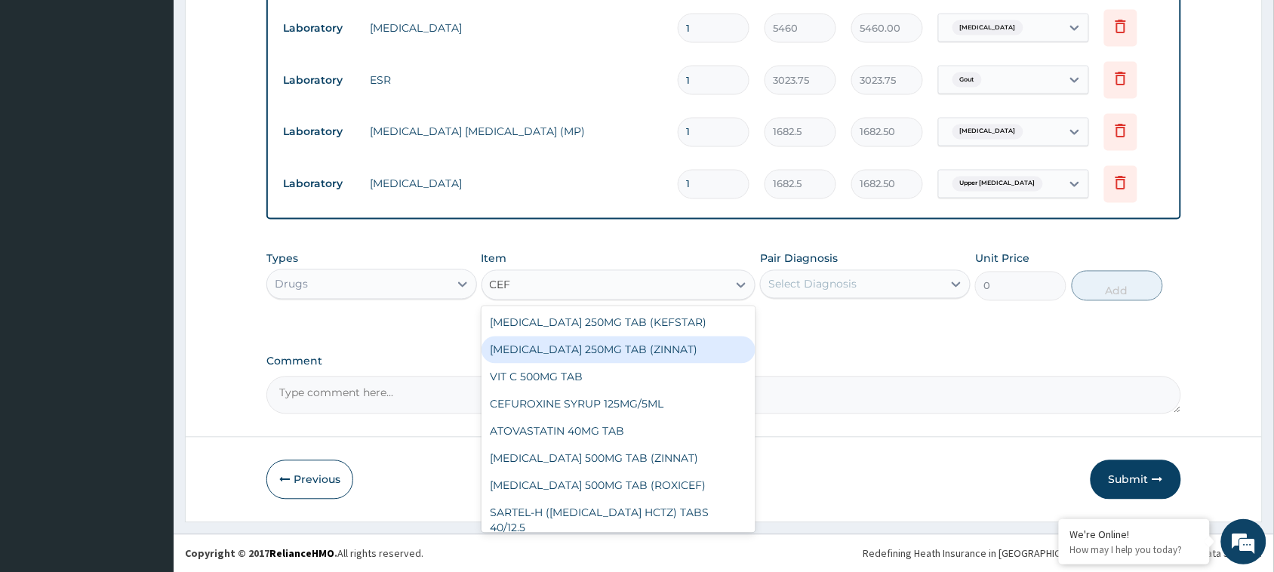
click at [625, 351] on div "CEFUROXIME 250MG TAB (ZINNAT)" at bounding box center [619, 350] width 275 height 27
type input "404.586"
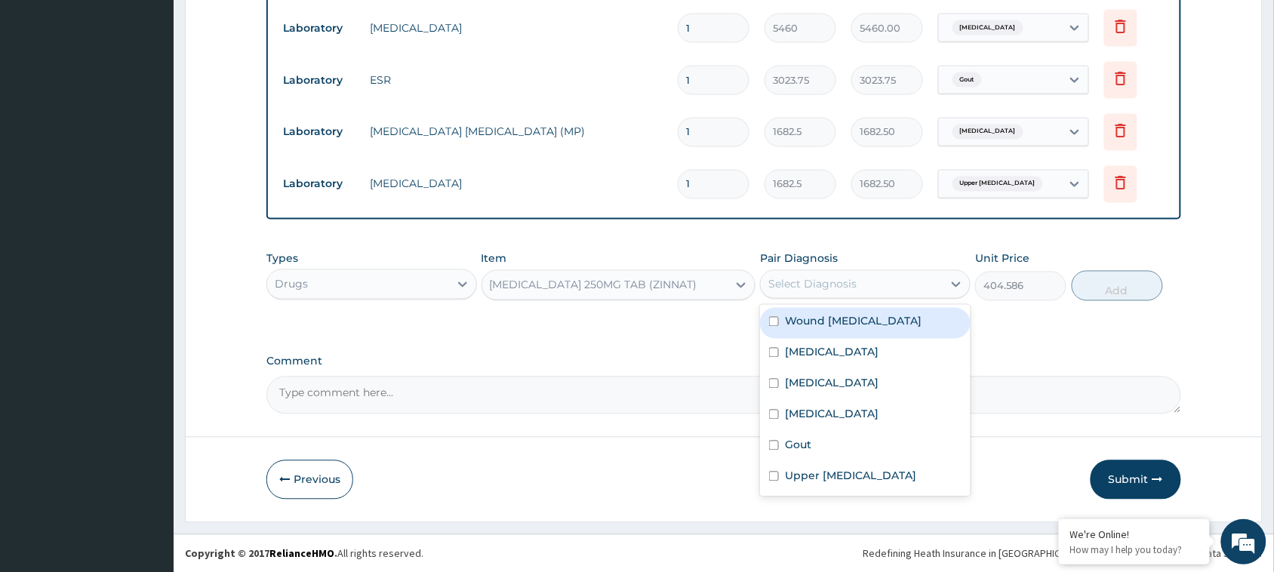
click at [849, 273] on div "Select Diagnosis" at bounding box center [852, 285] width 182 height 24
click at [855, 277] on div "Select Diagnosis" at bounding box center [813, 284] width 88 height 15
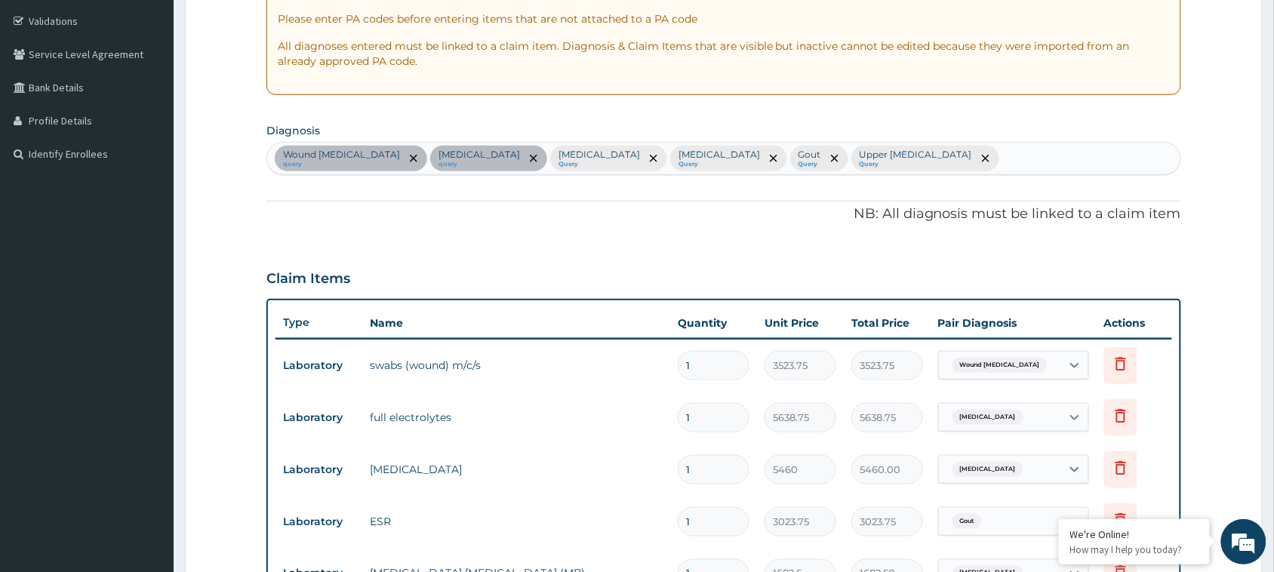
scroll to position [292, 0]
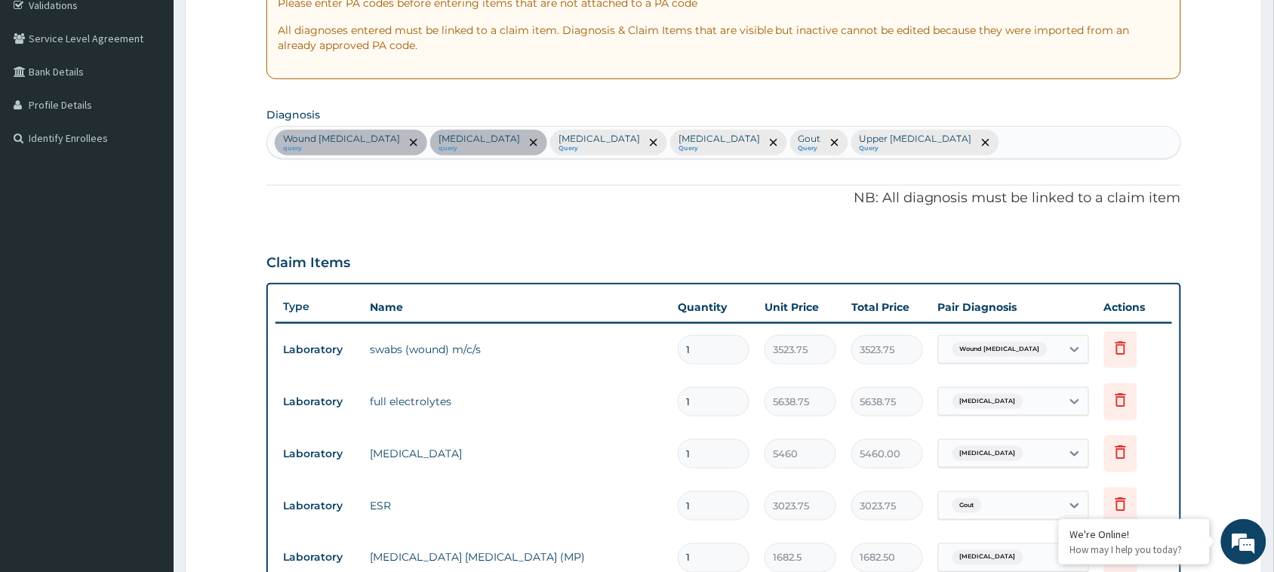
click at [1046, 141] on div "Wound cellulitis query Electrolyte imbalance query Sepsis Query Falciparum mala…" at bounding box center [723, 143] width 913 height 32
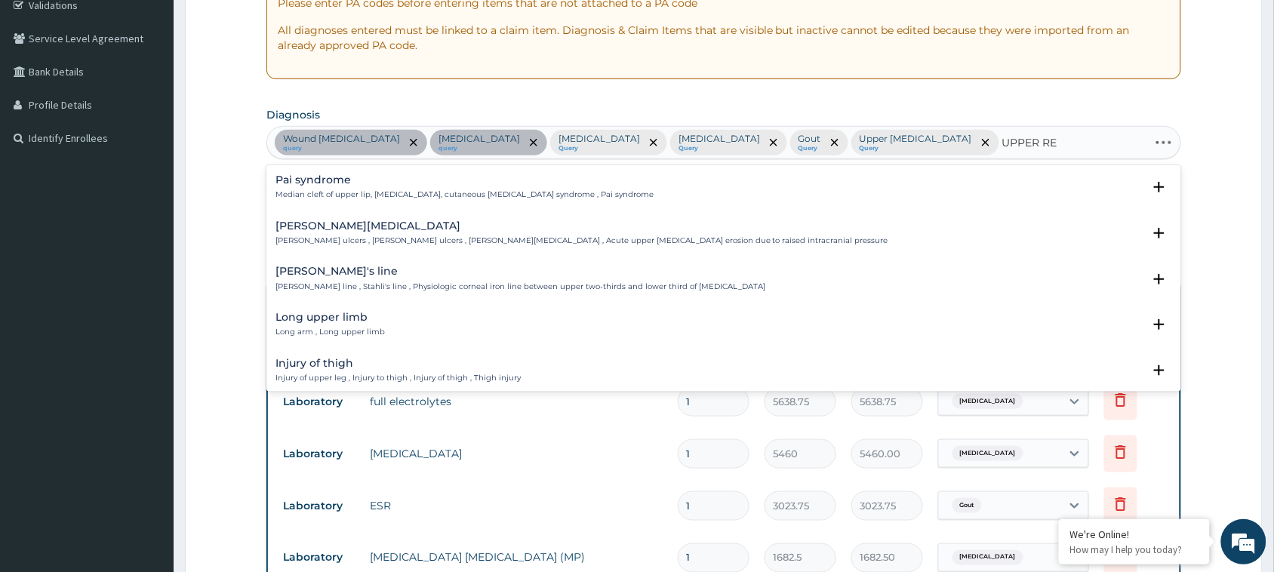
type input "UPPER RES"
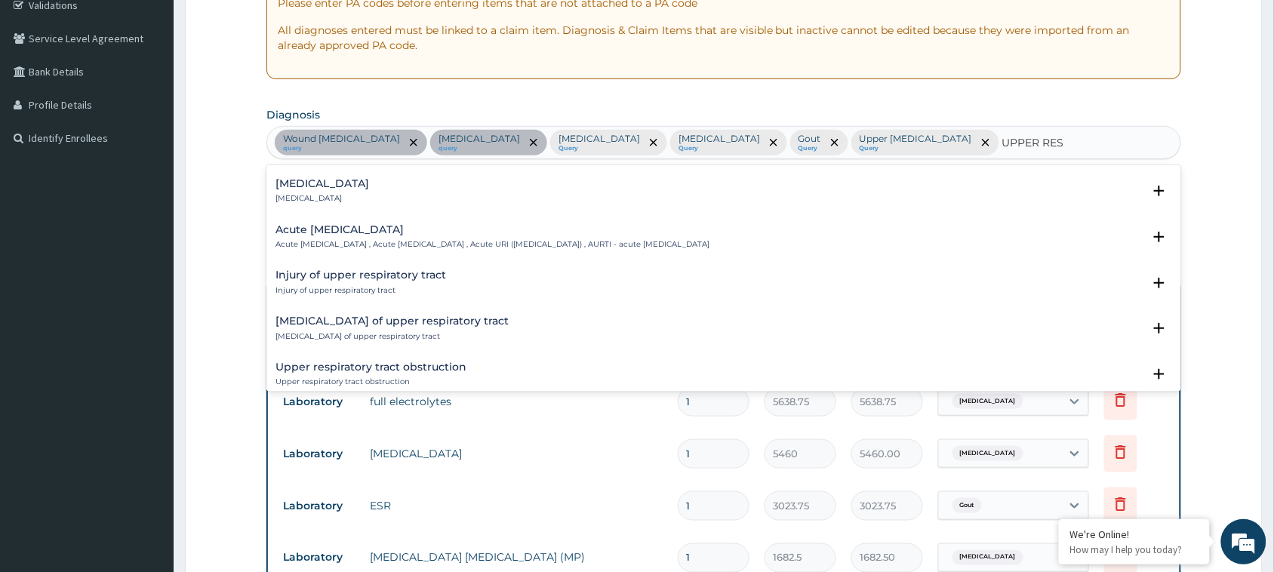
scroll to position [0, 0]
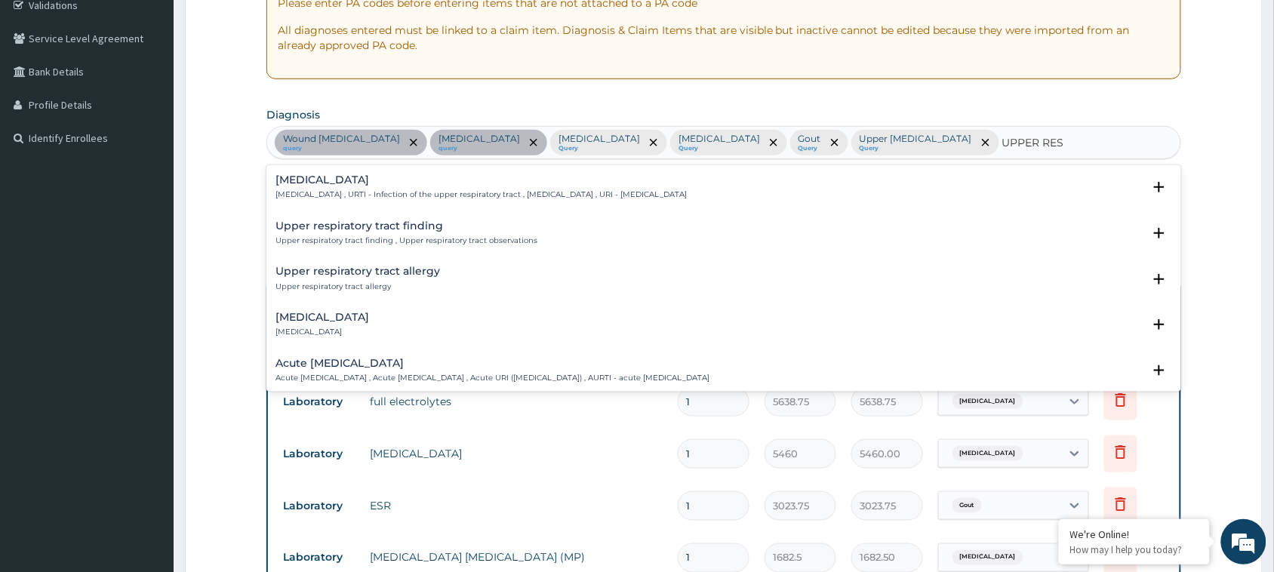
click at [385, 186] on div "Upper respiratory infection Upper respiratory infection , URTI - Infection of t…" at bounding box center [481, 187] width 411 height 26
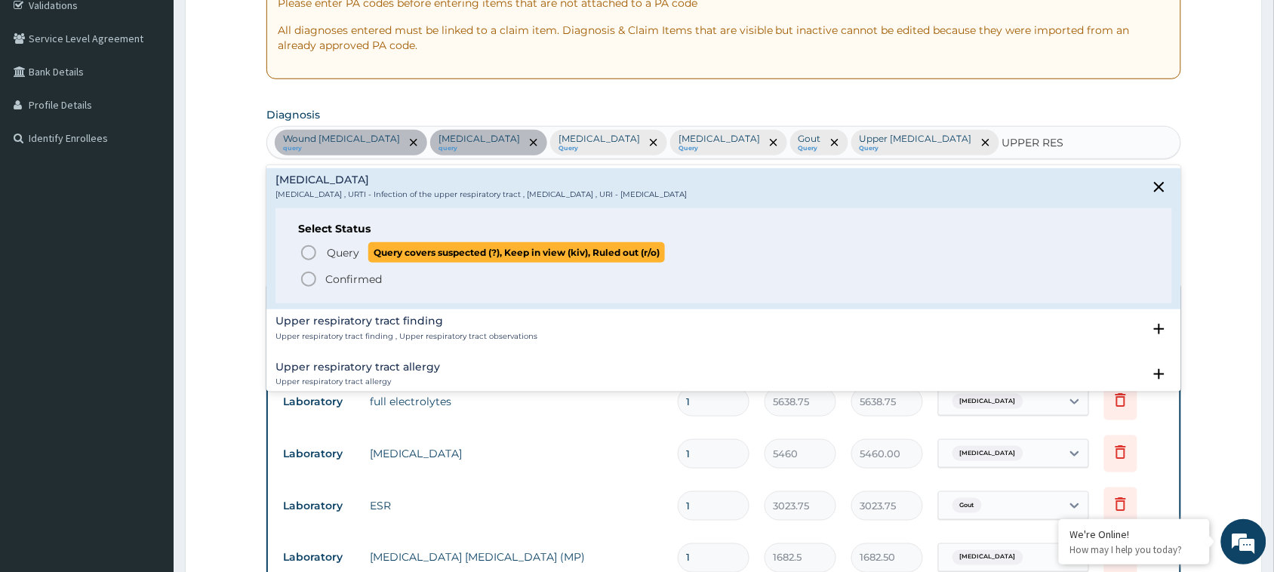
click at [308, 260] on circle "status option query" at bounding box center [309, 253] width 14 height 14
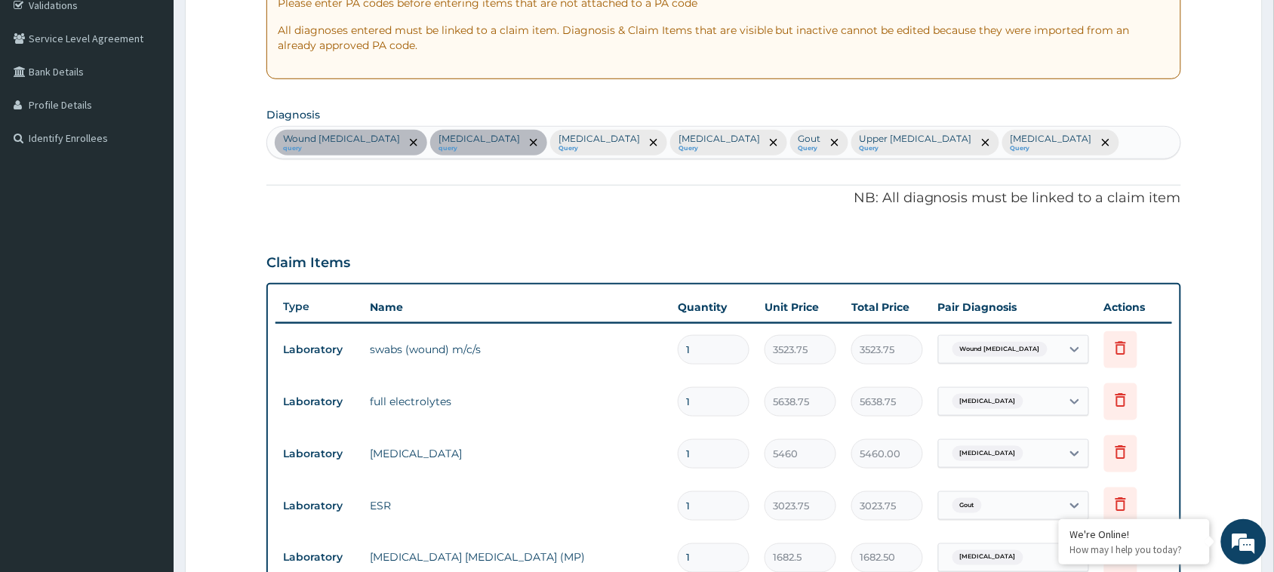
scroll to position [718, 0]
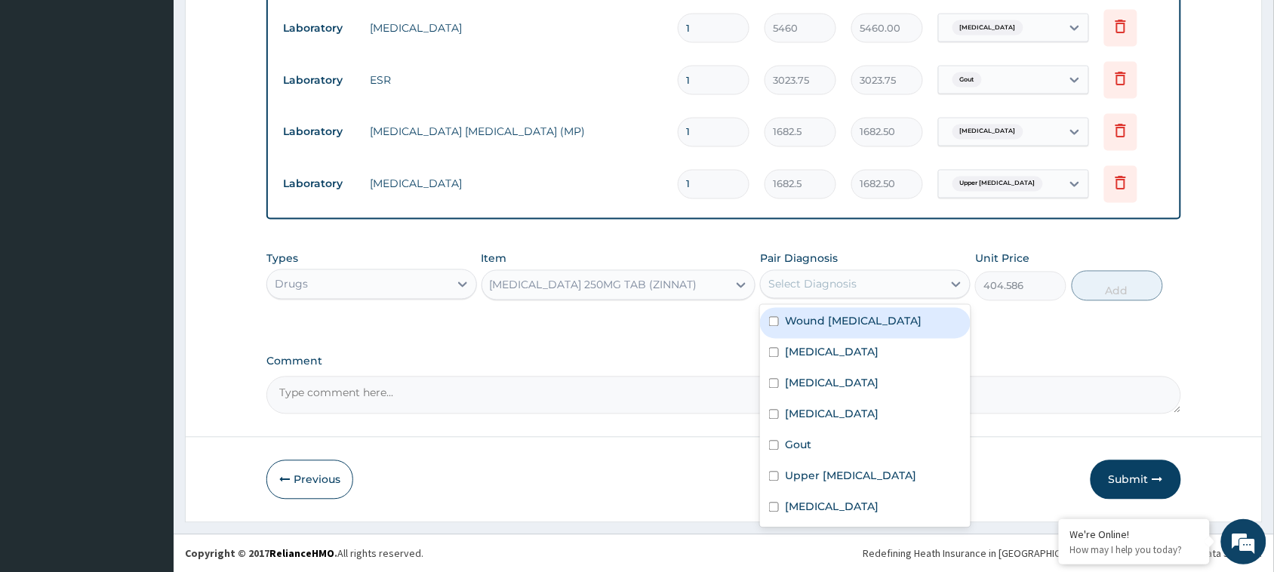
click at [904, 283] on div "Select Diagnosis" at bounding box center [852, 285] width 182 height 24
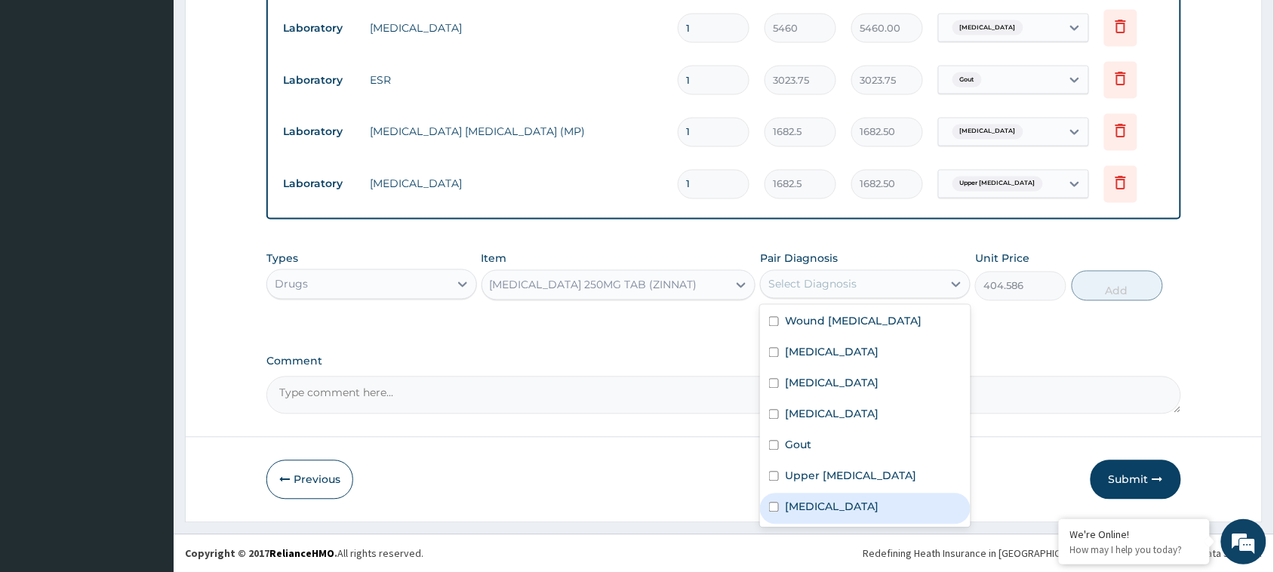
click at [853, 504] on label "Upper respiratory infection" at bounding box center [832, 507] width 94 height 15
checkbox input "true"
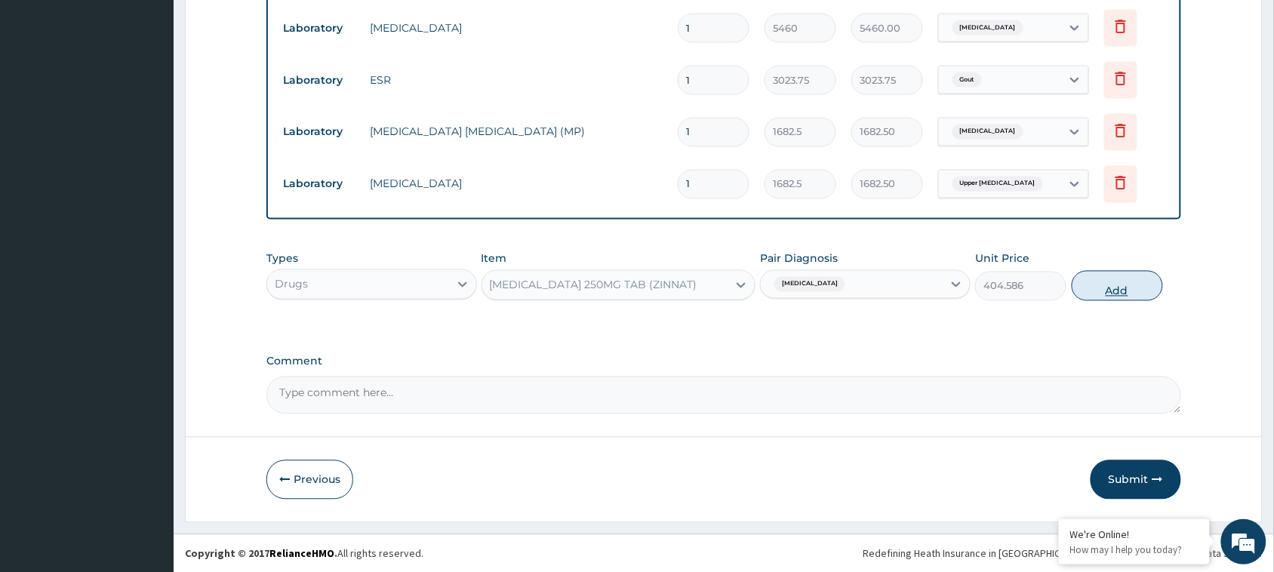
click at [1104, 291] on button "Add" at bounding box center [1117, 286] width 91 height 30
type input "0"
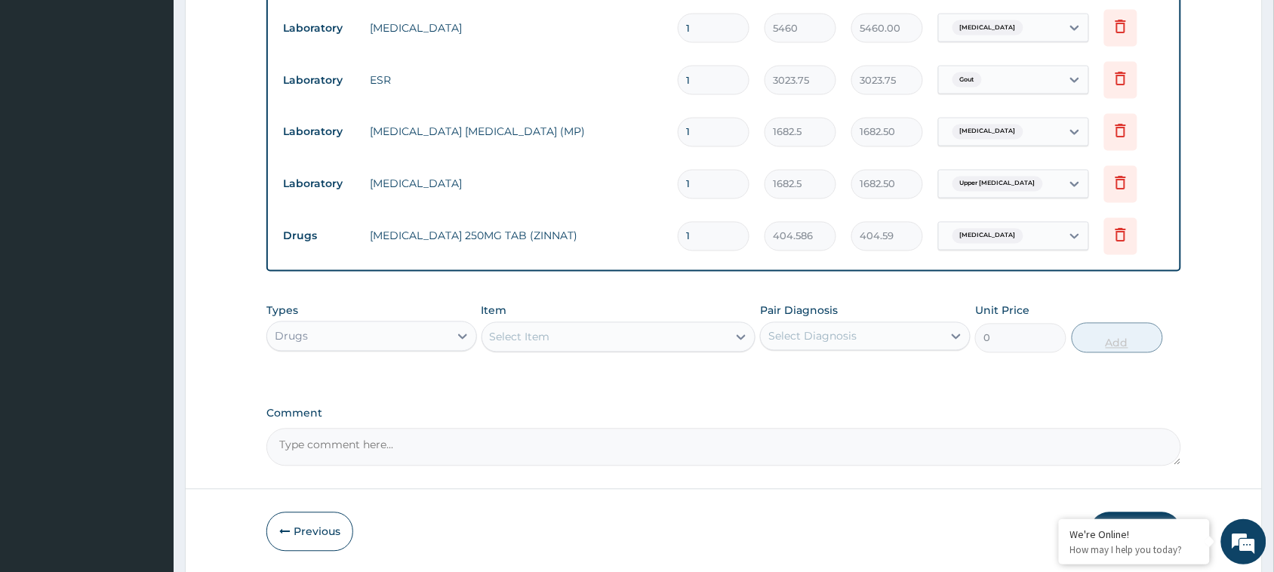
type input "10"
type input "4045.86"
type input "10"
click at [636, 329] on div "Select Item" at bounding box center [605, 337] width 246 height 24
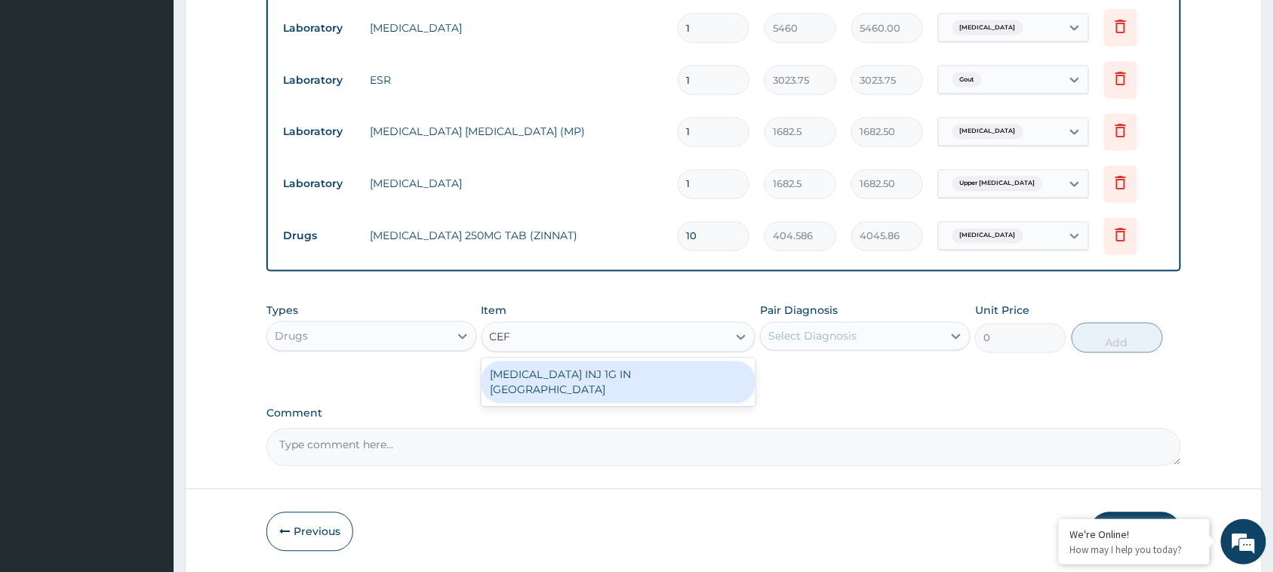
type input "CEFT"
click at [636, 371] on div "[MEDICAL_DATA] INJ 1G IN [GEOGRAPHIC_DATA]" at bounding box center [619, 383] width 275 height 42
type input "4850.85"
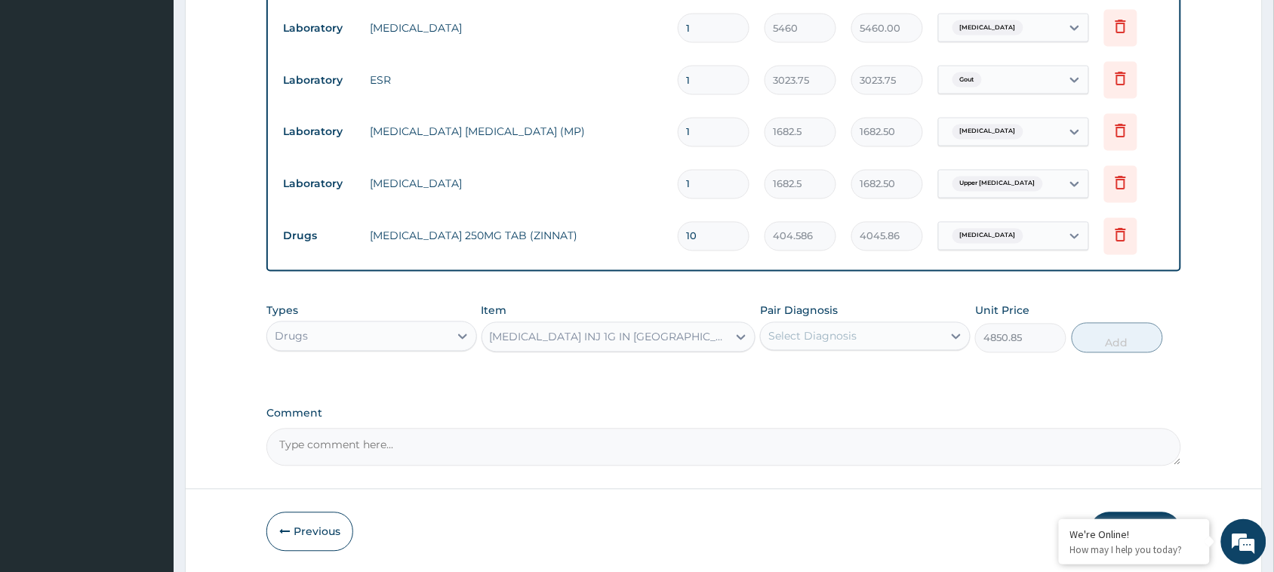
click at [832, 340] on div "Select Diagnosis" at bounding box center [813, 336] width 88 height 15
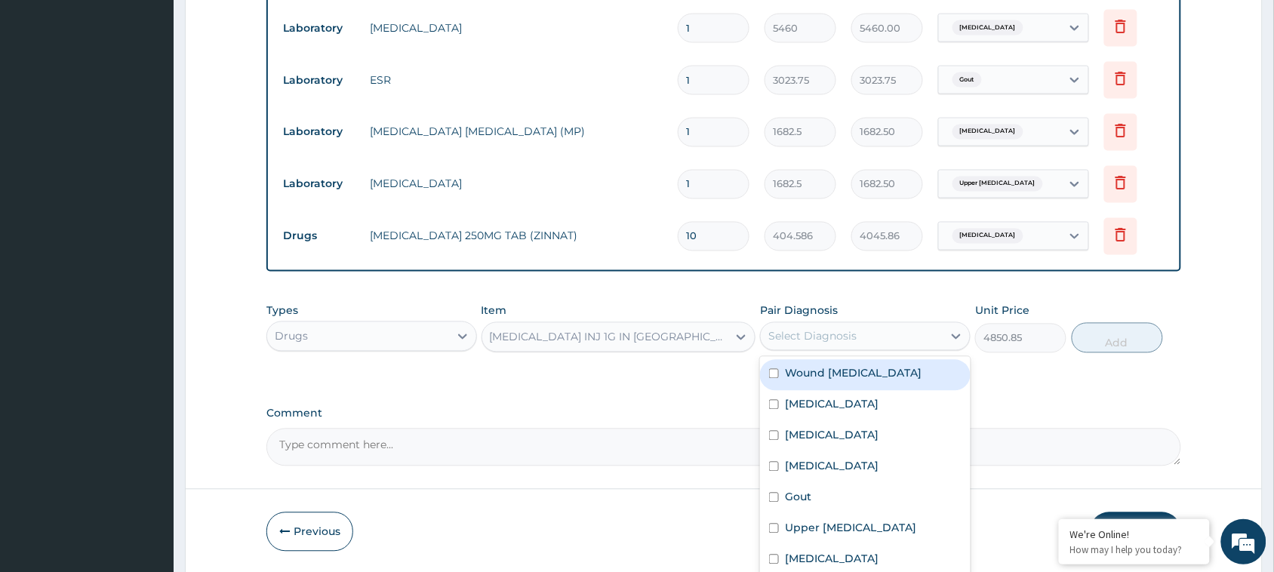
scroll to position [770, 0]
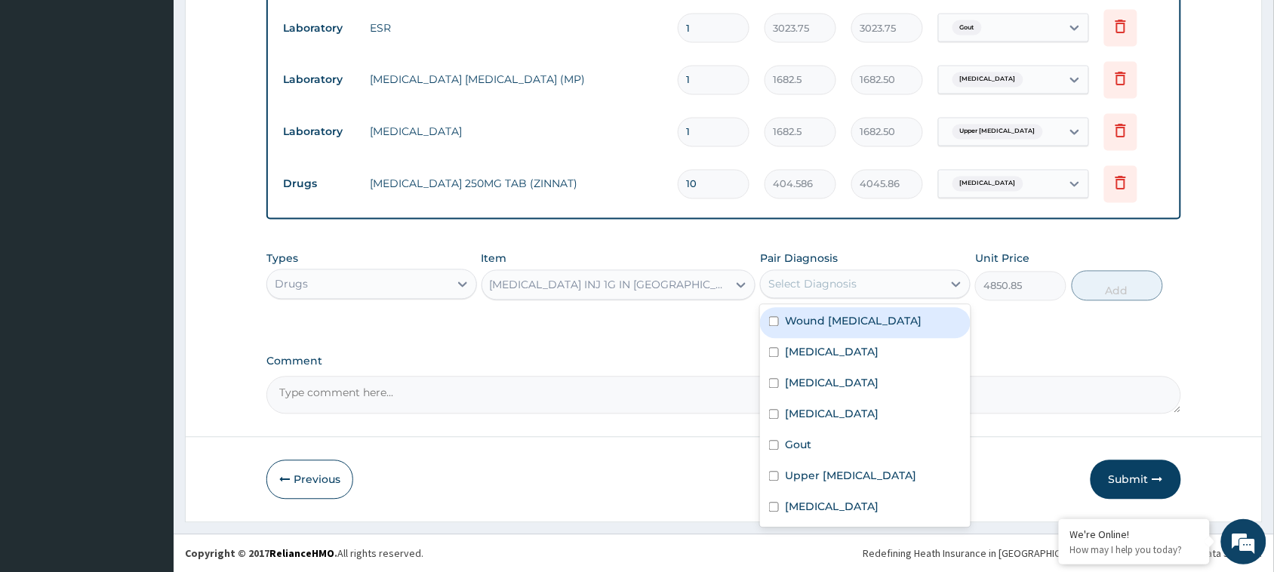
click at [843, 284] on div "Select Diagnosis" at bounding box center [813, 284] width 88 height 15
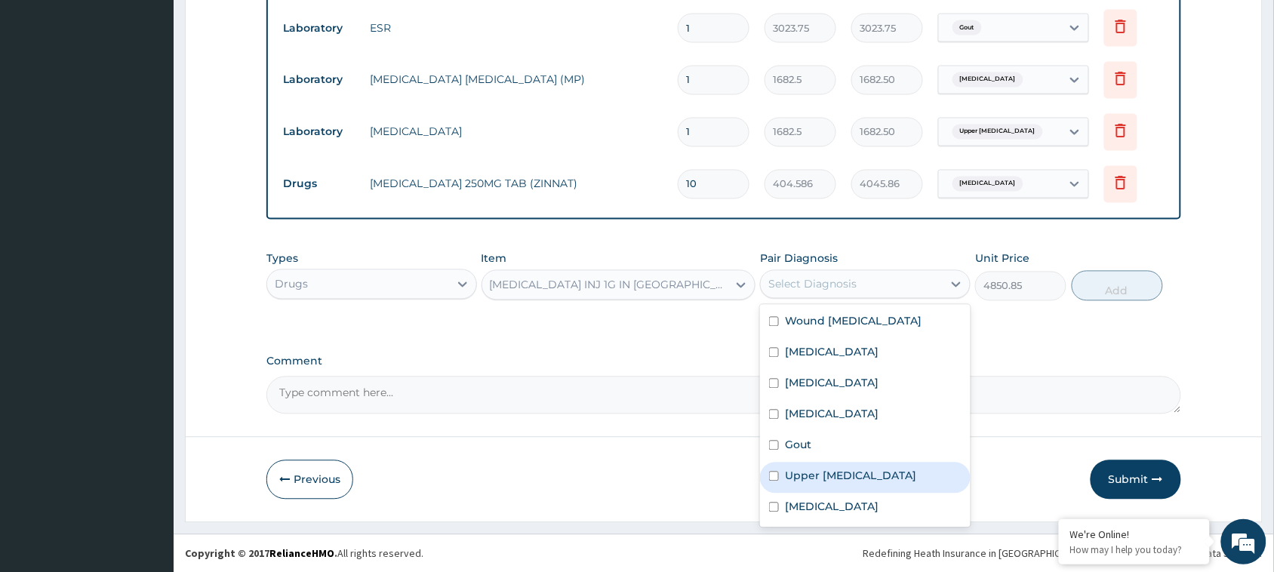
click at [872, 483] on div "Upper [MEDICAL_DATA]" at bounding box center [865, 478] width 211 height 31
checkbox input "true"
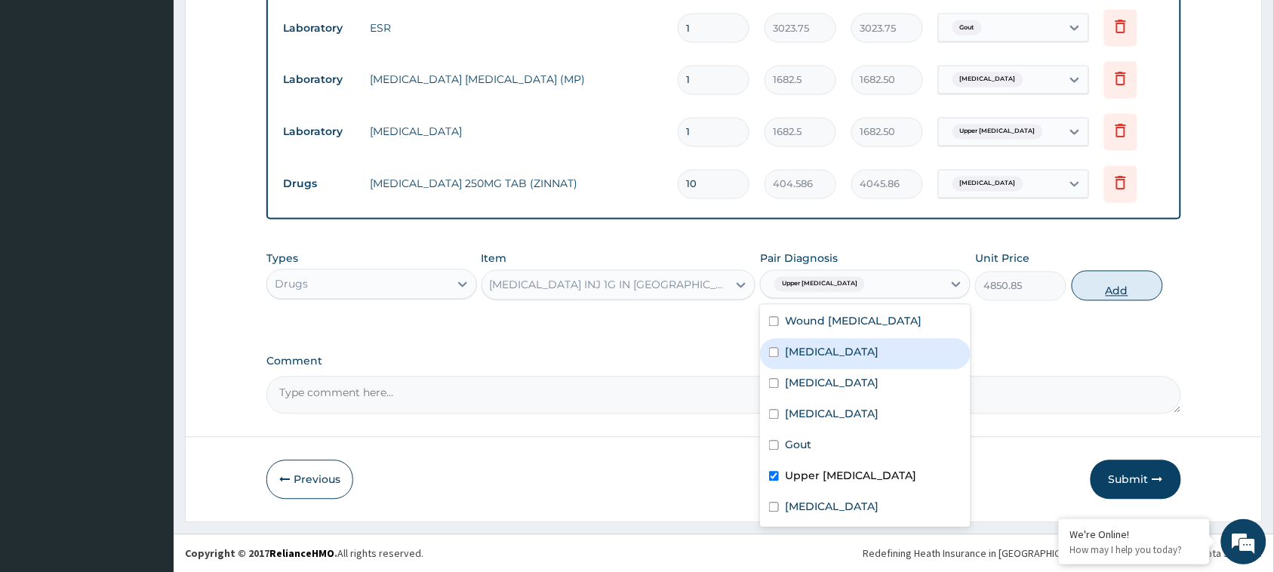
click at [1114, 282] on button "Add" at bounding box center [1117, 286] width 91 height 30
type input "0"
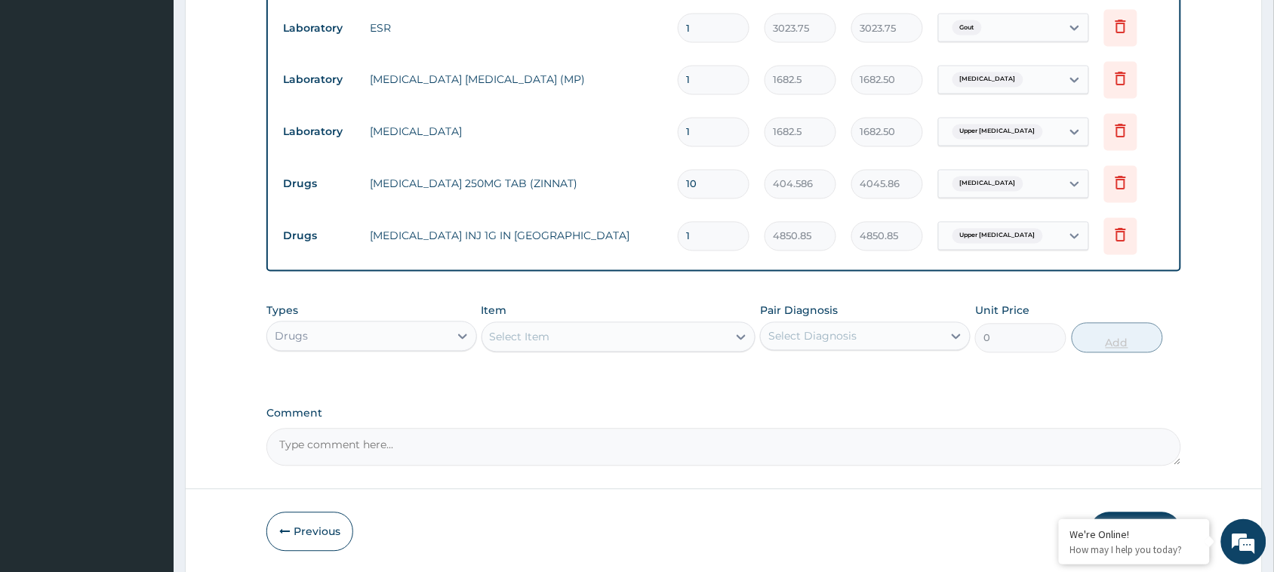
type input "0.00"
type input "4"
type input "19403.40"
type input "0.00"
type input "3"
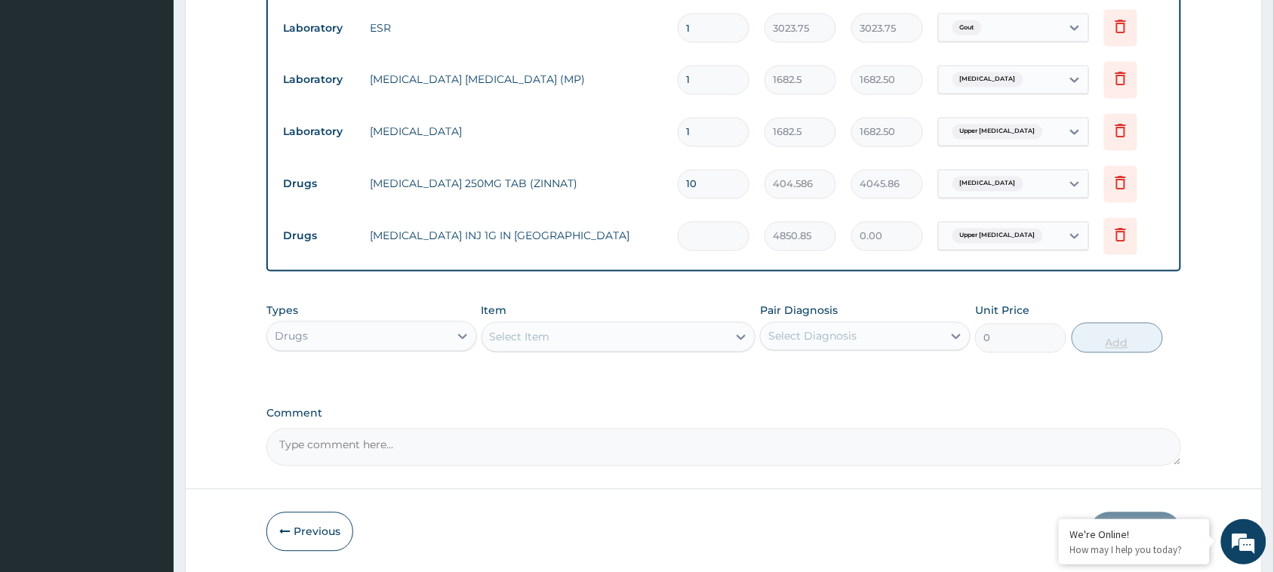
type input "14552.55"
type input "3"
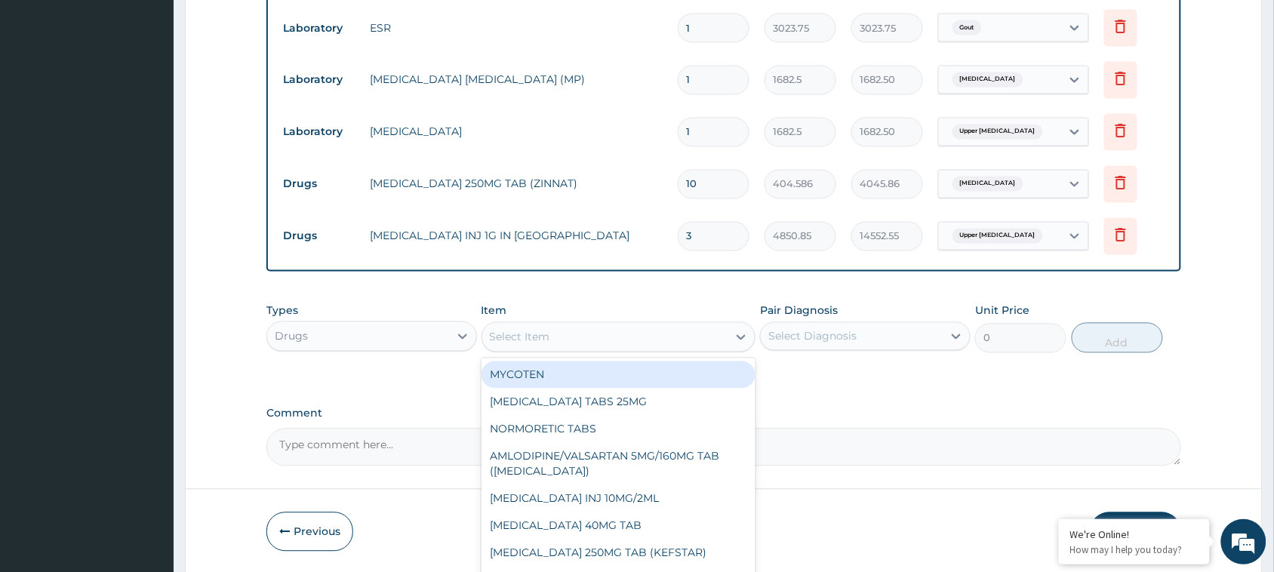
click at [568, 341] on div "Select Item" at bounding box center [605, 337] width 246 height 24
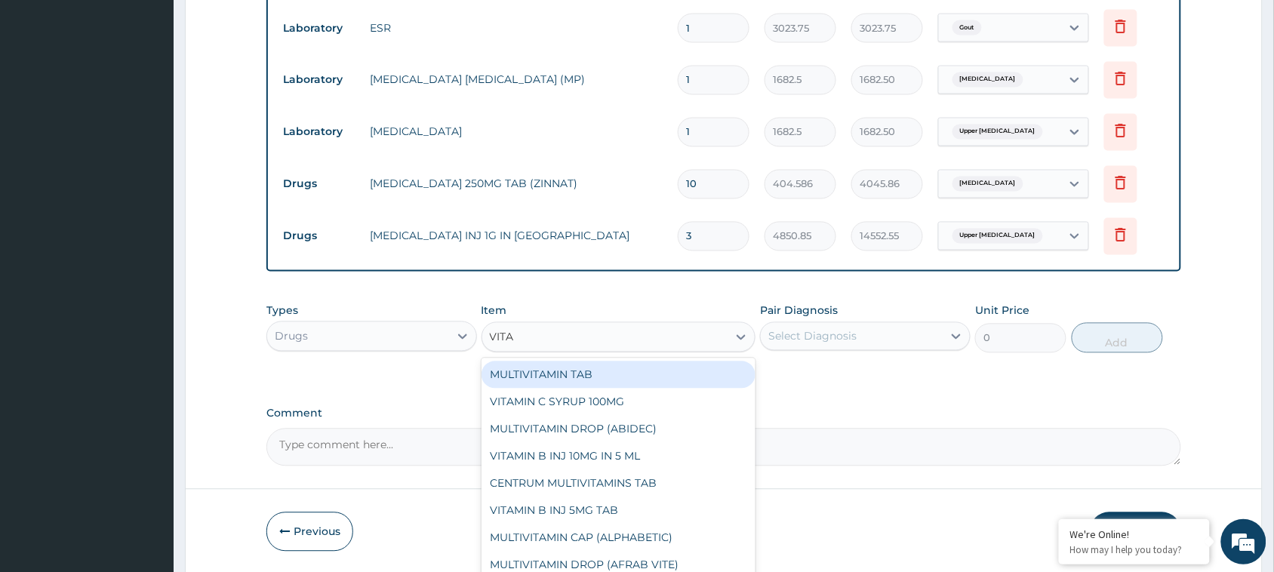
type input "VIT"
click at [582, 372] on div "VIT C 500MG TAB" at bounding box center [619, 375] width 275 height 27
type input "29.0472"
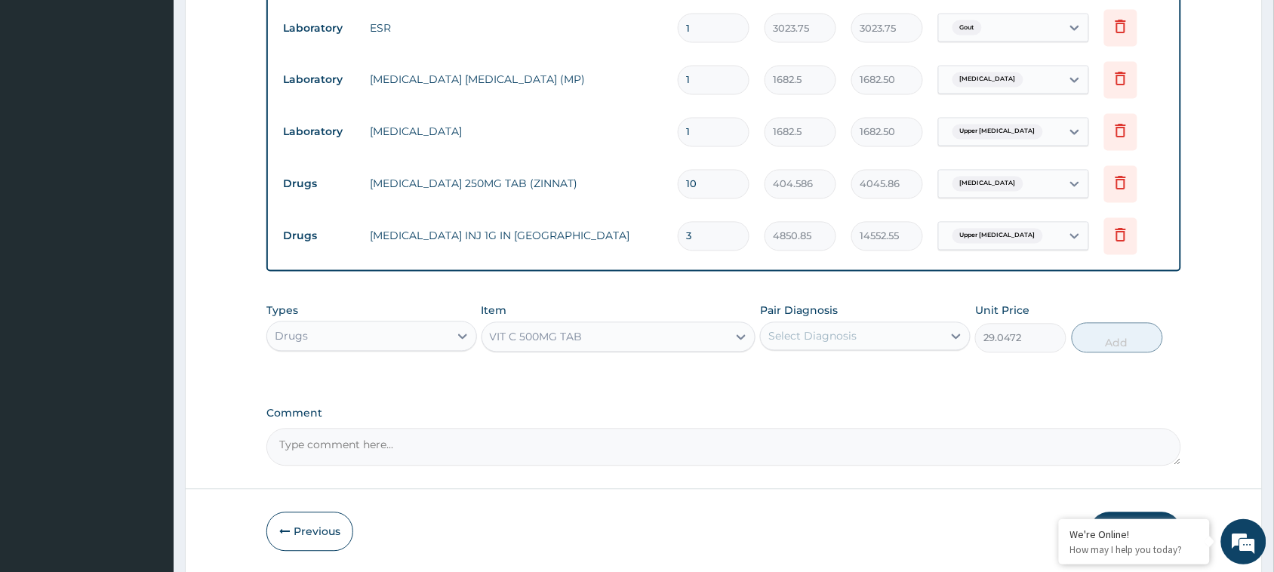
click at [833, 338] on div "Select Diagnosis" at bounding box center [813, 336] width 88 height 15
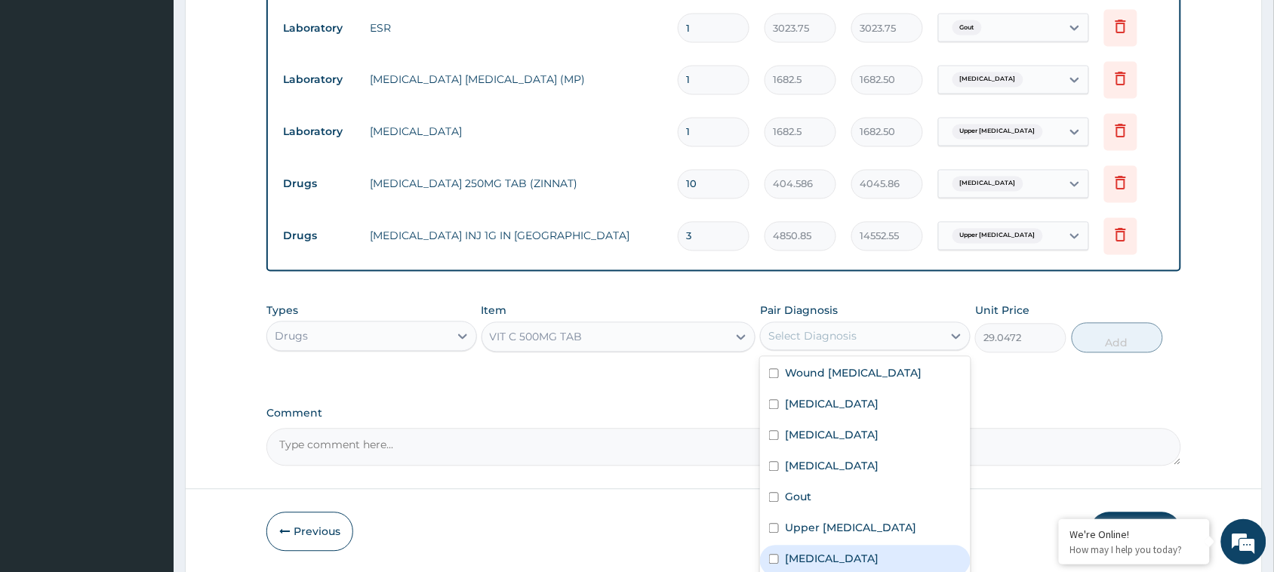
click at [884, 566] on div "Upper respiratory infection" at bounding box center [865, 561] width 211 height 31
checkbox input "true"
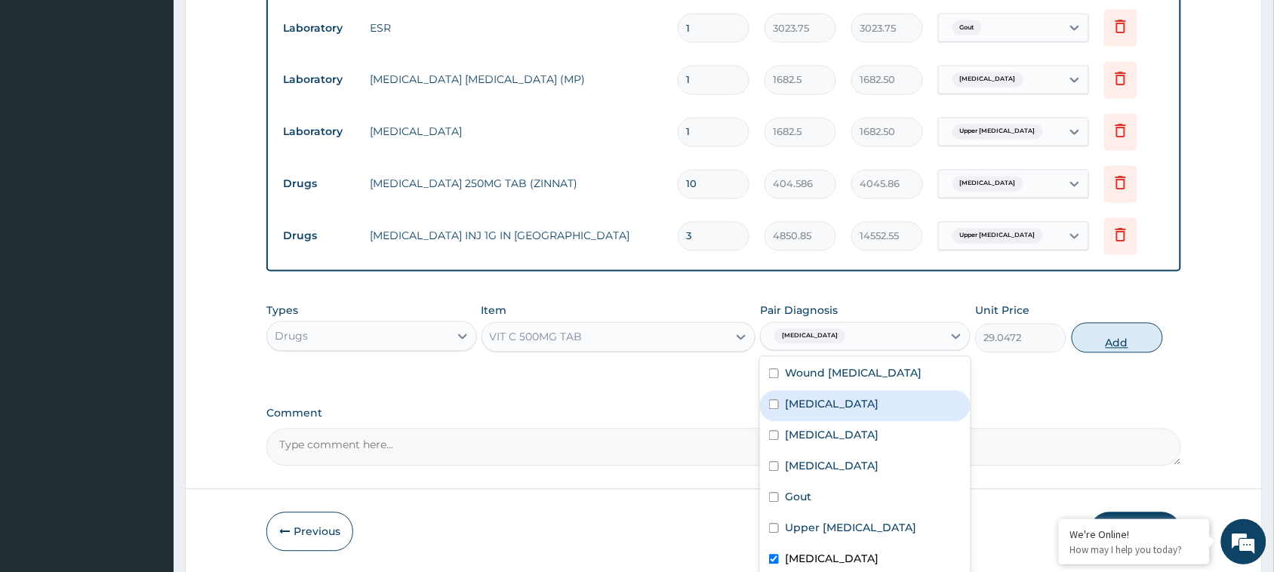
click at [1102, 337] on button "Add" at bounding box center [1117, 338] width 91 height 30
type input "0"
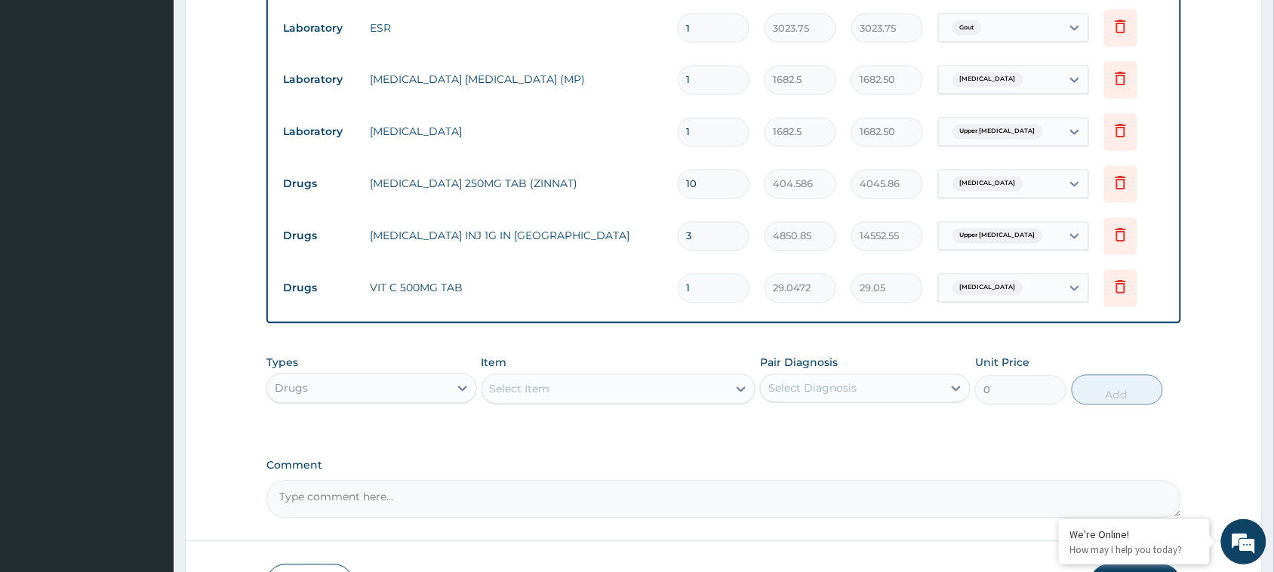
type input "0.00"
type input "3"
type input "87.14"
type input "30"
type input "871.42"
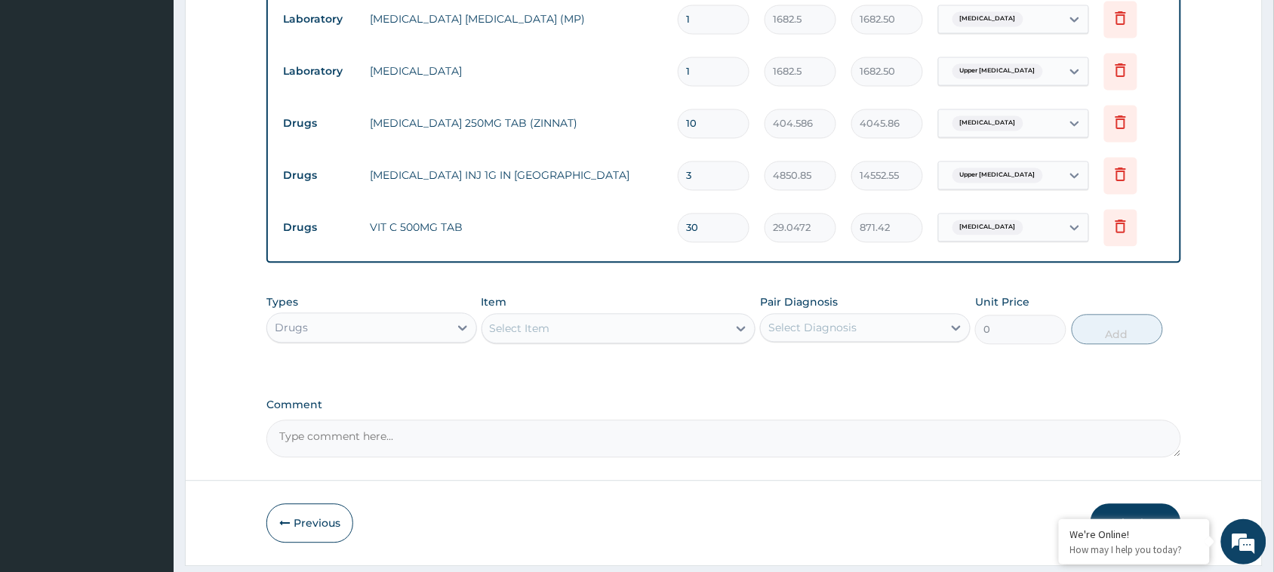
scroll to position [836, 0]
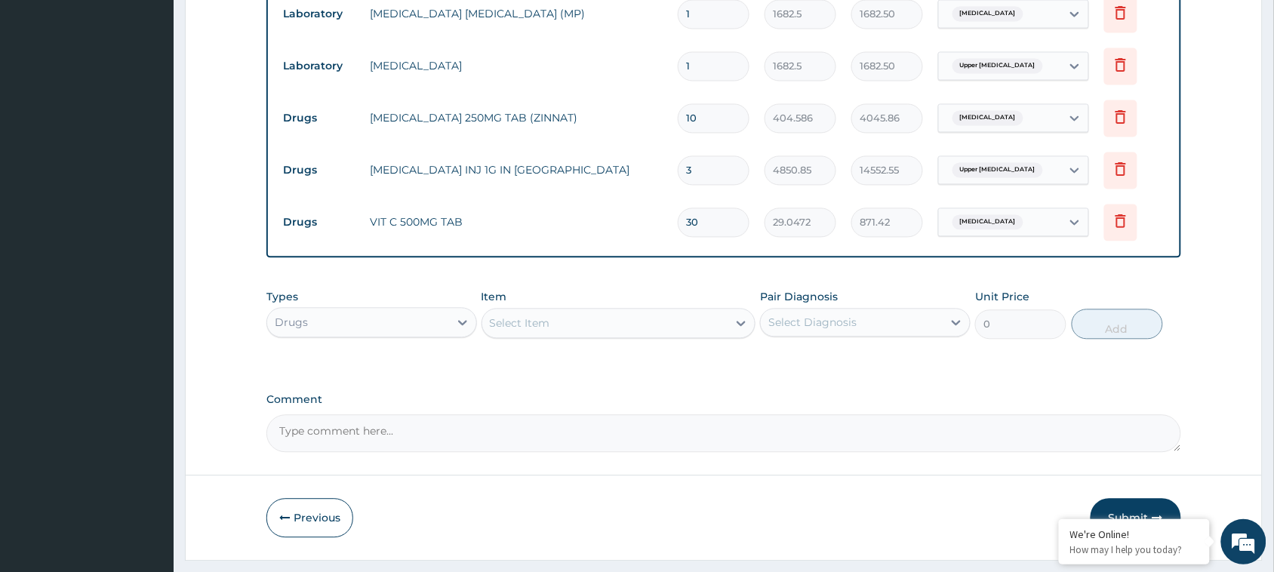
type input "30"
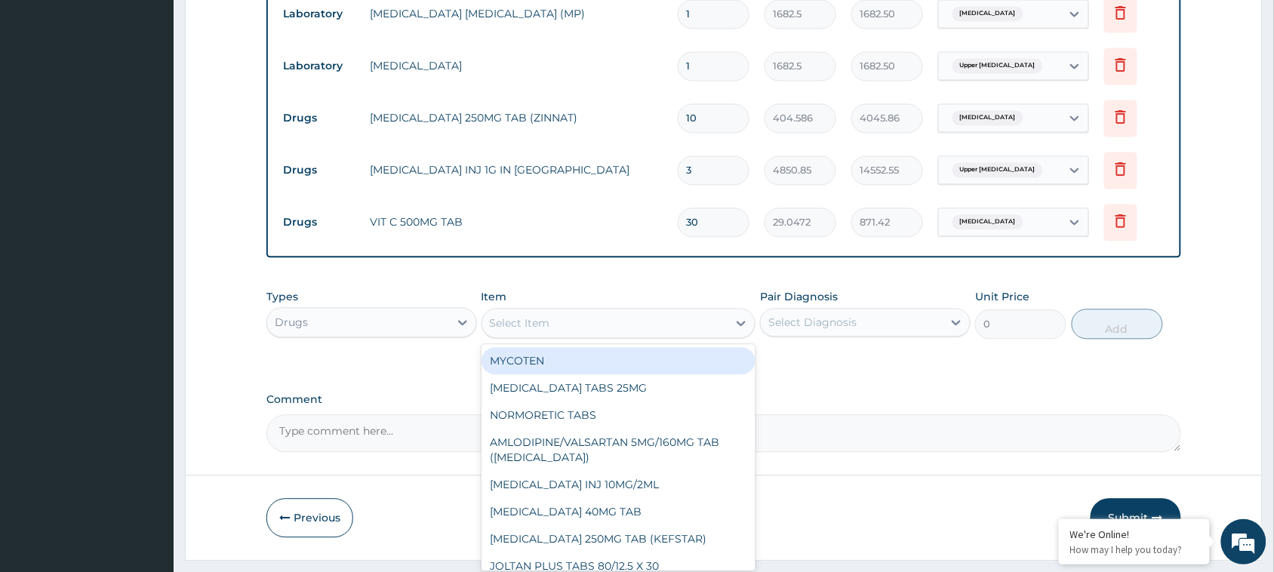
click at [655, 312] on div "Select Item" at bounding box center [605, 324] width 246 height 24
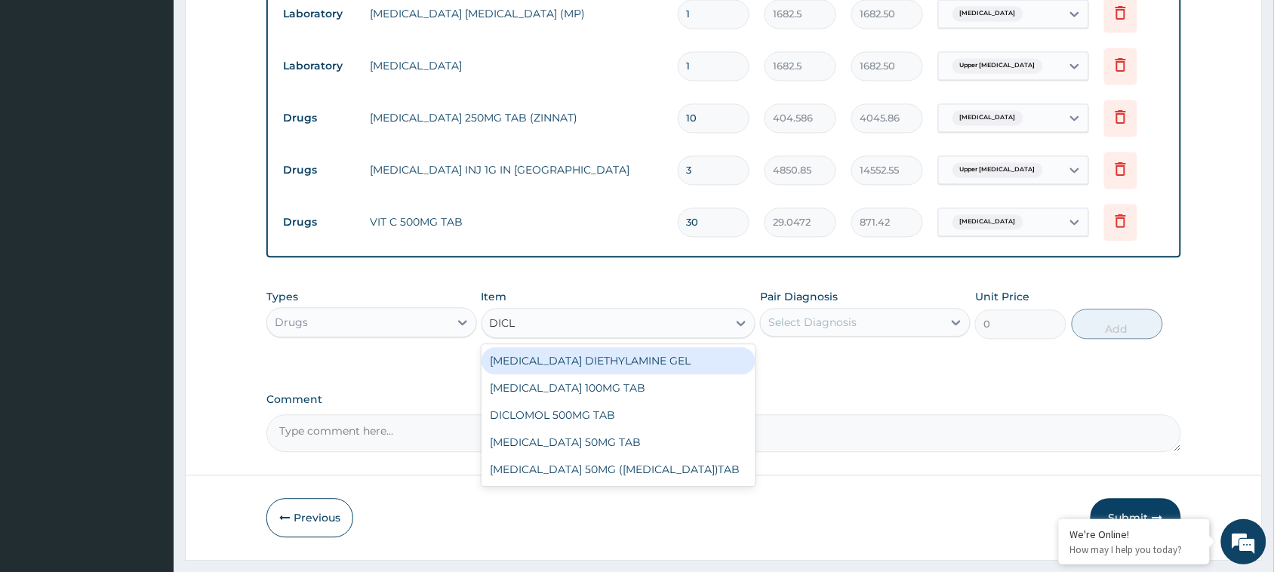
type input "DICLO"
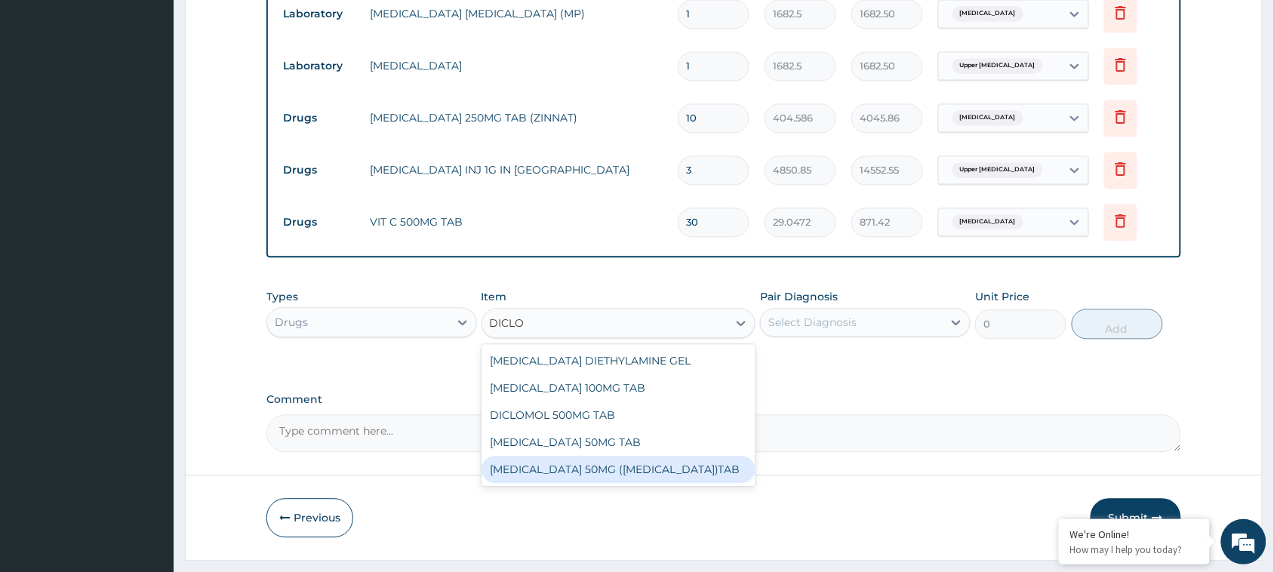
click at [613, 472] on div "[MEDICAL_DATA] 50MG ([MEDICAL_DATA])TAB" at bounding box center [619, 470] width 275 height 27
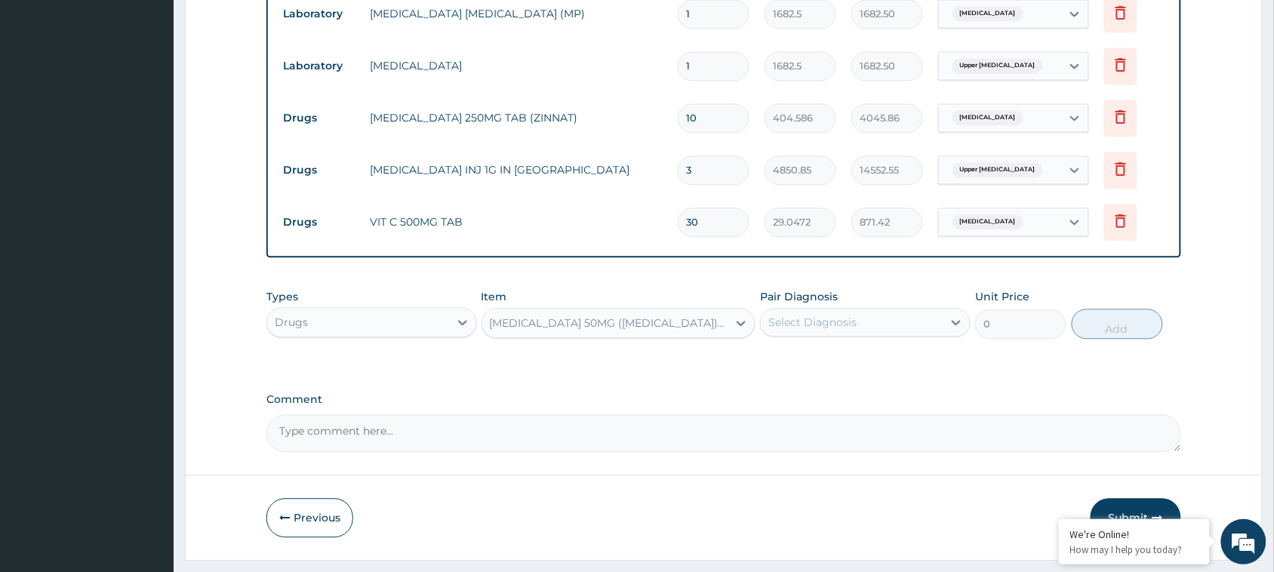
type input "18.564"
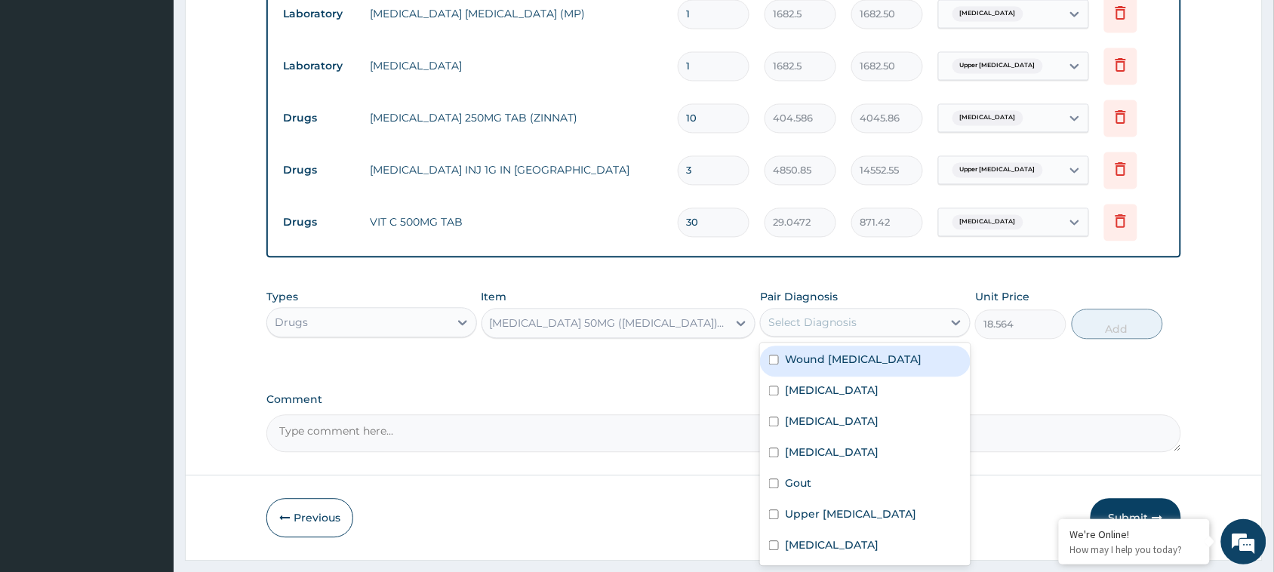
click at [823, 329] on div "Select Diagnosis" at bounding box center [852, 323] width 182 height 24
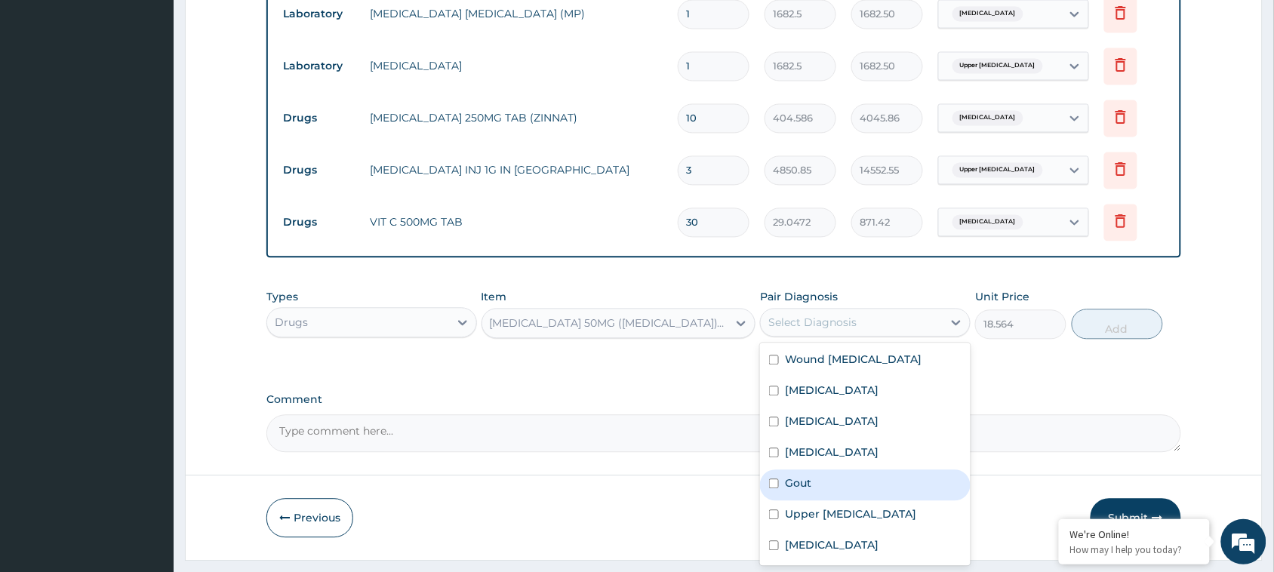
scroll to position [873, 0]
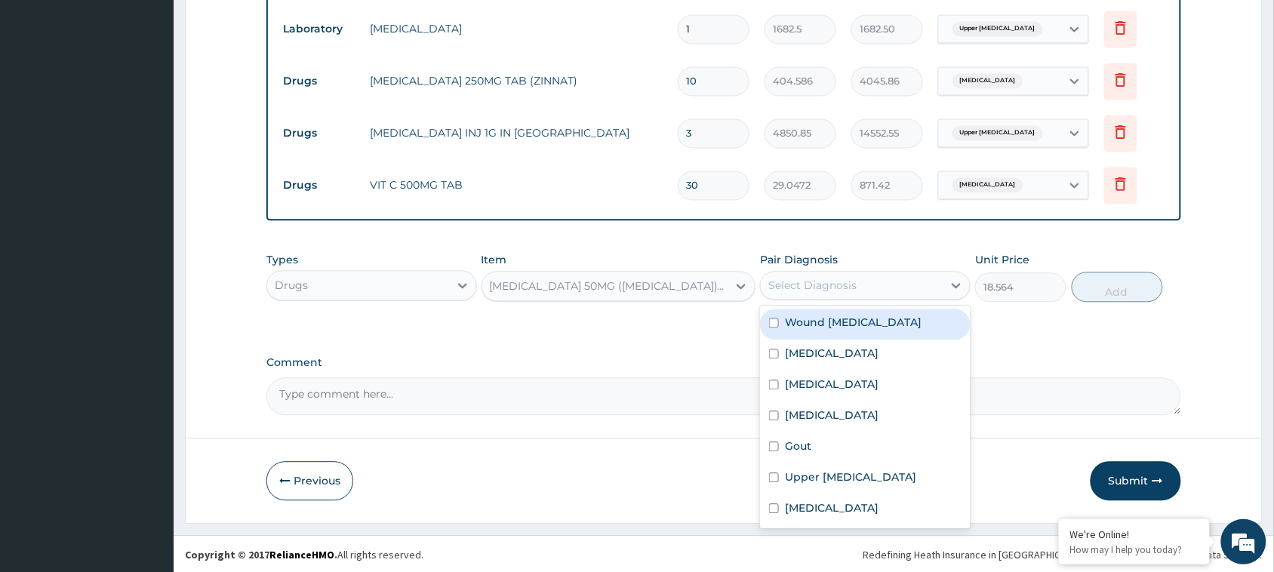
click at [790, 319] on label "Wound cellulitis" at bounding box center [853, 322] width 137 height 15
checkbox input "true"
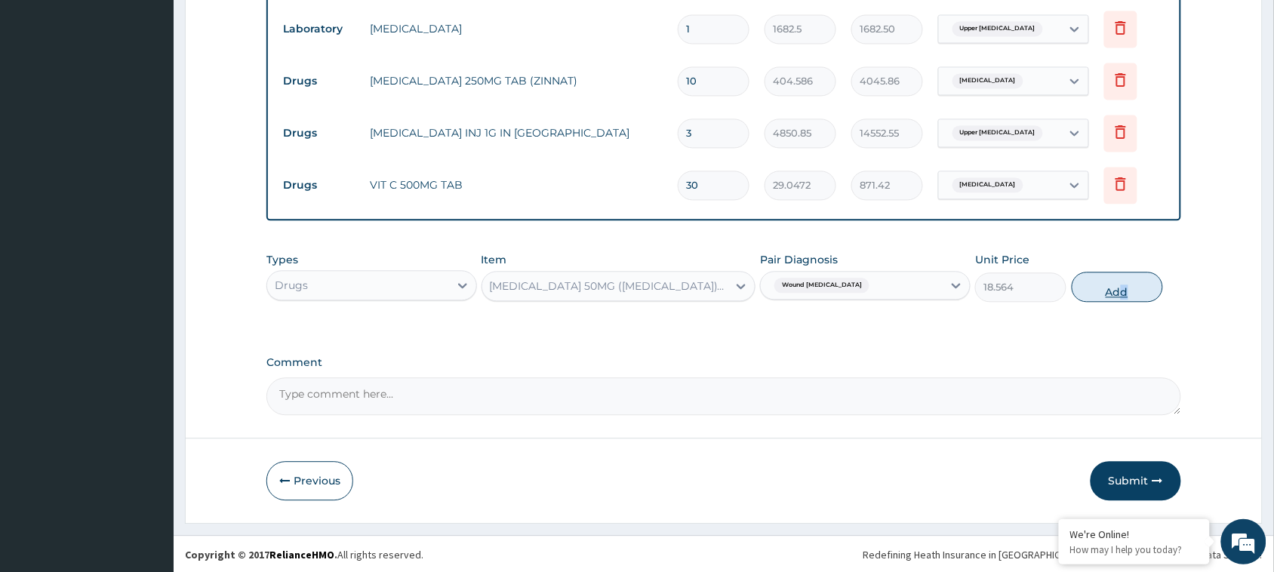
drag, startPoint x: 1119, startPoint y: 302, endPoint x: 1133, endPoint y: 283, distance: 23.7
click at [1133, 283] on div "Types Drugs Item CATAFLAM 50MG (DICLOFENAC POTASSIUM)TAB Pair Diagnosis Wound c…" at bounding box center [723, 277] width 915 height 65
click at [1133, 283] on button "Add" at bounding box center [1117, 287] width 91 height 30
type input "0"
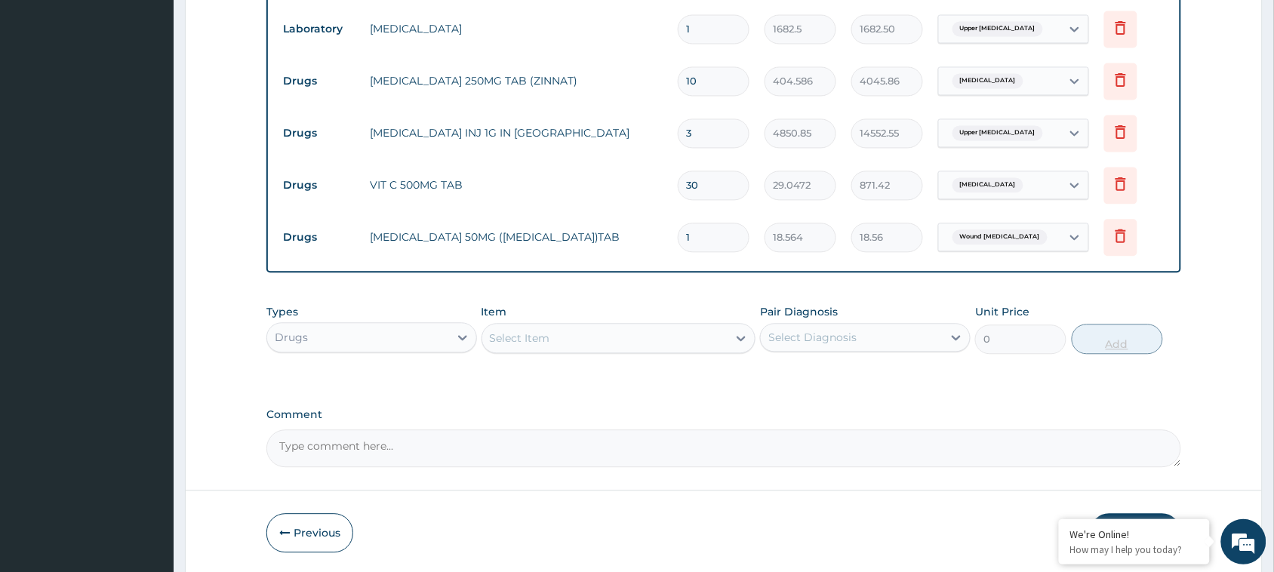
type input "10"
type input "185.64"
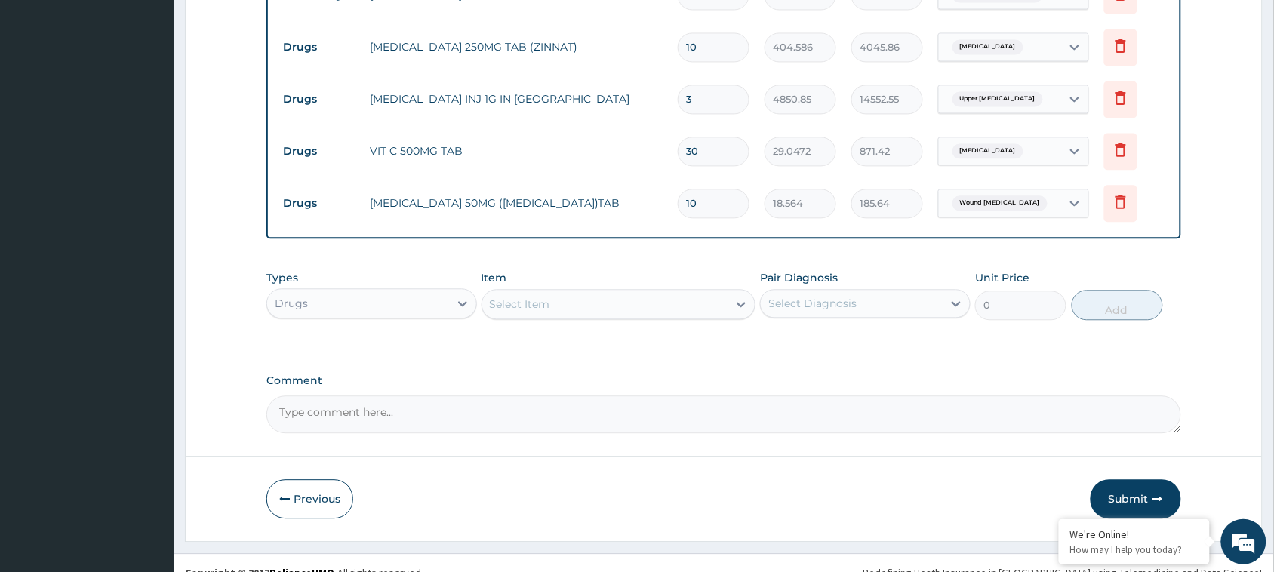
scroll to position [926, 0]
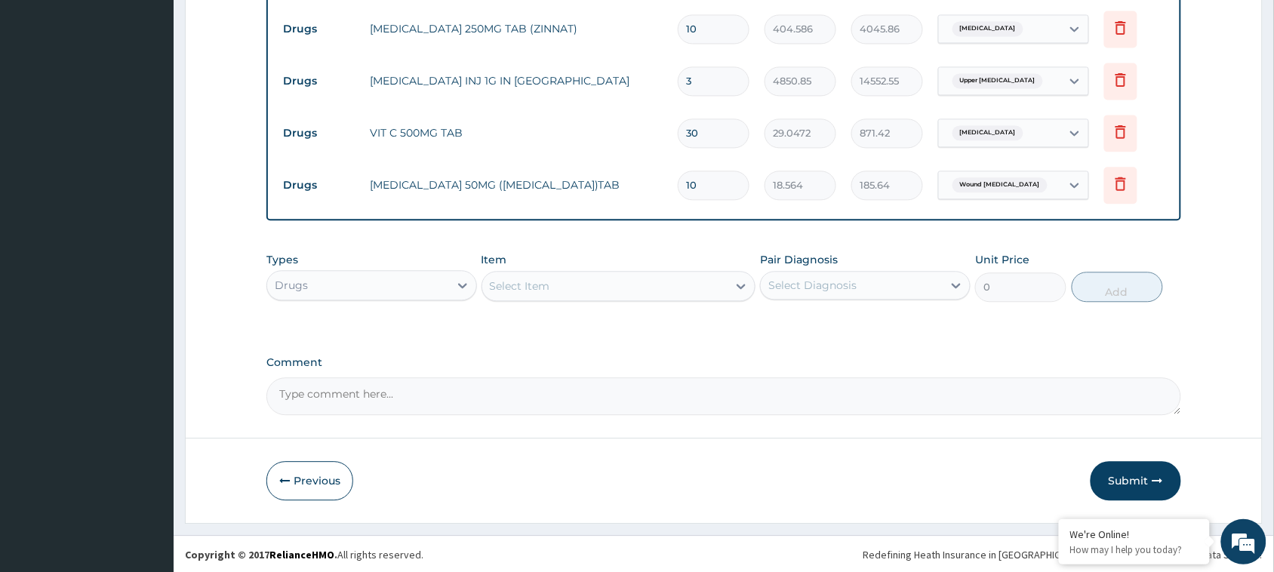
type input "10"
click at [393, 296] on div "Drugs" at bounding box center [358, 285] width 182 height 24
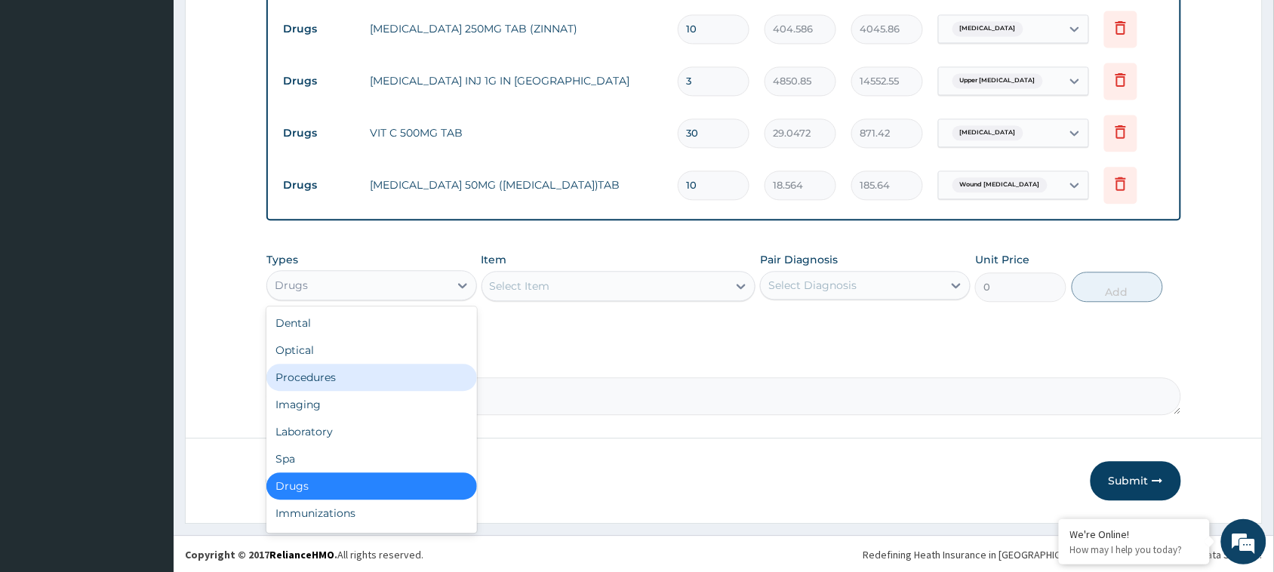
click at [365, 386] on div "Procedures" at bounding box center [371, 377] width 211 height 27
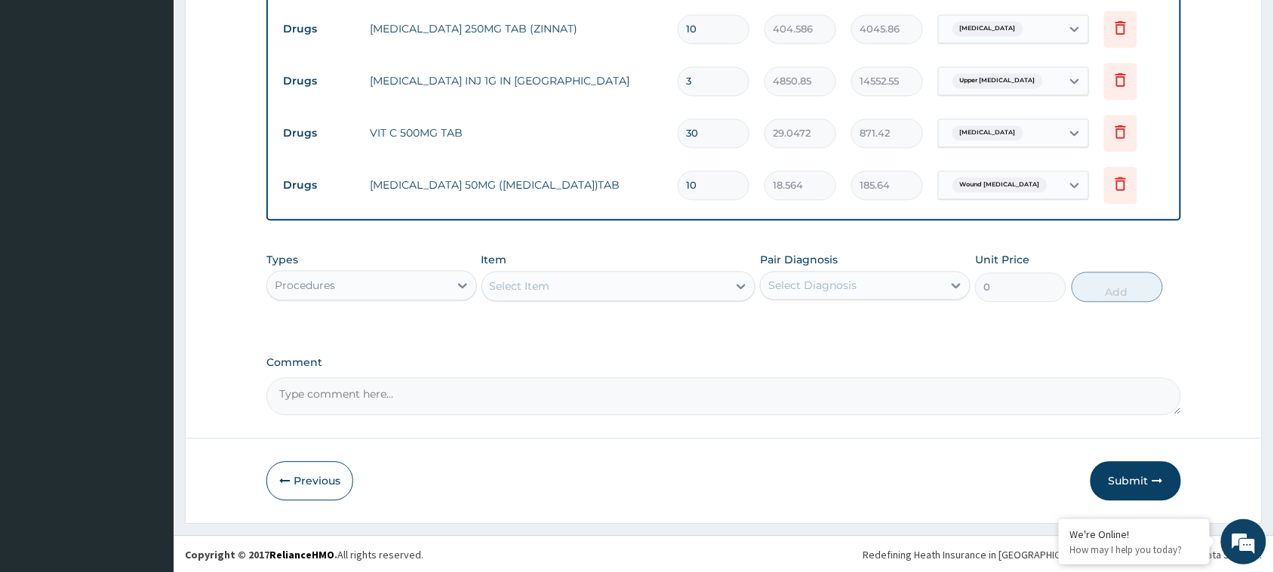
click at [598, 276] on div "Select Item" at bounding box center [605, 286] width 246 height 24
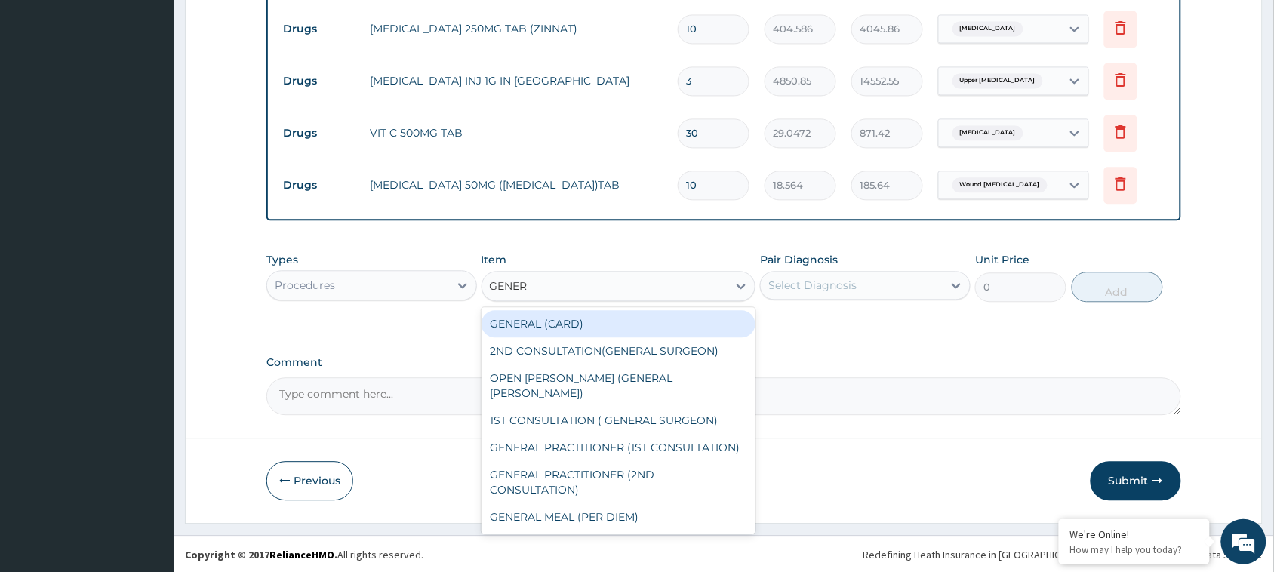
type input "GENERA"
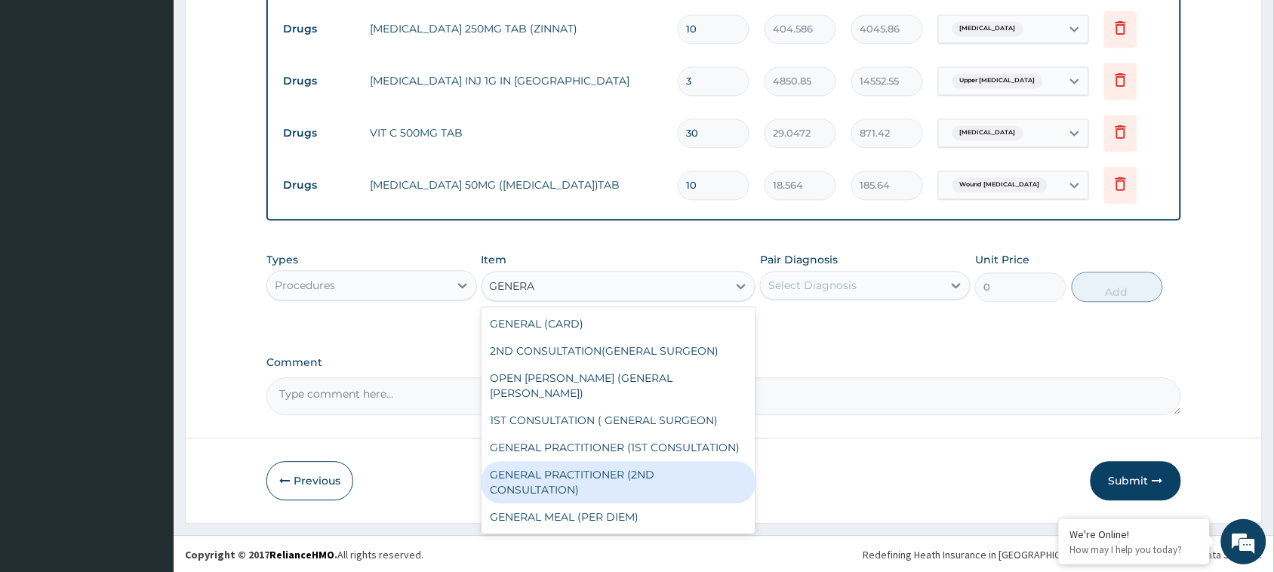
click at [595, 461] on div "GENERAL PRACTITIONER (2ND CONSULTATION)" at bounding box center [619, 482] width 275 height 42
type input "1800"
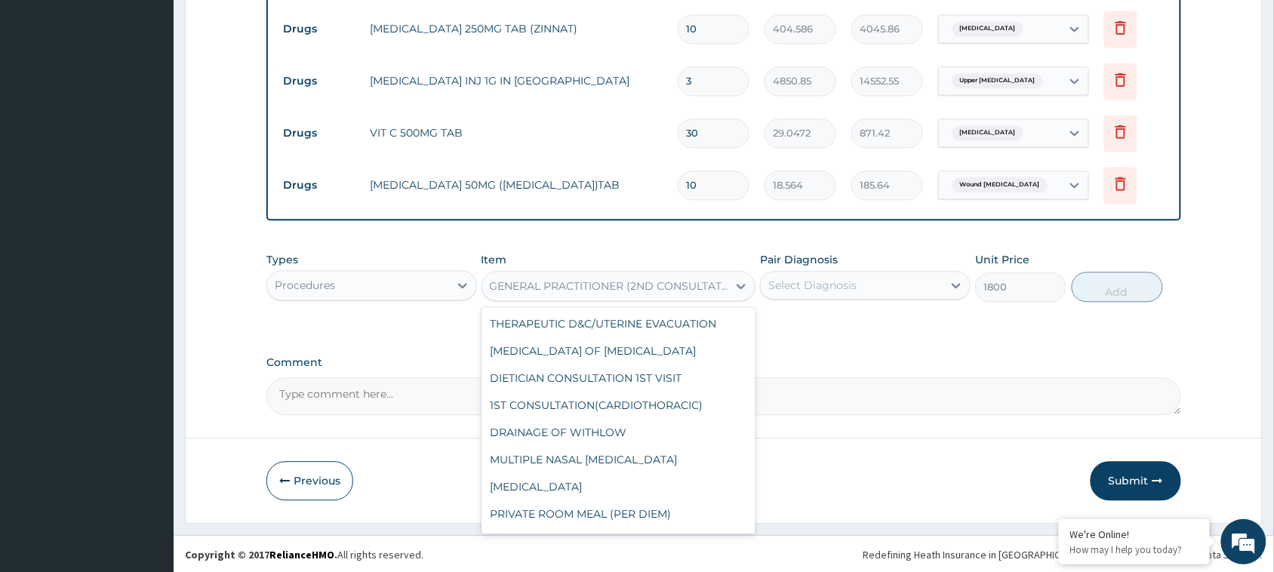
click at [665, 285] on div "GENERAL PRACTITIONER (2ND CONSULTATION)" at bounding box center [610, 286] width 240 height 15
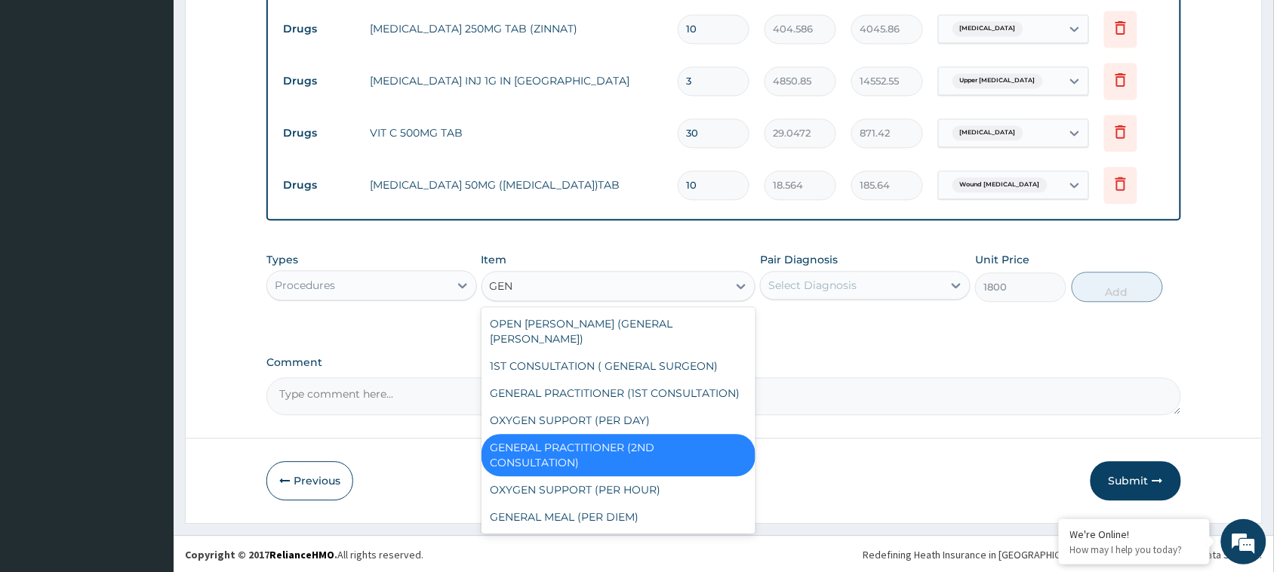
scroll to position [54, 0]
type input "GENE"
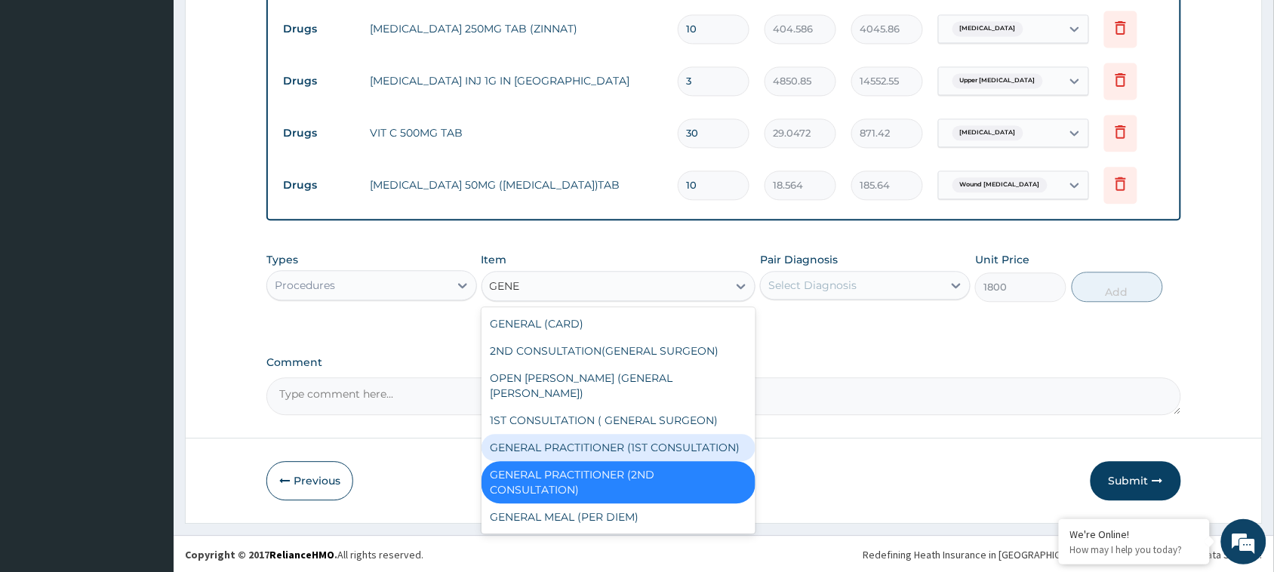
click at [644, 434] on div "GENERAL PRACTITIONER (1ST CONSULTATION)" at bounding box center [619, 447] width 275 height 27
type input "3000"
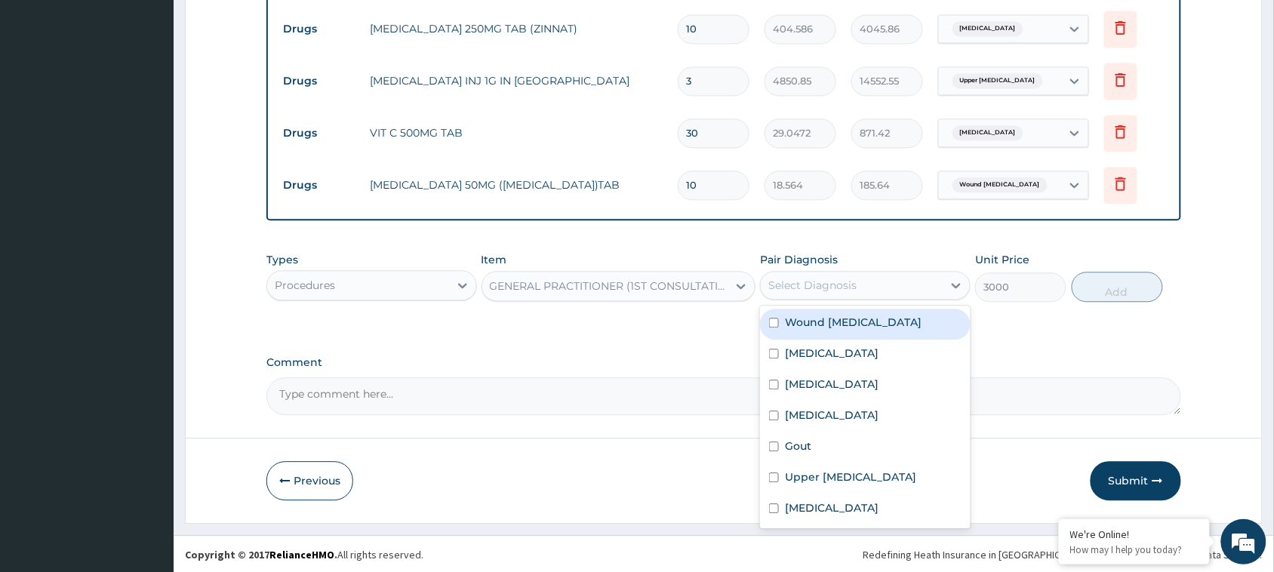
click at [838, 285] on div "Select Diagnosis" at bounding box center [813, 285] width 88 height 15
click at [824, 316] on label "Wound cellulitis" at bounding box center [853, 322] width 137 height 15
checkbox input "true"
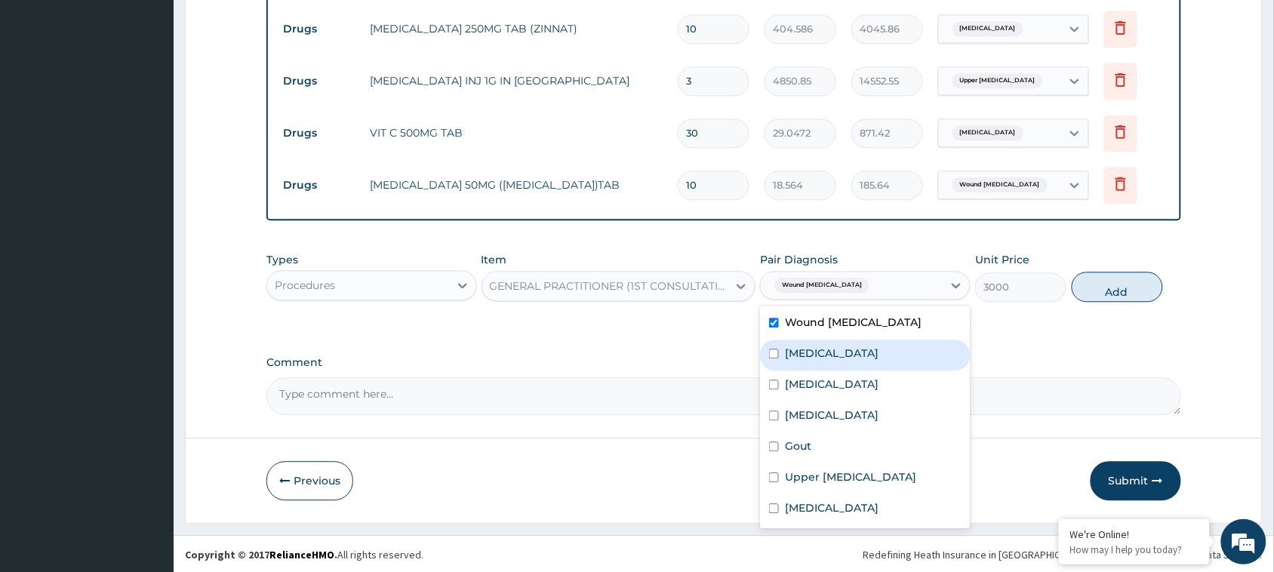
click at [824, 356] on label "Electrolyte imbalance" at bounding box center [832, 353] width 94 height 15
checkbox input "true"
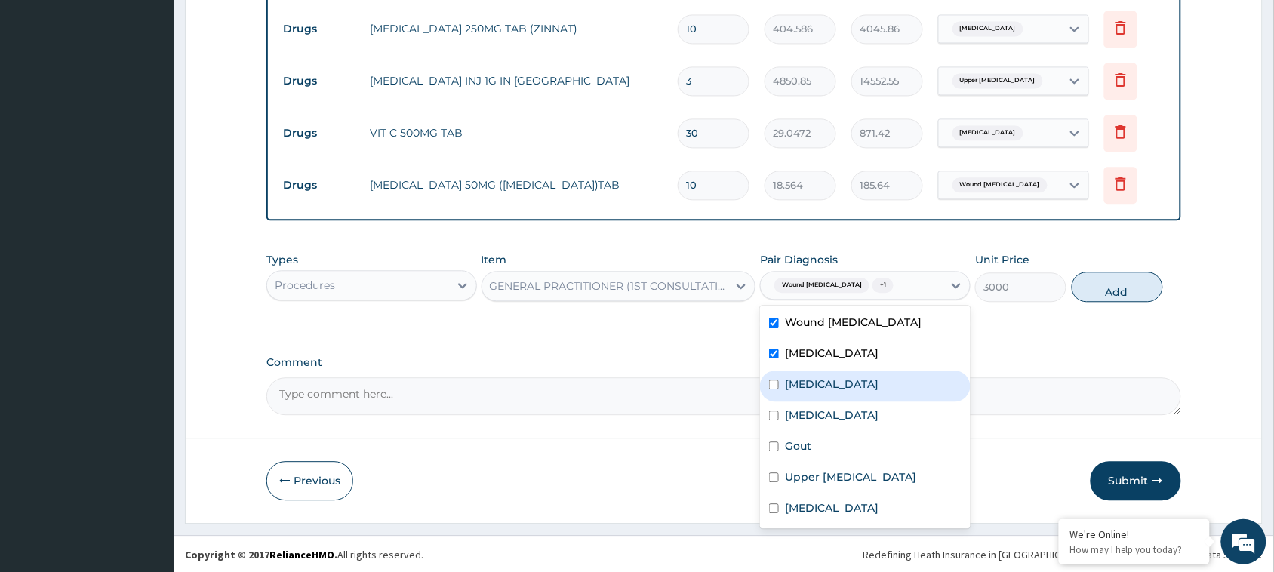
click at [821, 387] on div "Sepsis" at bounding box center [865, 386] width 211 height 31
checkbox input "true"
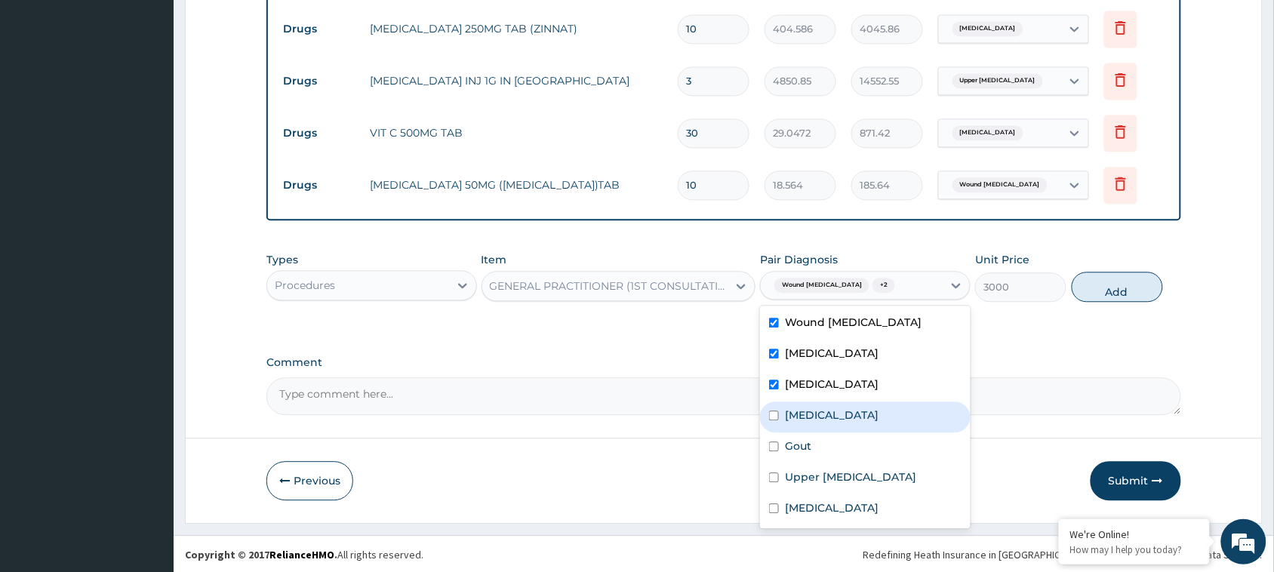
click at [821, 408] on label "Falciparum malaria" at bounding box center [832, 415] width 94 height 15
checkbox input "true"
click at [798, 451] on label "Gout" at bounding box center [798, 446] width 26 height 15
checkbox input "true"
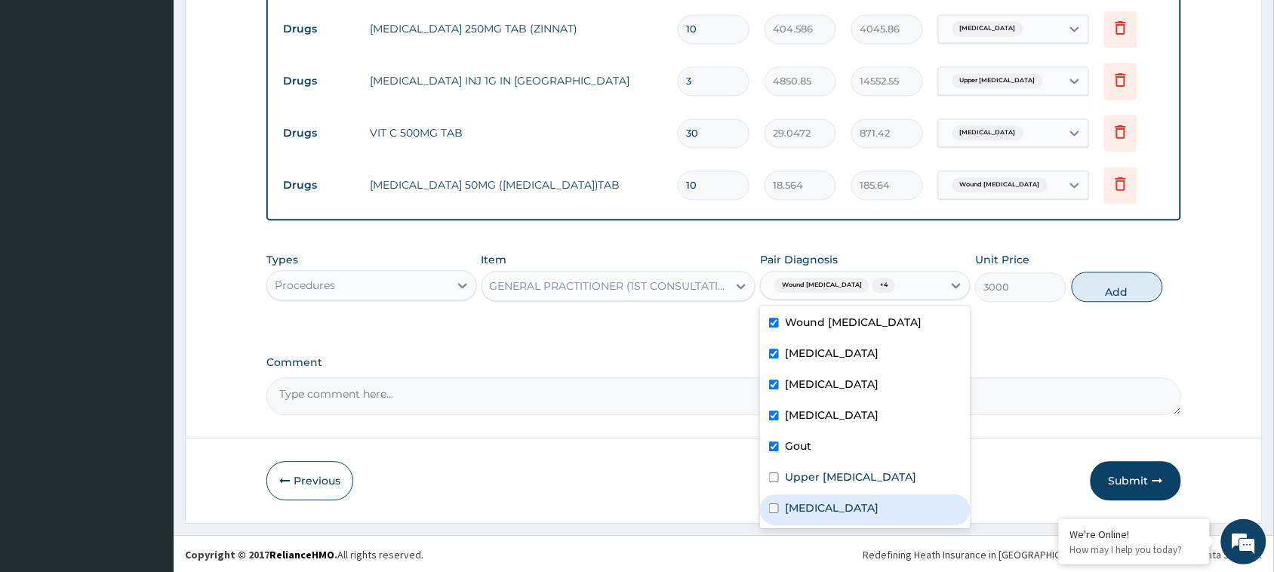
click at [795, 501] on label "Upper respiratory infection" at bounding box center [832, 508] width 94 height 15
checkbox input "true"
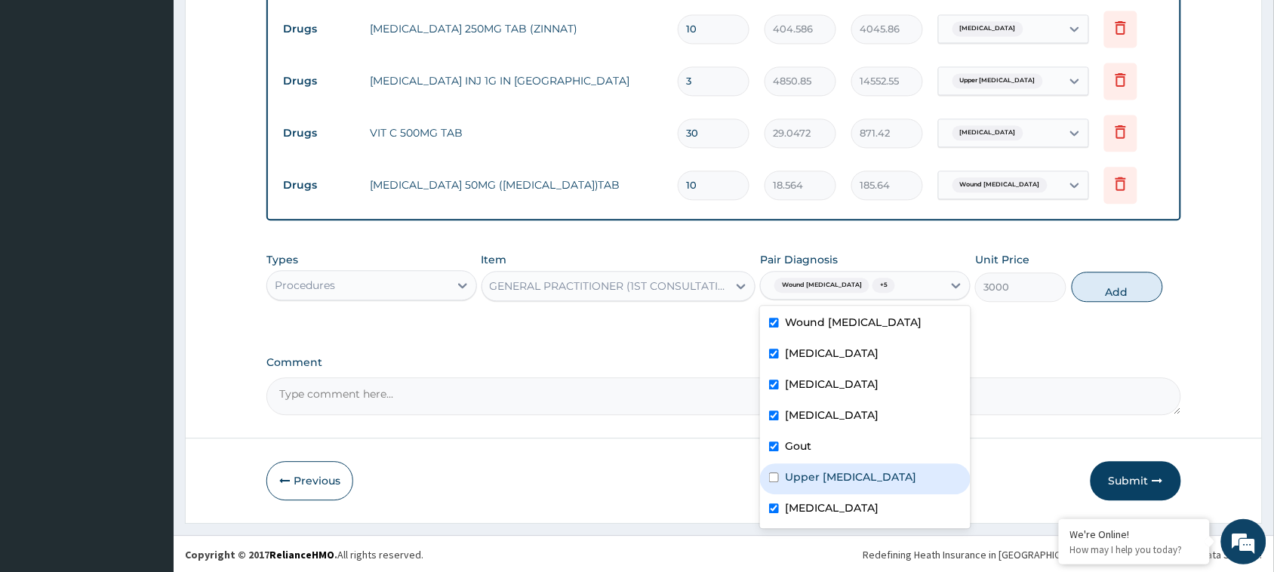
click at [805, 476] on label "Upper urinary tract infection" at bounding box center [850, 477] width 131 height 15
checkbox input "true"
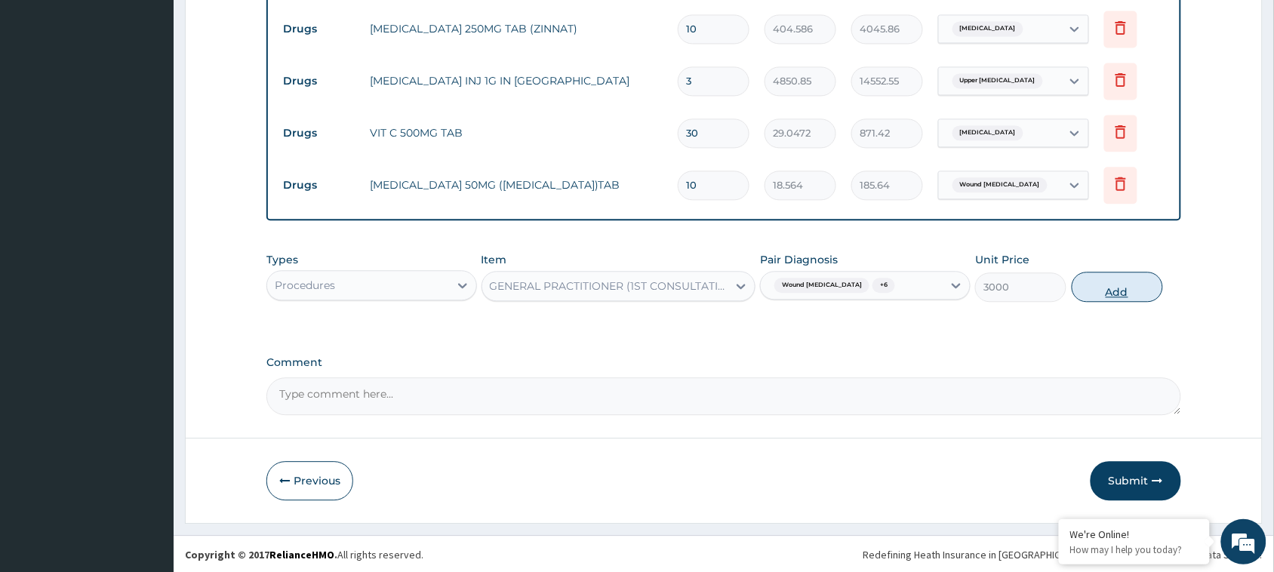
click at [1117, 291] on button "Add" at bounding box center [1117, 287] width 91 height 30
type input "0"
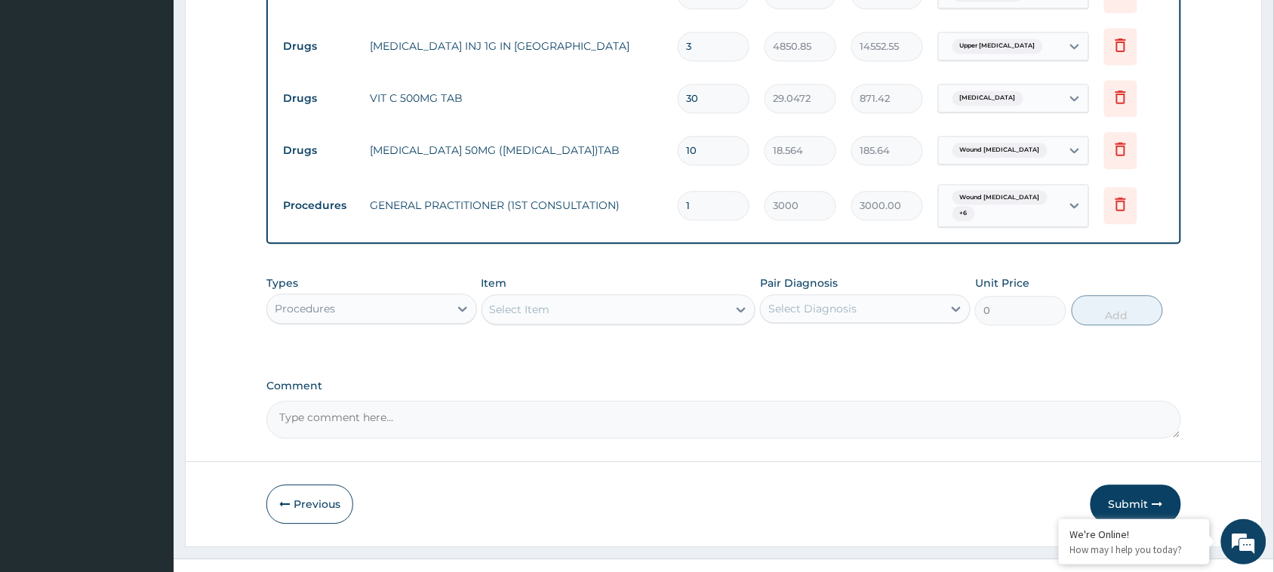
scroll to position [978, 0]
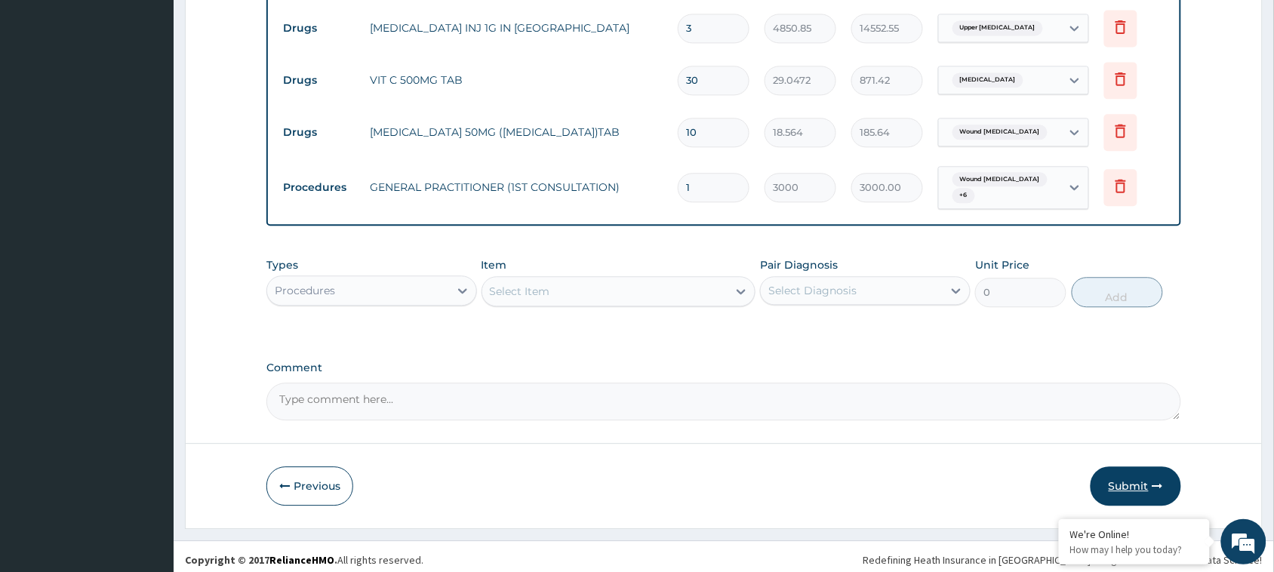
click at [1131, 478] on button "Submit" at bounding box center [1136, 486] width 91 height 39
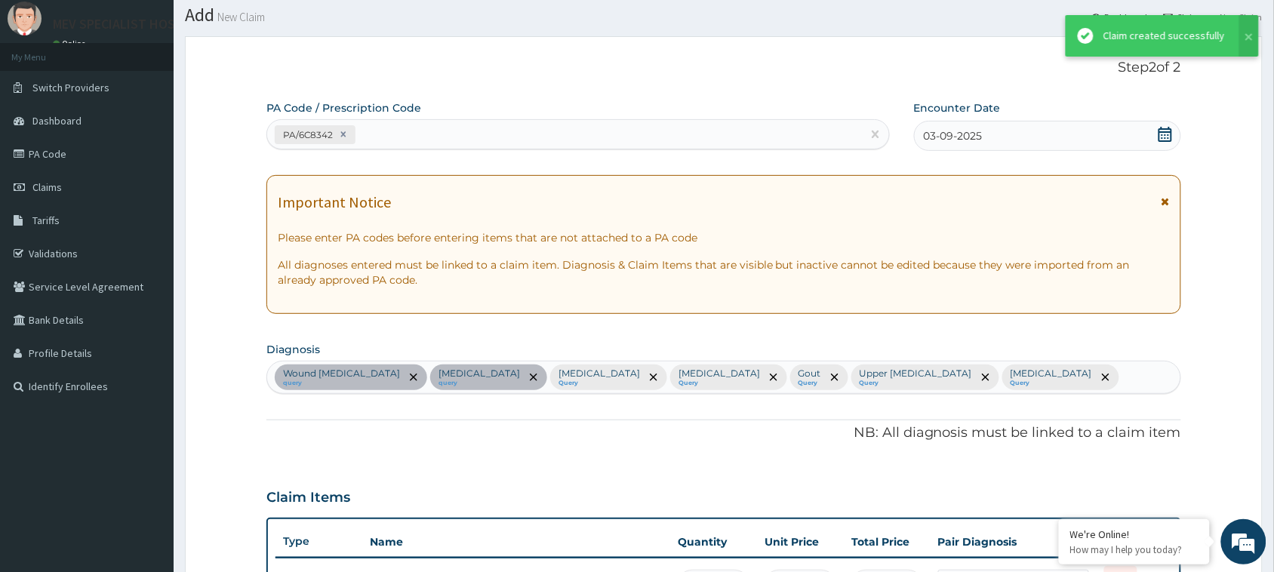
scroll to position [964, 0]
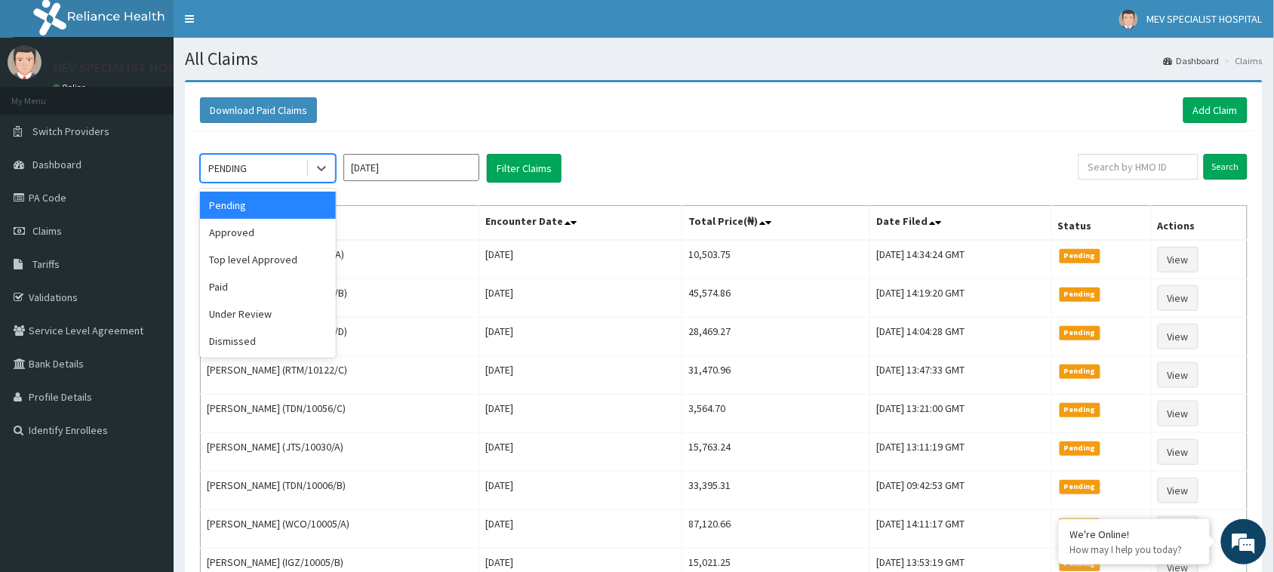
click at [294, 163] on div "PENDING" at bounding box center [253, 168] width 105 height 24
click at [262, 312] on div "Under Review" at bounding box center [268, 313] width 136 height 27
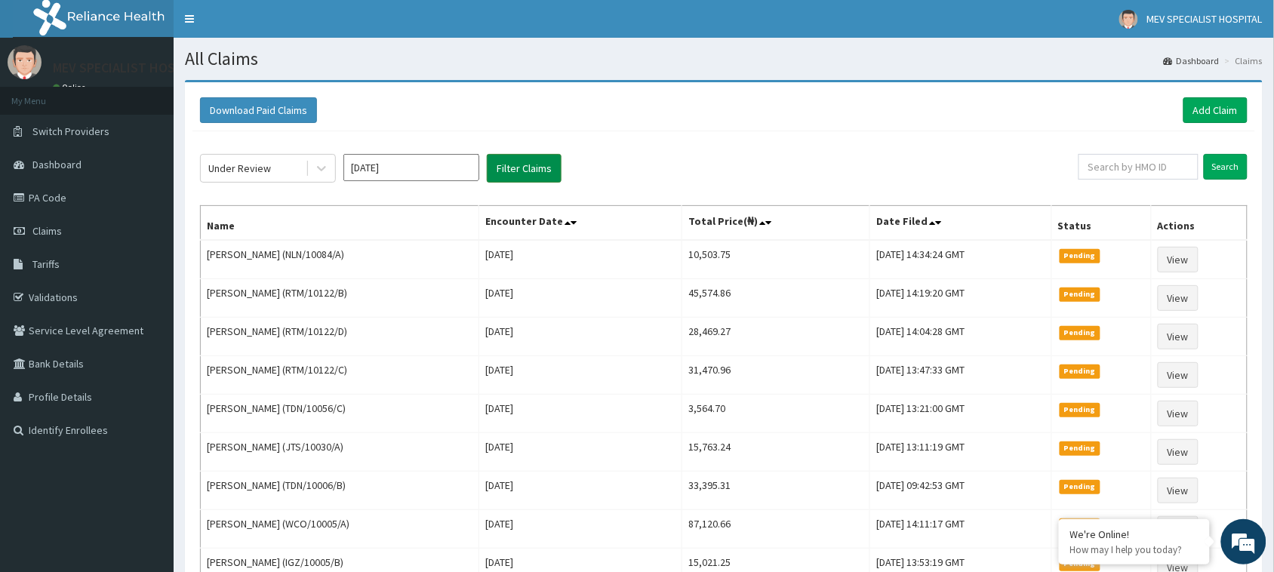
click at [535, 165] on button "Filter Claims" at bounding box center [524, 168] width 75 height 29
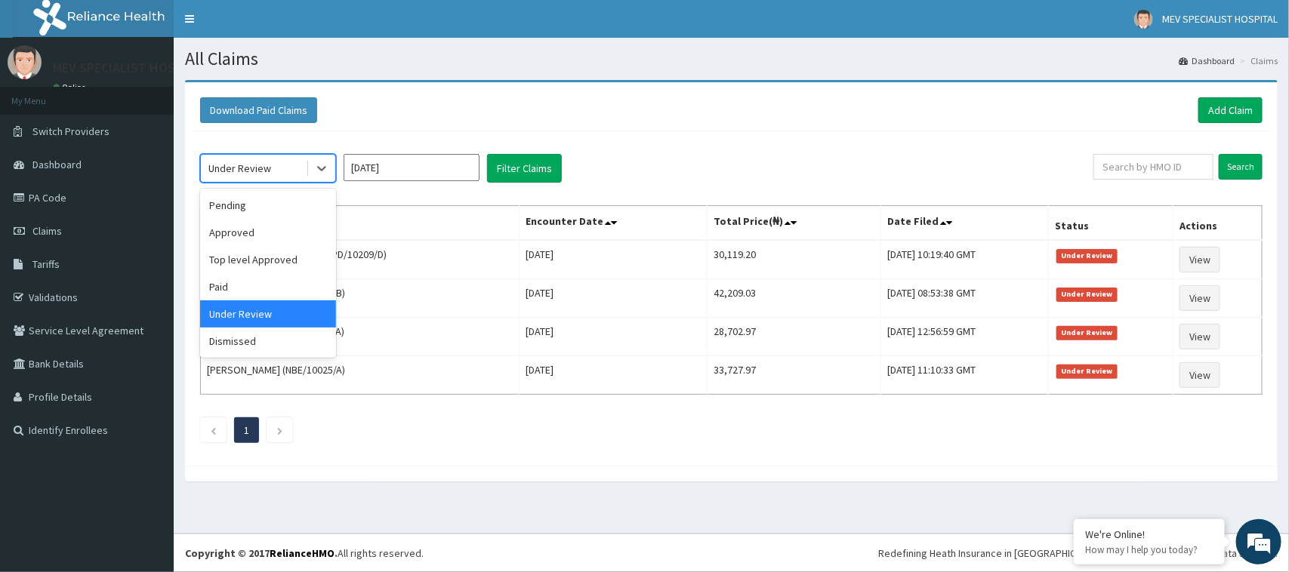
click at [294, 166] on div "Under Review" at bounding box center [253, 168] width 105 height 24
click at [287, 195] on div "Pending" at bounding box center [268, 205] width 136 height 27
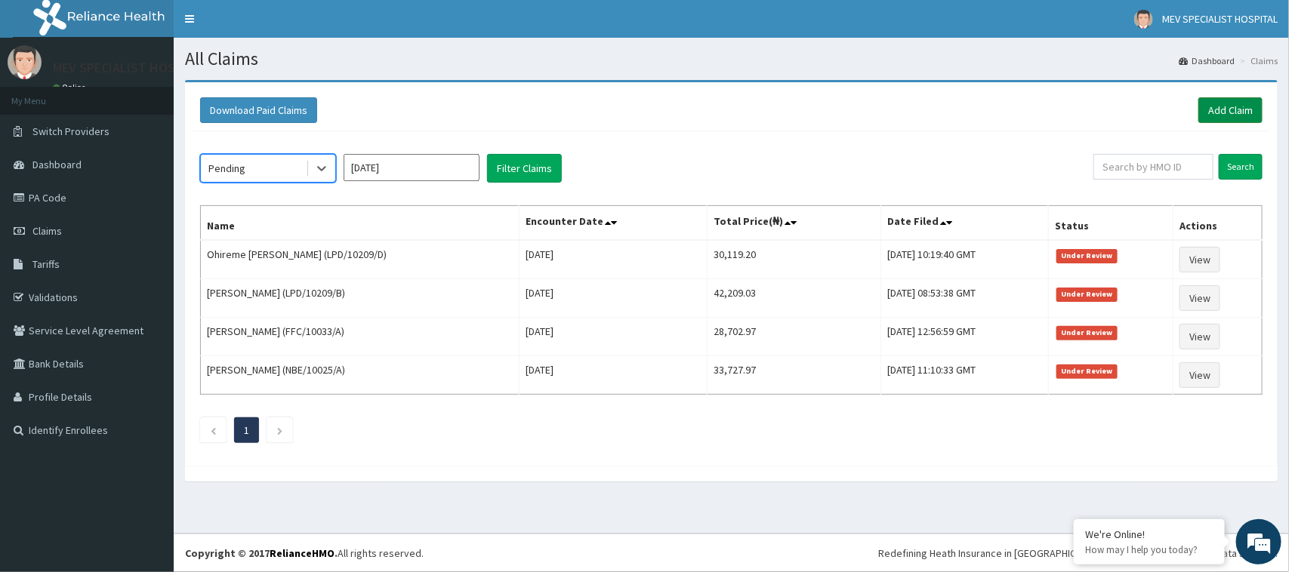
click at [1227, 110] on link "Add Claim" at bounding box center [1230, 110] width 64 height 26
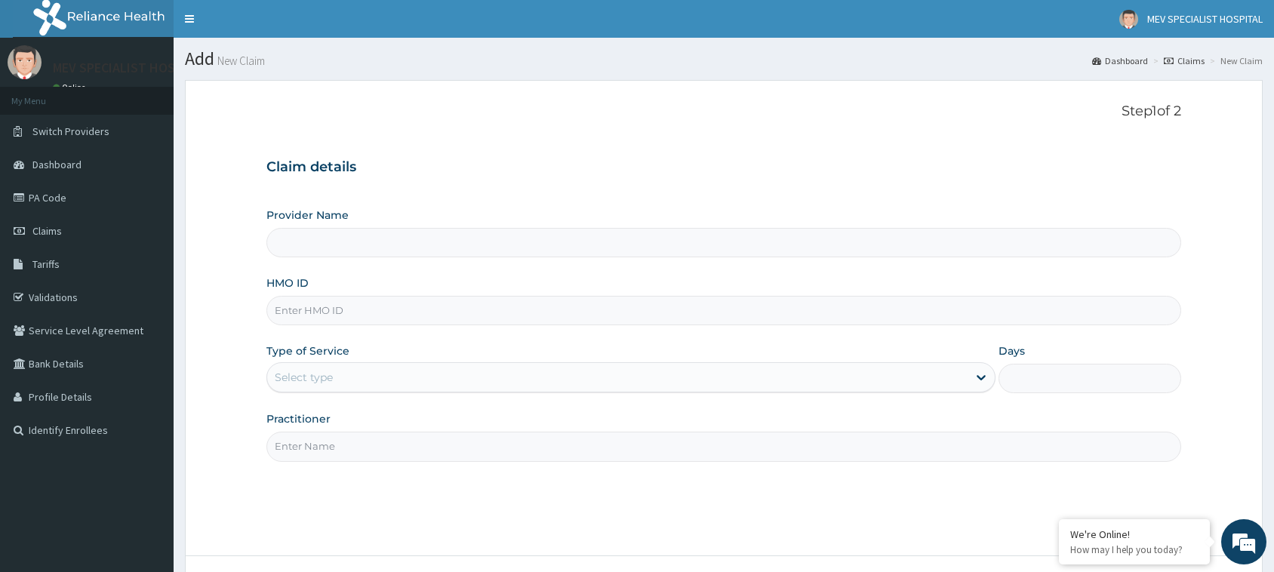
type input "MEV SPECIALIST HOSPITAL"
click at [458, 297] on input "HMO ID" at bounding box center [723, 310] width 915 height 29
paste input "FMI/10022/A"
type input "FMI/10022/A"
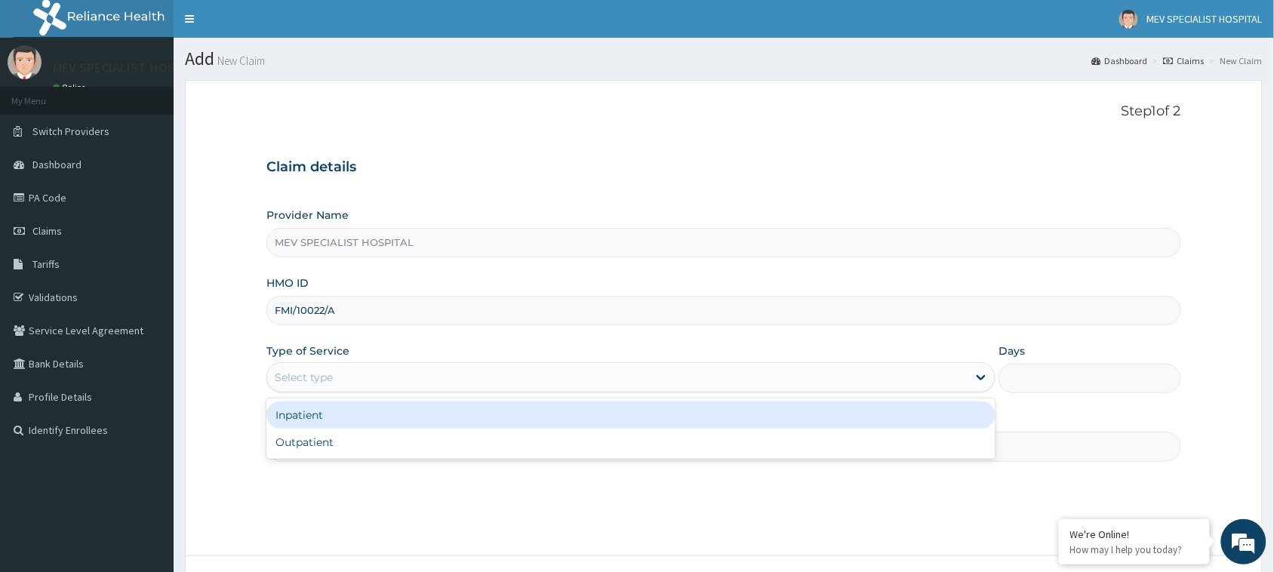
click at [427, 390] on div "Select type" at bounding box center [617, 377] width 701 height 24
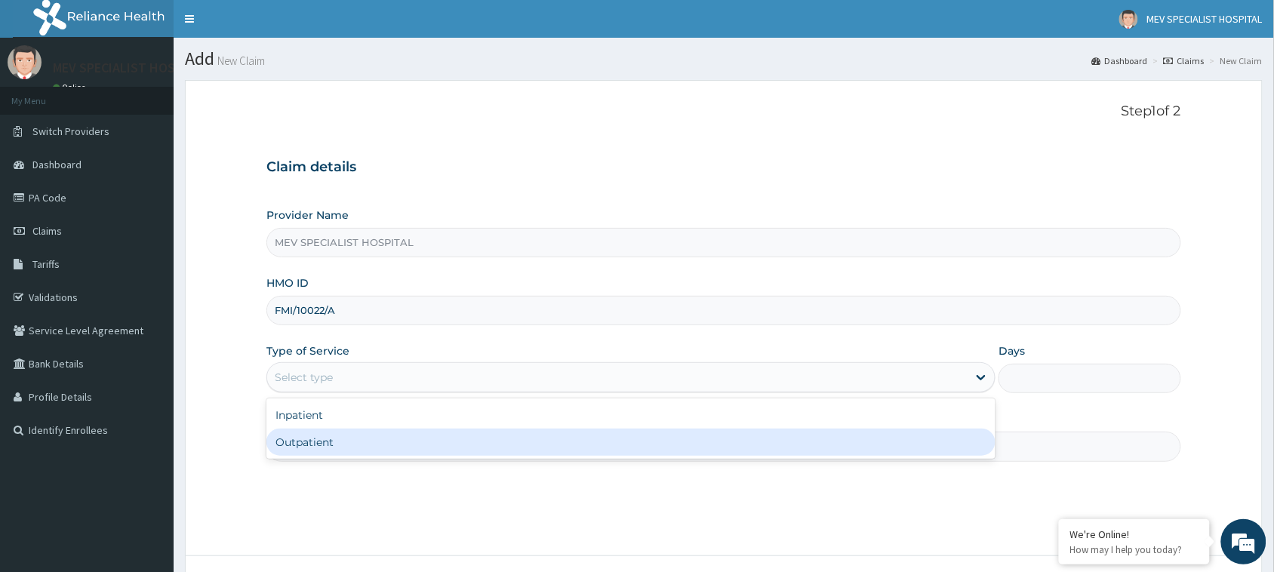
click at [427, 451] on div "Outpatient" at bounding box center [630, 442] width 729 height 27
type input "1"
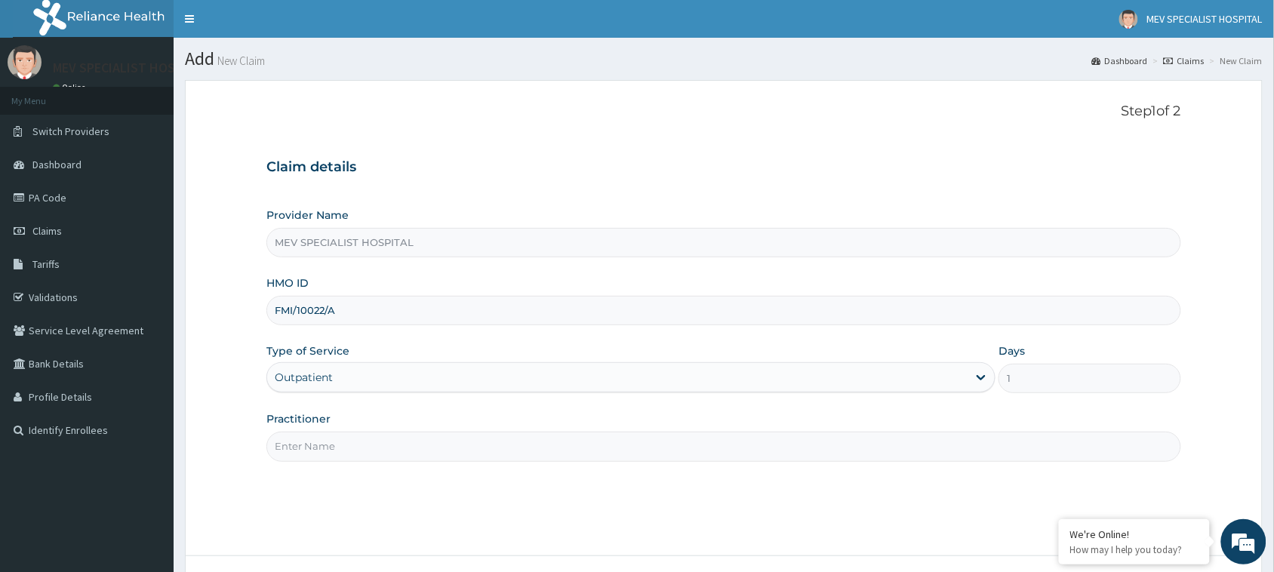
click at [427, 451] on input "Practitioner" at bounding box center [723, 446] width 915 height 29
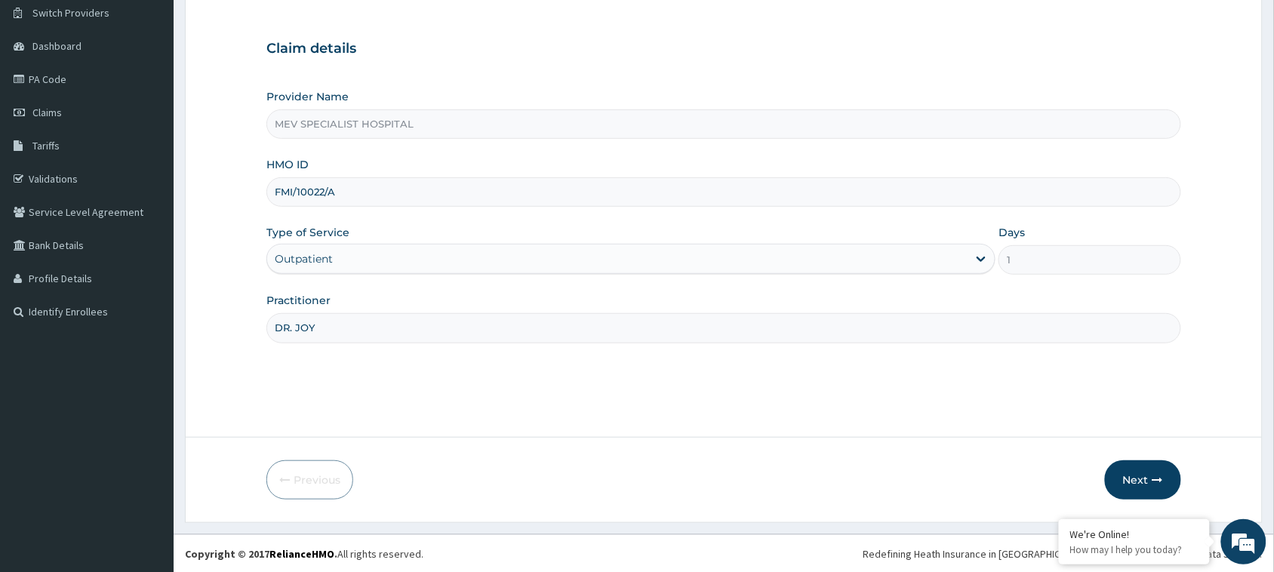
scroll to position [119, 0]
type input "DR. JOY"
click at [1122, 470] on button "Next" at bounding box center [1143, 479] width 76 height 39
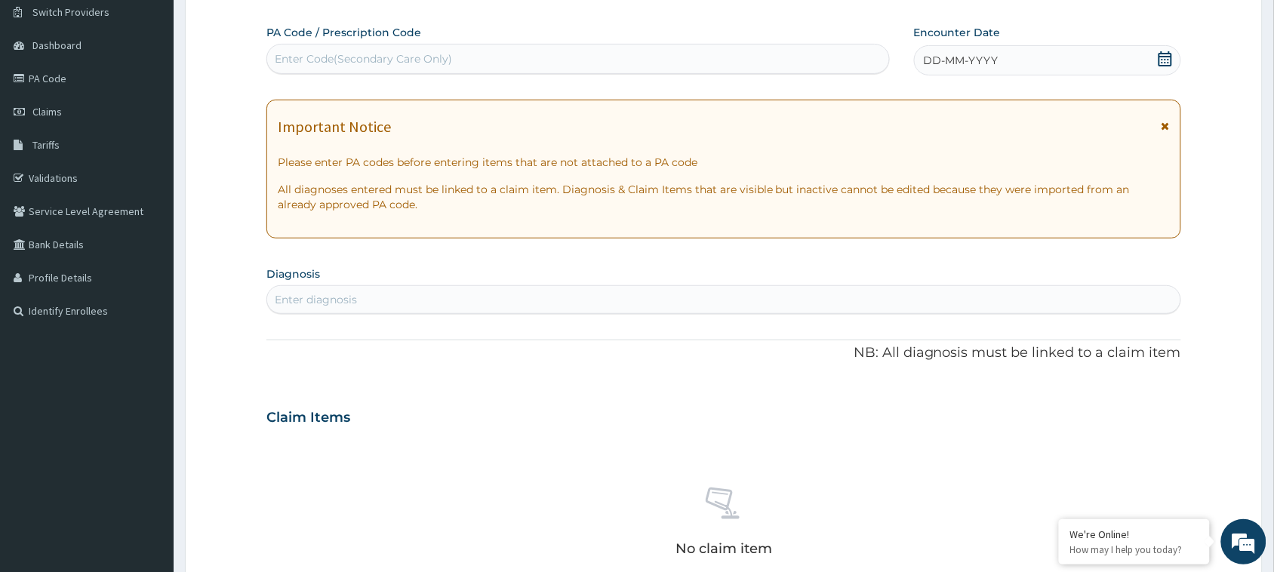
click at [594, 54] on div "Enter Code(Secondary Care Only)" at bounding box center [578, 59] width 622 height 24
paste input "PA/8CD7BF"
type input "PA/8CD7BF"
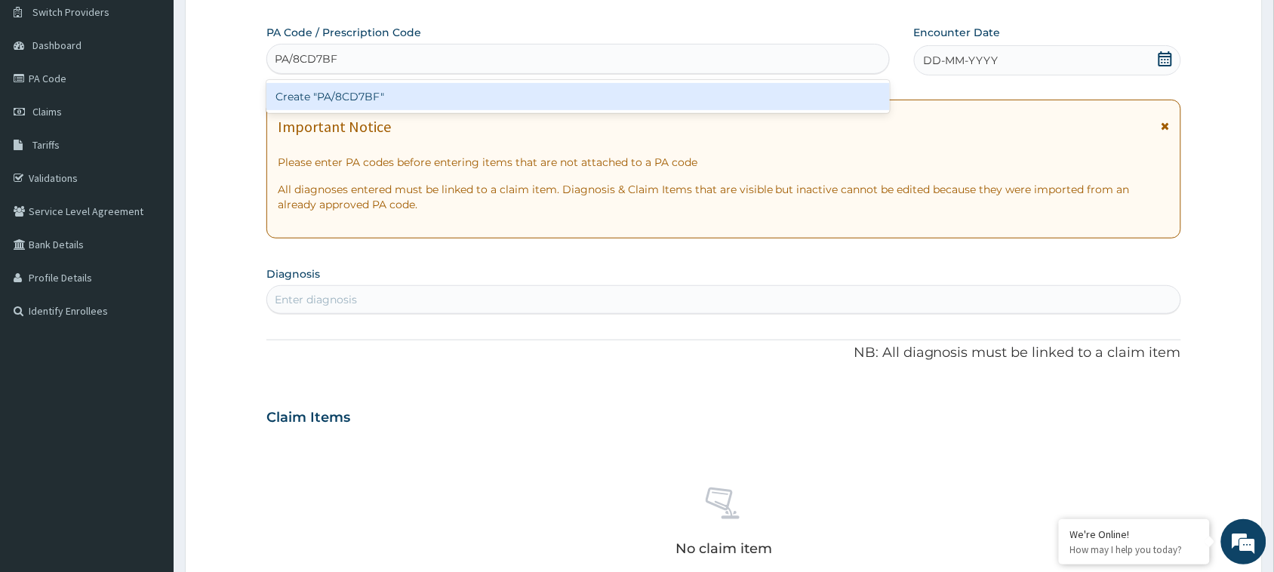
click at [594, 100] on div "Create "PA/8CD7BF"" at bounding box center [578, 96] width 624 height 27
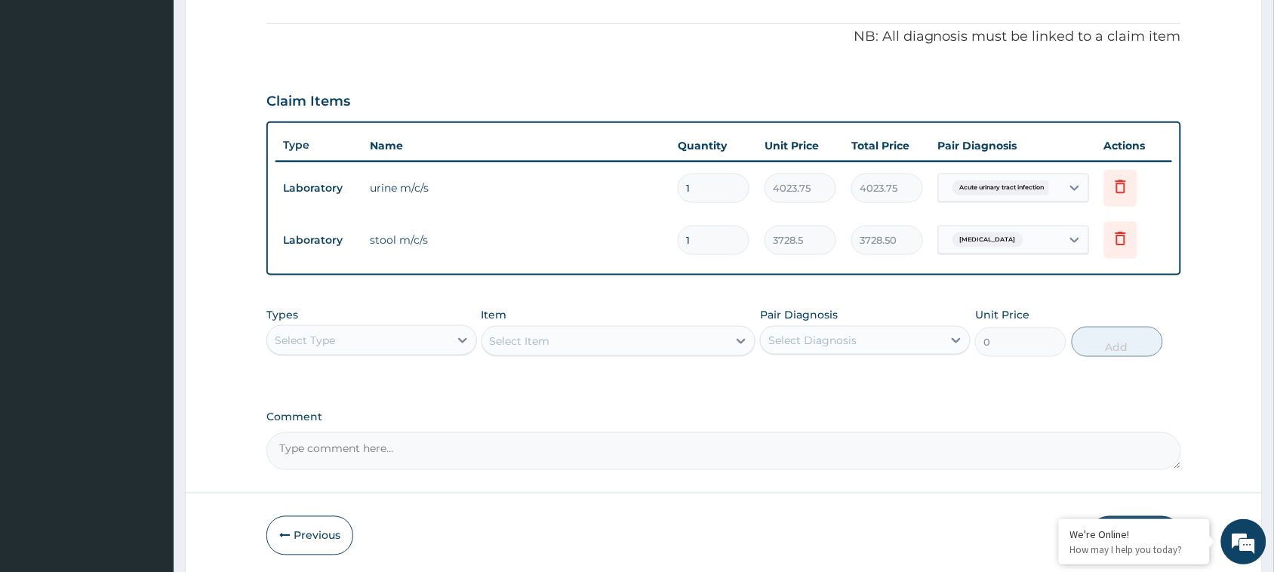
scroll to position [421, 0]
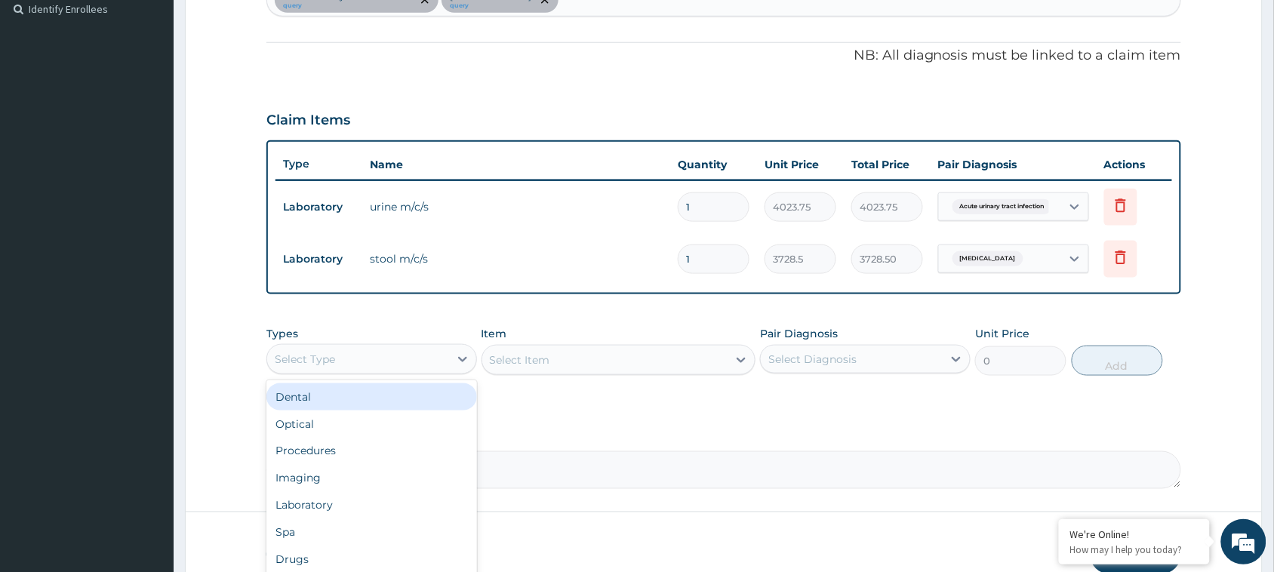
click at [410, 360] on div "Select Type" at bounding box center [358, 359] width 182 height 24
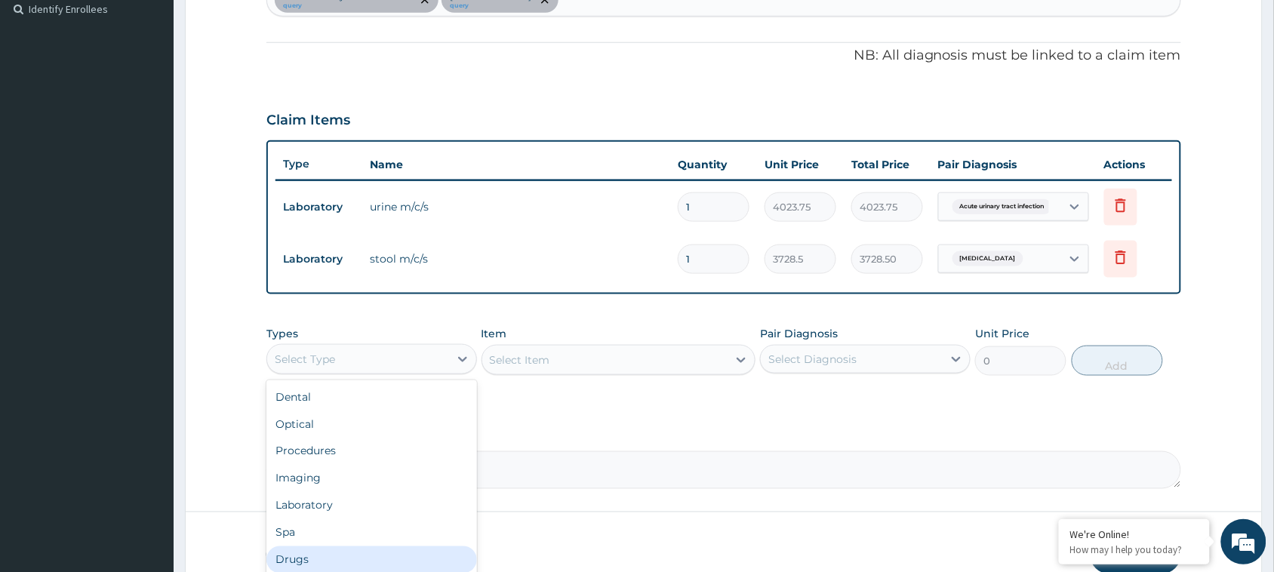
click at [351, 556] on div "Drugs" at bounding box center [371, 560] width 211 height 27
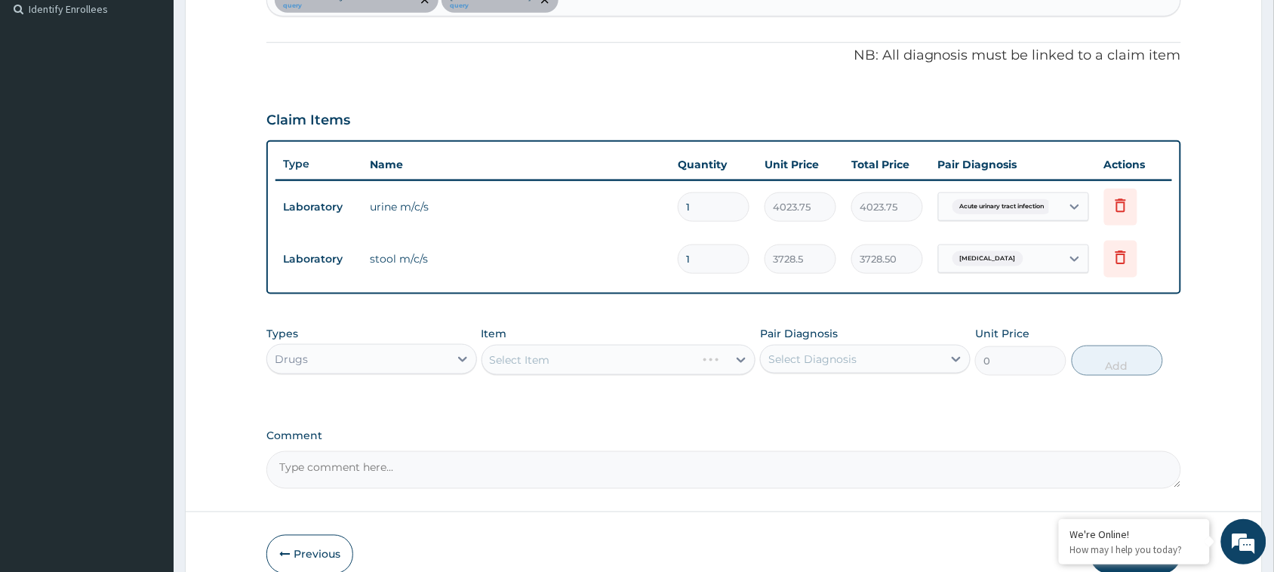
click at [628, 359] on div "Select Item" at bounding box center [619, 360] width 275 height 30
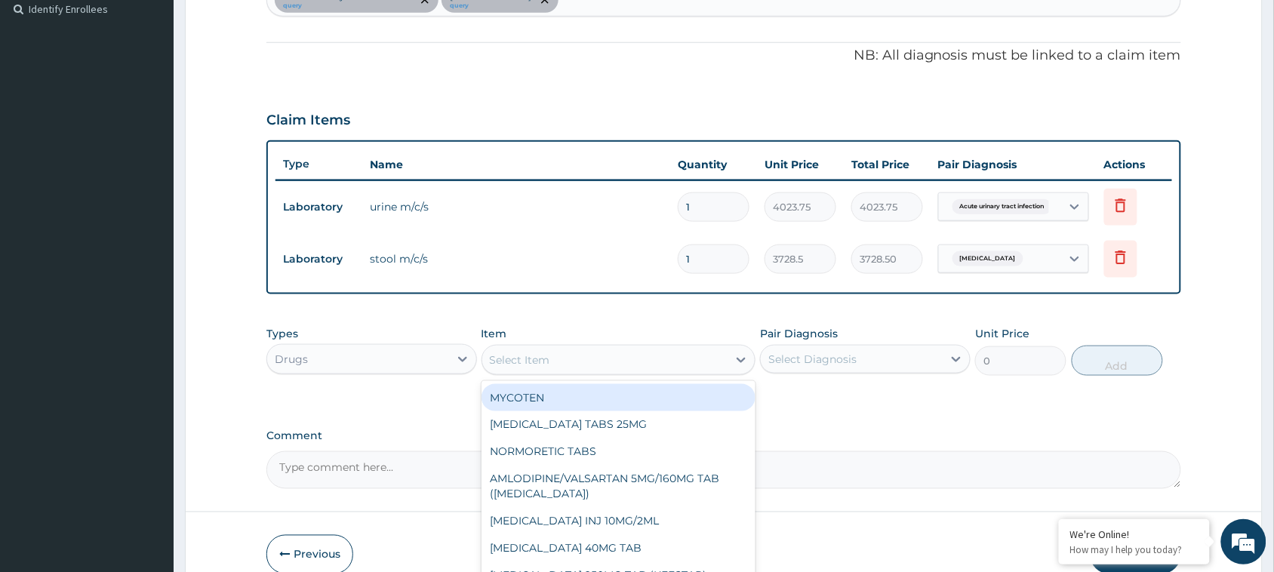
click at [605, 363] on div "Select Item" at bounding box center [605, 360] width 246 height 24
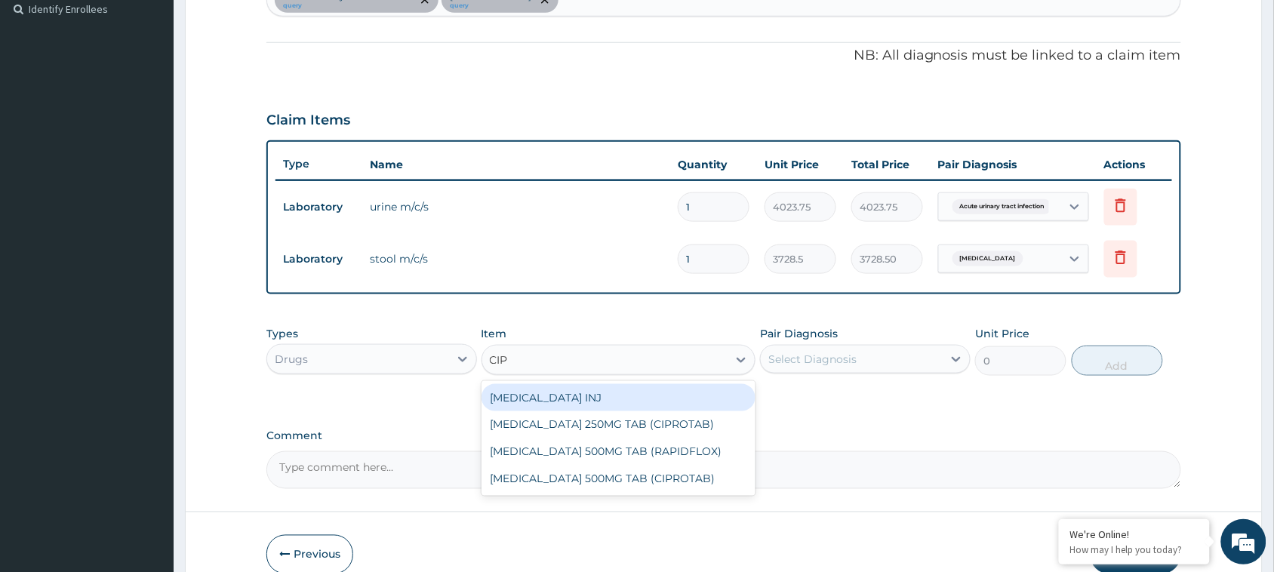
type input "CIPR"
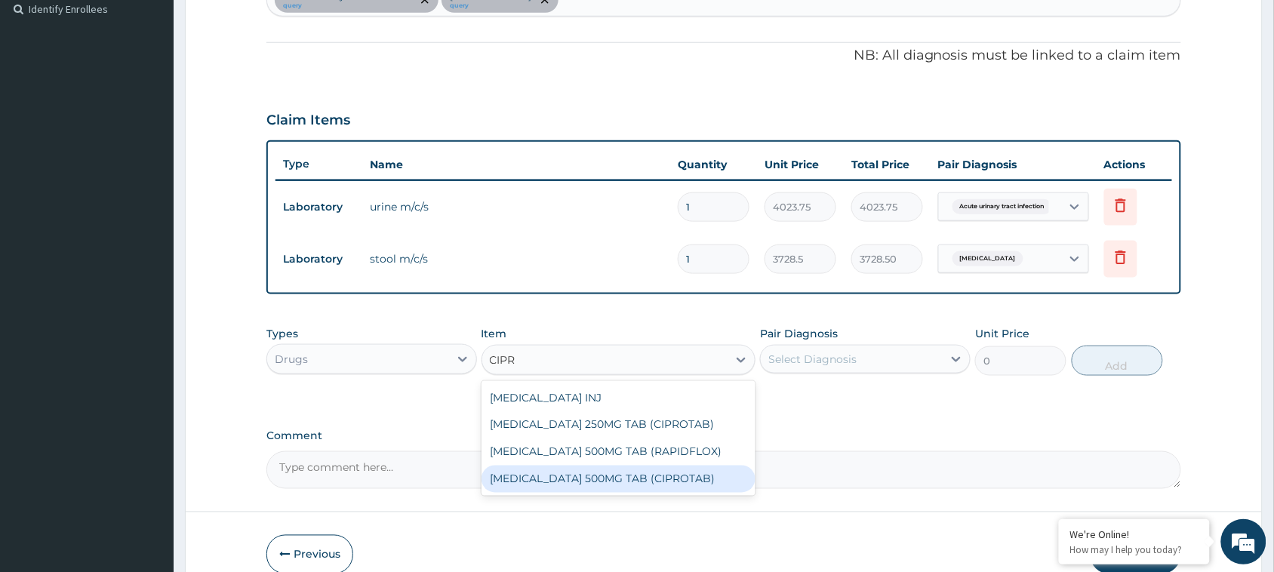
click at [613, 476] on div "[MEDICAL_DATA] 500MG TAB (CIPROTAB)" at bounding box center [619, 479] width 275 height 27
type input "179.322"
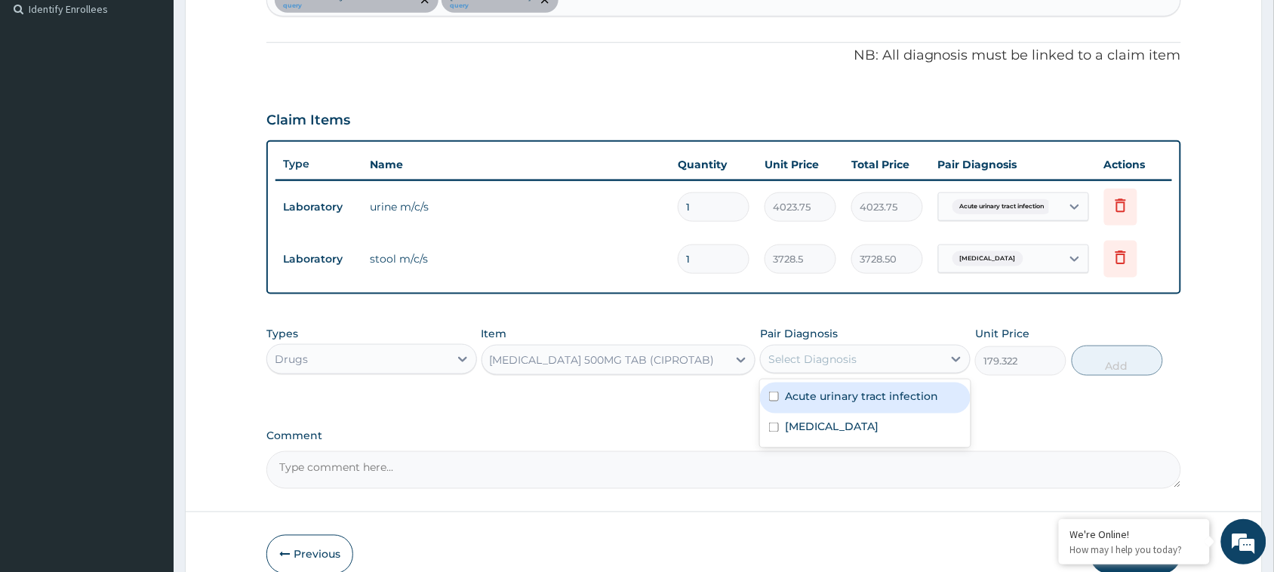
click at [848, 345] on div "Select Diagnosis" at bounding box center [865, 359] width 211 height 29
click at [849, 396] on label "Acute urinary tract infection" at bounding box center [861, 396] width 153 height 15
checkbox input "true"
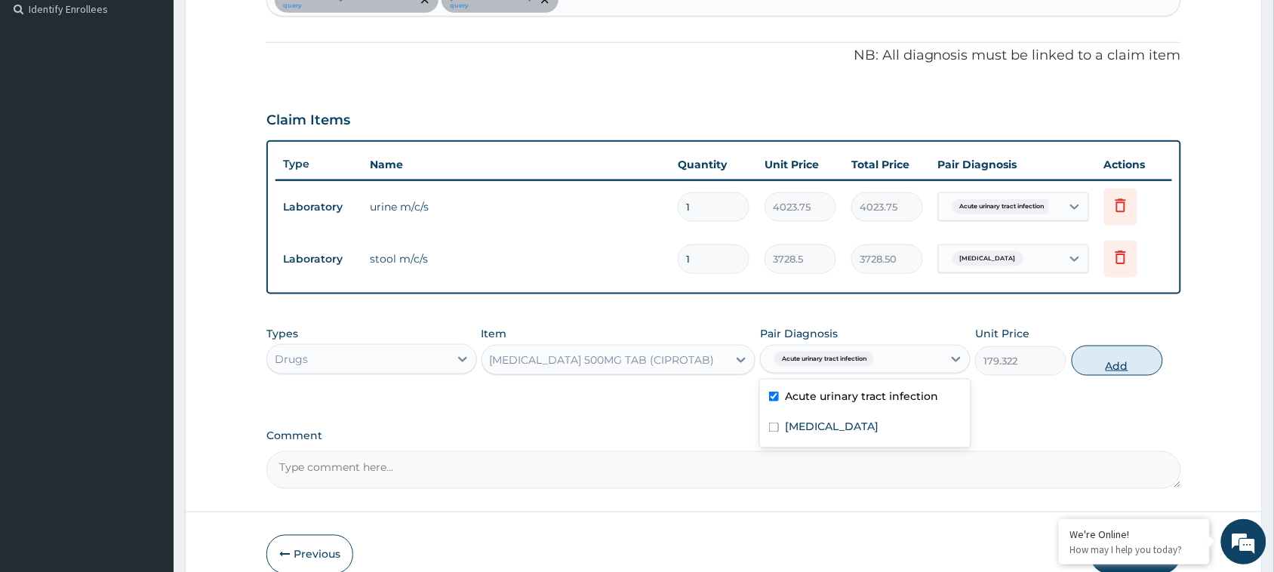
click at [1110, 370] on button "Add" at bounding box center [1117, 361] width 91 height 30
type input "0"
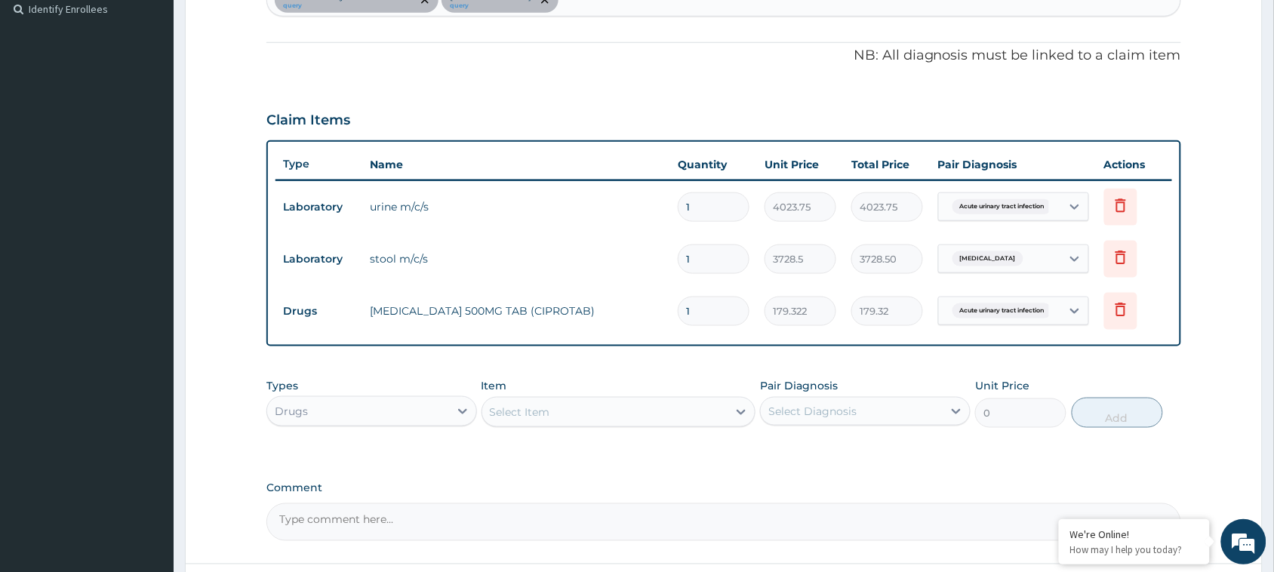
click at [565, 405] on div "Select Item" at bounding box center [605, 412] width 246 height 24
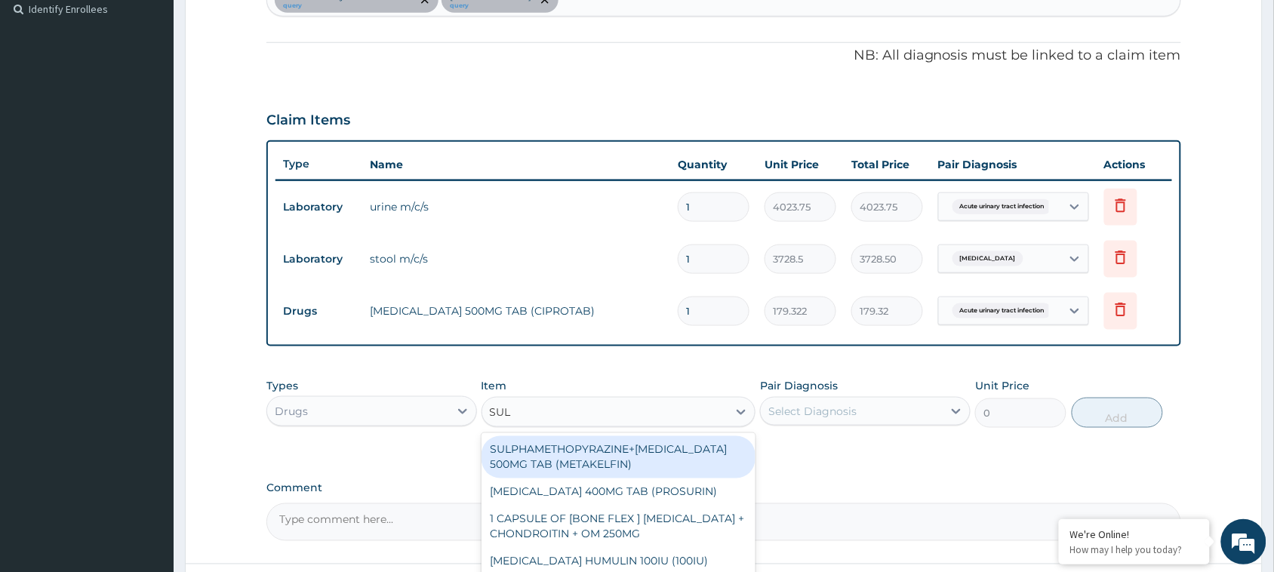
type input "SULP"
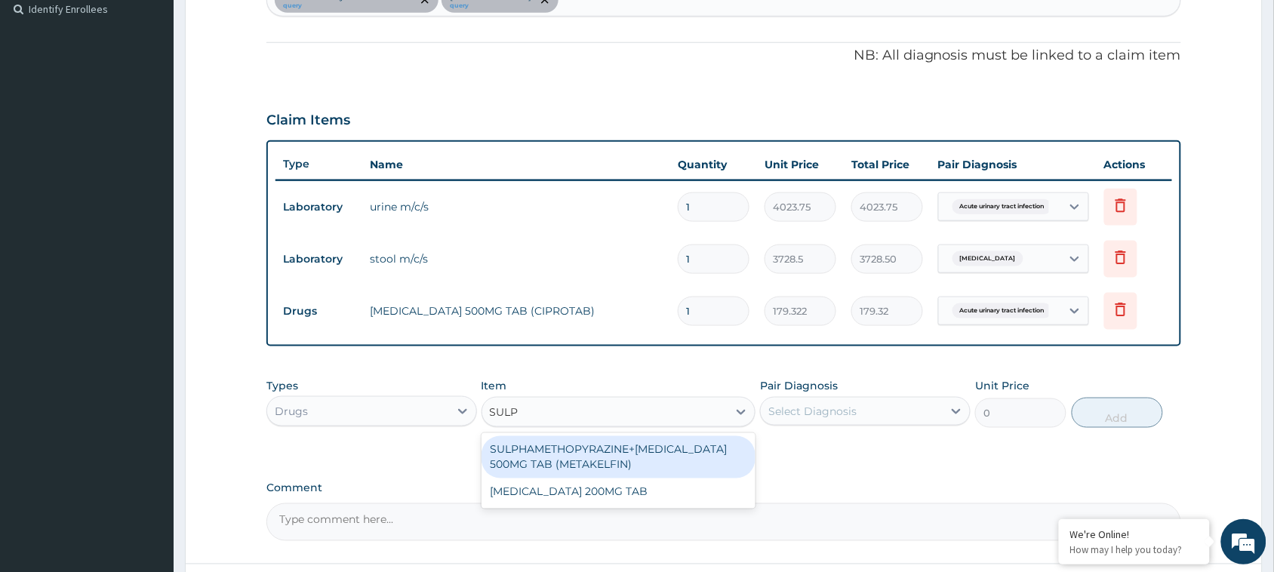
click at [602, 458] on div "SULPHAMETHOPYRAZINE+[MEDICAL_DATA] 500MG TAB (METAKELFIN)" at bounding box center [619, 457] width 275 height 42
type input "151.5852"
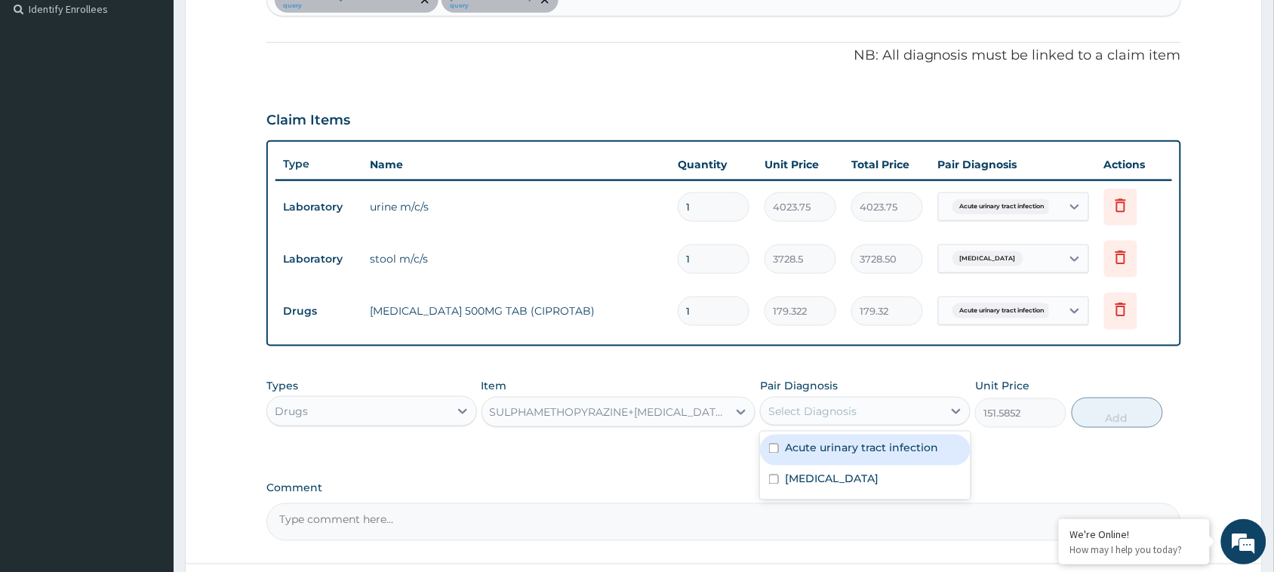
click at [840, 412] on div "Select Diagnosis" at bounding box center [813, 411] width 88 height 15
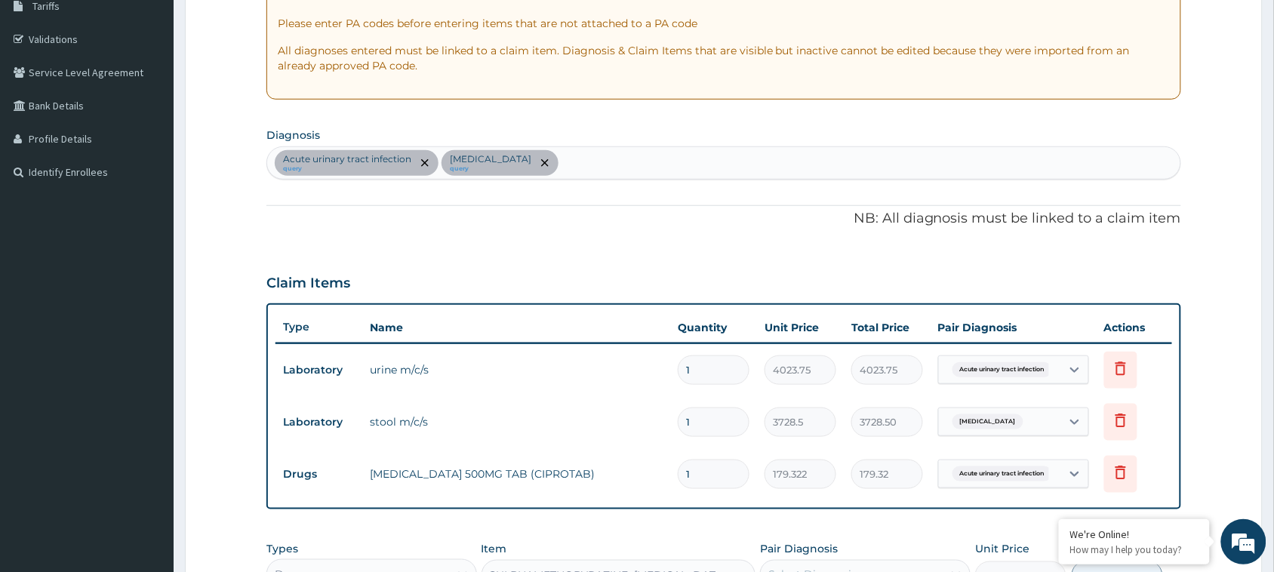
scroll to position [247, 0]
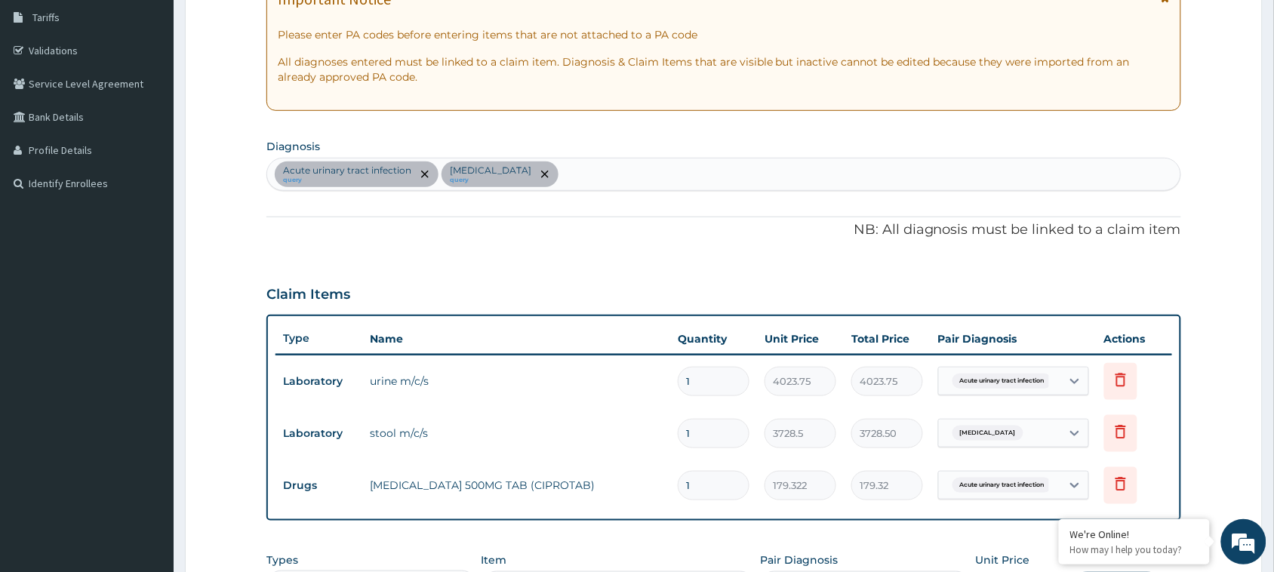
click at [648, 181] on div "Acute [MEDICAL_DATA] query [MEDICAL_DATA] query" at bounding box center [723, 175] width 913 height 32
type input "MALA"
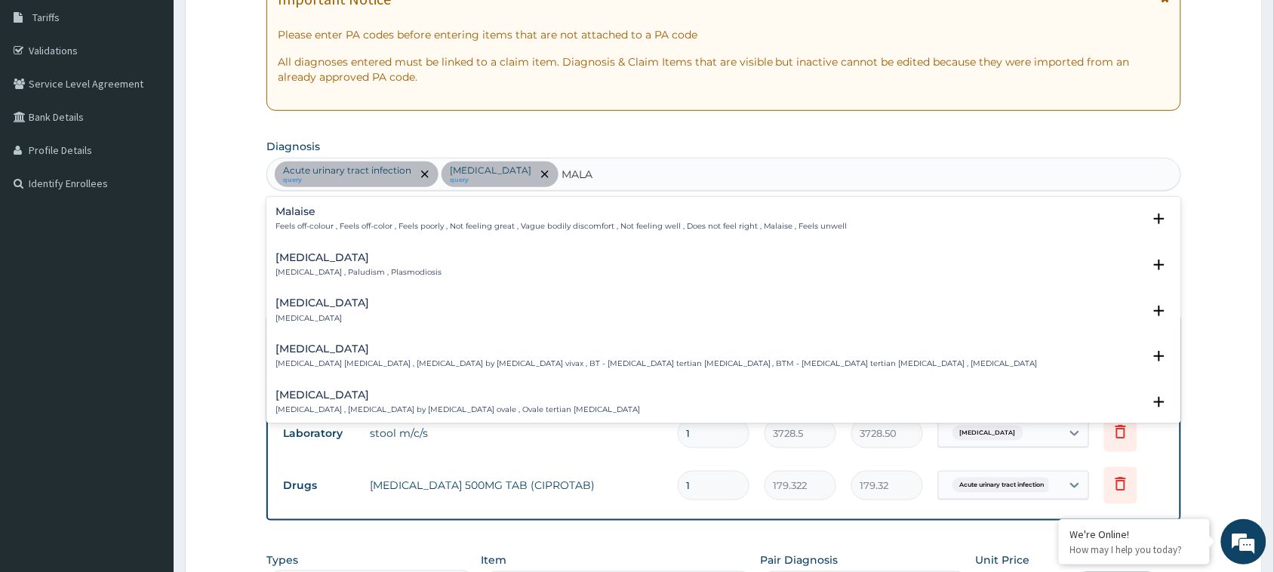
click at [446, 273] on div "[MEDICAL_DATA] [MEDICAL_DATA] , Paludism , Plasmodiosis" at bounding box center [724, 265] width 897 height 26
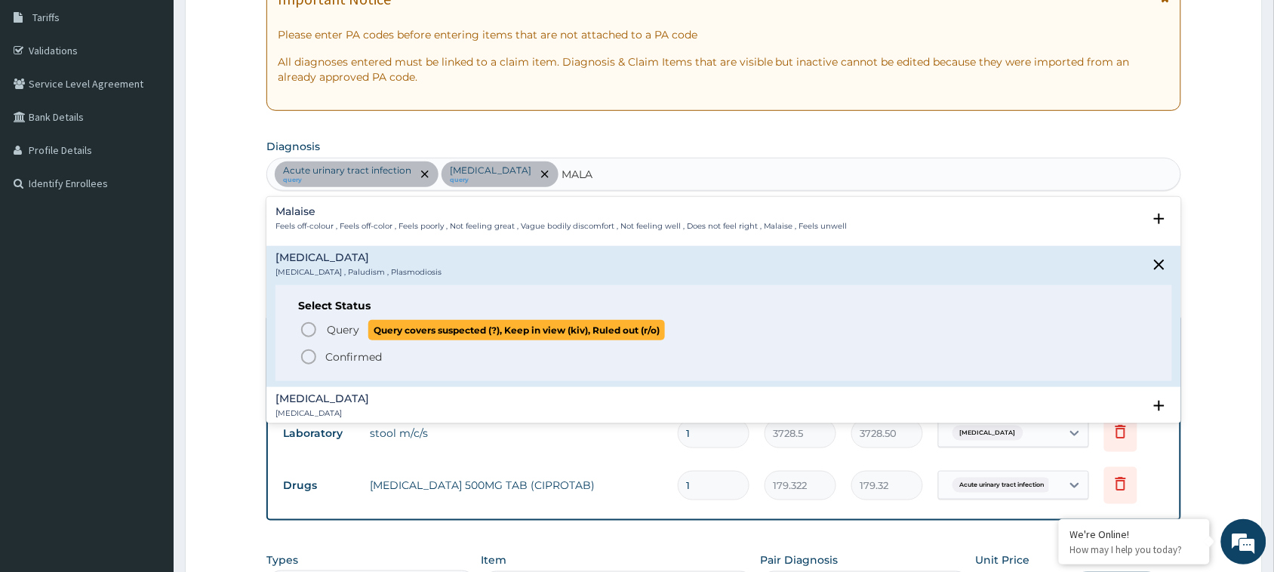
click at [318, 333] on span "Query Query covers suspected (?), Keep in view (kiv), Ruled out (r/o)" at bounding box center [725, 330] width 850 height 20
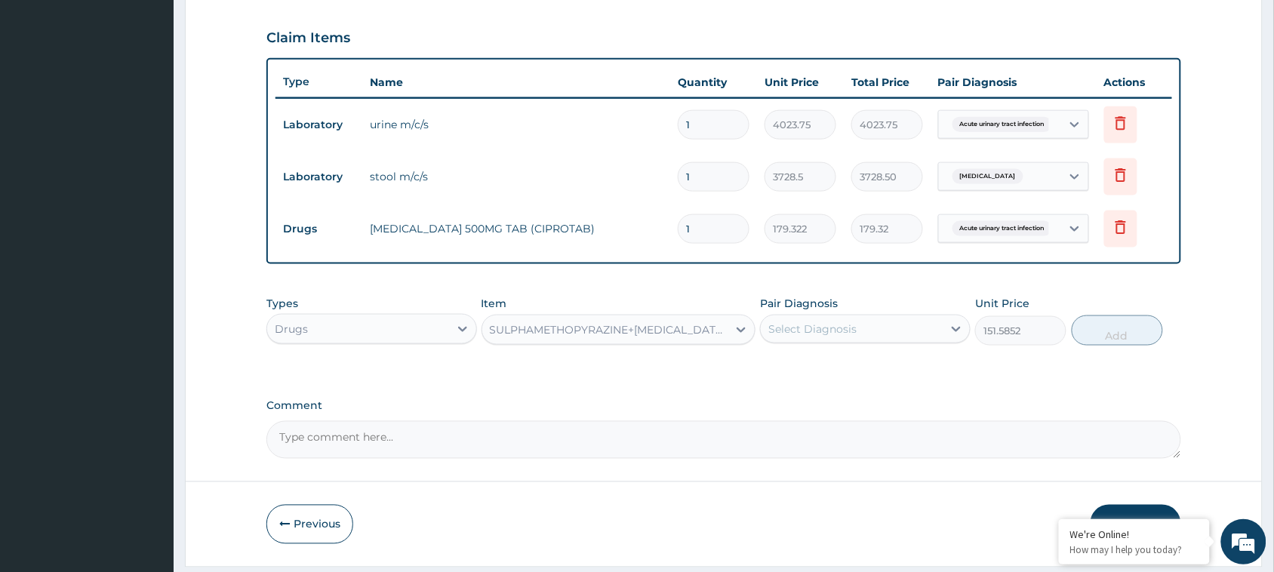
scroll to position [548, 0]
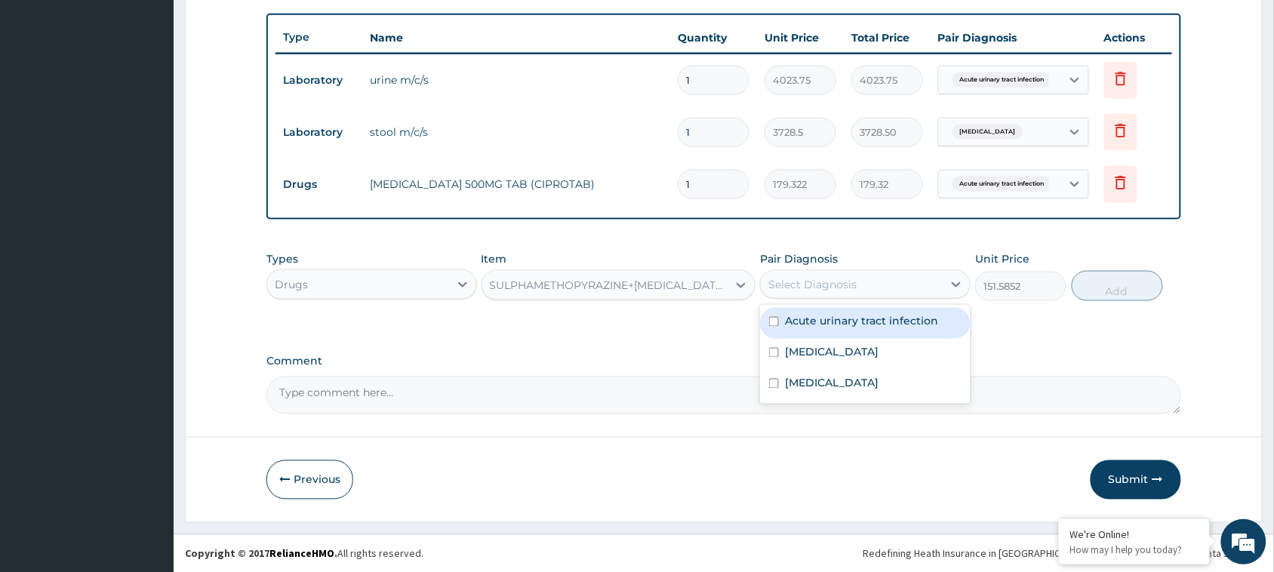
click at [814, 278] on div "Select Diagnosis" at bounding box center [813, 284] width 88 height 15
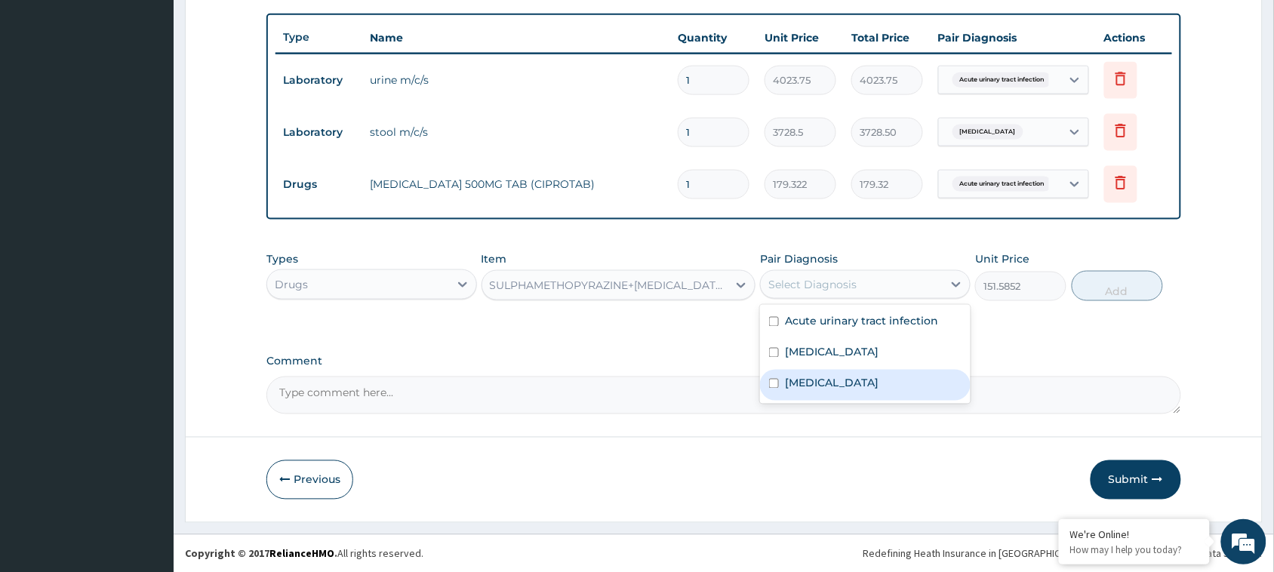
click at [818, 391] on div "[MEDICAL_DATA]" at bounding box center [865, 385] width 211 height 31
checkbox input "true"
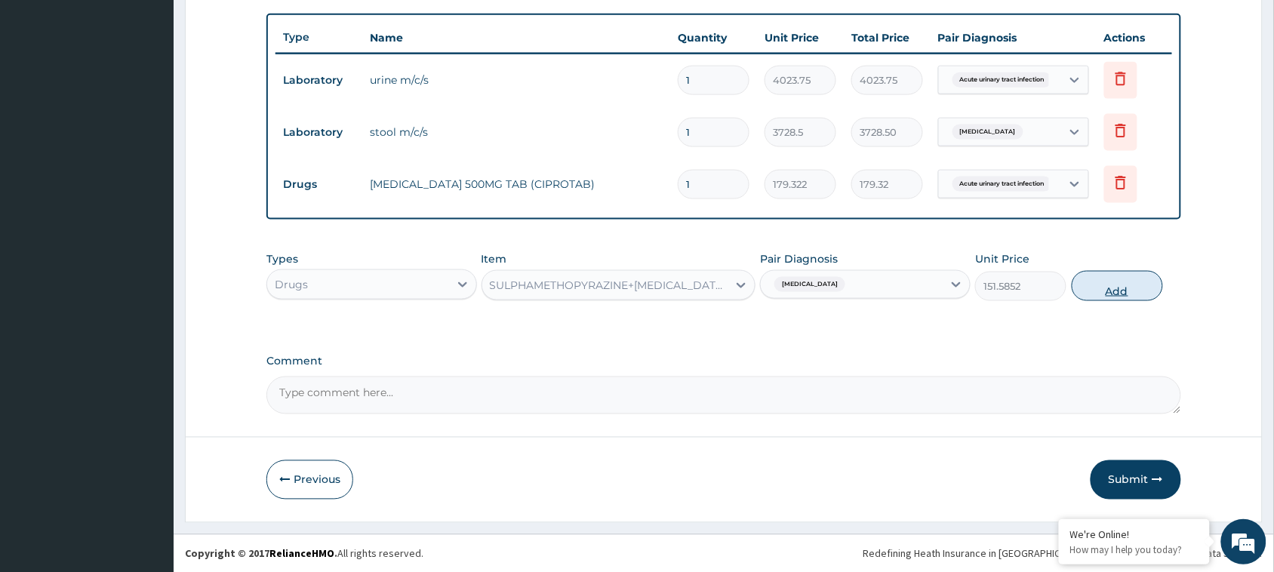
click at [1123, 288] on button "Add" at bounding box center [1117, 286] width 91 height 30
type input "0"
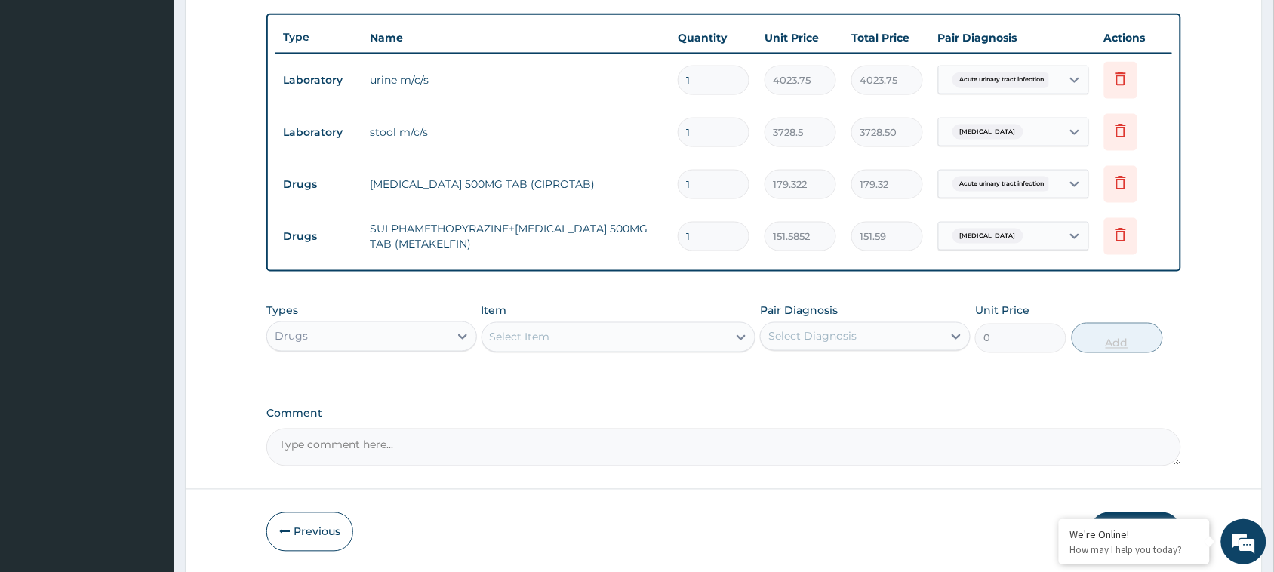
type input "0.00"
type input "6"
type input "909.51"
type input "6"
click at [630, 314] on div "Item Select Item" at bounding box center [619, 328] width 275 height 50
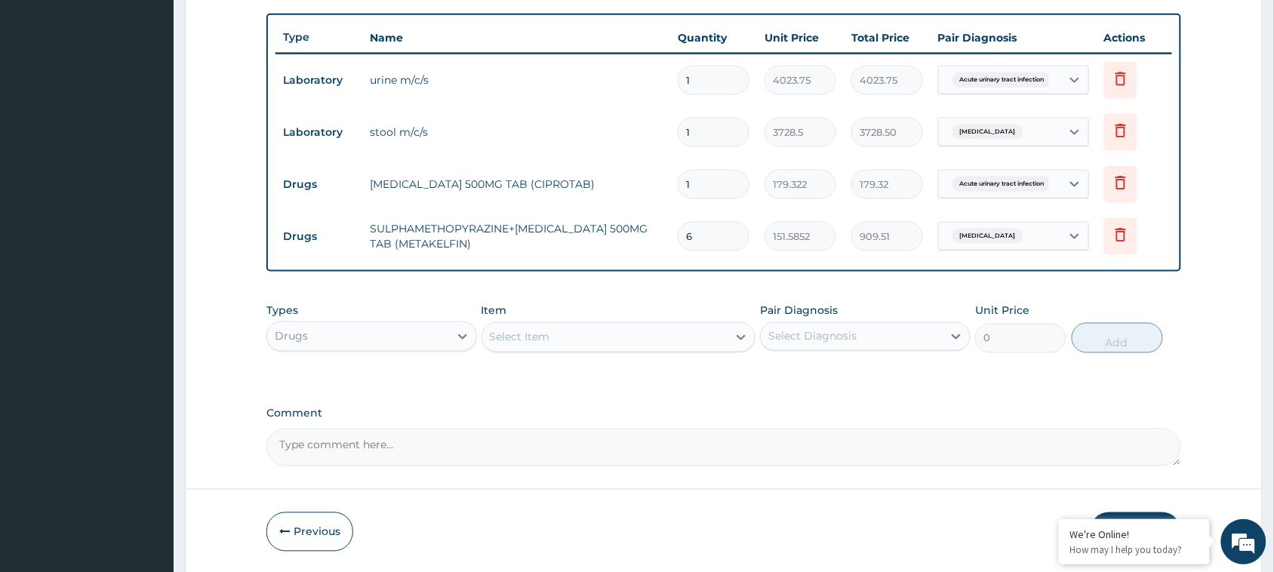
click at [628, 325] on div "Select Item" at bounding box center [605, 337] width 246 height 24
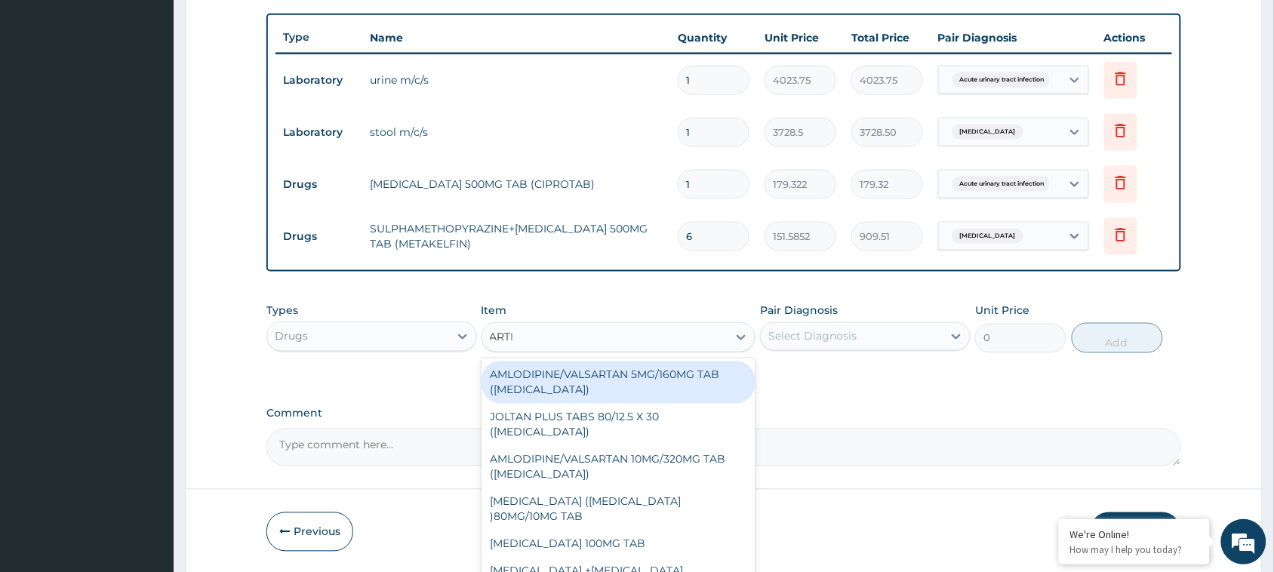
type input "ARTEE"
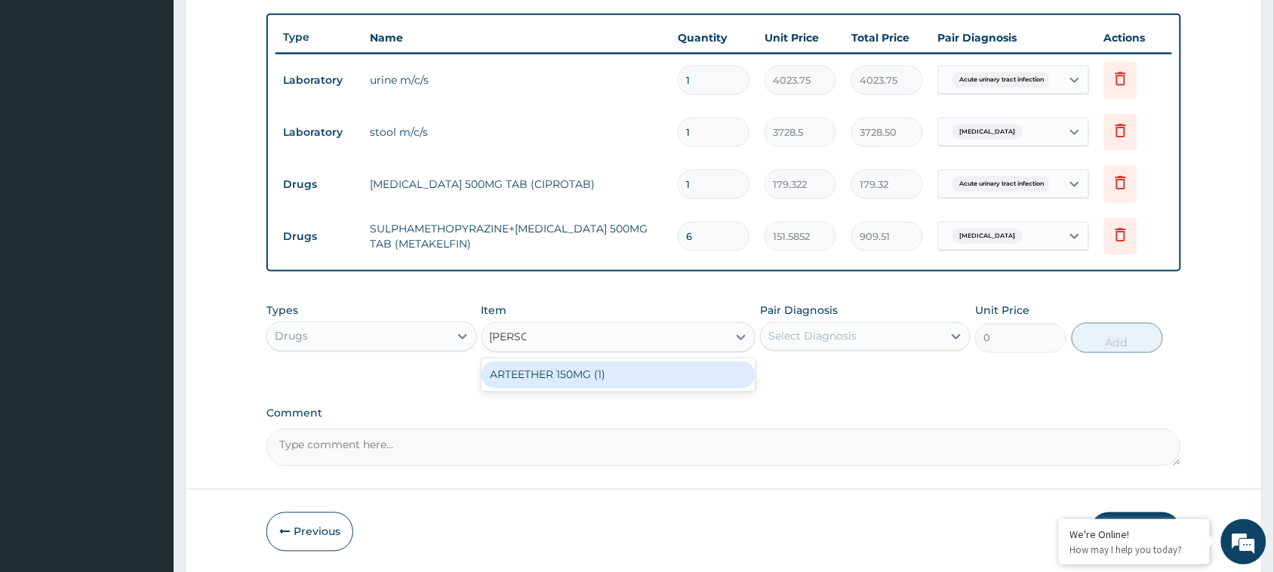
click at [621, 370] on div "ARTEETHER 150MG (1)" at bounding box center [619, 375] width 275 height 27
type input "2620.3125"
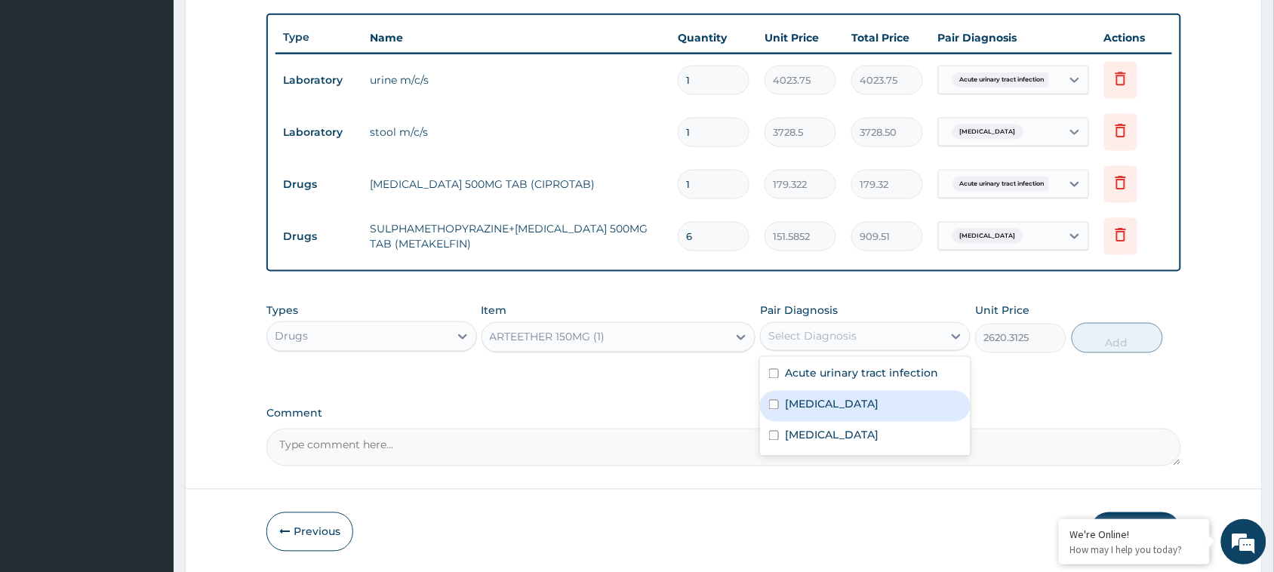
drag, startPoint x: 820, startPoint y: 334, endPoint x: 797, endPoint y: 433, distance: 101.5
click at [797, 351] on div "option Malaria, selected. option Salmonella gastroenteritis focused, 2 of 3. 3 …" at bounding box center [865, 336] width 211 height 29
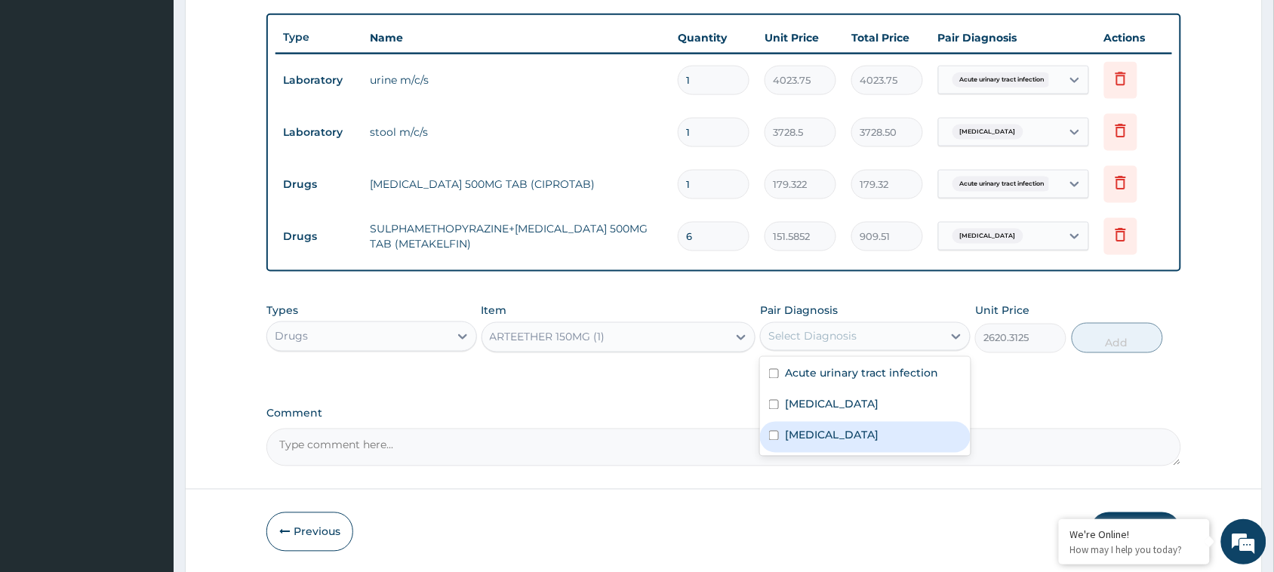
click at [797, 433] on label "Malaria" at bounding box center [832, 435] width 94 height 15
checkbox input "true"
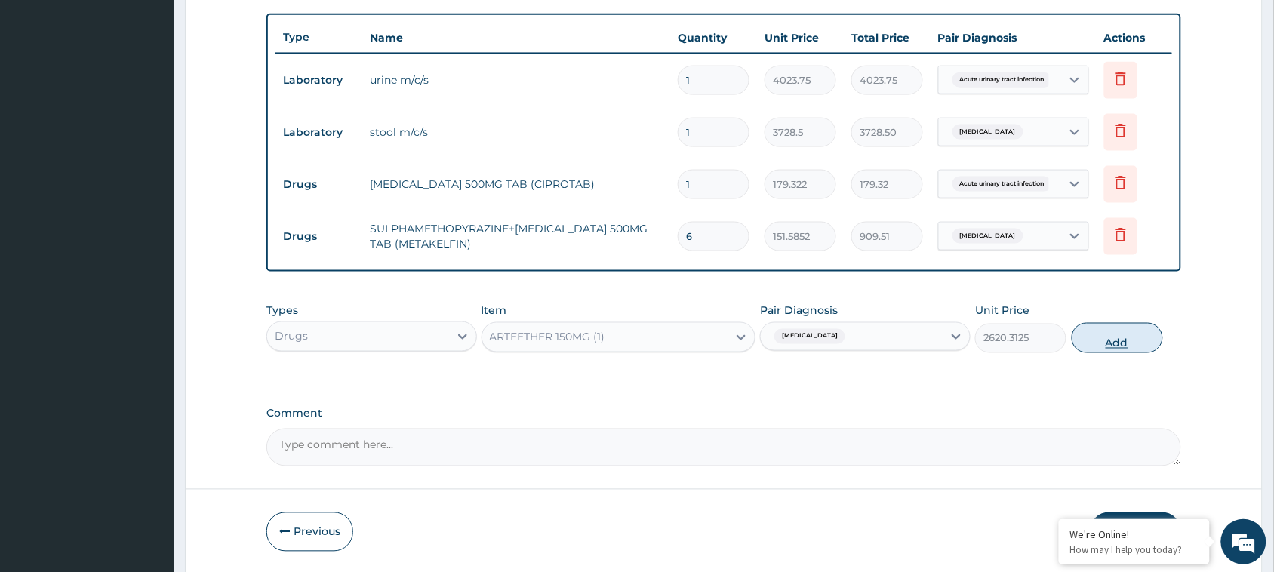
click at [1114, 338] on button "Add" at bounding box center [1117, 338] width 91 height 30
type input "0"
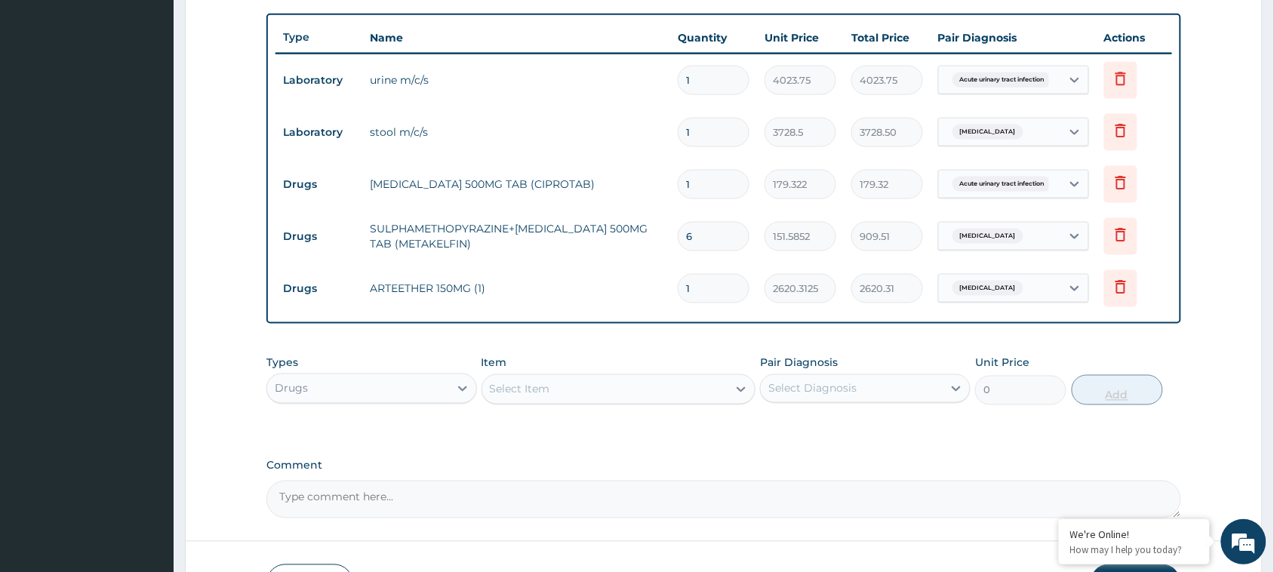
type input "0.00"
type input "6"
type input "15721.88"
type input "6"
click at [428, 387] on div "Drugs" at bounding box center [358, 389] width 182 height 24
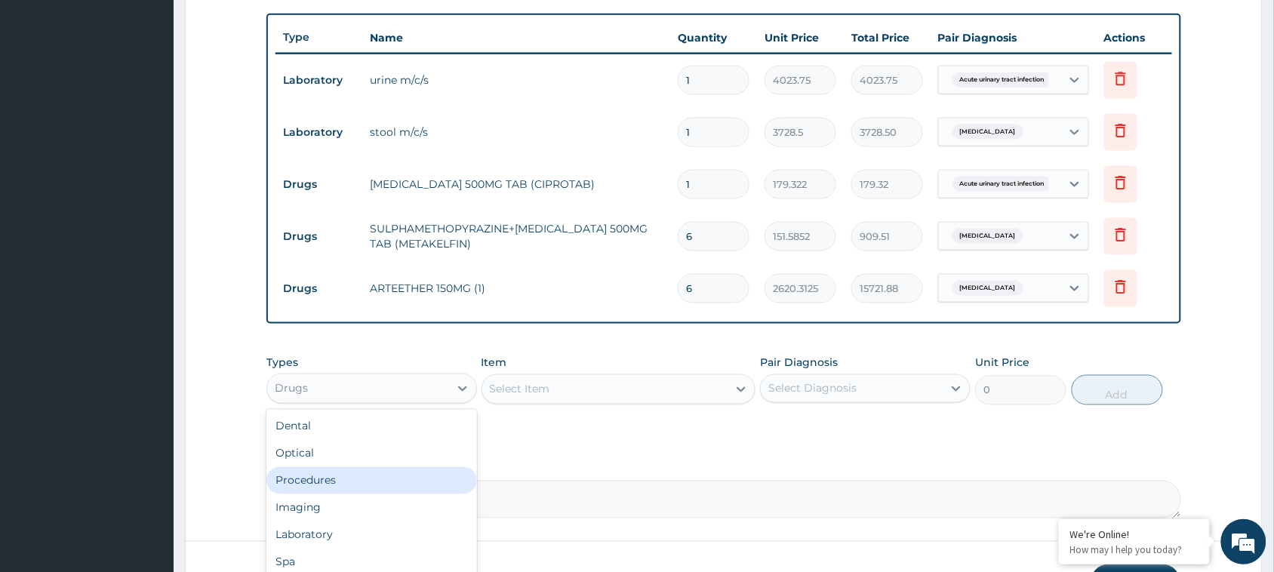
click at [360, 474] on div "Procedures" at bounding box center [371, 480] width 211 height 27
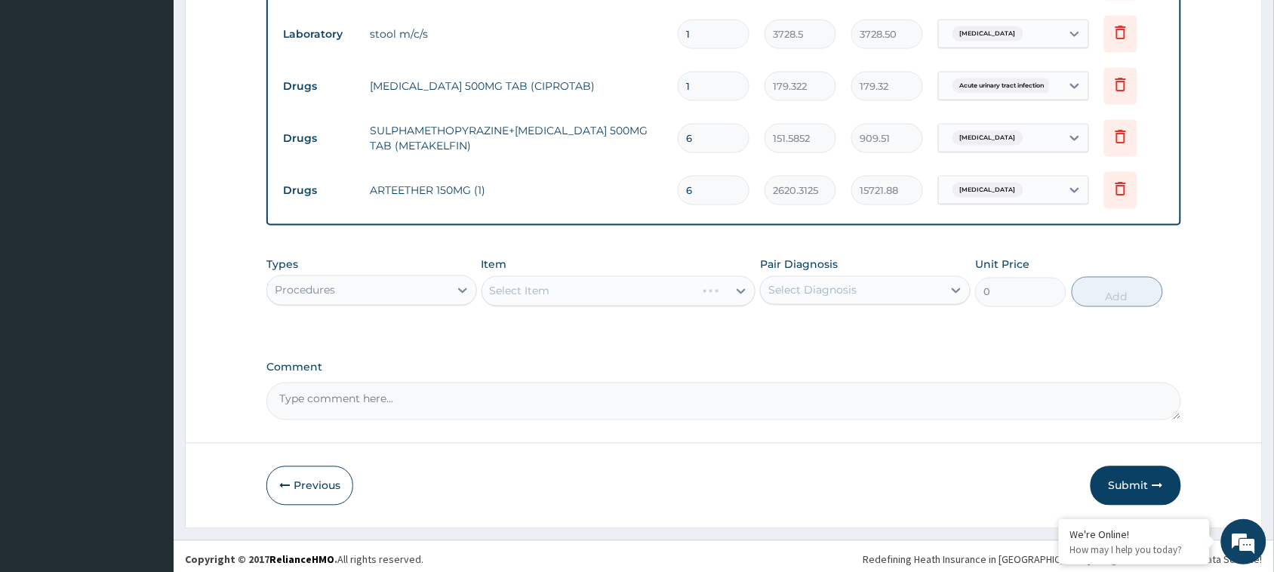
scroll to position [652, 0]
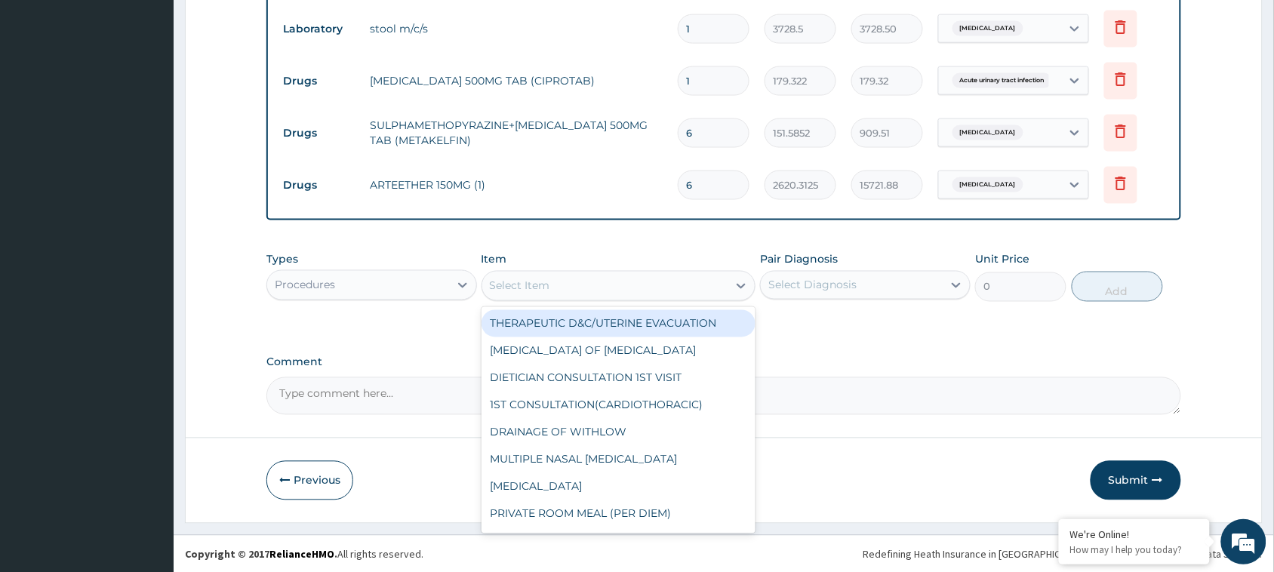
click at [628, 276] on div "Select Item" at bounding box center [605, 286] width 246 height 24
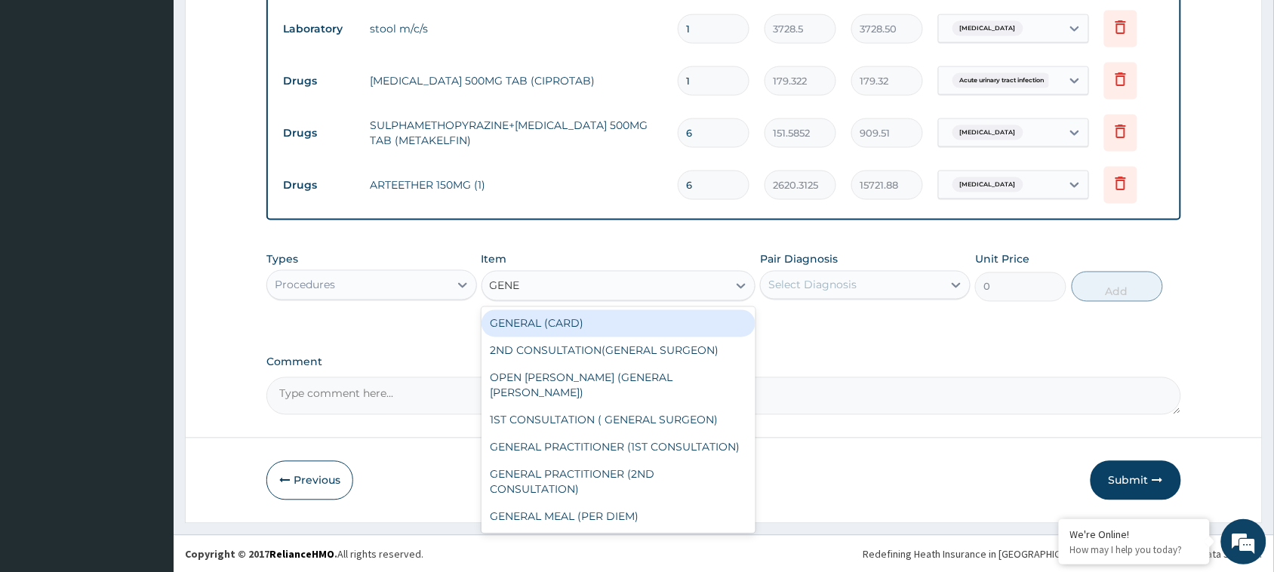
type input "GENER"
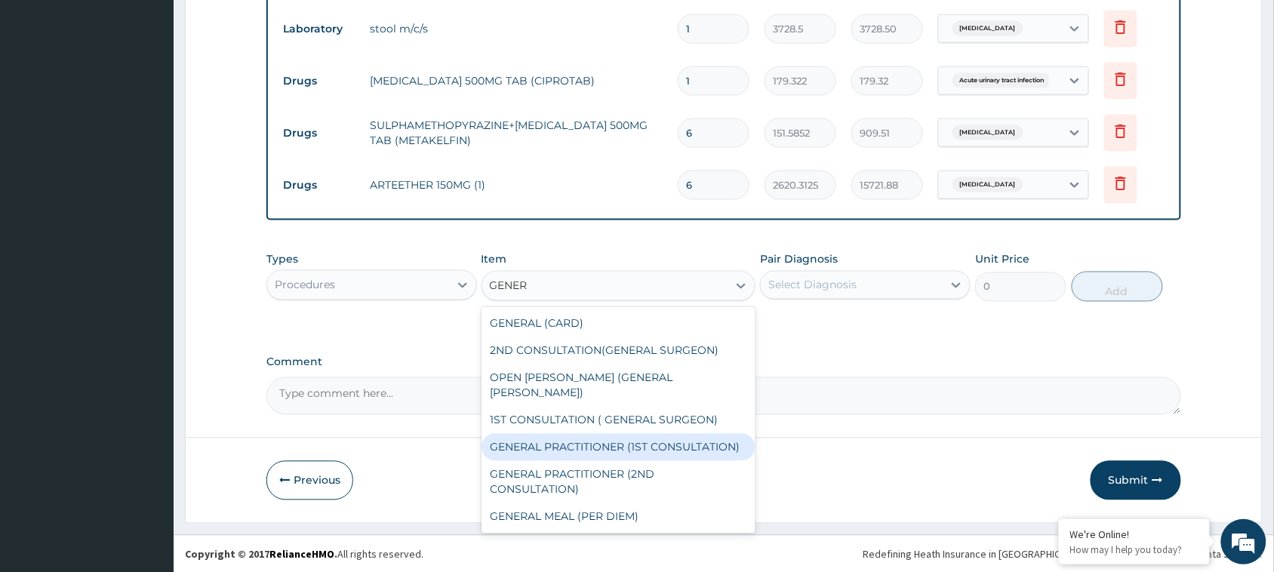
click at [632, 434] on div "GENERAL PRACTITIONER (1ST CONSULTATION)" at bounding box center [619, 447] width 275 height 27
type input "3000"
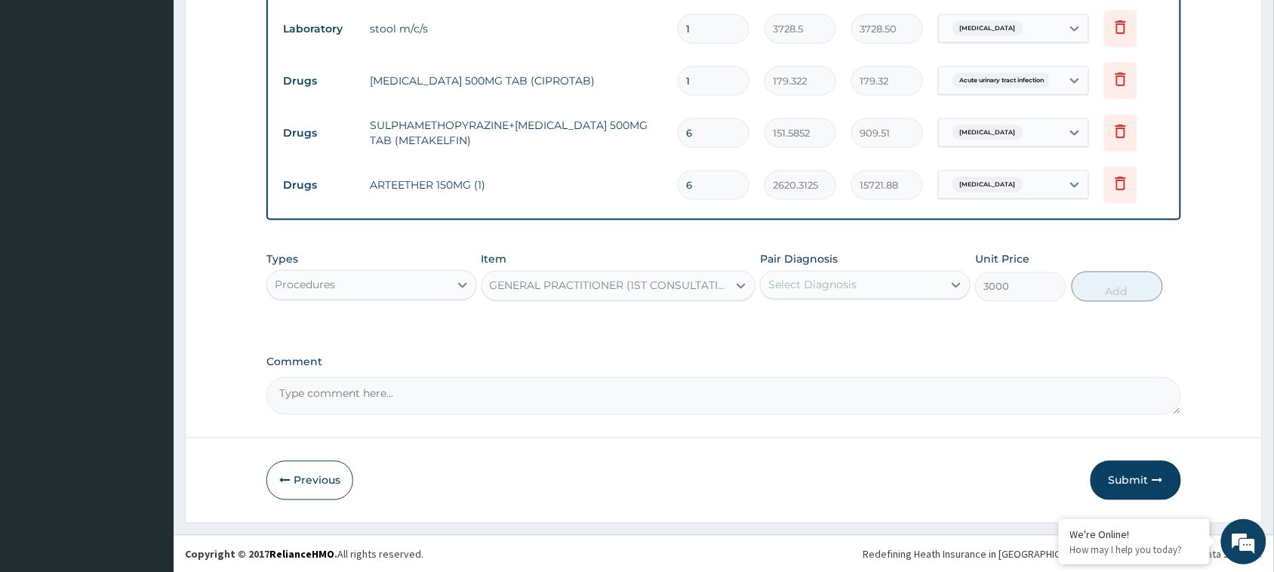
click at [919, 280] on div "Select Diagnosis" at bounding box center [852, 285] width 182 height 24
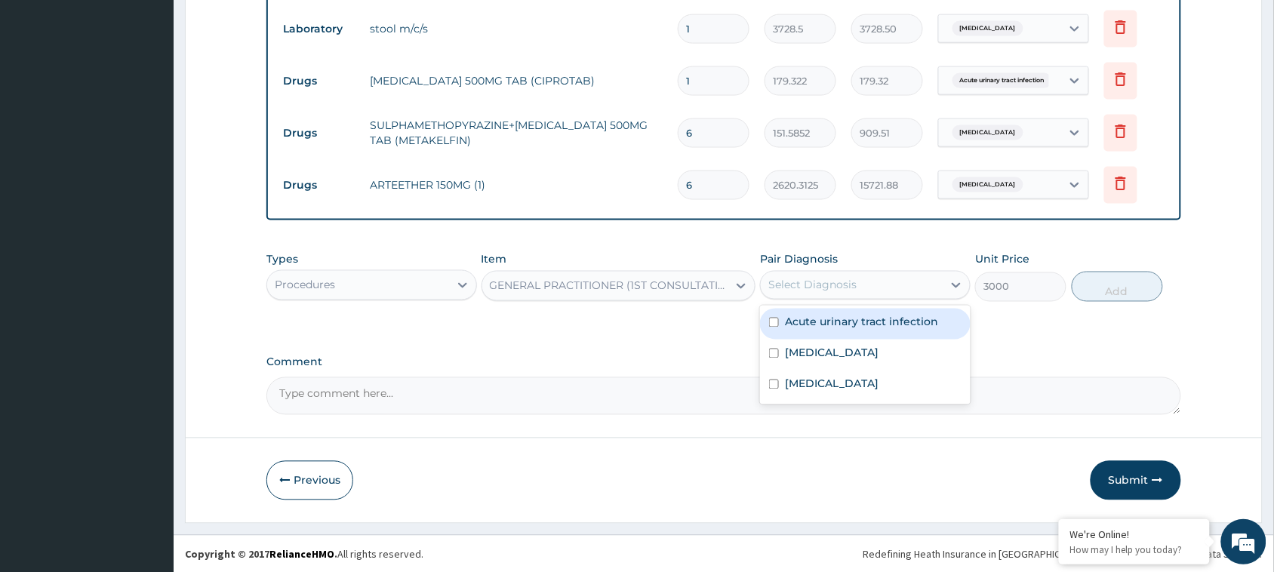
drag, startPoint x: 889, startPoint y: 330, endPoint x: 889, endPoint y: 356, distance: 25.7
click at [889, 356] on div "Acute urinary tract infection Salmonella gastroenteritis Malaria" at bounding box center [865, 355] width 211 height 99
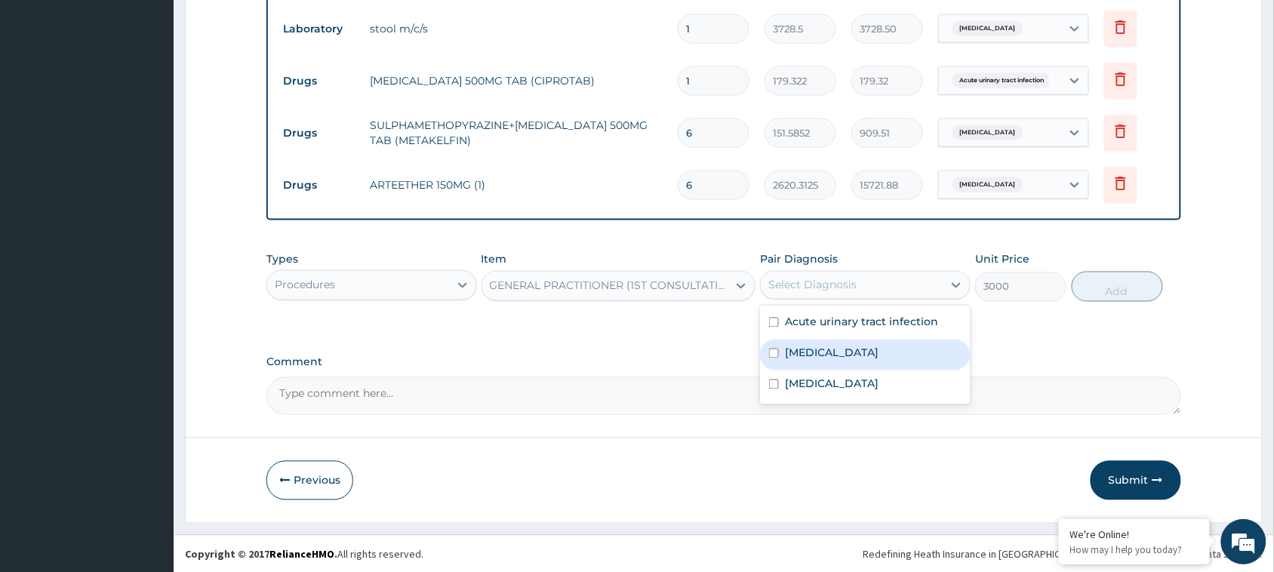
click at [879, 356] on label "Salmonella gastroenteritis" at bounding box center [832, 353] width 94 height 15
checkbox input "true"
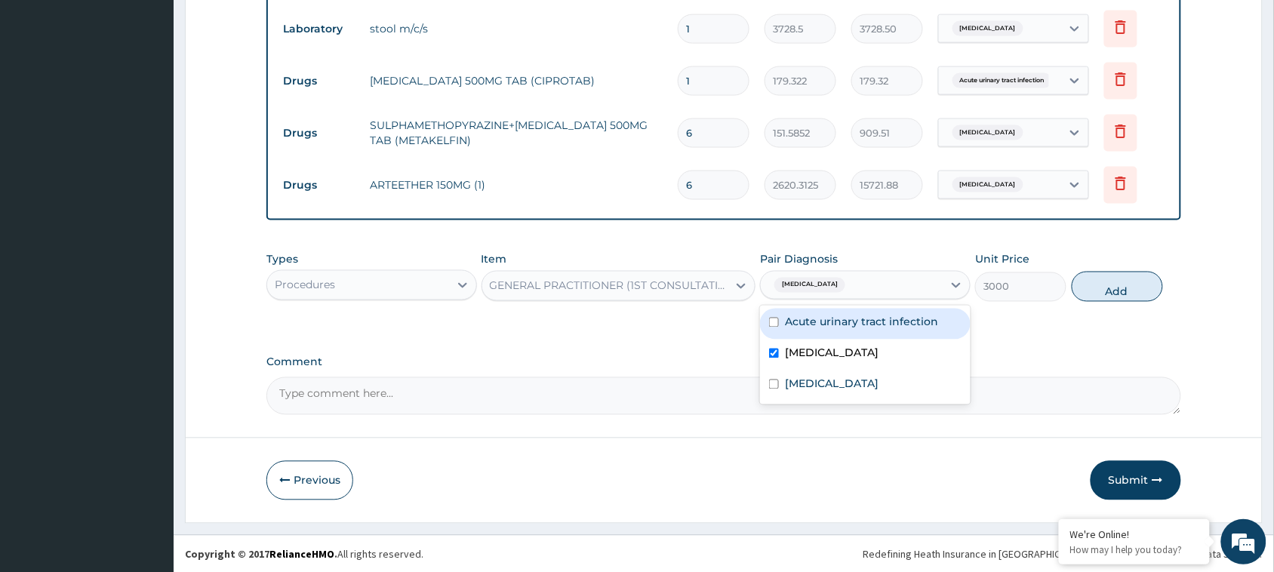
click at [772, 330] on div "Acute urinary tract infection" at bounding box center [865, 324] width 211 height 31
checkbox input "true"
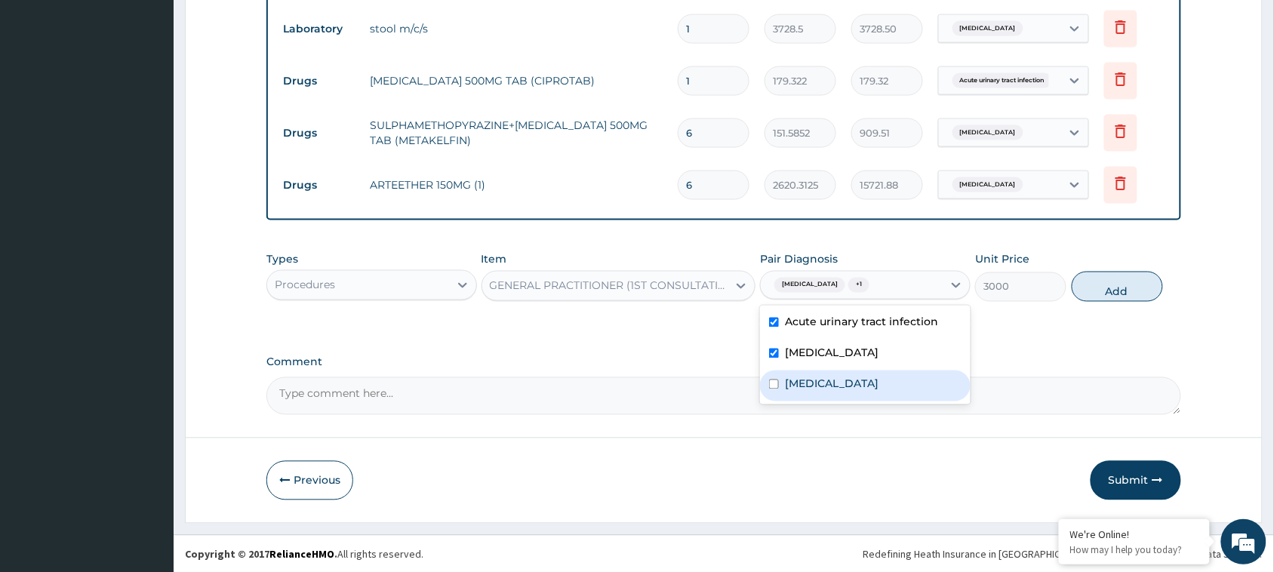
click at [781, 385] on div "Malaria" at bounding box center [865, 386] width 211 height 31
checkbox input "true"
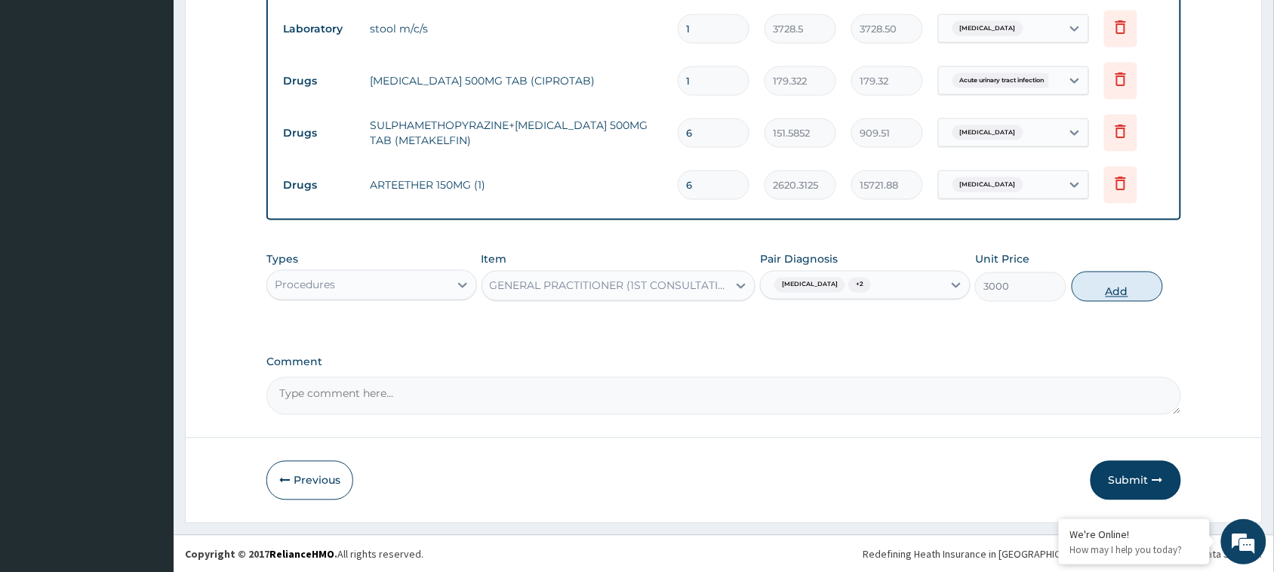
click at [1117, 300] on button "Add" at bounding box center [1117, 287] width 91 height 30
type input "0"
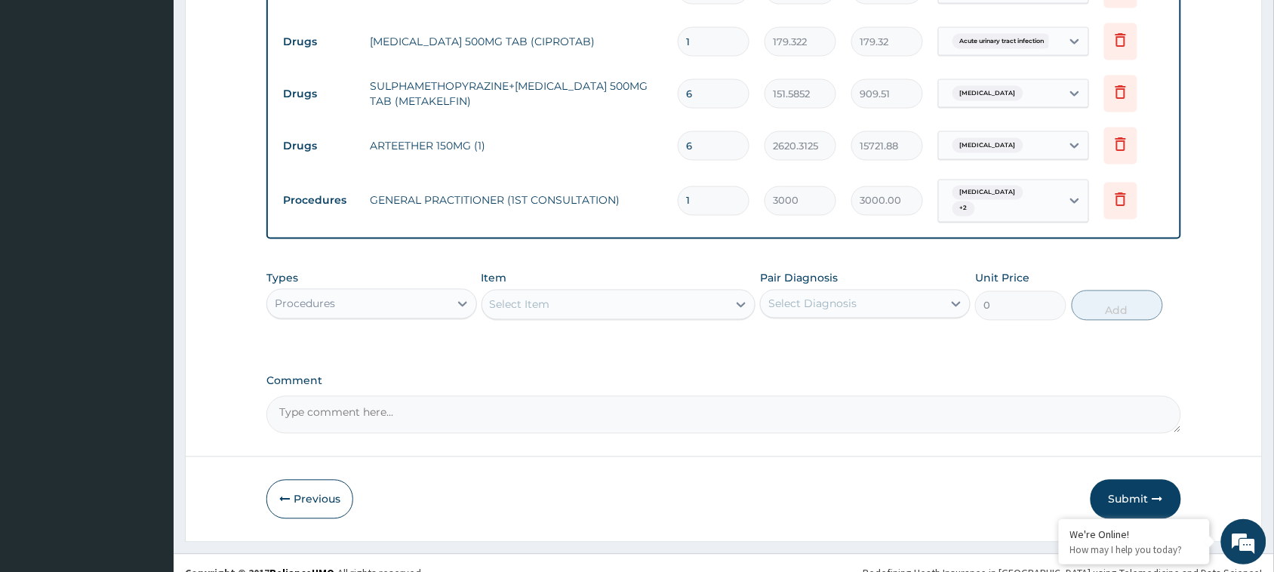
scroll to position [710, 0]
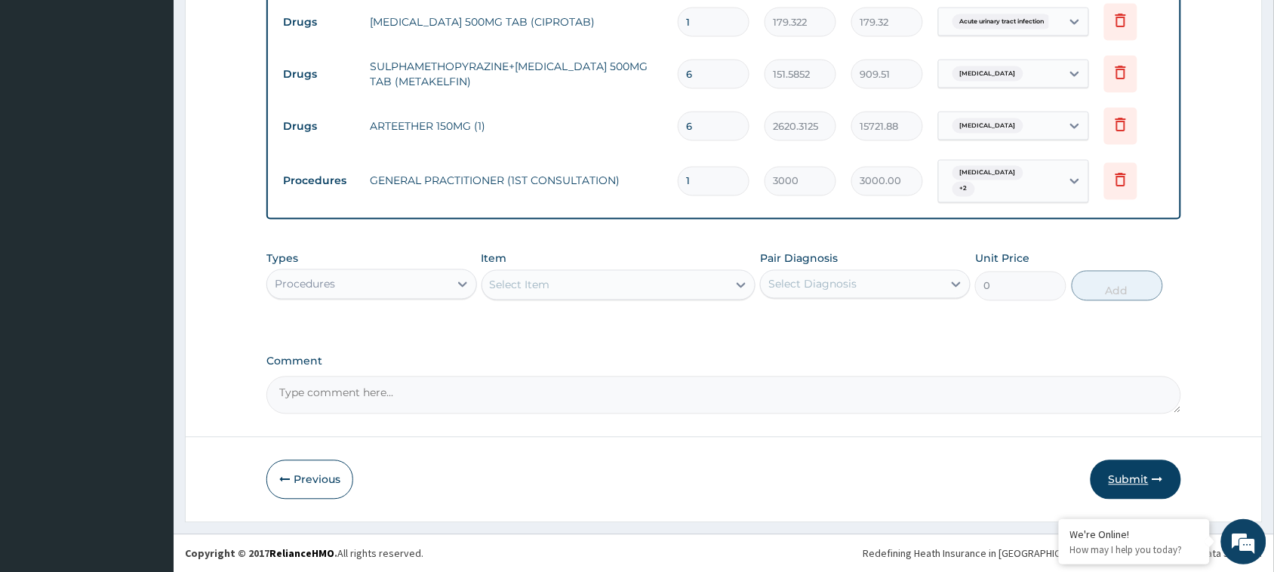
click at [1125, 476] on button "Submit" at bounding box center [1136, 480] width 91 height 39
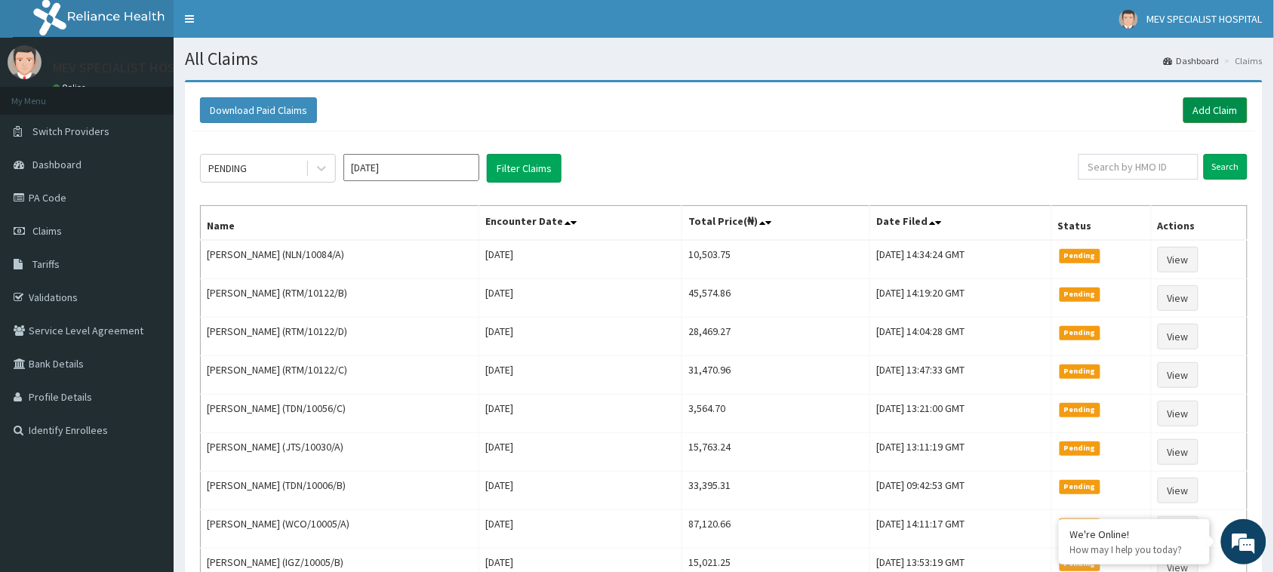
click at [1223, 106] on link "Add Claim" at bounding box center [1216, 110] width 64 height 26
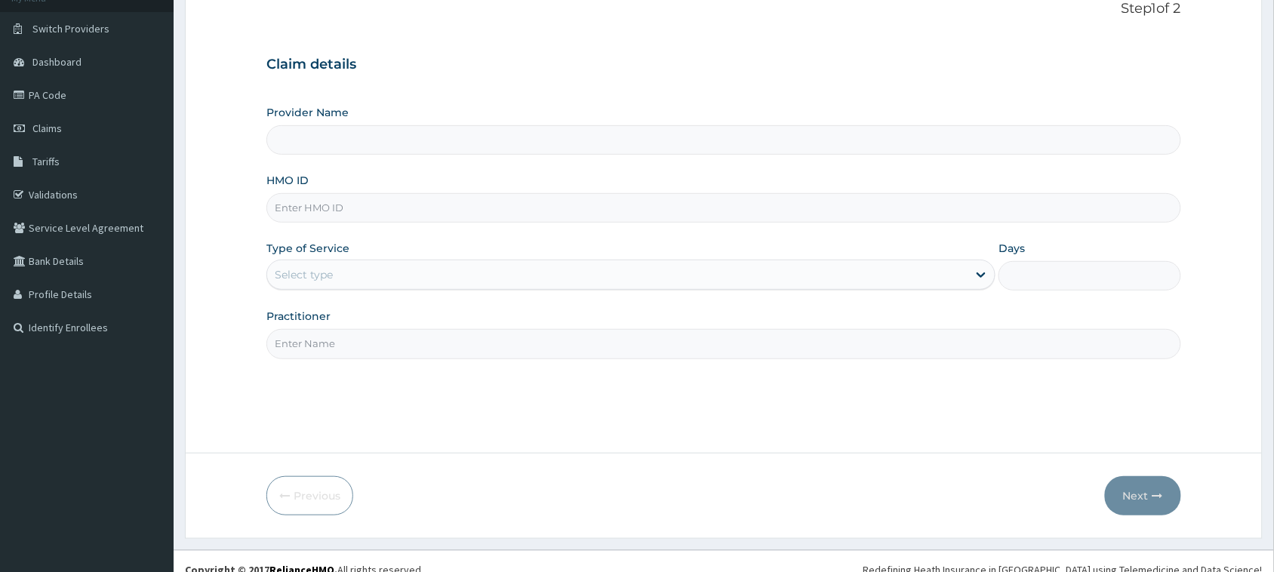
click at [531, 214] on input "HMO ID" at bounding box center [723, 207] width 915 height 29
paste input "WCO/10038/A"
type input "WCO/10038/A"
type input "MEV SPECIALIST HOSPITAL"
type input "WCO/10038/A"
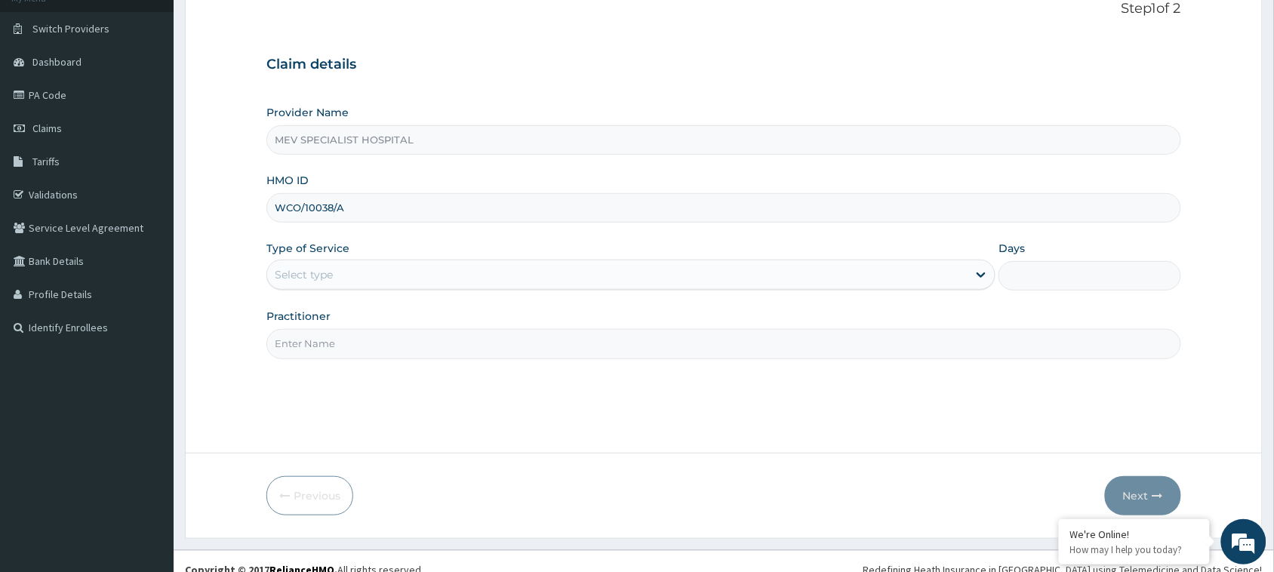
click at [474, 290] on div "Select type" at bounding box center [630, 275] width 729 height 30
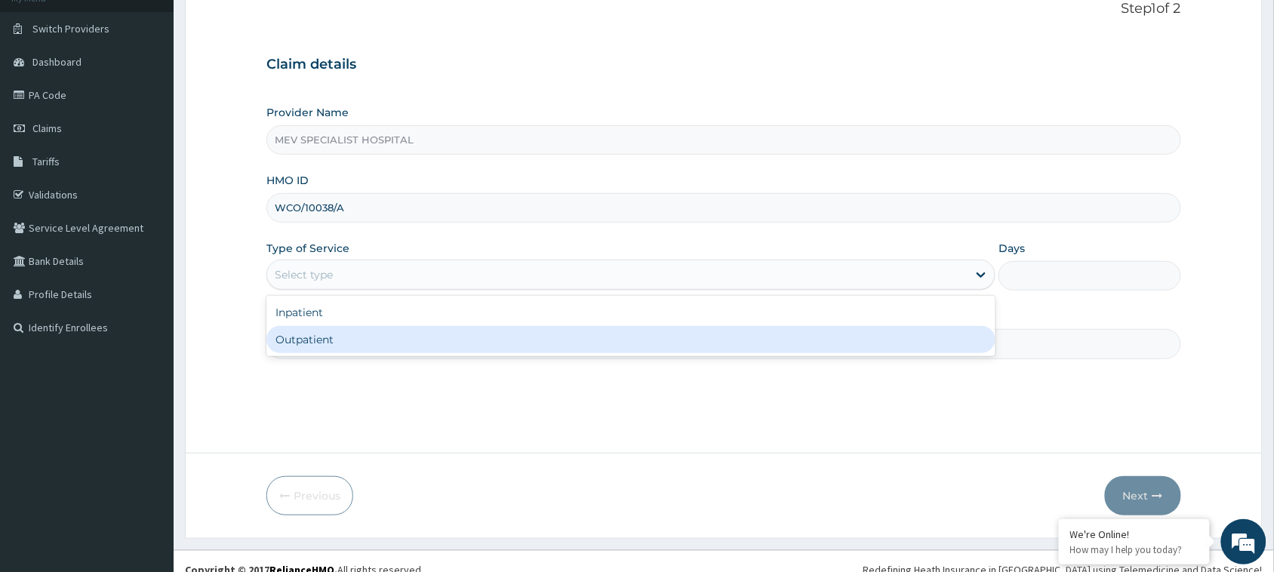
click at [474, 353] on div "Outpatient" at bounding box center [630, 339] width 729 height 27
type input "1"
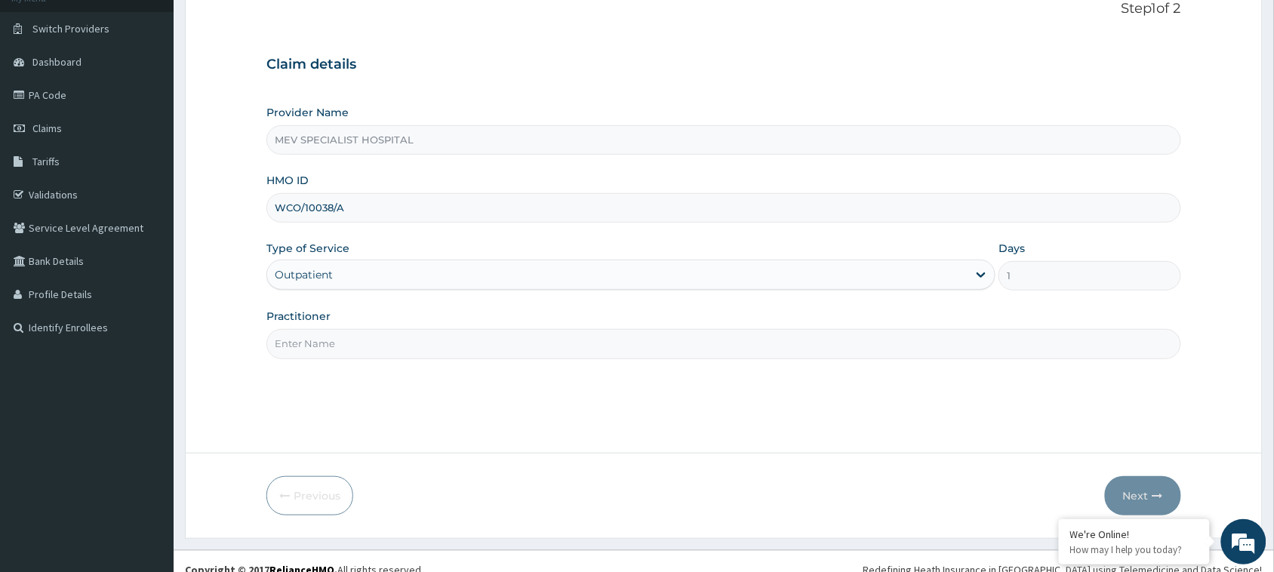
click at [474, 353] on input "Practitioner" at bounding box center [723, 343] width 915 height 29
type input "DR. [PERSON_NAME]"
click at [1131, 489] on button "Next" at bounding box center [1143, 495] width 76 height 39
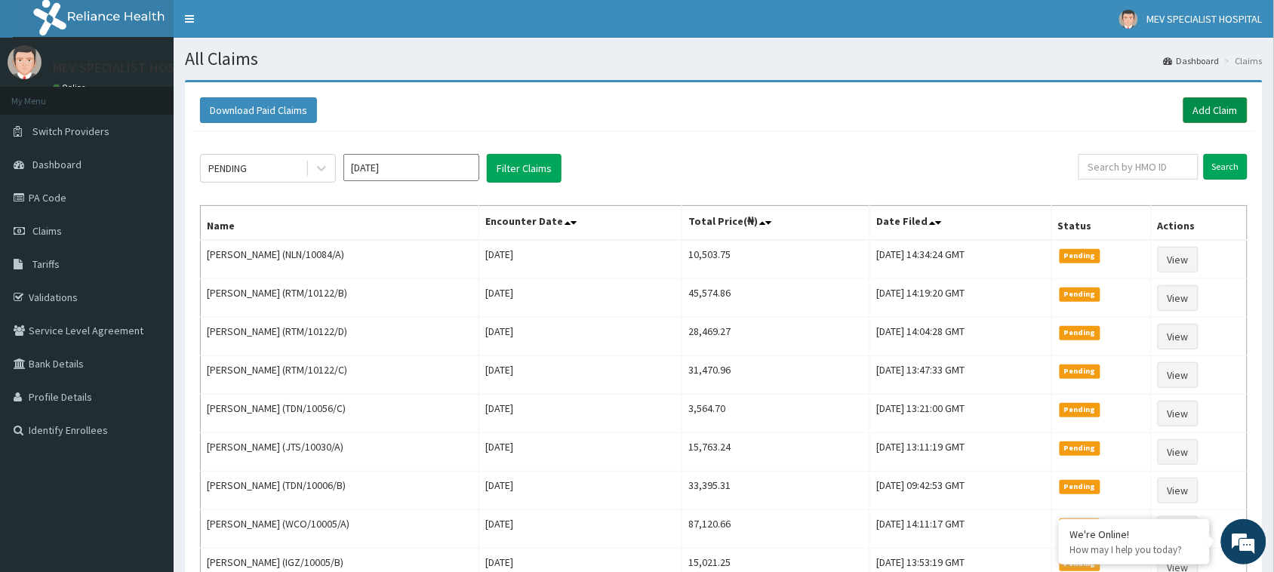
click at [1221, 109] on link "Add Claim" at bounding box center [1216, 110] width 64 height 26
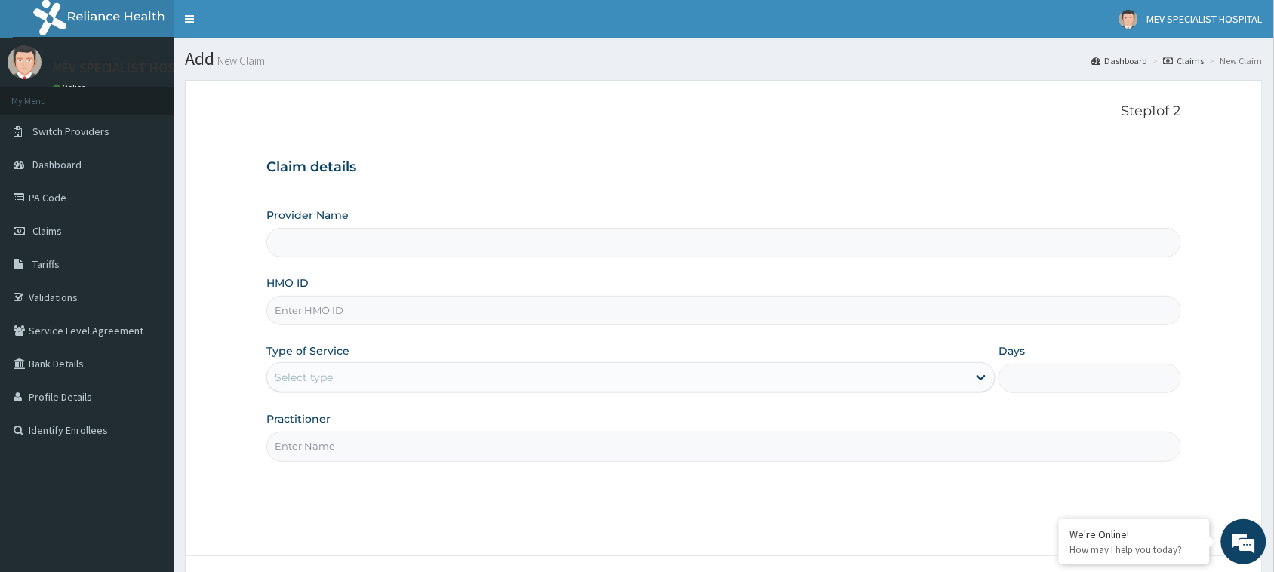
click at [458, 317] on input "HMO ID" at bounding box center [723, 310] width 915 height 29
paste input "FMI/10022/E"
type input "FMI/10022/E"
type input "MEV SPECIALIST HOSPITAL"
type input "FMI/10022/E"
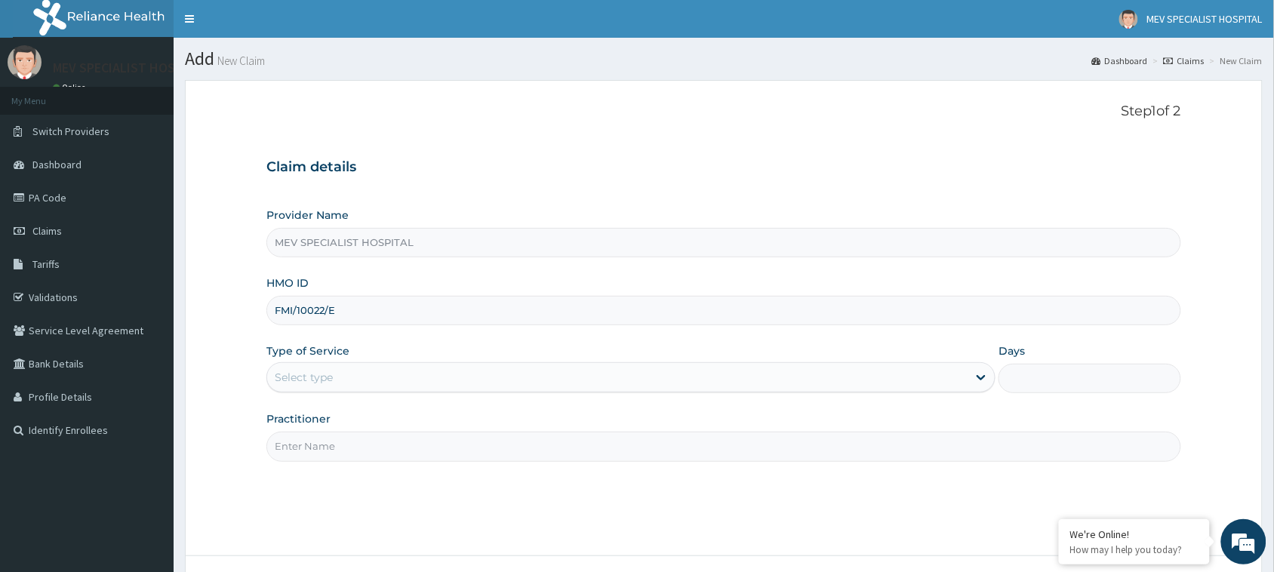
click at [412, 381] on div "Select type" at bounding box center [617, 377] width 701 height 24
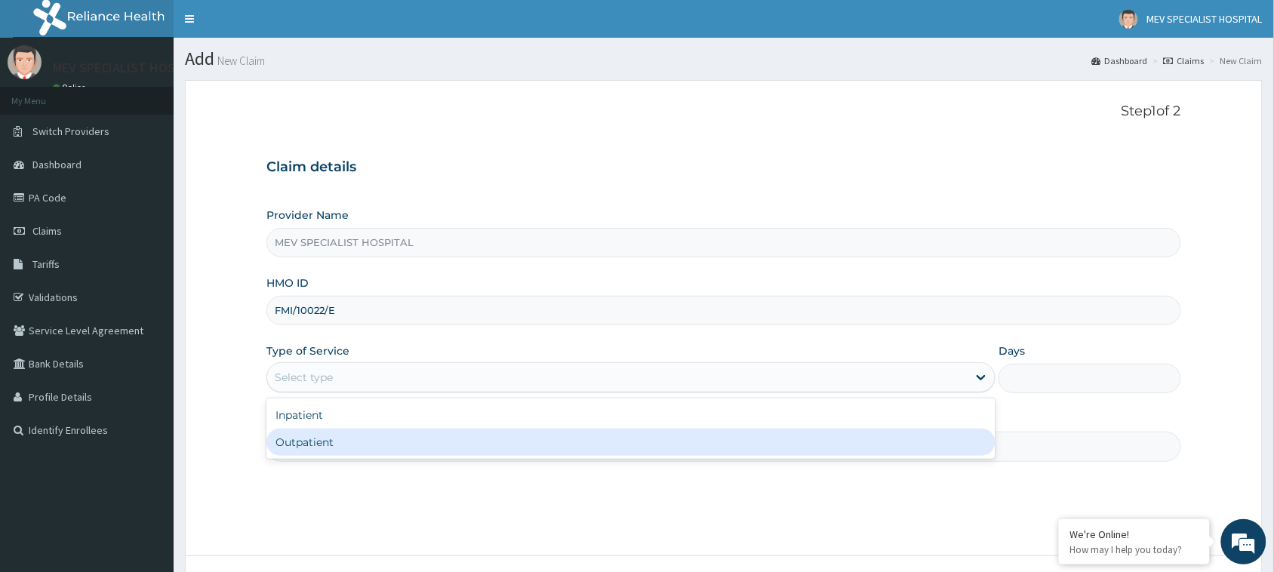
click at [393, 443] on div "Outpatient" at bounding box center [630, 442] width 729 height 27
type input "1"
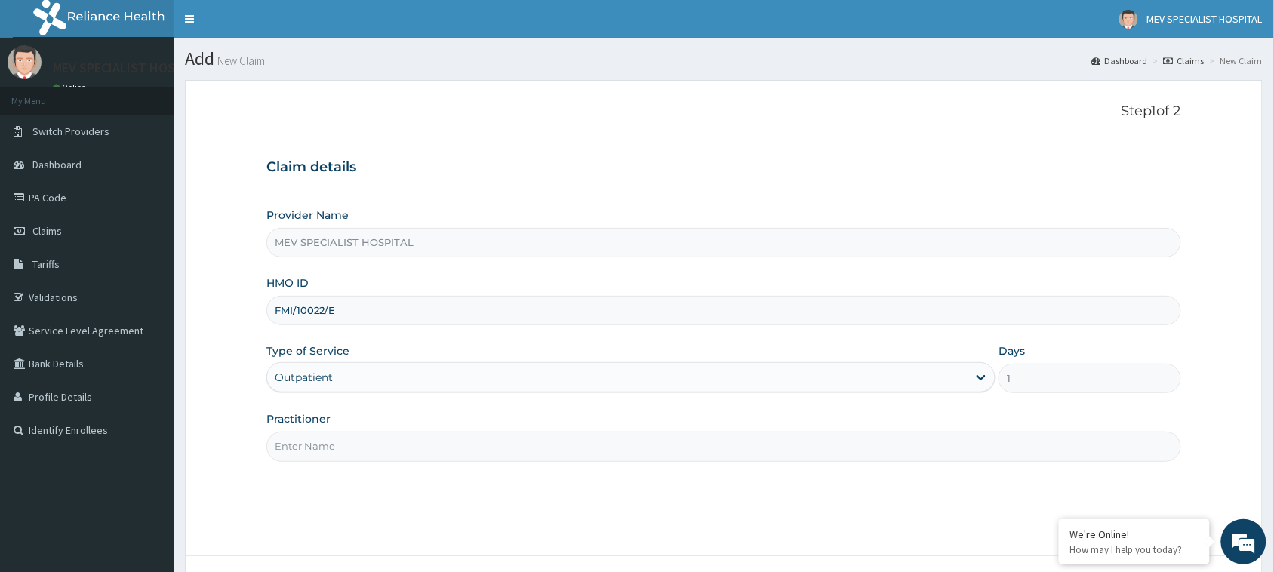
click at [393, 443] on input "Practitioner" at bounding box center [723, 446] width 915 height 29
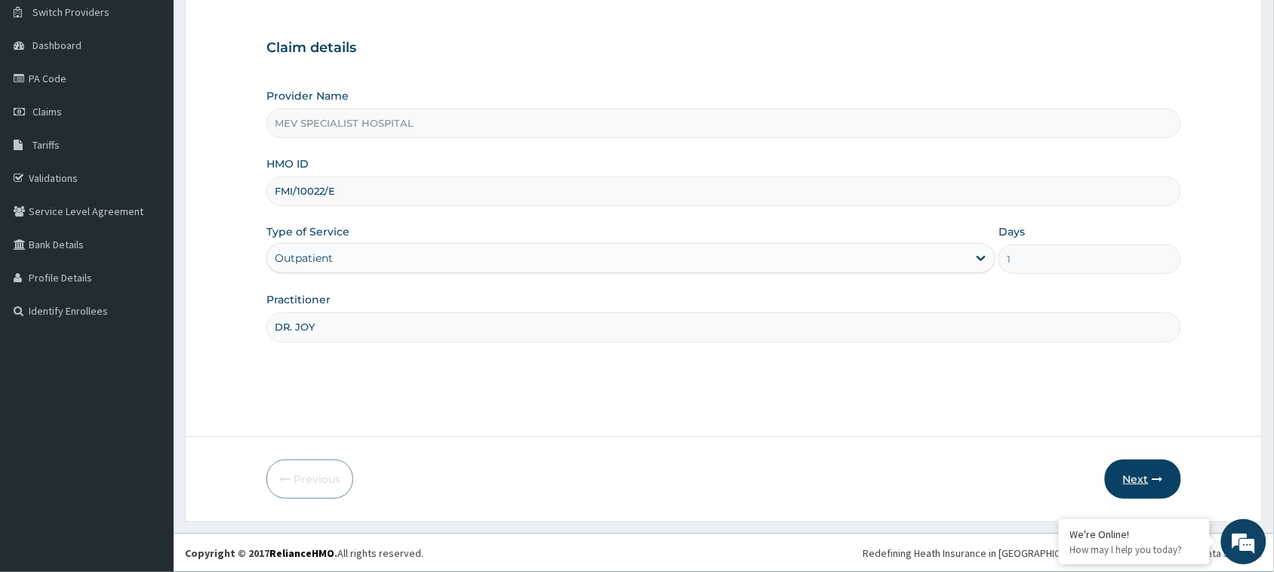
type input "DR. JOY"
click at [1154, 474] on icon "button" at bounding box center [1158, 479] width 11 height 11
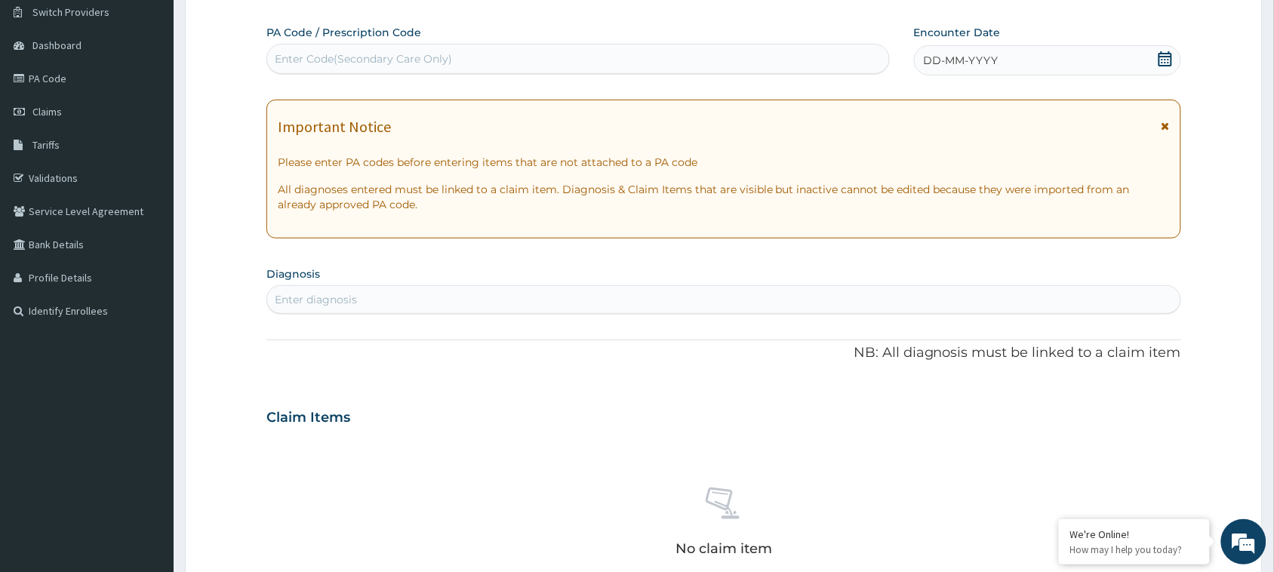
click at [649, 61] on div "Enter Code(Secondary Care Only)" at bounding box center [578, 59] width 622 height 24
paste input "PA/578184"
type input "PA/578184"
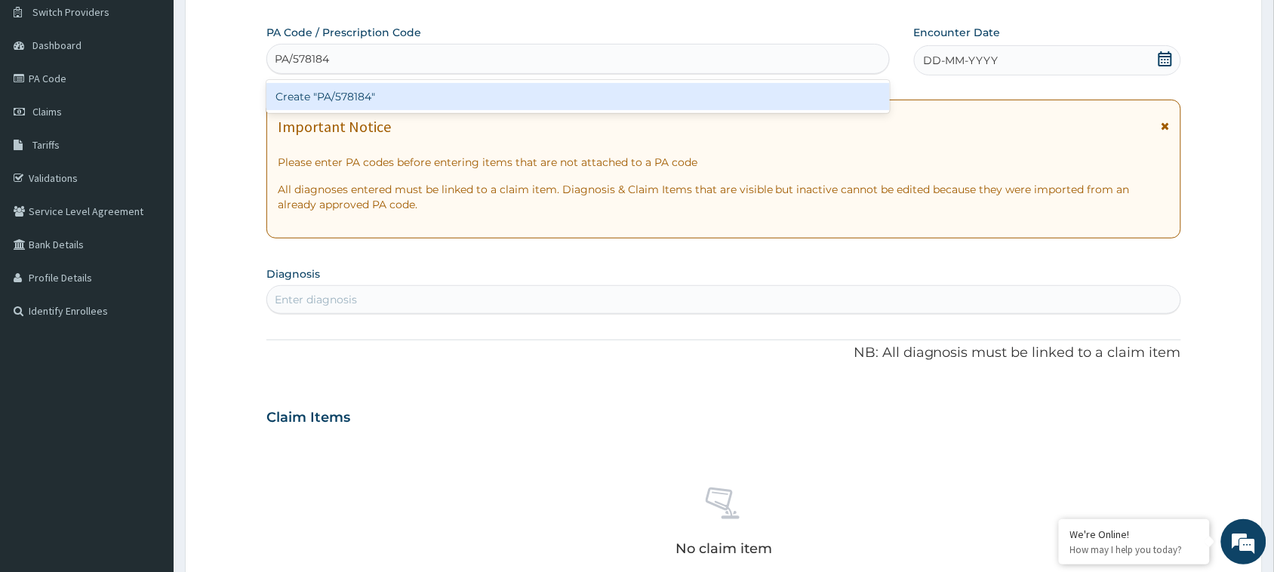
click at [651, 92] on div "Create "PA/578184"" at bounding box center [578, 96] width 624 height 27
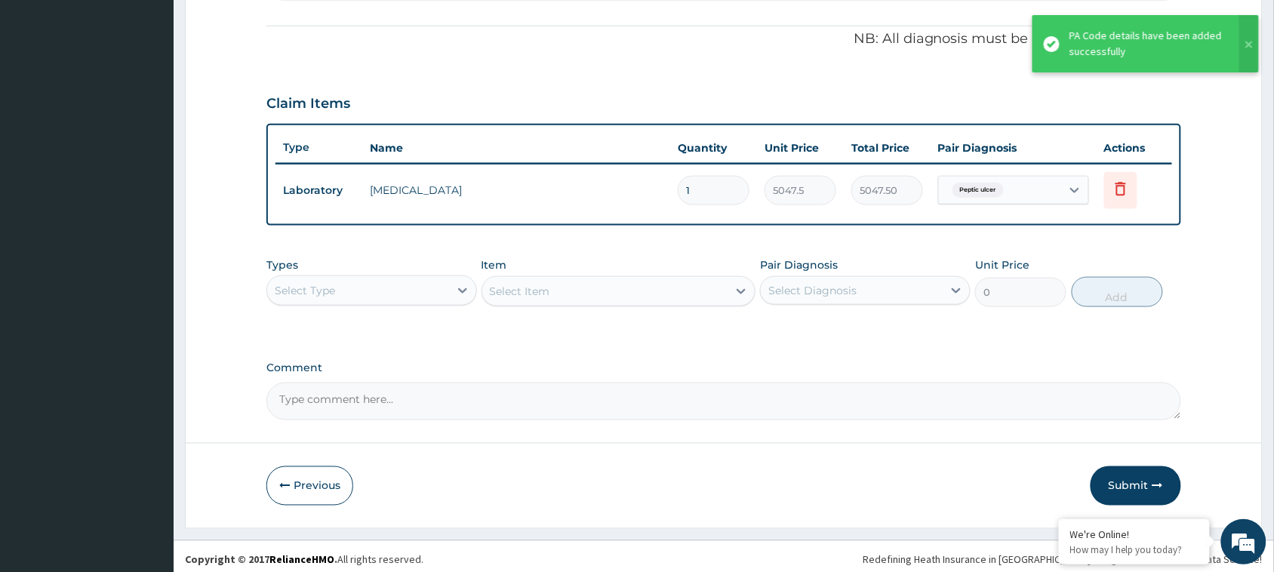
scroll to position [443, 0]
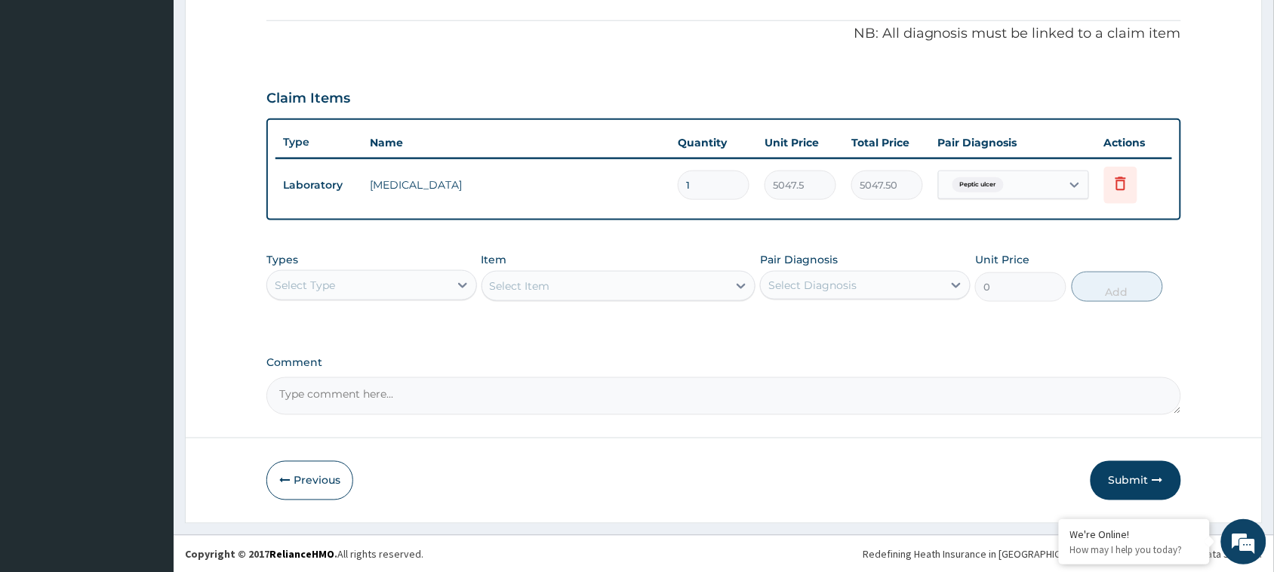
click at [405, 281] on div "Select Type" at bounding box center [358, 285] width 182 height 24
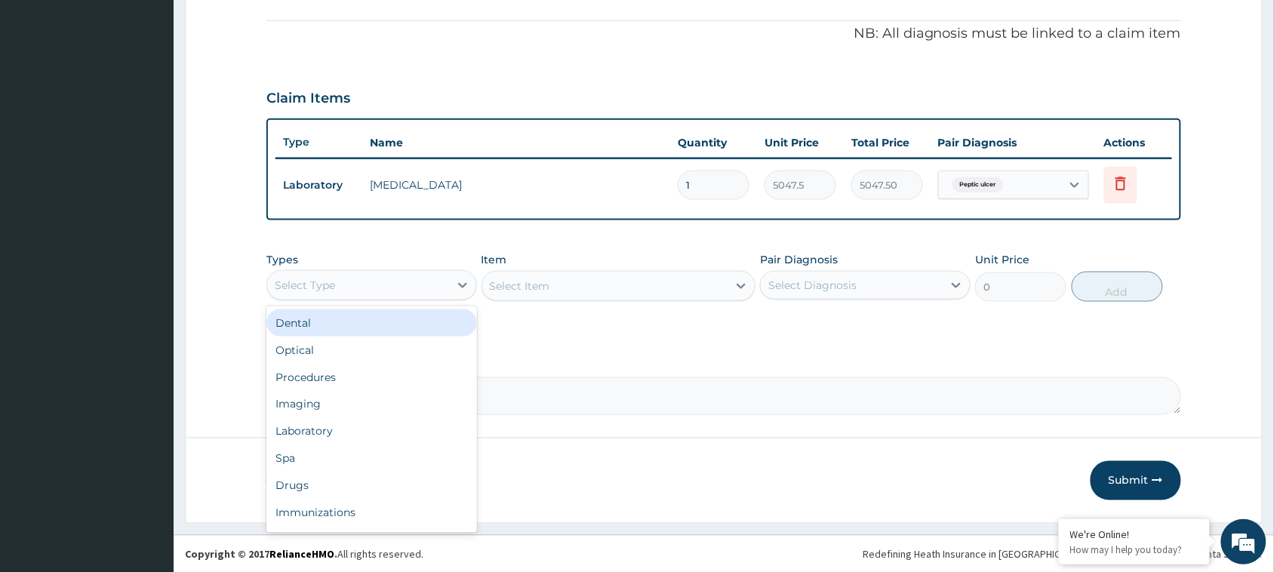
type input "O"
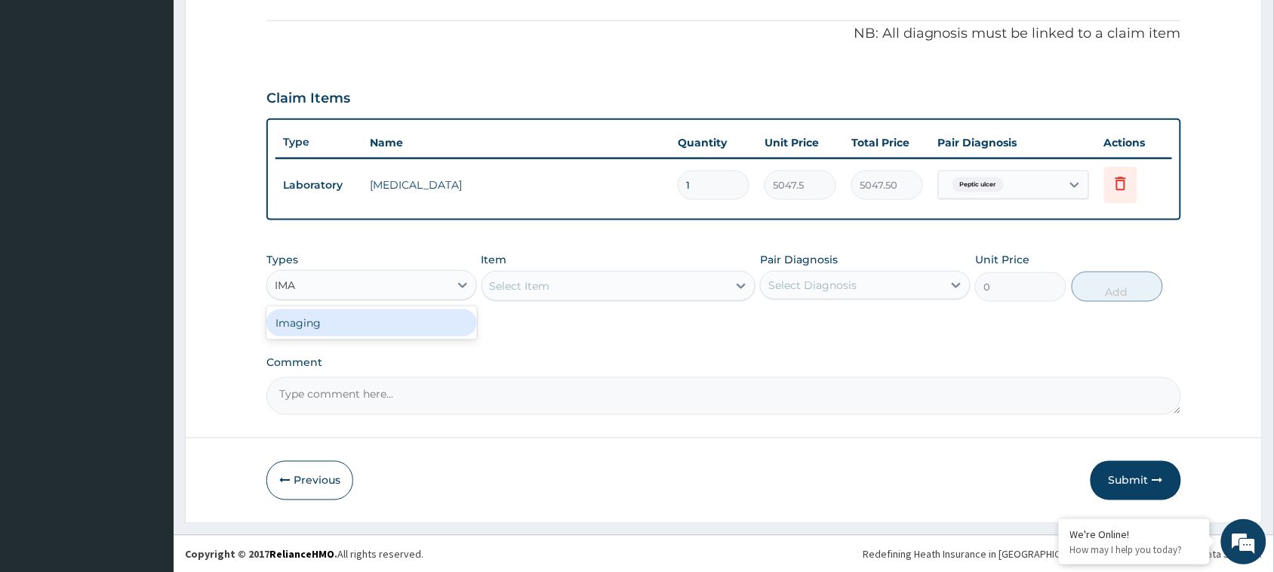
type input "IMAG"
click at [371, 319] on div "Imaging" at bounding box center [371, 323] width 211 height 27
click at [596, 283] on div "Select Item" at bounding box center [619, 286] width 275 height 30
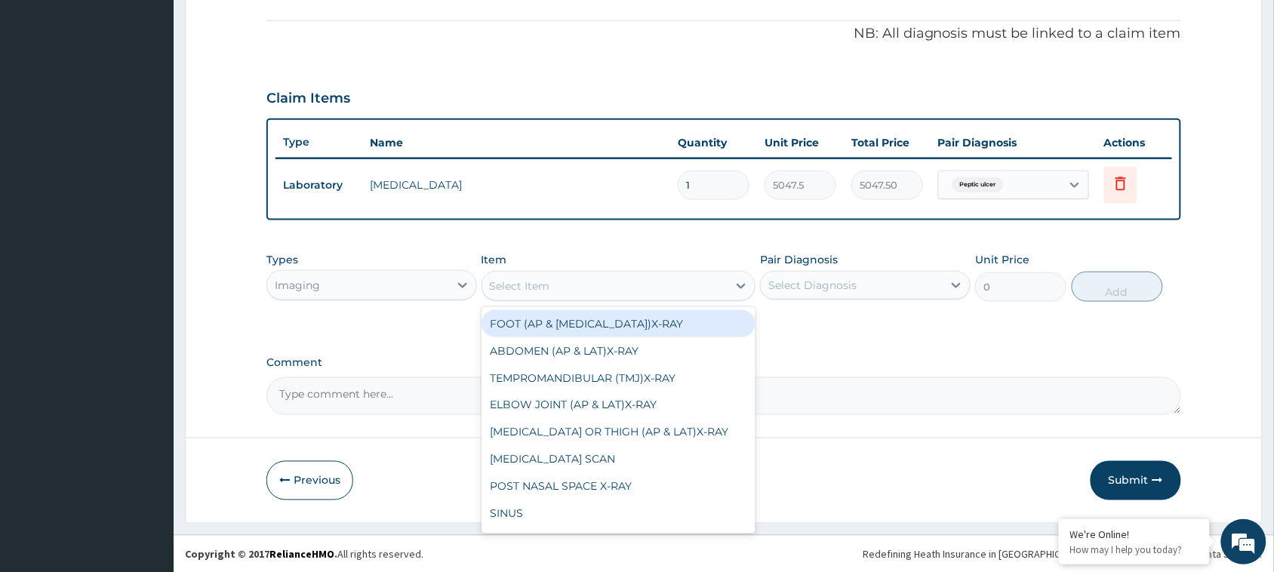
click at [596, 283] on div "Select Item" at bounding box center [605, 286] width 246 height 24
type input "ABDOM"
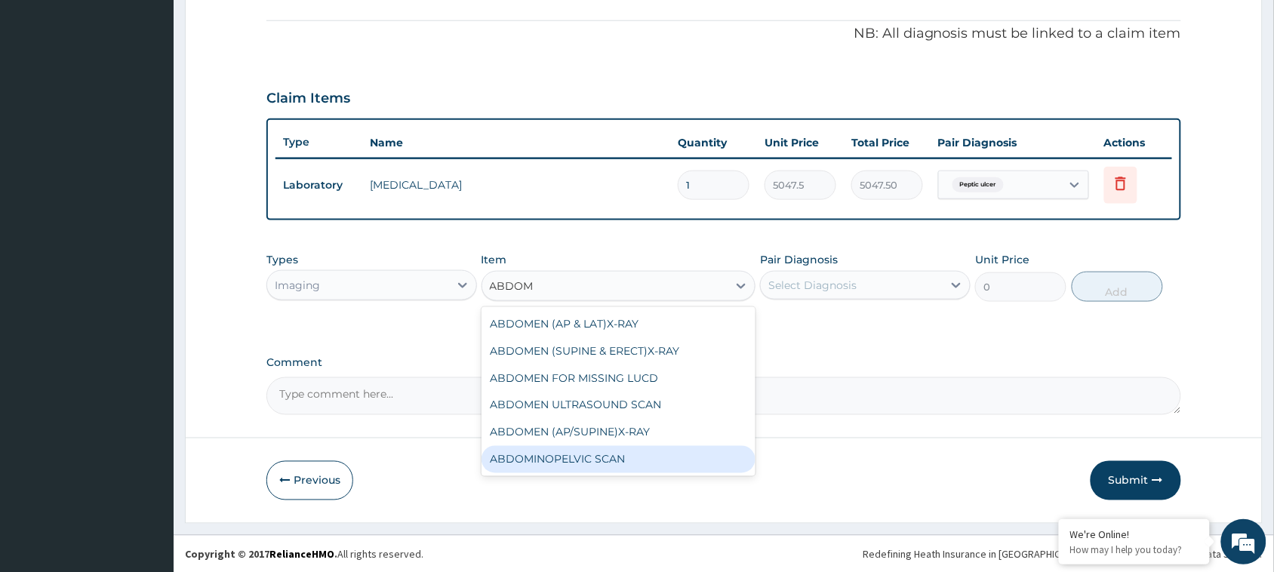
click at [560, 451] on div "ABDOMINOPELVIC SCAN" at bounding box center [619, 459] width 275 height 27
type input "8000"
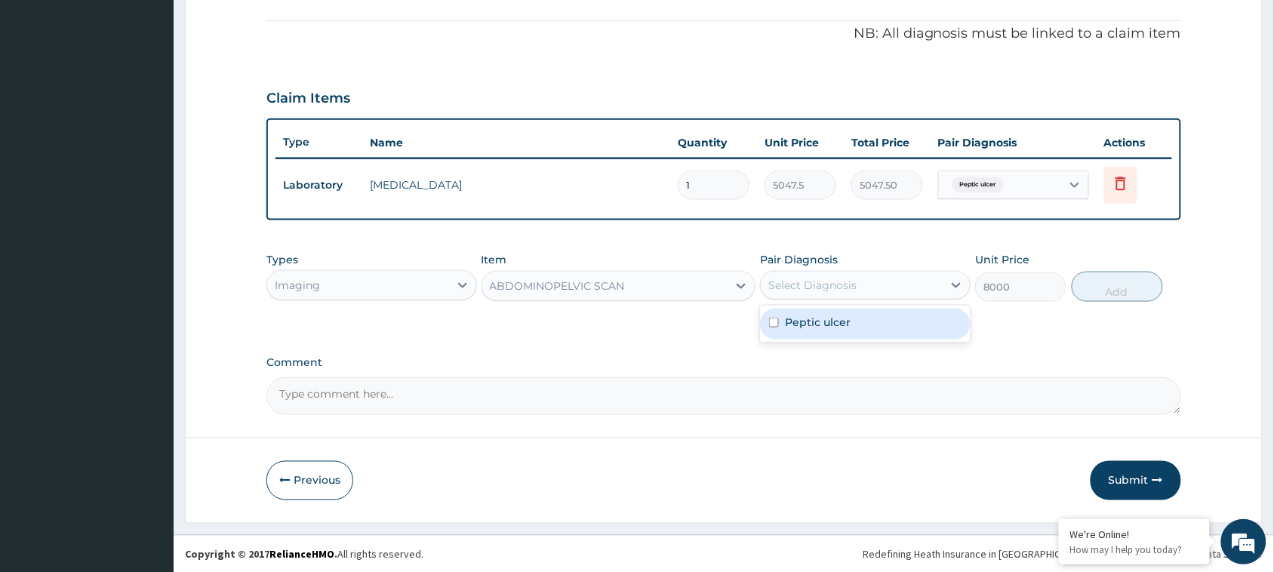
click at [848, 278] on div "Select Diagnosis" at bounding box center [813, 285] width 88 height 15
click at [839, 315] on label "Peptic ulcer" at bounding box center [818, 322] width 66 height 15
checkbox input "true"
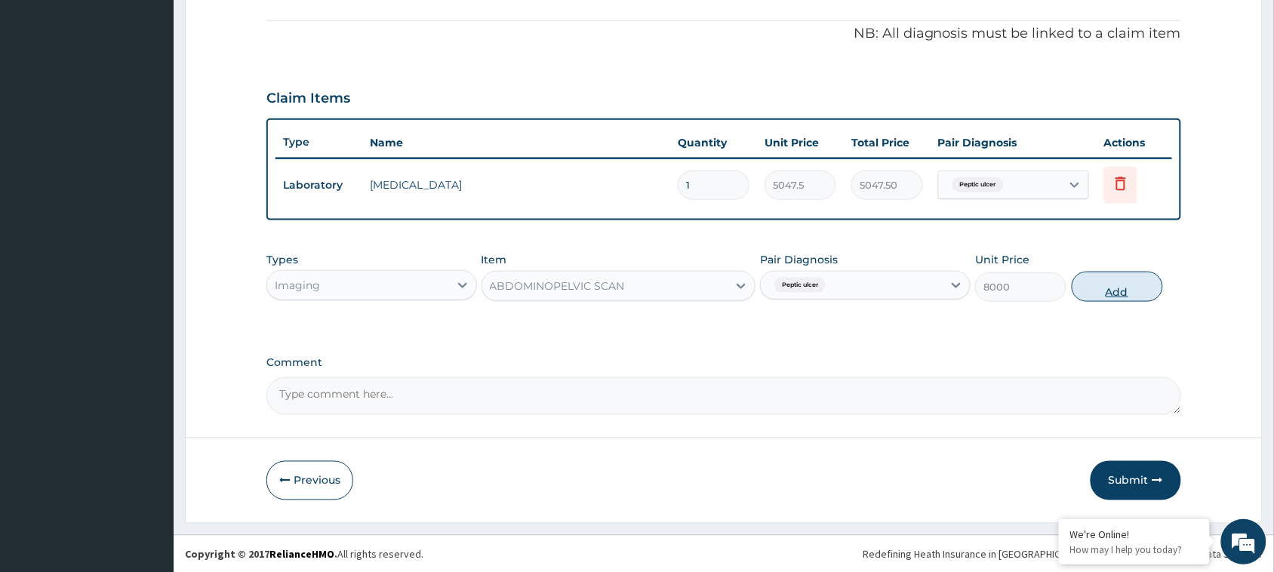
click at [1111, 280] on button "Add" at bounding box center [1117, 287] width 91 height 30
type input "0"
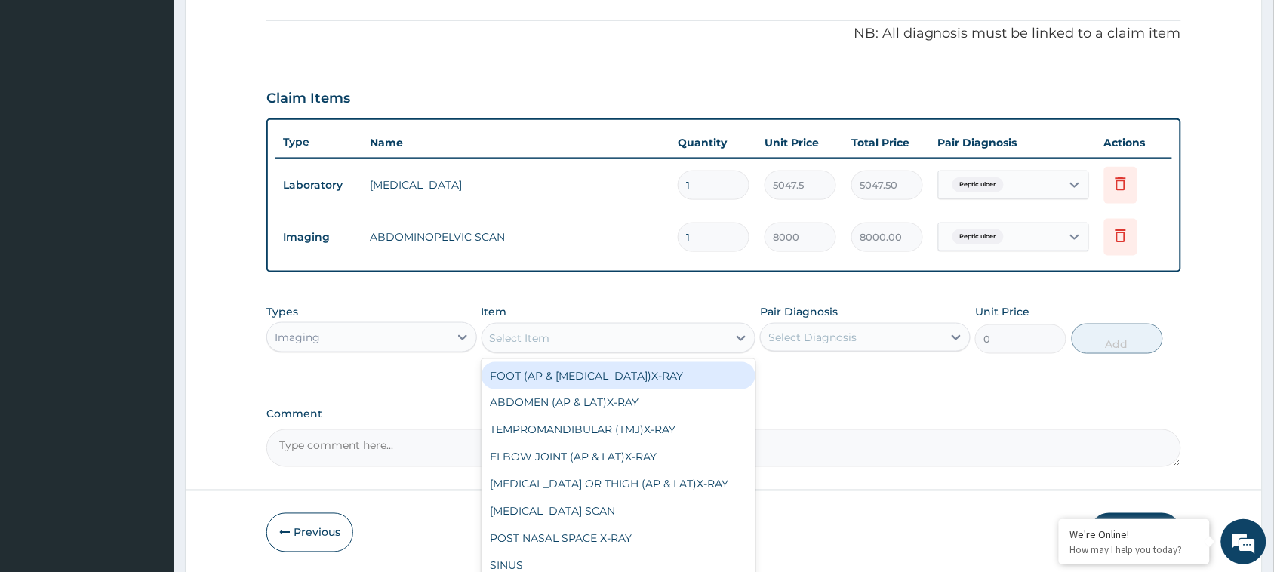
click at [518, 332] on div "Select Item" at bounding box center [520, 338] width 60 height 15
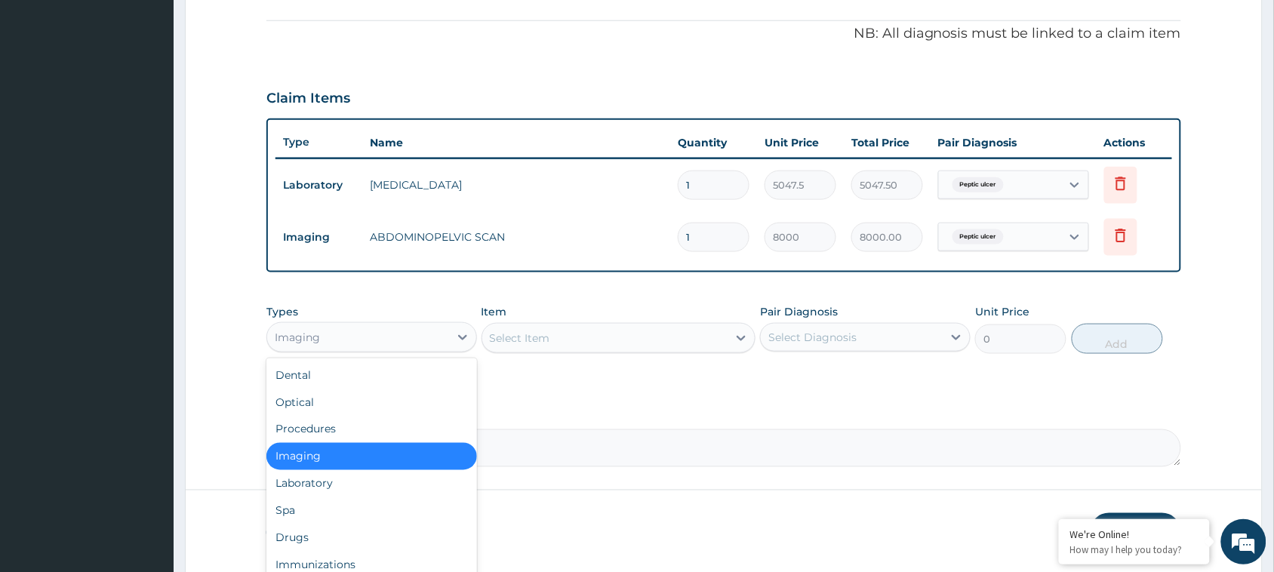
click at [355, 327] on div "Imaging" at bounding box center [358, 337] width 182 height 24
click at [331, 427] on div "Procedures" at bounding box center [371, 429] width 211 height 27
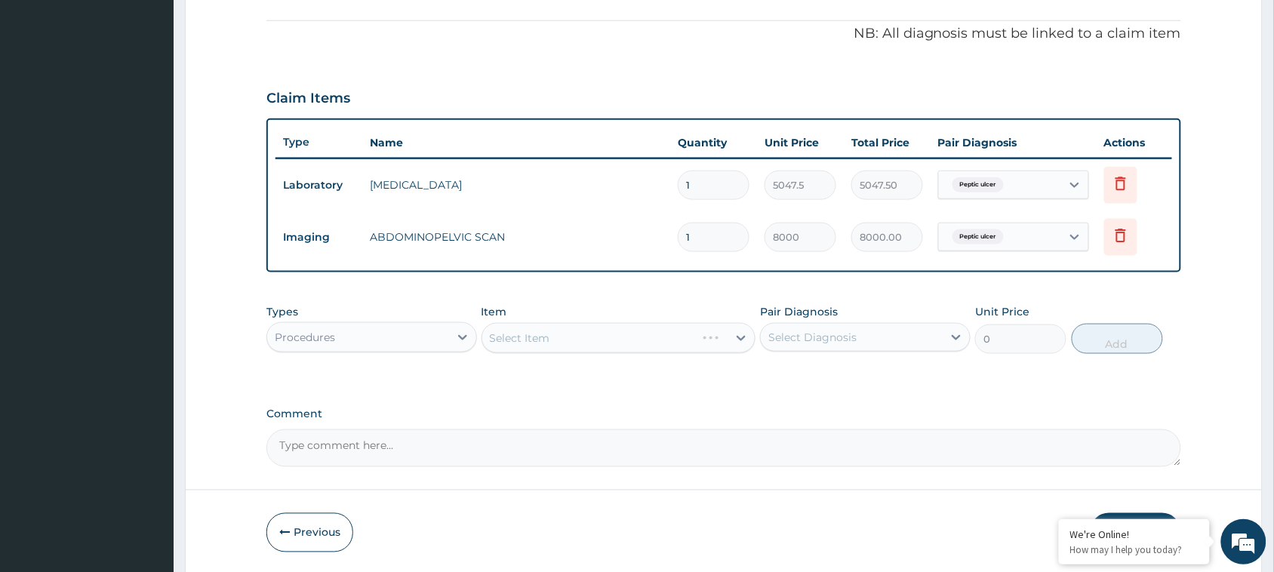
click at [602, 334] on div "Select Item" at bounding box center [619, 338] width 275 height 30
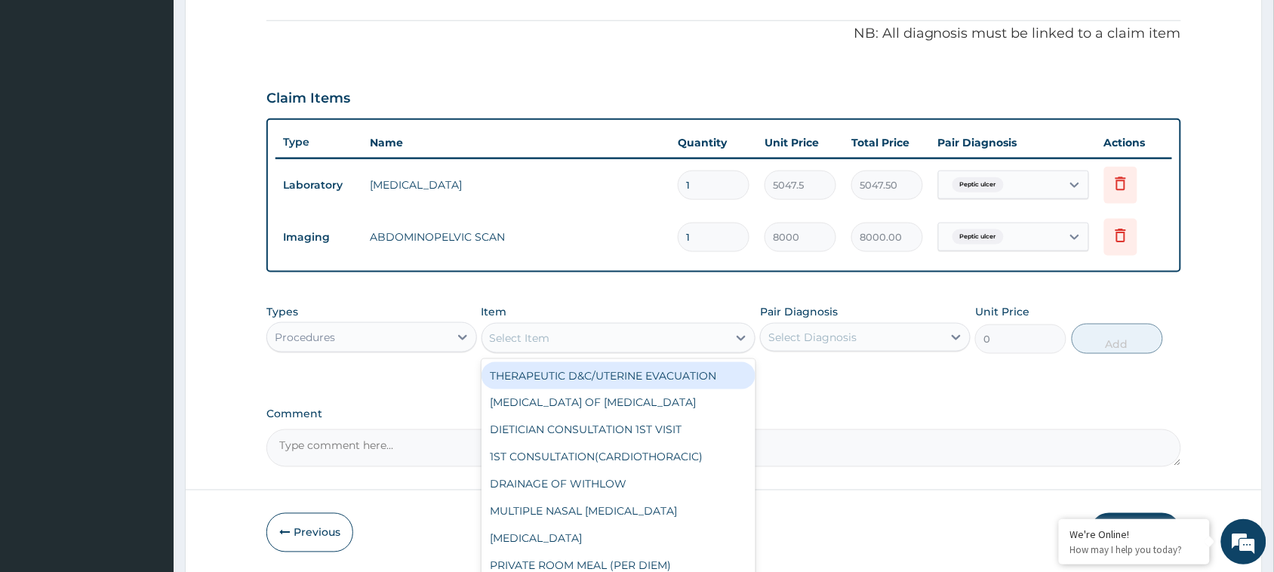
click at [602, 333] on div "Select Item" at bounding box center [605, 338] width 246 height 24
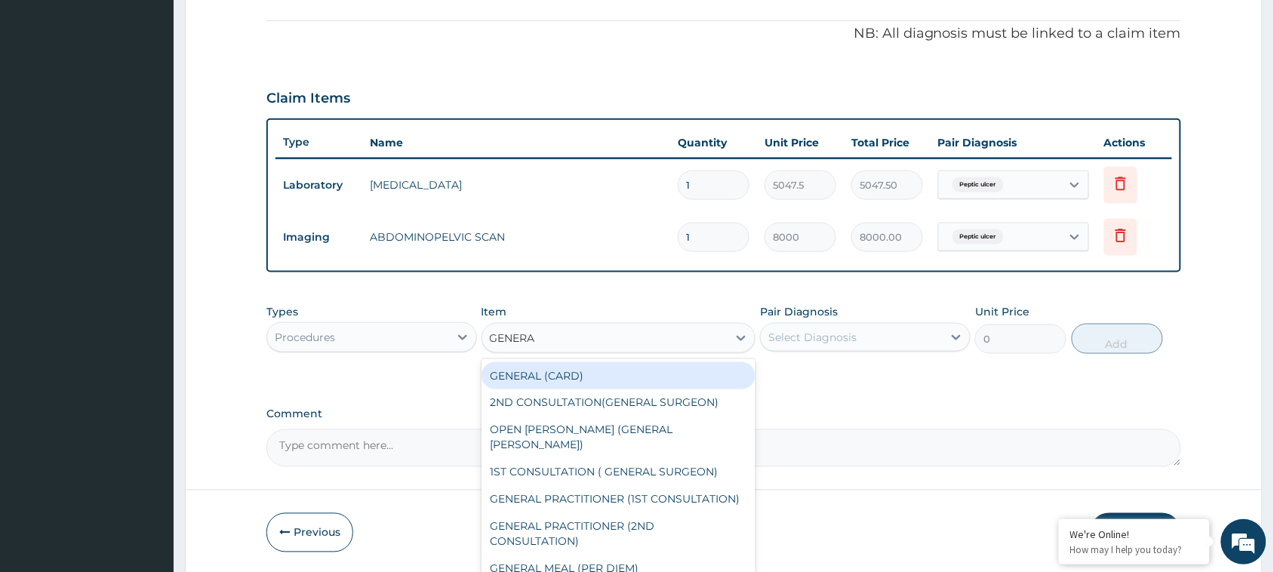
type input "GENERAL"
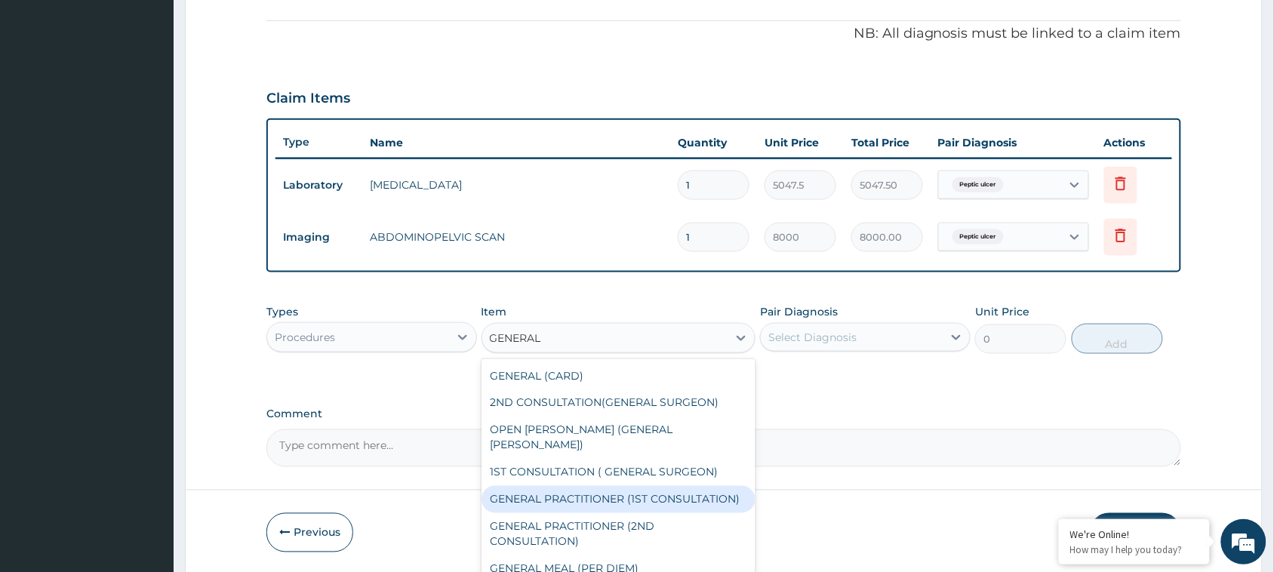
click at [606, 486] on div "GENERAL PRACTITIONER (1ST CONSULTATION)" at bounding box center [619, 499] width 275 height 27
type input "3000"
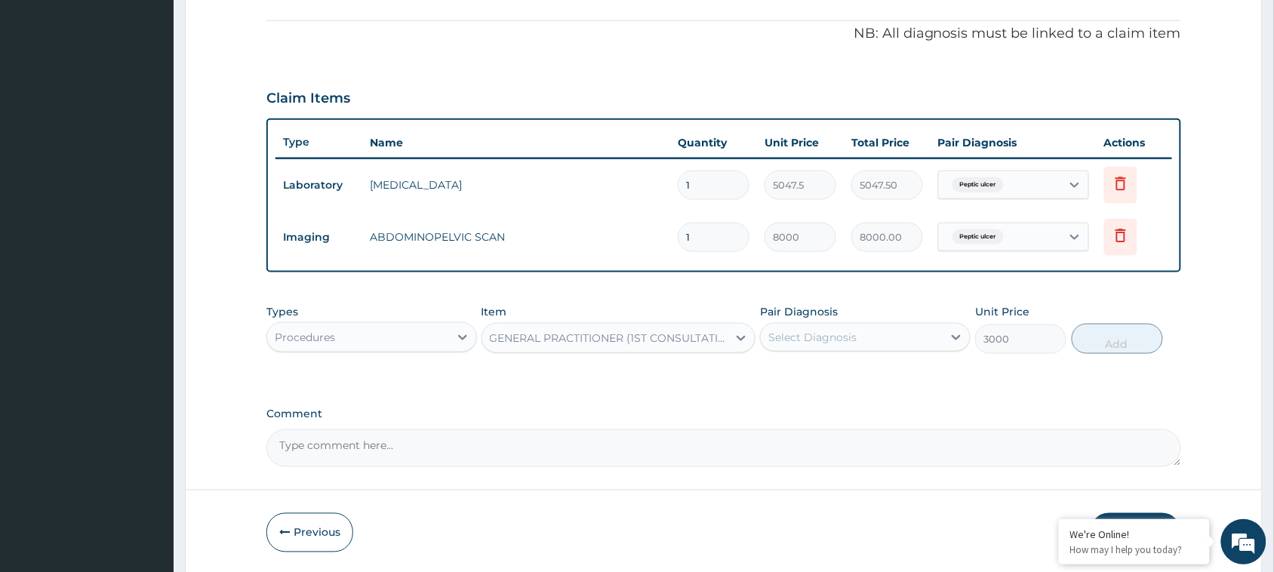
click at [892, 344] on div "Select Diagnosis" at bounding box center [852, 337] width 182 height 24
click at [887, 370] on div "Peptic ulcer" at bounding box center [865, 376] width 211 height 31
checkbox input "true"
click at [1123, 337] on button "Add" at bounding box center [1117, 339] width 91 height 30
type input "0"
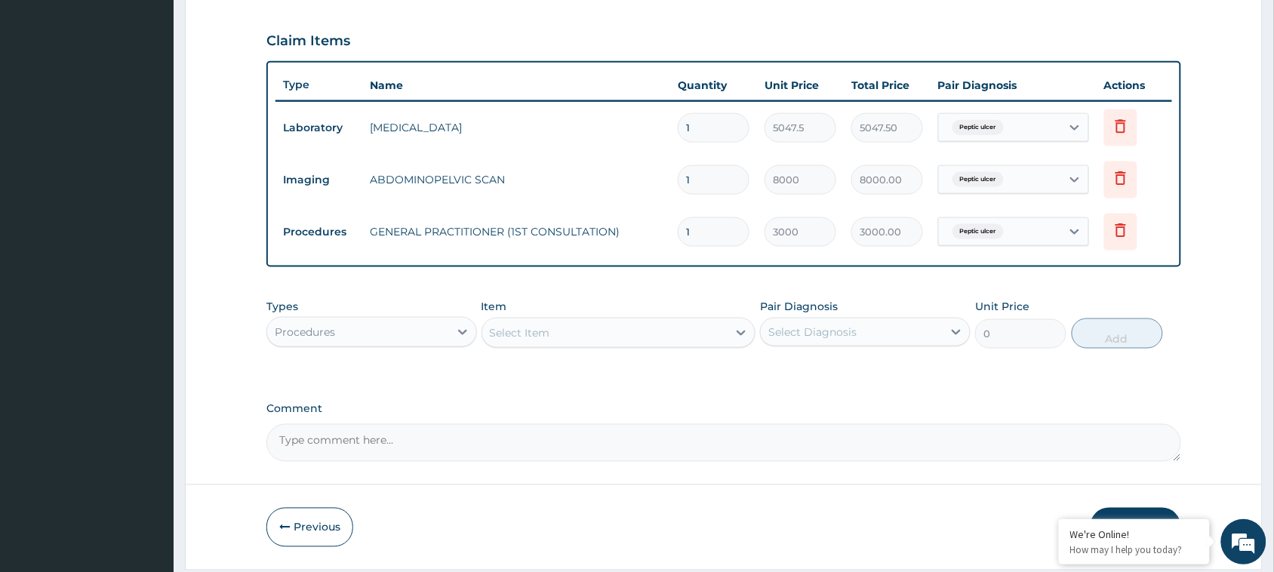
scroll to position [548, 0]
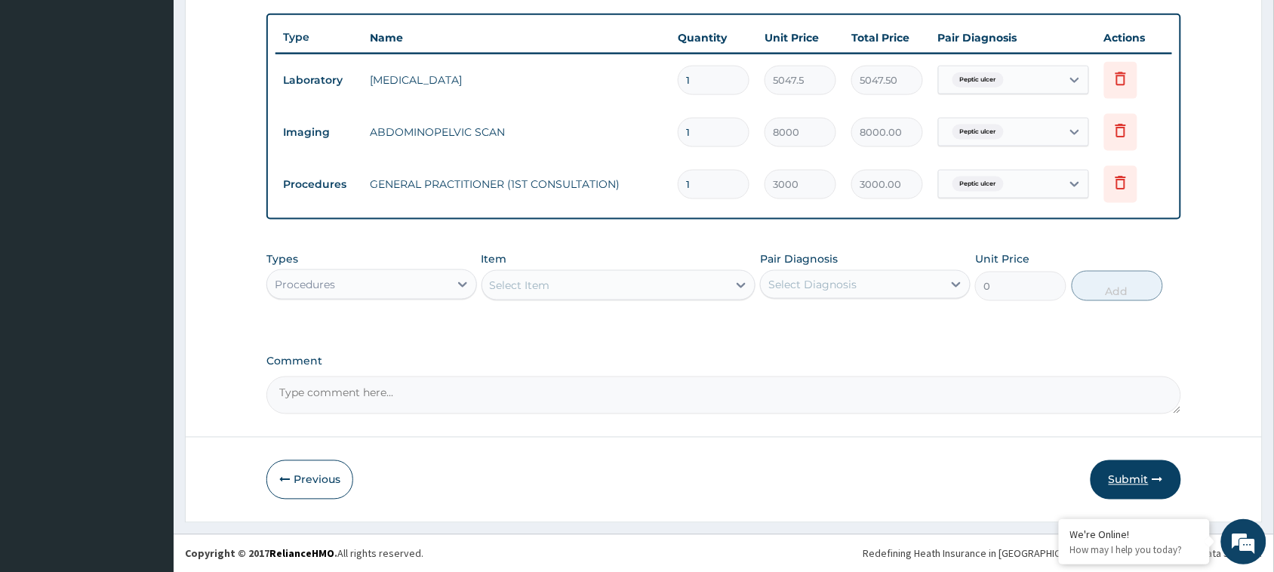
click at [1125, 481] on button "Submit" at bounding box center [1136, 480] width 91 height 39
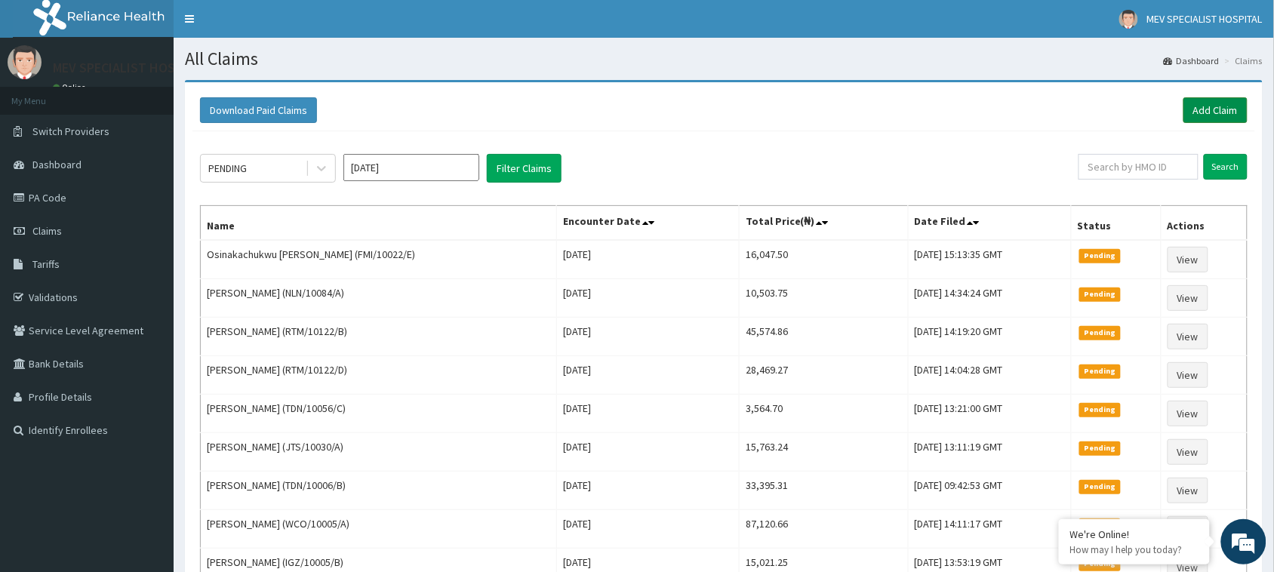
click at [1204, 106] on link "Add Claim" at bounding box center [1216, 110] width 64 height 26
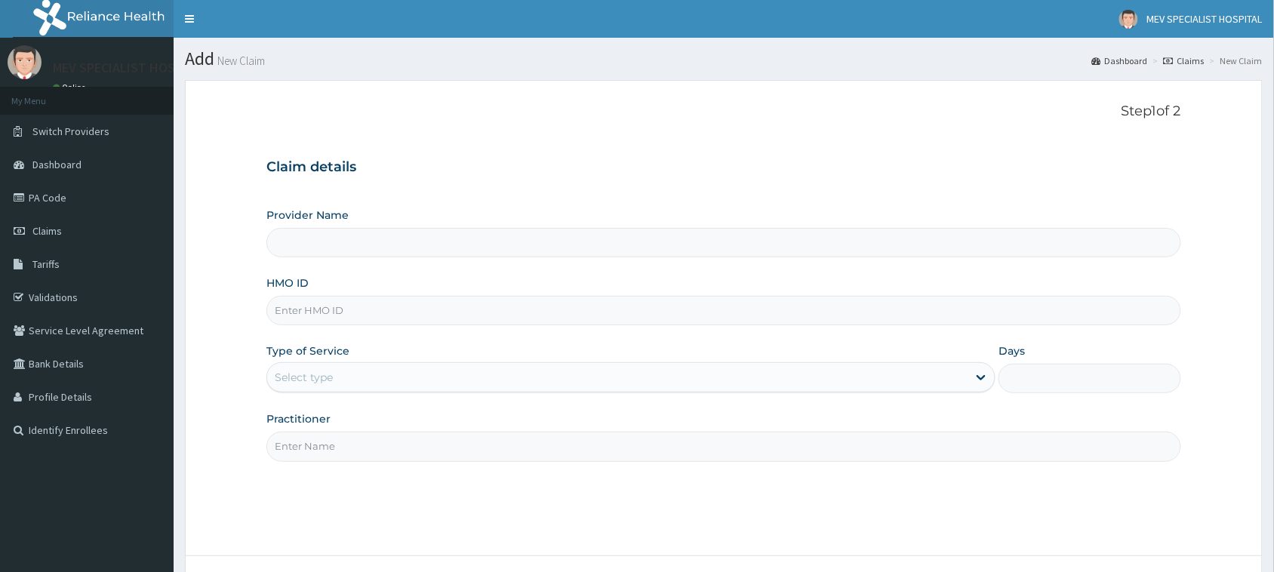
click at [462, 311] on input "HMO ID" at bounding box center [723, 310] width 915 height 29
paste input "CAM/10187/A"
type input "CAM/10187/A"
type input "MEV SPECIALIST HOSPITAL"
type input "CAM/10187/A"
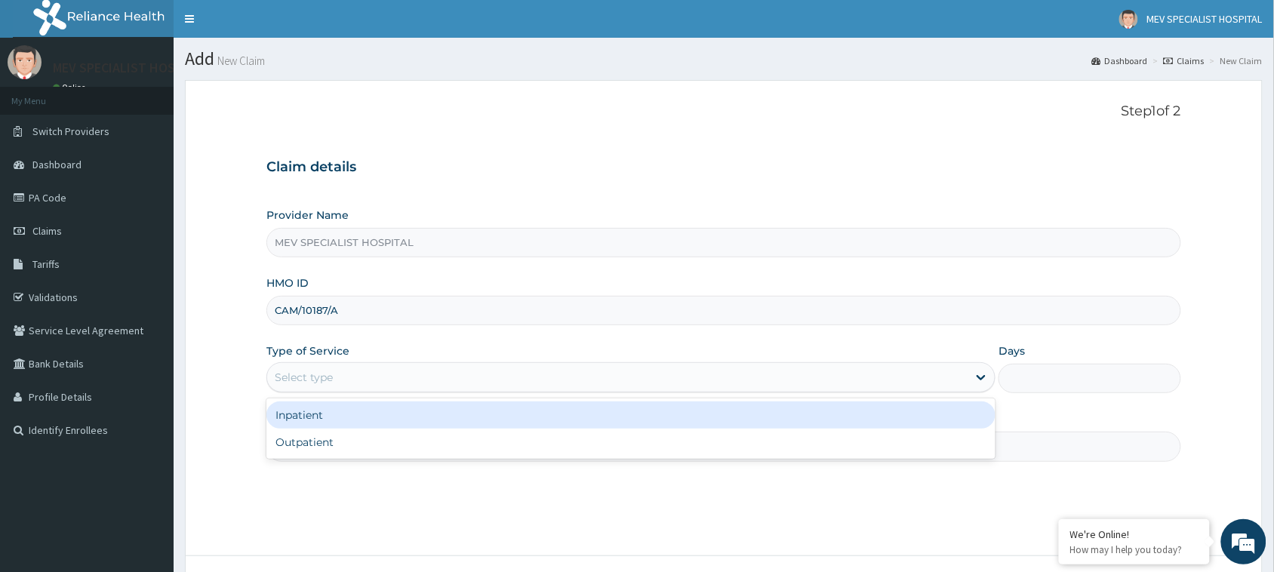
click at [433, 372] on div "Select type" at bounding box center [617, 377] width 701 height 24
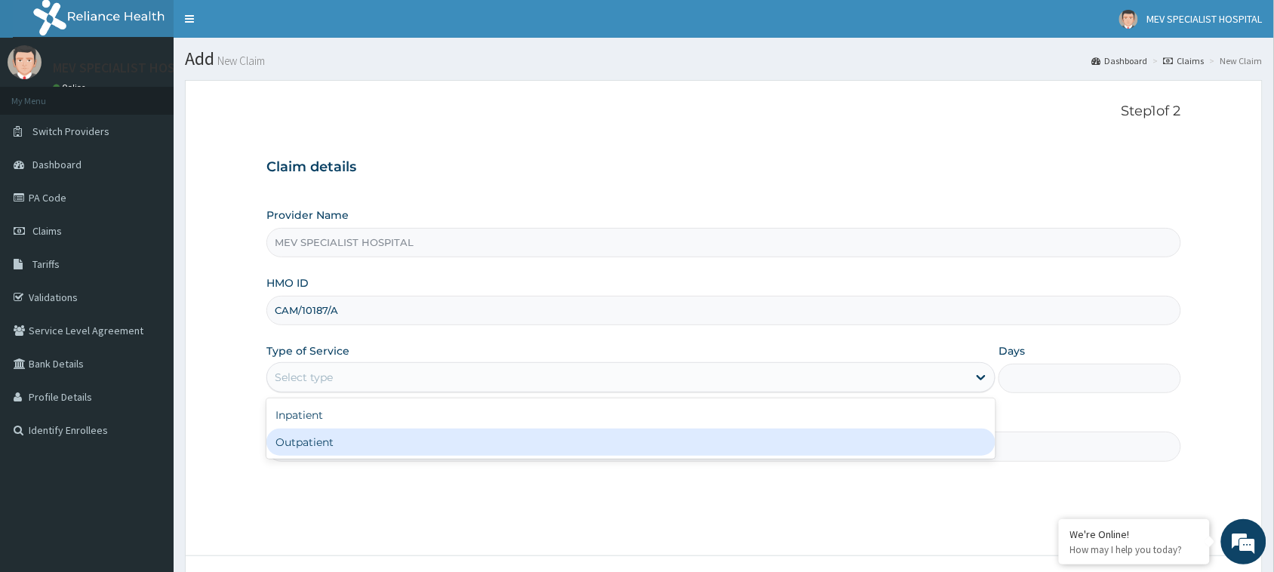
click at [427, 444] on div "Outpatient" at bounding box center [630, 442] width 729 height 27
click at [427, 444] on input "Practitioner" at bounding box center [723, 446] width 915 height 29
type input "1"
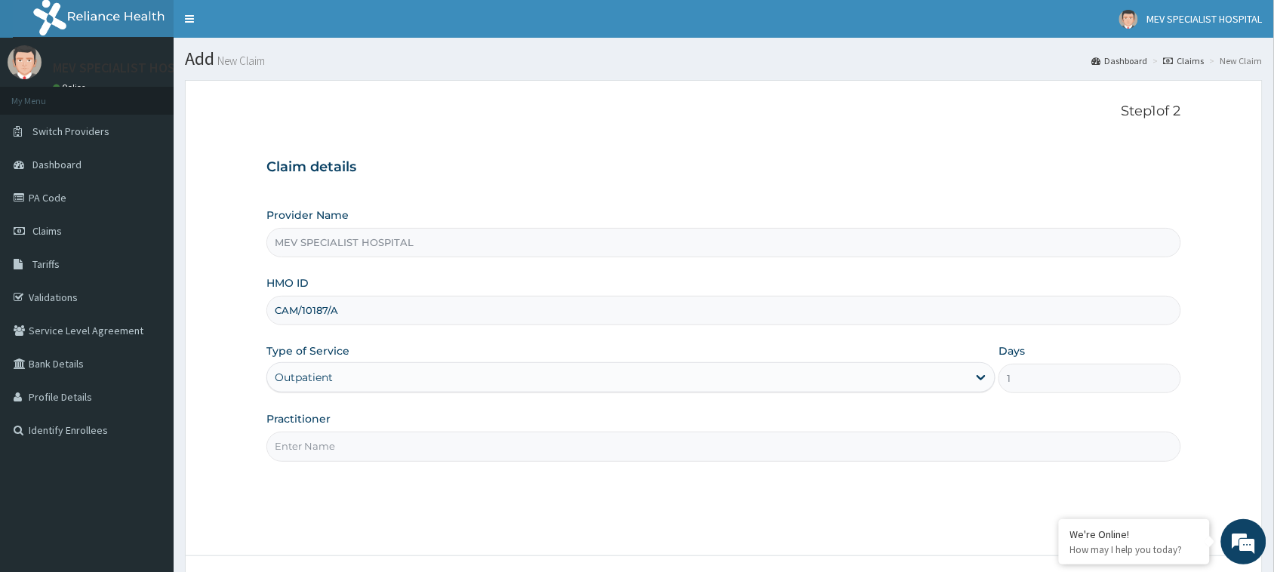
click at [427, 444] on input "Practitioner" at bounding box center [723, 446] width 915 height 29
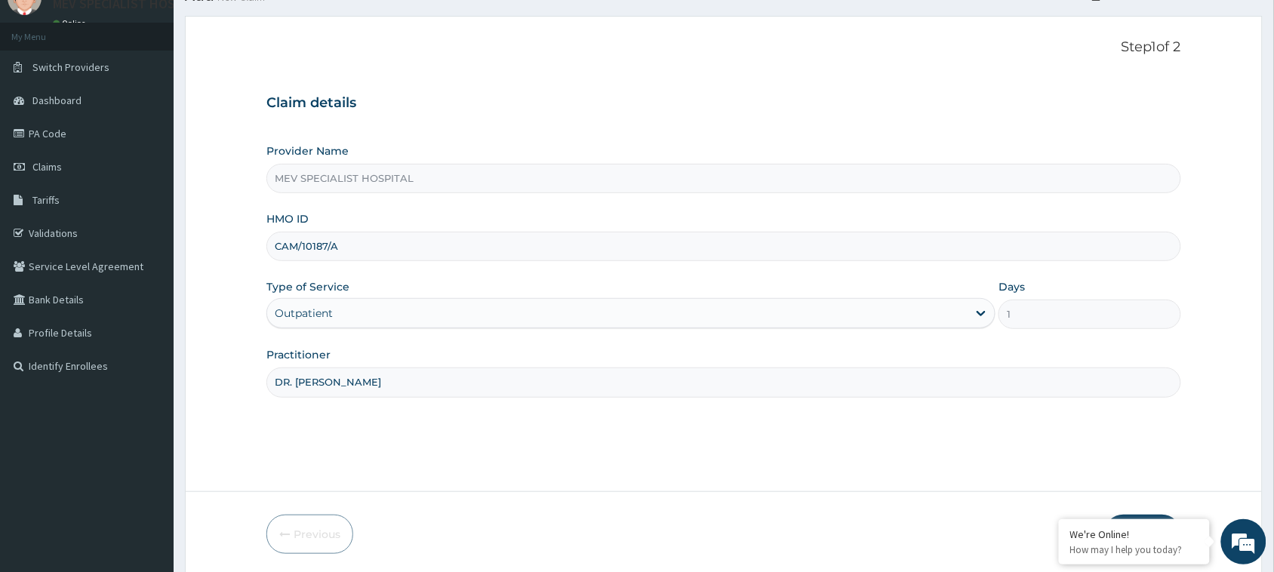
scroll to position [119, 0]
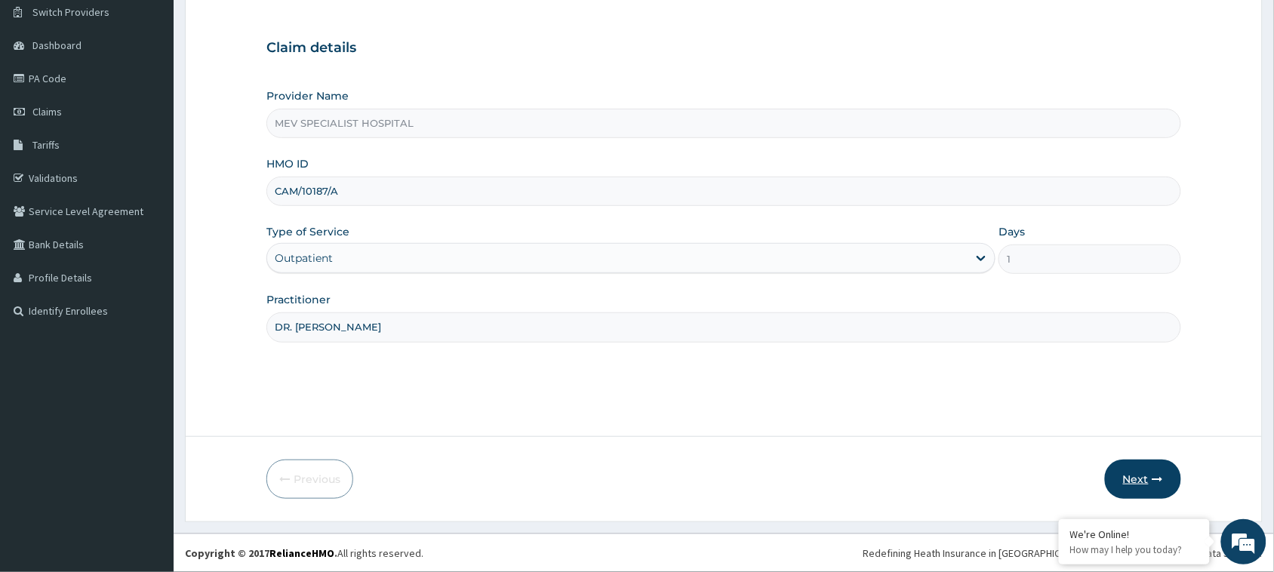
type input "DR. ANITA"
click at [1127, 469] on button "Next" at bounding box center [1143, 479] width 76 height 39
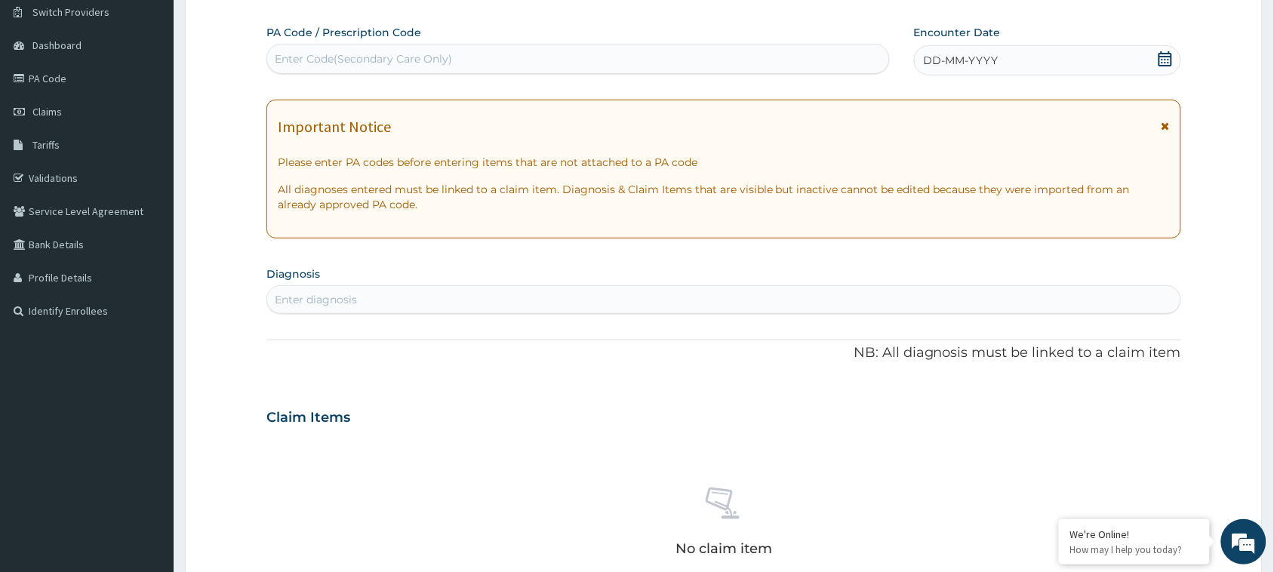
scroll to position [0, 0]
click at [619, 54] on div "Enter Code(Secondary Care Only)" at bounding box center [578, 59] width 622 height 24
paste input "PA/3F2EDB"
type input "PA/3F2EDB"
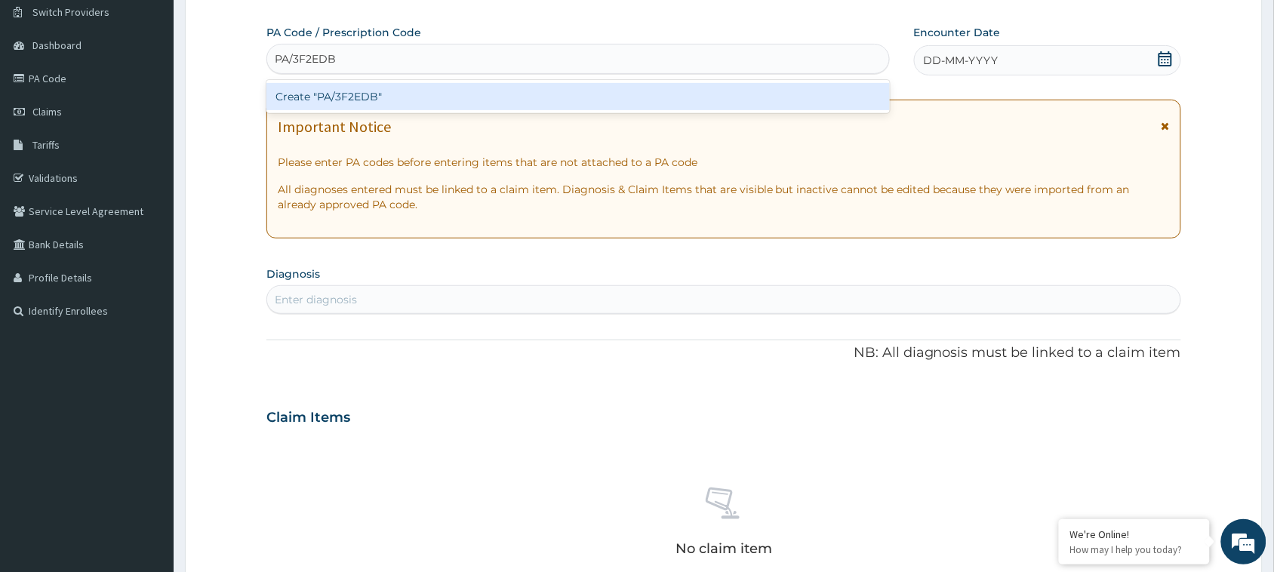
click at [624, 103] on div "Create "PA/3F2EDB"" at bounding box center [578, 96] width 624 height 27
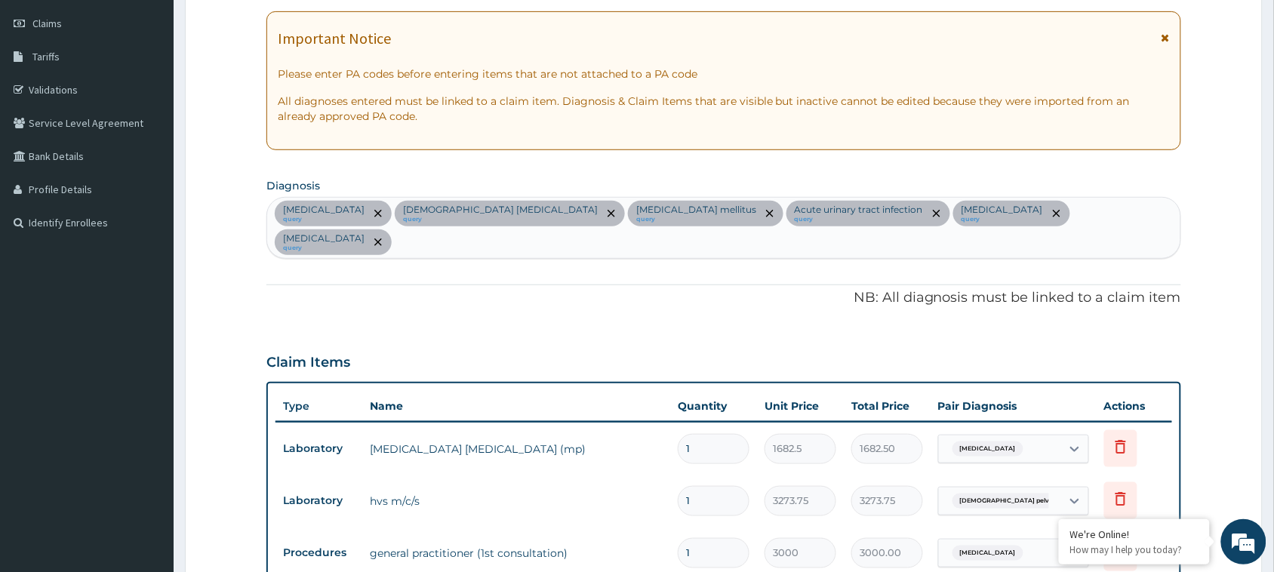
scroll to position [162, 0]
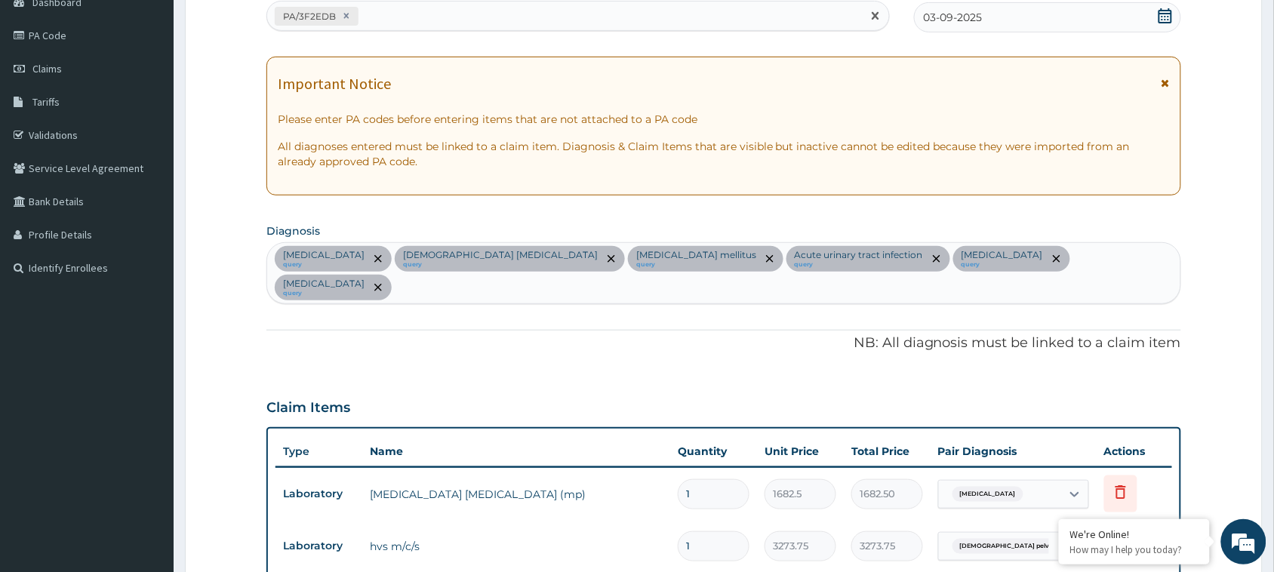
click at [454, 20] on div "PA/3F2EDB" at bounding box center [564, 16] width 595 height 25
paste input "PA/7F21AC"
type input "PA/7F21AC"
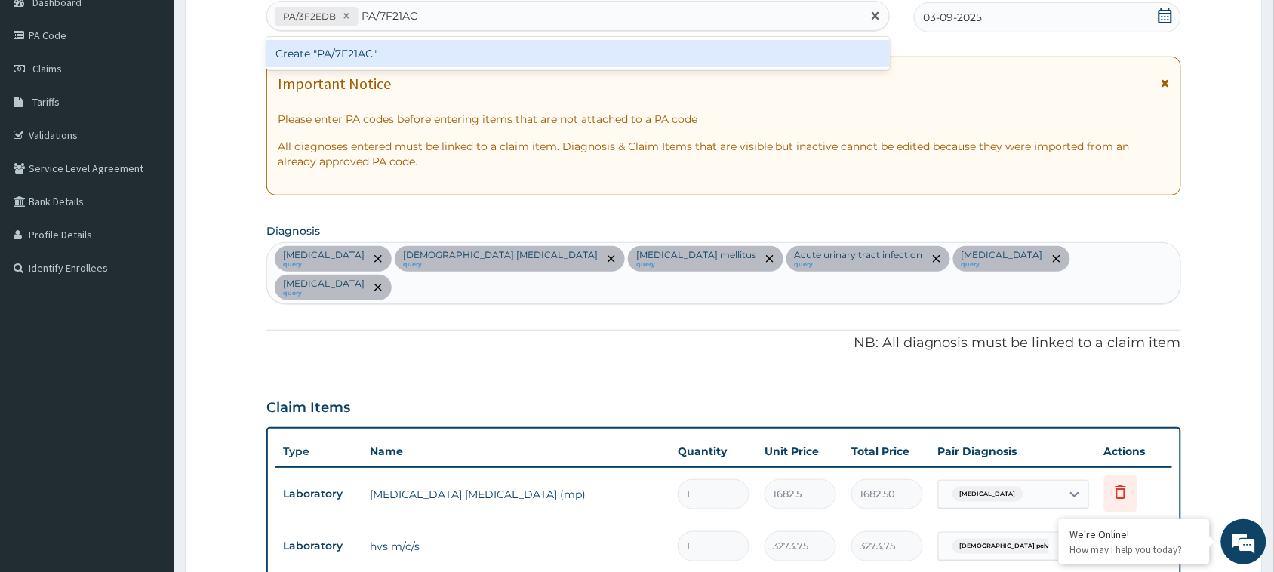
click at [458, 62] on div "Create "PA/7F21AC"" at bounding box center [578, 53] width 624 height 27
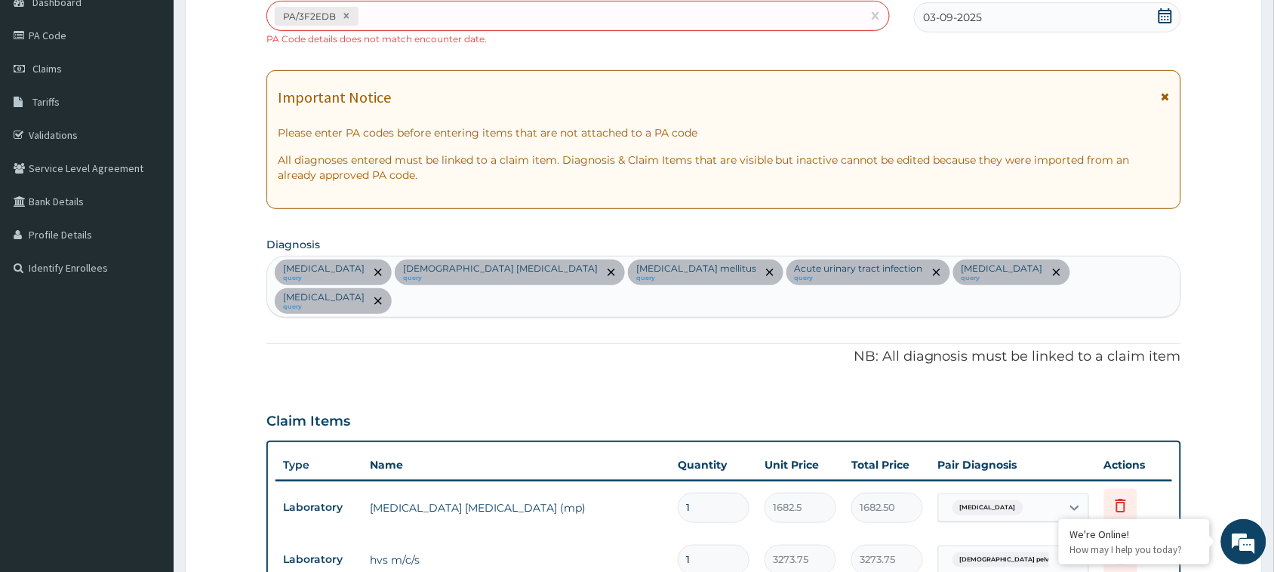
scroll to position [667, 0]
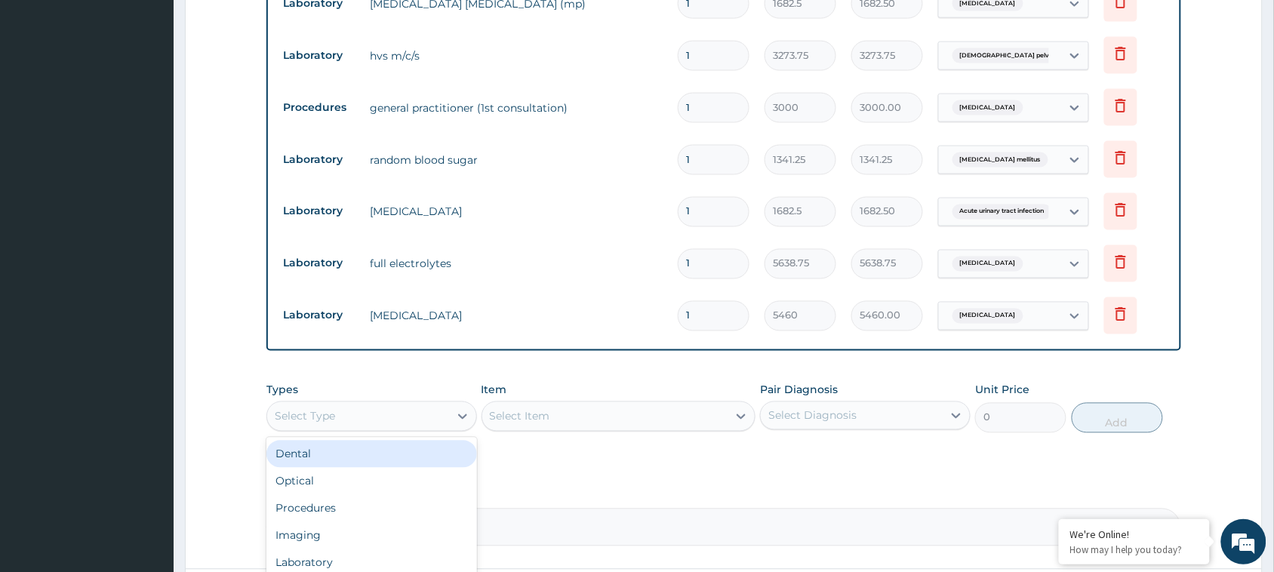
click at [431, 405] on div "Select Type" at bounding box center [358, 417] width 182 height 24
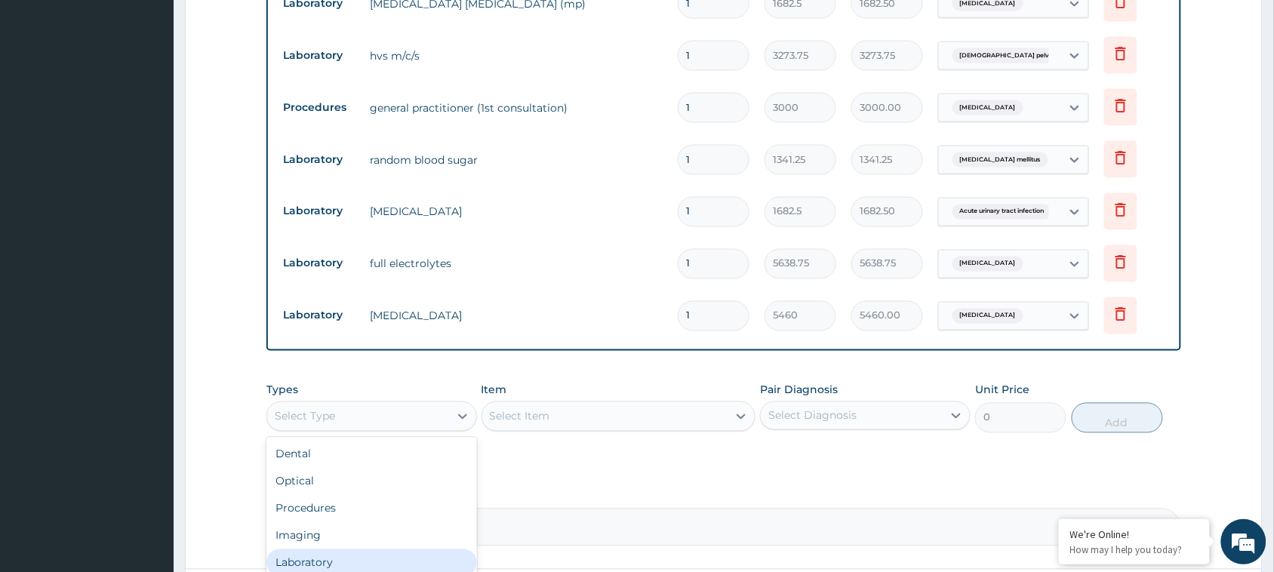
scroll to position [51, 0]
click at [360, 553] on div "Drugs" at bounding box center [371, 566] width 211 height 27
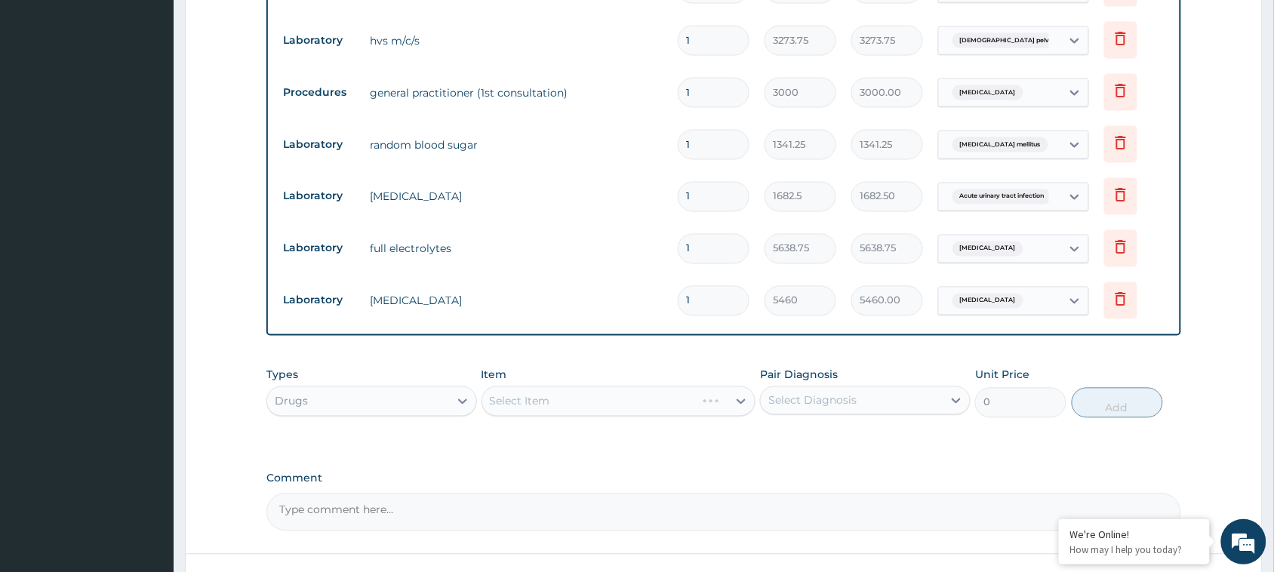
scroll to position [770, 0]
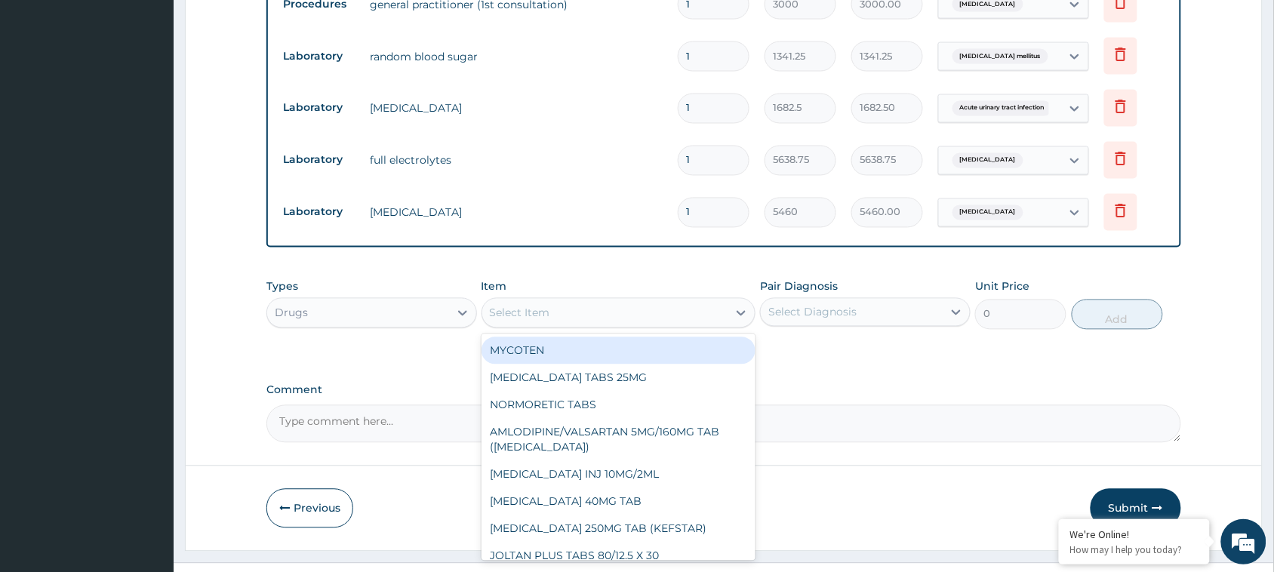
click at [639, 301] on div "Select Item" at bounding box center [605, 313] width 246 height 24
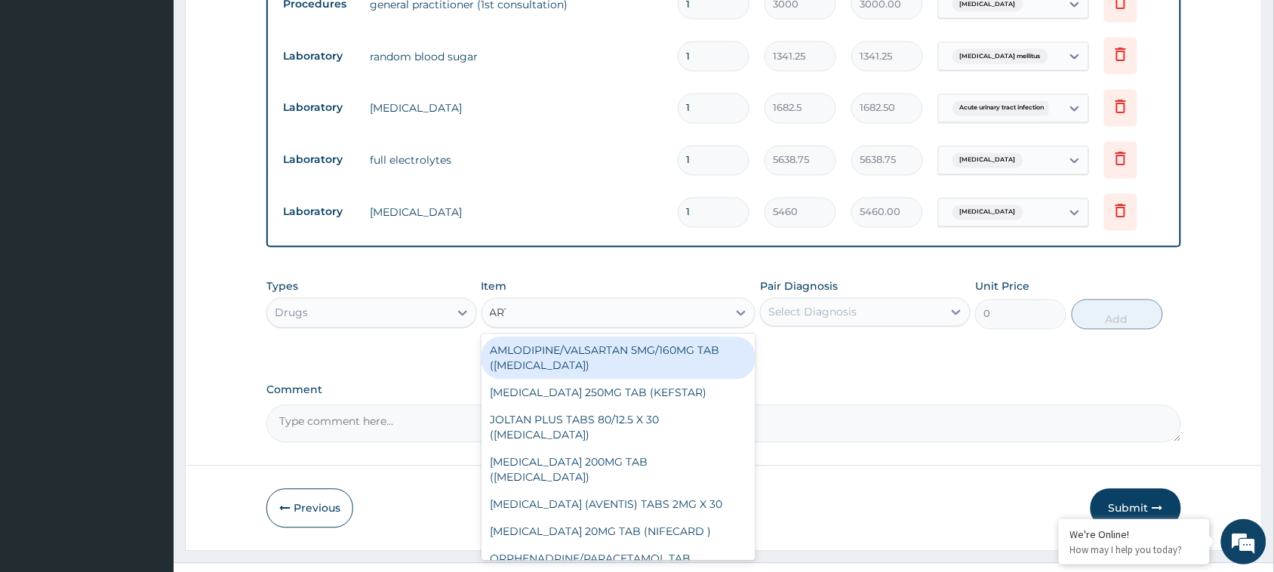
type input "ARTE"
click at [628, 337] on div "ARTESUNATE +MEFLOQUINE 600MG/750MG TAB" at bounding box center [619, 358] width 275 height 42
type input "491.0412"
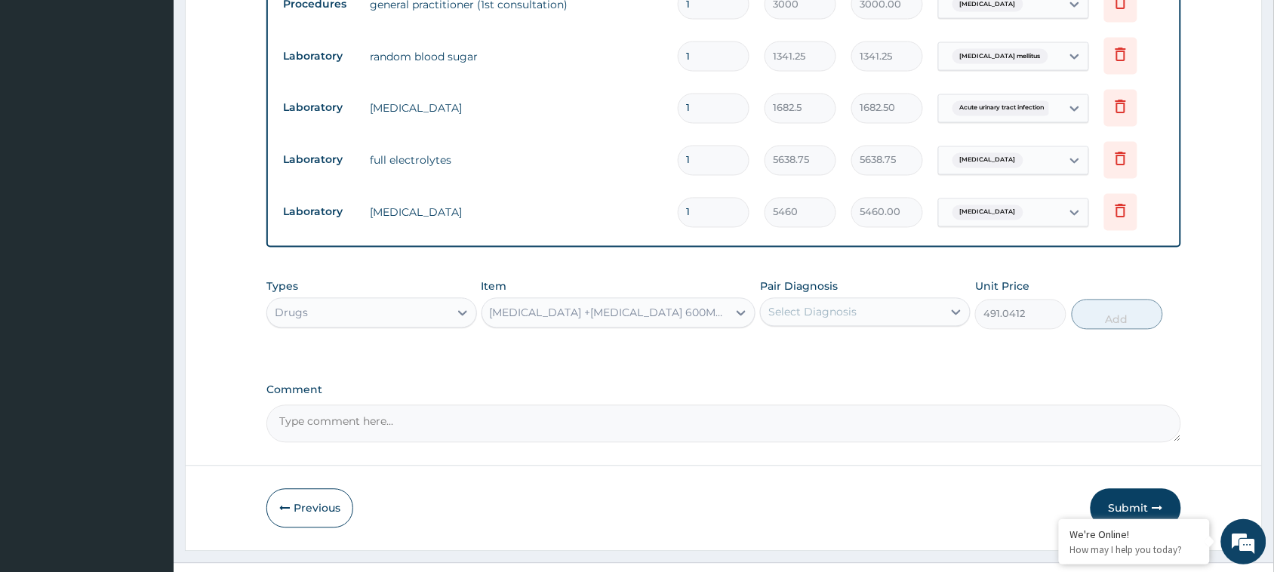
click at [838, 305] on div "Select Diagnosis" at bounding box center [813, 312] width 88 height 15
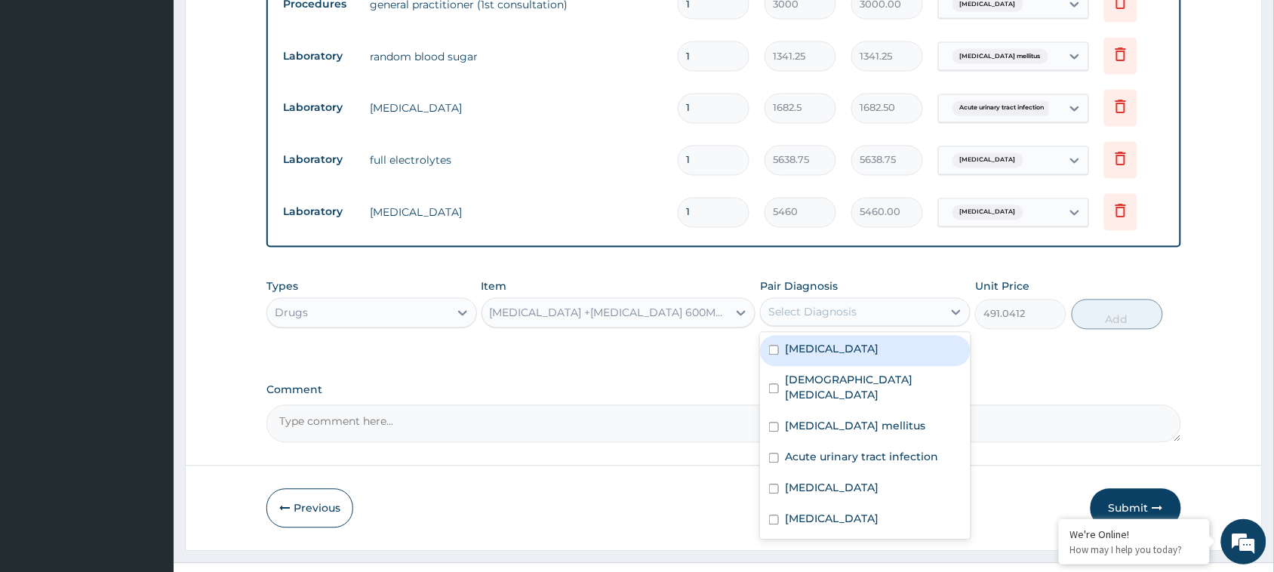
click at [853, 342] on label "Falciparum malaria" at bounding box center [832, 349] width 94 height 15
checkbox input "true"
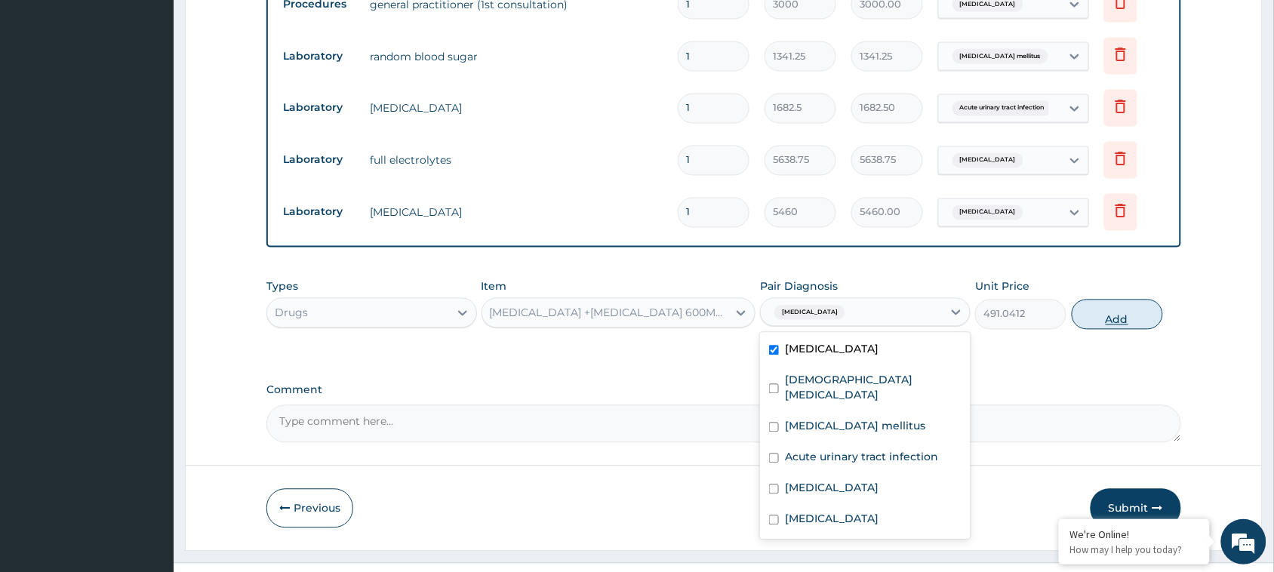
click at [1082, 300] on button "Add" at bounding box center [1117, 315] width 91 height 30
type input "0"
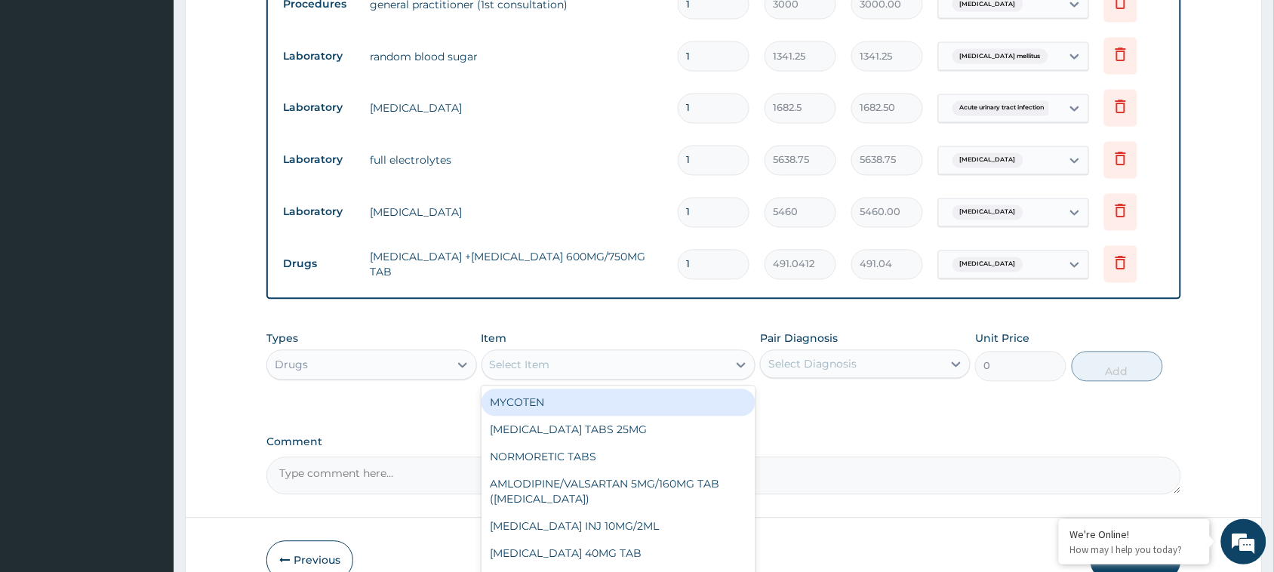
click at [632, 353] on div "Select Item" at bounding box center [605, 365] width 246 height 24
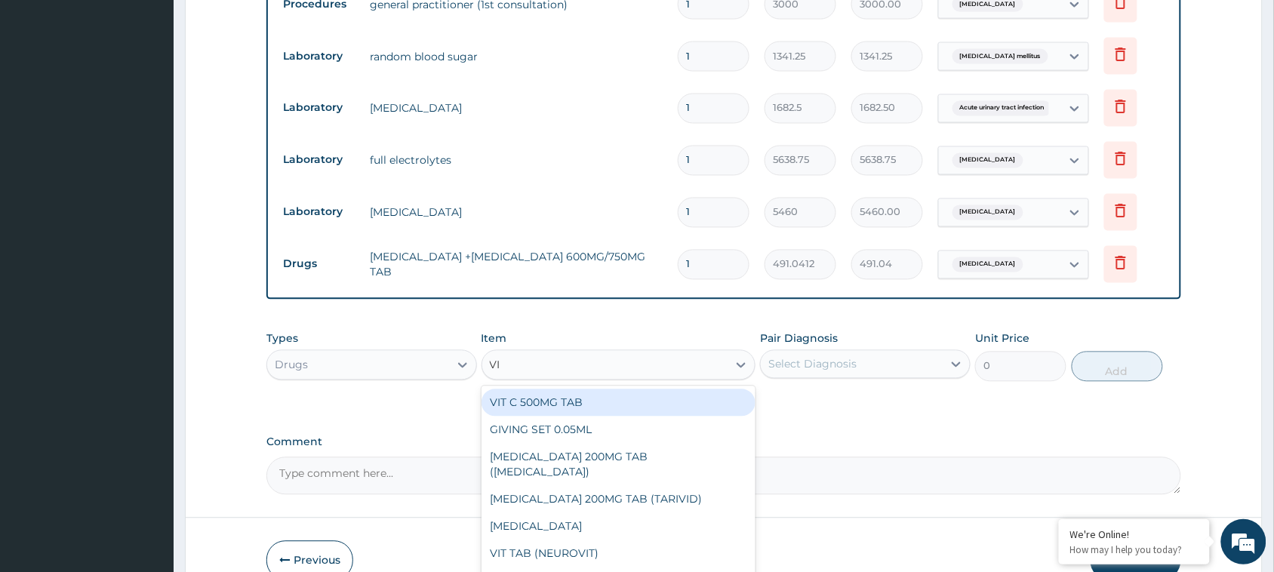
type input "VIT"
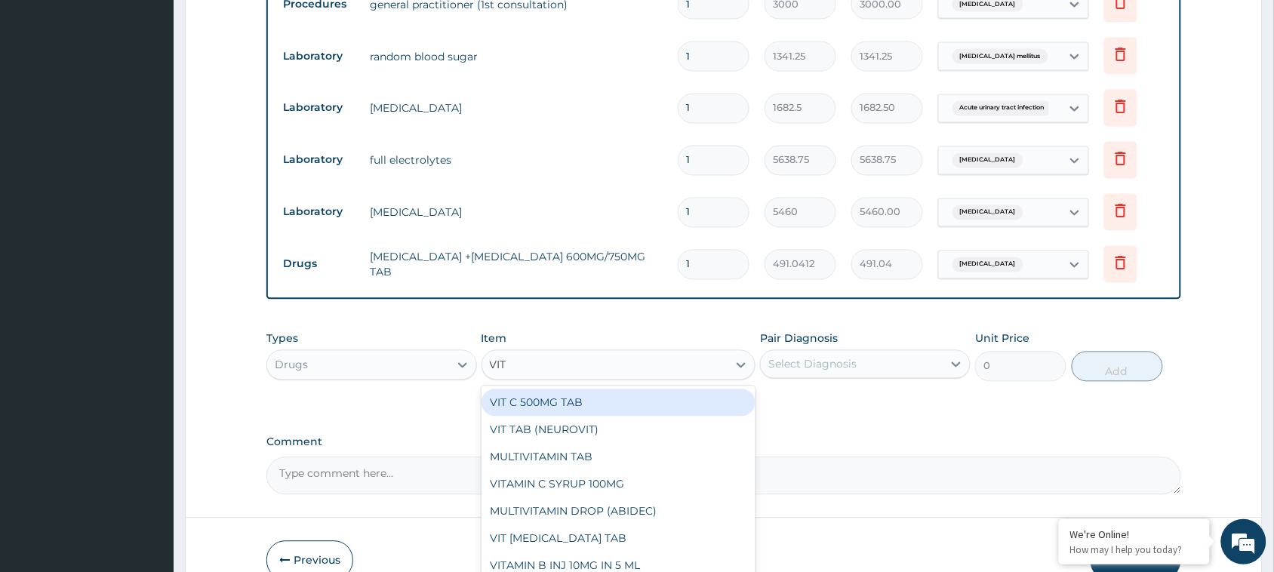
click at [616, 390] on div "VIT C 500MG TAB" at bounding box center [619, 403] width 275 height 27
type input "29.0472"
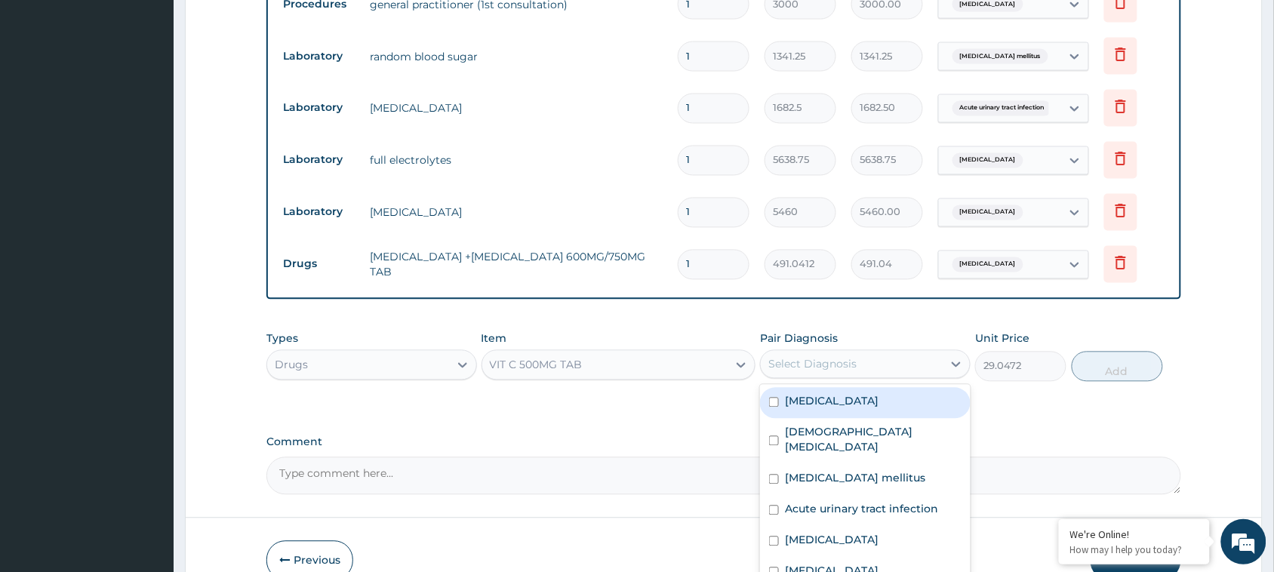
click at [774, 353] on div "Select Diagnosis" at bounding box center [852, 365] width 182 height 24
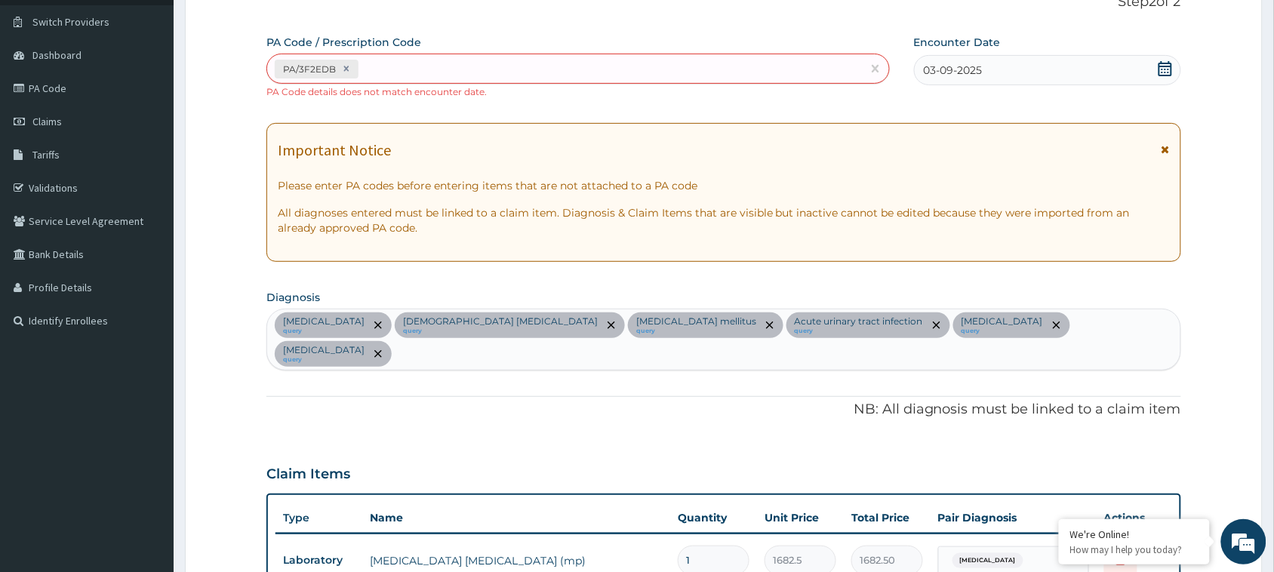
scroll to position [102, 0]
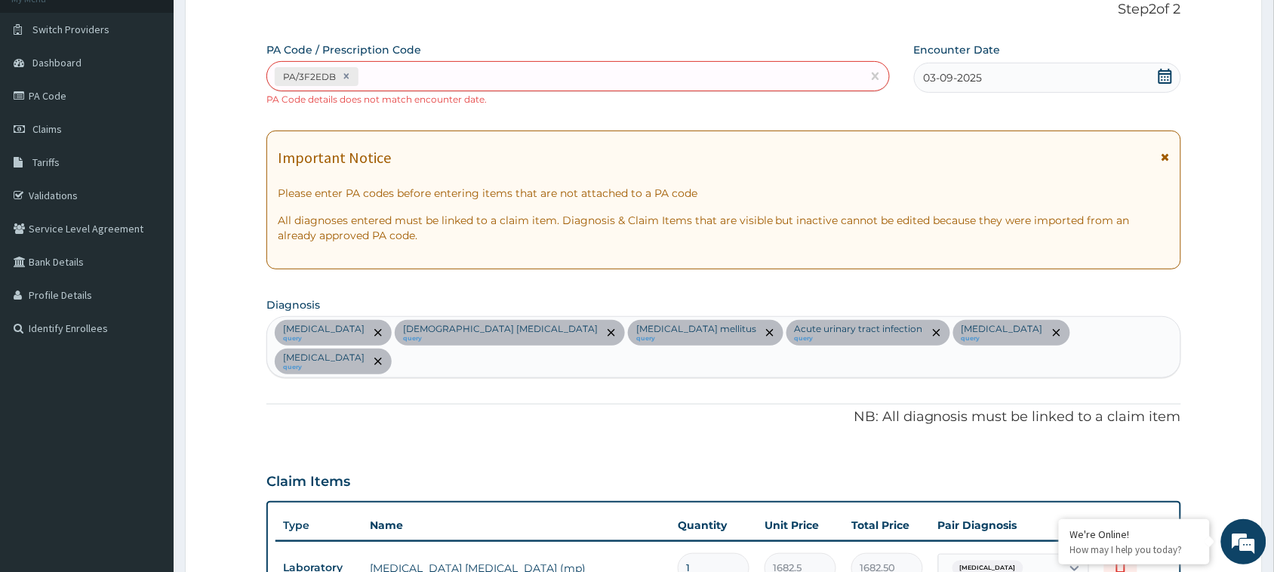
click at [1151, 322] on div "Falciparum malaria query Female pelvic inflammatory disease query Type 2 diabet…" at bounding box center [723, 347] width 913 height 60
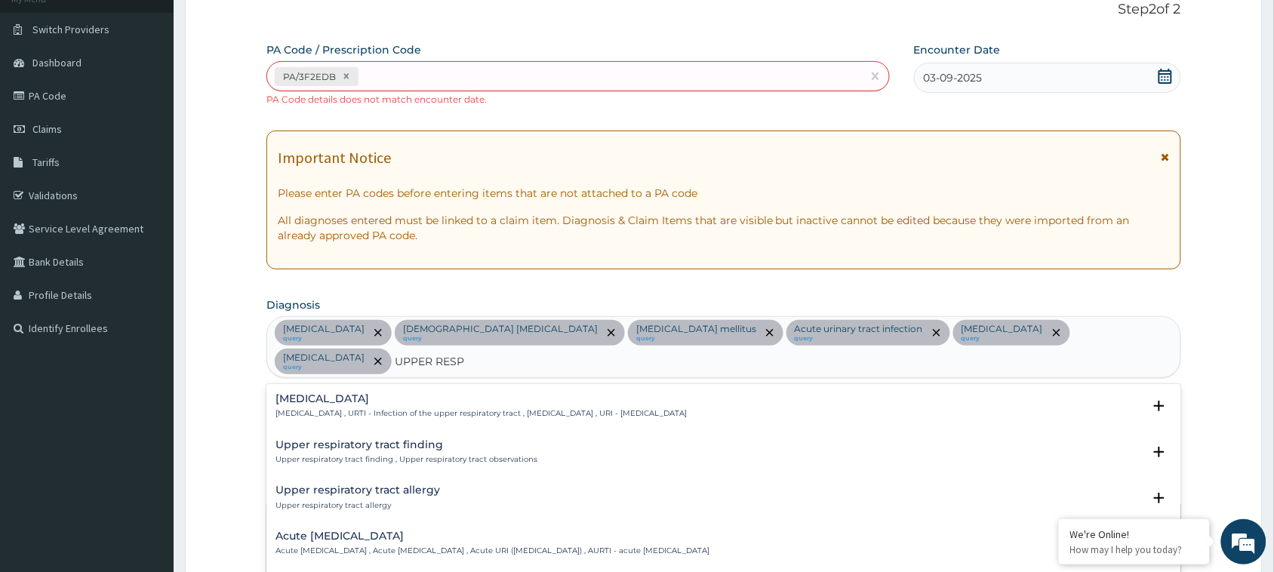
type input "UPPER RESPI"
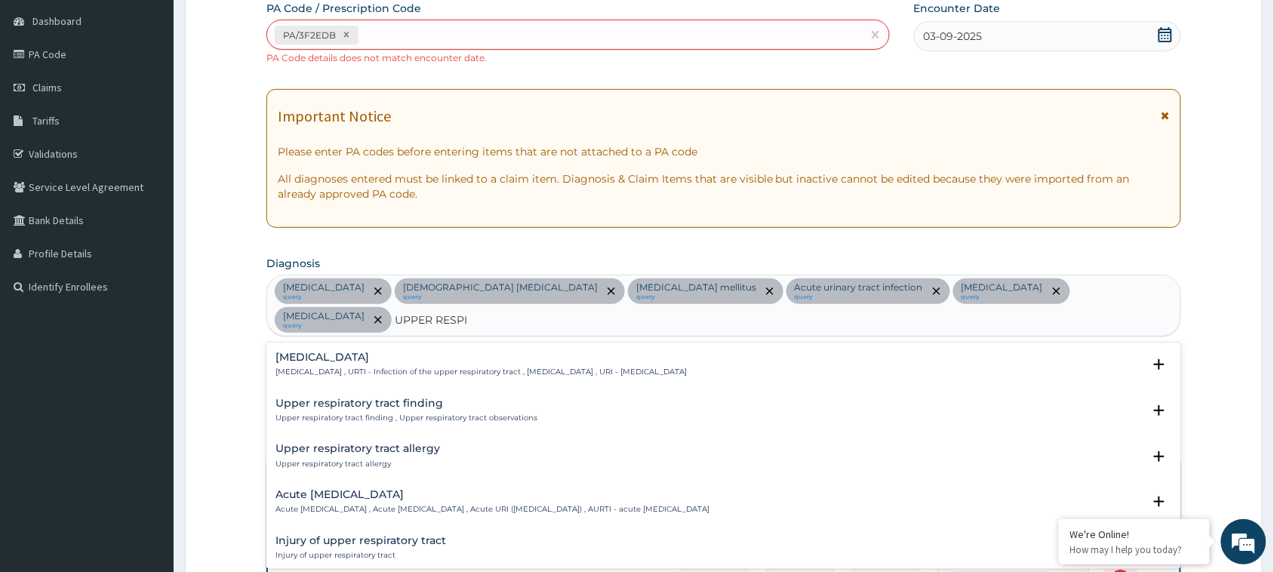
scroll to position [160, 0]
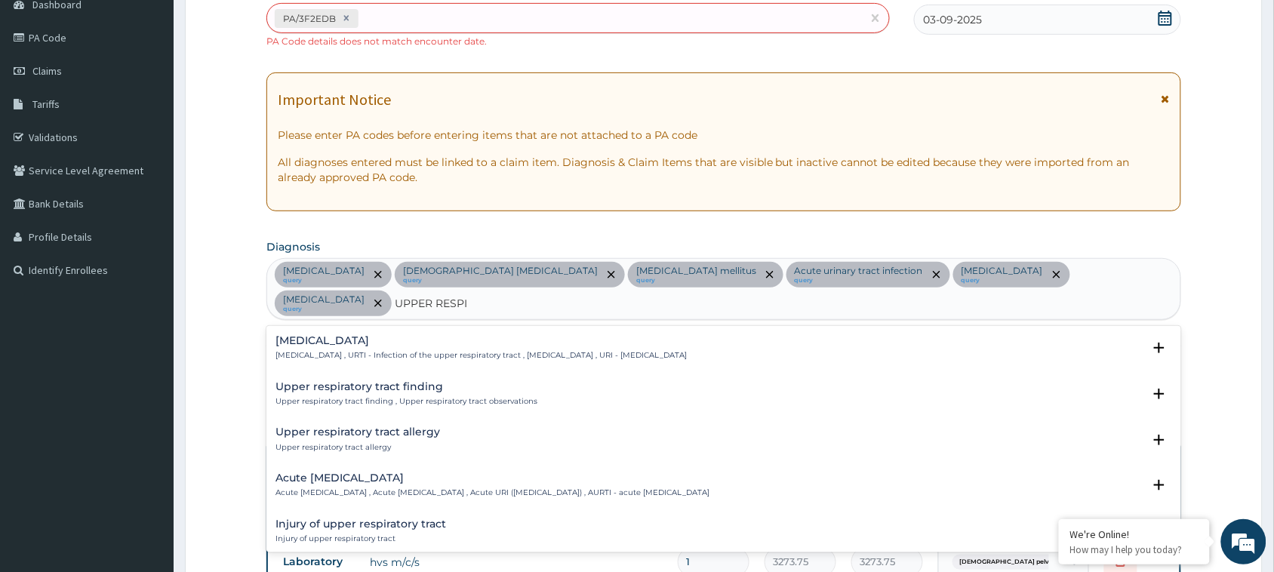
click at [498, 357] on div "Upper respiratory infection Upper respiratory infection , URTI - Infection of t…" at bounding box center [724, 352] width 897 height 34
click at [397, 335] on h4 "Upper respiratory infection" at bounding box center [481, 340] width 411 height 11
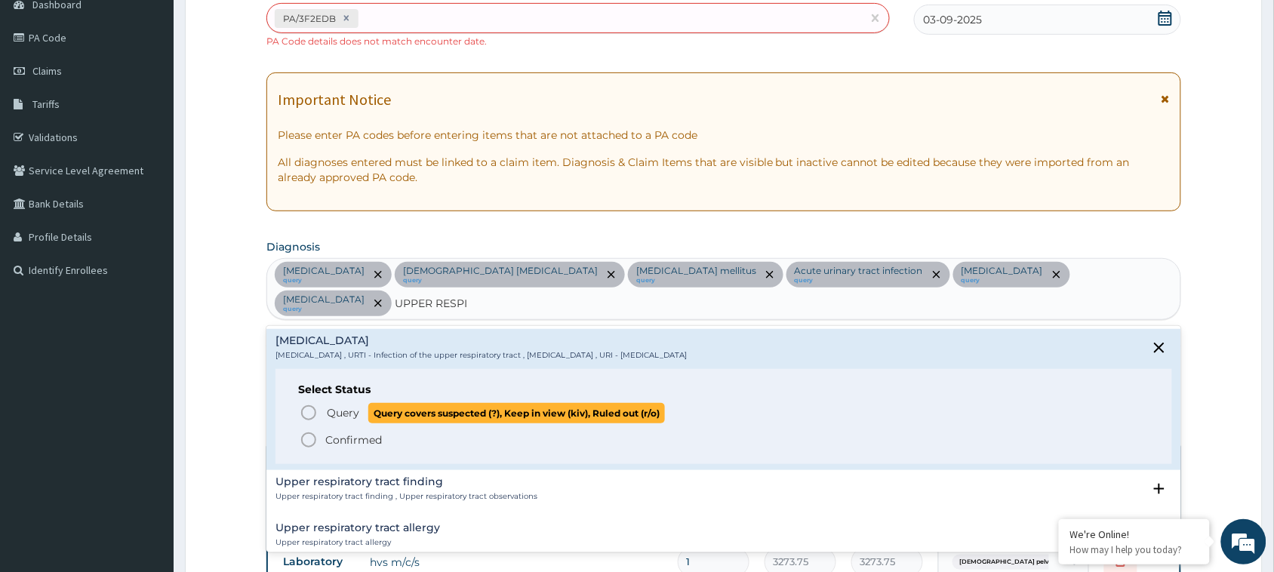
click at [312, 404] on icon "status option query" at bounding box center [309, 413] width 18 height 18
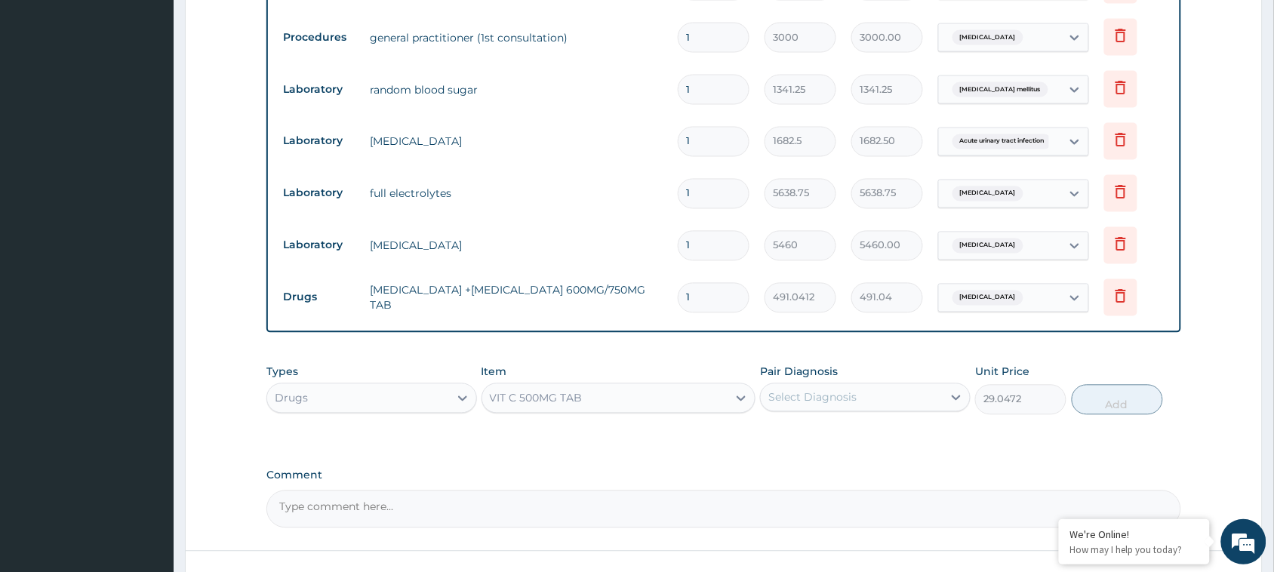
scroll to position [850, 0]
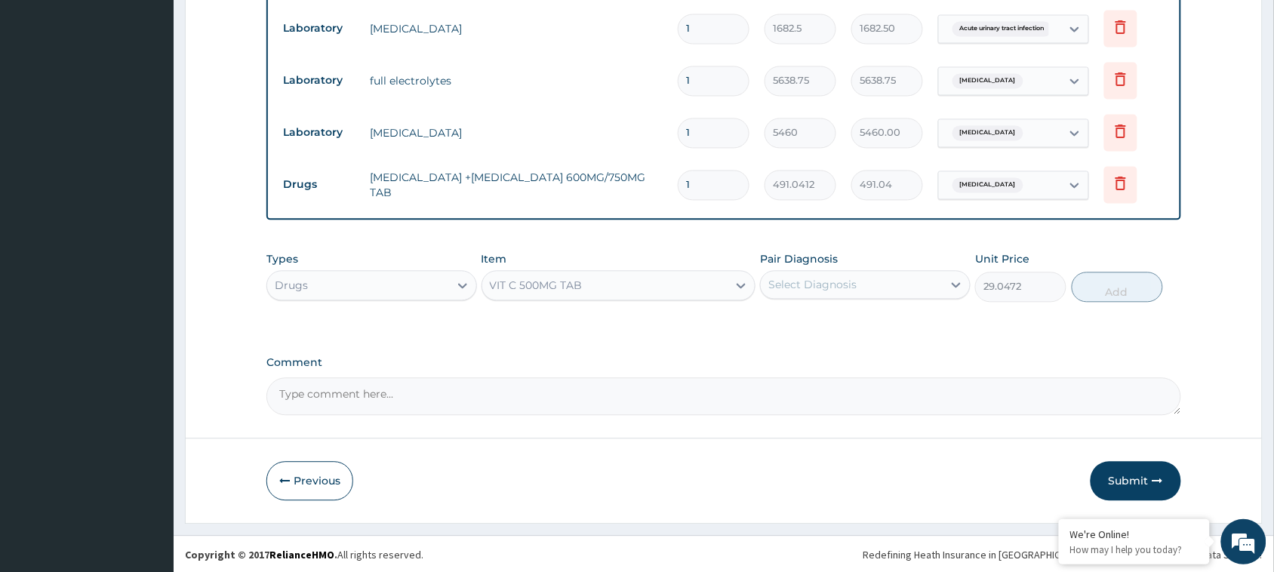
click at [850, 265] on div "Pair Diagnosis Select Diagnosis" at bounding box center [865, 276] width 211 height 50
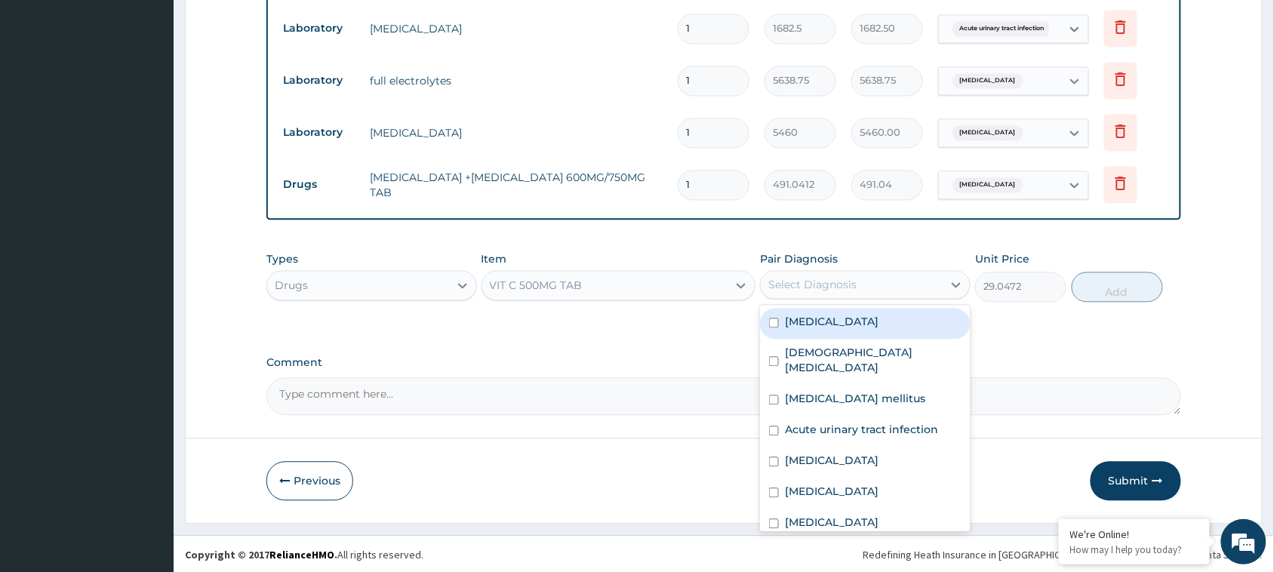
click at [850, 273] on div "Select Diagnosis" at bounding box center [852, 285] width 182 height 24
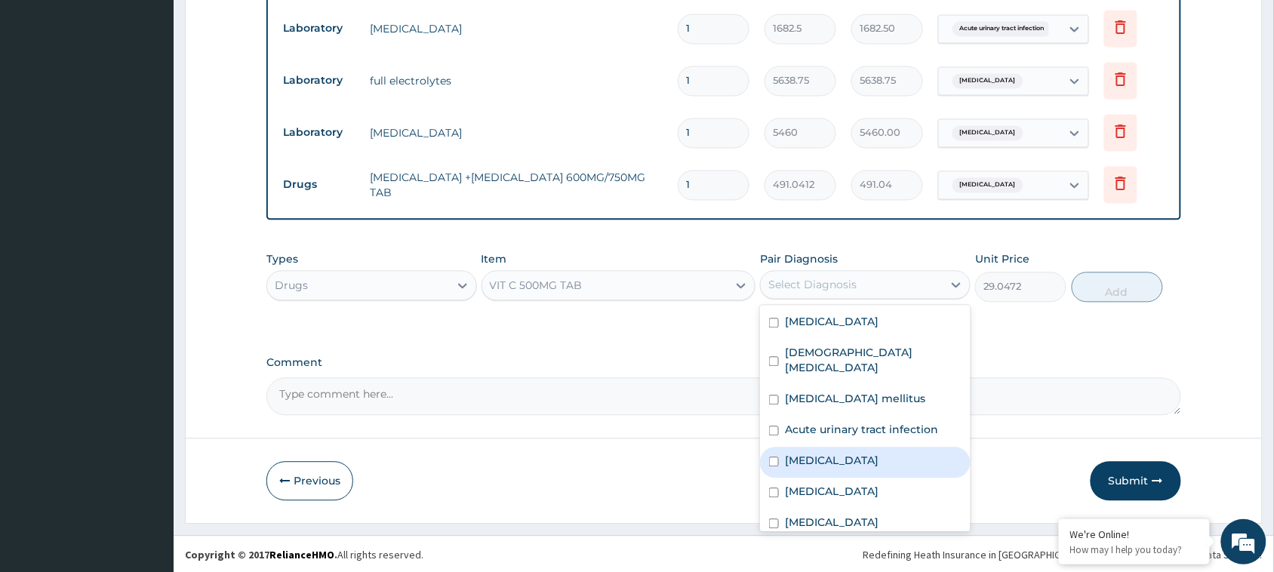
scroll to position [11, 0]
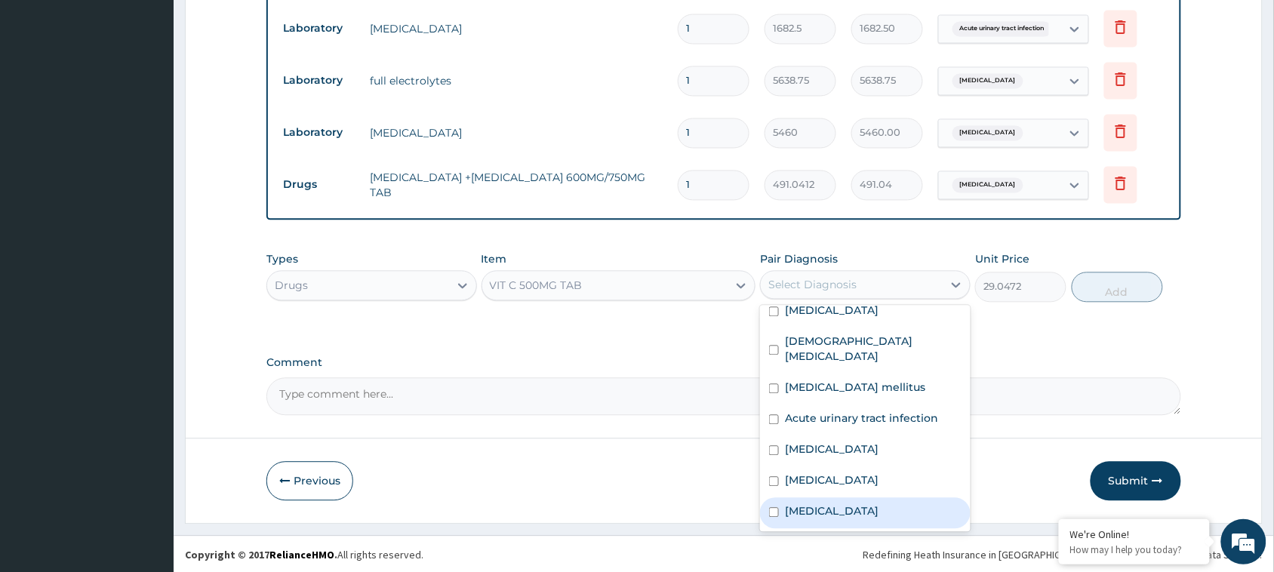
click at [840, 521] on div "Upper respiratory infection" at bounding box center [865, 513] width 211 height 31
checkbox input "true"
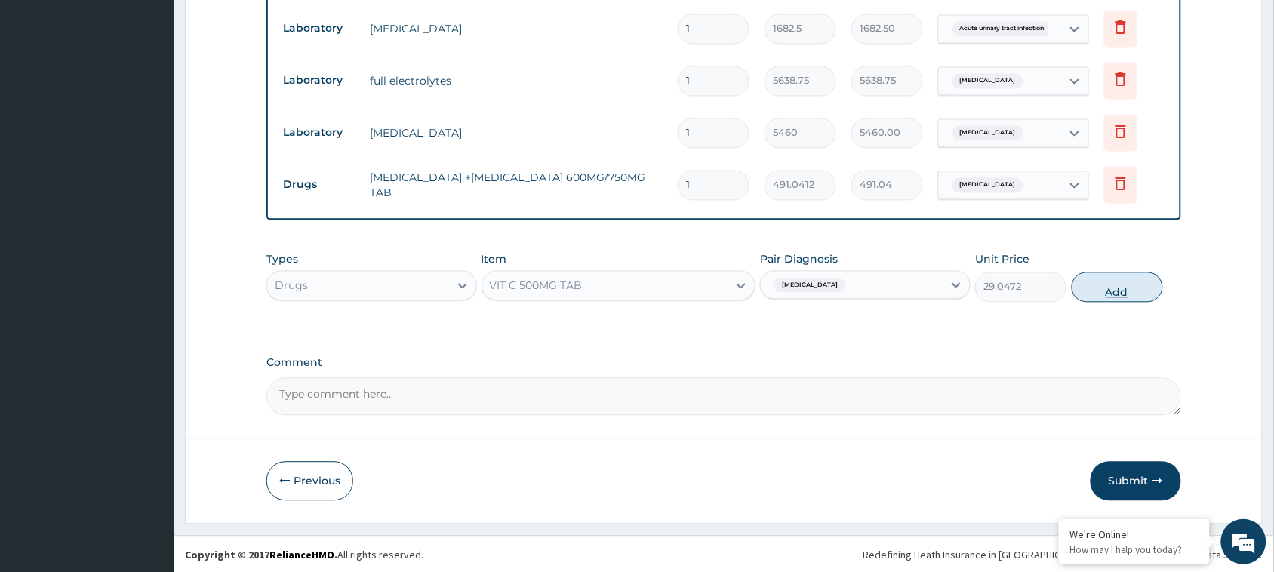
click at [1126, 296] on button "Add" at bounding box center [1117, 287] width 91 height 30
type input "0"
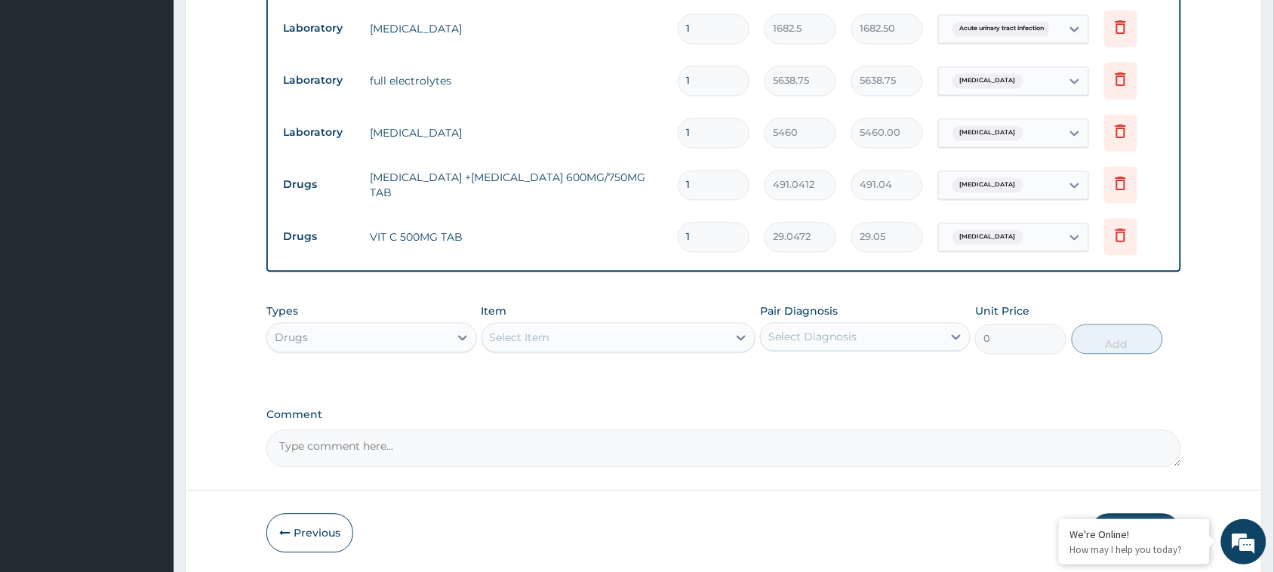
click at [654, 337] on div "Select Item" at bounding box center [605, 337] width 246 height 24
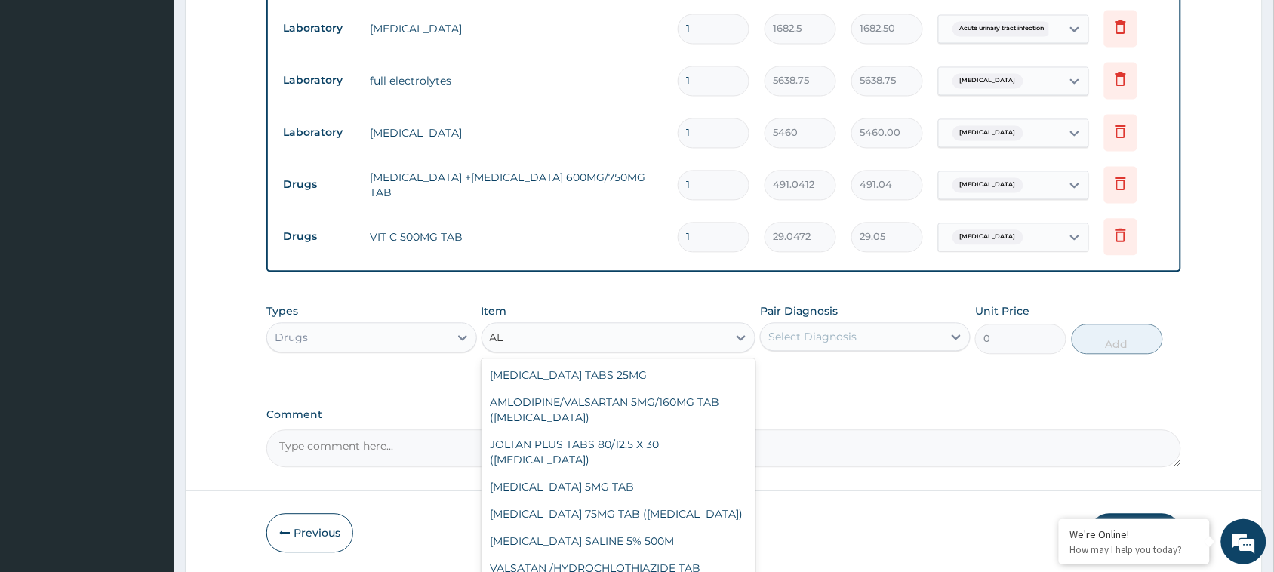
type input "A"
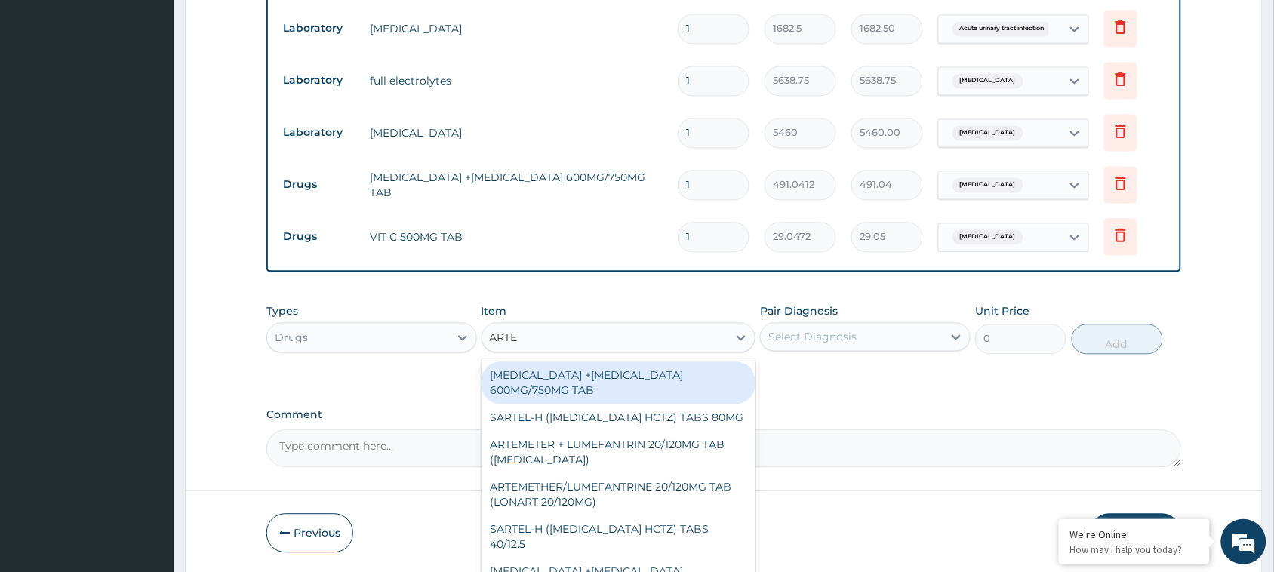
type input "ARTEE"
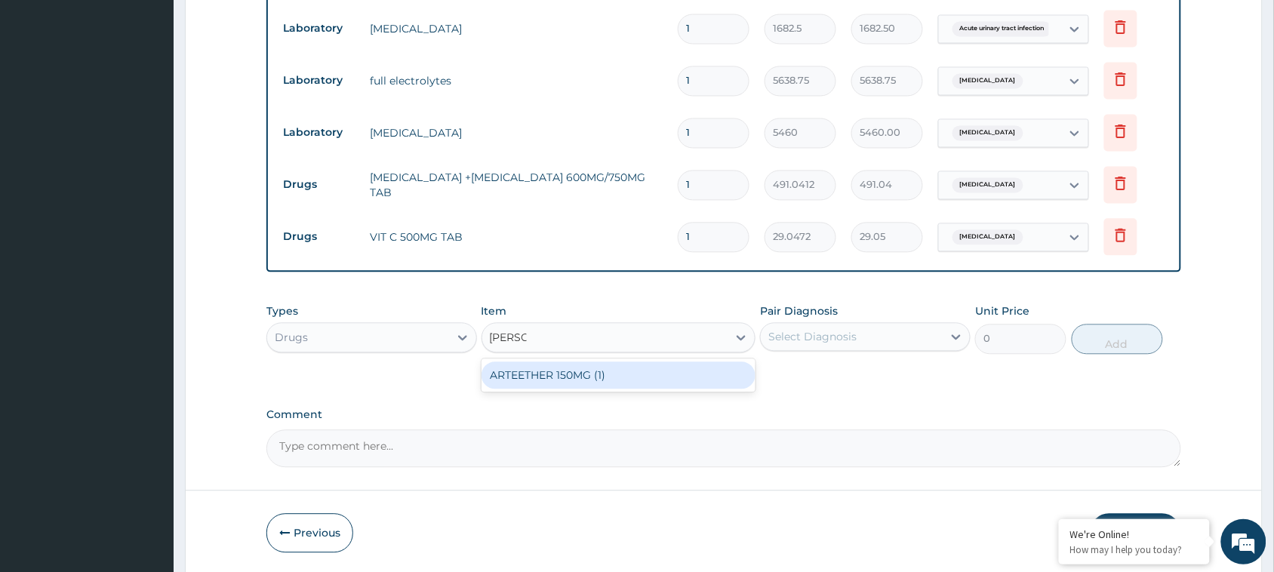
click at [642, 374] on div "ARTEETHER 150MG (1)" at bounding box center [619, 375] width 275 height 27
type input "2620.3125"
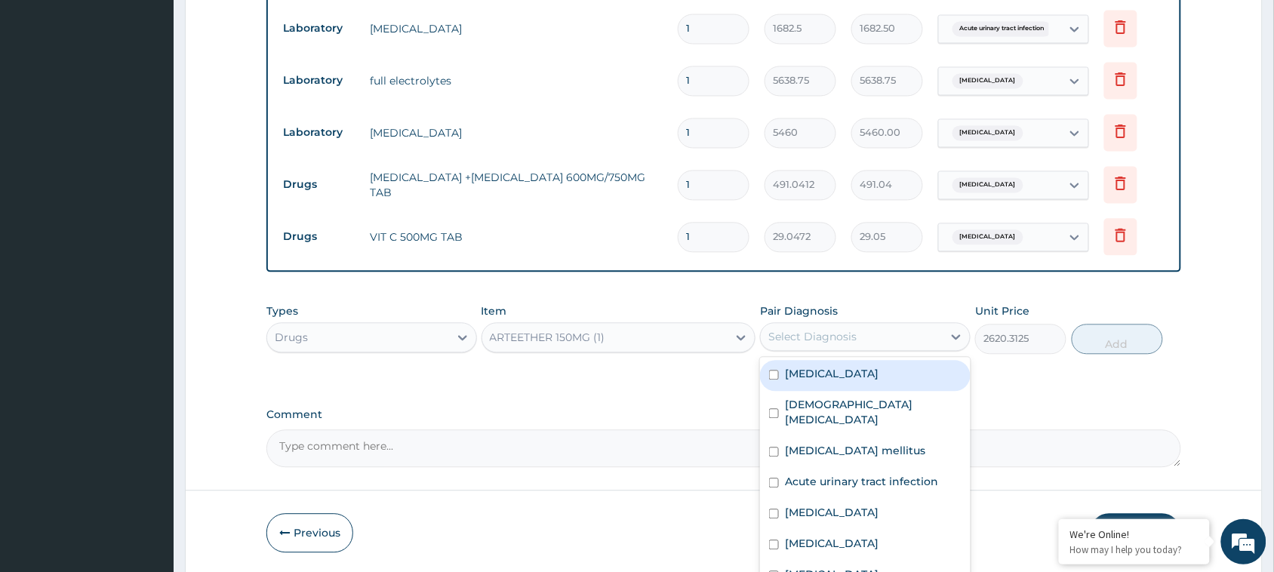
click at [851, 340] on div "Select Diagnosis" at bounding box center [813, 336] width 88 height 15
click at [843, 366] on label "Falciparum malaria" at bounding box center [832, 373] width 94 height 15
checkbox input "true"
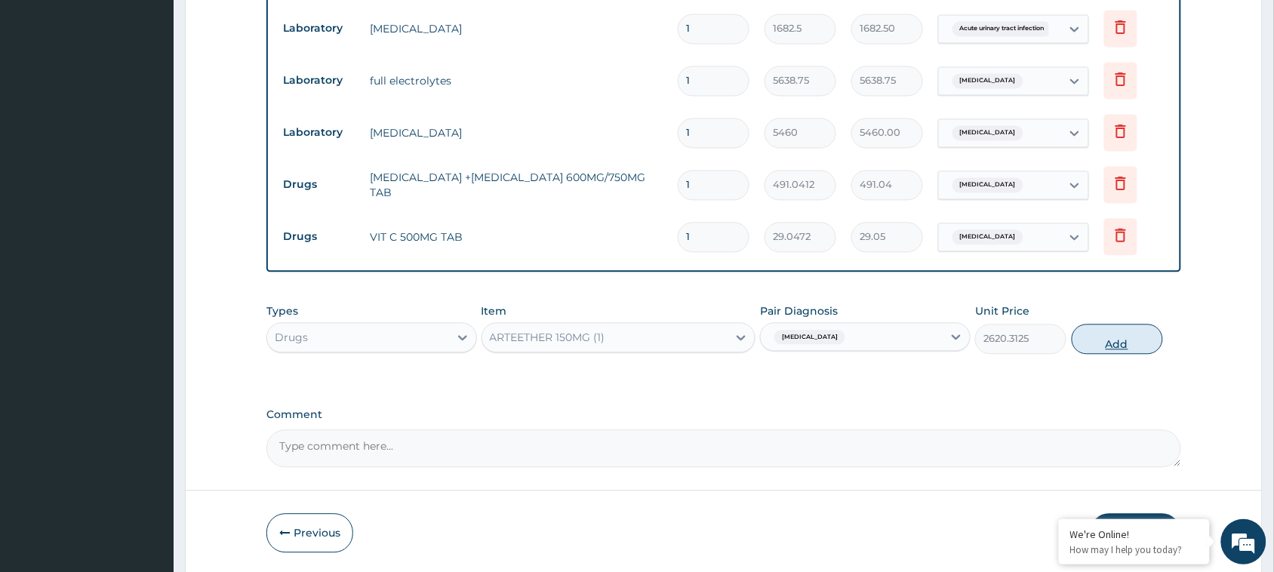
click at [1122, 333] on button "Add" at bounding box center [1117, 339] width 91 height 30
type input "0"
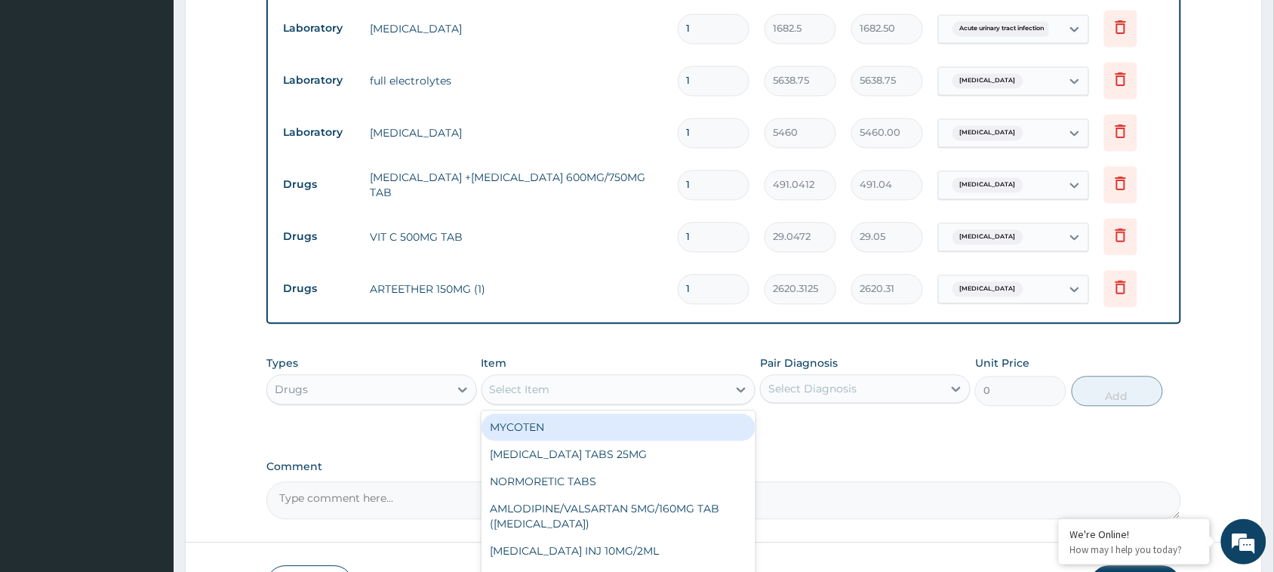
click at [609, 390] on div "Select Item" at bounding box center [605, 389] width 246 height 24
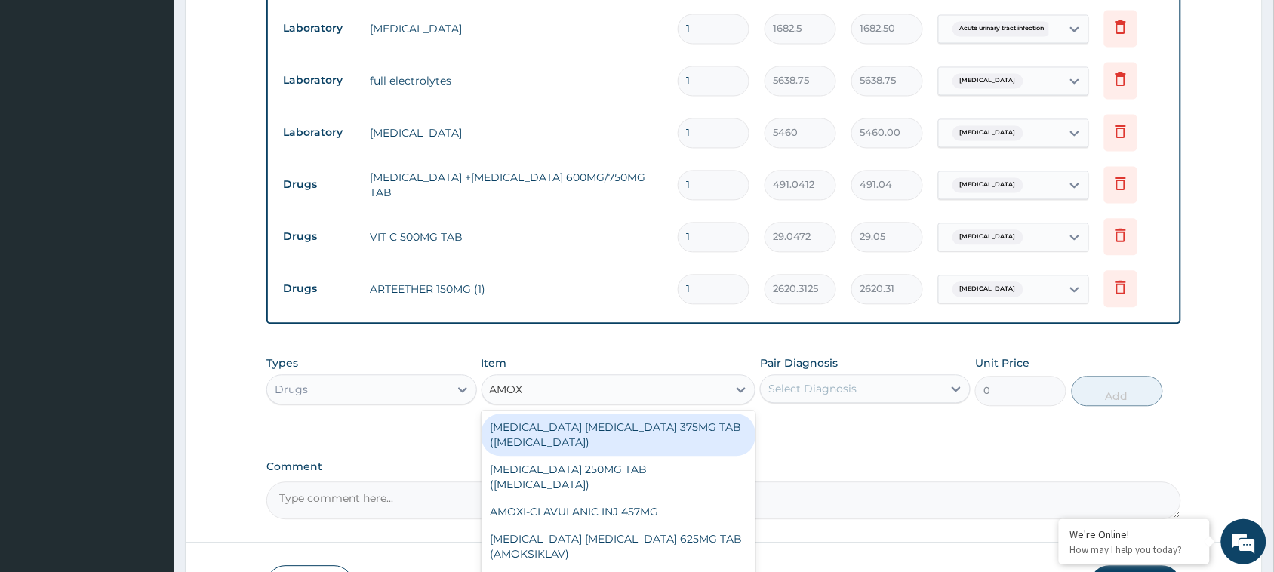
type input "AMOXI"
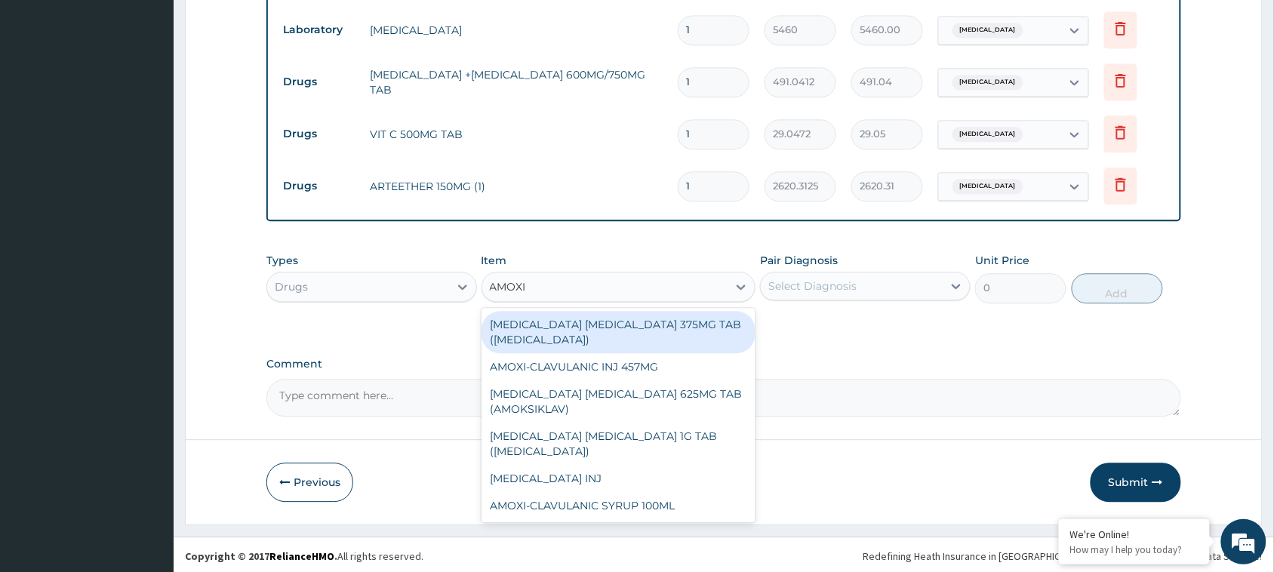
scroll to position [955, 0]
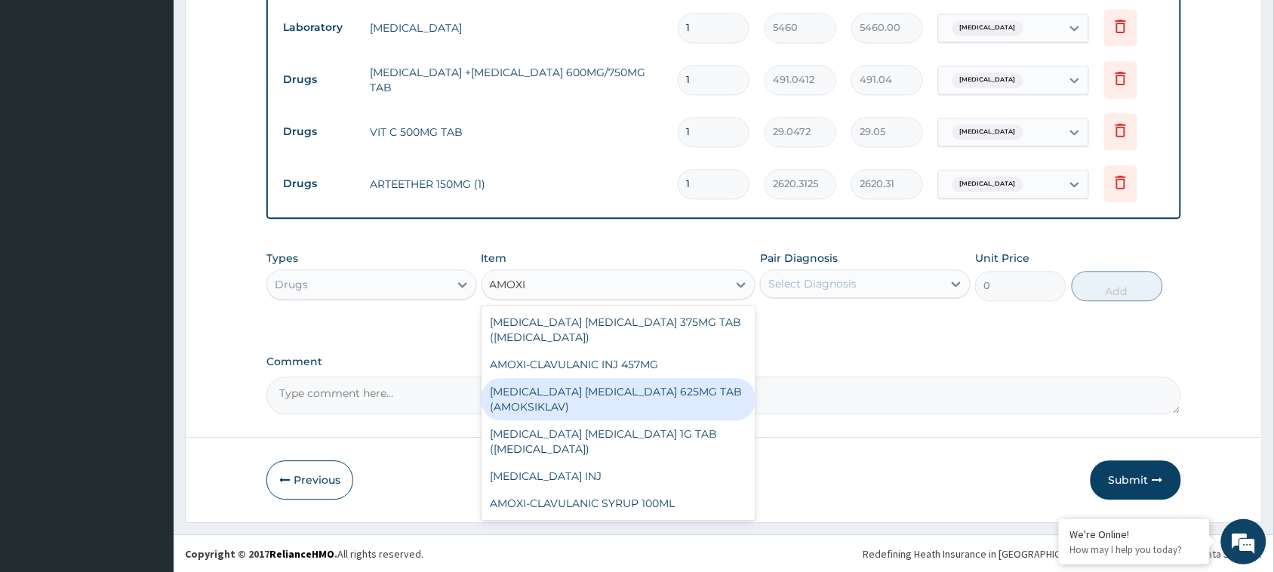
click at [608, 402] on div "AMOXICILLIN CLAVULANIC ACID 625MG TAB (AMOKSIKLAV)" at bounding box center [619, 399] width 275 height 42
type input "181.5372"
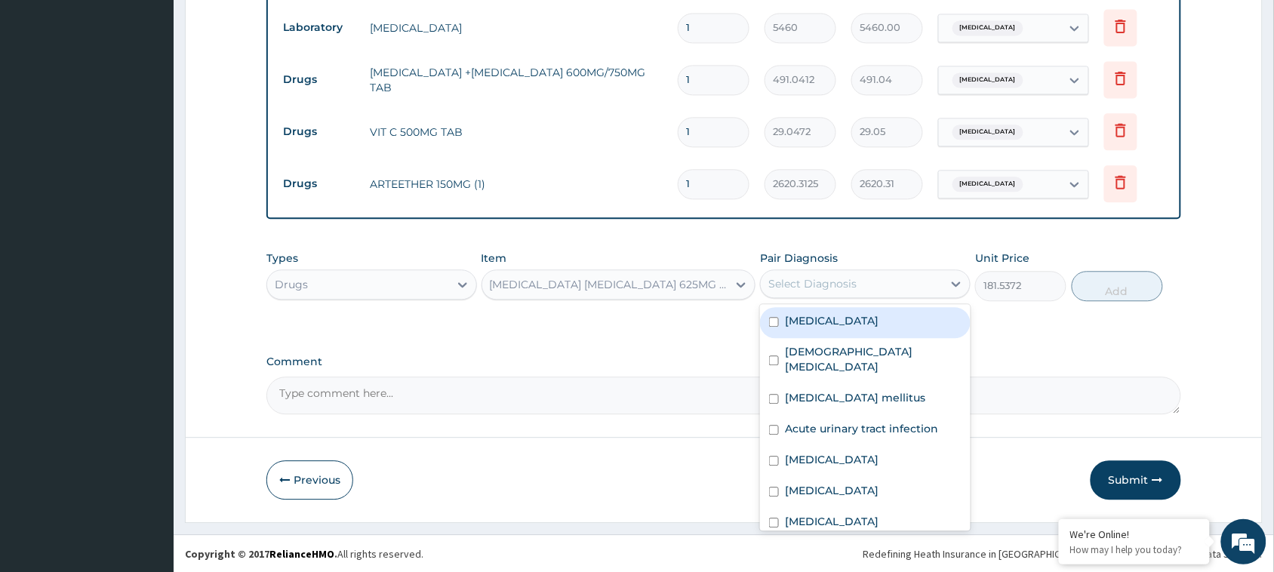
click at [846, 276] on div "Select Diagnosis" at bounding box center [813, 283] width 88 height 15
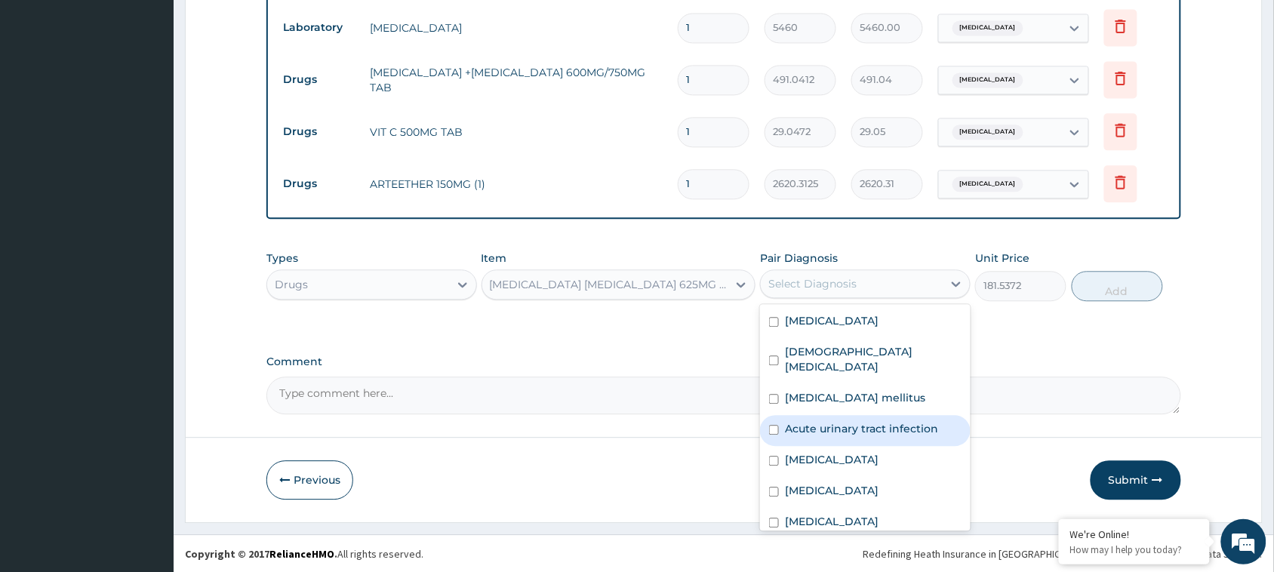
scroll to position [11, 0]
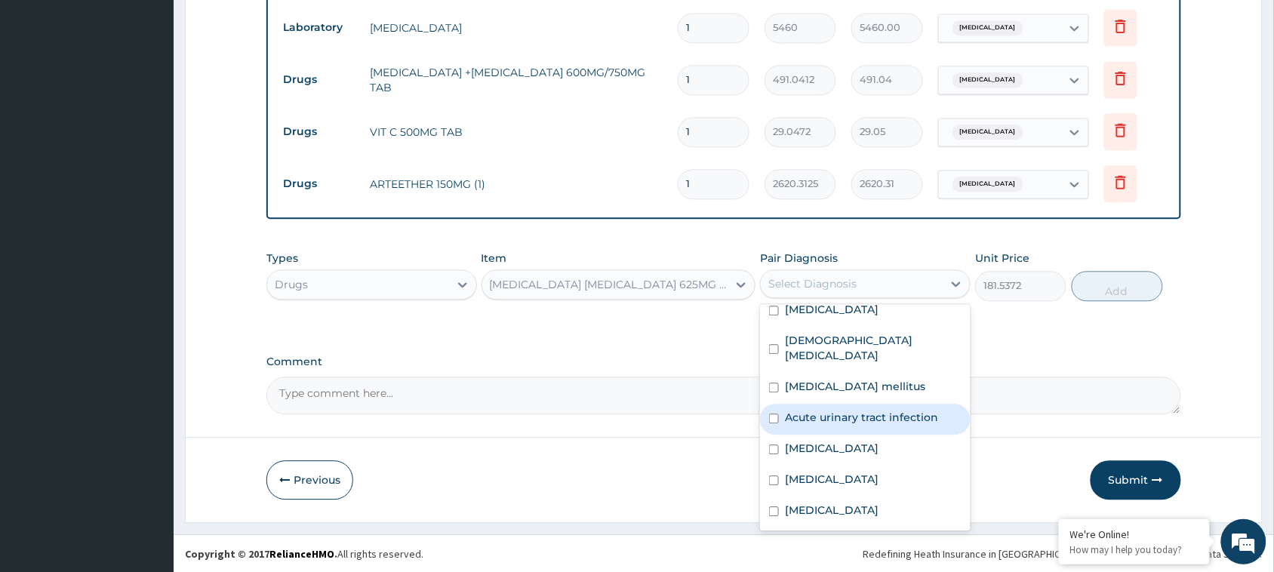
click at [853, 424] on label "Acute urinary tract infection" at bounding box center [861, 417] width 153 height 15
checkbox input "true"
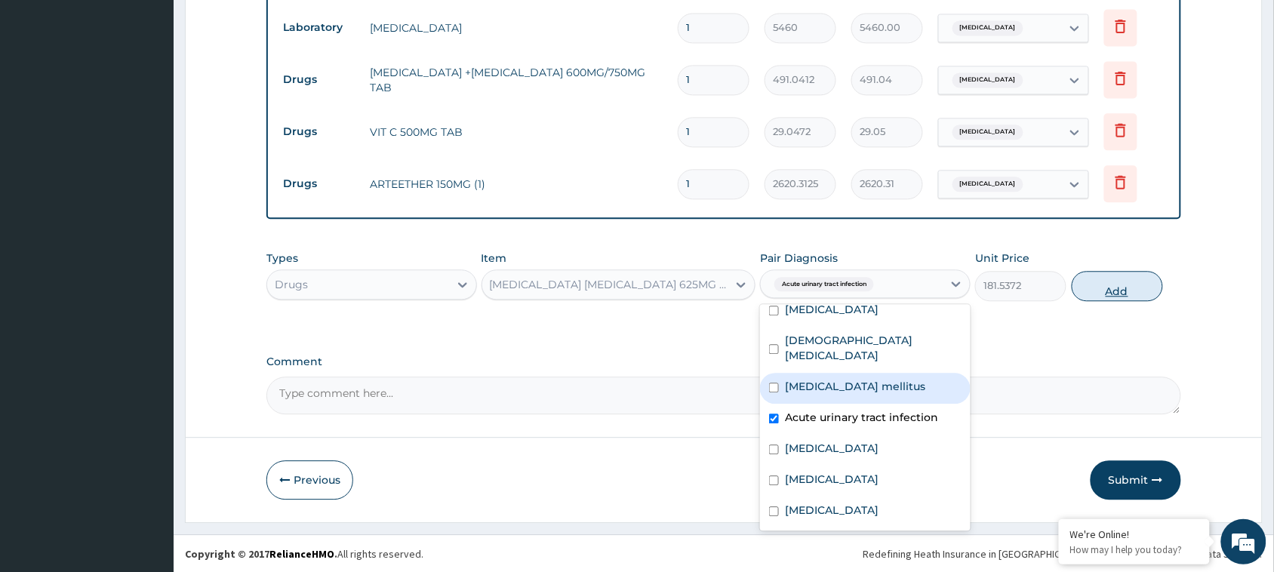
click at [1118, 295] on button "Add" at bounding box center [1117, 286] width 91 height 30
type input "0"
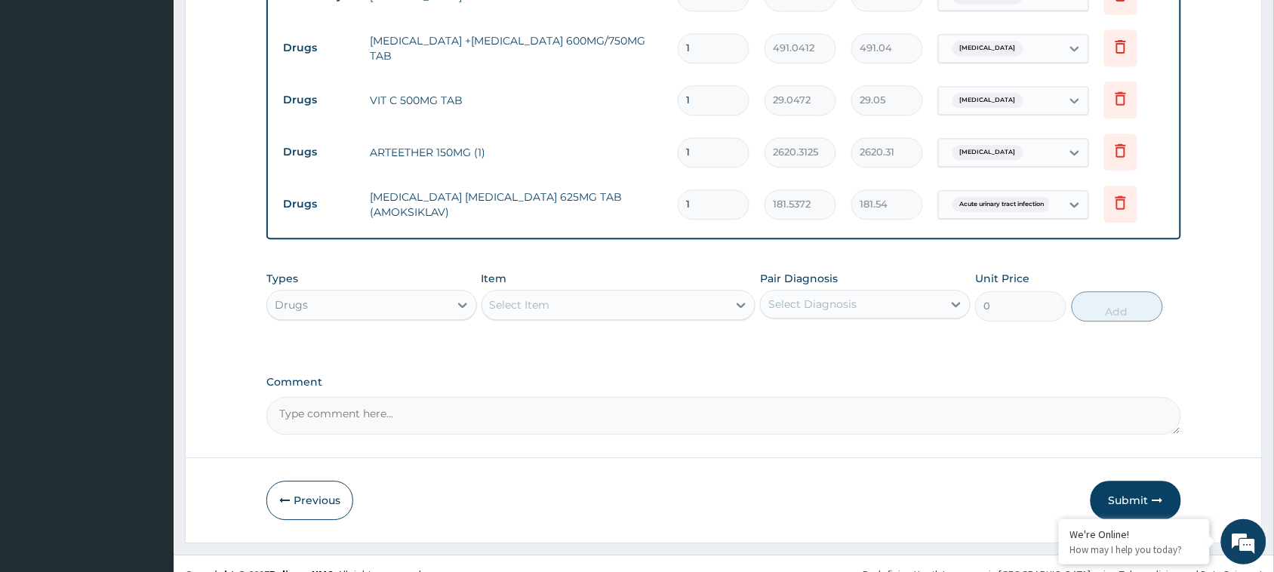
scroll to position [1006, 0]
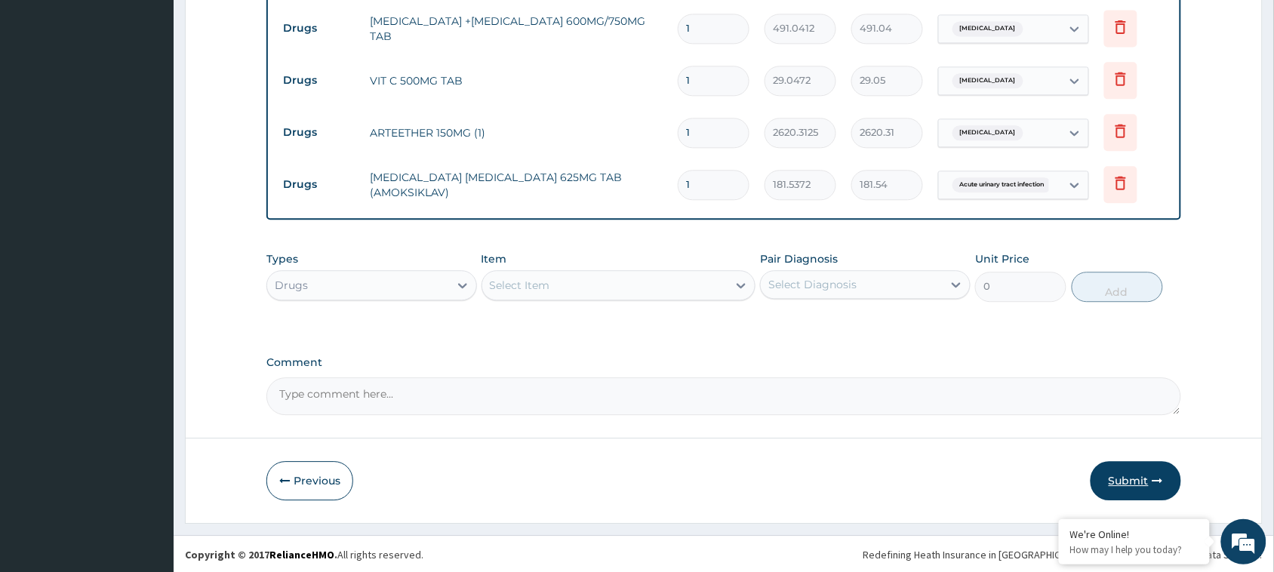
click at [1140, 479] on button "Submit" at bounding box center [1136, 480] width 91 height 39
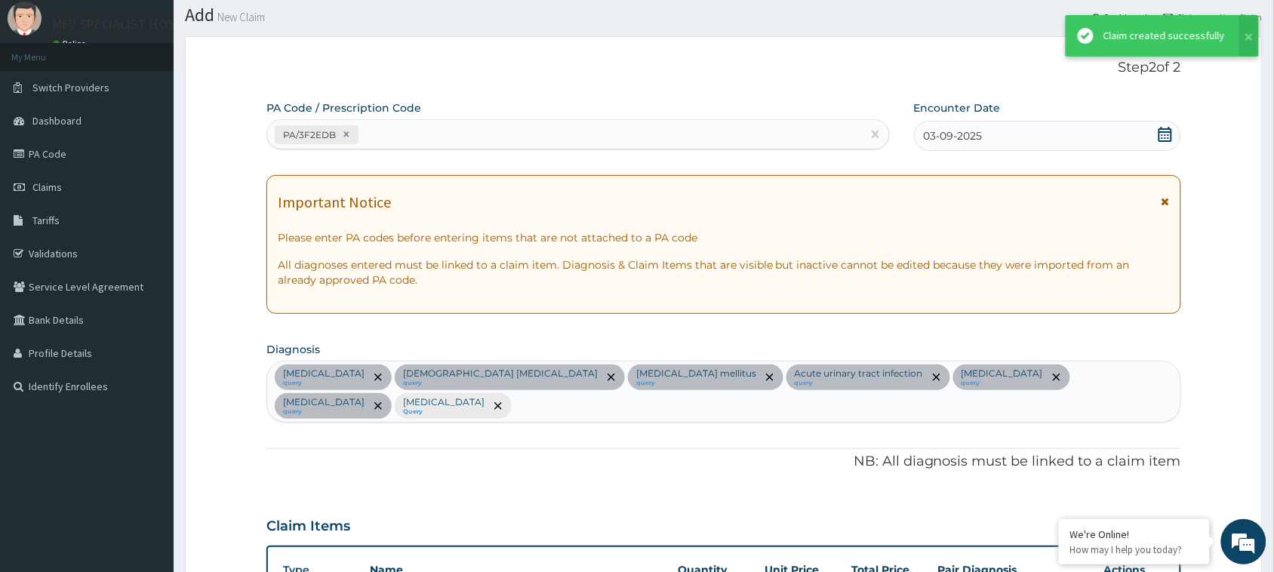
scroll to position [993, 0]
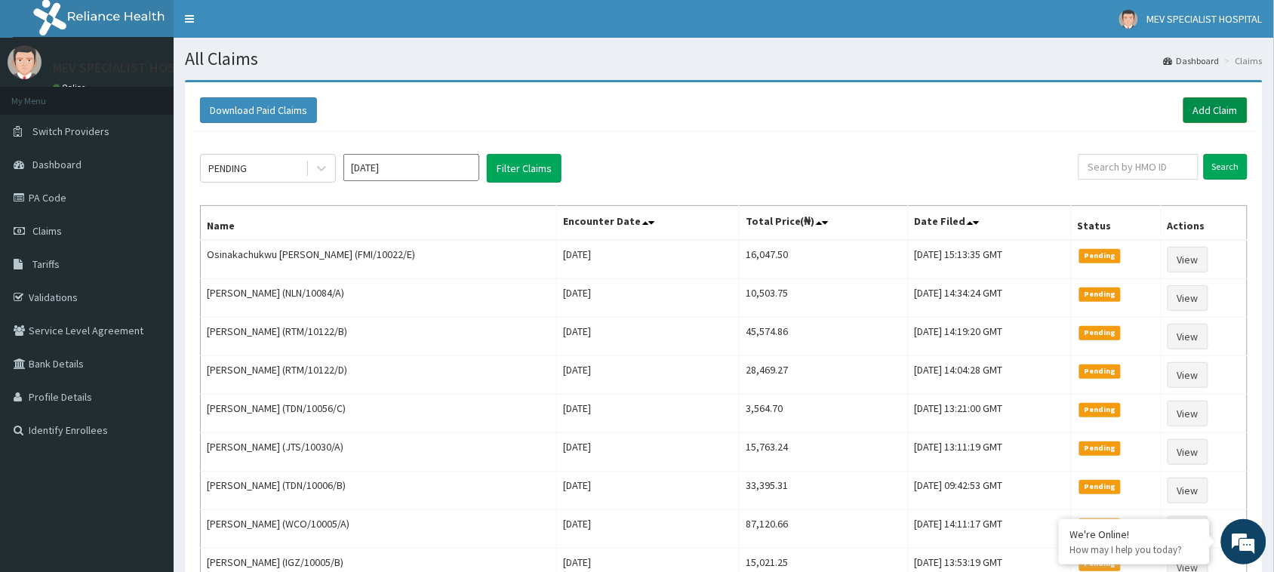
click at [1232, 116] on link "Add Claim" at bounding box center [1216, 110] width 64 height 26
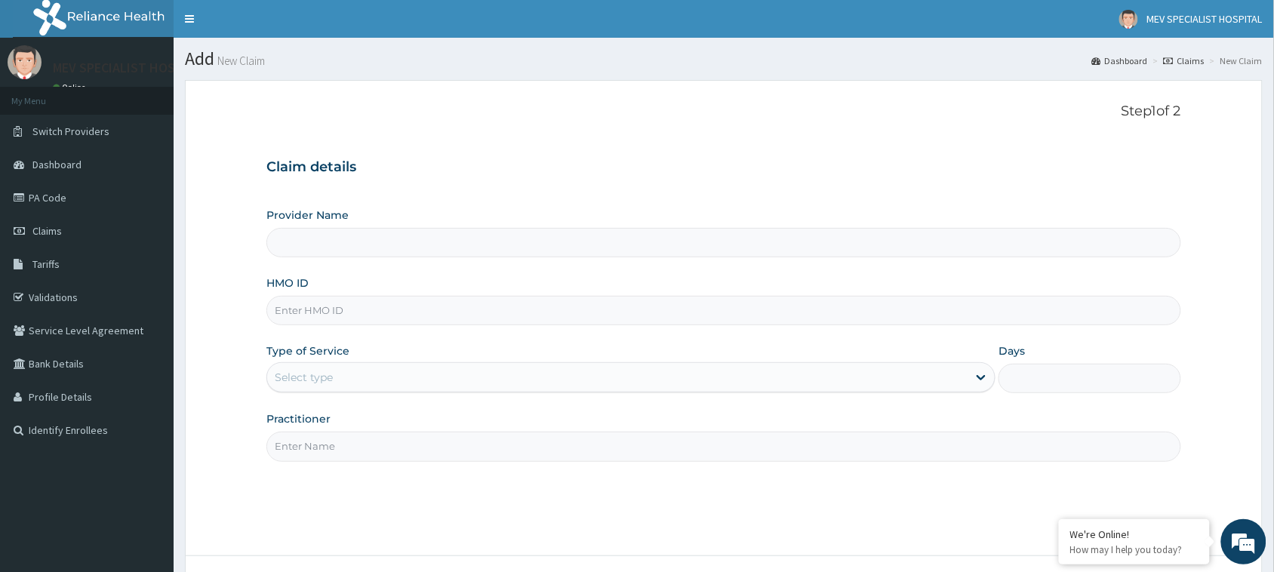
click at [337, 310] on input "HMO ID" at bounding box center [723, 310] width 915 height 29
paste input "SFA/11048/A"
type input "SFA/11048/A"
type input "MEV SPECIALIST HOSPITAL"
type input "SFA/11048/A"
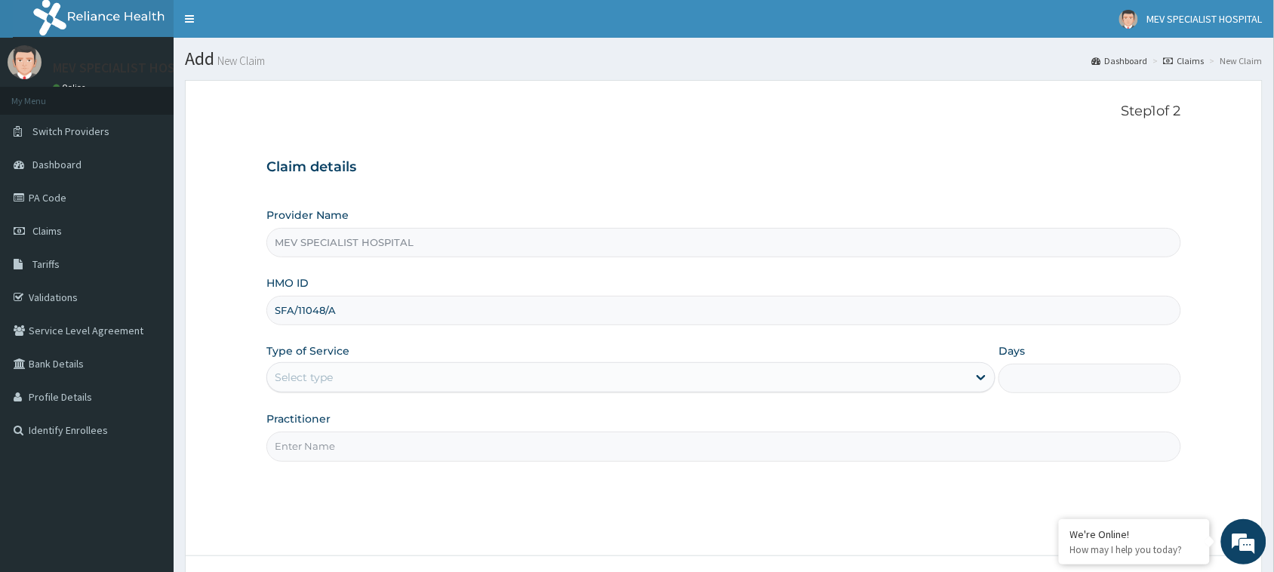
click at [319, 368] on div "Select type" at bounding box center [617, 377] width 701 height 24
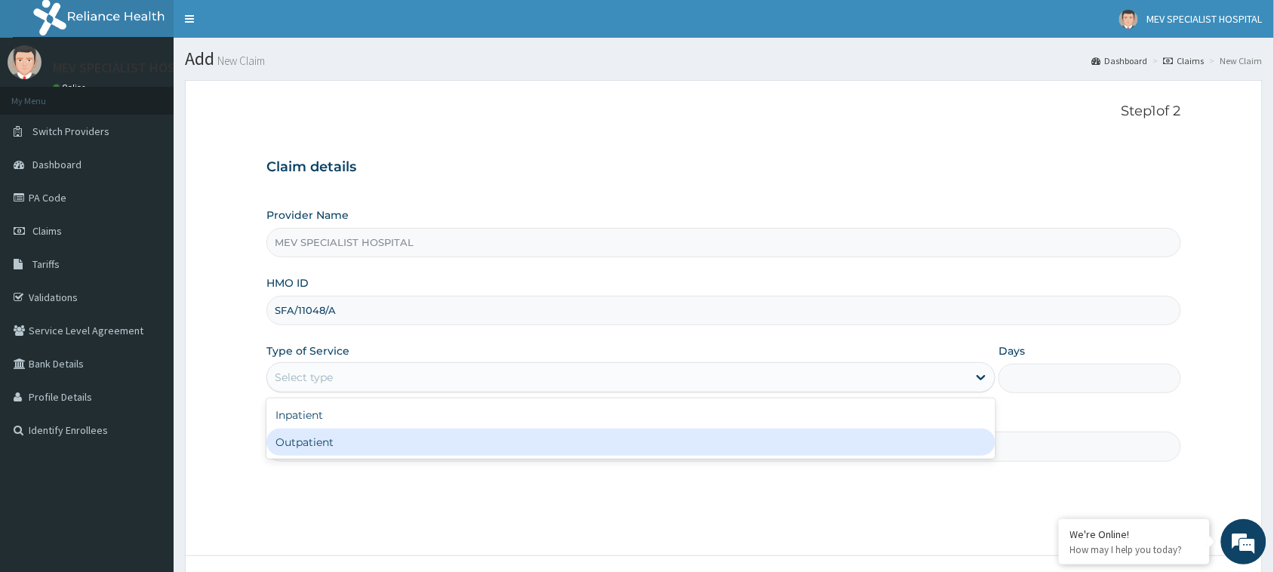
click at [332, 453] on div "Outpatient" at bounding box center [630, 442] width 729 height 27
type input "1"
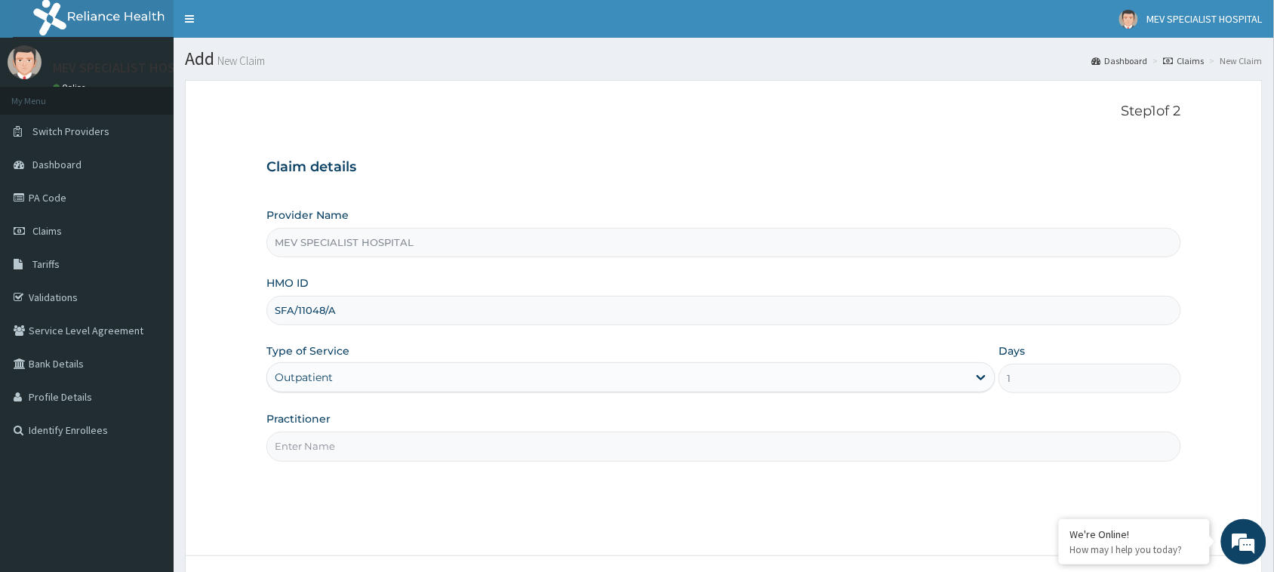
click at [332, 453] on input "Practitioner" at bounding box center [723, 446] width 915 height 29
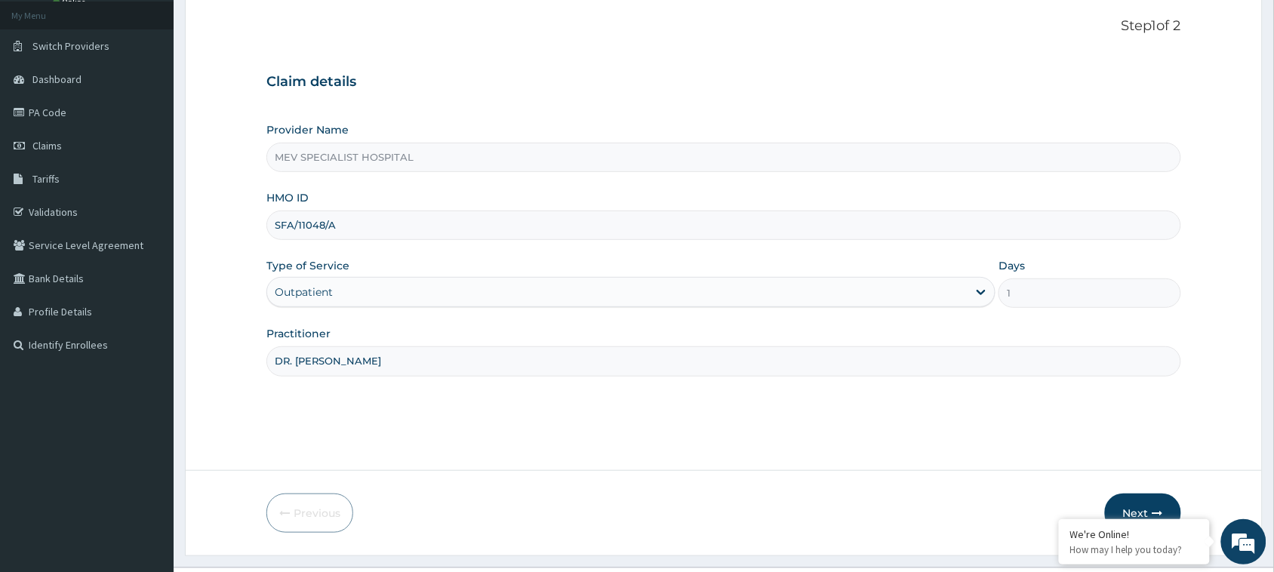
scroll to position [119, 0]
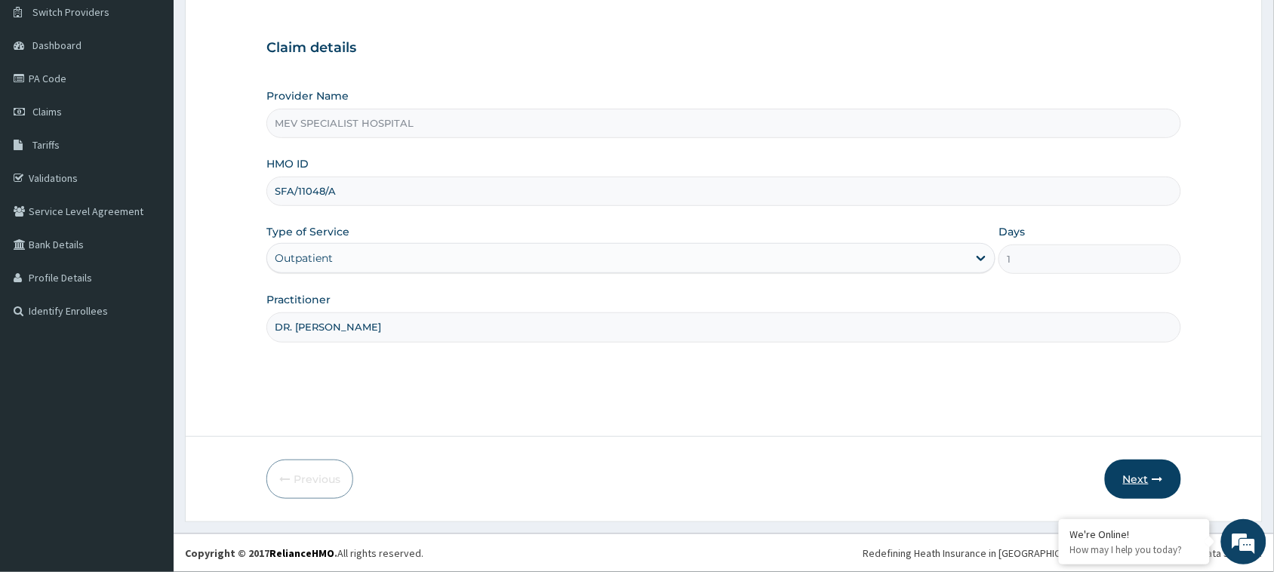
type input "DR. [PERSON_NAME]"
click at [1129, 464] on button "Next" at bounding box center [1143, 479] width 76 height 39
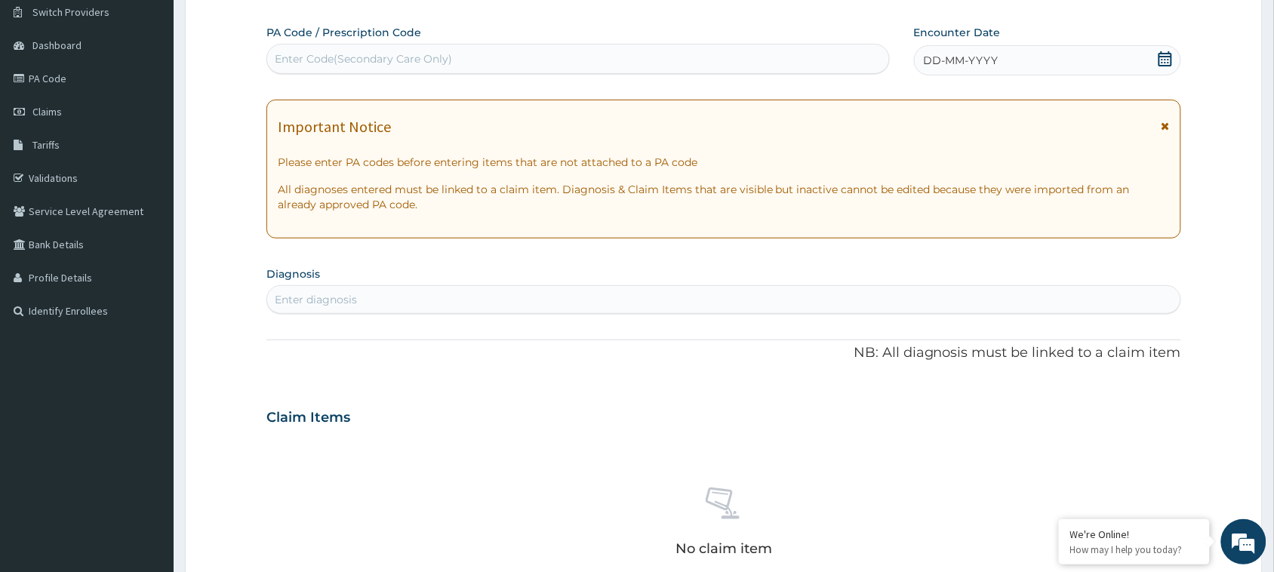
click at [571, 44] on div "Enter Code(Secondary Care Only)" at bounding box center [578, 59] width 624 height 30
paste input "PA/254548"
type input "PA/254548"
click at [575, 73] on div "Enter Code(Secondary Care Only)" at bounding box center [578, 59] width 624 height 30
paste input "PA/254548"
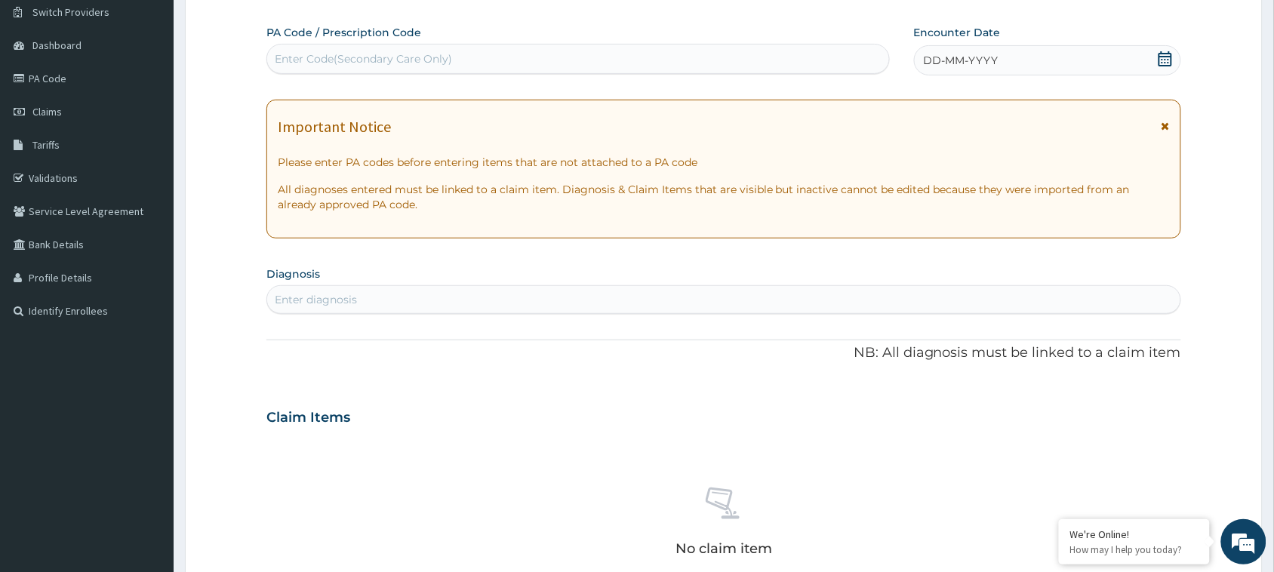
type input "PA/254548"
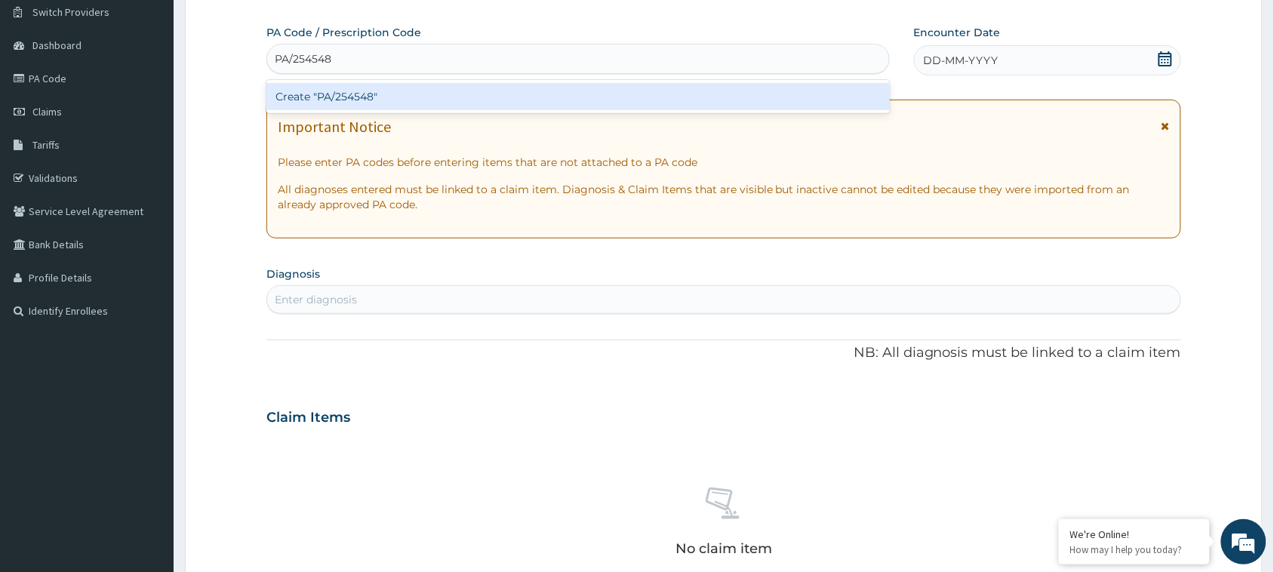
click at [575, 94] on div "Create "PA/254548"" at bounding box center [578, 96] width 624 height 27
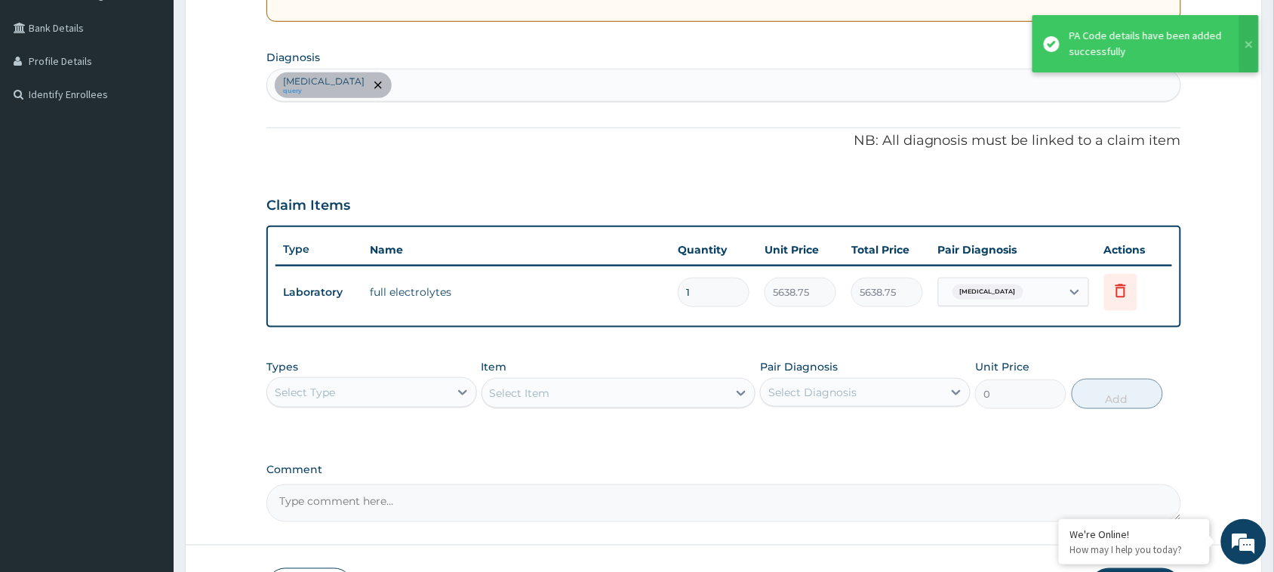
scroll to position [368, 0]
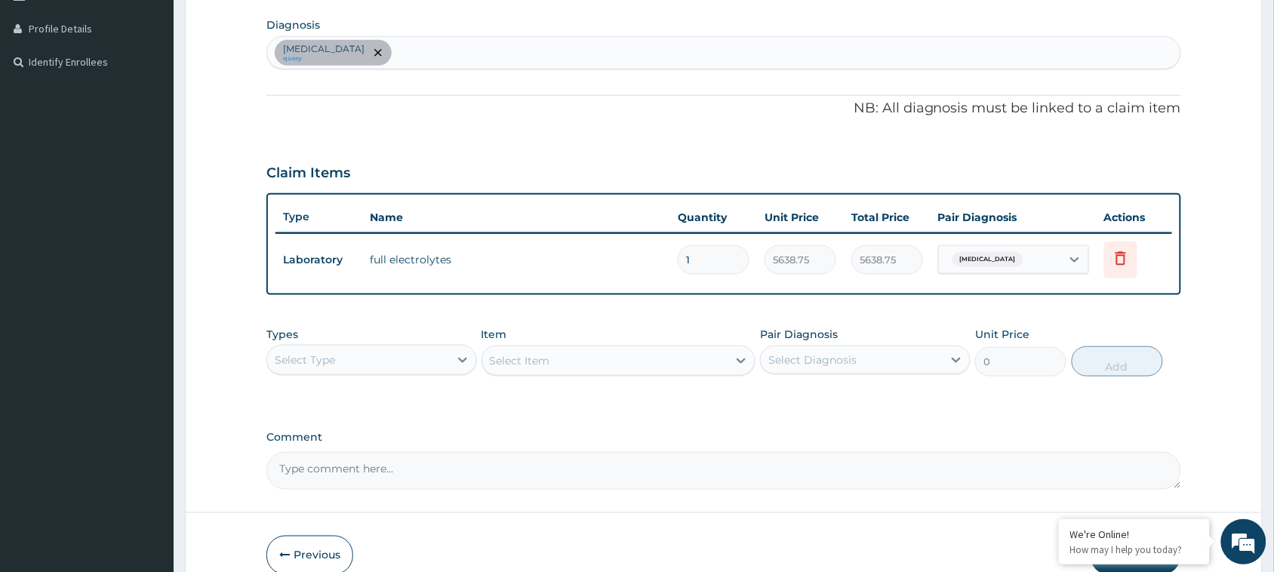
click at [575, 47] on div "[MEDICAL_DATA] query" at bounding box center [723, 53] width 913 height 32
type input "F"
type input "MALA"
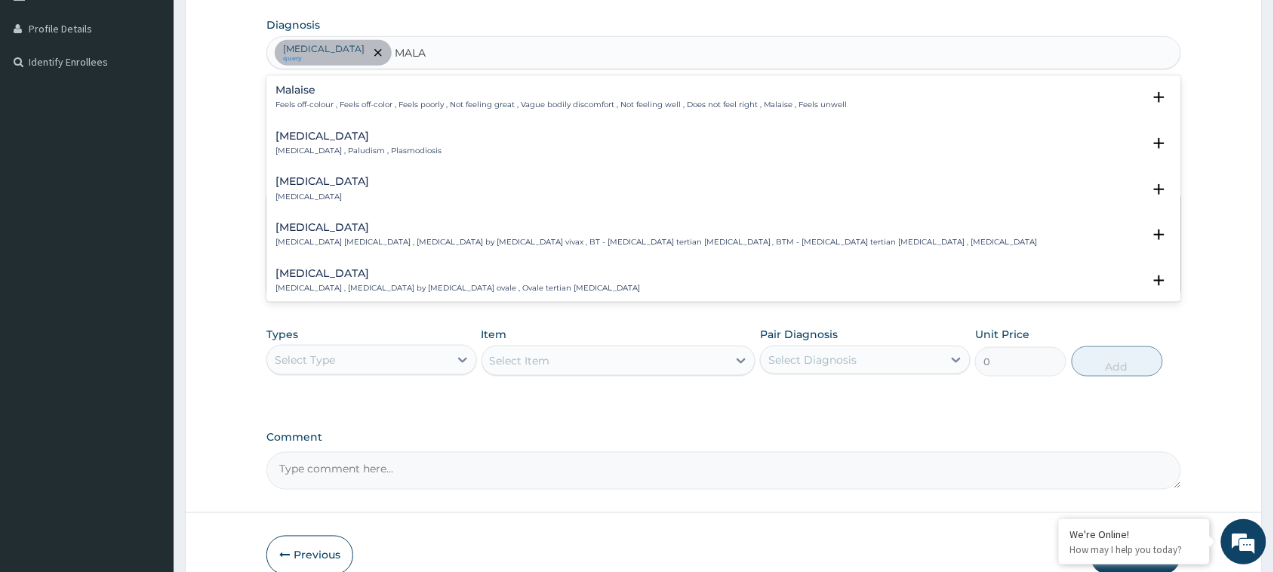
click at [467, 140] on div "[MEDICAL_DATA] [MEDICAL_DATA] , Paludism , Plasmodiosis" at bounding box center [724, 144] width 897 height 26
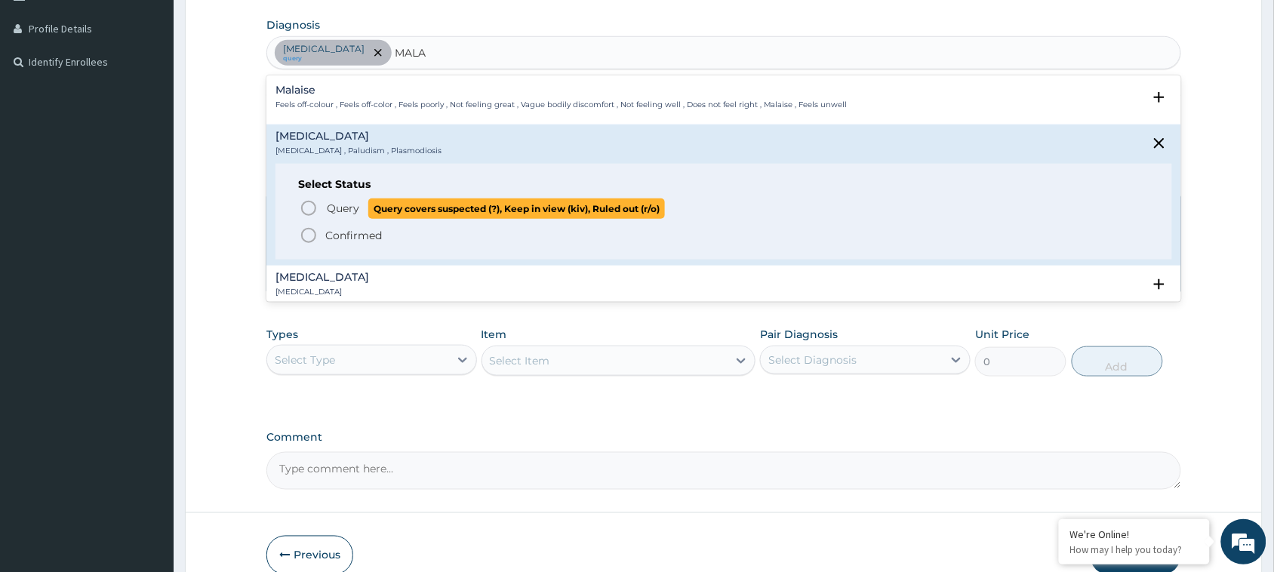
click at [315, 206] on circle "status option query" at bounding box center [309, 209] width 14 height 14
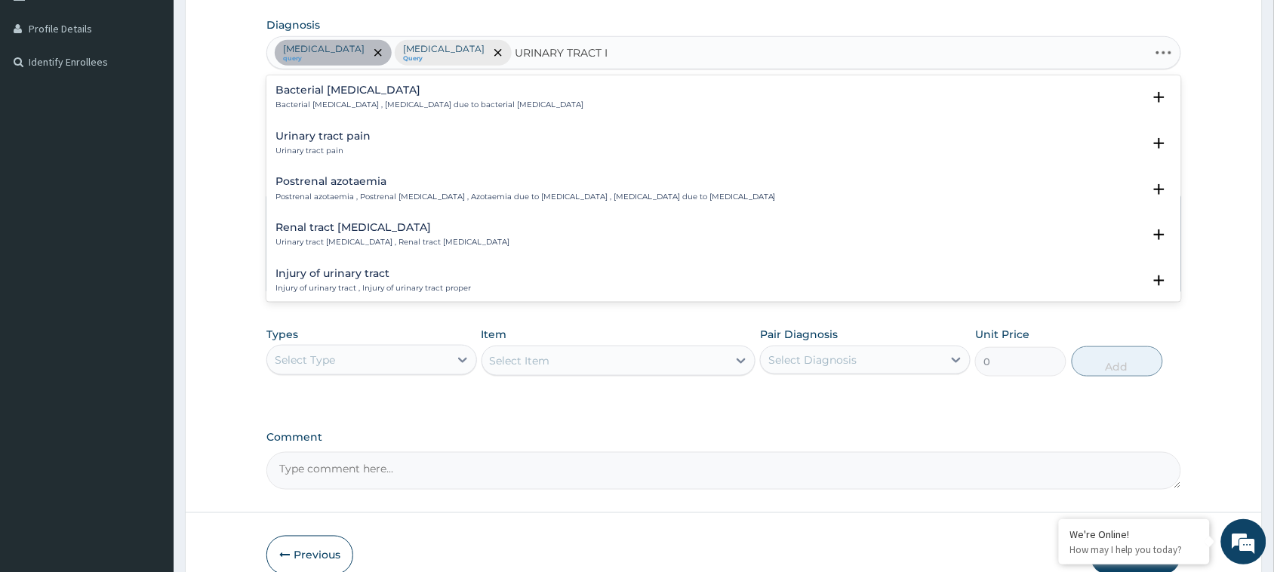
type input "URINARY TRACT IN"
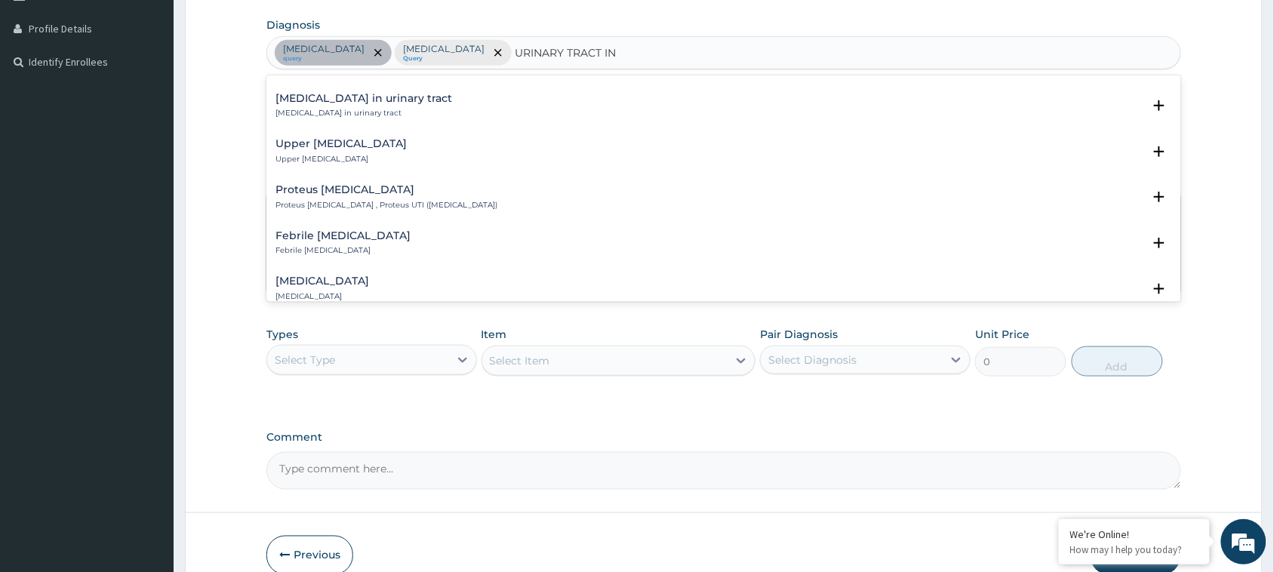
scroll to position [176, 0]
click at [374, 138] on h4 "Upper [MEDICAL_DATA]" at bounding box center [341, 142] width 131 height 11
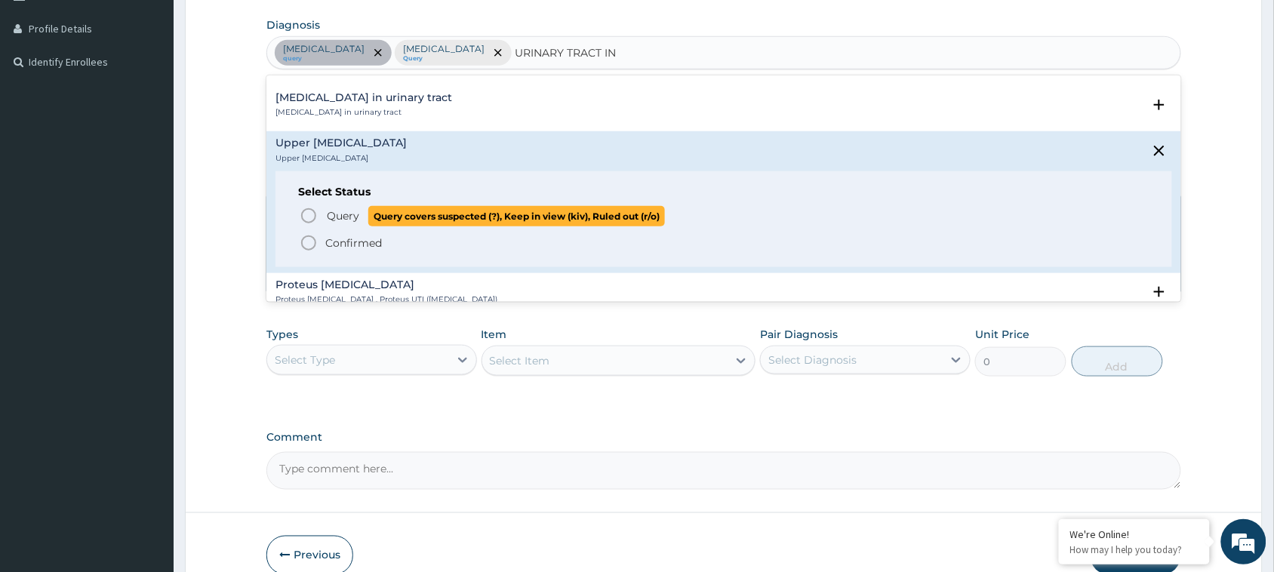
click at [306, 207] on icon "status option query" at bounding box center [309, 216] width 18 height 18
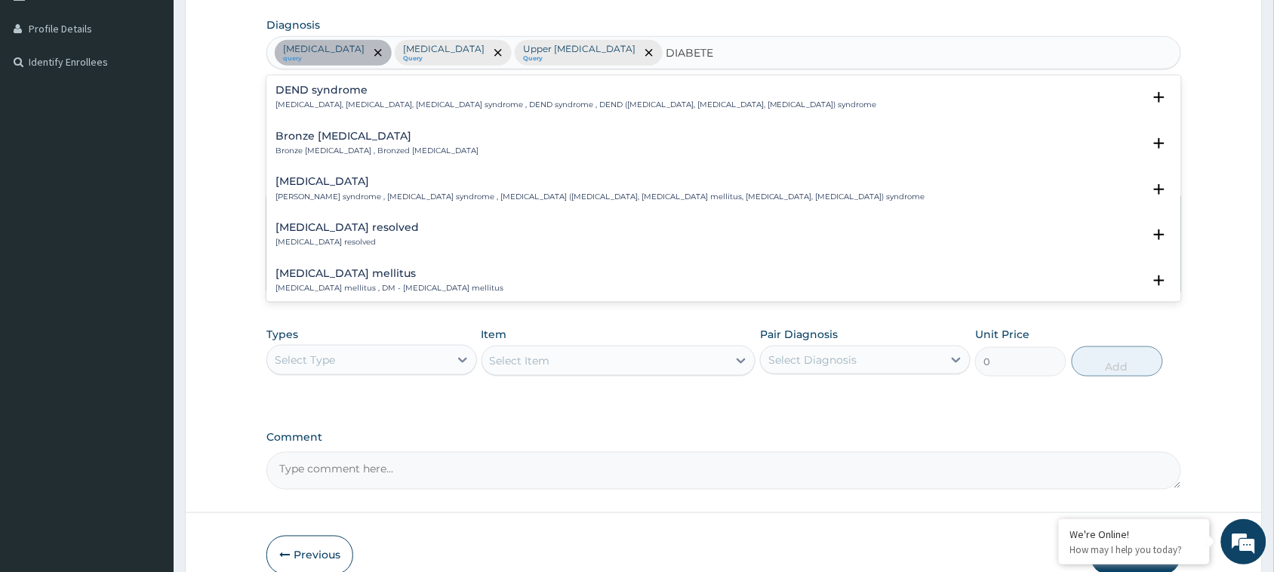
click at [345, 270] on h4 "[MEDICAL_DATA] mellitus" at bounding box center [390, 273] width 228 height 11
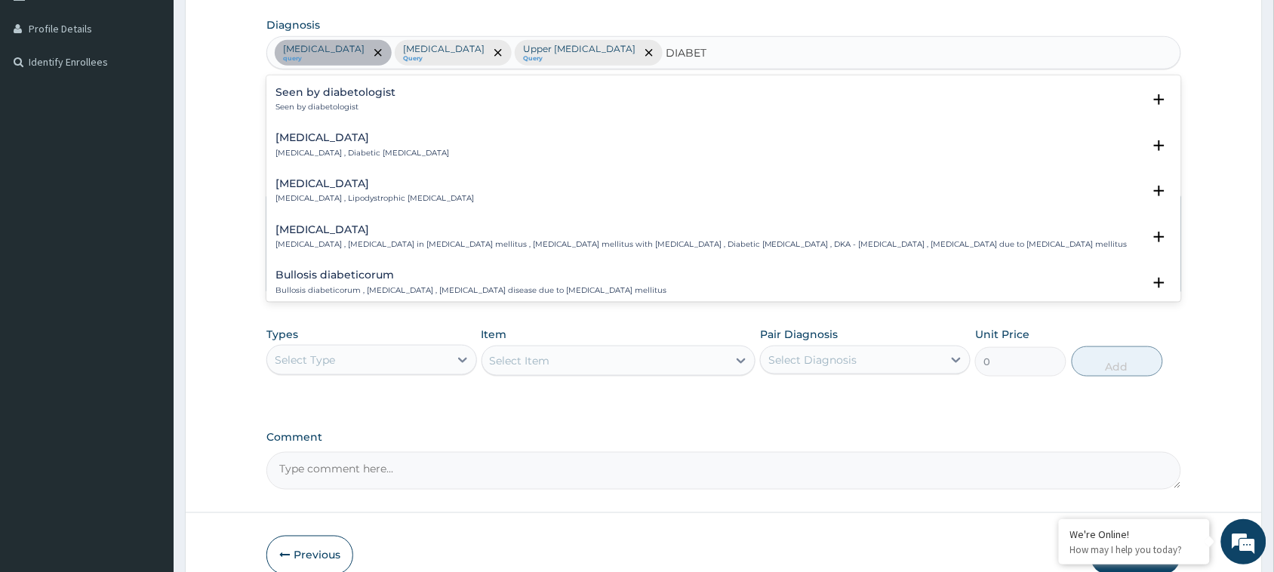
scroll to position [990, 0]
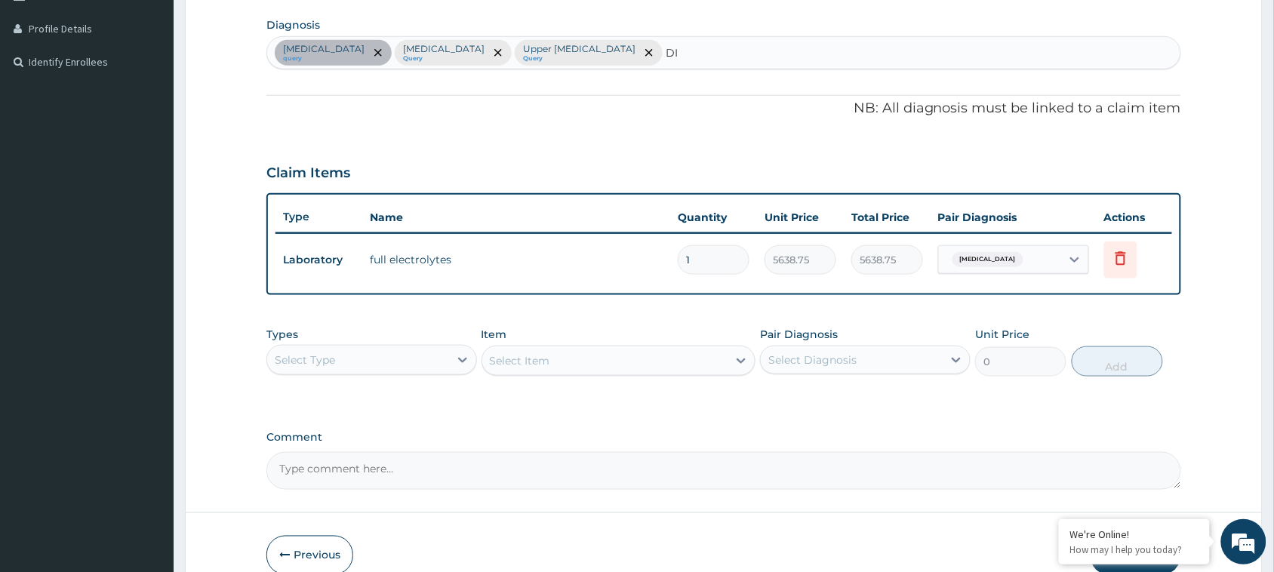
type input "D"
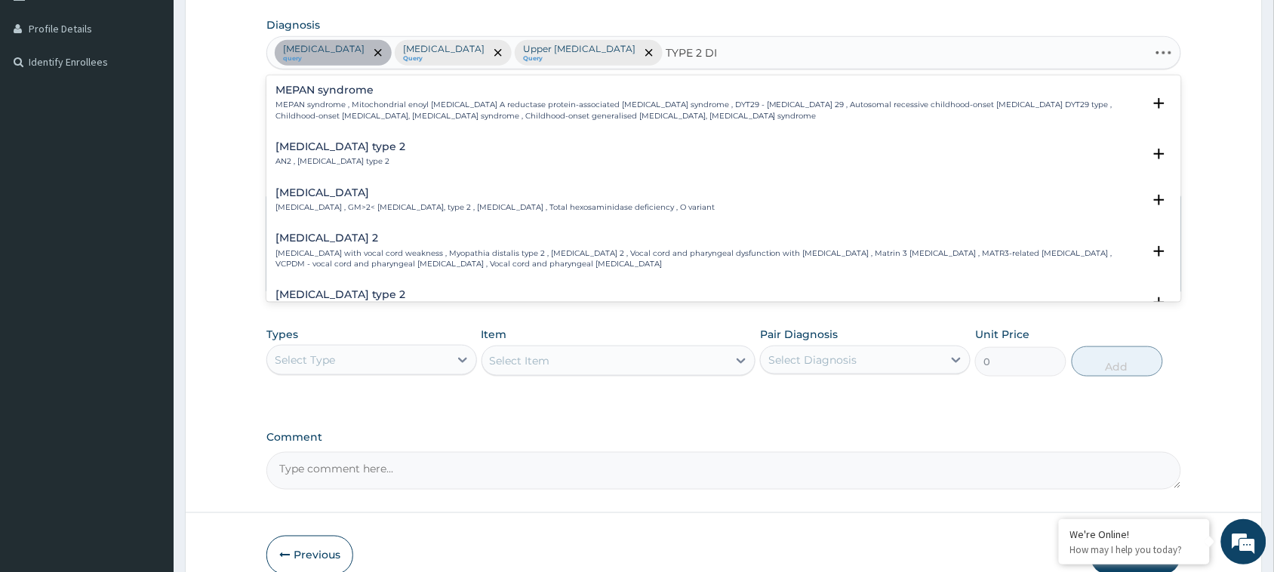
type input "TYPE 2 DIA"
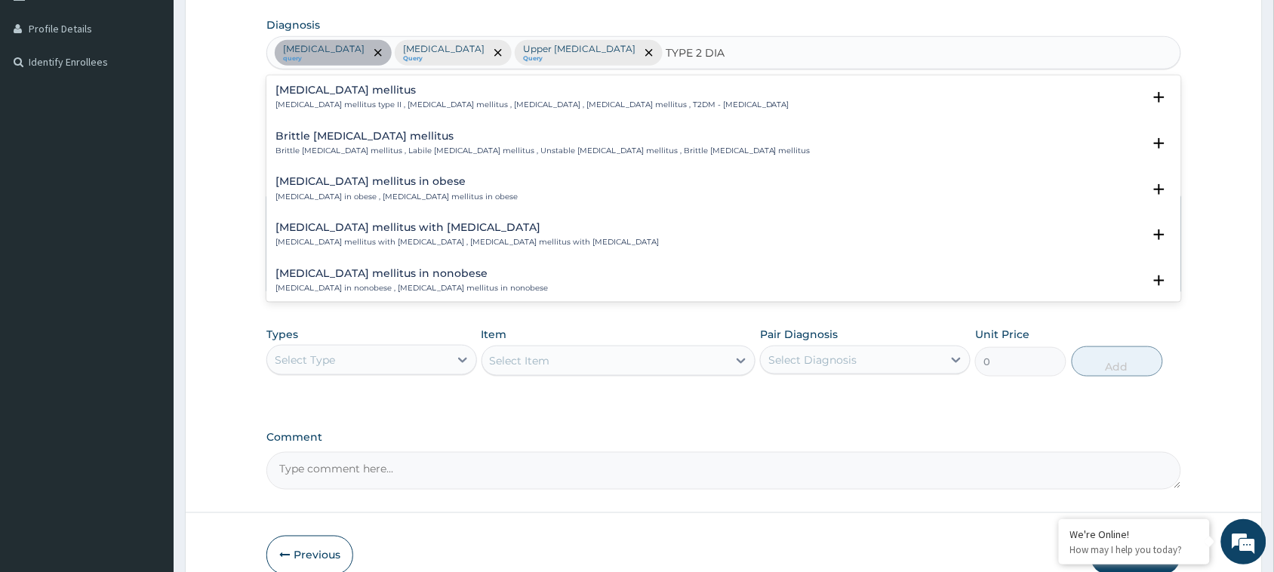
click at [360, 103] on p "[MEDICAL_DATA] mellitus type II , [MEDICAL_DATA] mellitus , [MEDICAL_DATA] , [M…" at bounding box center [533, 105] width 514 height 11
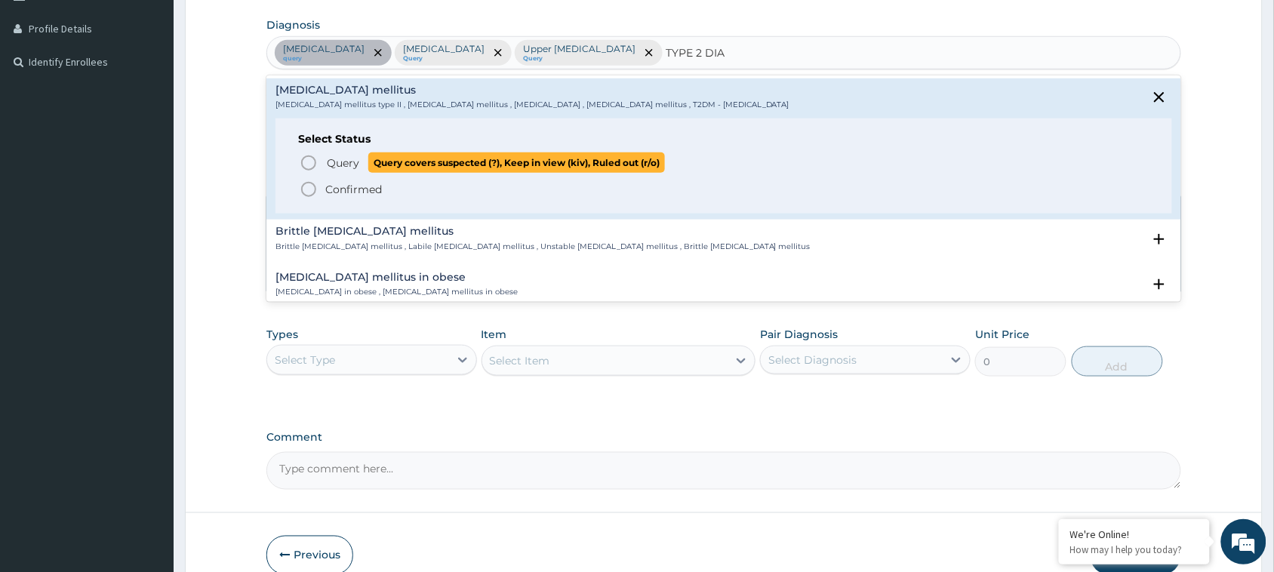
click at [306, 155] on icon "status option query" at bounding box center [309, 163] width 18 height 18
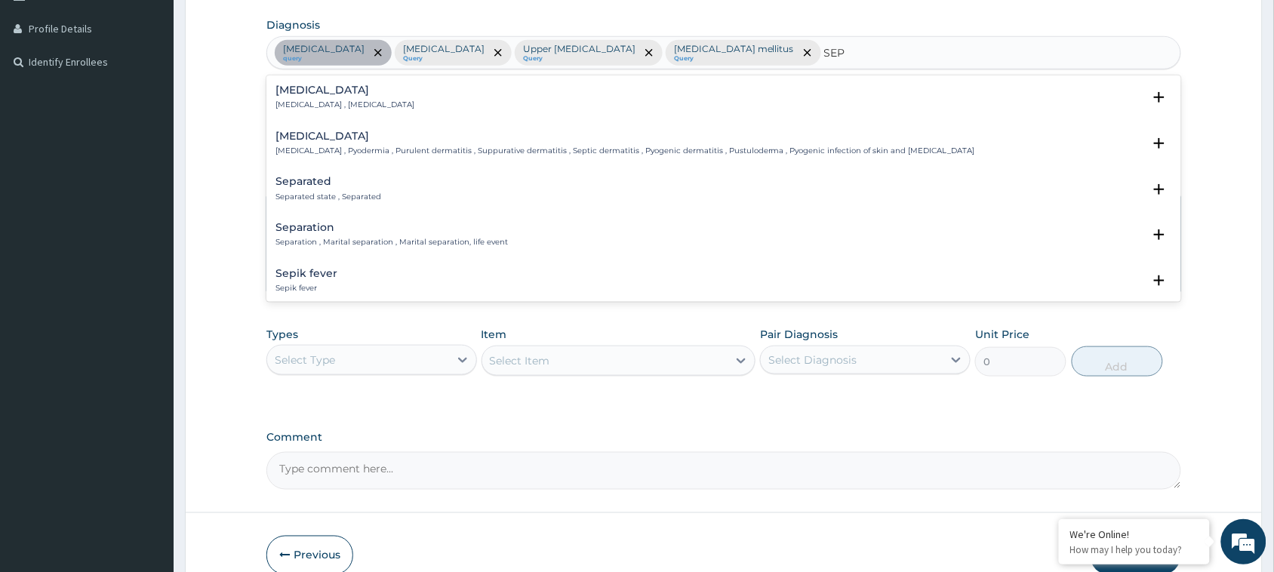
type input "SEPS"
click at [344, 89] on h4 "[MEDICAL_DATA]" at bounding box center [345, 90] width 139 height 11
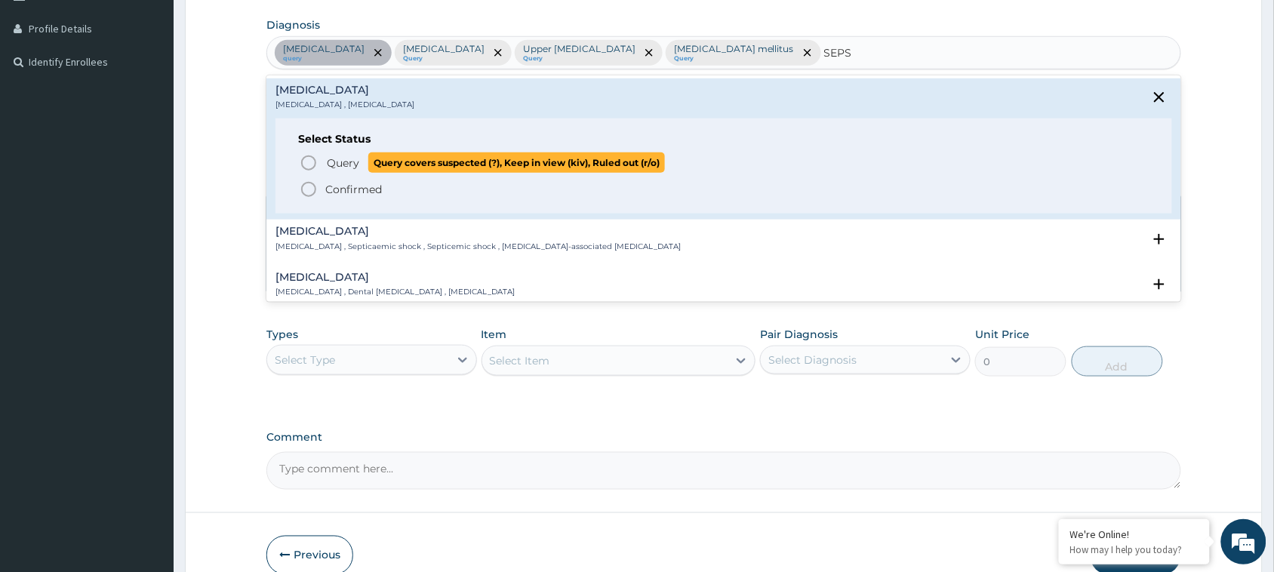
click at [351, 168] on span "Query" at bounding box center [343, 163] width 32 height 15
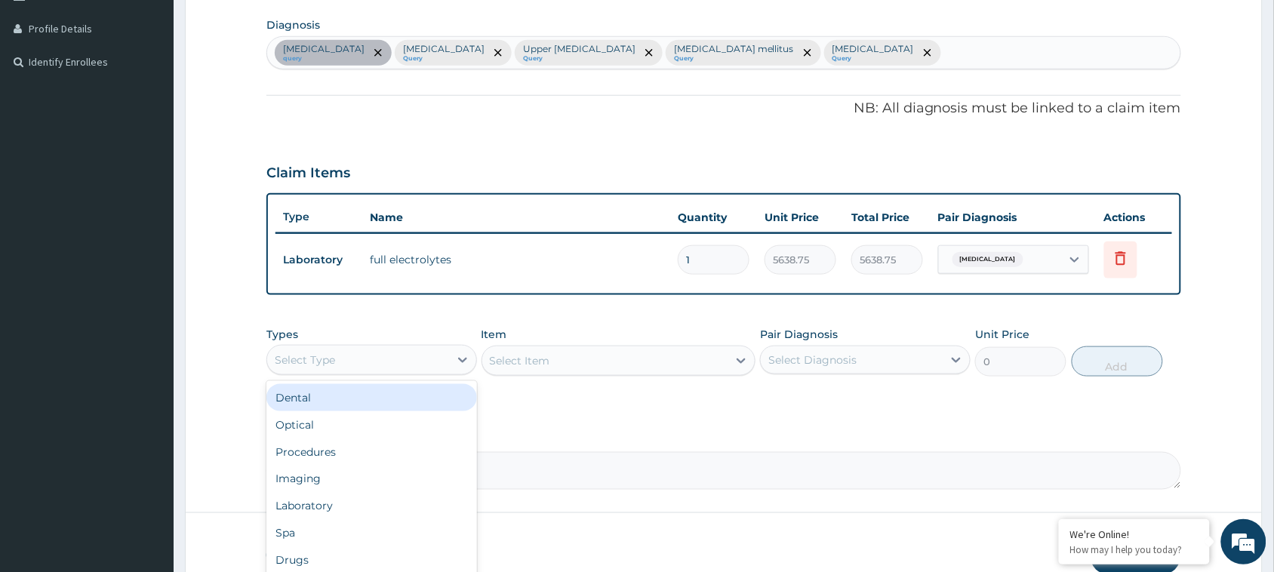
click at [436, 364] on div "Select Type" at bounding box center [358, 360] width 182 height 24
type input "LAB"
click at [401, 405] on div "Laboratory" at bounding box center [371, 397] width 211 height 27
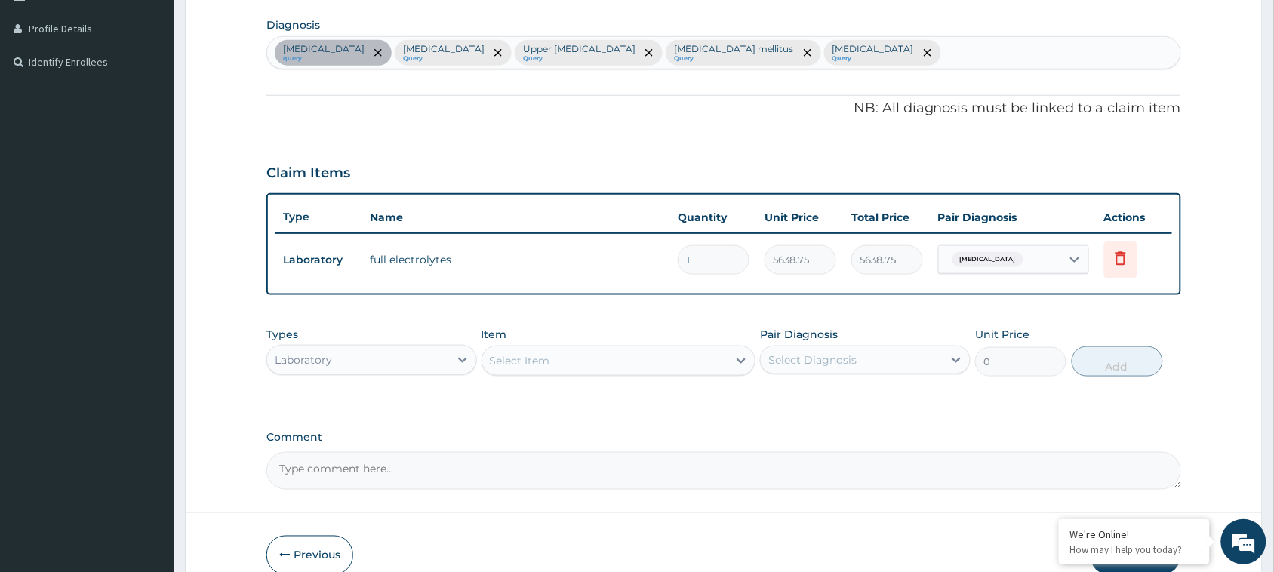
click at [590, 355] on div "Select Item" at bounding box center [605, 361] width 246 height 24
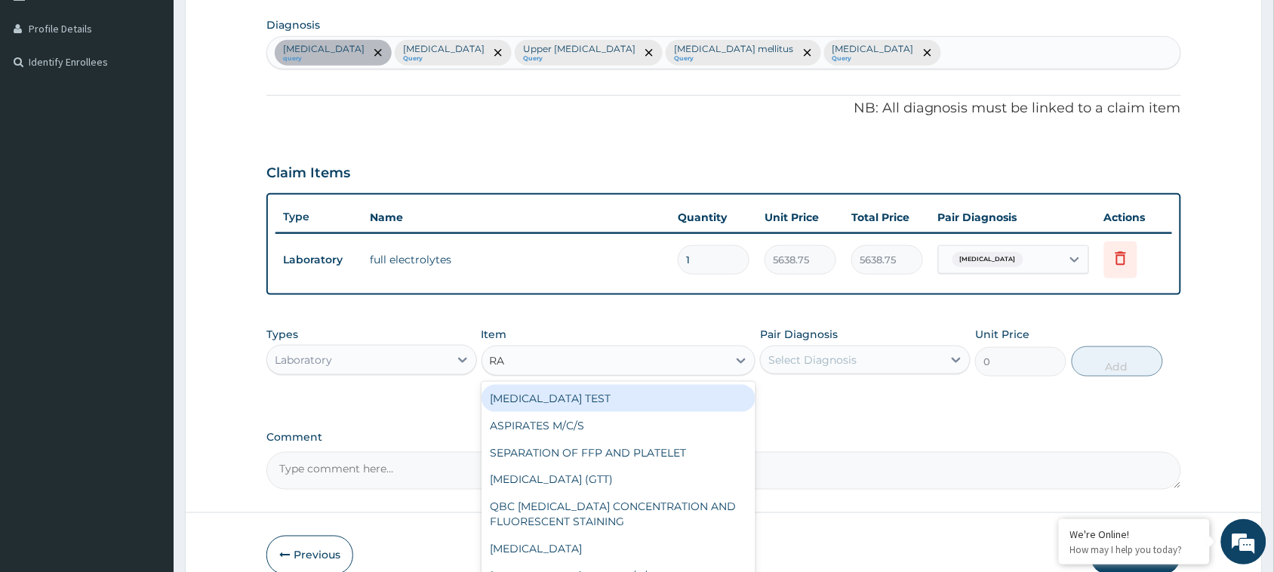
type input "RAN"
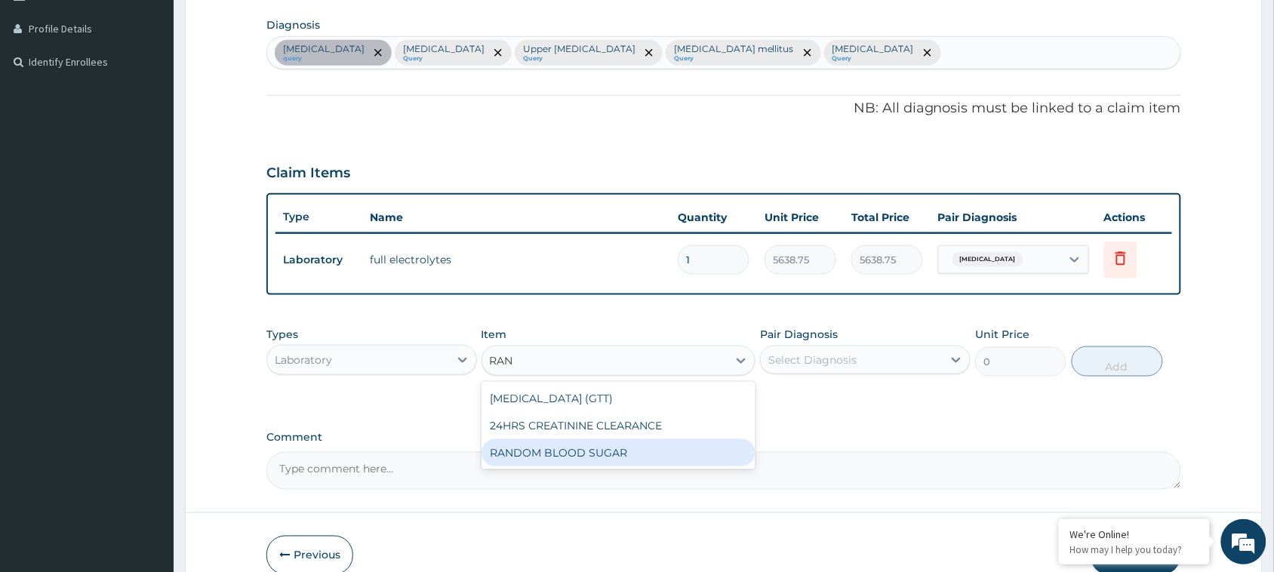
click at [590, 458] on div "RANDOM BLOOD SUGAR" at bounding box center [619, 452] width 275 height 27
type input "1341.25"
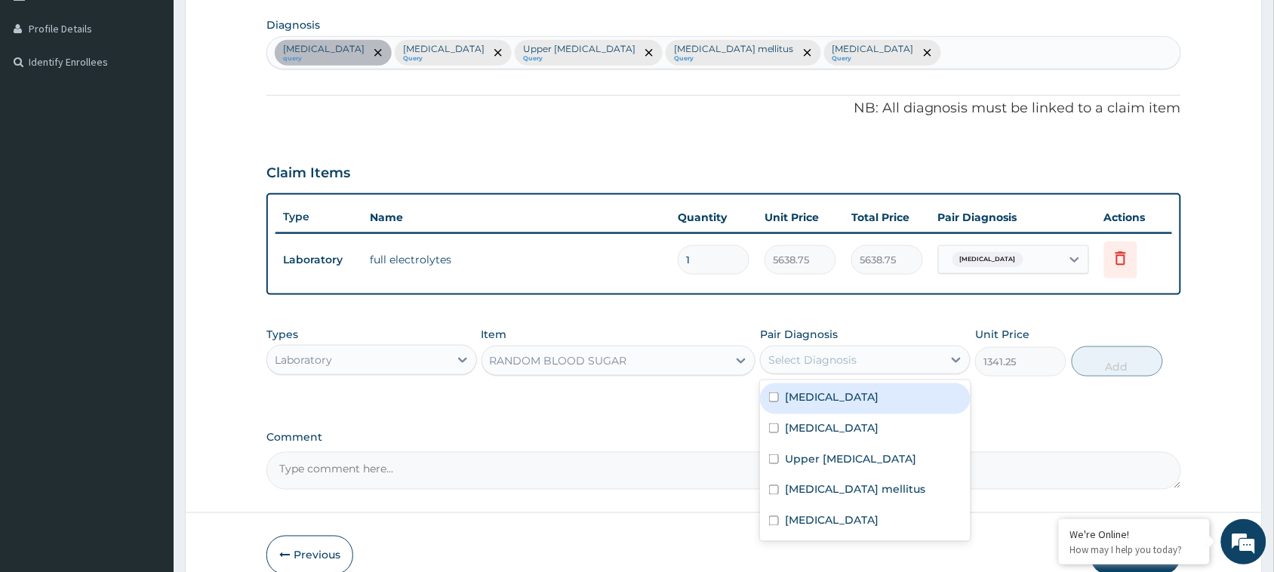
click at [833, 353] on div "Select Diagnosis" at bounding box center [813, 360] width 88 height 15
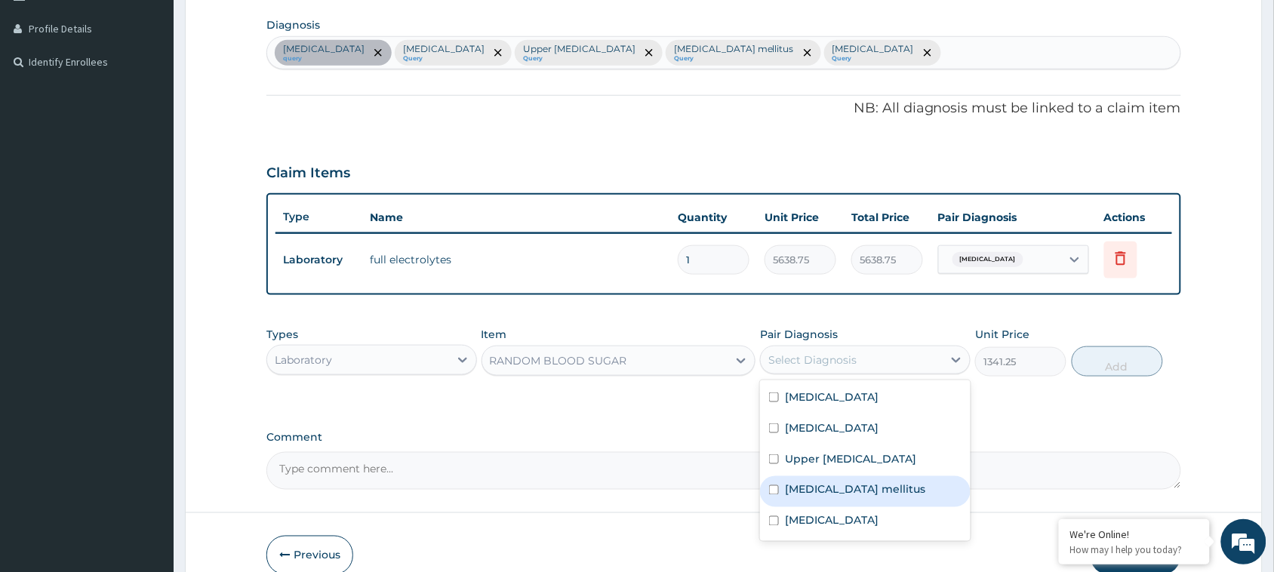
click at [827, 484] on label "[MEDICAL_DATA] mellitus" at bounding box center [855, 489] width 140 height 15
checkbox input "true"
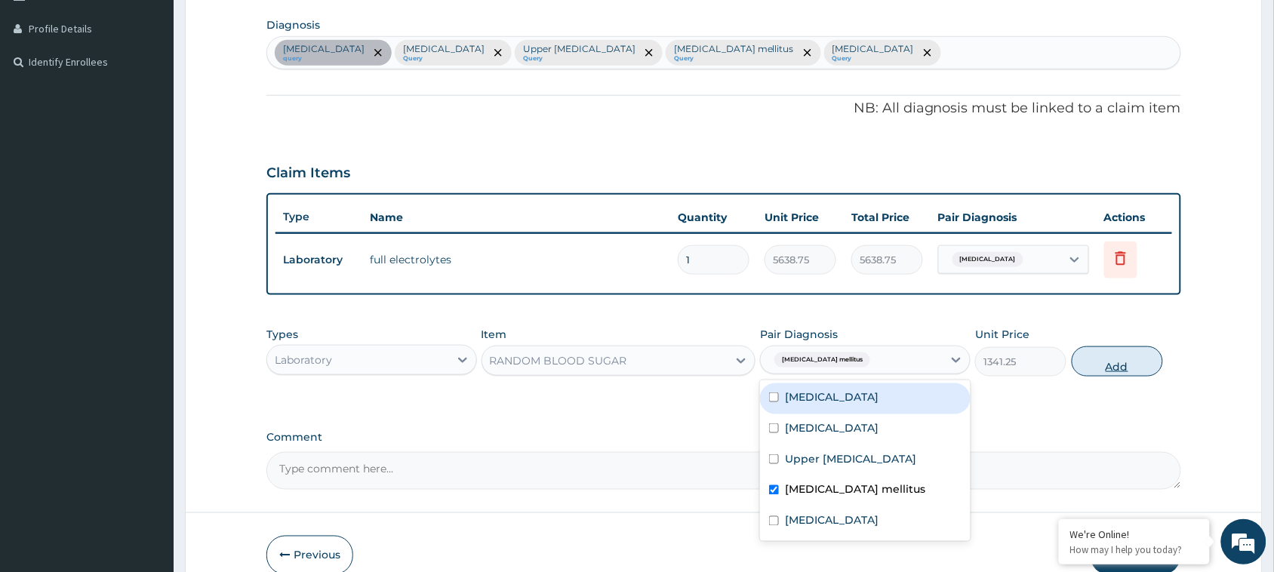
click at [1116, 359] on button "Add" at bounding box center [1117, 362] width 91 height 30
type input "0"
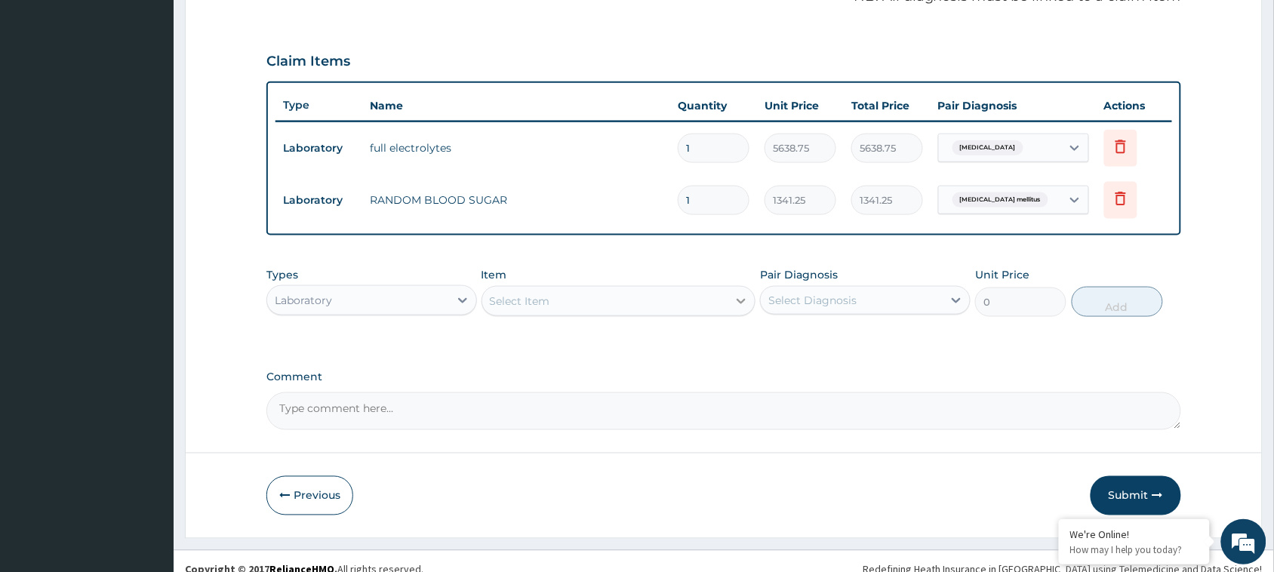
scroll to position [495, 0]
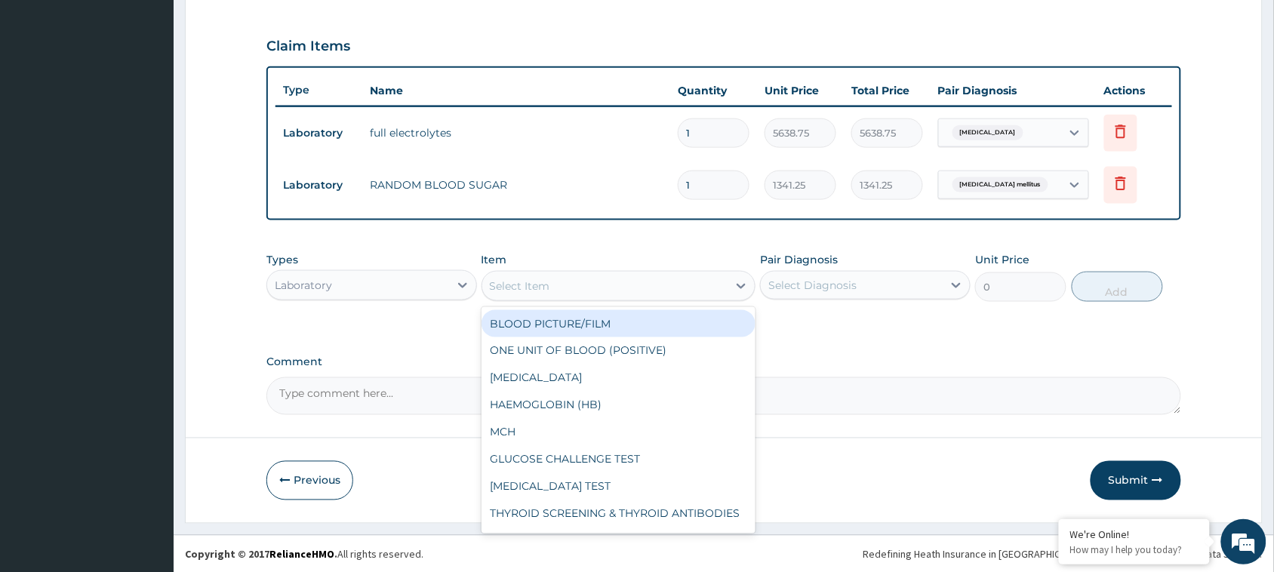
click at [556, 278] on div "Select Item" at bounding box center [605, 286] width 246 height 24
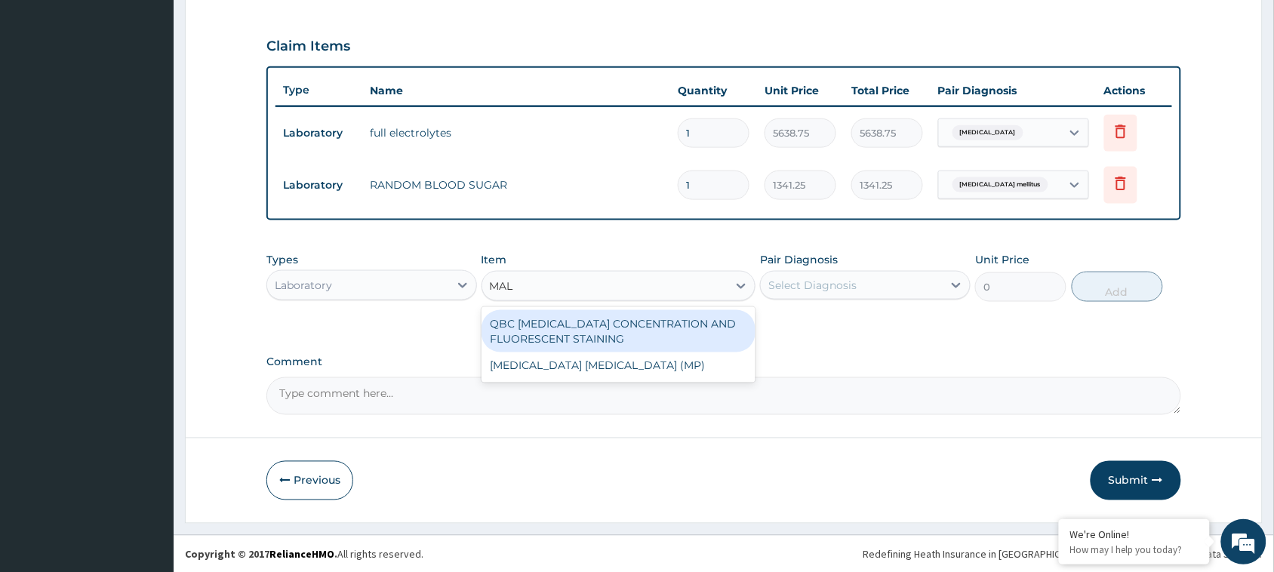
type input "MALA"
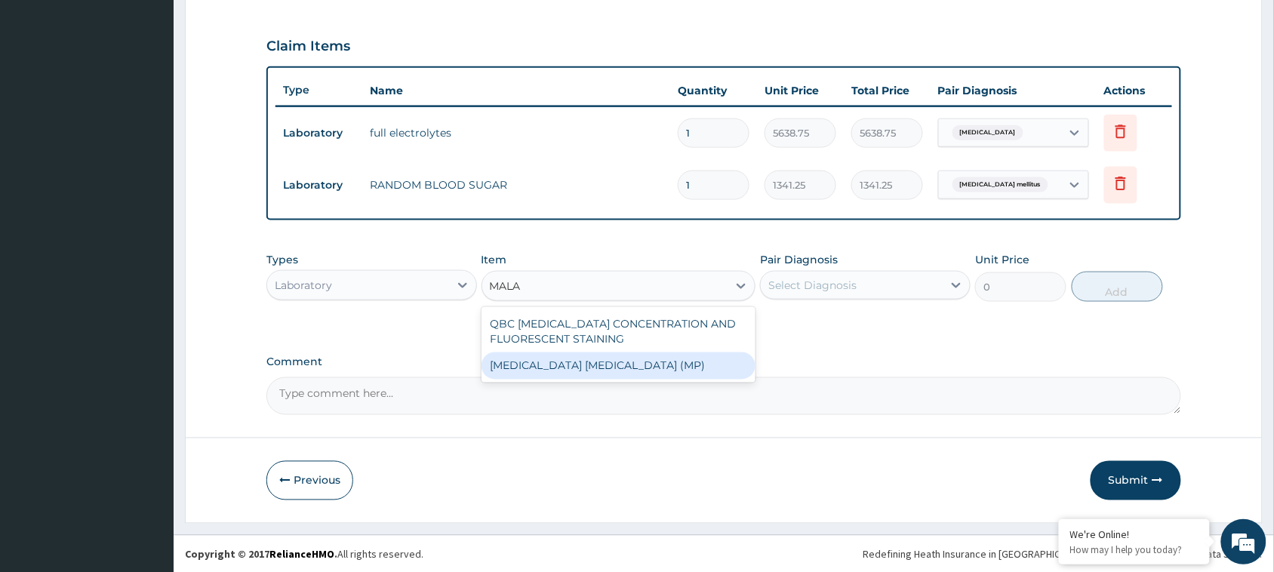
click at [561, 364] on div "[MEDICAL_DATA] [MEDICAL_DATA] (MP)" at bounding box center [619, 366] width 275 height 27
type input "1682.5"
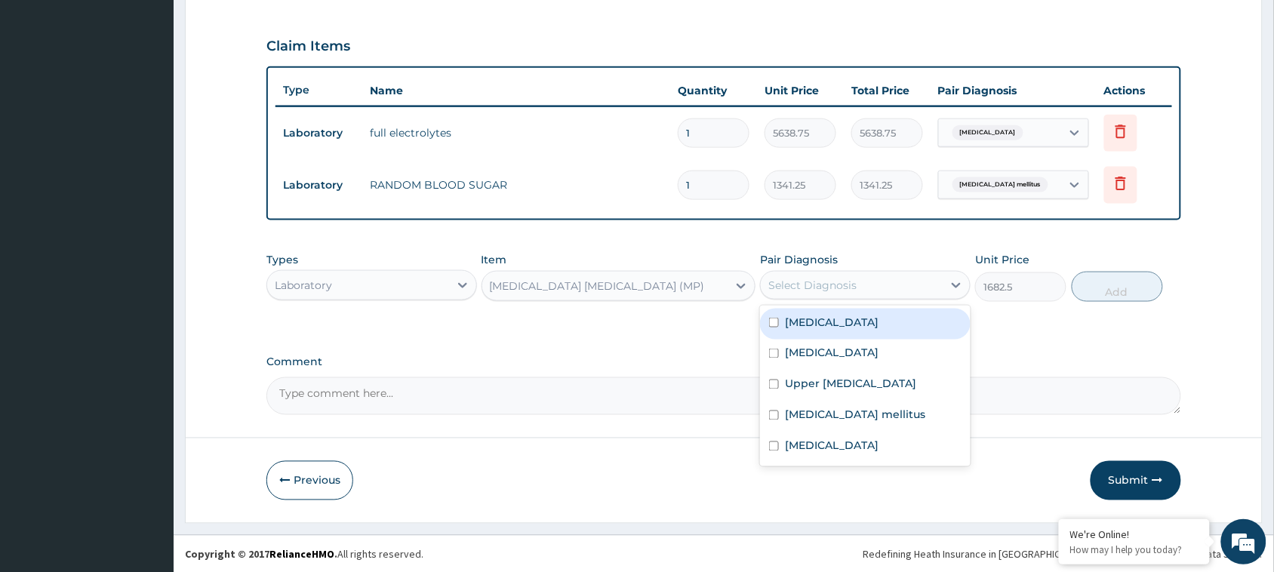
click at [801, 273] on div "Select Diagnosis" at bounding box center [852, 285] width 182 height 24
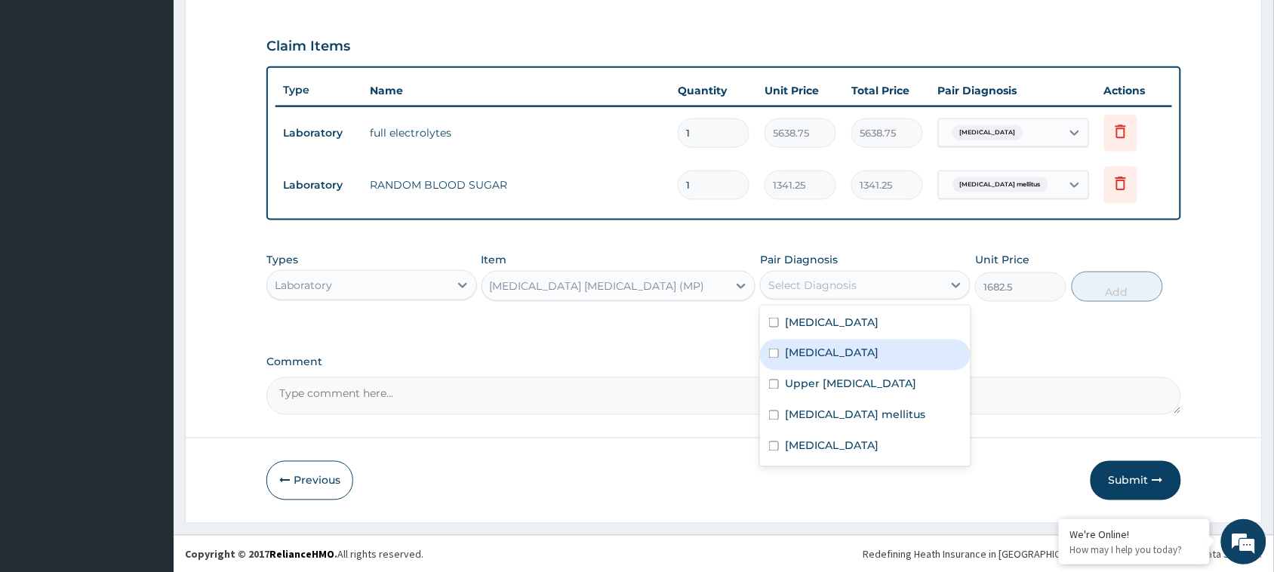
click at [844, 348] on div "[MEDICAL_DATA]" at bounding box center [865, 355] width 211 height 31
checkbox input "true"
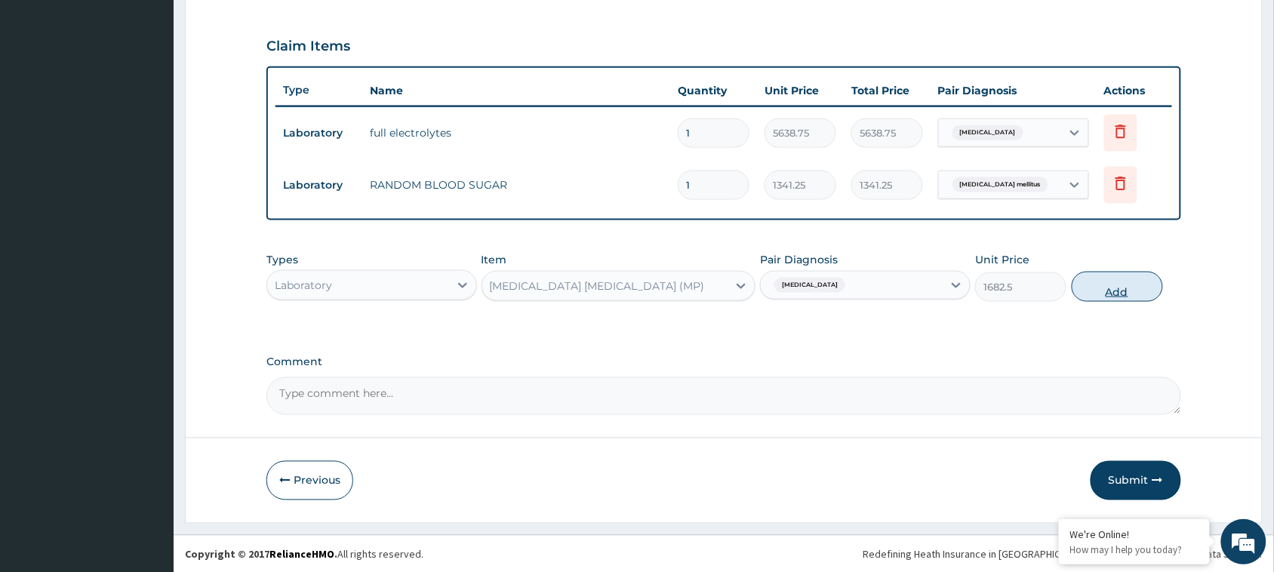
click at [1107, 293] on button "Add" at bounding box center [1117, 287] width 91 height 30
type input "0"
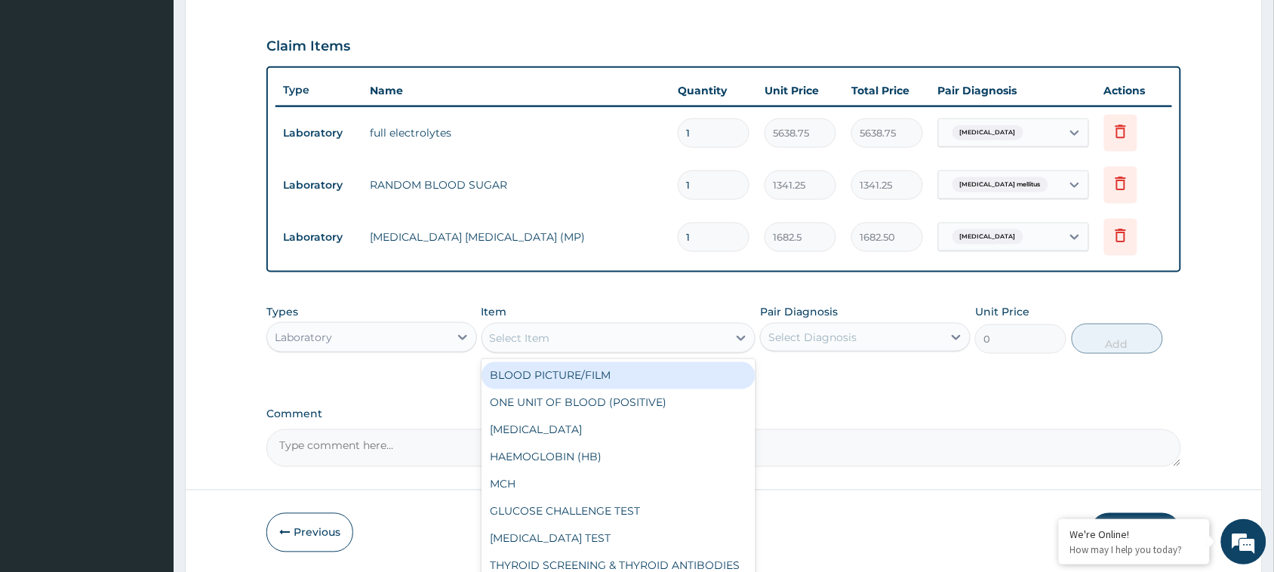
click at [661, 348] on div "Select Item" at bounding box center [605, 338] width 246 height 24
type input "URINA"
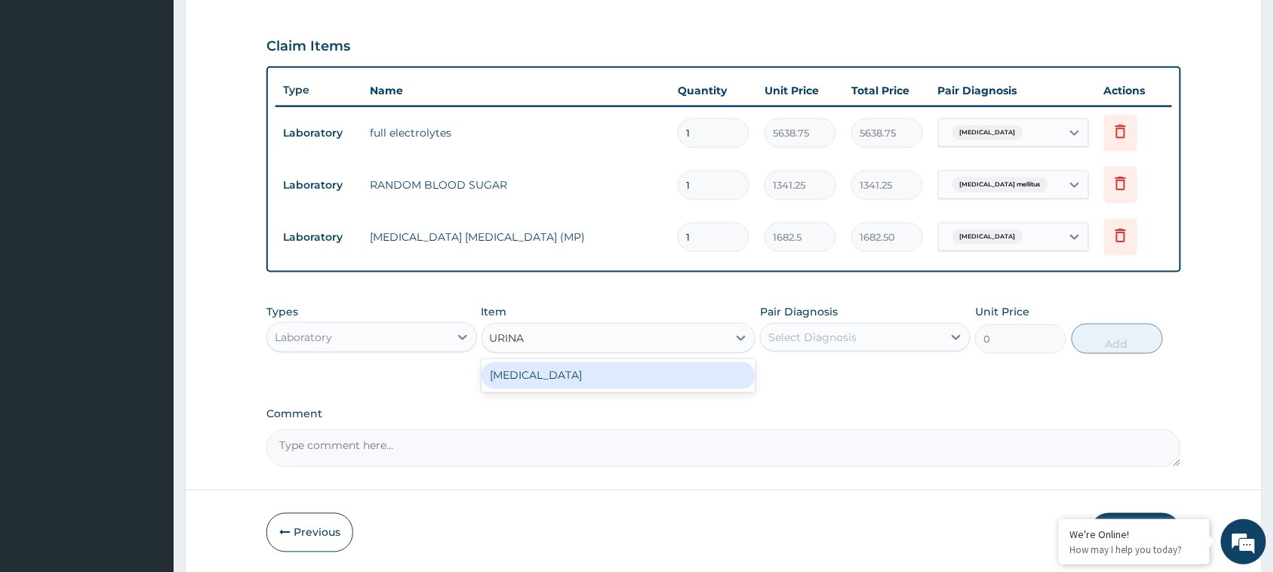
click at [600, 377] on div "[MEDICAL_DATA]" at bounding box center [619, 375] width 275 height 27
type input "1682.5"
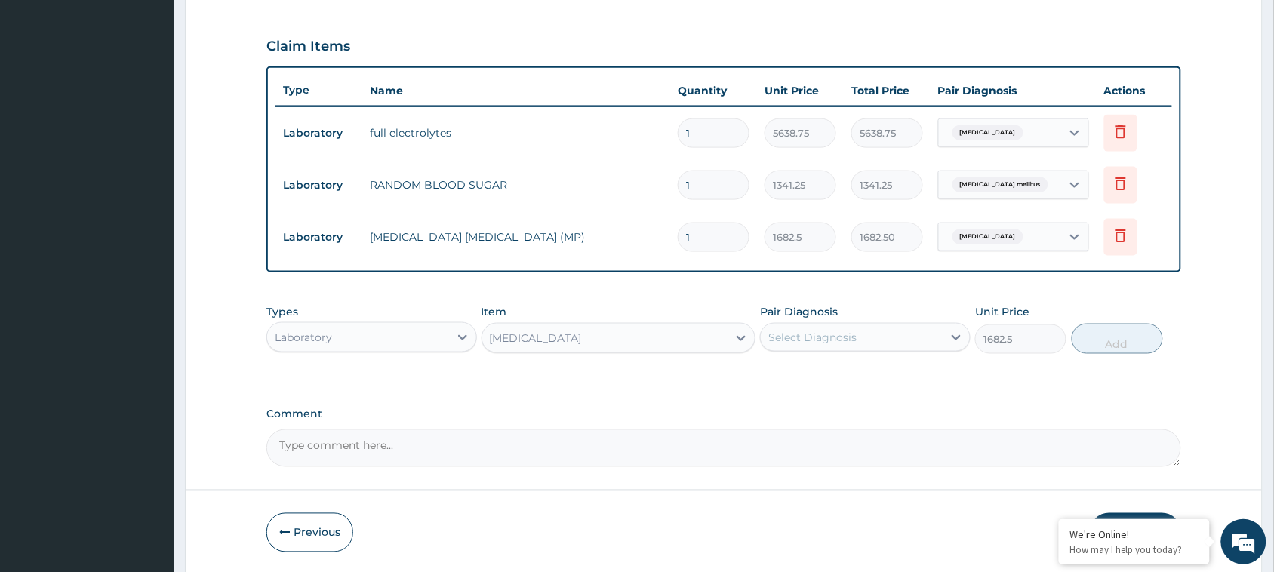
click at [778, 340] on div "Select Diagnosis" at bounding box center [813, 337] width 88 height 15
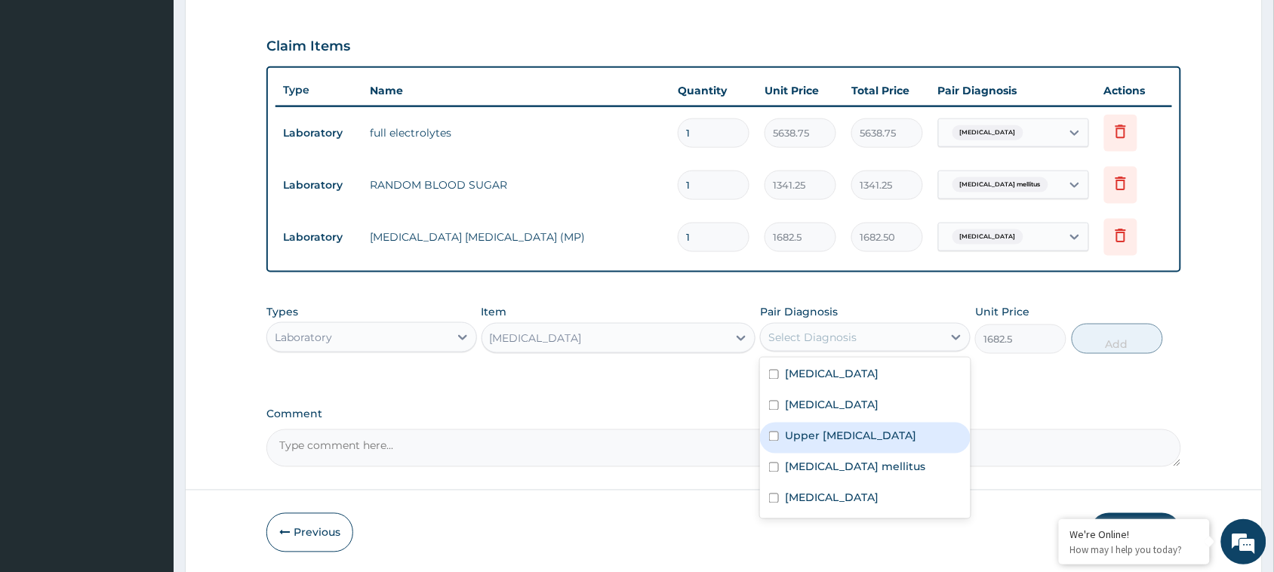
click at [795, 429] on label "Upper [MEDICAL_DATA]" at bounding box center [850, 436] width 131 height 15
checkbox input "true"
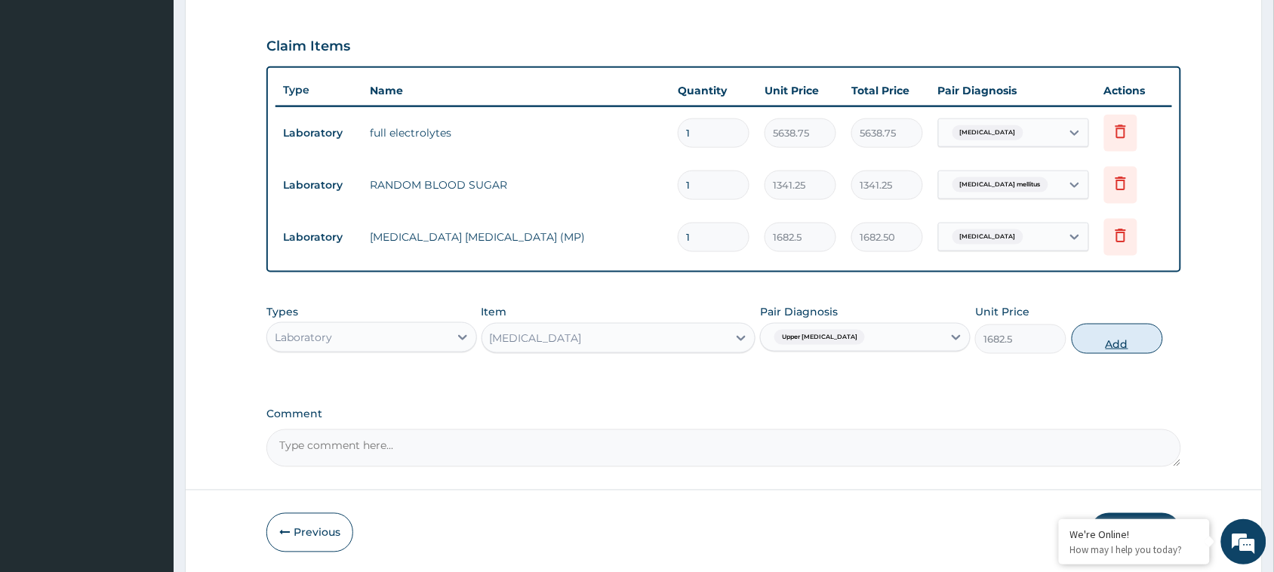
click at [1129, 338] on button "Add" at bounding box center [1117, 339] width 91 height 30
type input "0"
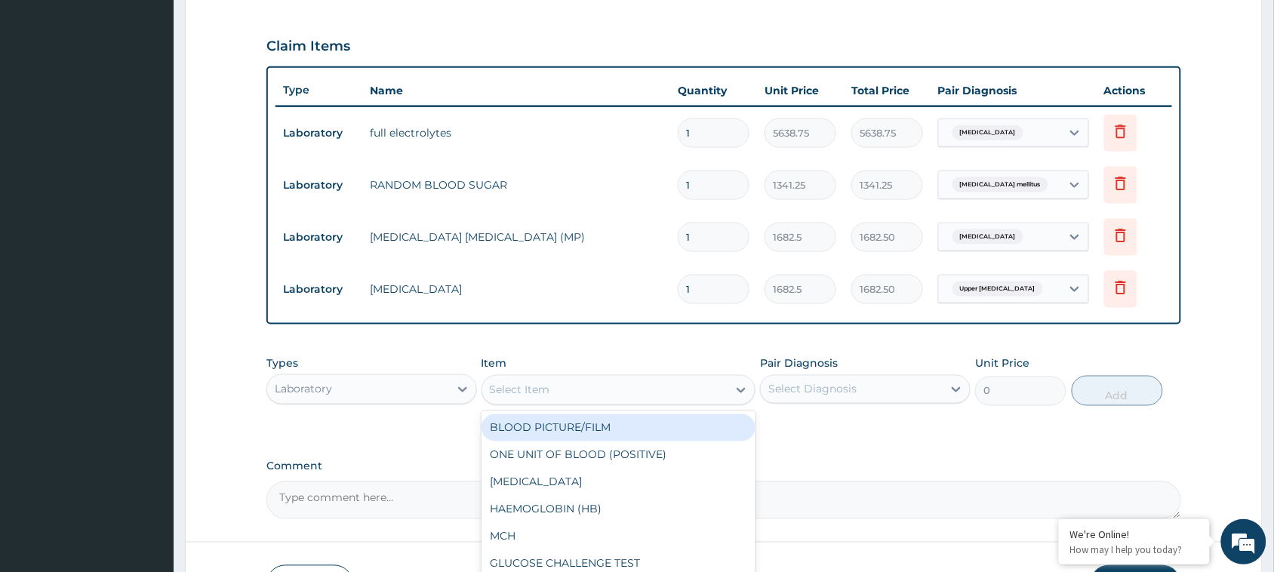
click at [636, 387] on div "Select Item" at bounding box center [605, 390] width 246 height 24
type input "R"
type input "FU"
click at [620, 421] on div "[MEDICAL_DATA]" at bounding box center [619, 427] width 275 height 27
type input "5460"
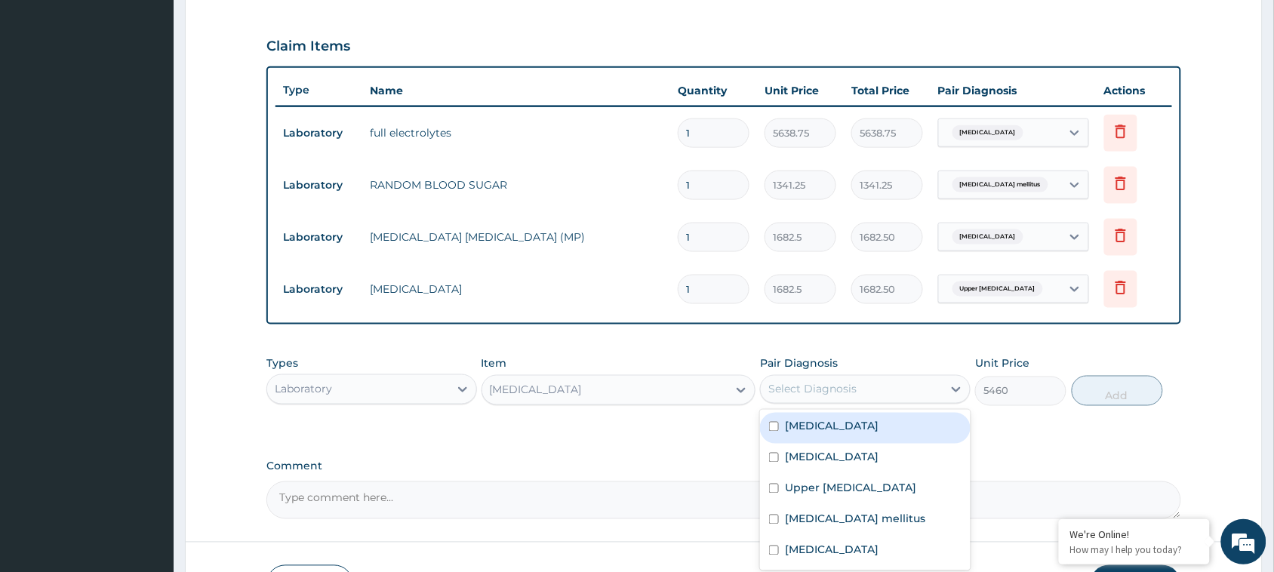
click at [873, 385] on div "Select Diagnosis" at bounding box center [852, 389] width 182 height 24
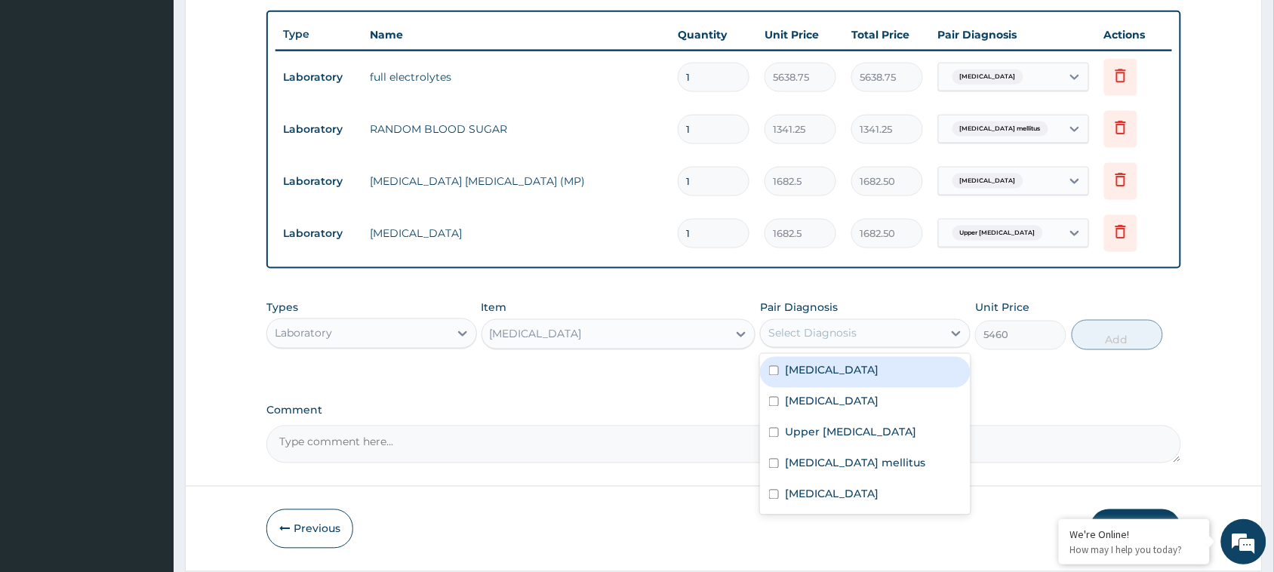
scroll to position [600, 0]
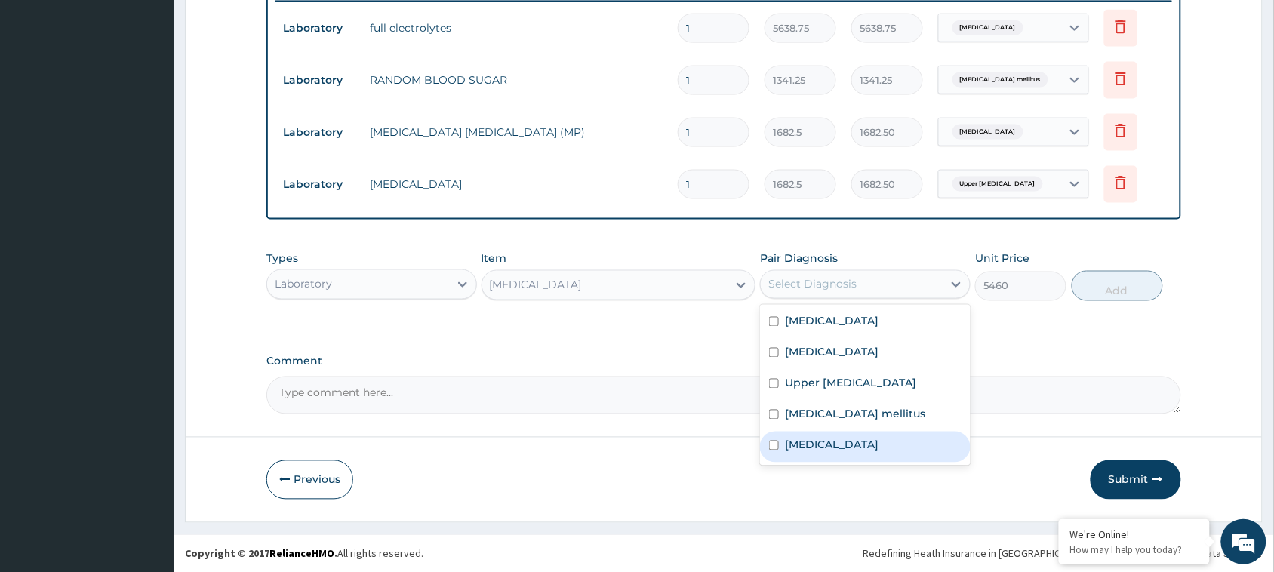
click at [827, 448] on div "[MEDICAL_DATA]" at bounding box center [865, 447] width 211 height 31
checkbox input "true"
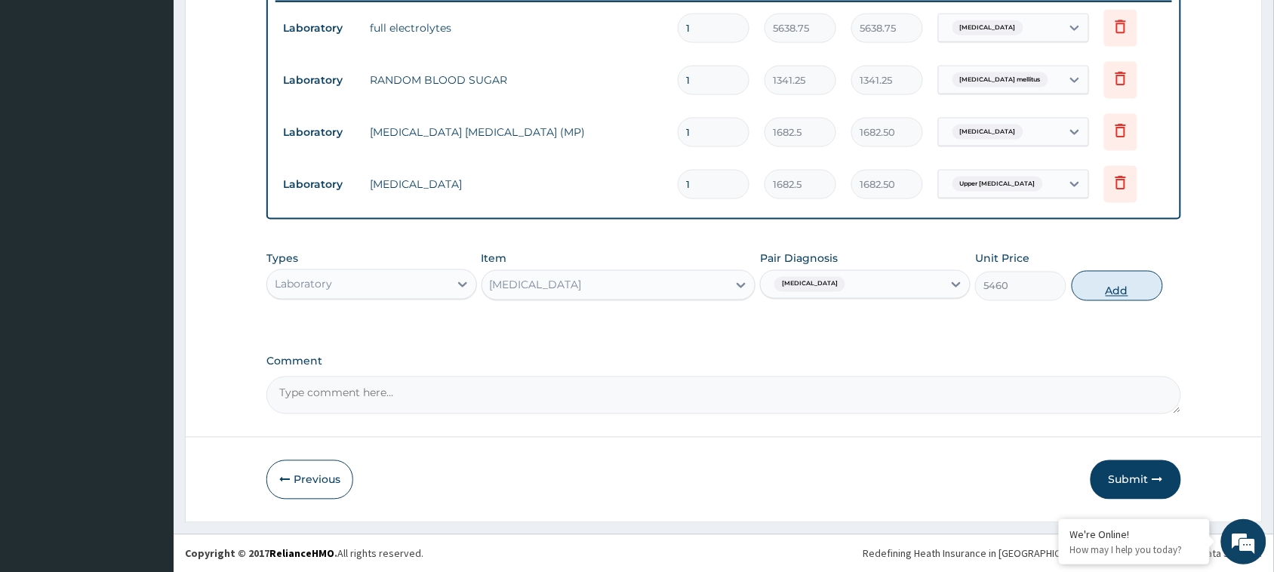
click at [1138, 291] on button "Add" at bounding box center [1117, 286] width 91 height 30
type input "0"
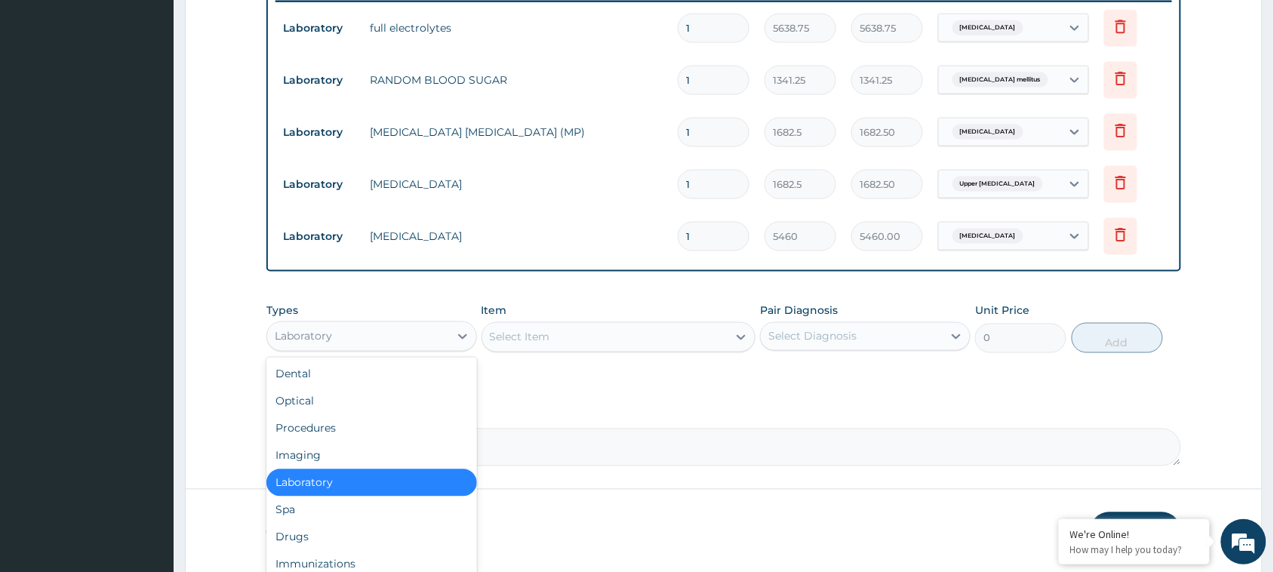
click at [424, 326] on div "Laboratory" at bounding box center [358, 337] width 182 height 24
click at [330, 536] on div "Drugs" at bounding box center [371, 537] width 211 height 27
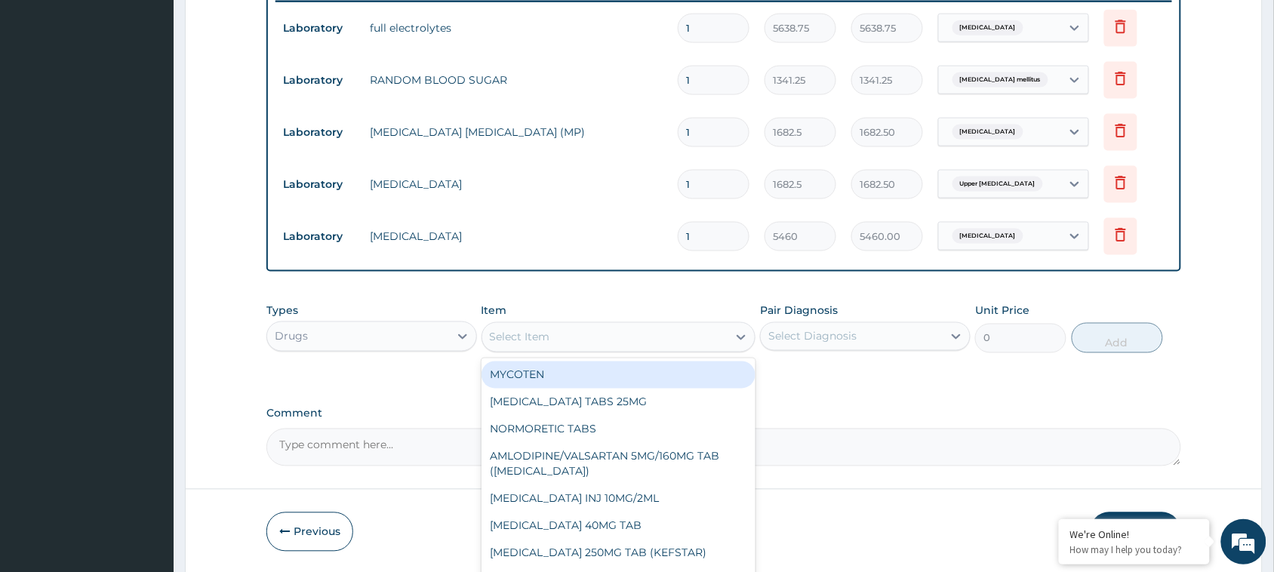
click at [617, 338] on div "Select Item" at bounding box center [605, 337] width 246 height 24
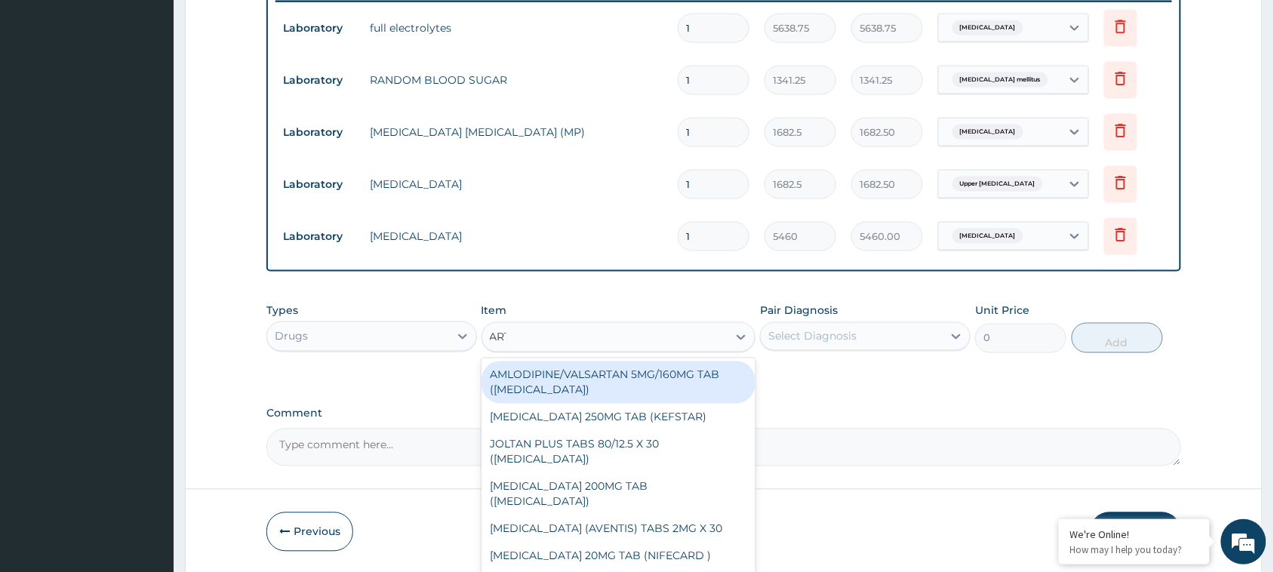
type input "ARTE"
click at [627, 374] on div "[MEDICAL_DATA] +[MEDICAL_DATA] 600MG/750MG TAB" at bounding box center [619, 383] width 275 height 42
type input "491.0412"
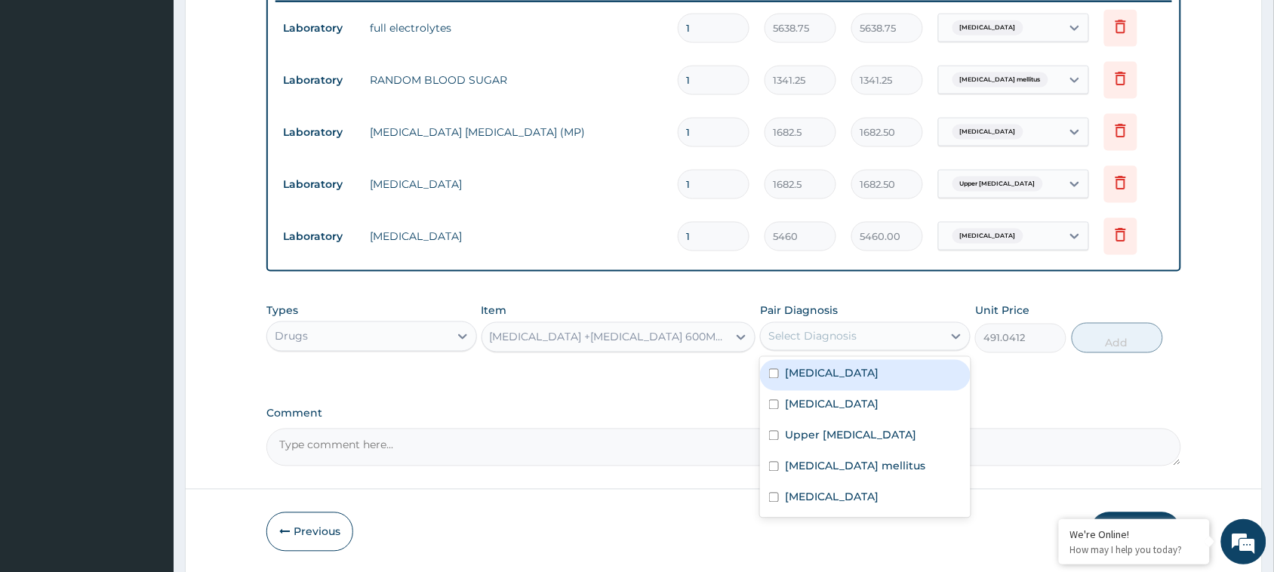
click at [832, 340] on div "Select Diagnosis" at bounding box center [813, 336] width 88 height 15
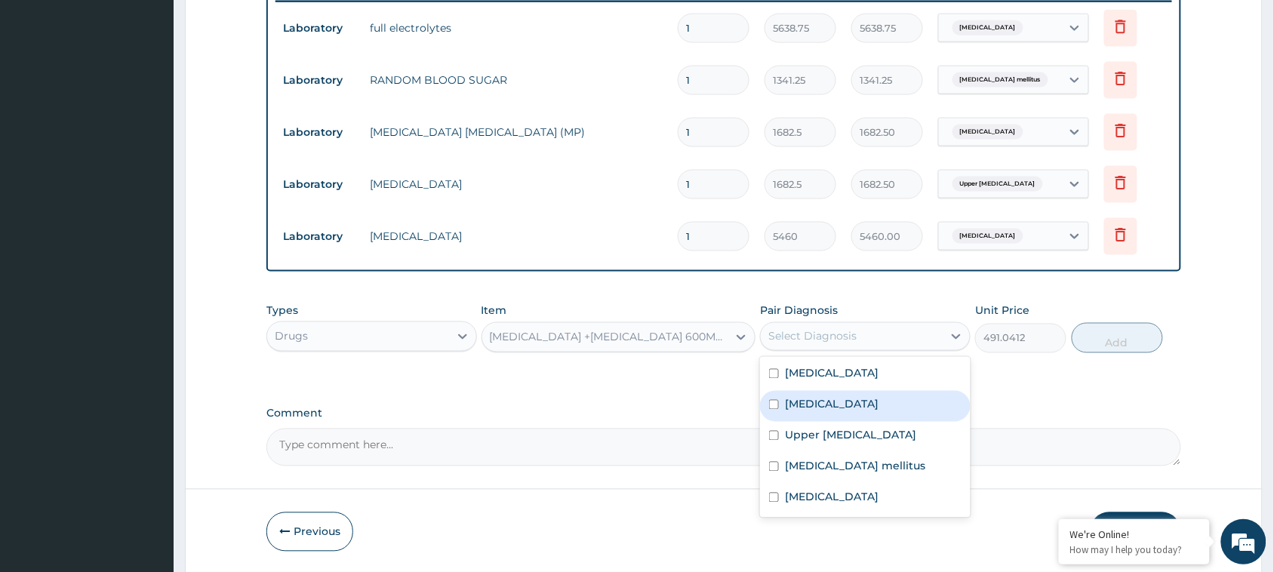
click at [838, 400] on div "[MEDICAL_DATA]" at bounding box center [865, 406] width 211 height 31
checkbox input "true"
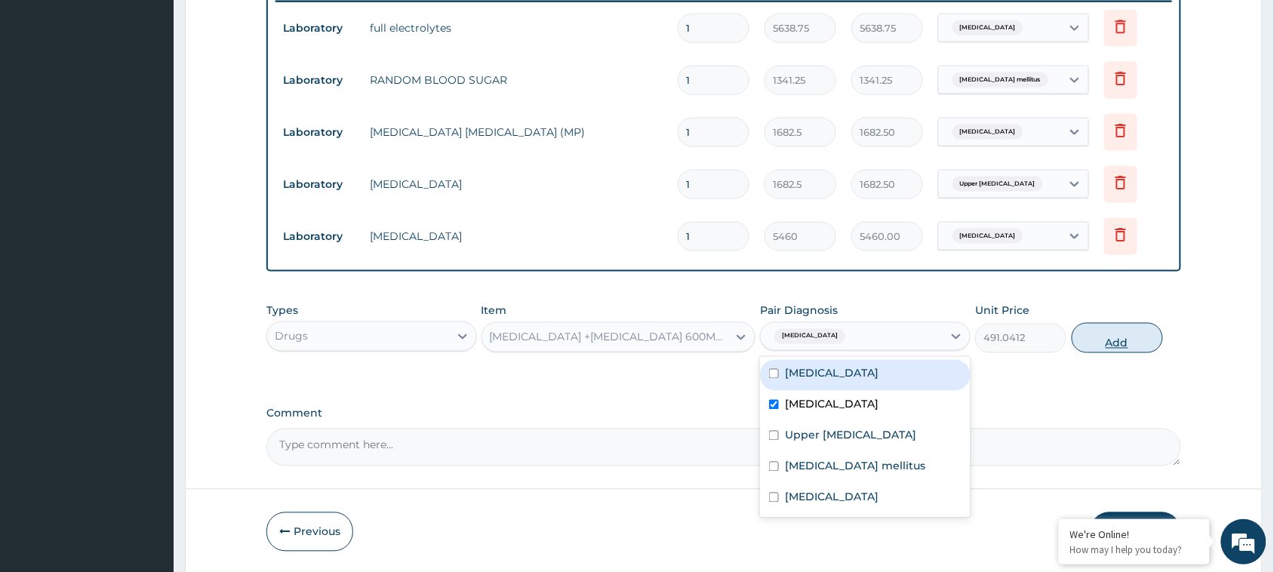
click at [1103, 344] on button "Add" at bounding box center [1117, 338] width 91 height 30
type input "0"
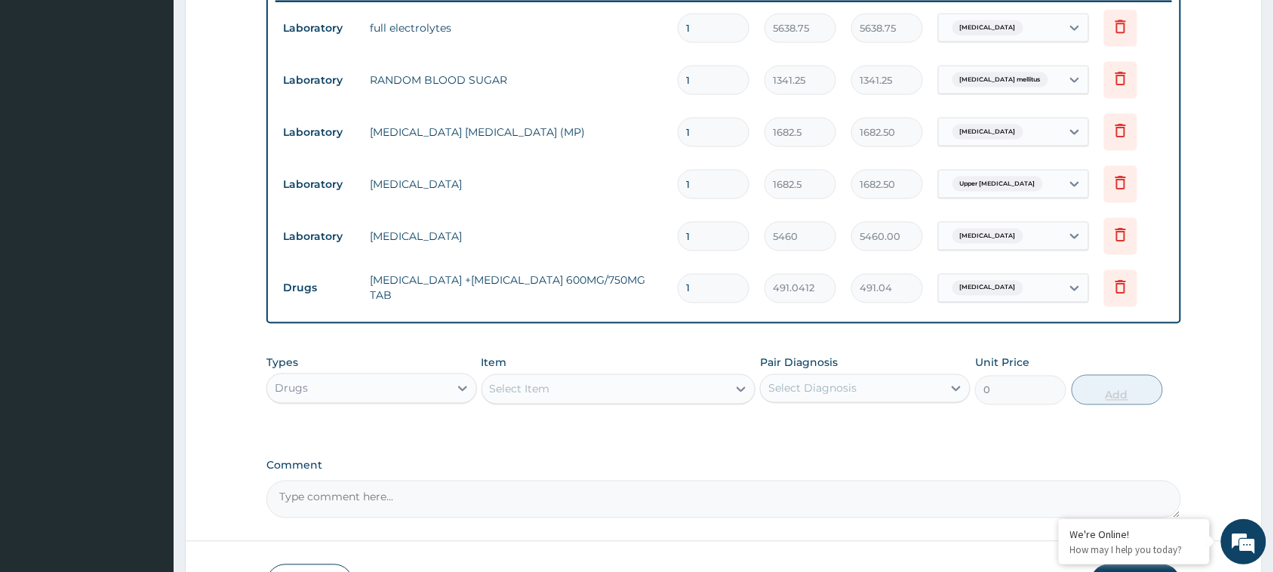
type input "0.00"
type input "6"
type input "2946.25"
type input "6"
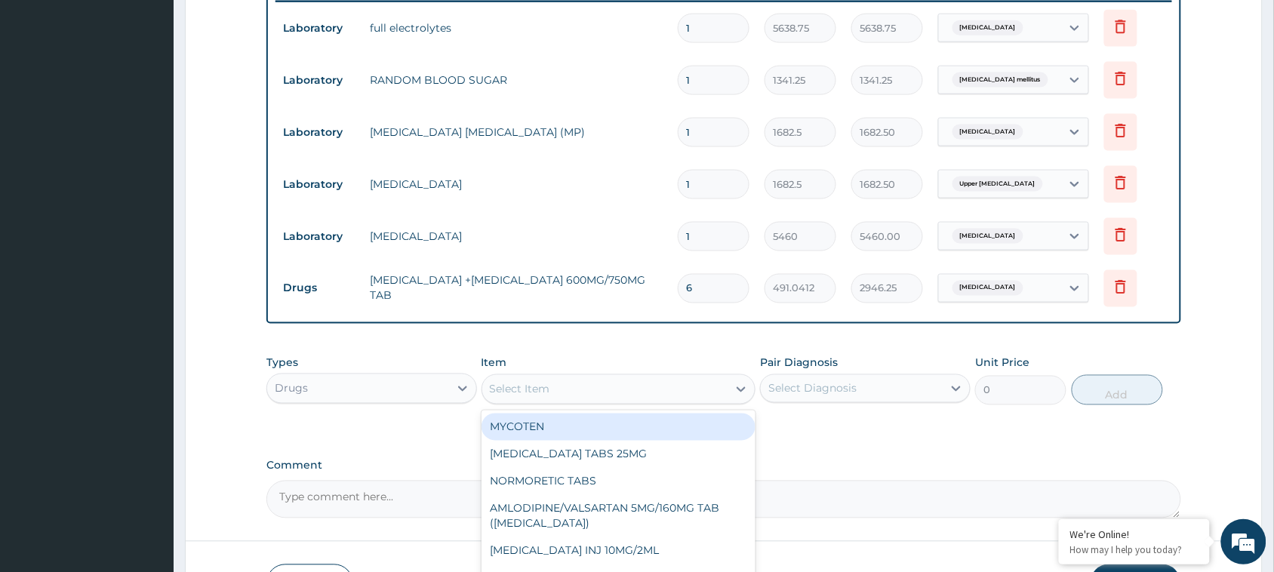
click at [646, 379] on div "Select Item" at bounding box center [605, 389] width 246 height 24
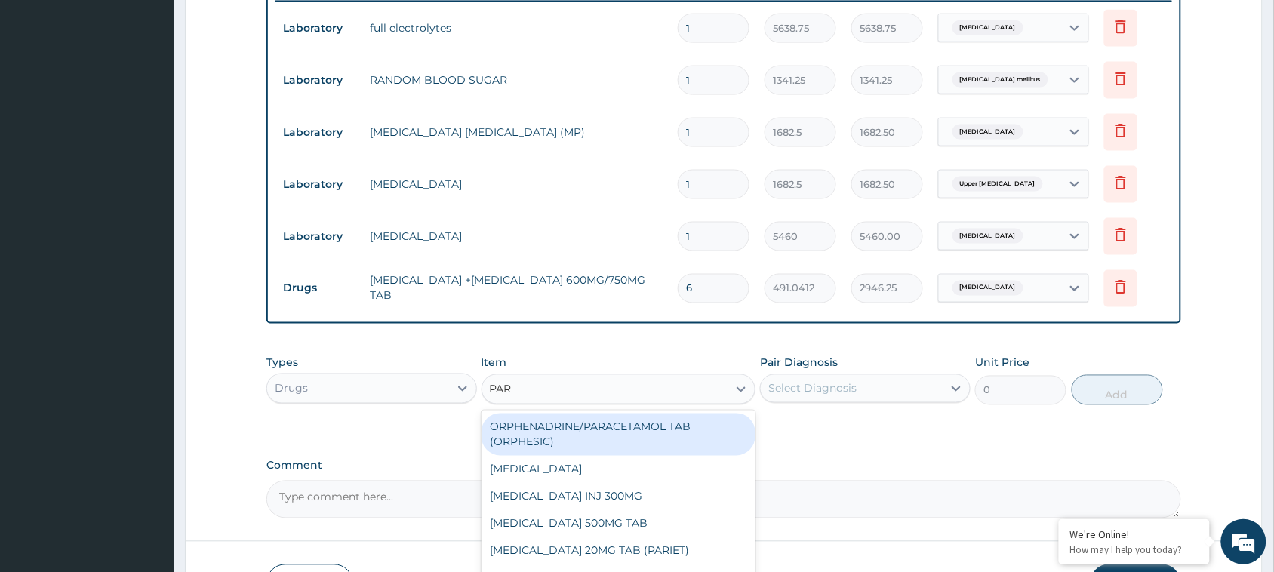
type input "PARA"
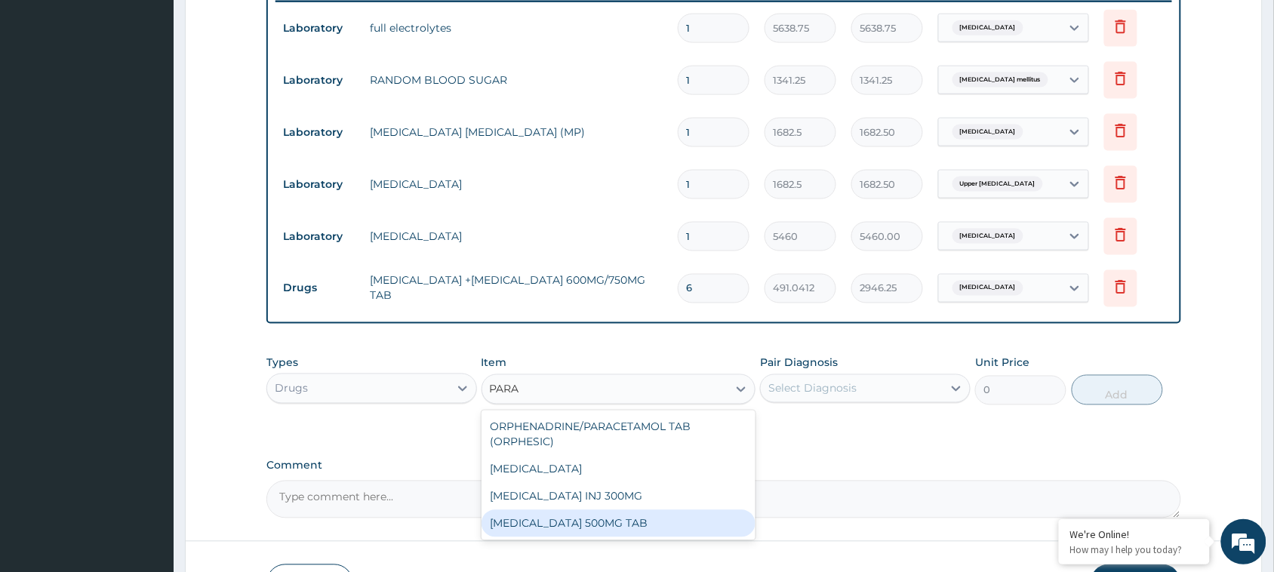
click at [617, 525] on div "[MEDICAL_DATA] 500MG TAB" at bounding box center [619, 523] width 275 height 27
type input "3.2448"
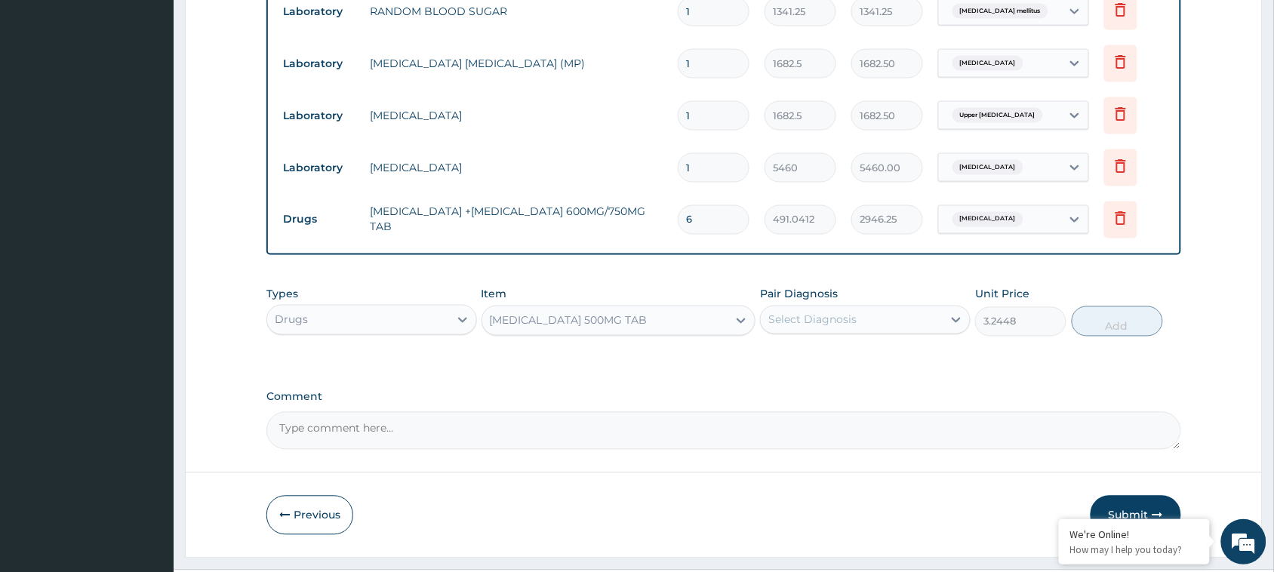
scroll to position [704, 0]
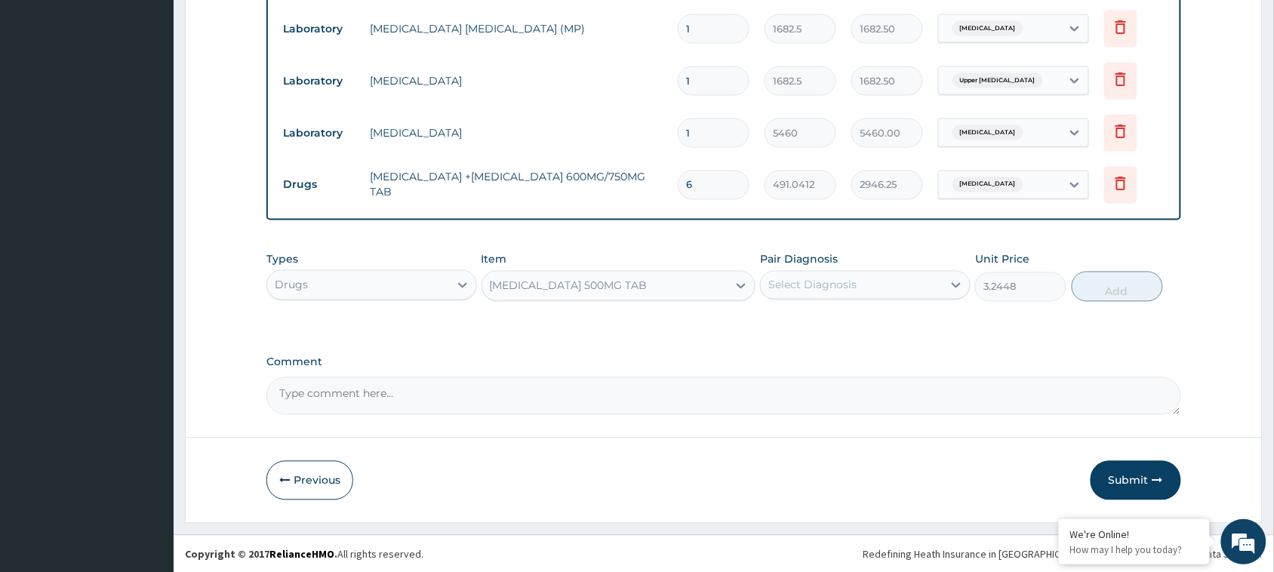
click at [793, 279] on div "Select Diagnosis" at bounding box center [813, 285] width 88 height 15
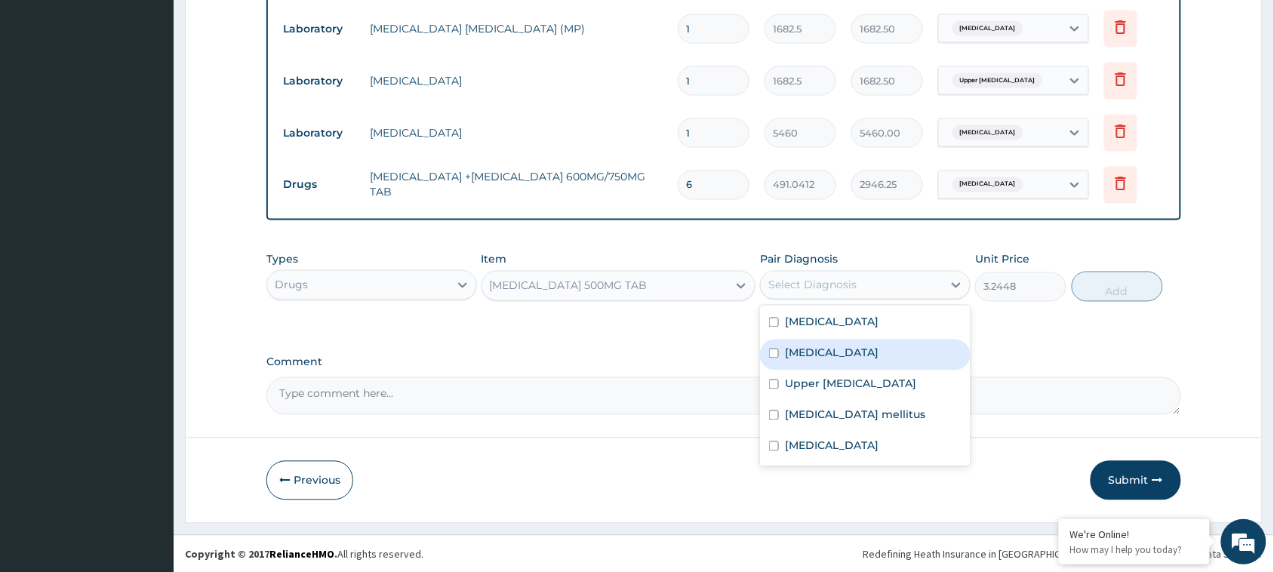
click at [791, 360] on div "[MEDICAL_DATA]" at bounding box center [865, 355] width 211 height 31
checkbox input "true"
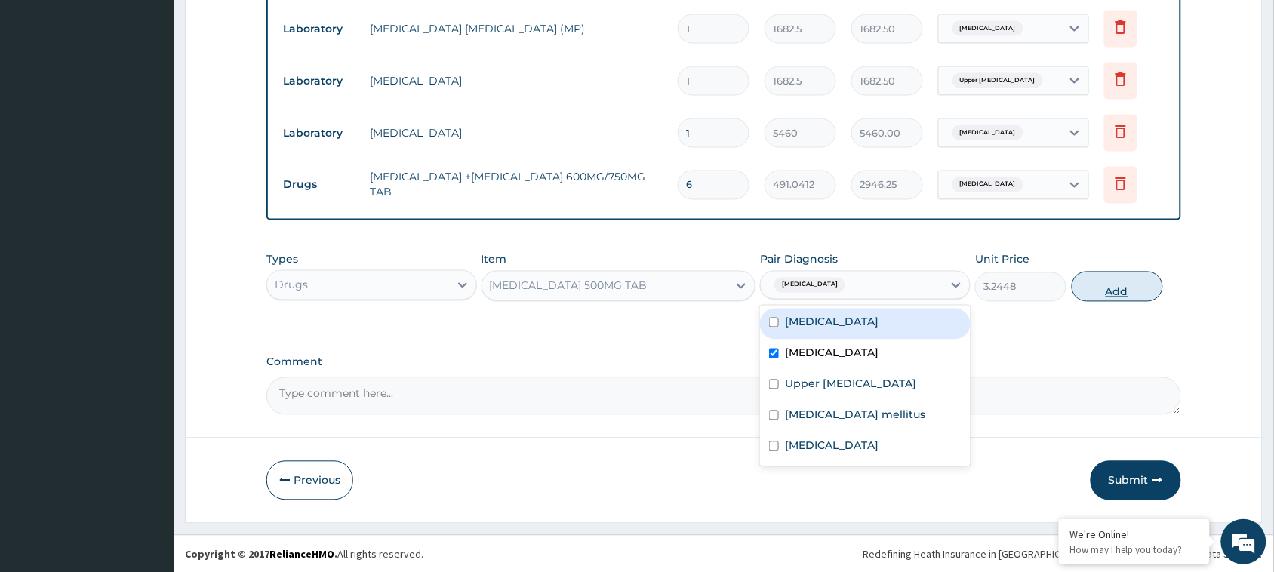
click at [1120, 283] on button "Add" at bounding box center [1117, 287] width 91 height 30
type input "0"
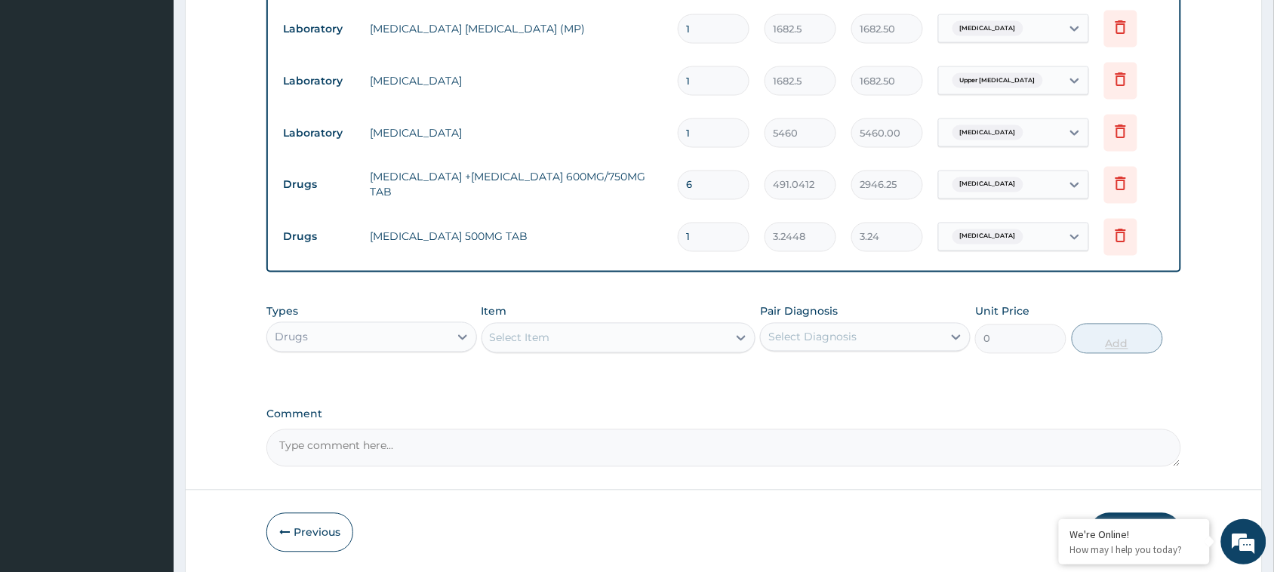
type input "18"
type input "58.41"
type input "18"
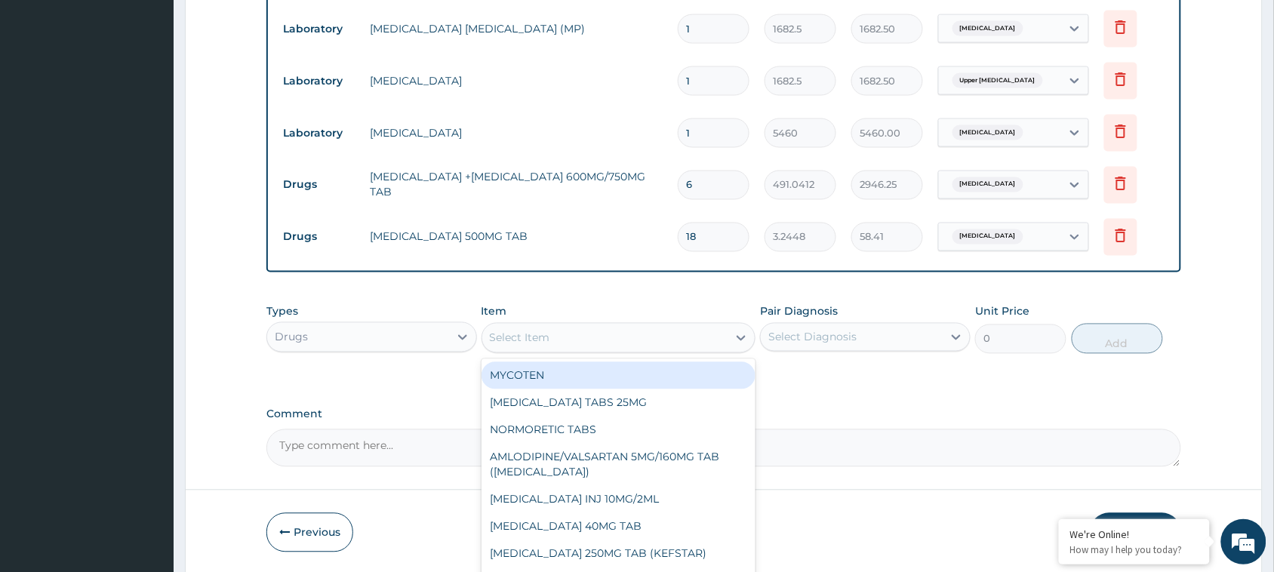
click at [650, 348] on div "Select Item" at bounding box center [605, 338] width 246 height 24
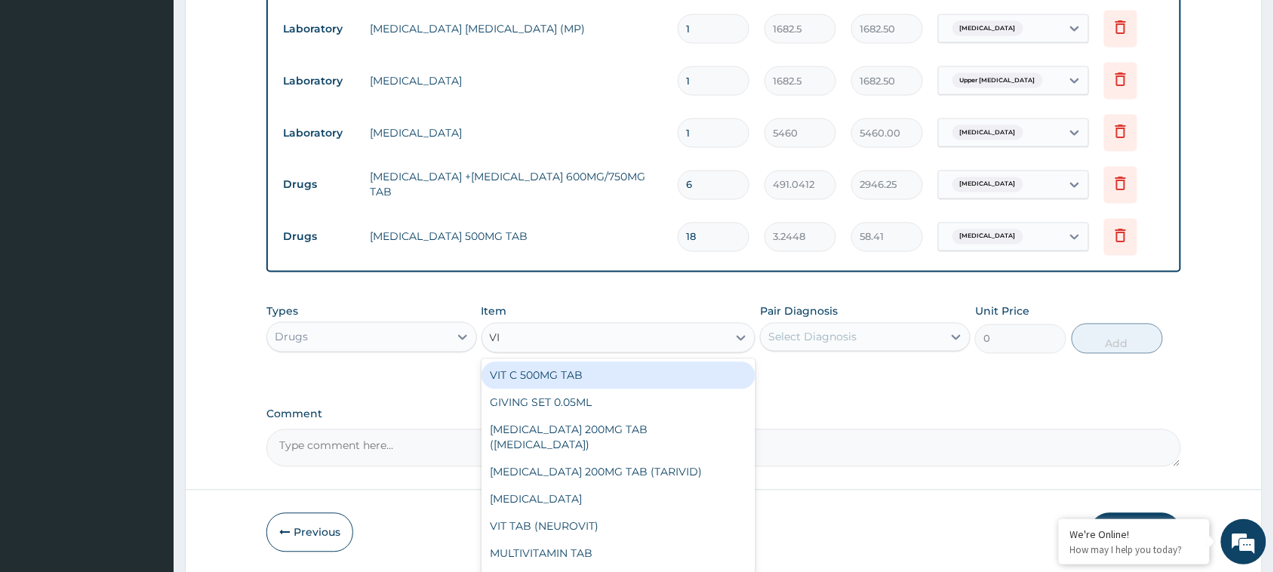
type input "VIT"
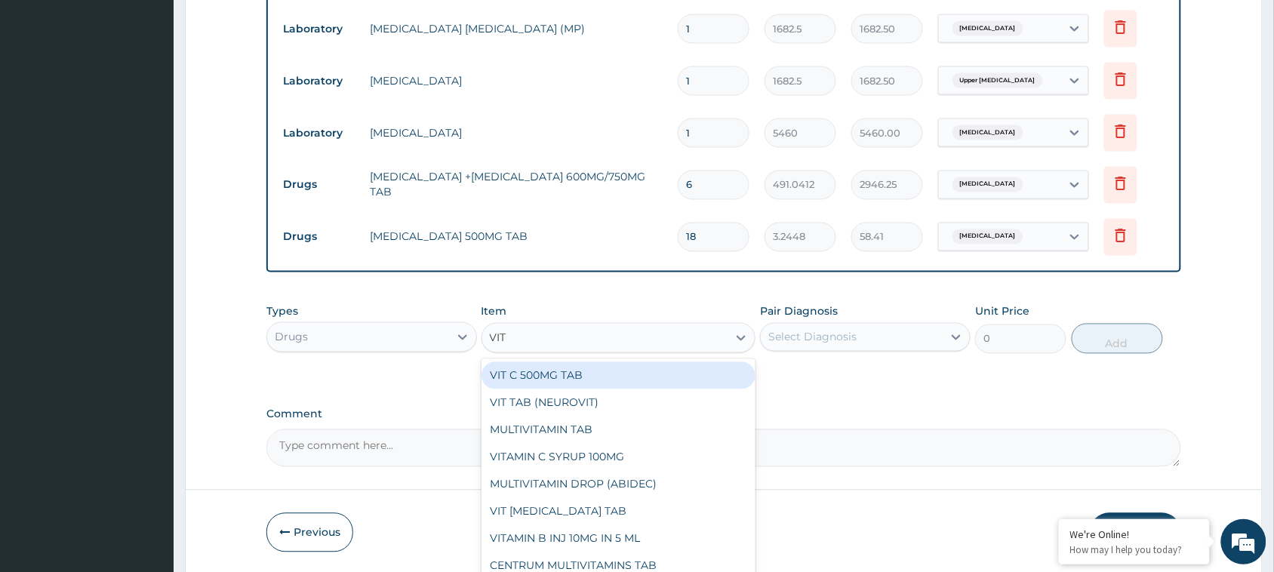
click at [608, 370] on div "VIT C 500MG TAB" at bounding box center [619, 375] width 275 height 27
type input "29.0472"
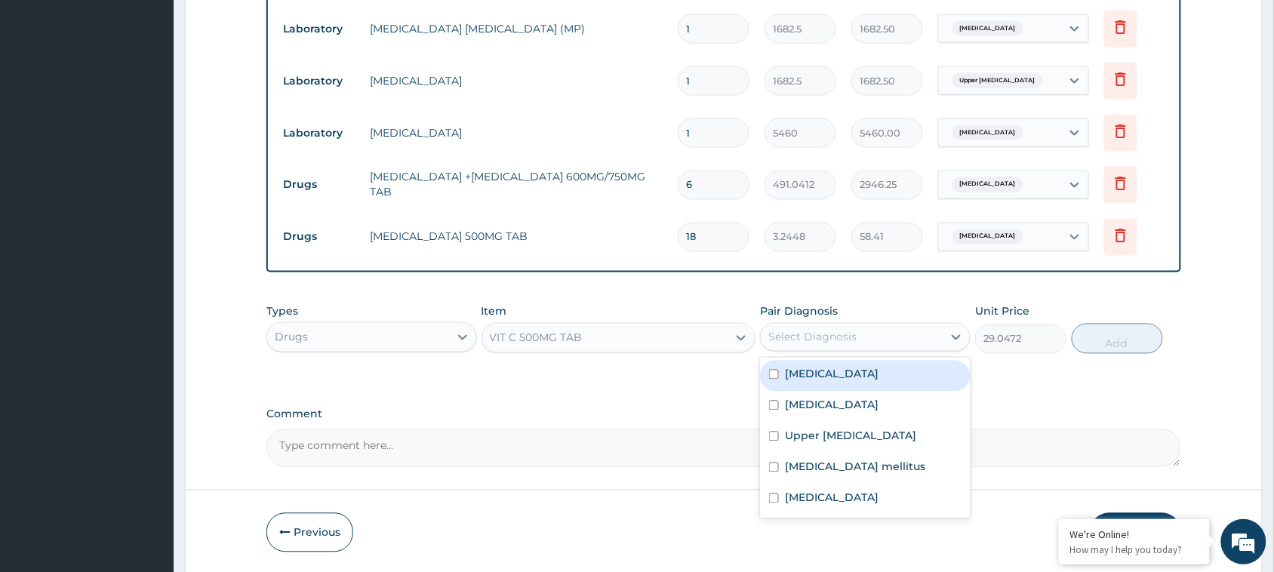
click at [791, 325] on div "Select Diagnosis" at bounding box center [852, 337] width 182 height 24
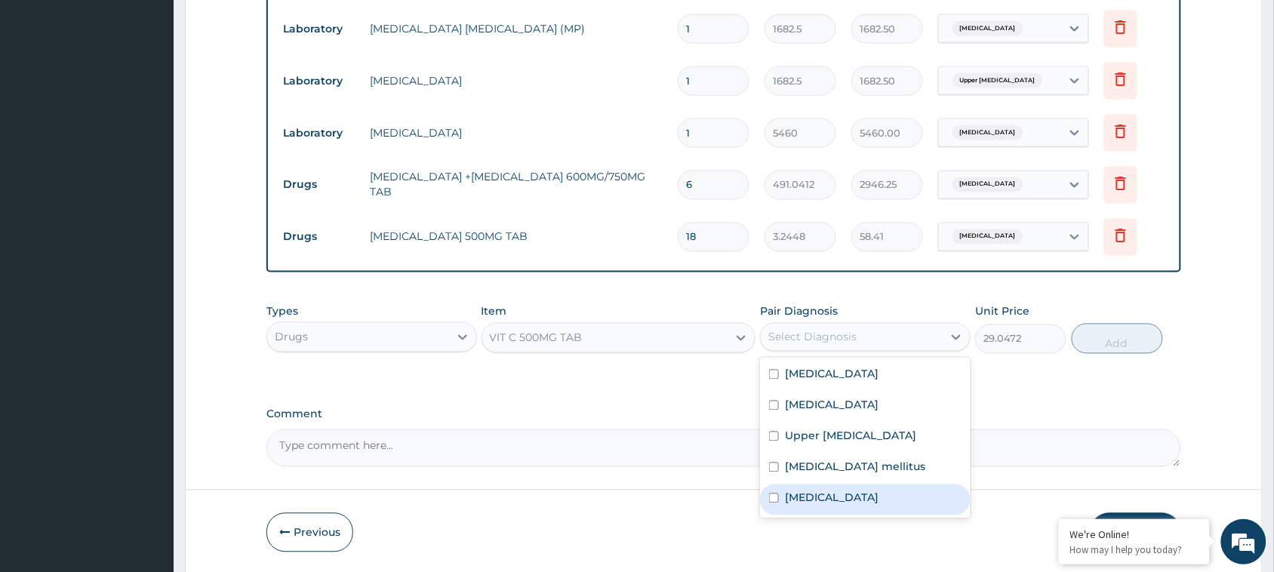
click at [815, 487] on div "[MEDICAL_DATA]" at bounding box center [865, 500] width 211 height 31
checkbox input "true"
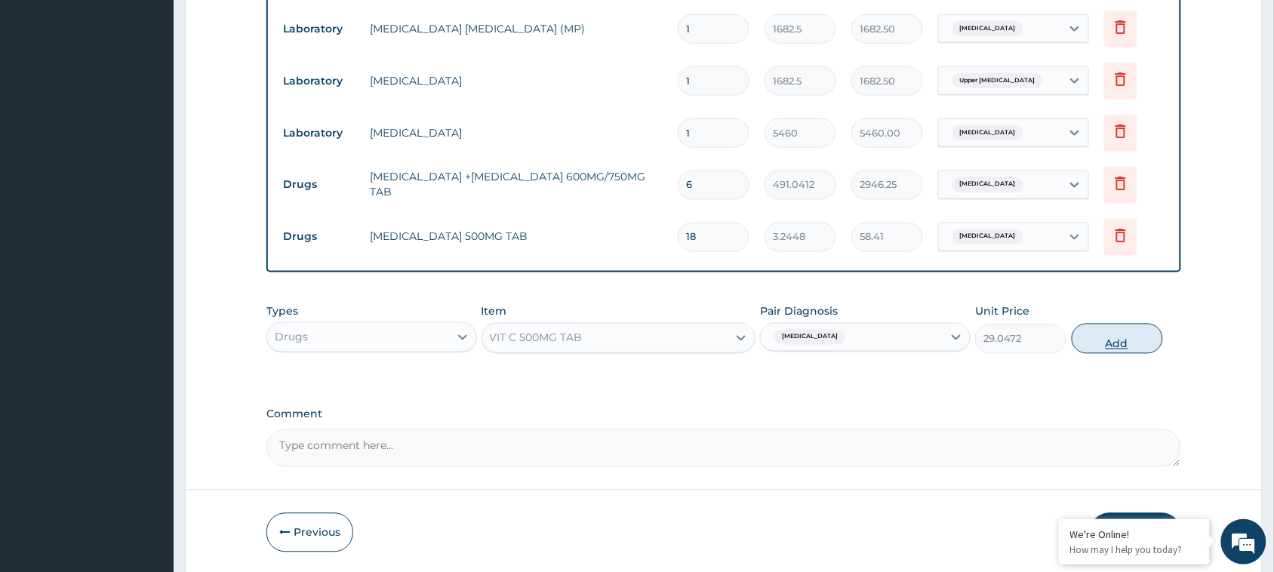
click at [1129, 338] on button "Add" at bounding box center [1117, 339] width 91 height 30
type input "0"
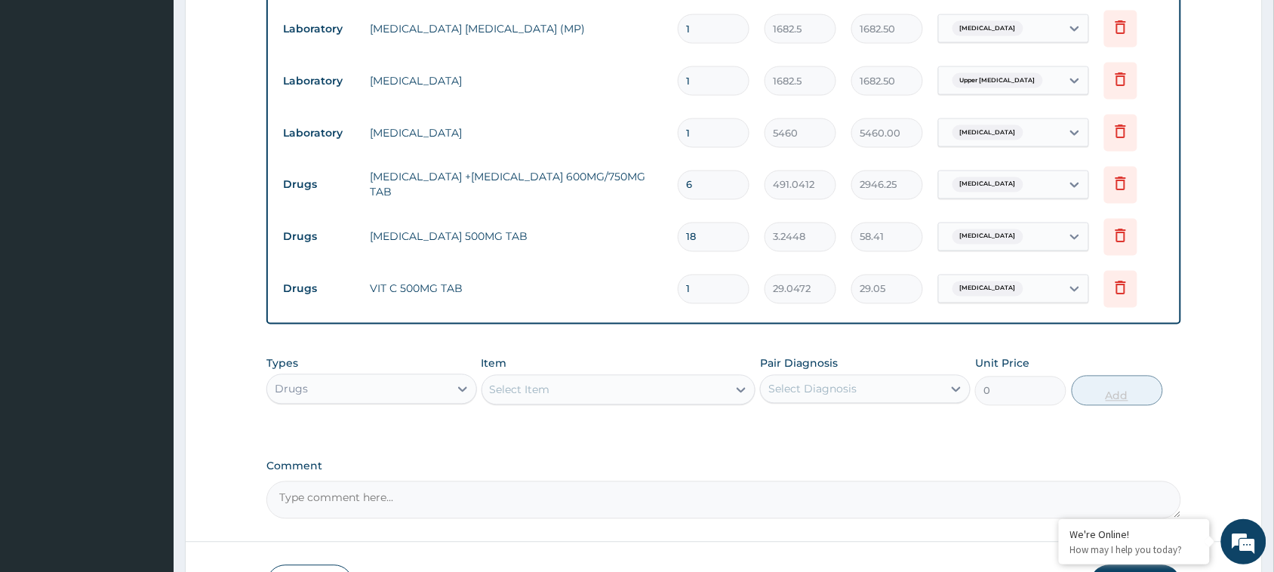
type input "14"
type input "406.66"
type input "143"
type input "4153.75"
type input "14"
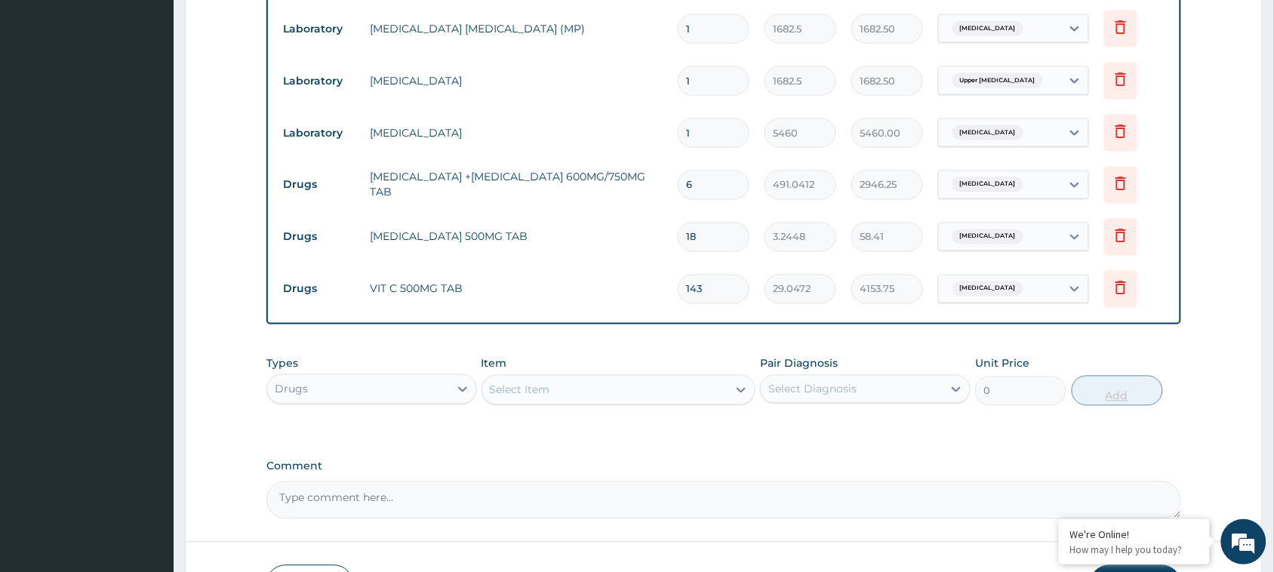
type input "406.66"
type input "142"
type input "4124.70"
type input "14"
type input "406.66"
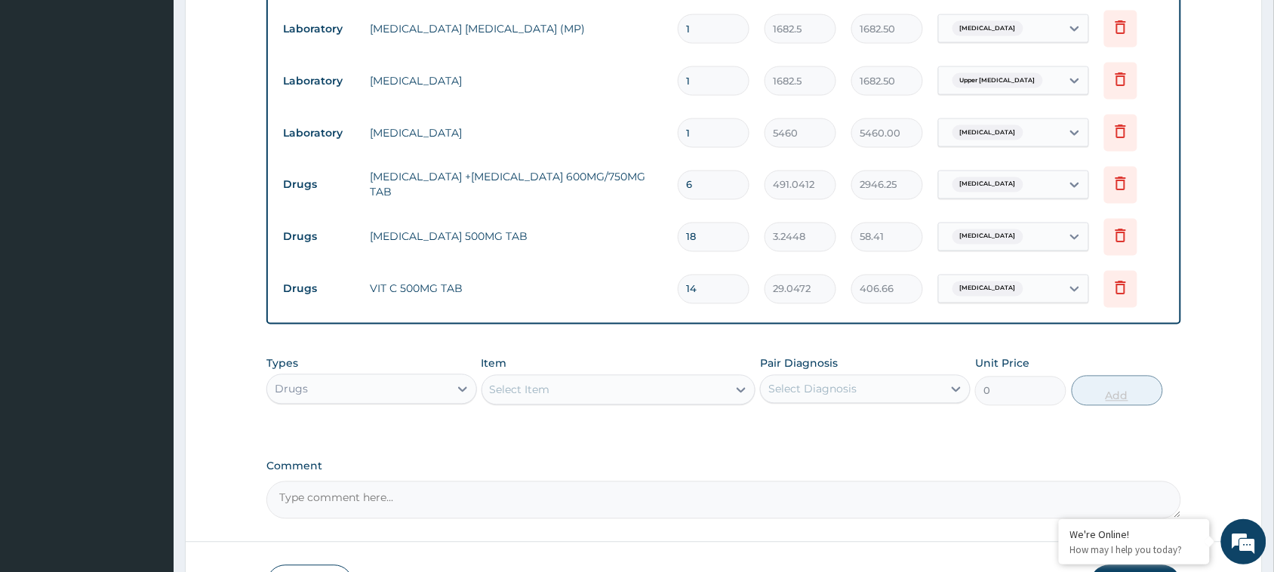
type input "1"
type input "29.05"
type input "0.00"
type input "4"
type input "116.19"
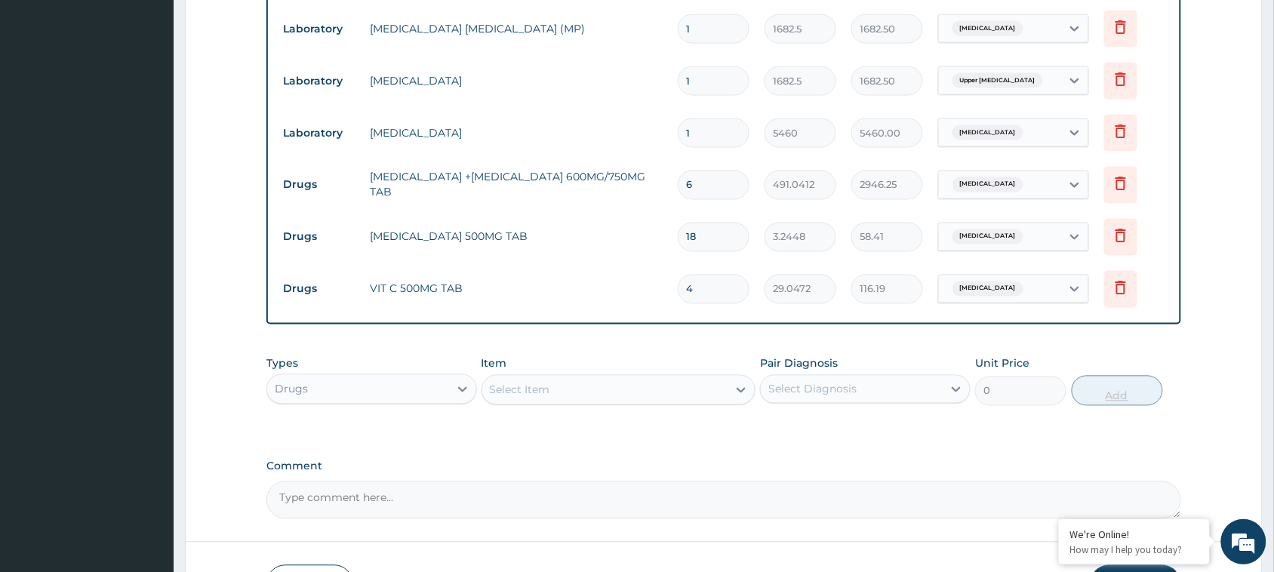
type input "42"
type input "1219.98"
type input "42"
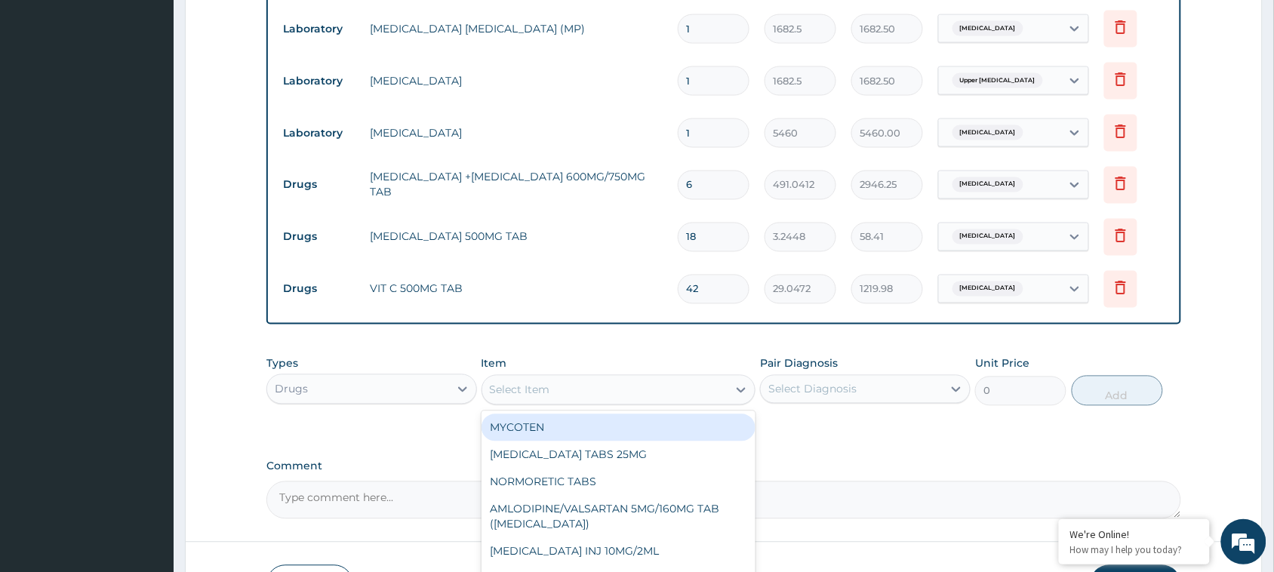
click at [591, 379] on div "Select Item" at bounding box center [605, 390] width 246 height 24
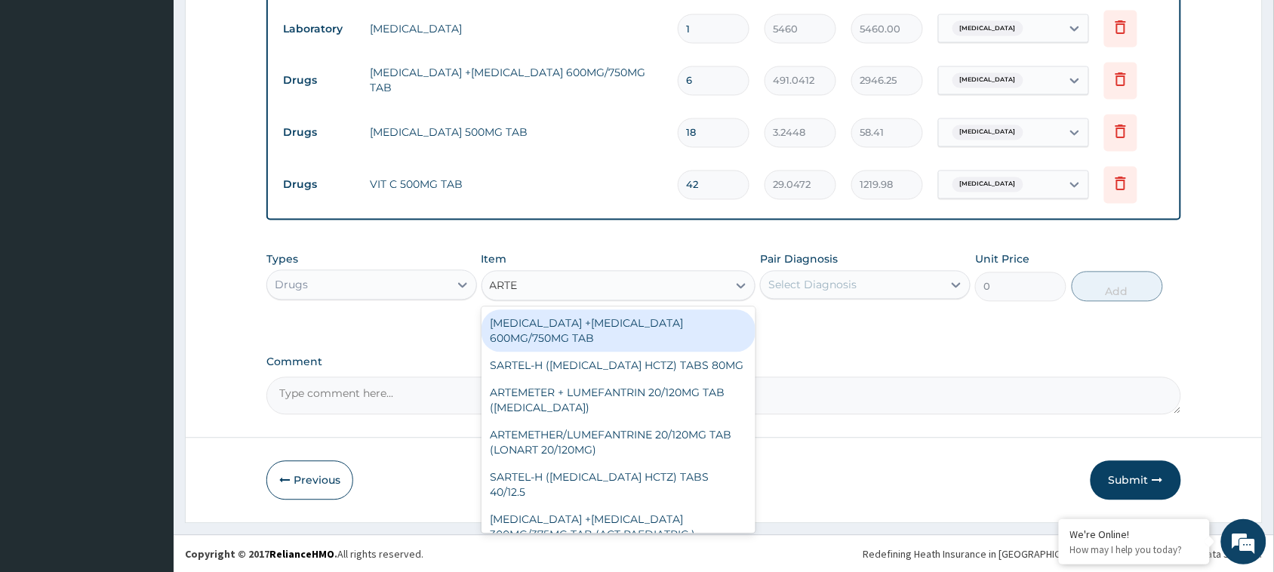
scroll to position [809, 0]
type input "[PERSON_NAME]"
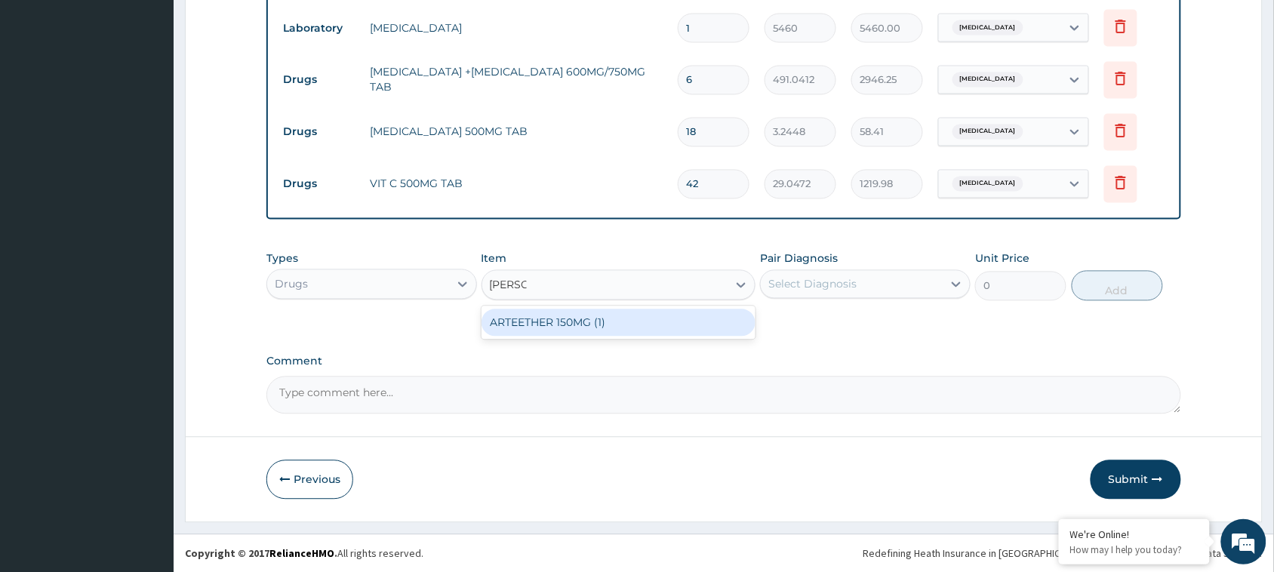
click at [627, 328] on div "ARTEETHER 150MG (1)" at bounding box center [619, 323] width 275 height 27
type input "2620.3125"
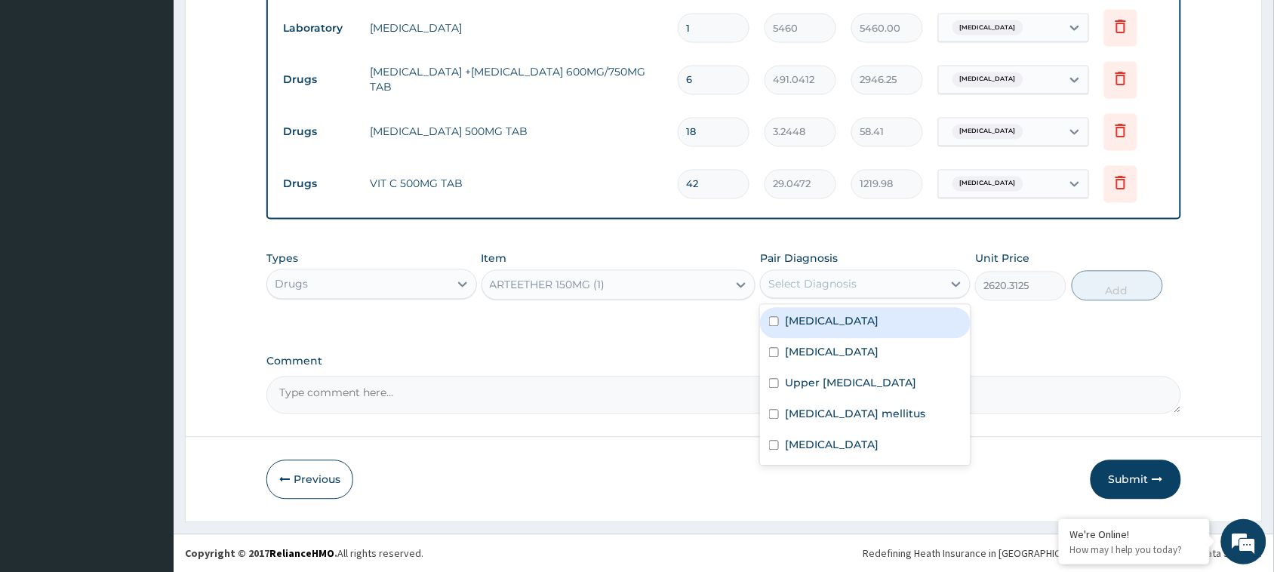
click at [797, 289] on div "Select Diagnosis" at bounding box center [813, 284] width 88 height 15
click at [821, 270] on div "Select Diagnosis" at bounding box center [865, 284] width 211 height 29
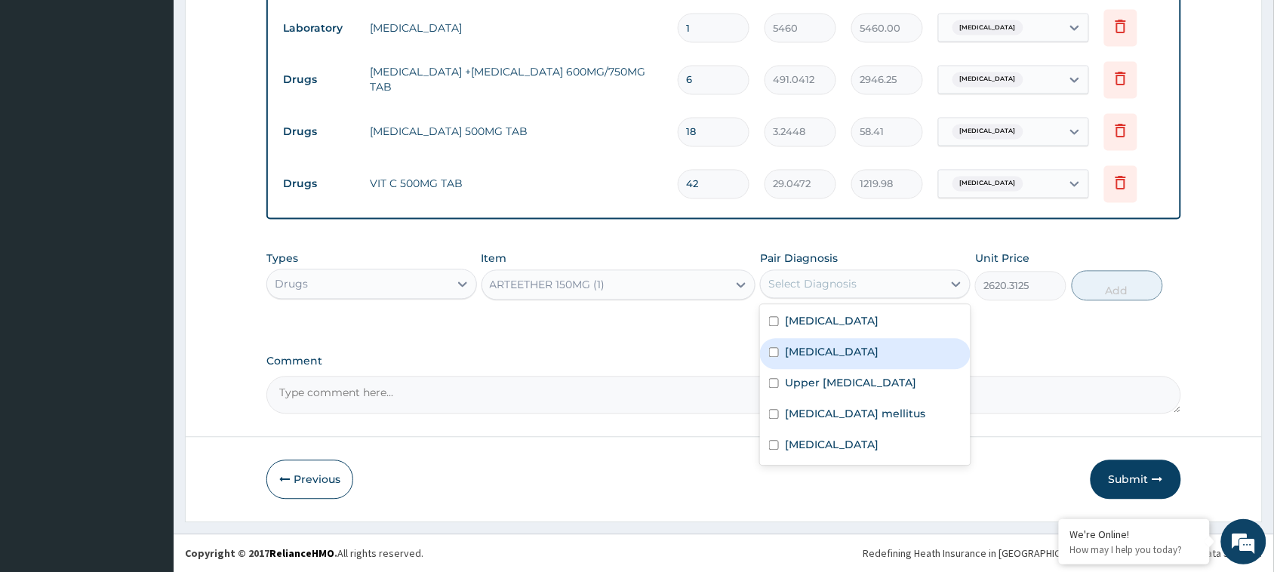
click at [824, 346] on label "[MEDICAL_DATA]" at bounding box center [832, 352] width 94 height 15
checkbox input "true"
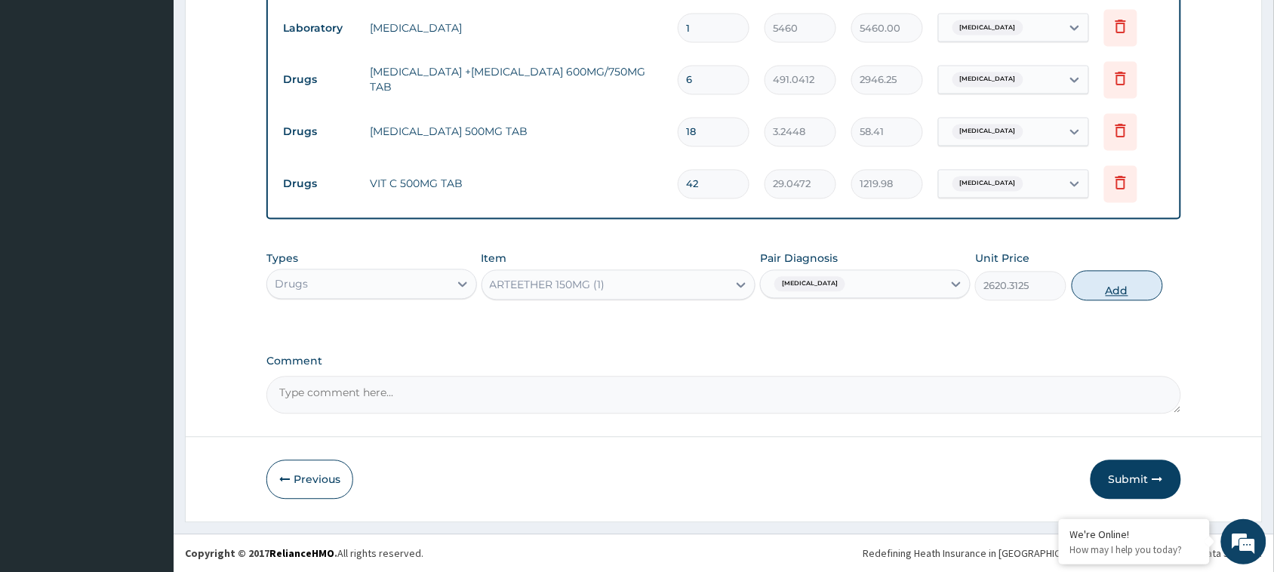
click at [1115, 277] on button "Add" at bounding box center [1117, 286] width 91 height 30
type input "0"
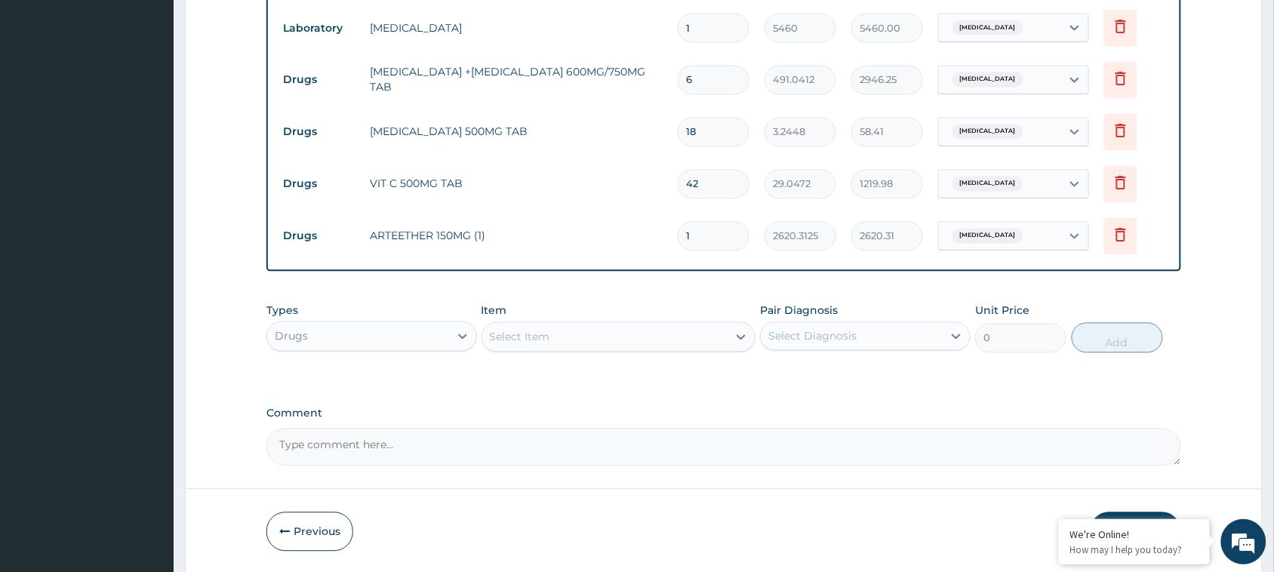
click at [542, 344] on div "Select Item" at bounding box center [605, 337] width 246 height 24
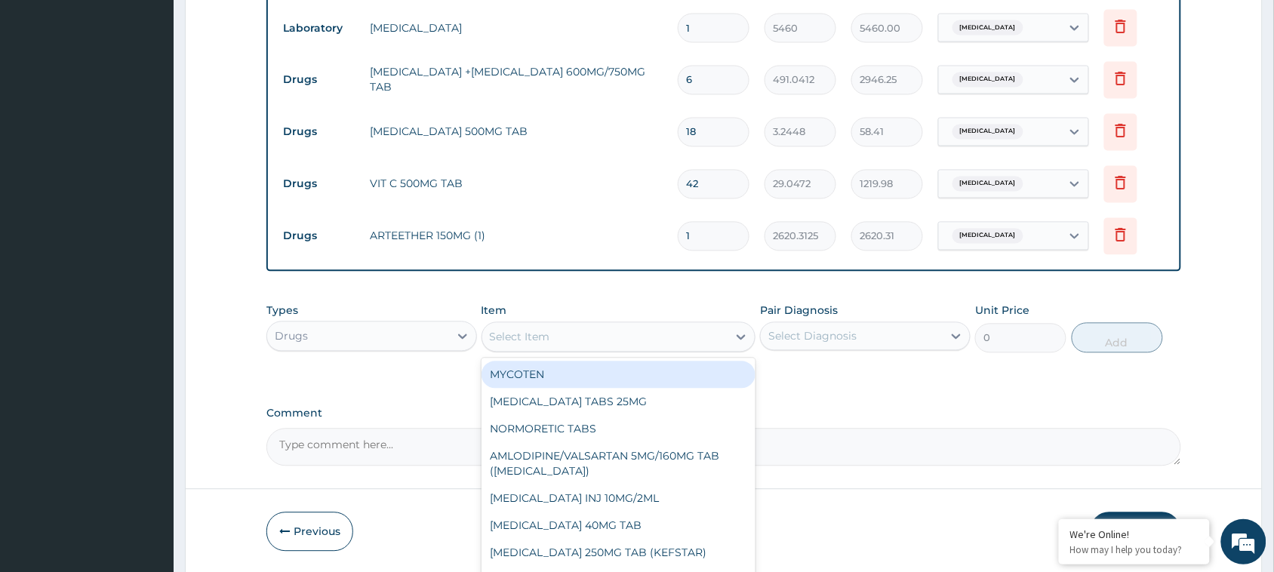
click at [542, 344] on div "Select Item" at bounding box center [605, 337] width 246 height 24
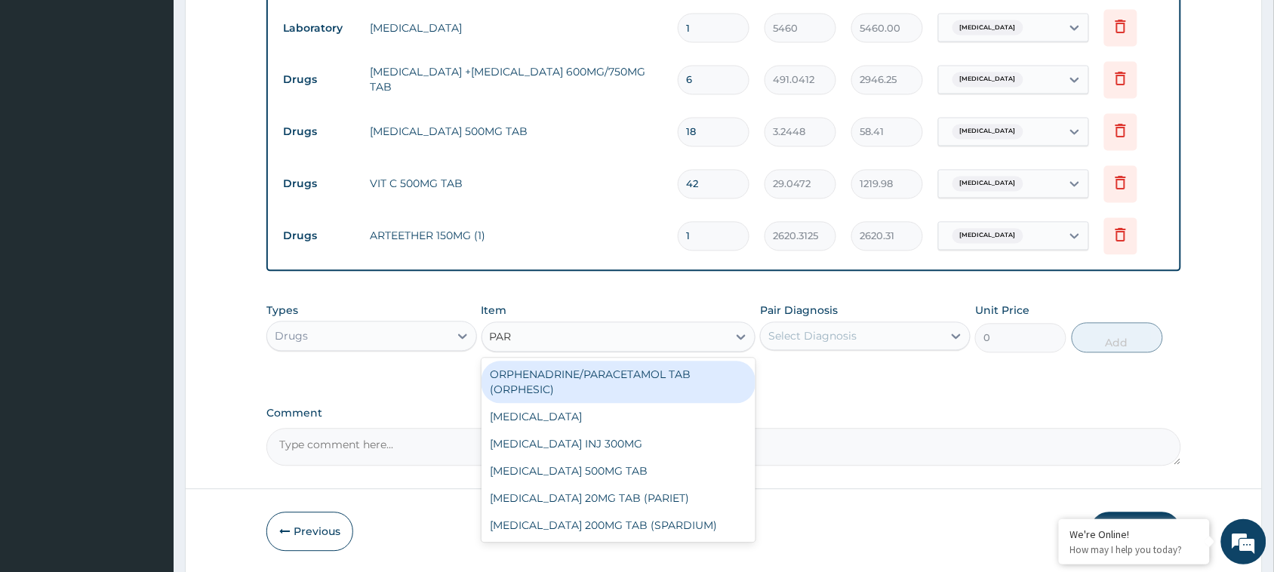
type input "PARA"
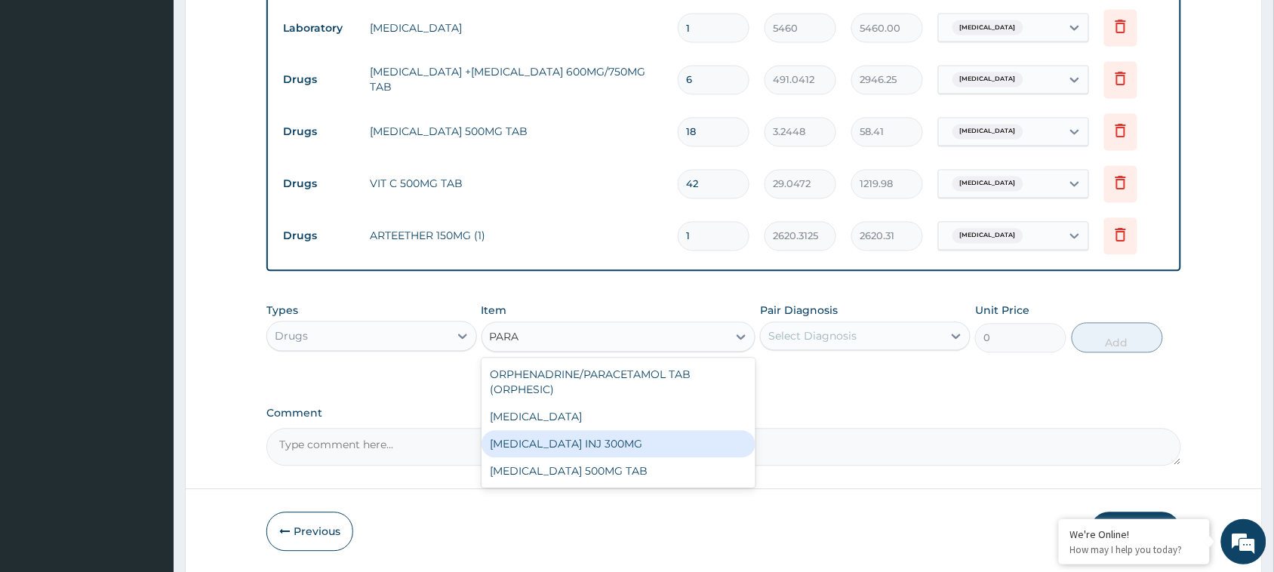
click at [555, 445] on div "[MEDICAL_DATA] INJ 300MG" at bounding box center [619, 444] width 275 height 27
type input "520"
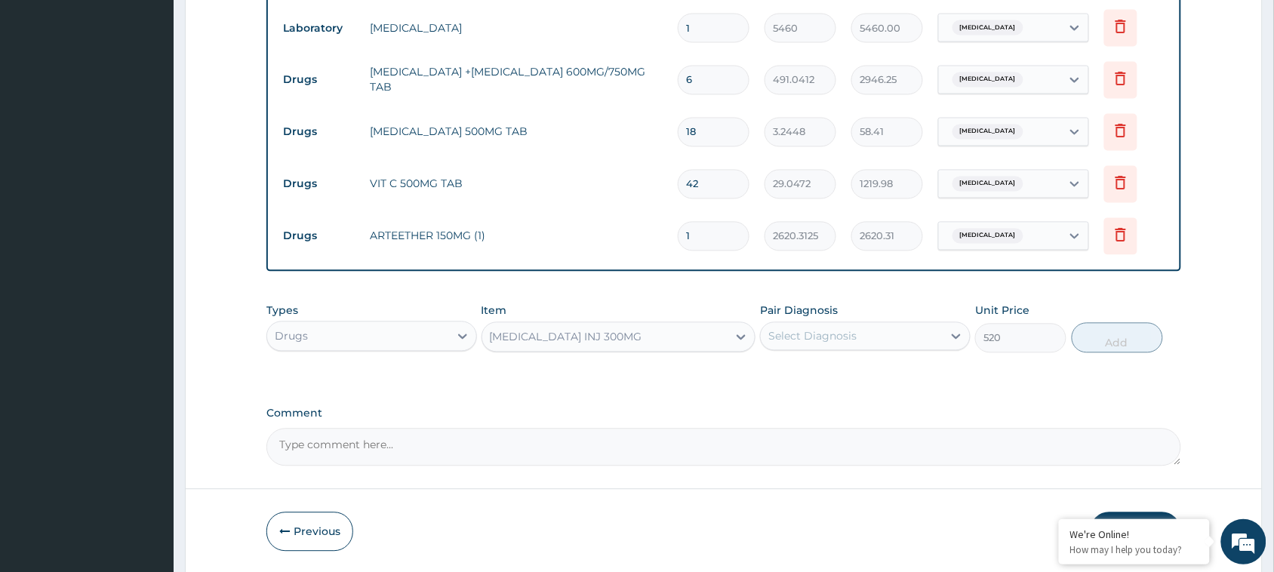
click at [866, 319] on div "Pair Diagnosis Select Diagnosis" at bounding box center [865, 328] width 211 height 50
click at [880, 341] on div "Select Diagnosis" at bounding box center [852, 337] width 182 height 24
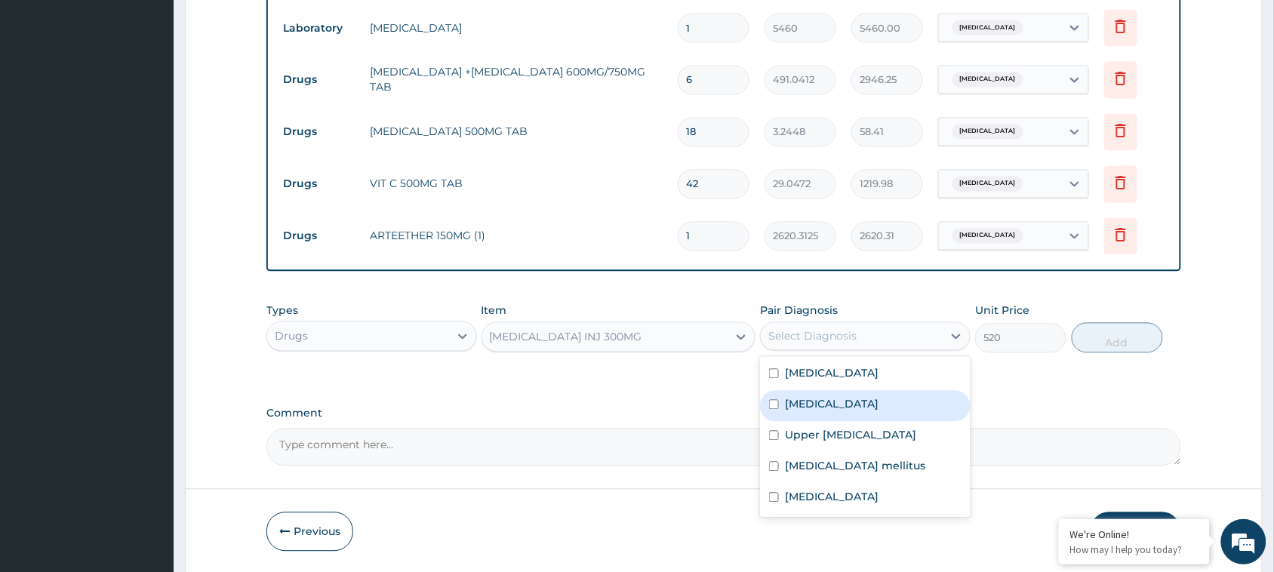
click at [840, 413] on div "[MEDICAL_DATA]" at bounding box center [865, 406] width 211 height 31
checkbox input "true"
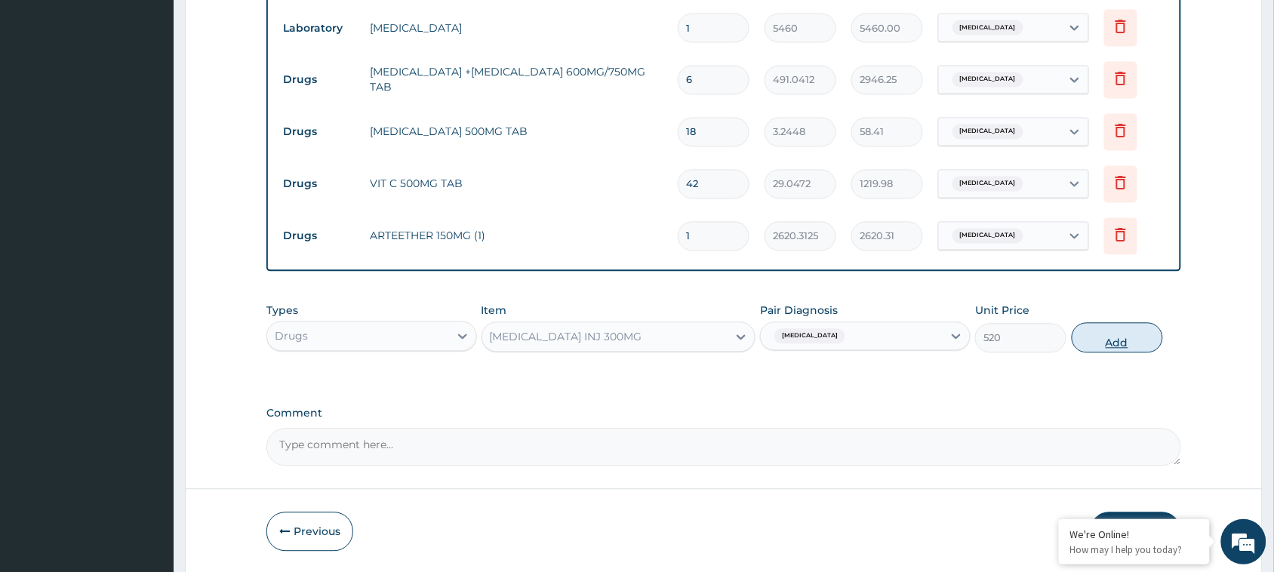
click at [1104, 340] on button "Add" at bounding box center [1117, 338] width 91 height 30
type input "0"
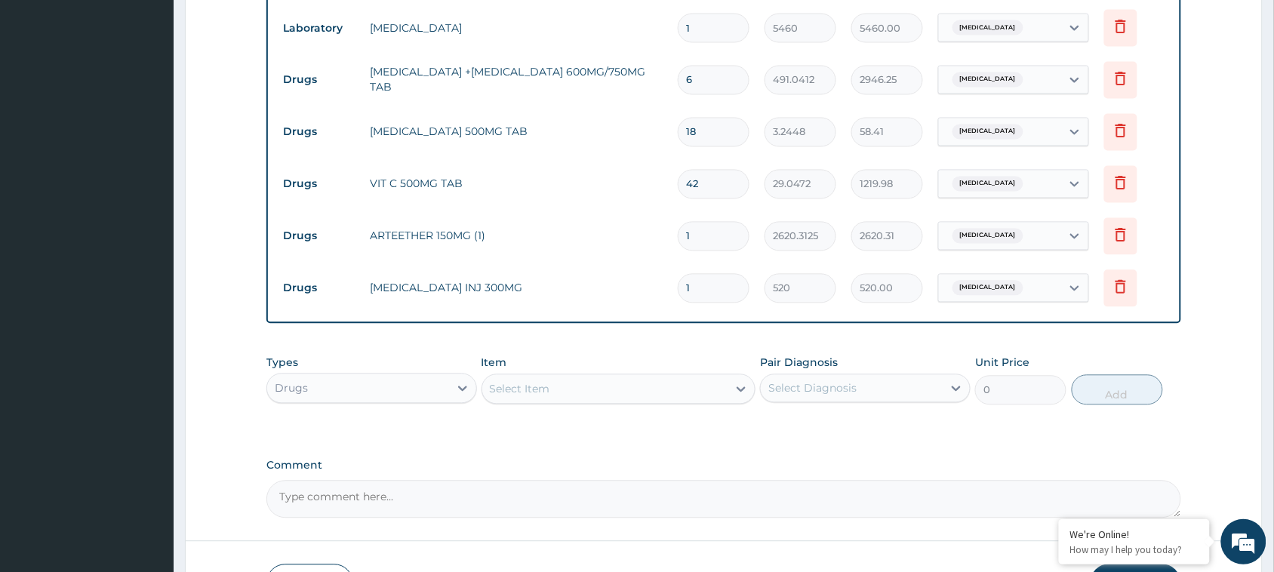
type input "0.00"
type input "2"
type input "1040.00"
type input "2"
click at [427, 390] on div "Drugs" at bounding box center [358, 389] width 182 height 24
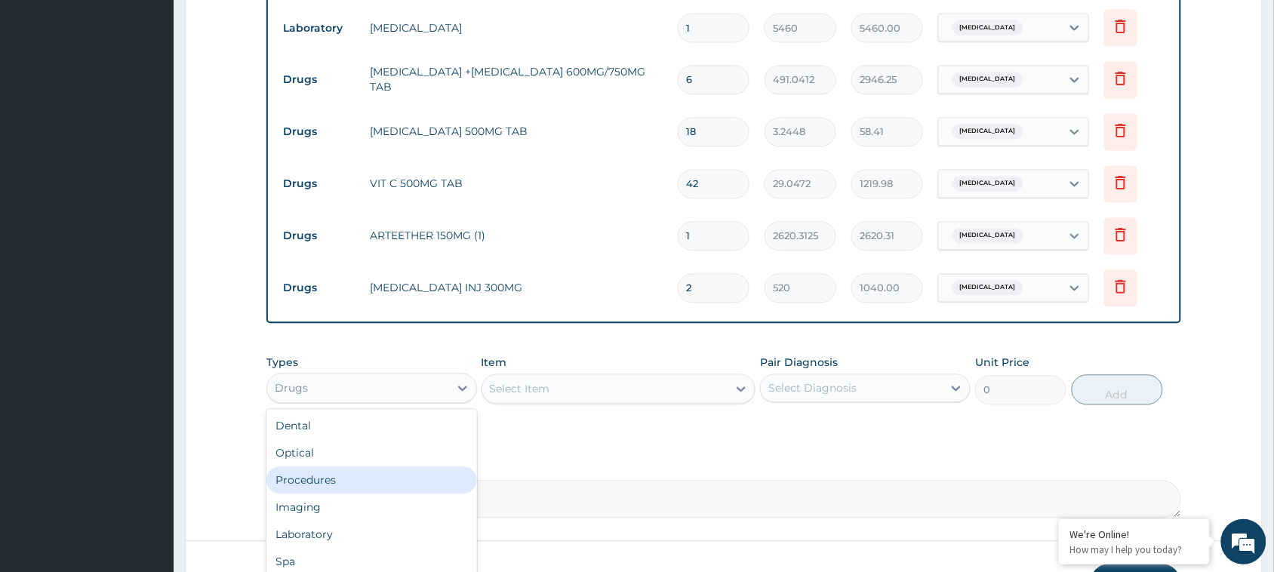
click at [319, 487] on div "Procedures" at bounding box center [371, 480] width 211 height 27
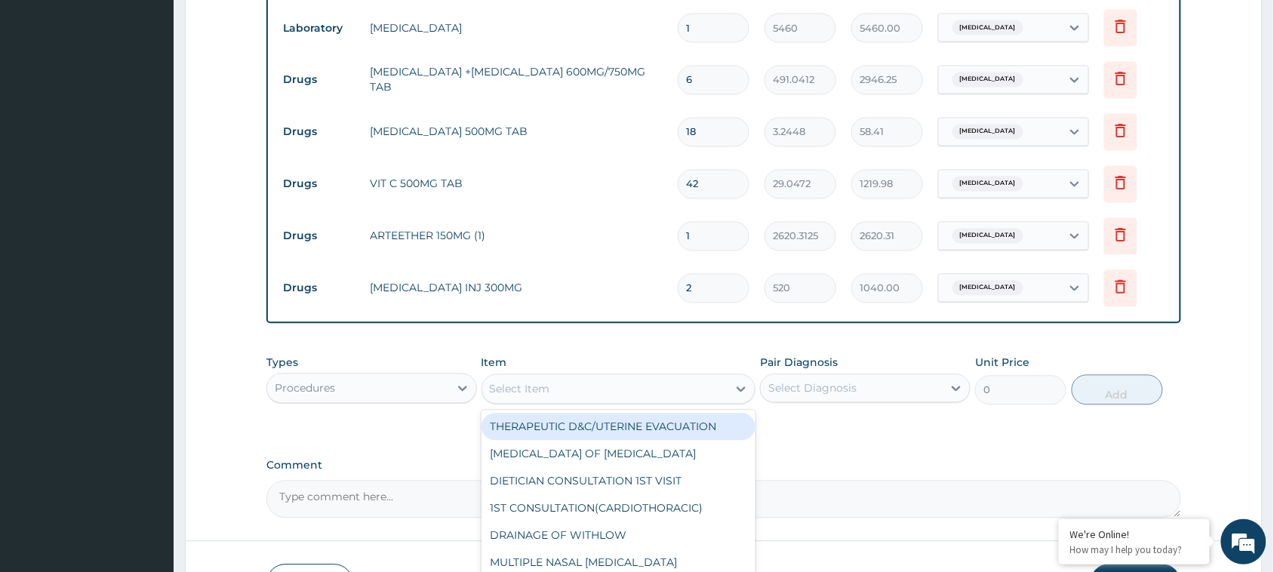
click at [562, 399] on div "Select Item" at bounding box center [605, 389] width 246 height 24
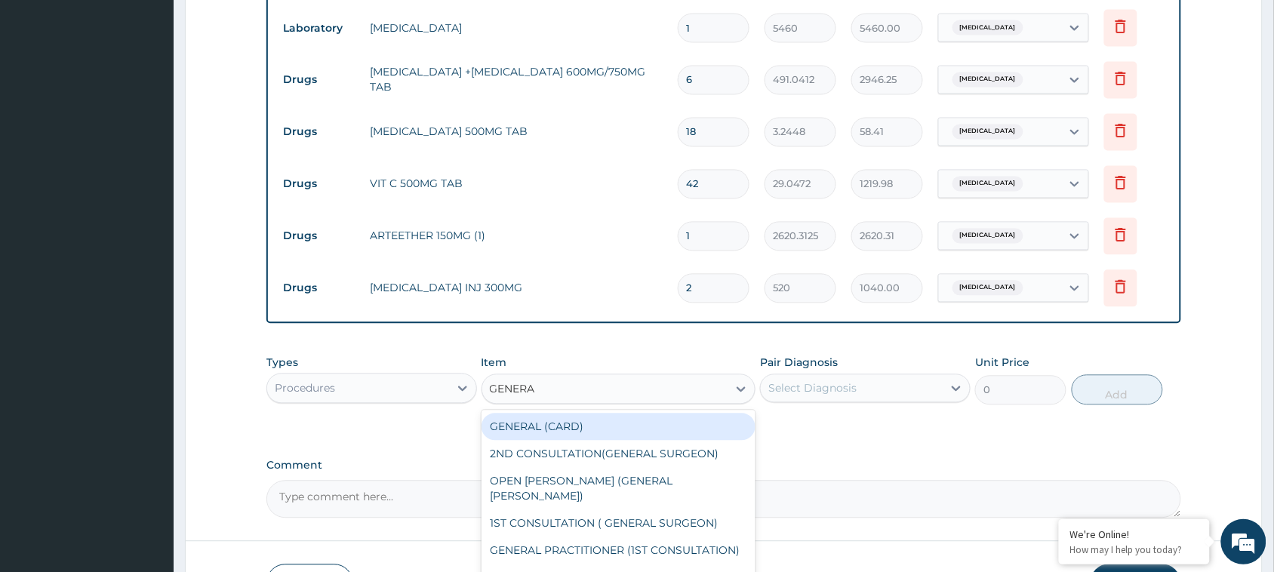
type input "GENERAL"
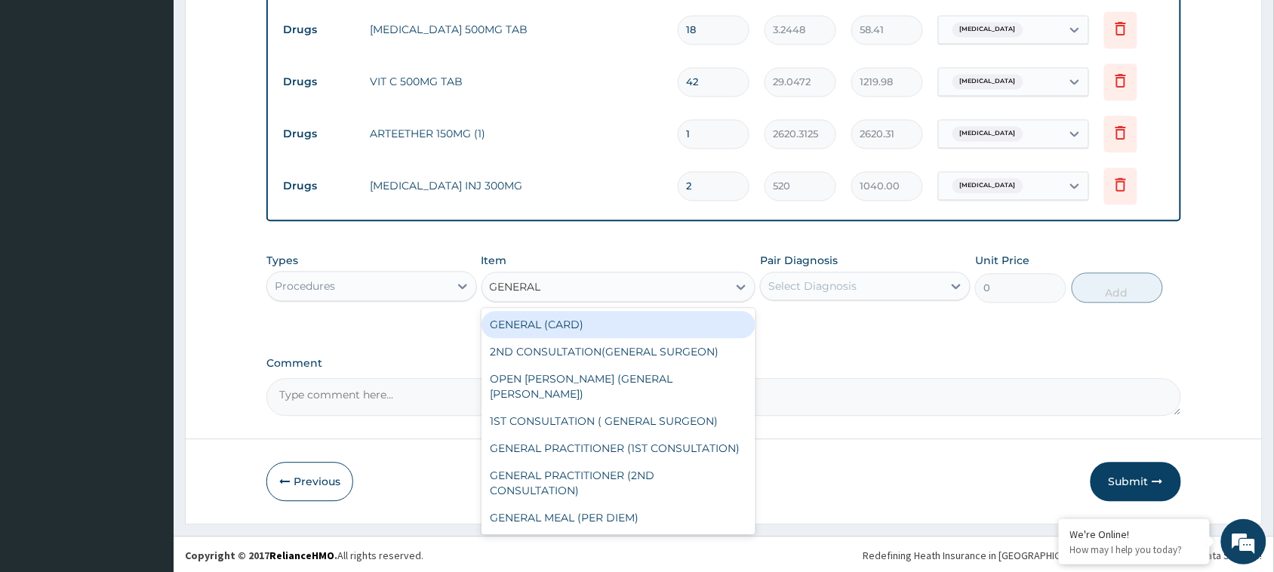
scroll to position [912, 0]
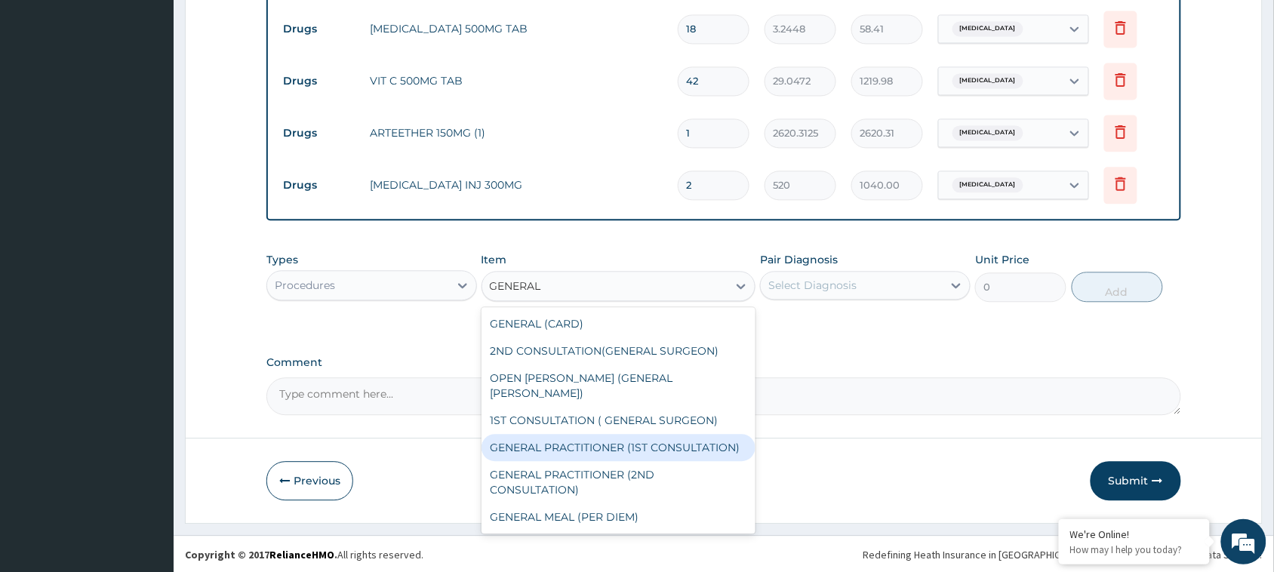
click at [606, 434] on div "GENERAL PRACTITIONER (1ST CONSULTATION)" at bounding box center [619, 447] width 275 height 27
type input "3000"
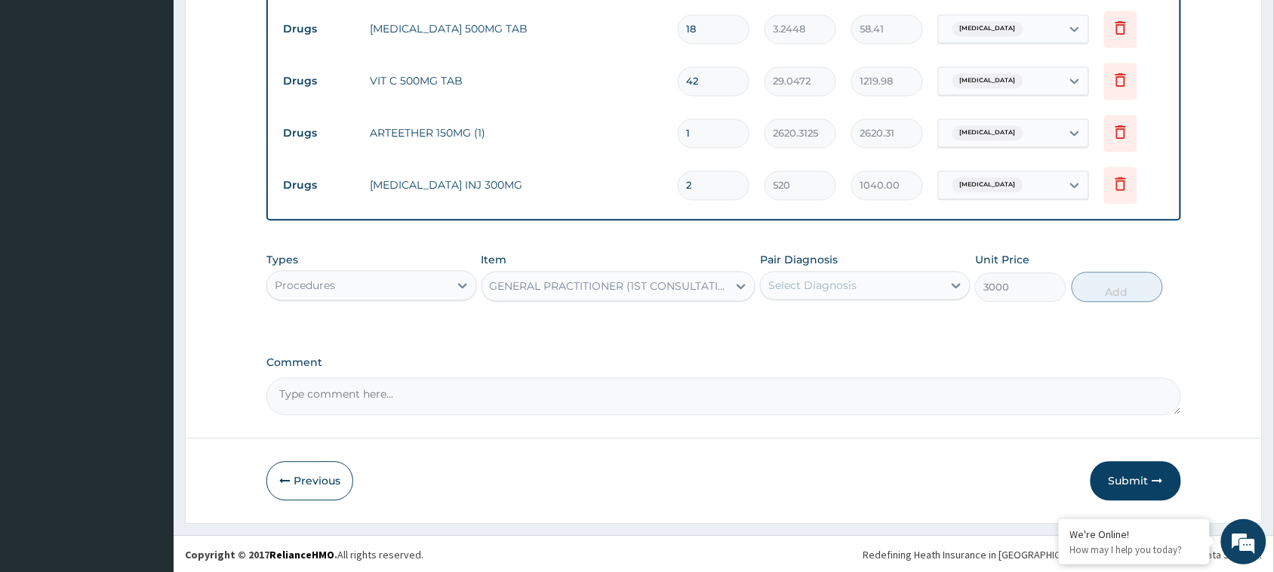
click at [843, 282] on div "Select Diagnosis" at bounding box center [813, 285] width 88 height 15
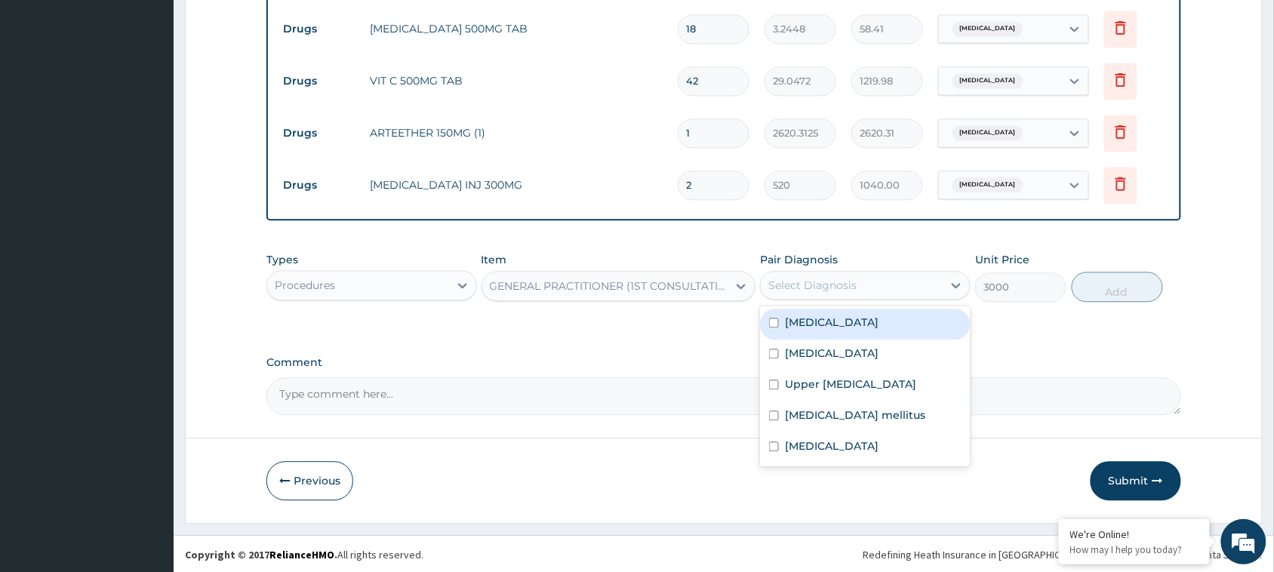
click at [779, 315] on div "[MEDICAL_DATA]" at bounding box center [865, 324] width 211 height 31
checkbox input "true"
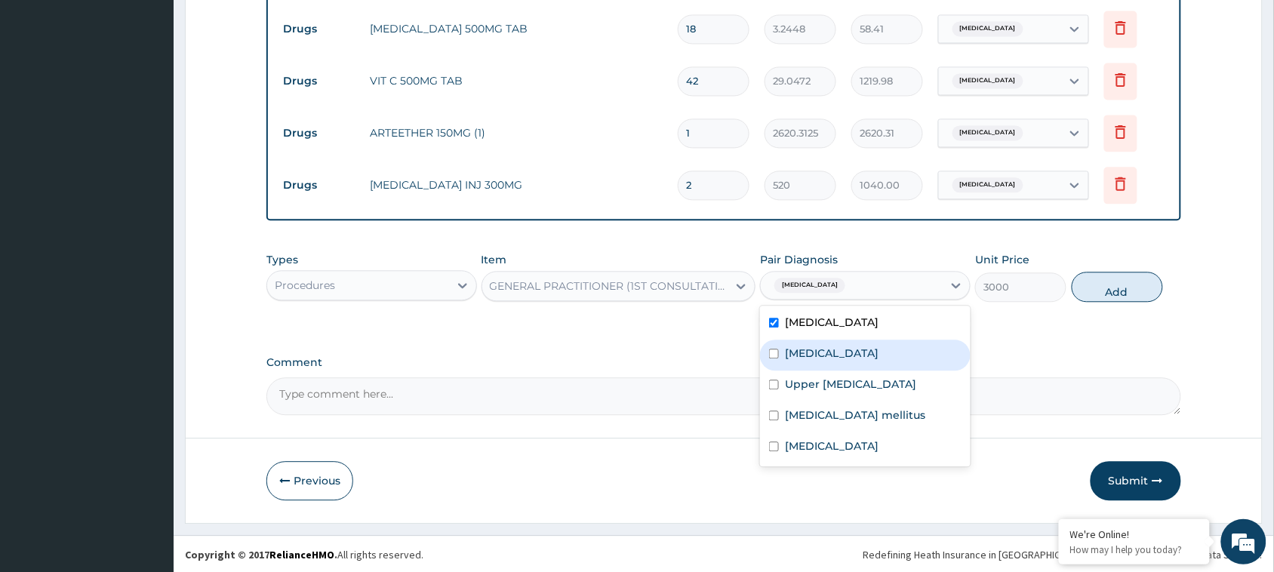
click at [772, 353] on input "checkbox" at bounding box center [774, 354] width 10 height 10
checkbox input "true"
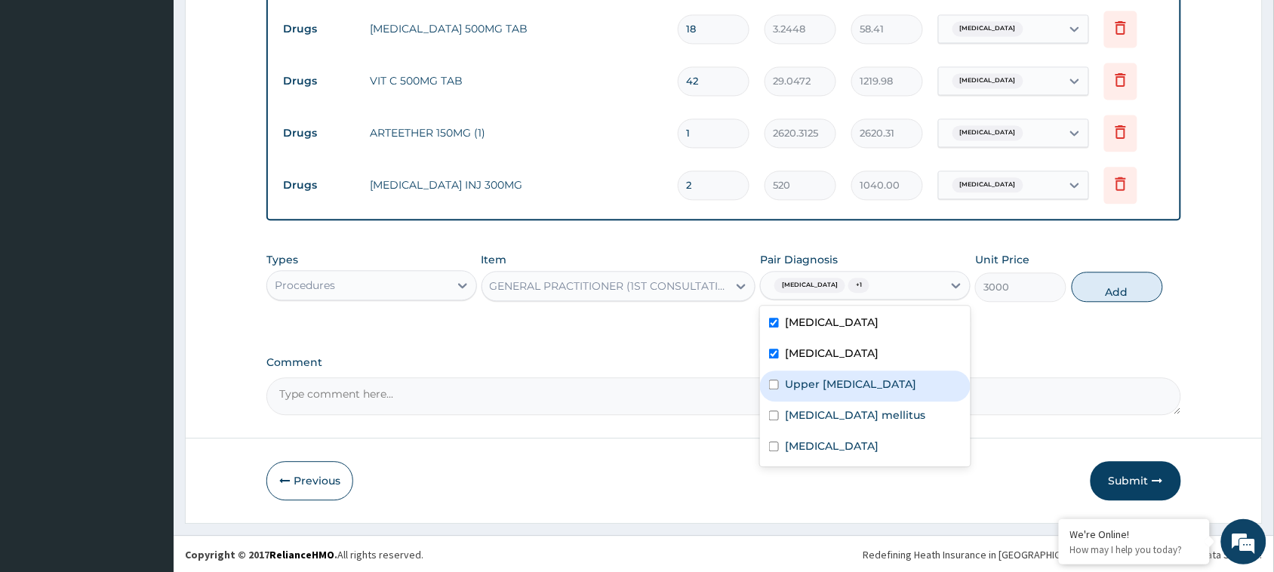
click at [779, 376] on div "Upper [MEDICAL_DATA]" at bounding box center [865, 386] width 211 height 31
checkbox input "true"
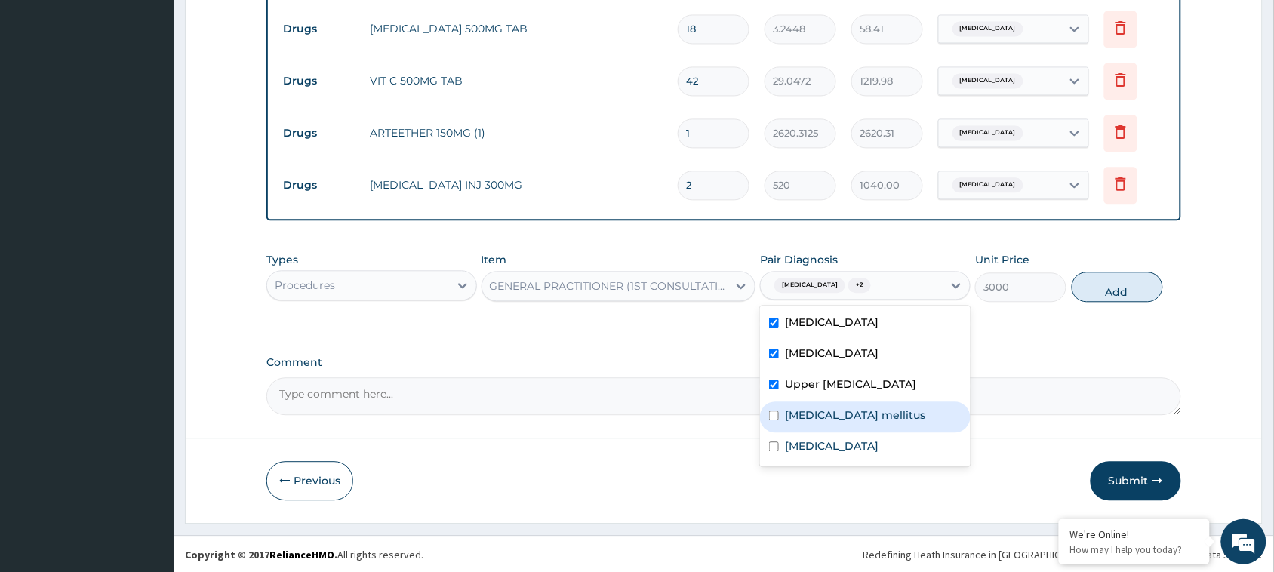
click at [778, 402] on div "[MEDICAL_DATA] mellitus" at bounding box center [865, 417] width 211 height 31
checkbox input "true"
click at [772, 444] on input "checkbox" at bounding box center [774, 447] width 10 height 10
checkbox input "true"
click at [1130, 285] on button "Add" at bounding box center [1117, 287] width 91 height 30
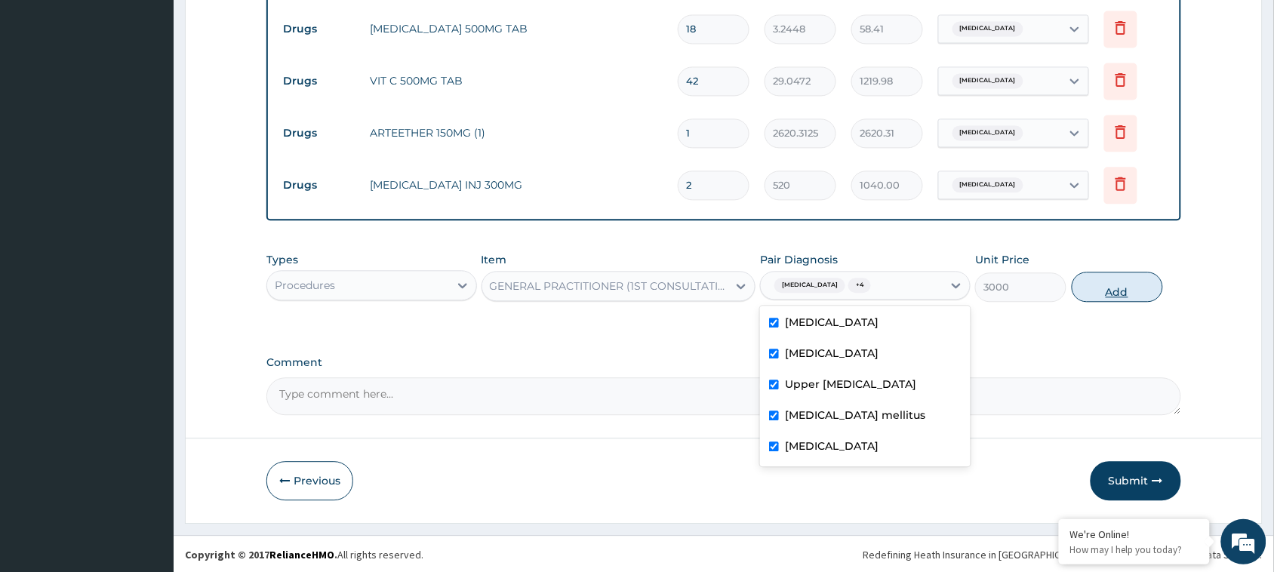
type input "0"
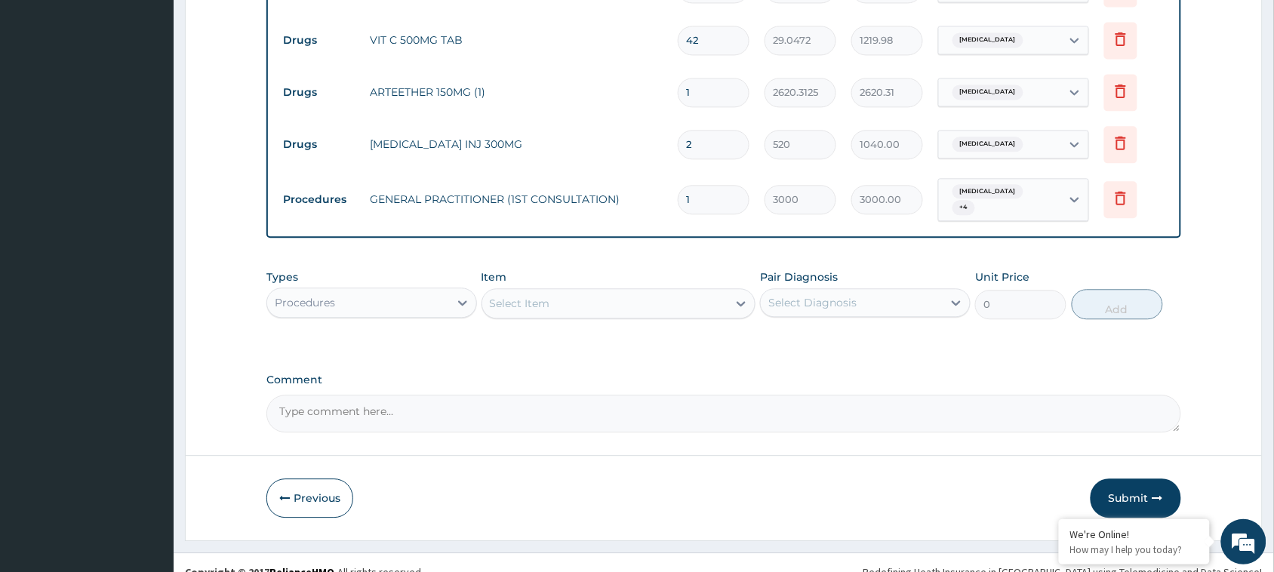
scroll to position [971, 0]
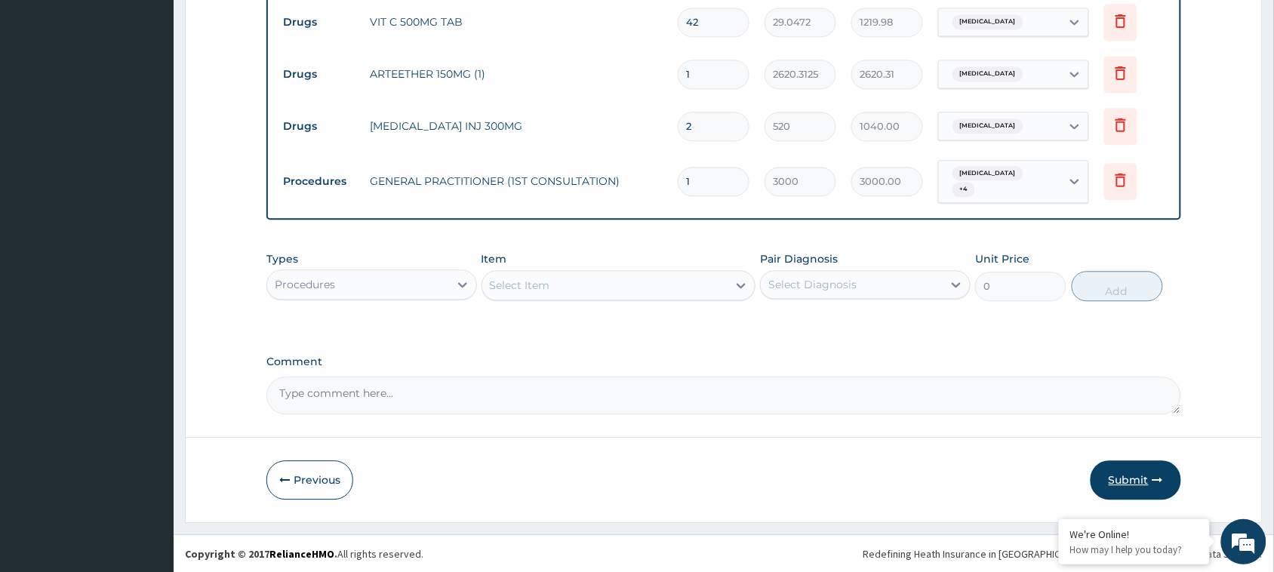
click at [1129, 473] on button "Submit" at bounding box center [1136, 480] width 91 height 39
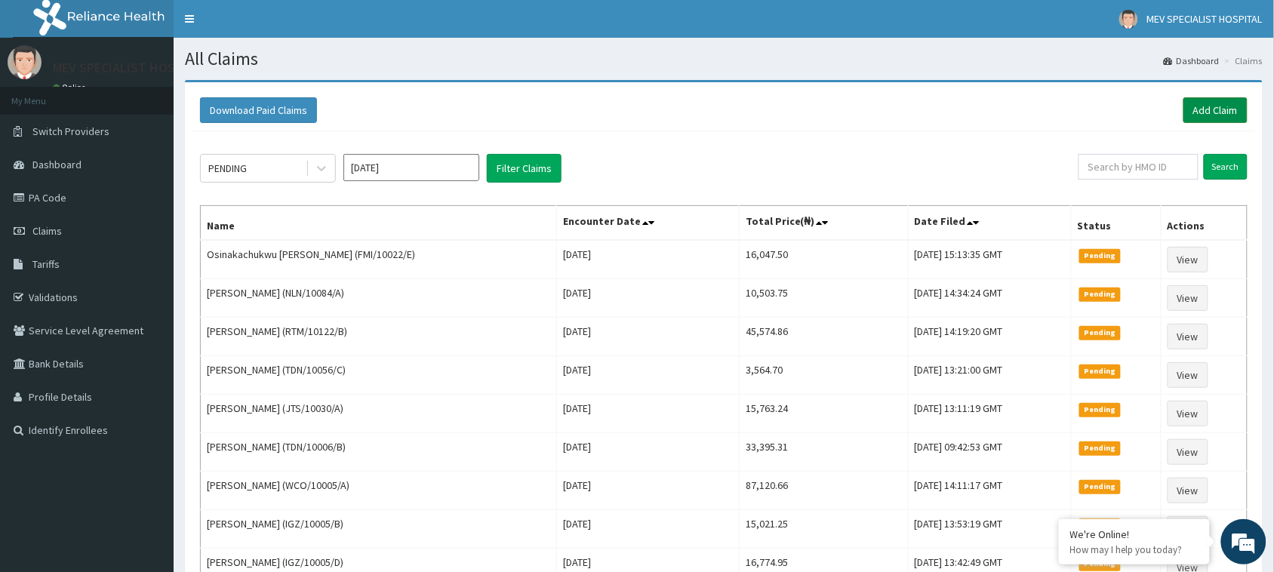
click at [1202, 103] on link "Add Claim" at bounding box center [1216, 110] width 64 height 26
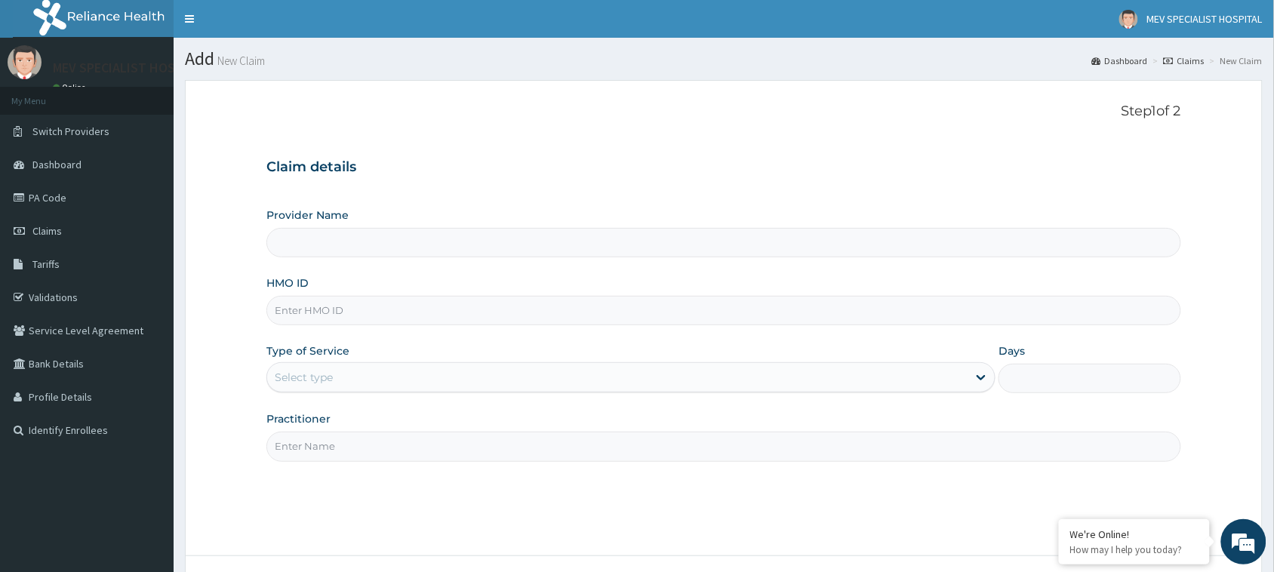
click at [345, 325] on input "HMO ID" at bounding box center [723, 310] width 915 height 29
paste input "HIA/10026/D"
type input "HIA/10026/D"
type input "MEV SPECIALIST HOSPITAL"
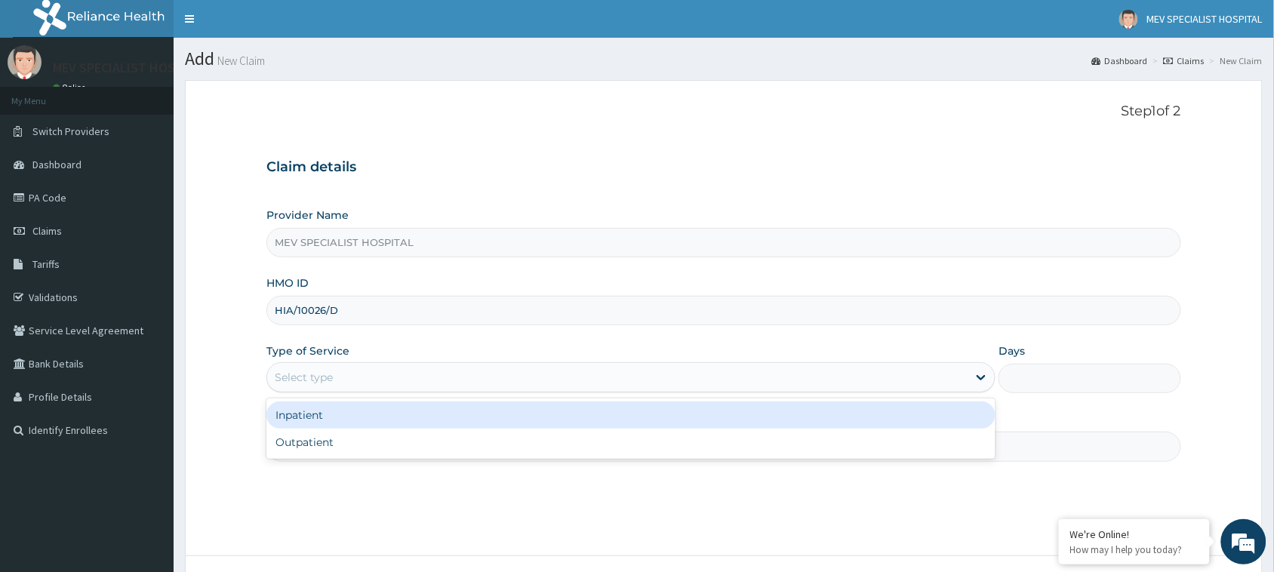
drag, startPoint x: 325, startPoint y: 371, endPoint x: 314, endPoint y: 427, distance: 57.0
click at [314, 393] on div "option Inpatient focused, 1 of 2. 2 results available. Use Up and Down to choos…" at bounding box center [630, 377] width 729 height 30
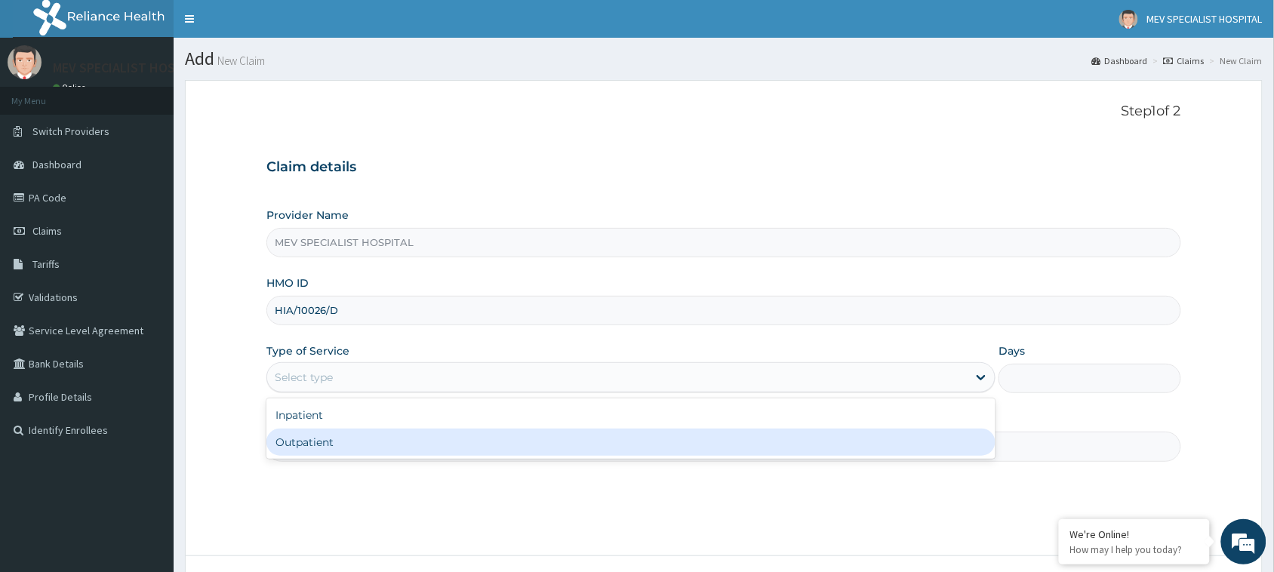
click at [319, 442] on div "Outpatient" at bounding box center [630, 442] width 729 height 27
type input "1"
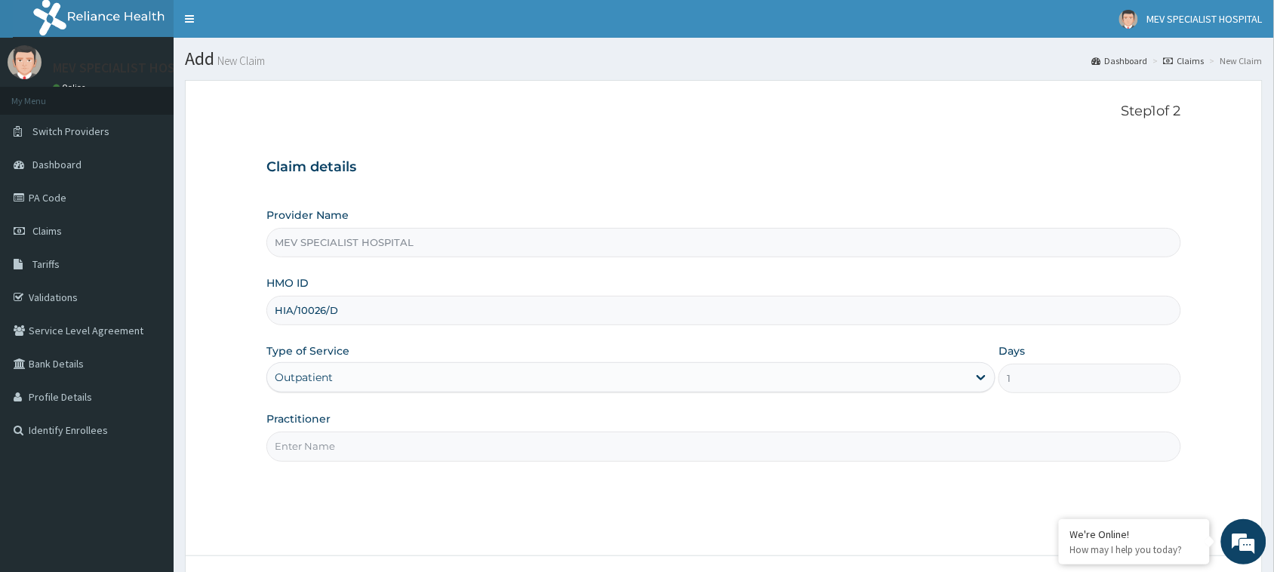
click at [319, 442] on input "Practitioner" at bounding box center [723, 446] width 915 height 29
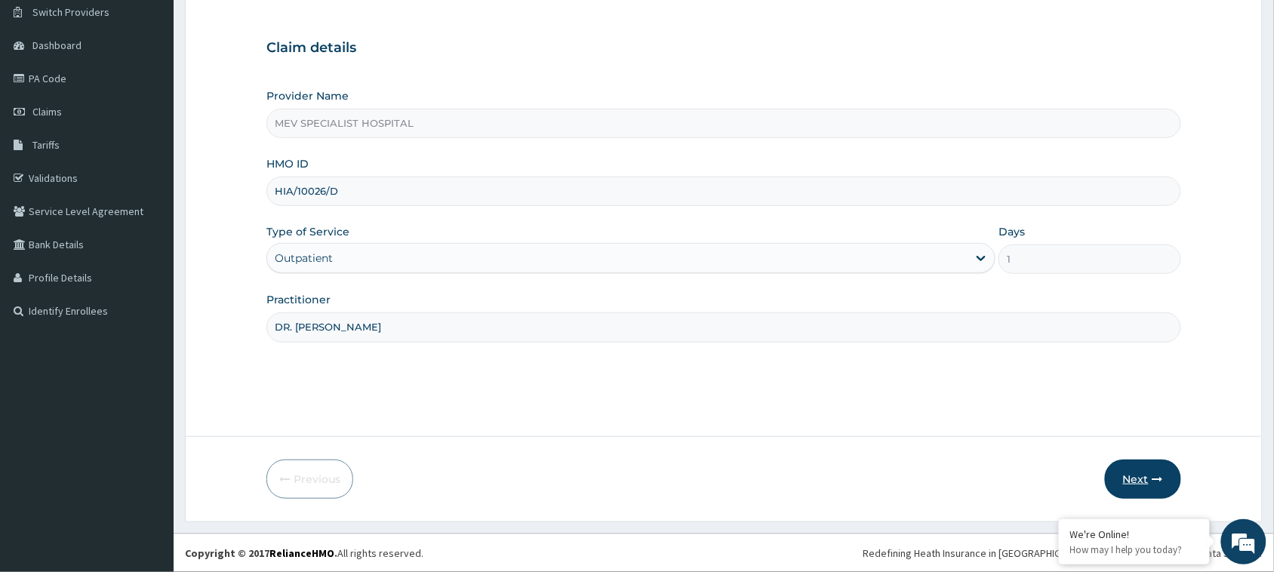
type input "DR. [PERSON_NAME]"
click at [1142, 492] on button "Next" at bounding box center [1143, 479] width 76 height 39
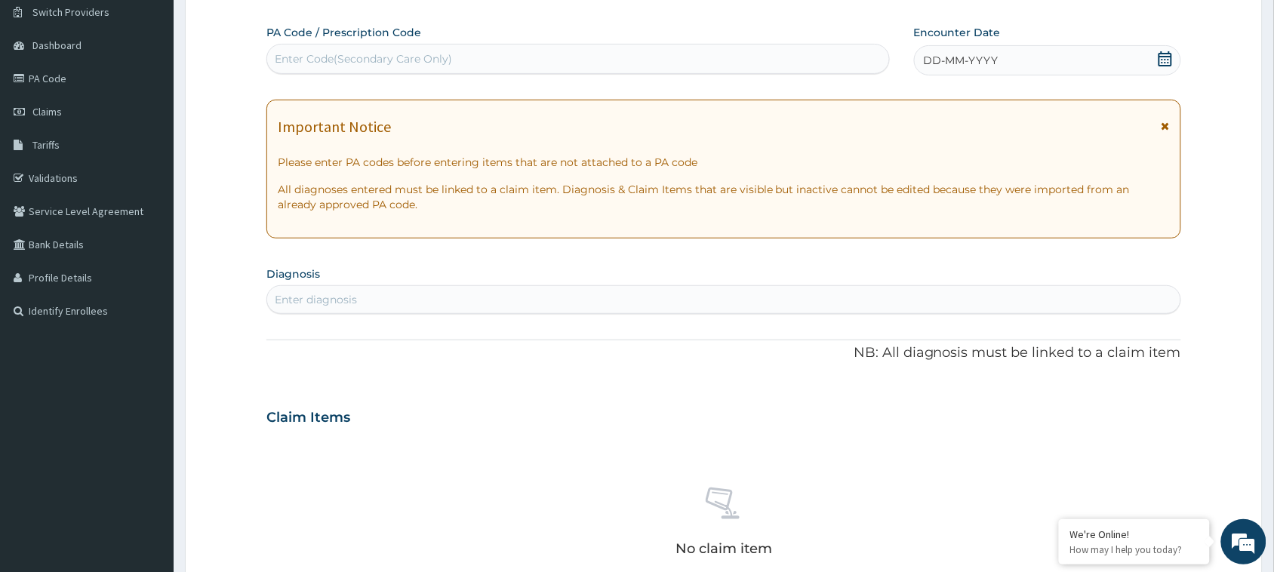
click at [1142, 492] on div "No claim item" at bounding box center [723, 525] width 915 height 174
click at [545, 51] on div "Enter Code(Secondary Care Only)" at bounding box center [578, 59] width 622 height 24
paste input "PA/141D78"
type input "PA/141D78"
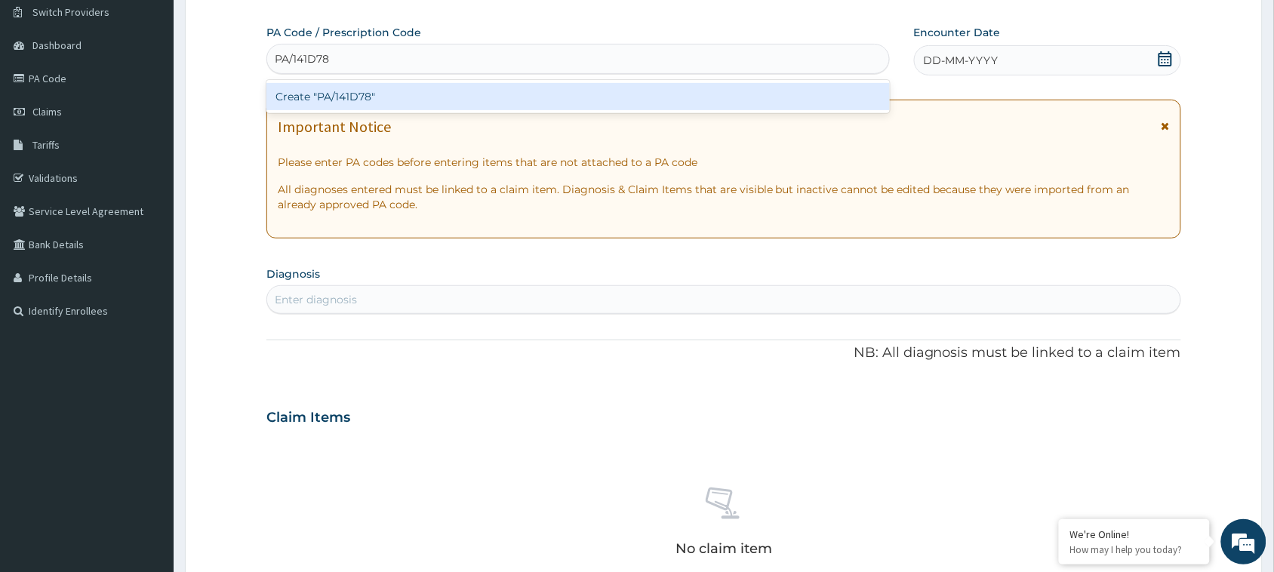
click at [553, 103] on div "Create "PA/141D78"" at bounding box center [578, 96] width 624 height 27
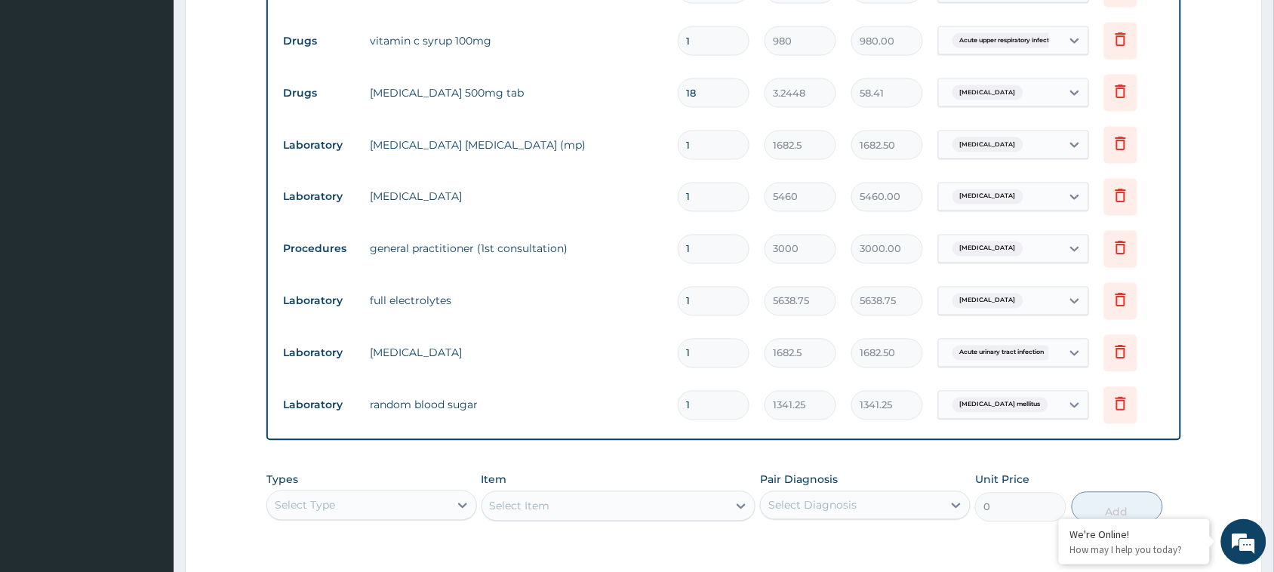
scroll to position [912, 0]
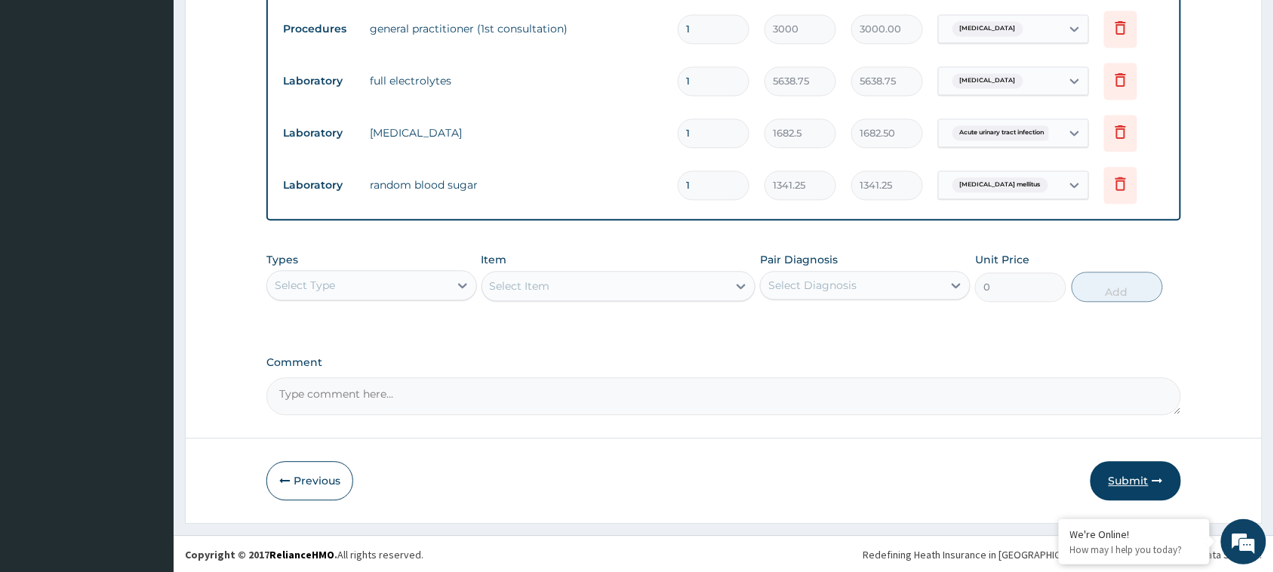
click at [1117, 473] on button "Submit" at bounding box center [1136, 480] width 91 height 39
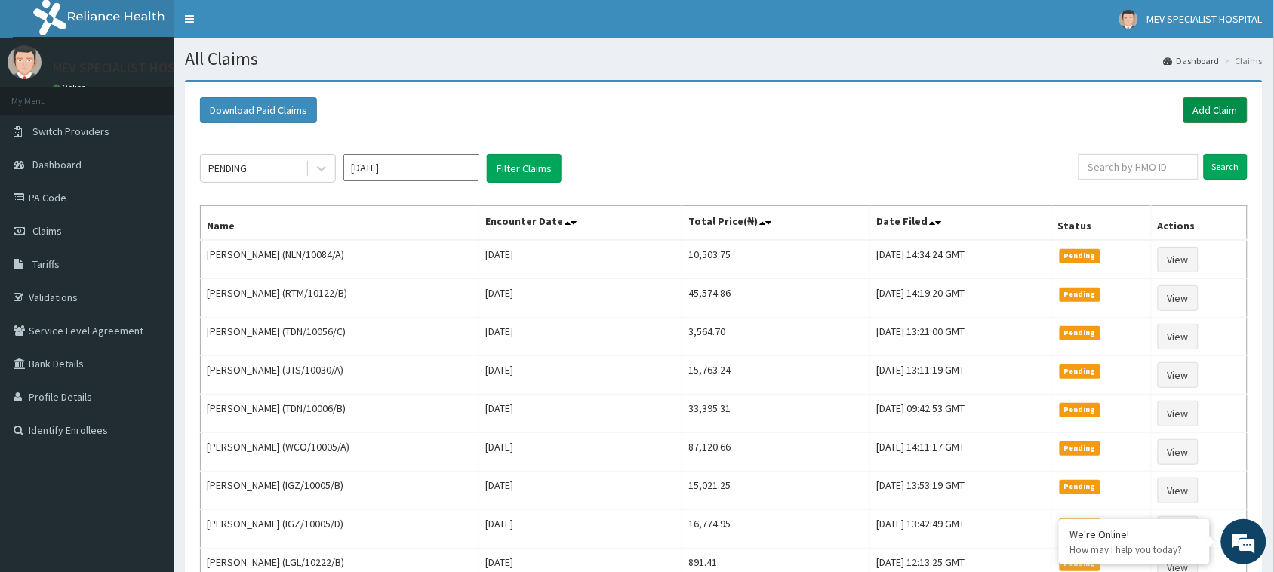
click link "Add Claim"
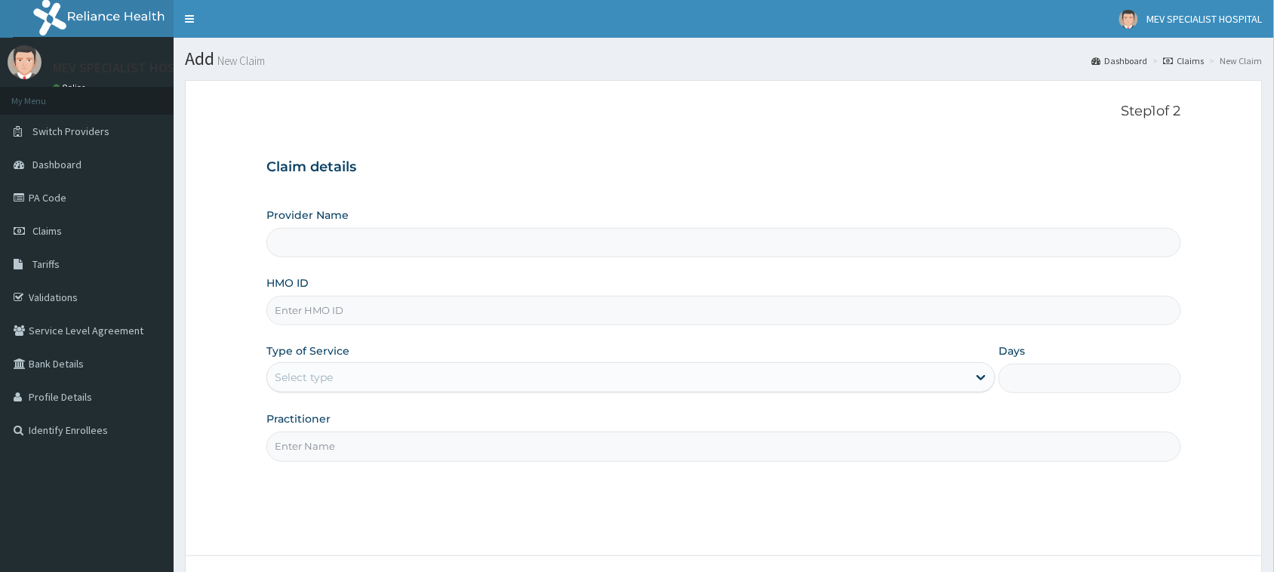
click at [476, 300] on input "HMO ID" at bounding box center [723, 310] width 915 height 29
paste input "HIA/10026/C"
type input "HIA/10026/C"
type input "MEV SPECIALIST HOSPITAL"
type input "HIA/10026/C"
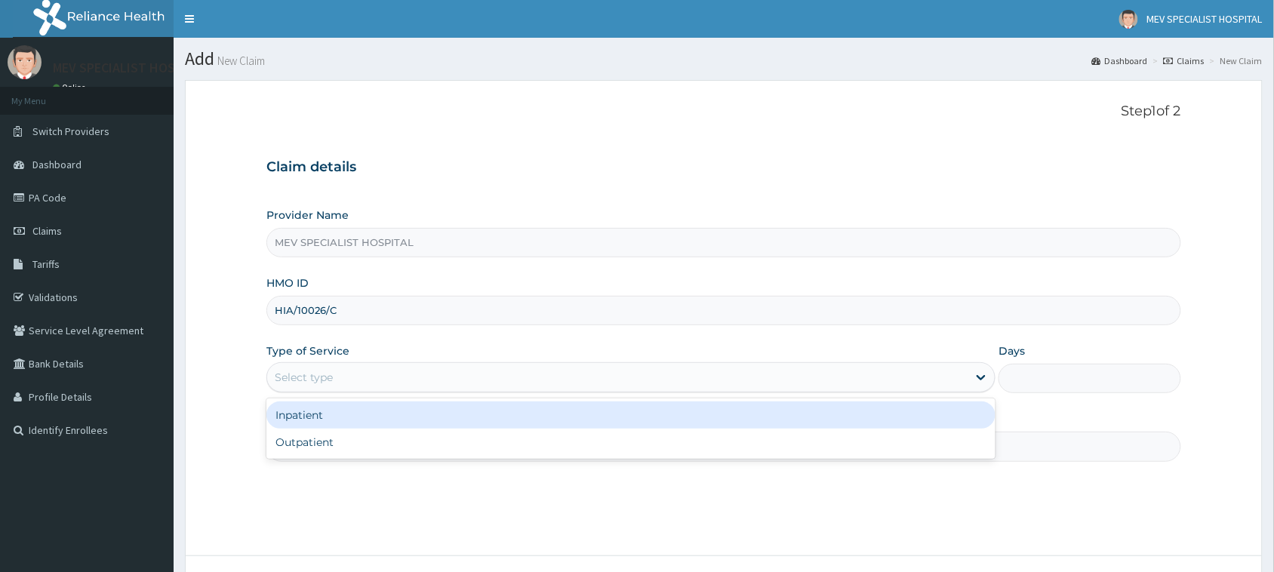
click at [395, 368] on div "Select type" at bounding box center [617, 377] width 701 height 24
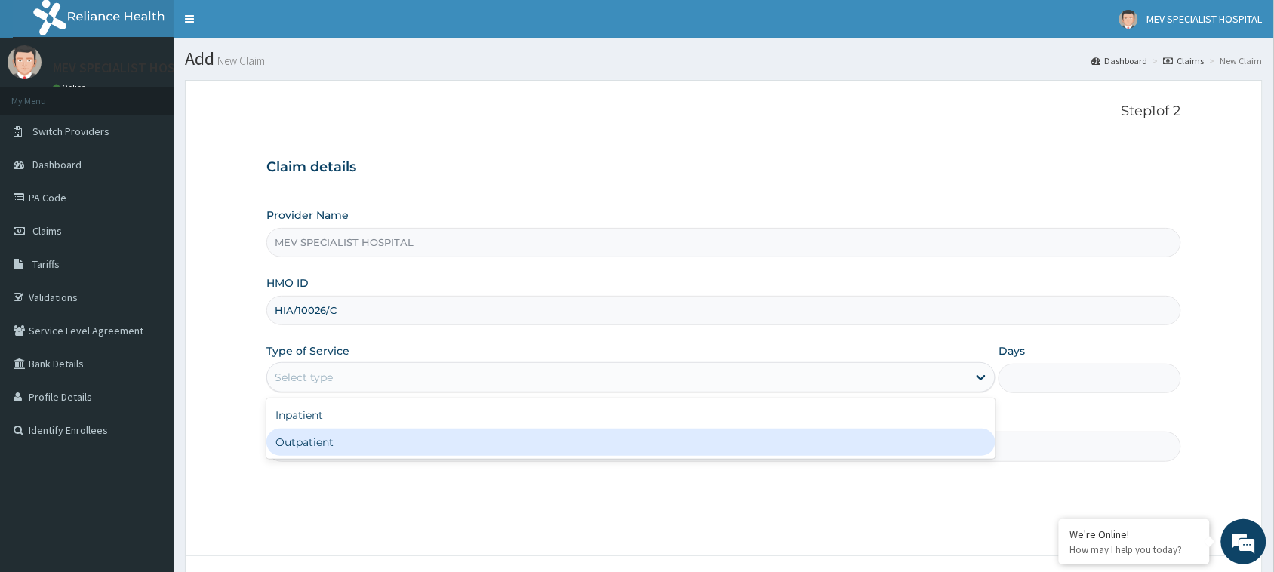
click at [391, 434] on div "Outpatient" at bounding box center [630, 442] width 729 height 27
type input "1"
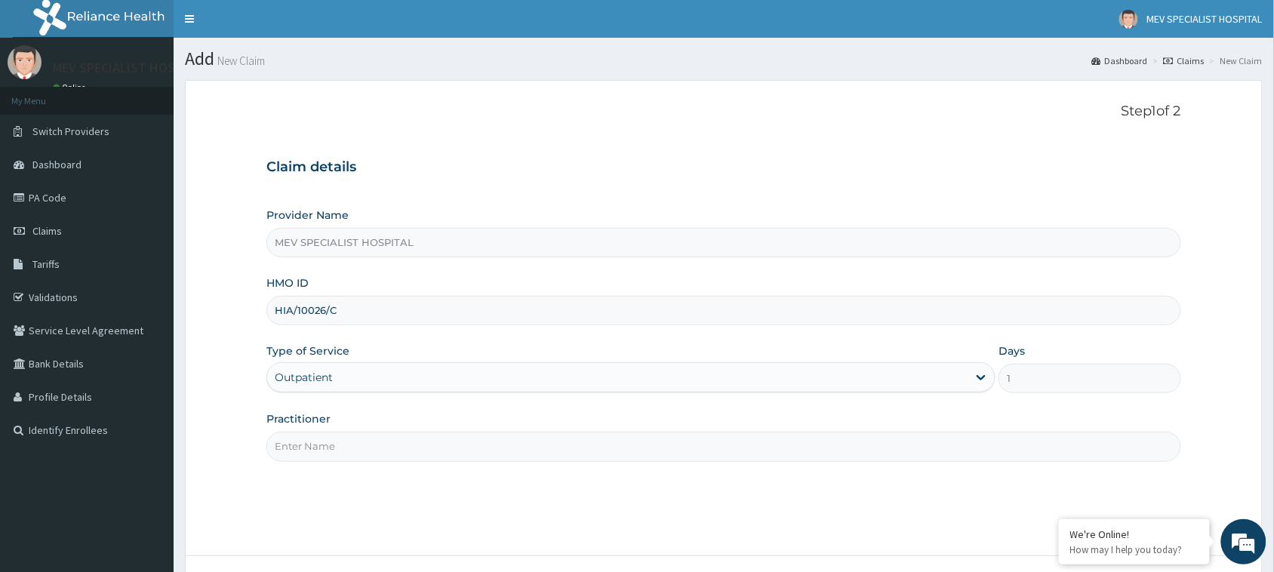
click at [391, 434] on input "Practitioner" at bounding box center [723, 446] width 915 height 29
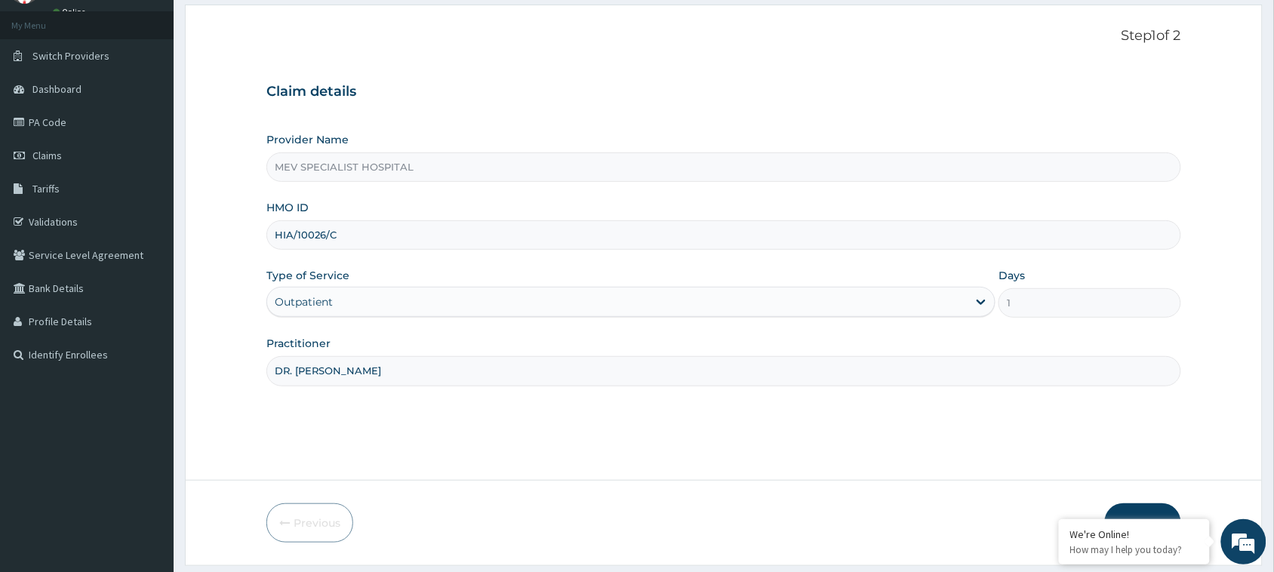
scroll to position [119, 0]
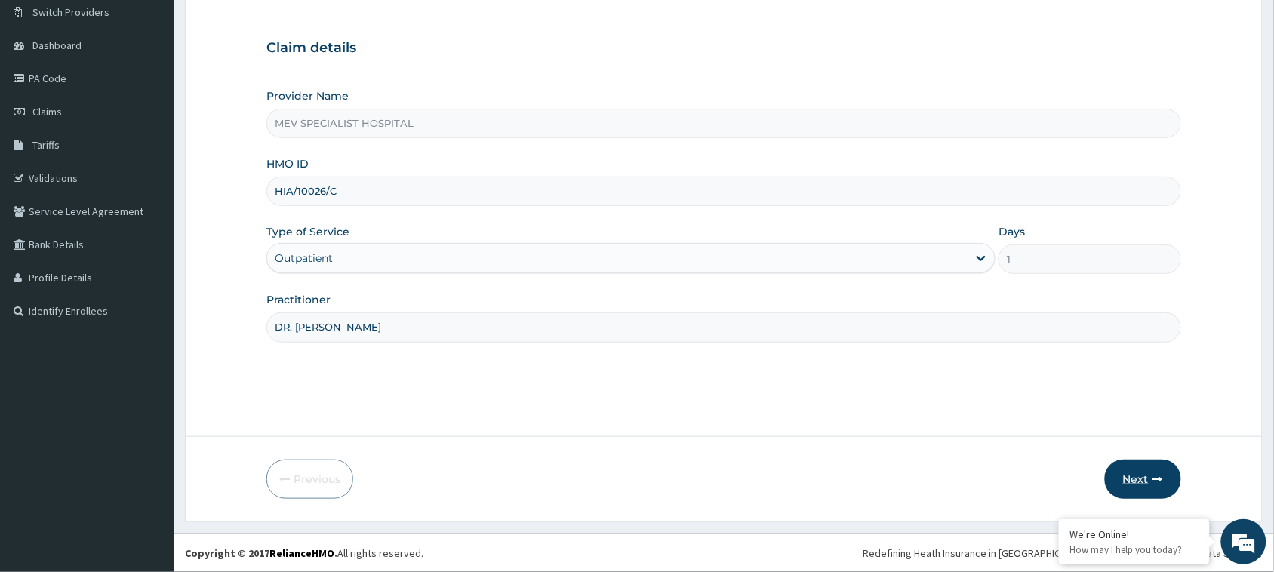
type input "DR. [PERSON_NAME]"
click at [1132, 482] on button "Next" at bounding box center [1143, 479] width 76 height 39
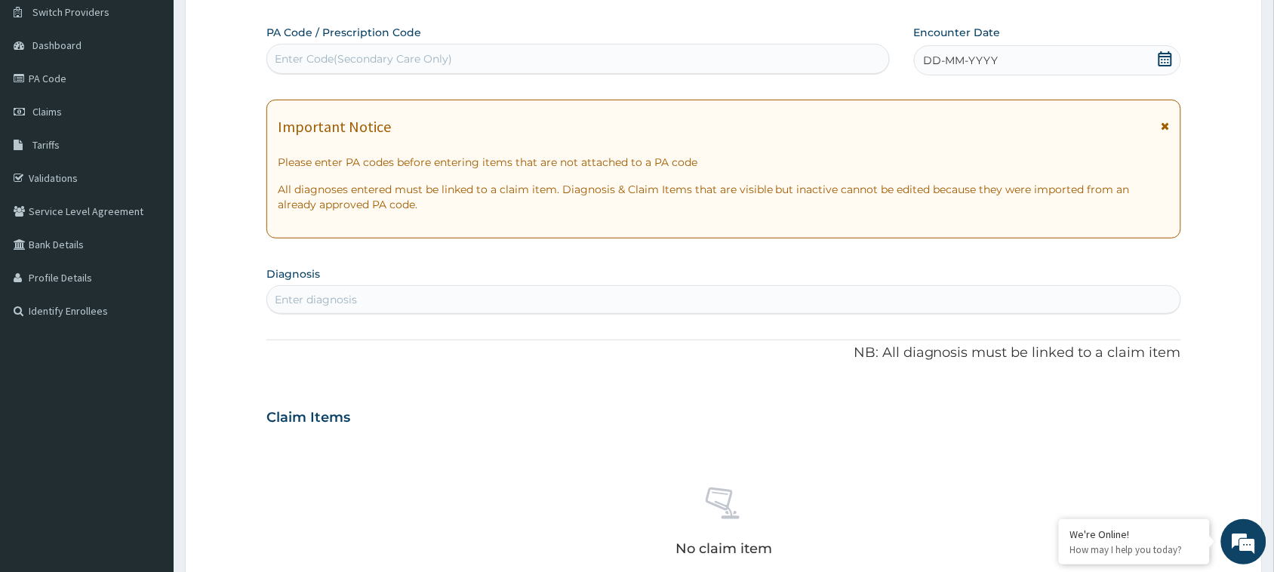
scroll to position [0, 0]
click at [405, 66] on div "Enter Code(Secondary Care Only)" at bounding box center [363, 58] width 177 height 15
paste input "PA/F5DA21"
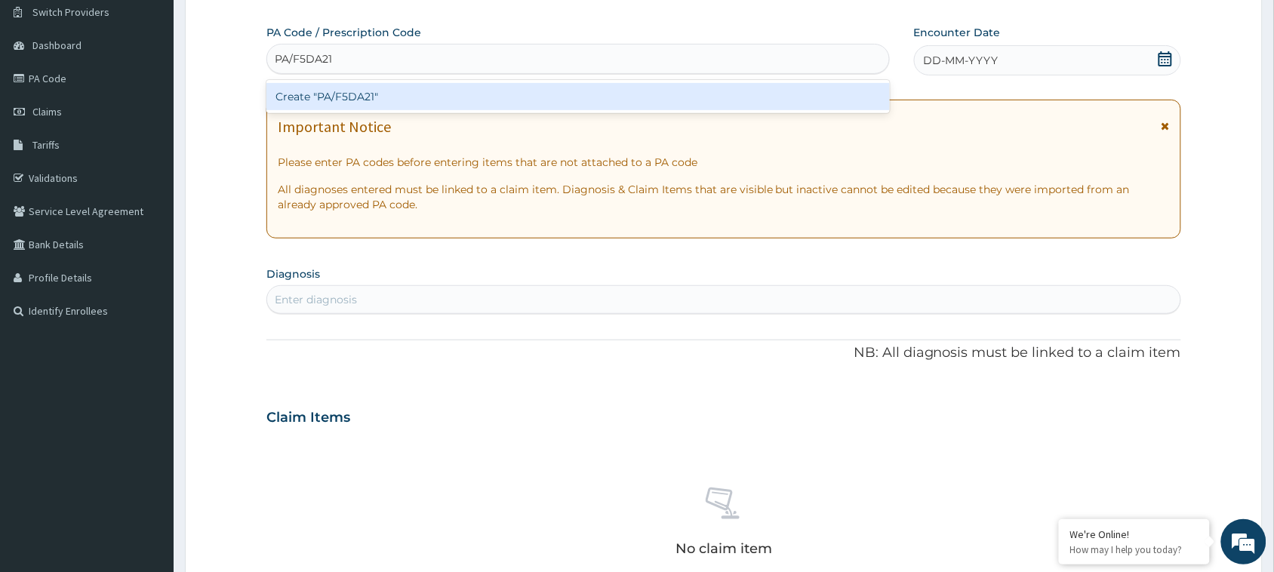
paste input "PA/F5DA21"
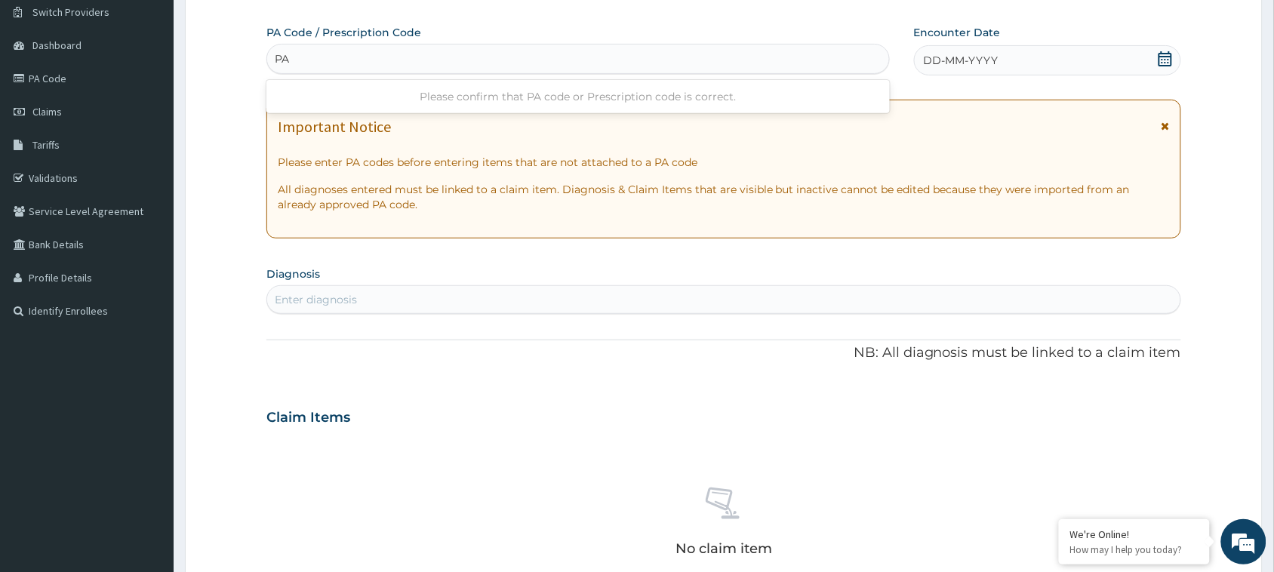
type input "P"
paste input "PA/F5DA21"
type input "PA/F5DA21"
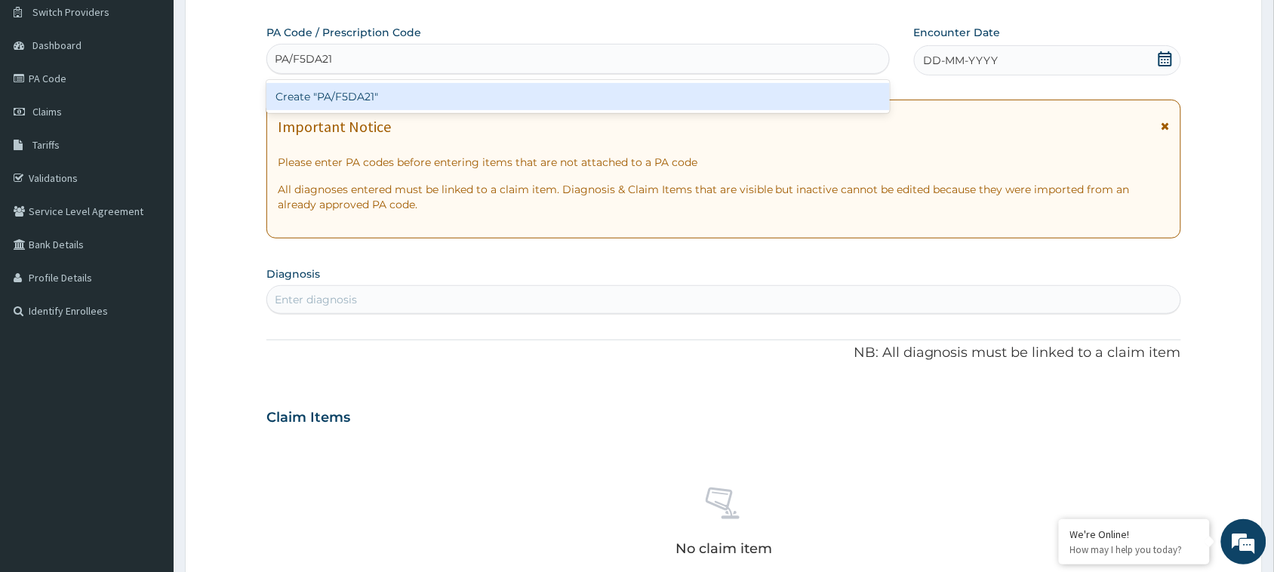
click at [525, 91] on div "Create "PA/F5DA21"" at bounding box center [578, 96] width 624 height 27
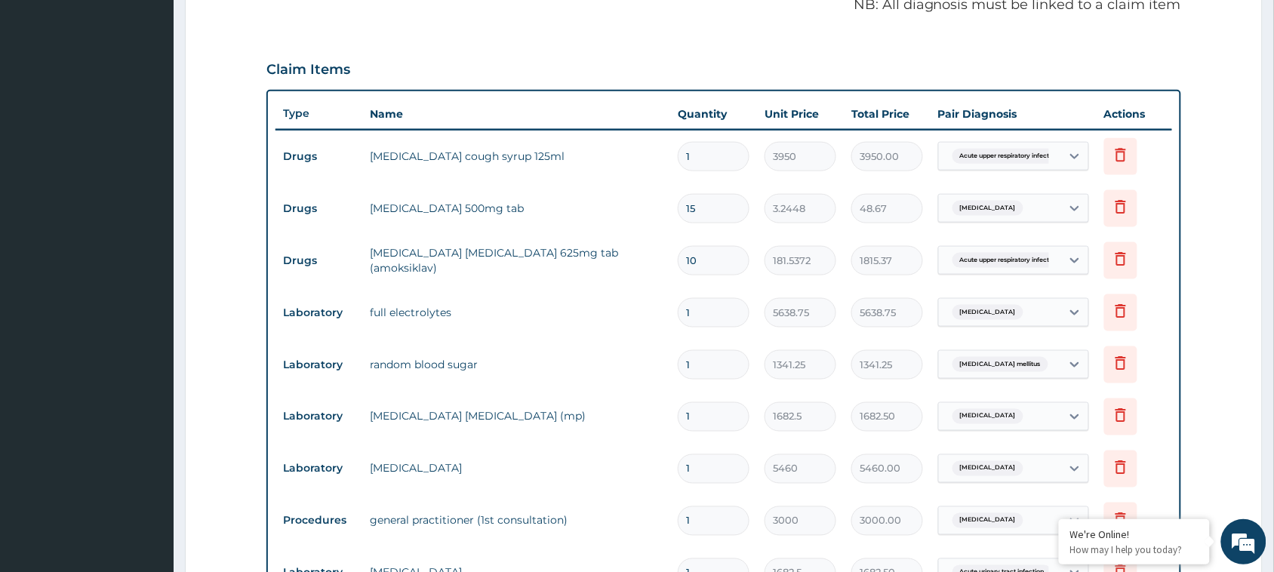
scroll to position [861, 0]
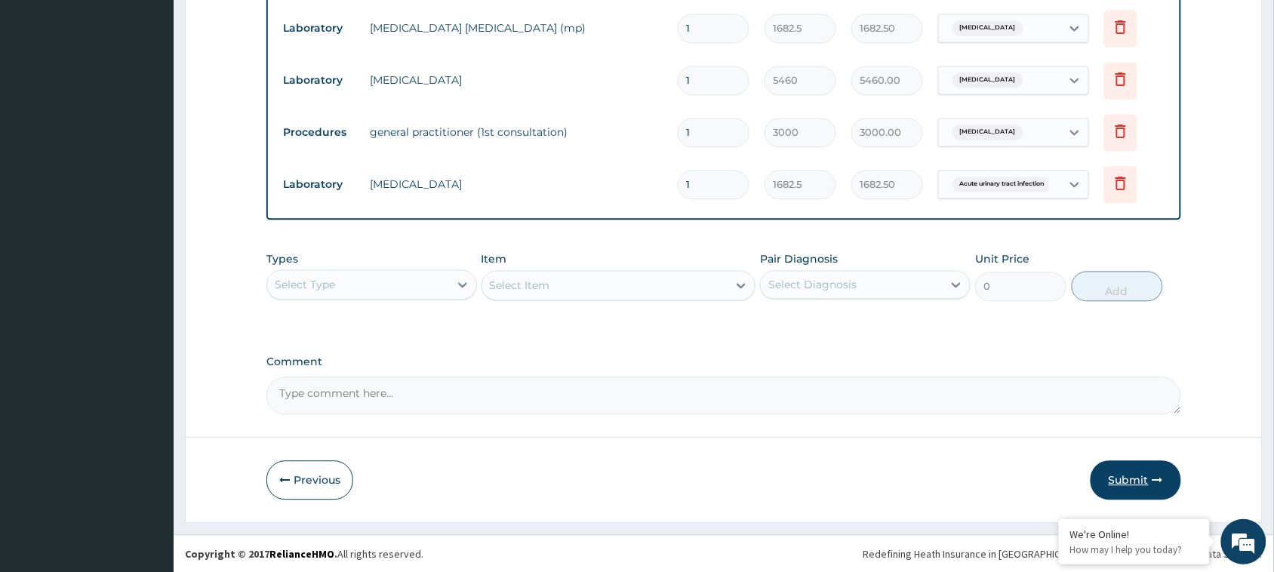
click at [1125, 467] on button "Submit" at bounding box center [1136, 480] width 91 height 39
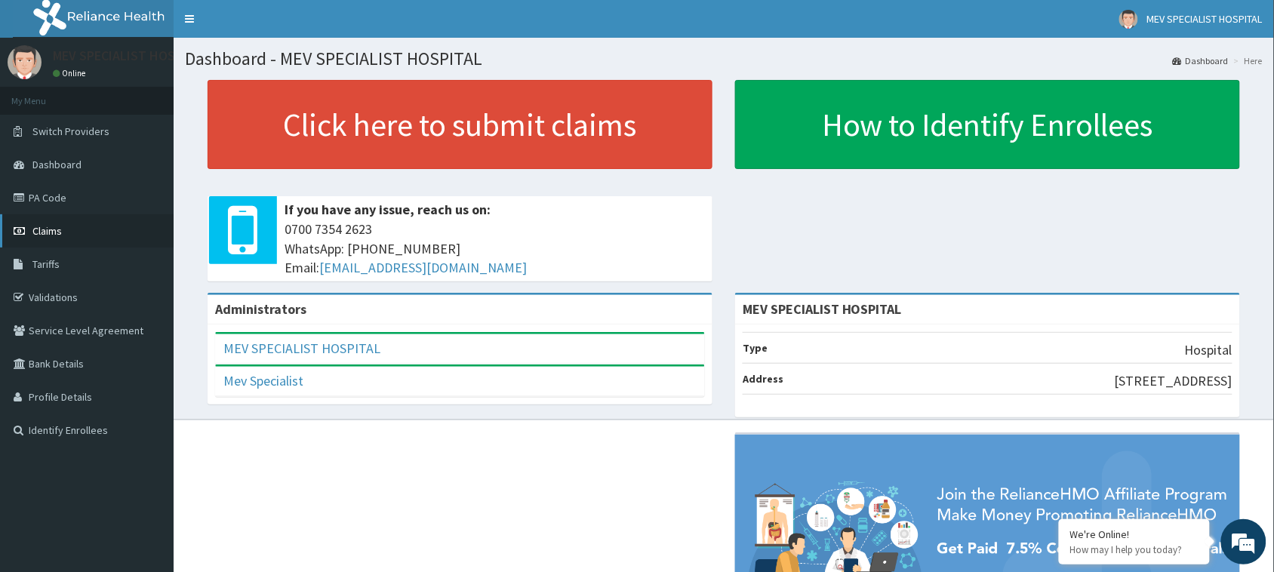
click at [75, 220] on link "Claims" at bounding box center [87, 230] width 174 height 33
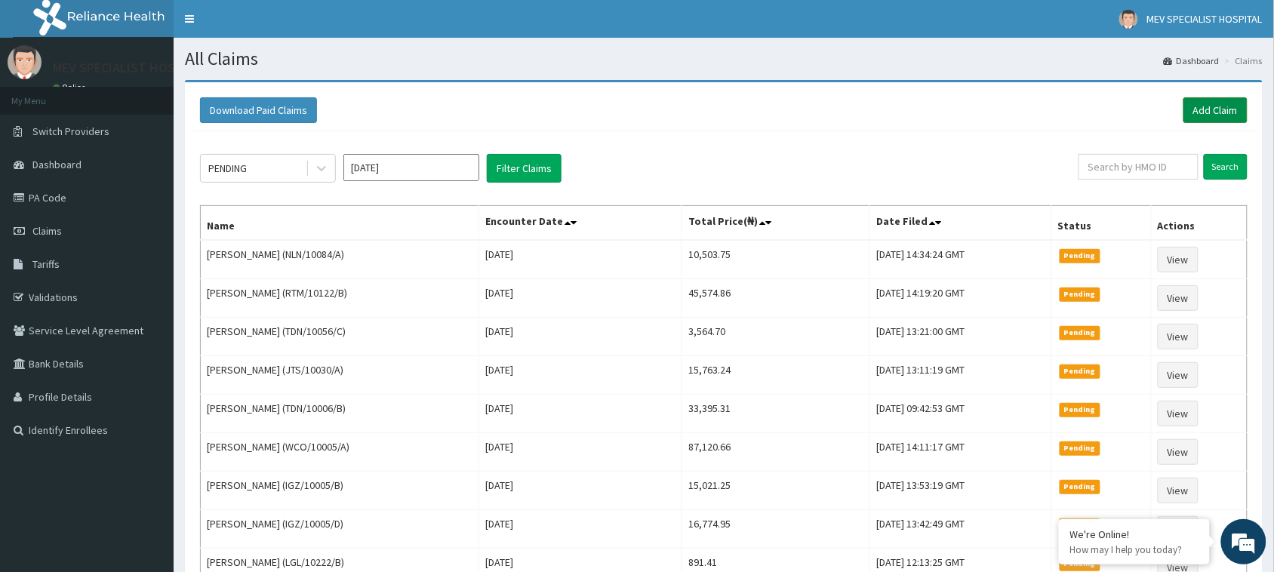
click at [1214, 109] on link "Add Claim" at bounding box center [1216, 110] width 64 height 26
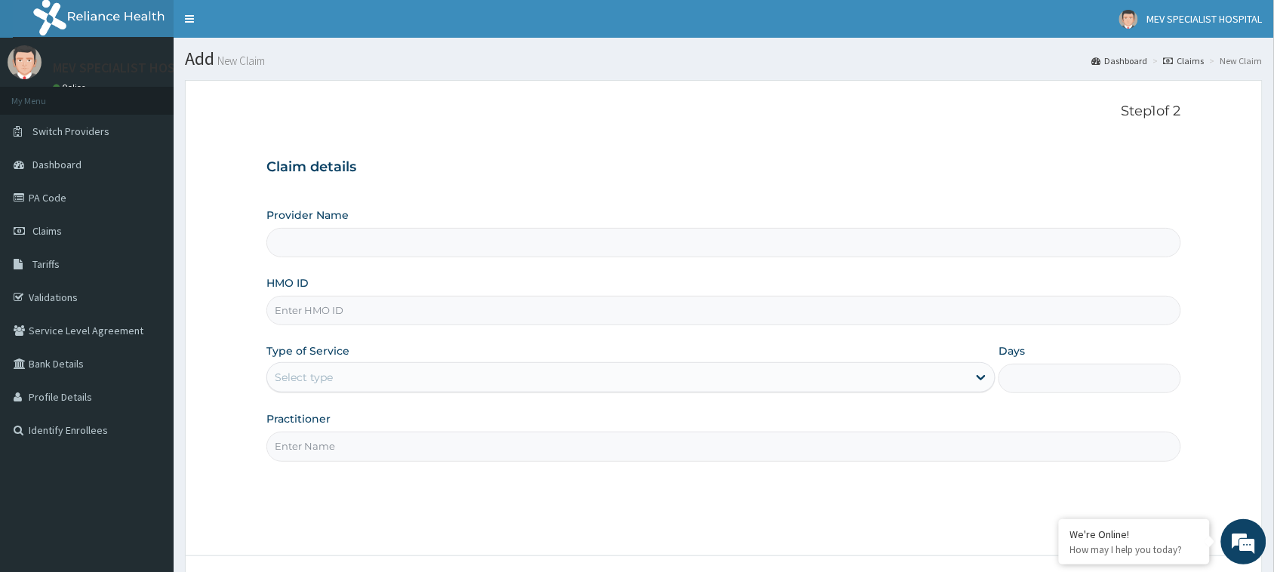
click at [377, 325] on input "HMO ID" at bounding box center [723, 310] width 915 height 29
type input "MEV SPECIALIST HOSPITAL"
paste input "HIA/10026/C"
type input "HIA/10026/C"
click at [371, 374] on div "Select type" at bounding box center [617, 377] width 701 height 24
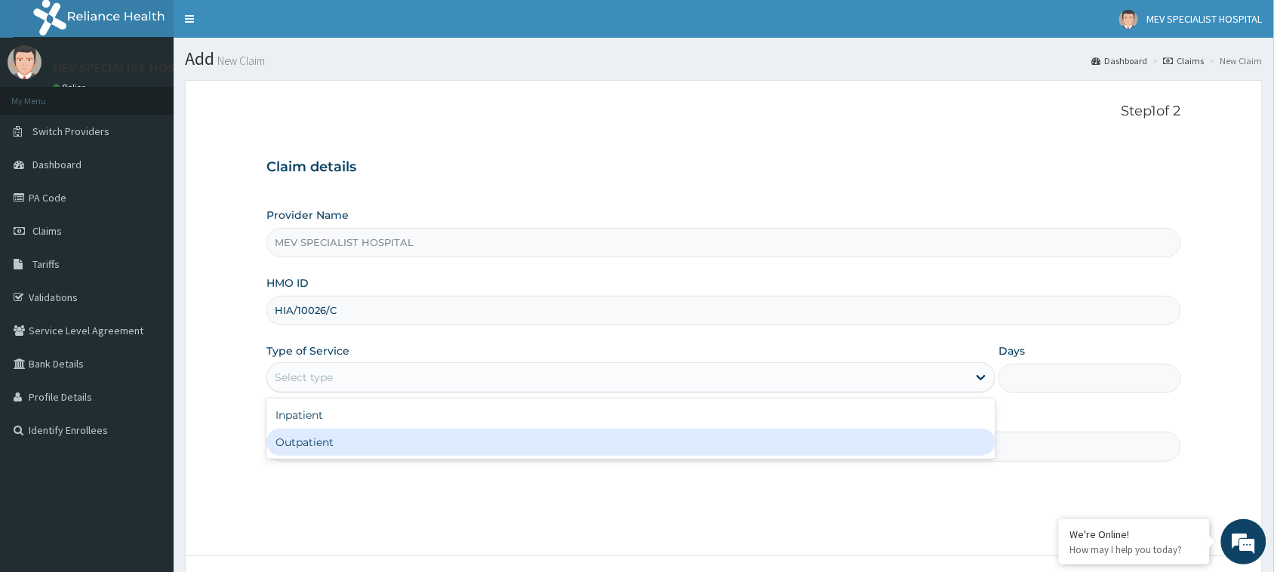
click at [376, 454] on div "Outpatient" at bounding box center [630, 442] width 729 height 27
type input "1"
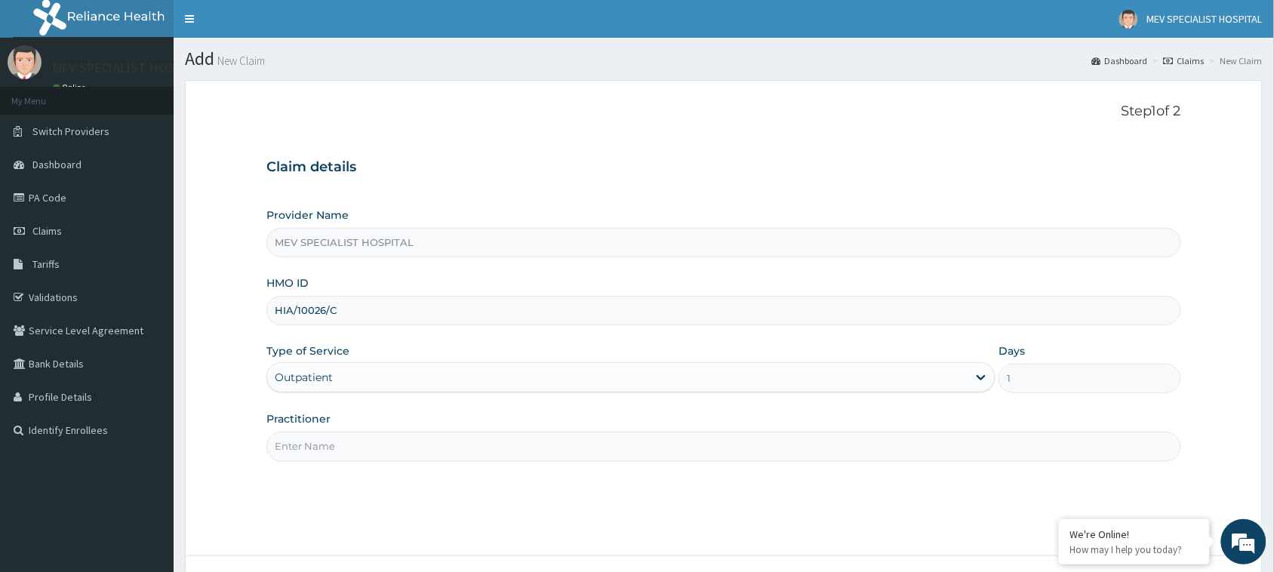
click at [376, 454] on input "Practitioner" at bounding box center [723, 446] width 915 height 29
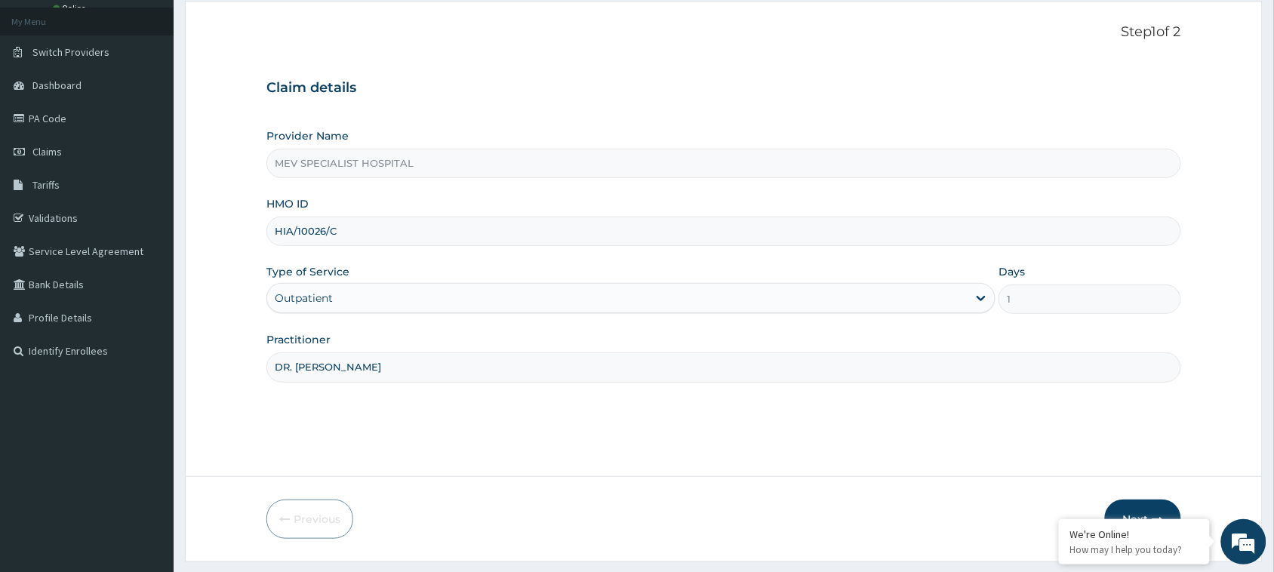
scroll to position [119, 0]
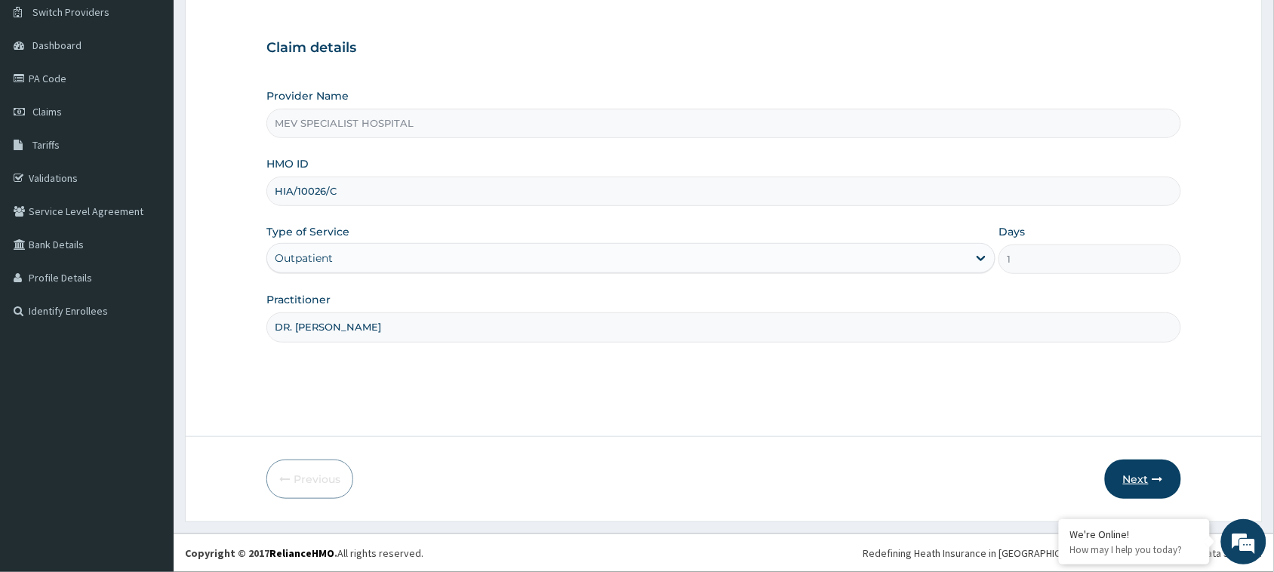
type input "DR. [PERSON_NAME]"
click at [1140, 470] on button "Next" at bounding box center [1143, 479] width 76 height 39
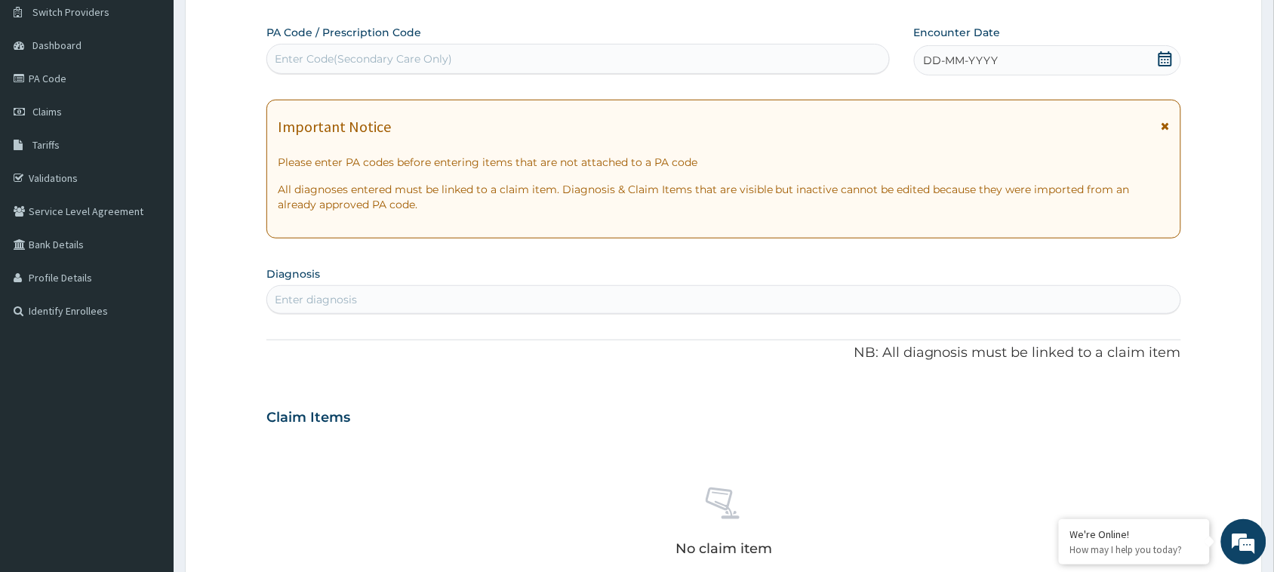
click at [360, 54] on div "Enter Code(Secondary Care Only)" at bounding box center [363, 58] width 177 height 15
paste input "PA/F5DA21"
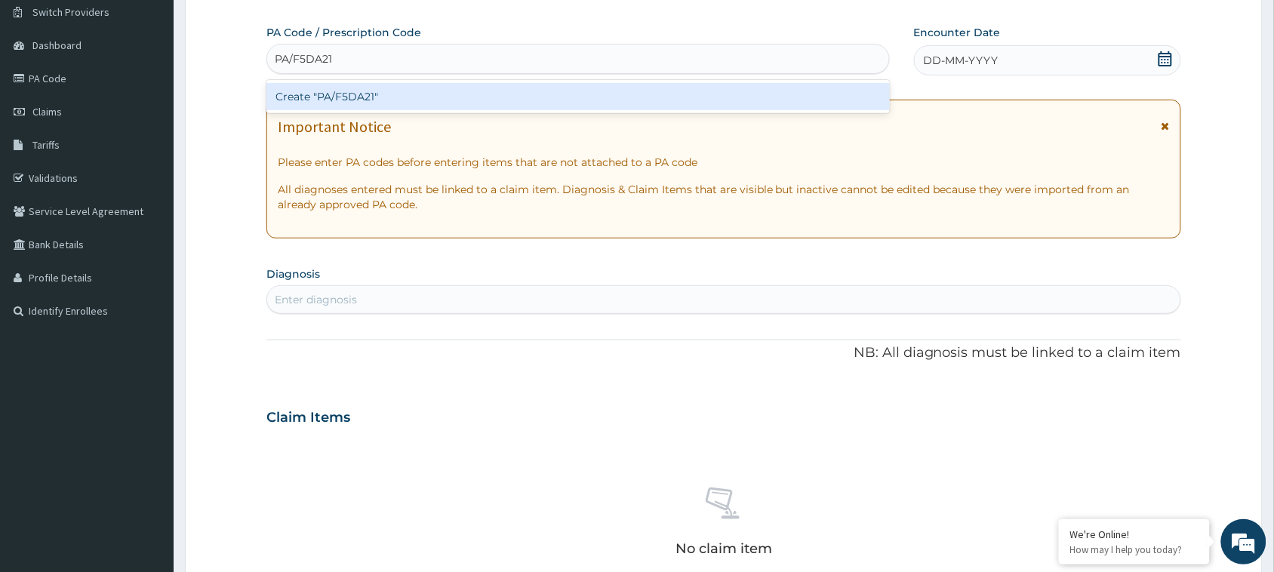
type input "PA/F5DA21"
click at [356, 87] on div "Create "PA/F5DA21"" at bounding box center [578, 96] width 624 height 27
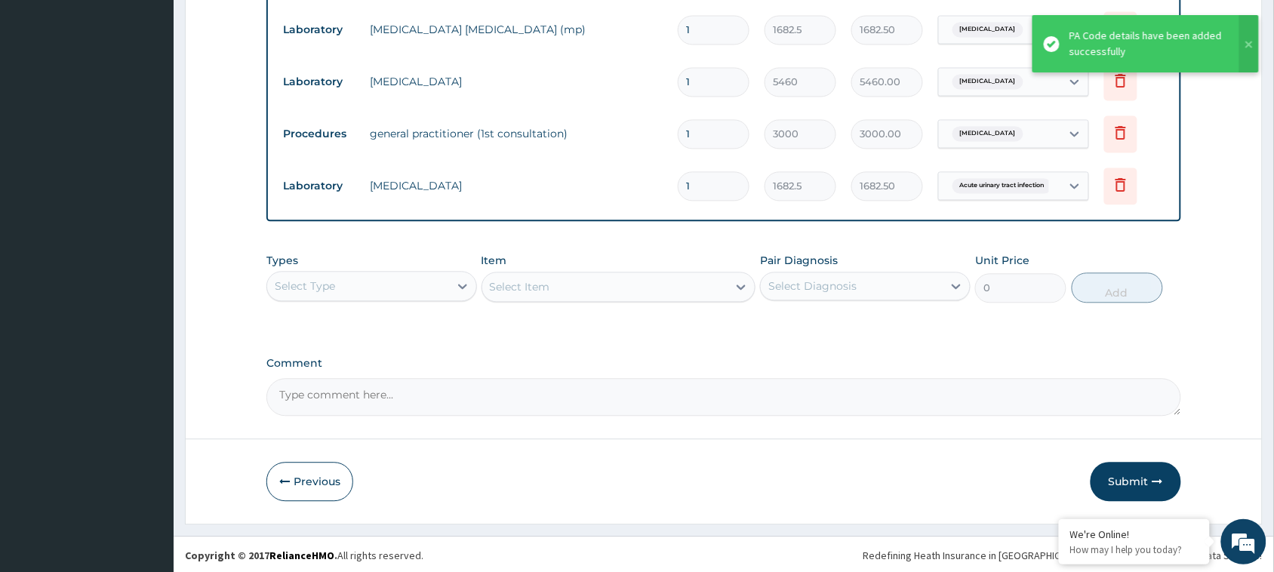
scroll to position [861, 0]
click at [1125, 489] on button "Submit" at bounding box center [1136, 480] width 91 height 39
